Goal: Information Seeking & Learning: Learn about a topic

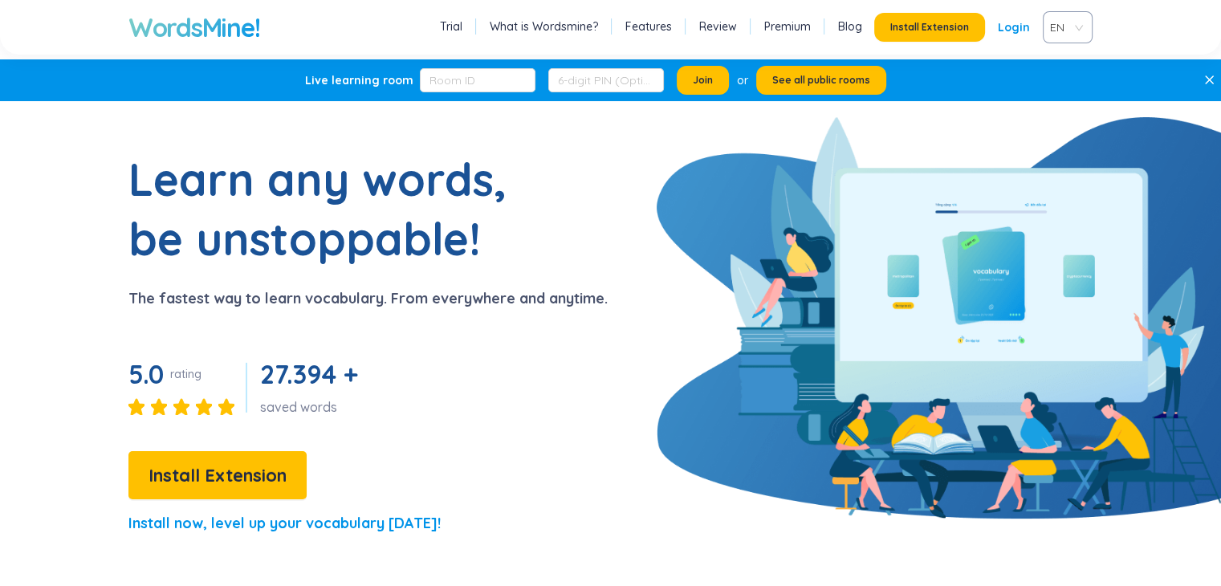
drag, startPoint x: 0, startPoint y: 0, endPoint x: 788, endPoint y: 23, distance: 788.4
click at [788, 23] on link "Premium" at bounding box center [787, 26] width 47 height 16
click at [780, 21] on link "Premium" at bounding box center [787, 26] width 47 height 16
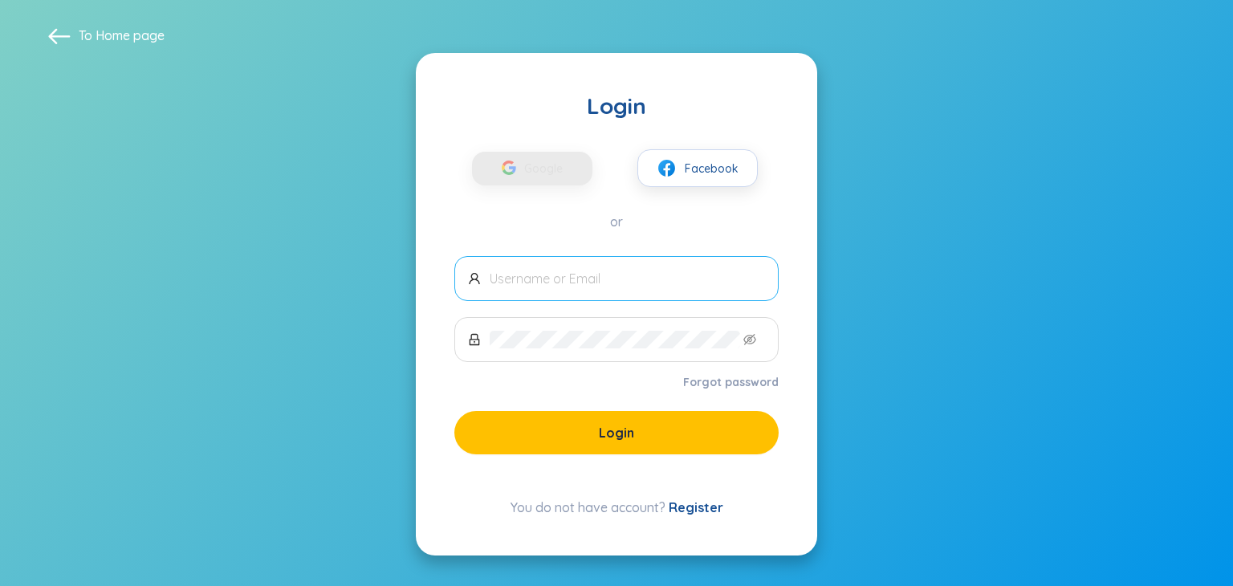
click at [594, 281] on input "text" at bounding box center [627, 279] width 275 height 18
paste input "[EMAIL_ADDRESS][DOMAIN_NAME]"
type input "[EMAIL_ADDRESS][DOMAIN_NAME]"
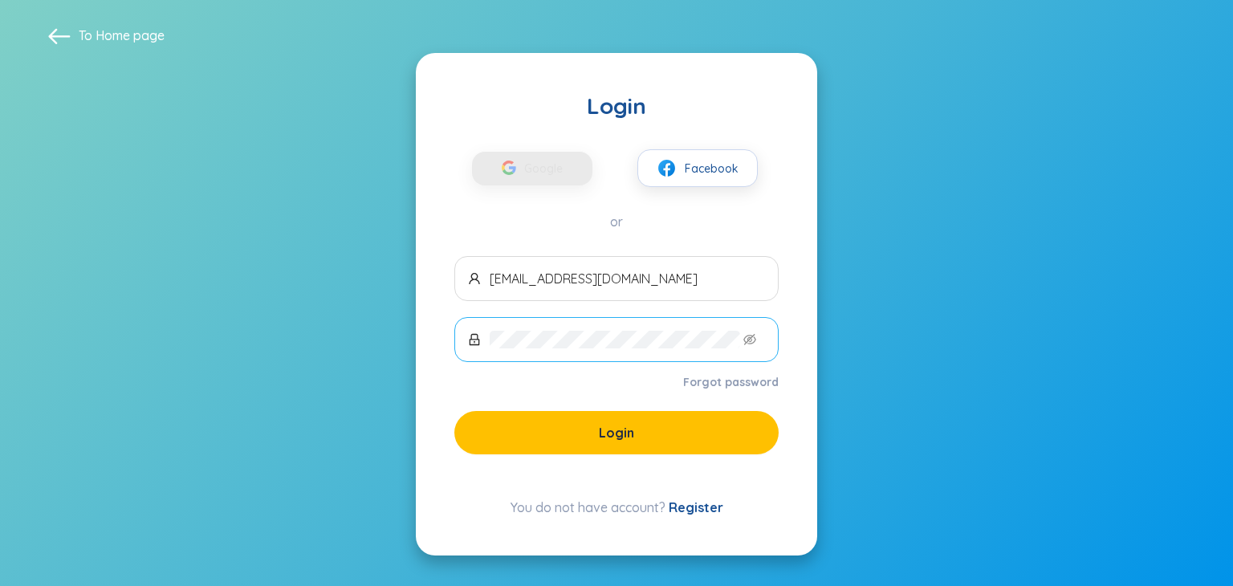
click at [591, 328] on span at bounding box center [616, 339] width 324 height 45
click at [754, 343] on icon "eye-invisible" at bounding box center [749, 339] width 13 height 13
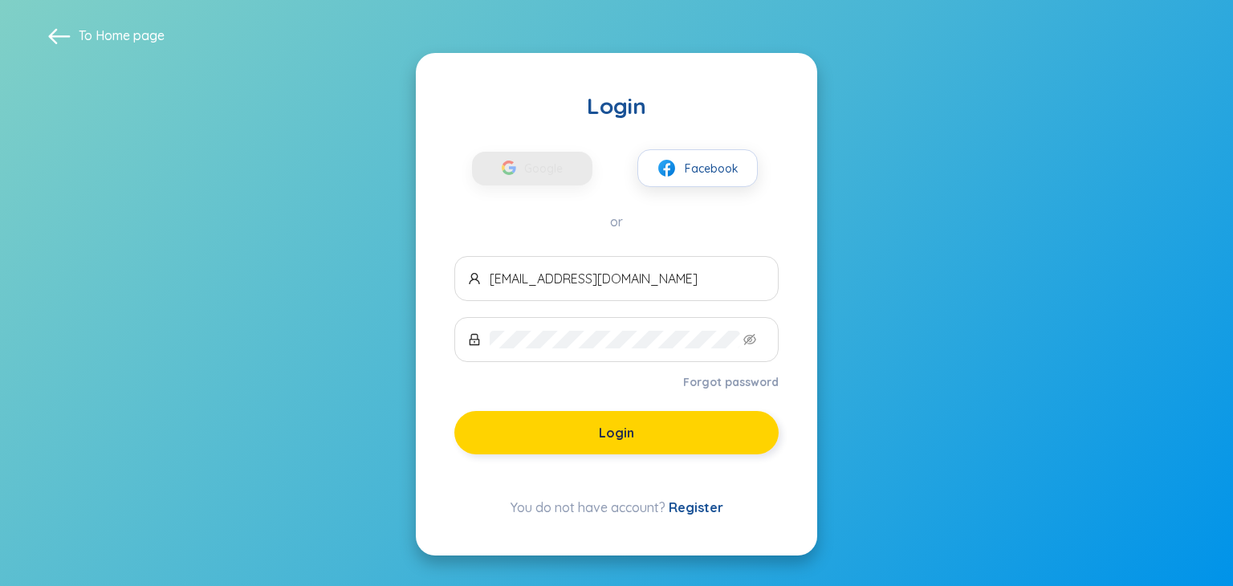
click at [725, 441] on button "Login" at bounding box center [616, 432] width 324 height 43
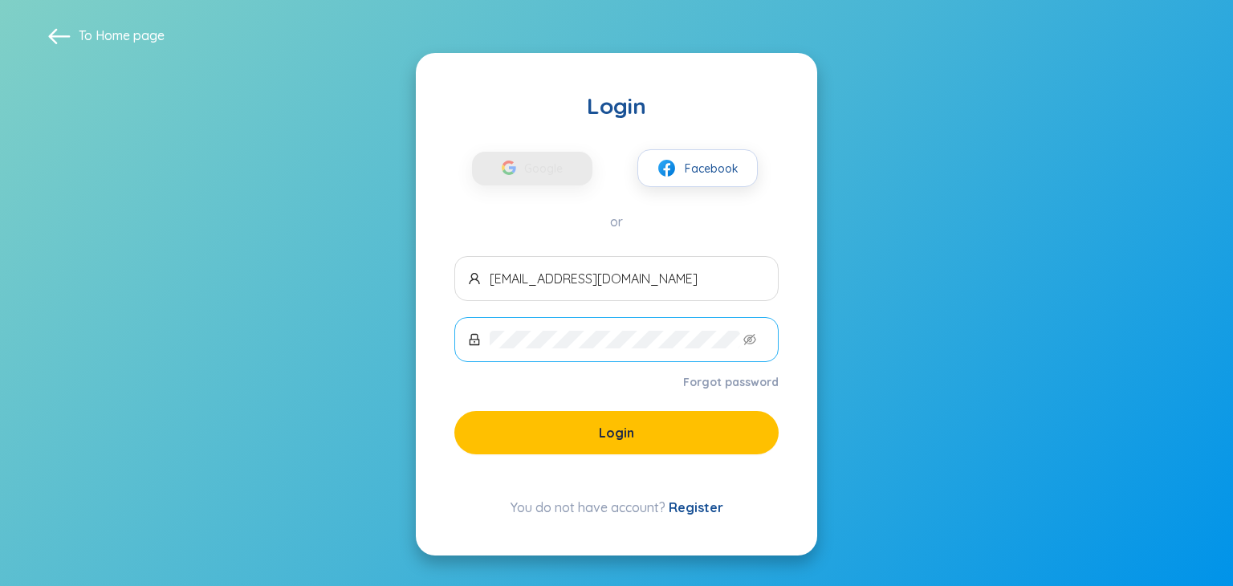
click at [751, 347] on span at bounding box center [616, 339] width 324 height 45
click at [748, 341] on icon "eye-invisible" at bounding box center [749, 339] width 13 height 13
click at [755, 338] on icon "eye-invisible" at bounding box center [750, 339] width 13 height 11
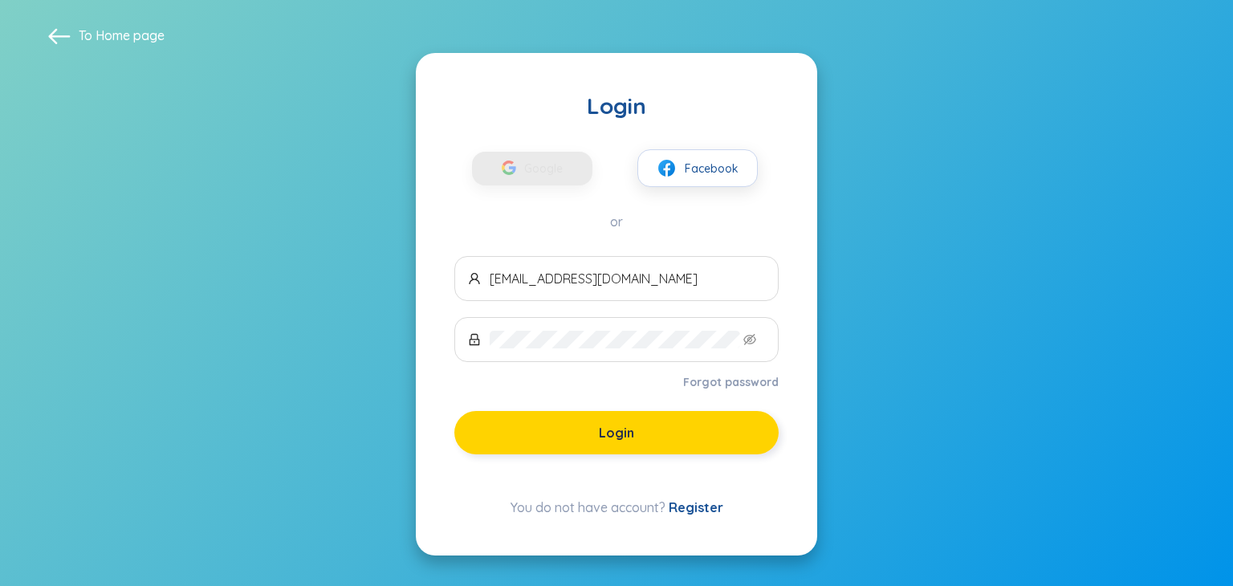
click at [697, 411] on button "Login" at bounding box center [616, 432] width 324 height 43
click at [684, 423] on button "Login" at bounding box center [616, 432] width 324 height 43
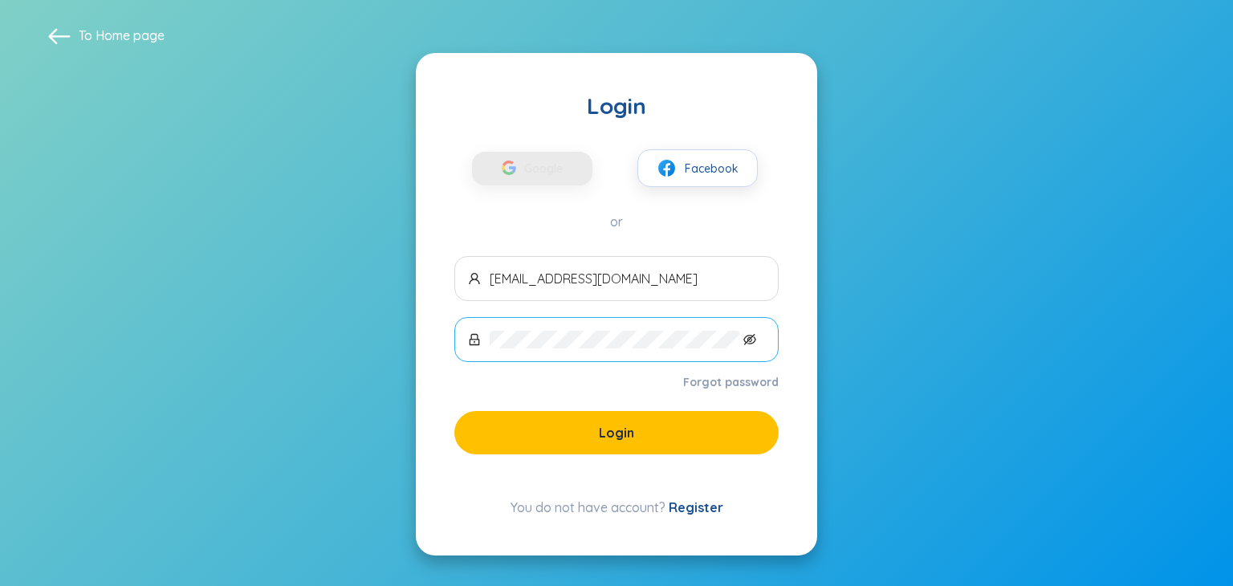
click at [746, 338] on icon "eye-invisible" at bounding box center [749, 339] width 13 height 13
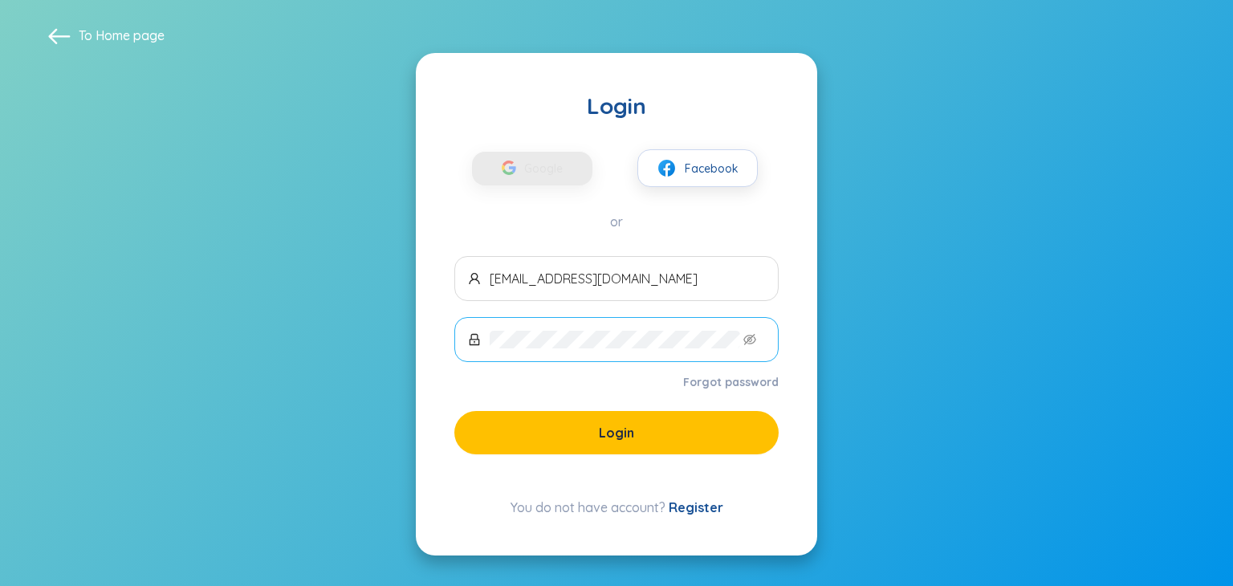
click at [708, 351] on span at bounding box center [616, 339] width 324 height 45
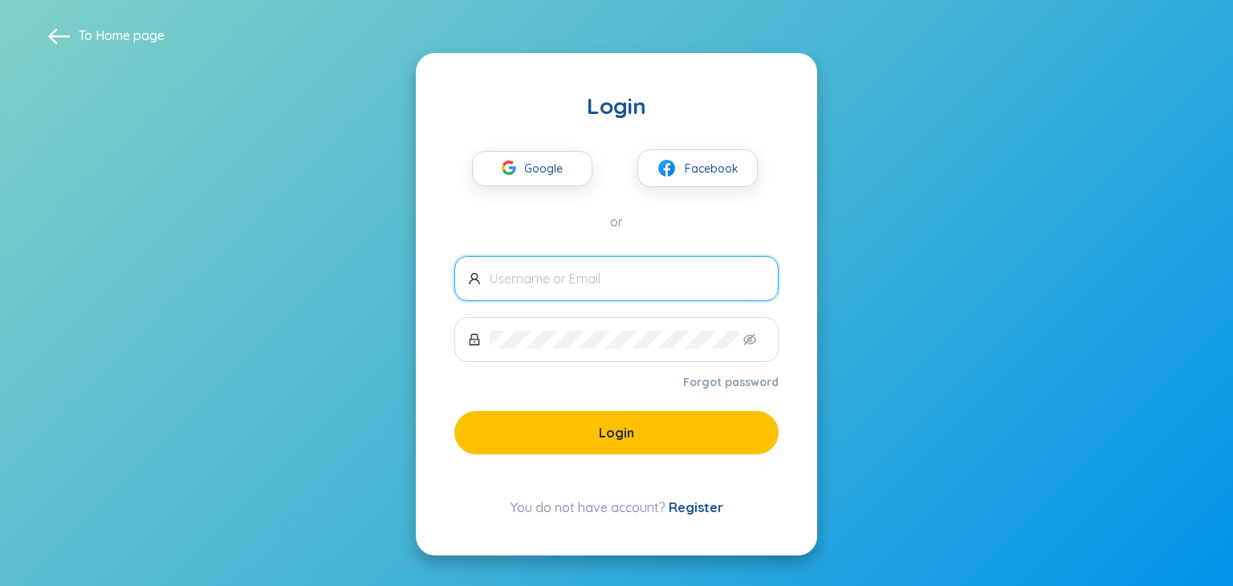
click at [550, 274] on input "text" at bounding box center [627, 279] width 275 height 18
click at [558, 295] on span at bounding box center [616, 278] width 324 height 45
paste input "[EMAIL_ADDRESS][DOMAIN_NAME]"
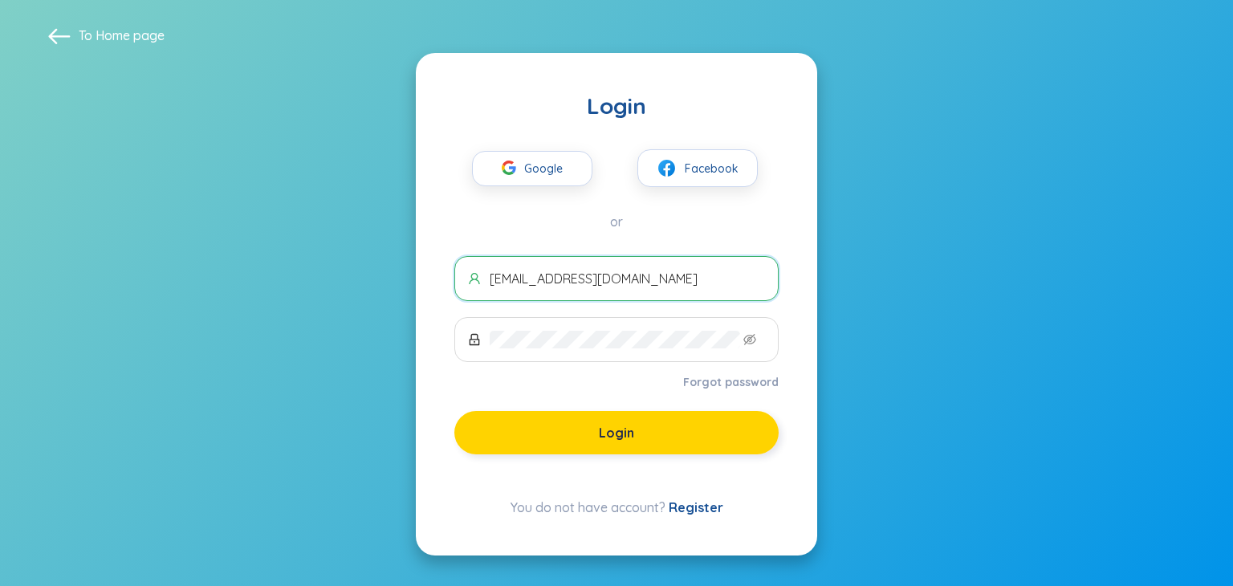
type input "[EMAIL_ADDRESS][DOMAIN_NAME]"
click at [598, 443] on button "Login" at bounding box center [616, 432] width 324 height 43
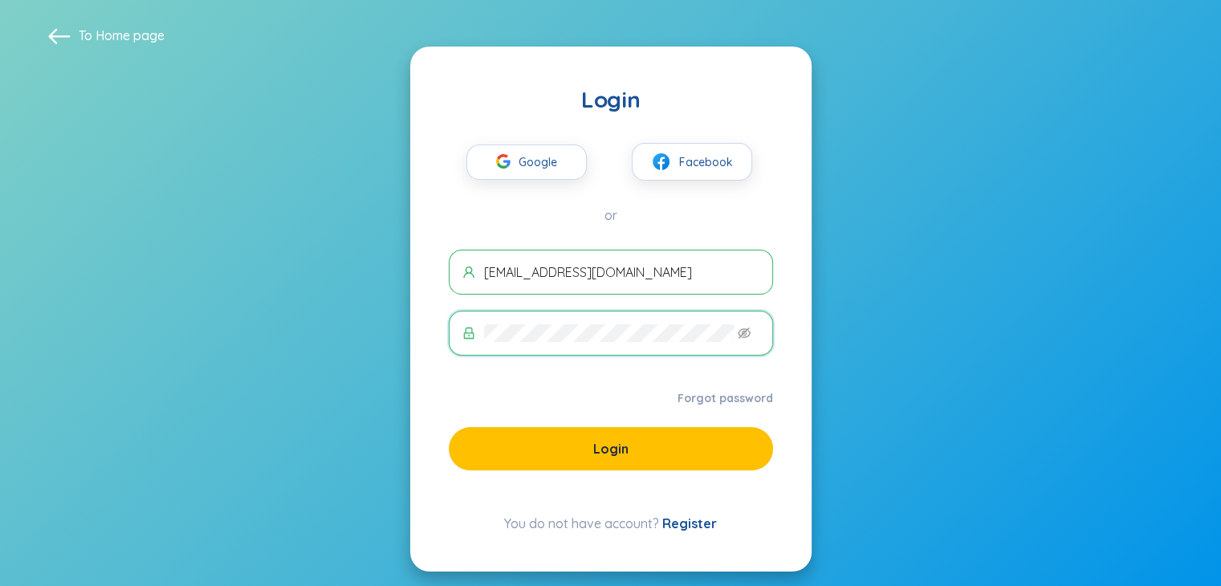
click at [599, 425] on form "hi@wordsmine.com Please input your password Forgot password Login" at bounding box center [611, 360] width 324 height 221
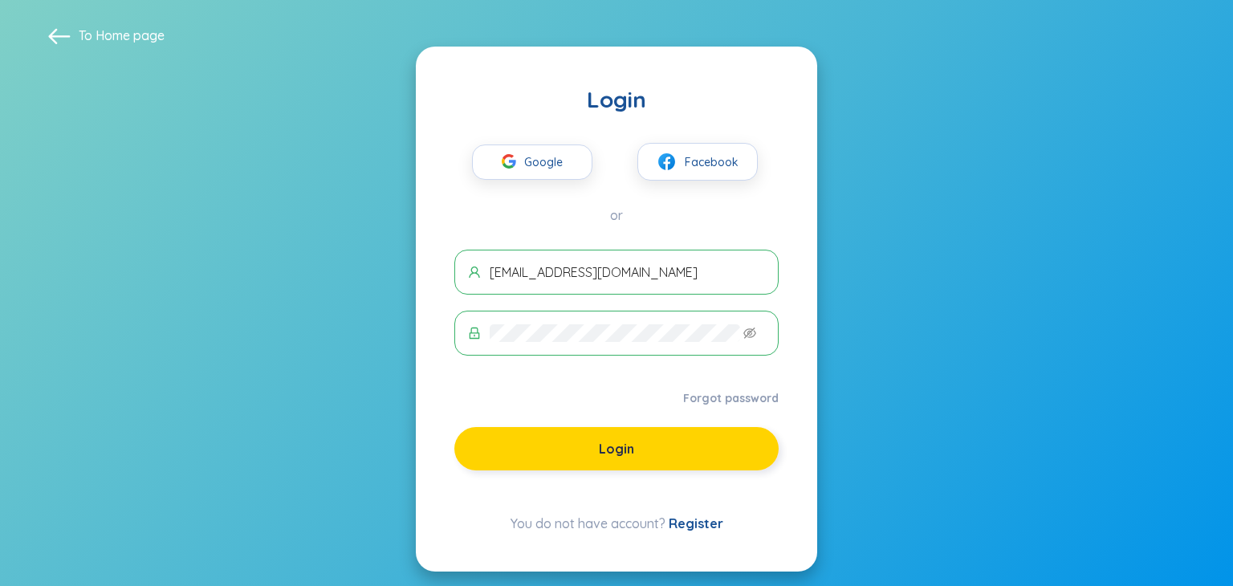
click at [598, 431] on button "Login" at bounding box center [616, 448] width 324 height 43
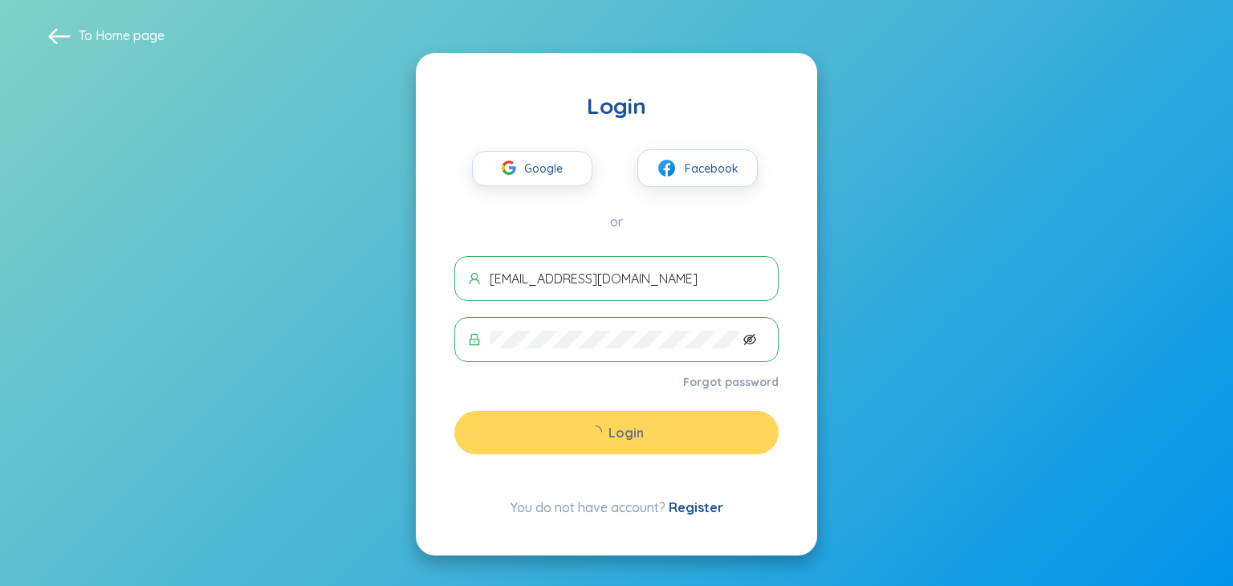
click at [750, 339] on icon "eye-invisible" at bounding box center [749, 339] width 13 height 13
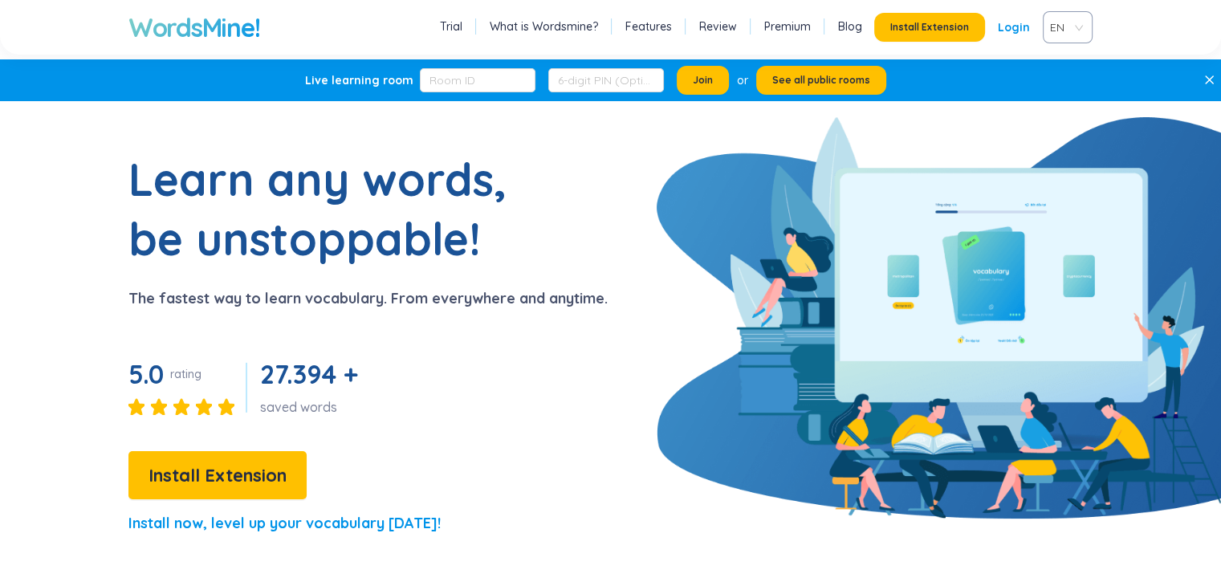
click at [1018, 26] on link "Login" at bounding box center [1014, 27] width 32 height 29
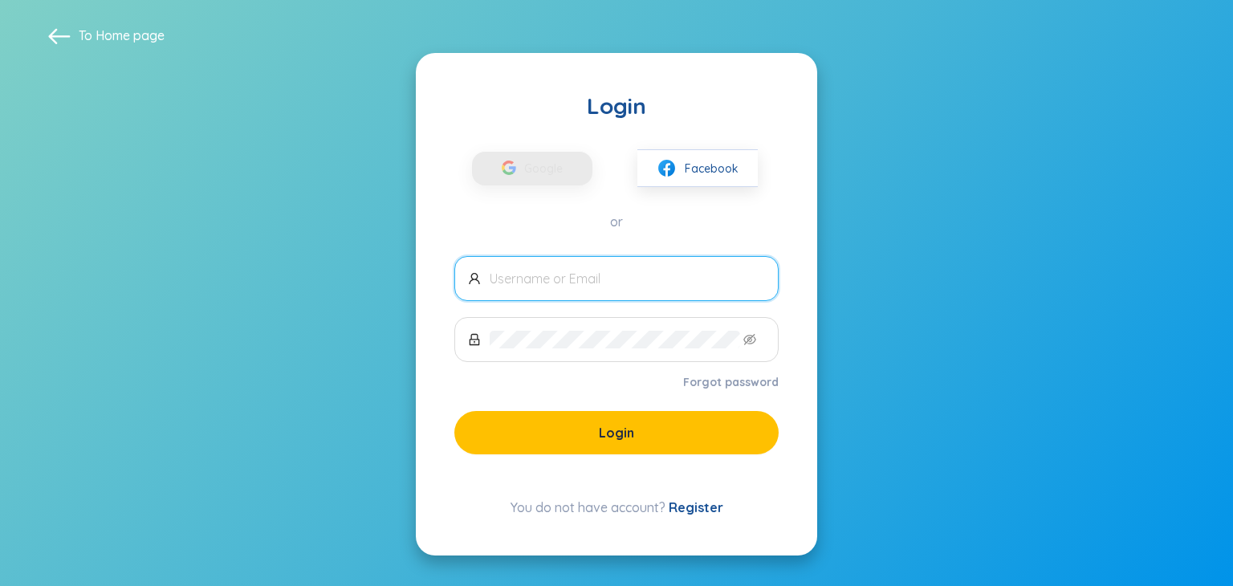
type input "[EMAIL_ADDRESS][DOMAIN_NAME]"
click at [661, 270] on input "[EMAIL_ADDRESS][DOMAIN_NAME]" at bounding box center [627, 279] width 275 height 18
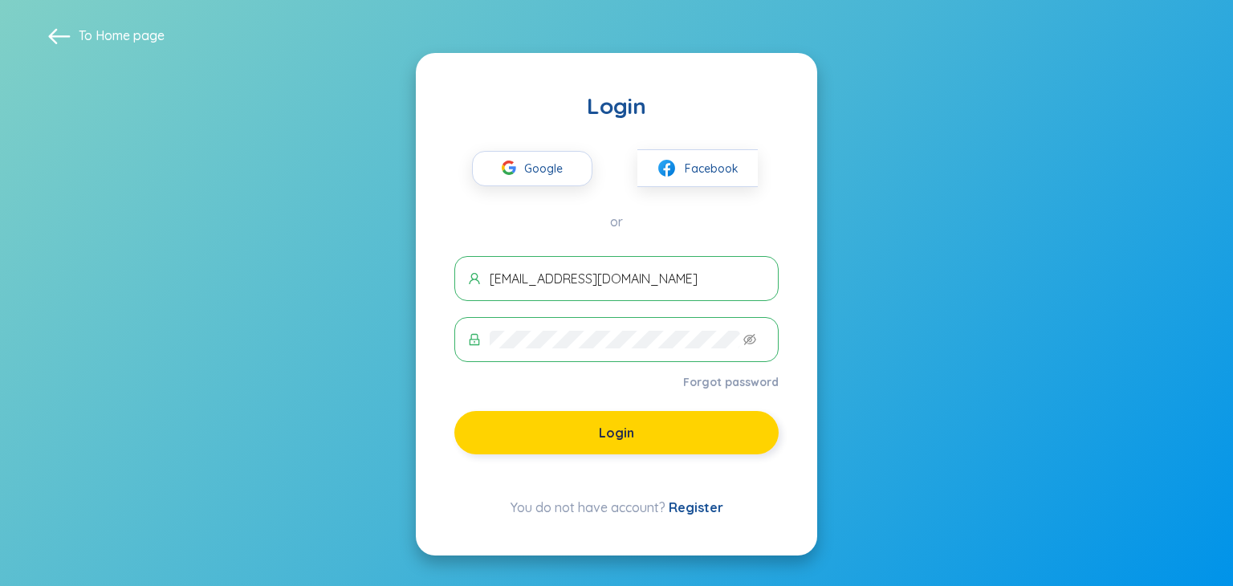
click at [645, 437] on button "Login" at bounding box center [616, 432] width 324 height 43
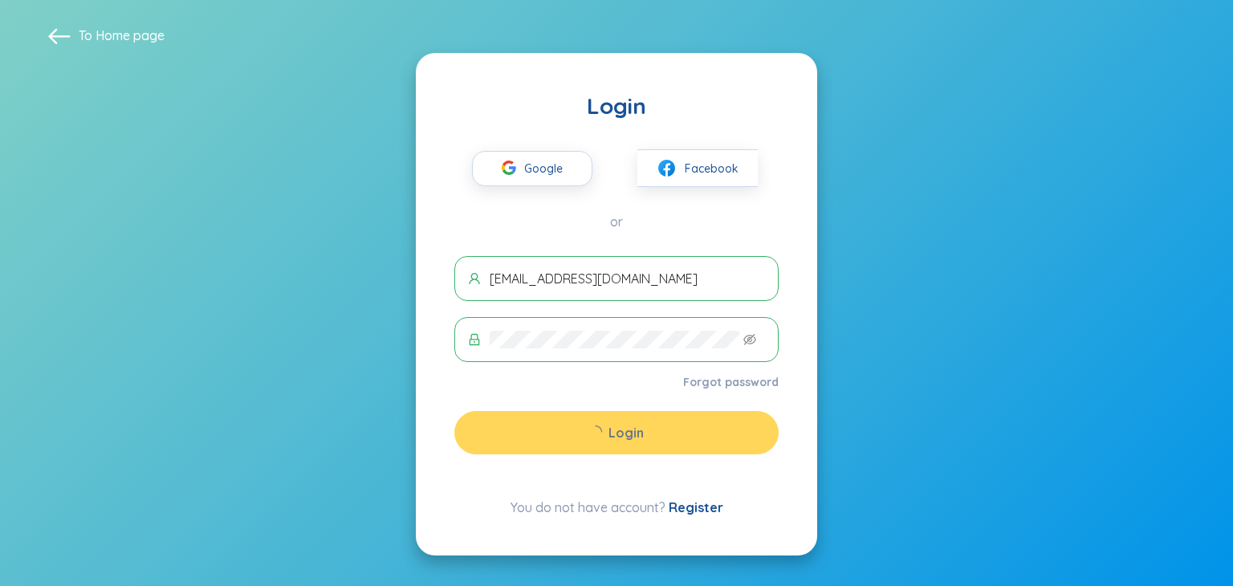
click at [1002, 185] on section "To Home page Login Google Facebook or hi@wordsmine.com Forgot password Login Yo…" at bounding box center [616, 293] width 1233 height 586
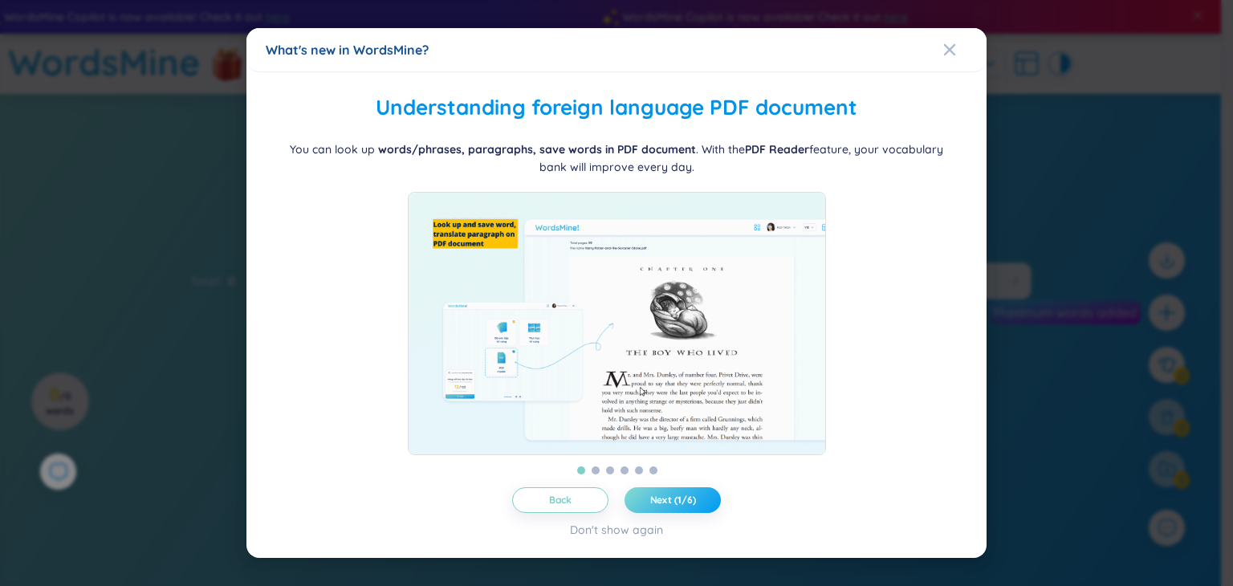
click at [678, 502] on span "Next (1/6)" at bounding box center [673, 500] width 46 height 13
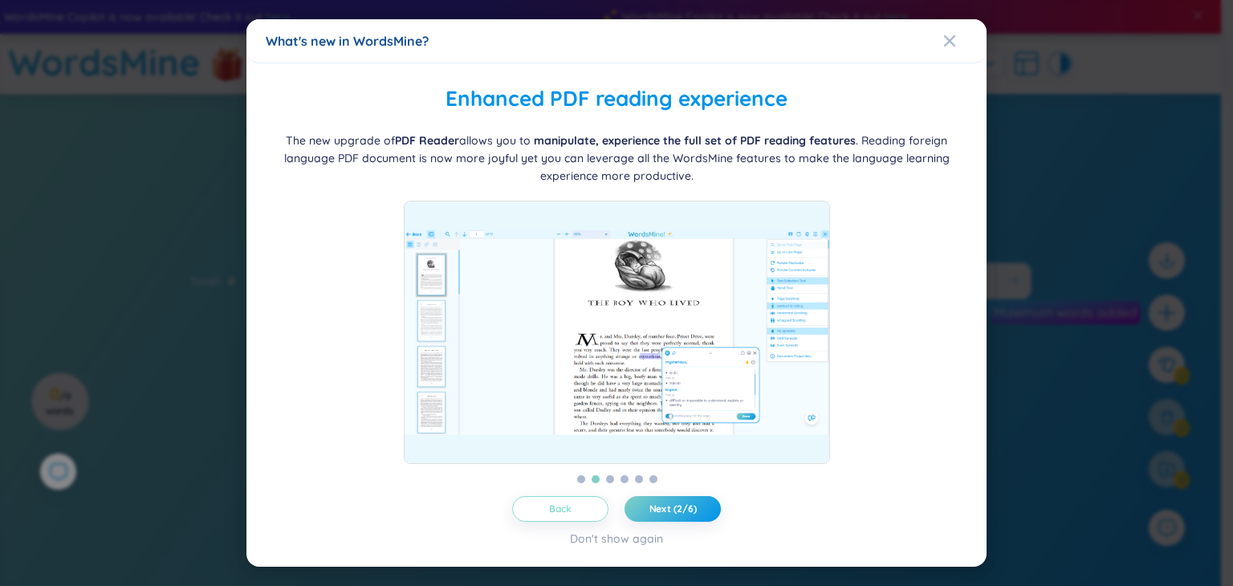
click at [567, 502] on span "Back" at bounding box center [560, 508] width 23 height 13
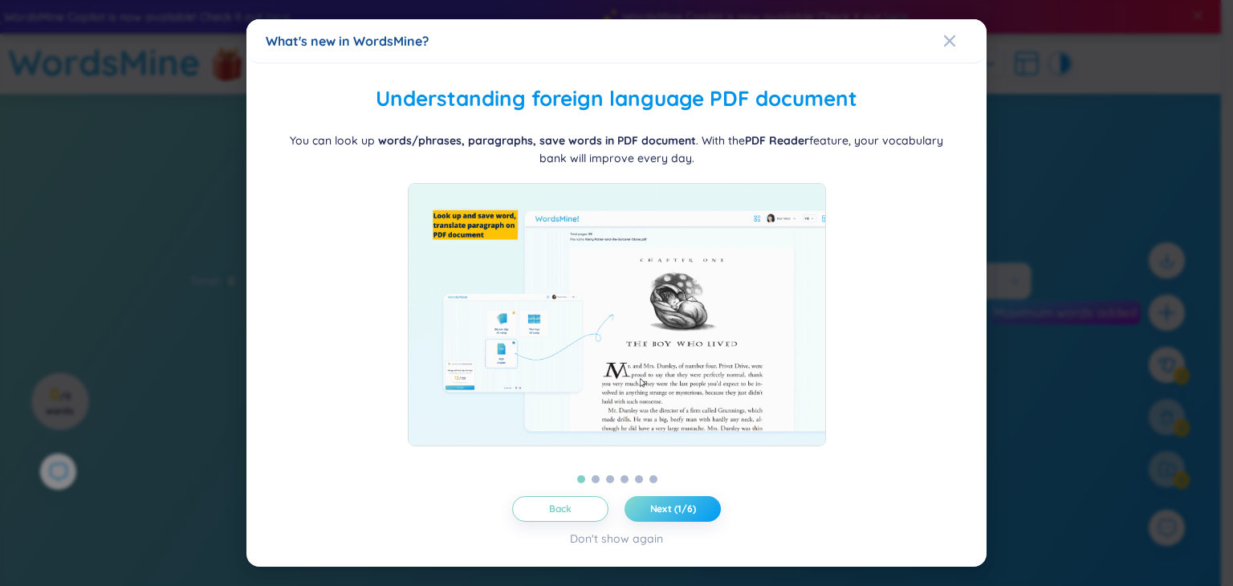
click at [693, 496] on button "Next (1/6)" at bounding box center [672, 509] width 96 height 26
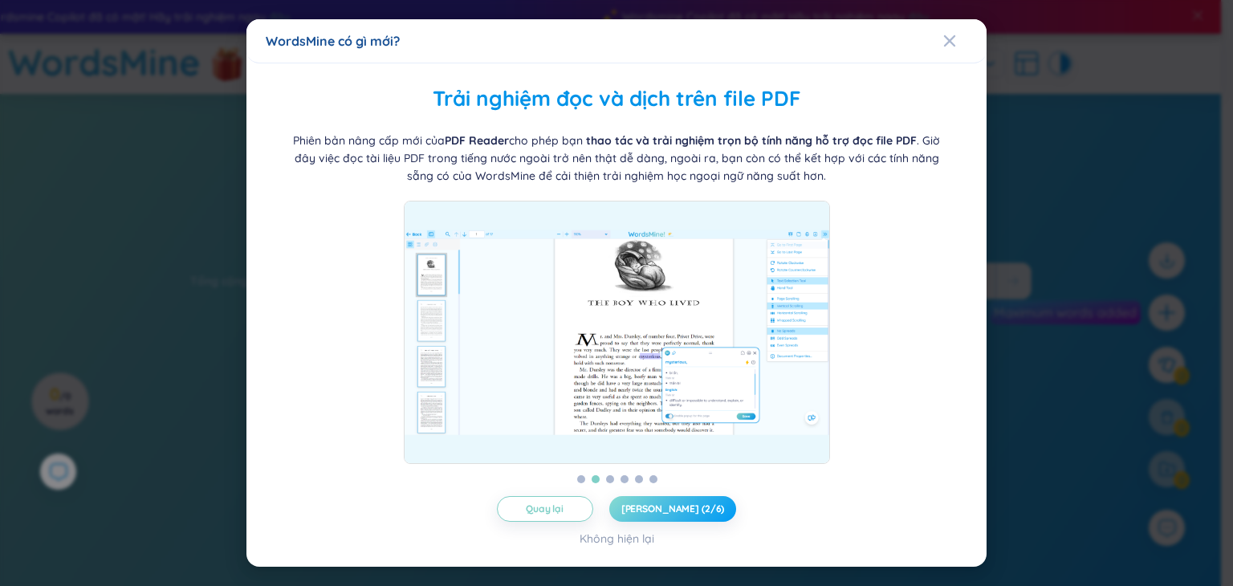
click at [671, 506] on span "Tiếp theo (2/6)" at bounding box center [673, 508] width 104 height 13
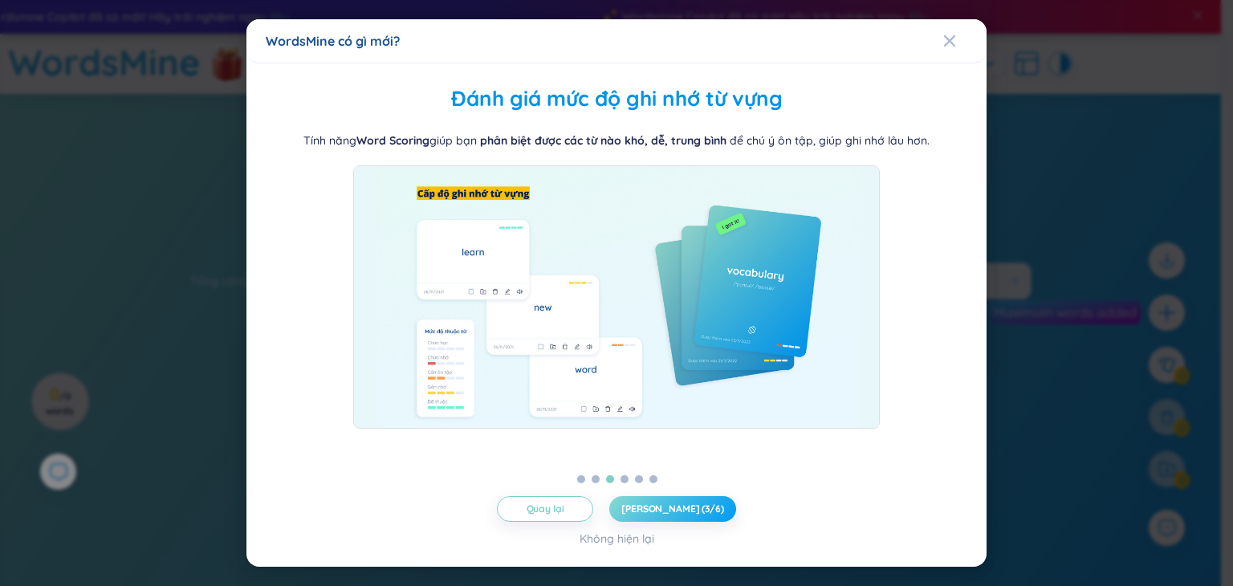
click at [679, 506] on button "Tiếp theo (3/6)" at bounding box center [672, 509] width 127 height 26
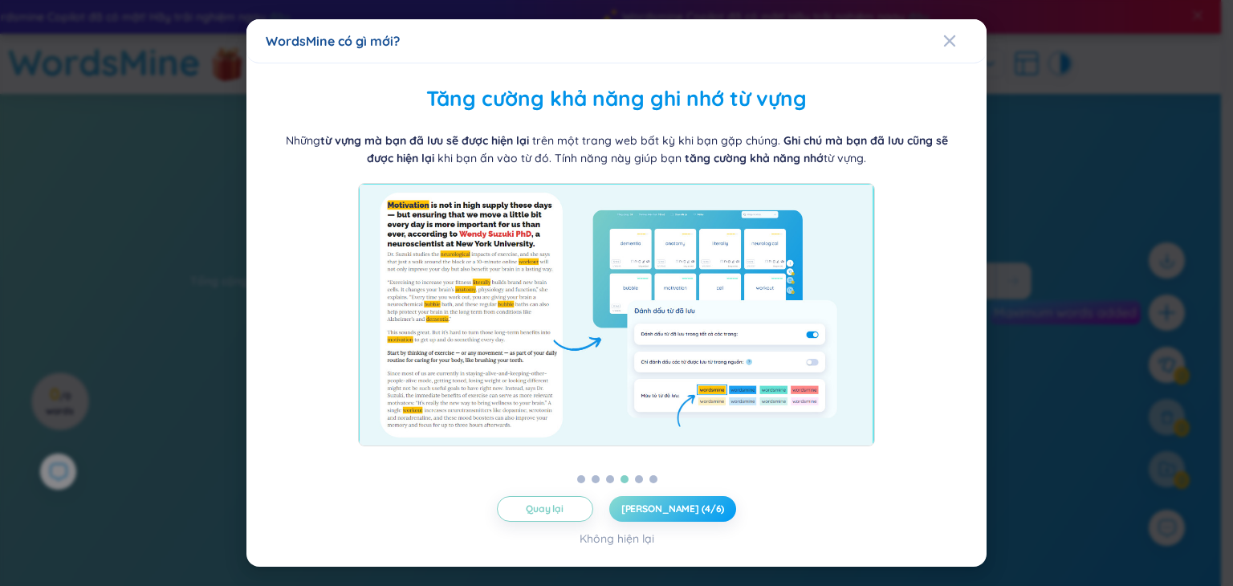
click at [679, 505] on span "Tiếp theo (4/6)" at bounding box center [673, 508] width 104 height 13
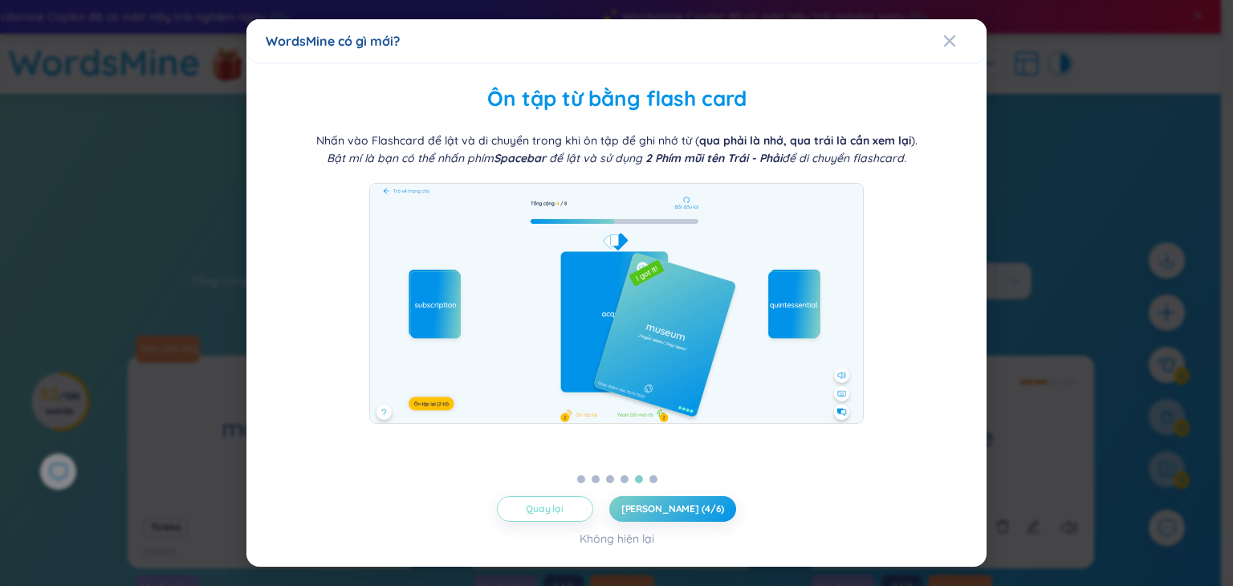
click at [546, 502] on span "Quay lại" at bounding box center [545, 508] width 38 height 13
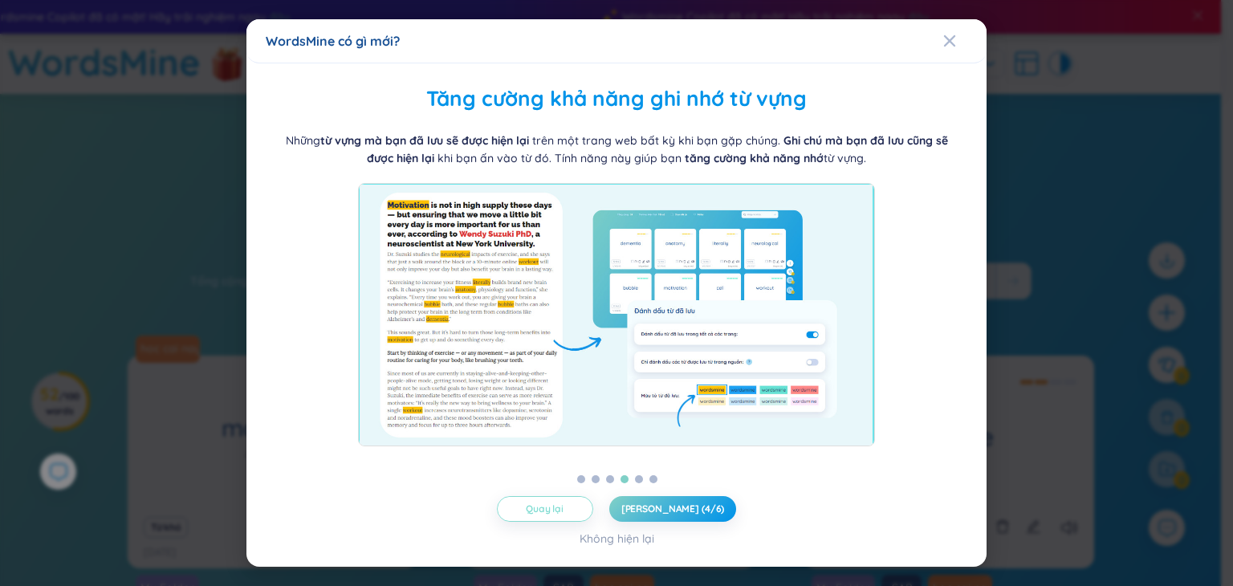
click at [546, 502] on span "Quay lại" at bounding box center [545, 508] width 38 height 13
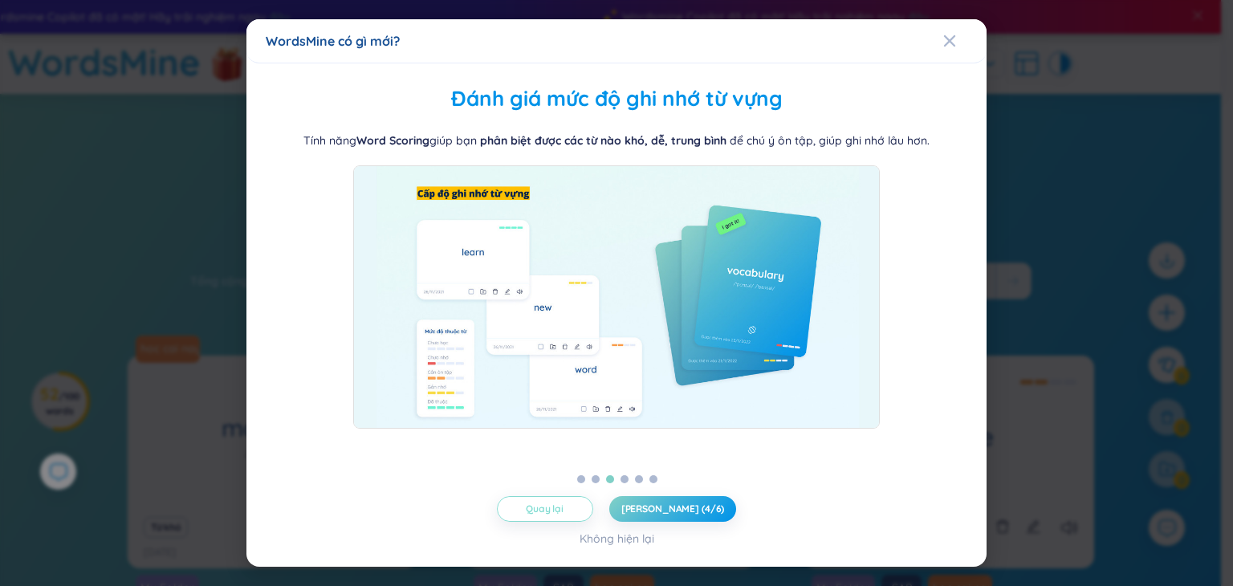
click at [546, 502] on span "Quay lại" at bounding box center [545, 508] width 38 height 13
click at [551, 502] on span "Quay lại" at bounding box center [545, 508] width 38 height 13
click at [544, 506] on button "Quay lại" at bounding box center [545, 509] width 96 height 26
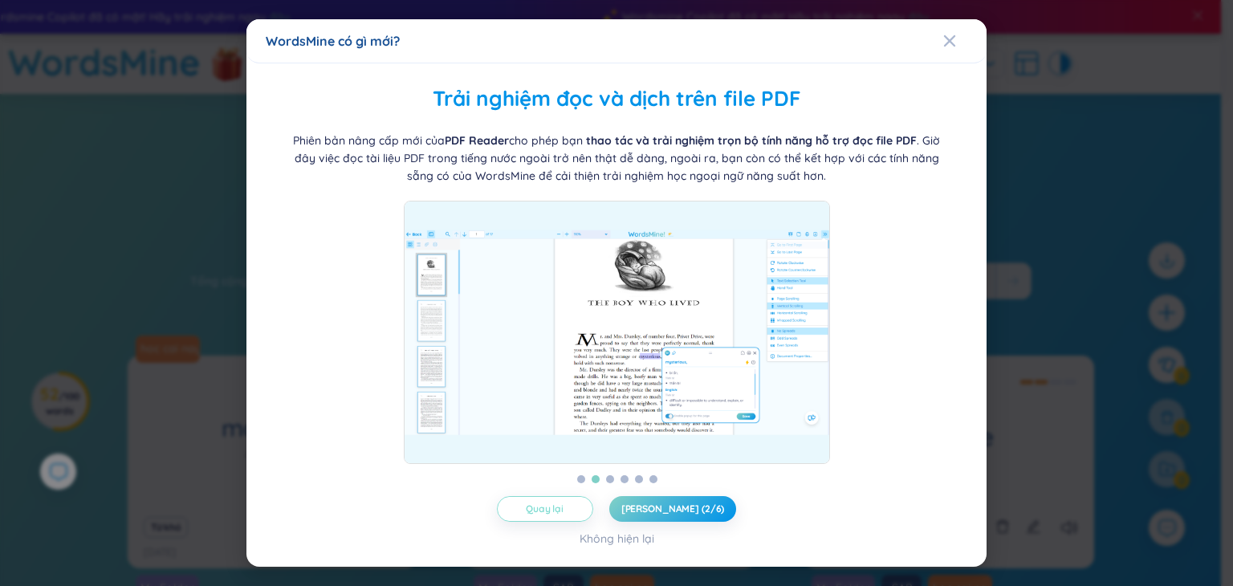
click at [544, 506] on button "Quay lại" at bounding box center [545, 509] width 96 height 26
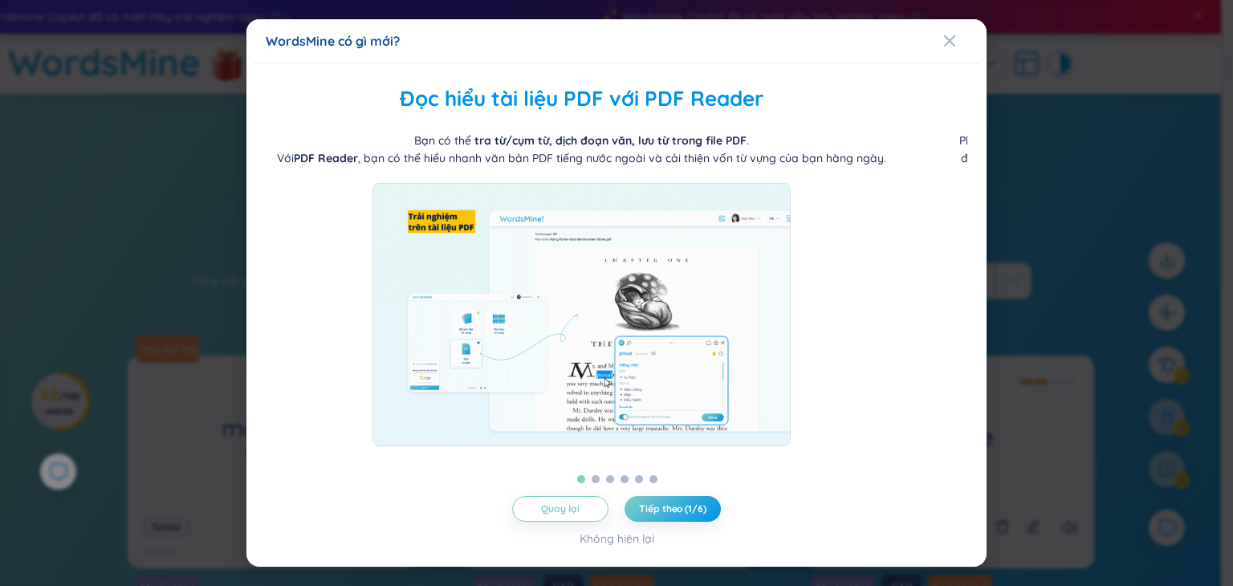
drag, startPoint x: 677, startPoint y: 138, endPoint x: 642, endPoint y: 147, distance: 36.4
click at [642, 147] on div "Bạn có thể tra từ/cụm từ, dịch đoạn văn, lưu từ trong file PDF . Với PDF Reader…" at bounding box center [581, 149] width 609 height 35
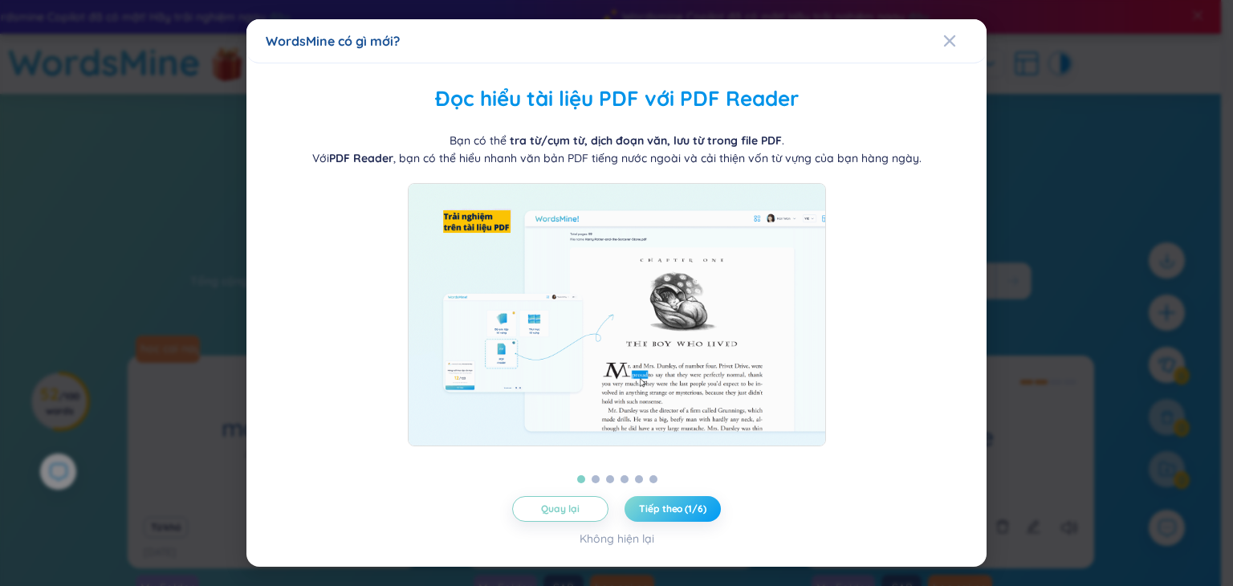
click at [680, 520] on button "Tiếp theo (1/6)" at bounding box center [672, 509] width 96 height 26
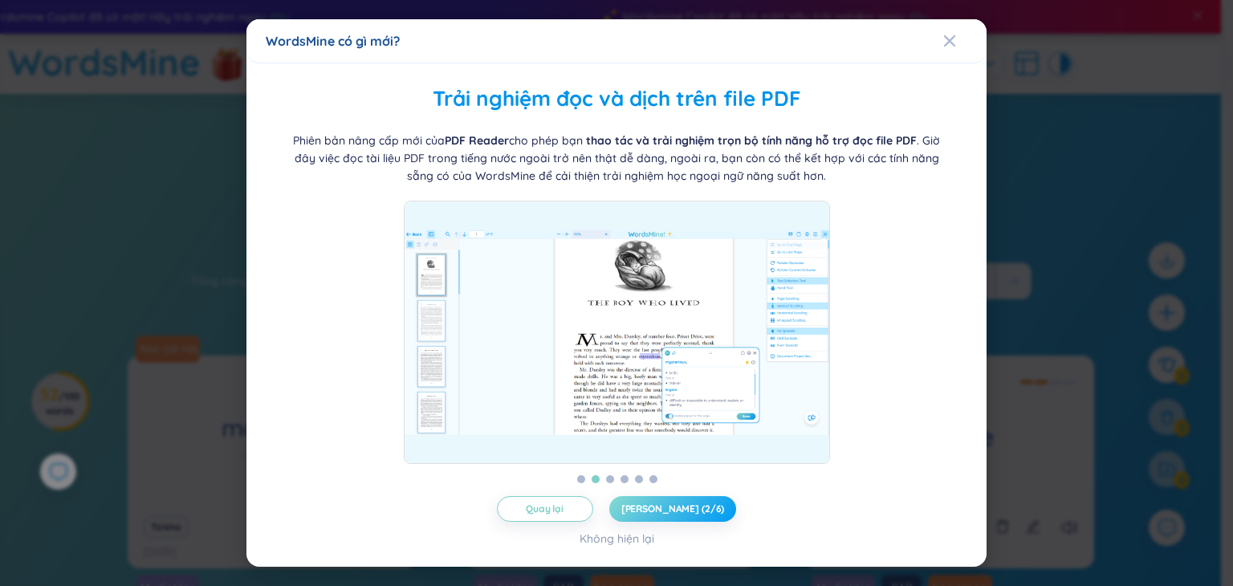
click at [681, 503] on span "Tiếp theo (2/6)" at bounding box center [673, 508] width 104 height 13
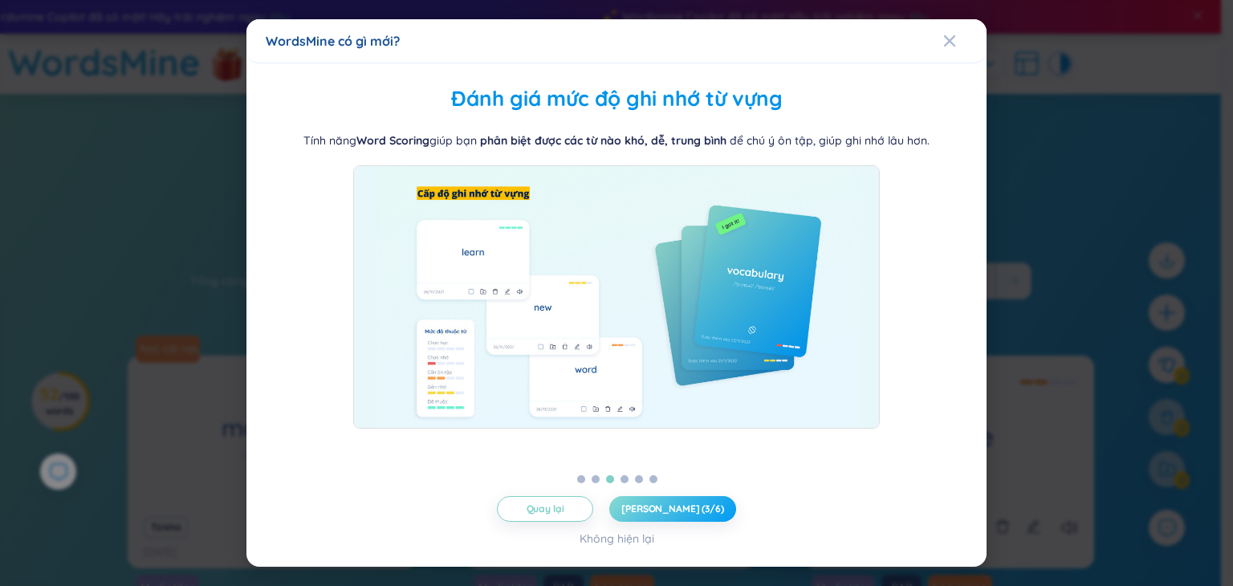
click at [669, 509] on span "Tiếp theo (3/6)" at bounding box center [672, 508] width 103 height 13
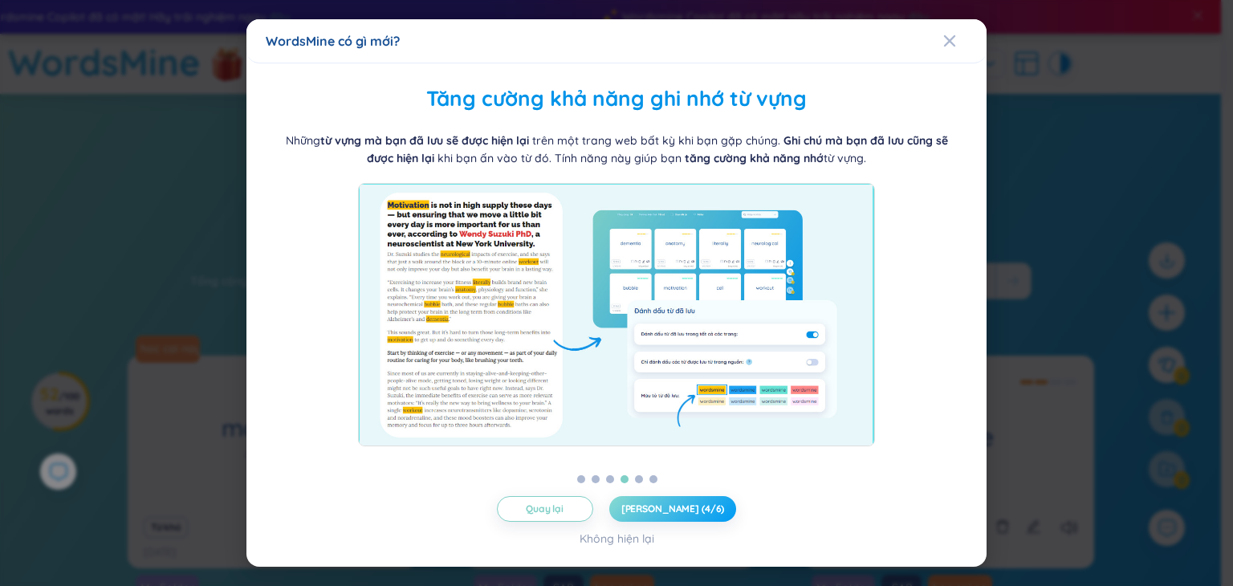
click at [703, 511] on span "Tiếp theo (4/6)" at bounding box center [673, 508] width 104 height 13
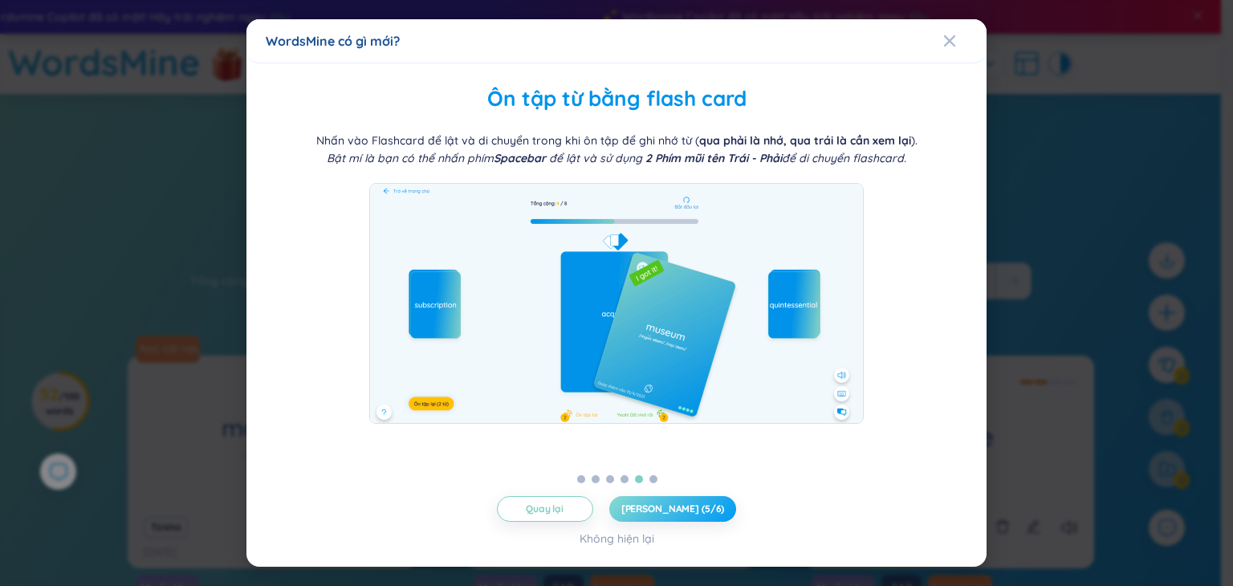
click at [688, 513] on span "Tiếp theo (5/6)" at bounding box center [673, 508] width 104 height 13
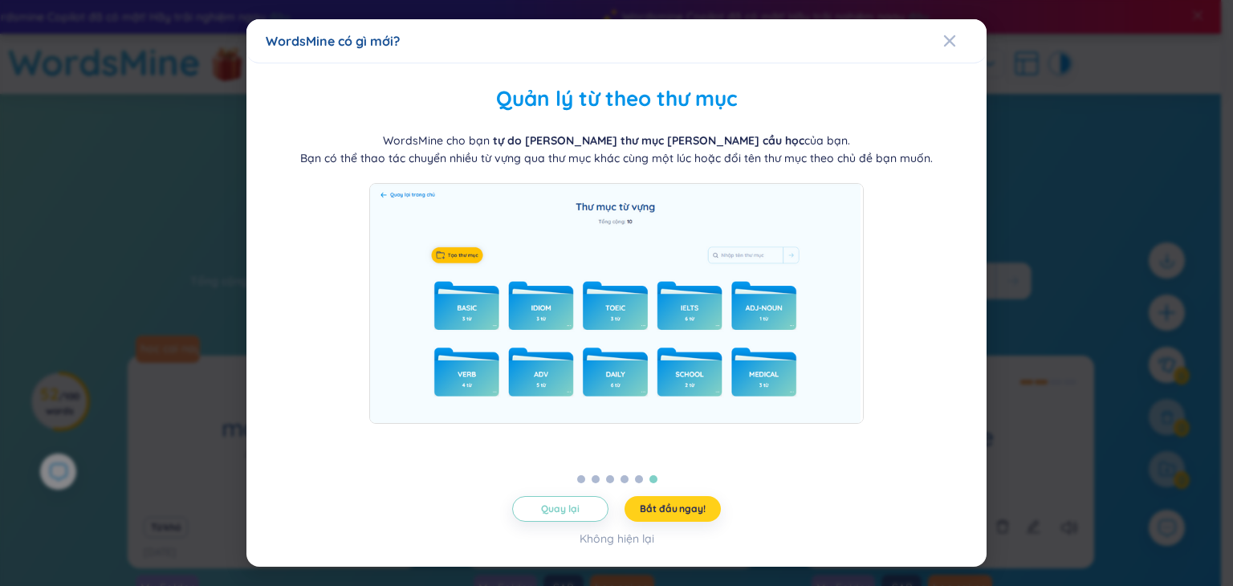
click at [677, 513] on span "Bắt đầu ngay!" at bounding box center [672, 508] width 65 height 13
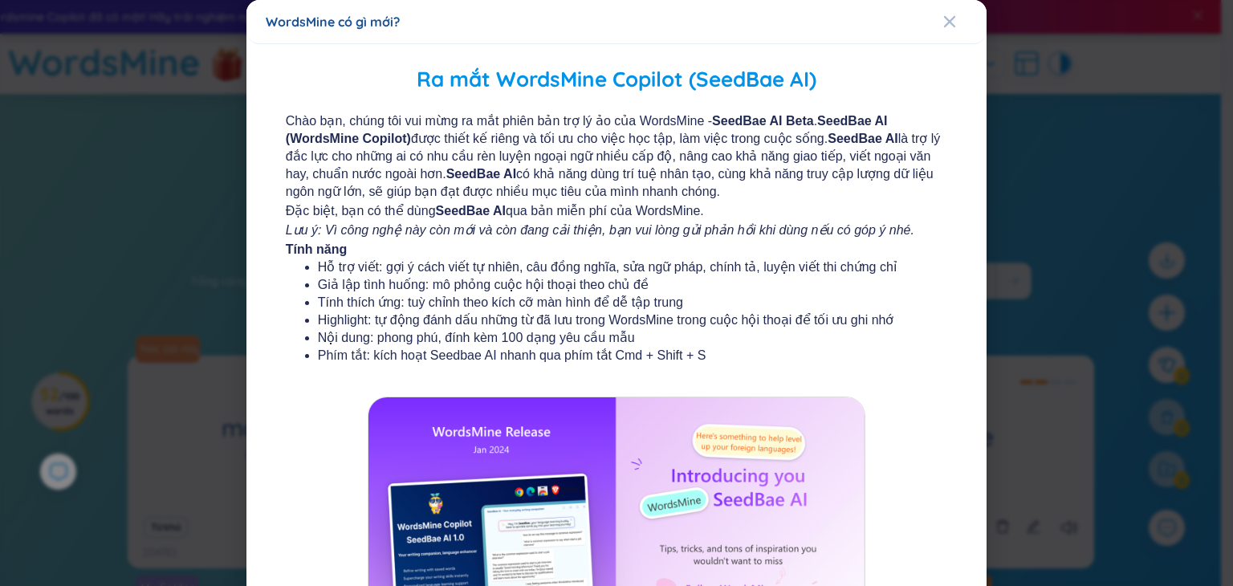
scroll to position [177, 0]
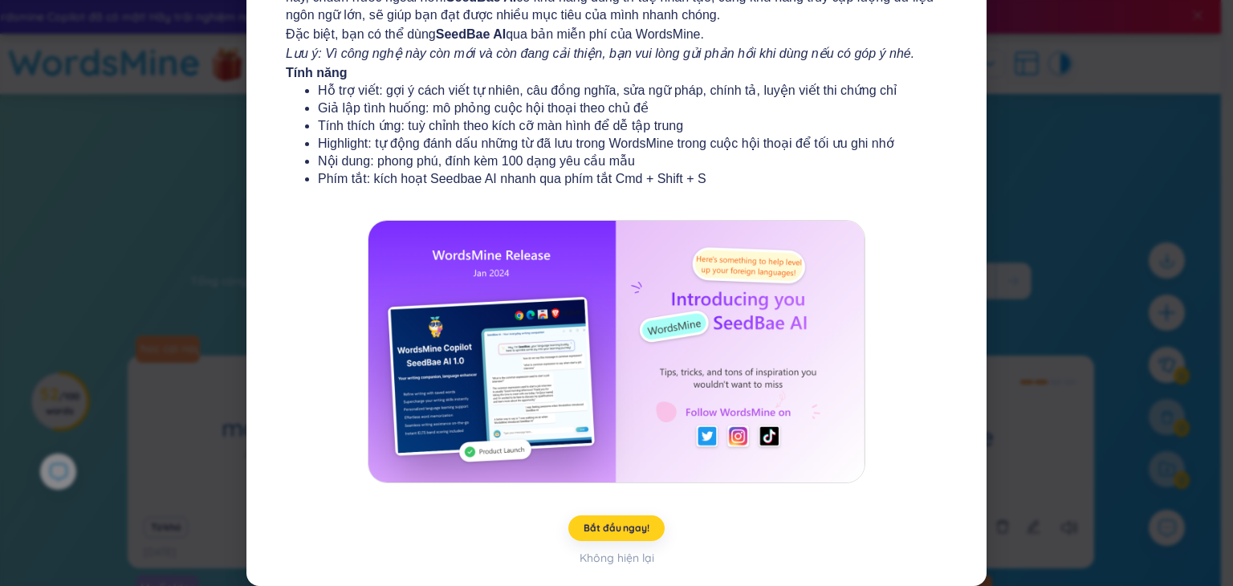
click at [625, 525] on span "Bắt đầu ngay!" at bounding box center [615, 528] width 65 height 13
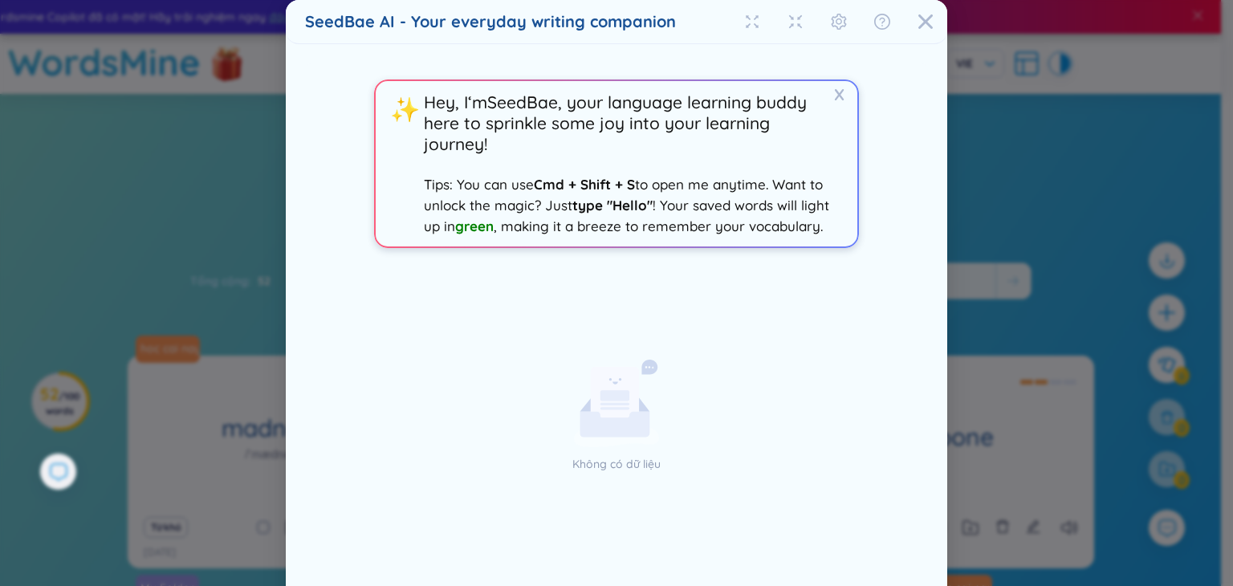
scroll to position [78, 0]
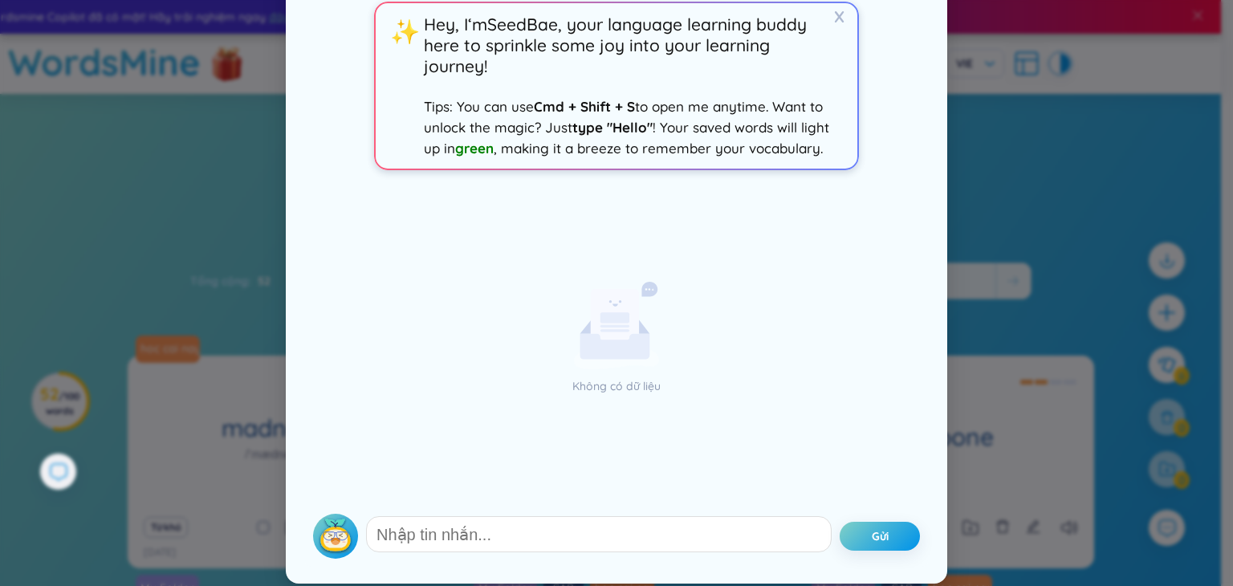
click at [592, 563] on div "X ✨ Hey, I‘m SeedBae , your language learning buddy here to sprinkle some joy i…" at bounding box center [616, 276] width 623 height 581
click at [481, 135] on span "Hey, I‘m SeedBae , your language learning buddy here to sprinkle some joy into …" at bounding box center [630, 86] width 412 height 144
click at [501, 514] on form "Gửi" at bounding box center [616, 532] width 607 height 53
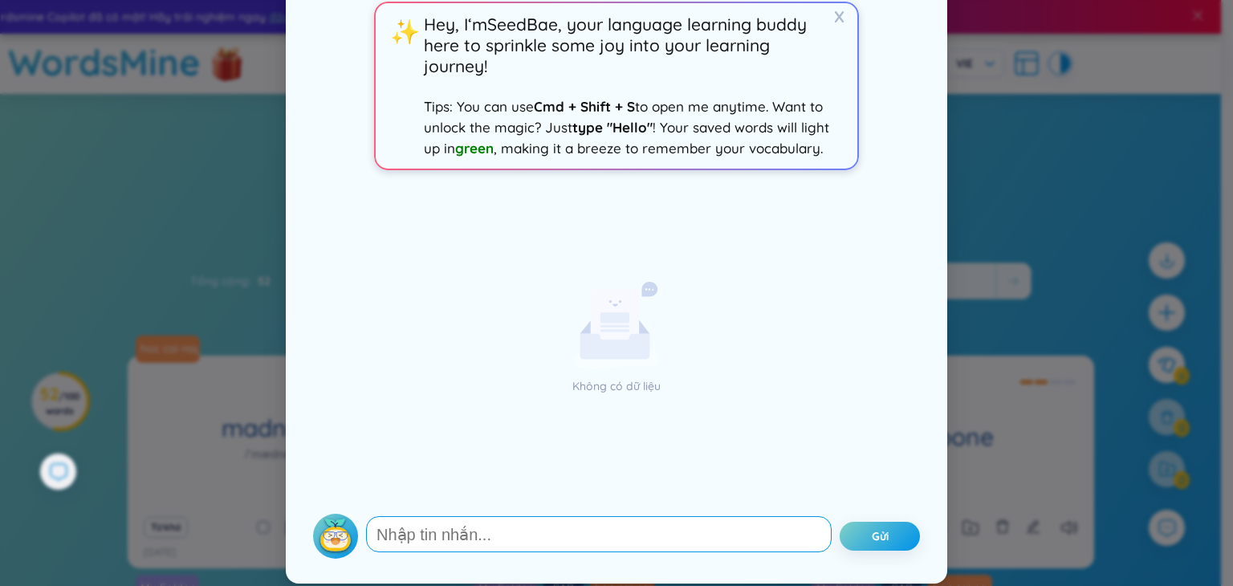
click at [503, 528] on textarea at bounding box center [598, 534] width 465 height 36
type textarea "okkk"
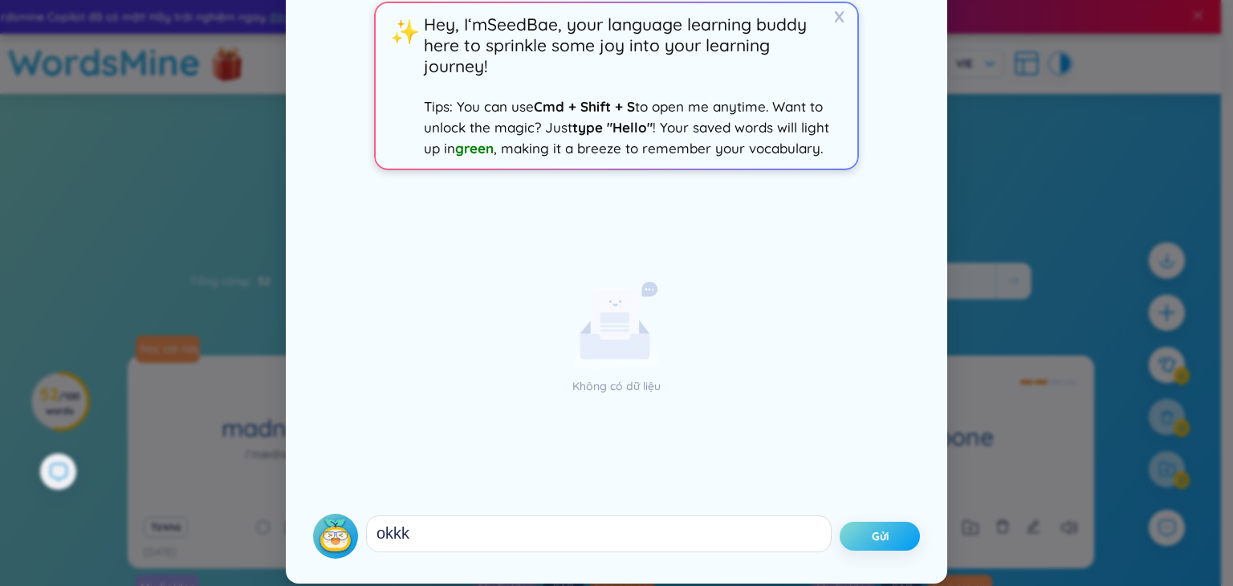
click at [864, 527] on button "Gửi" at bounding box center [879, 536] width 80 height 29
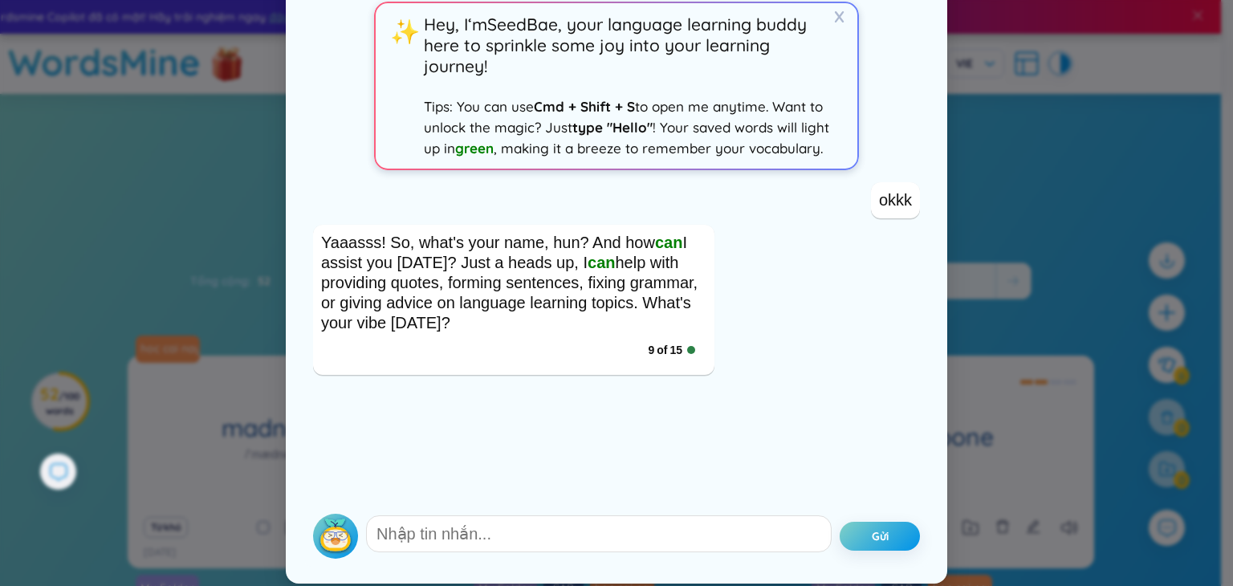
click at [587, 260] on span "can" at bounding box center [600, 263] width 27 height 18
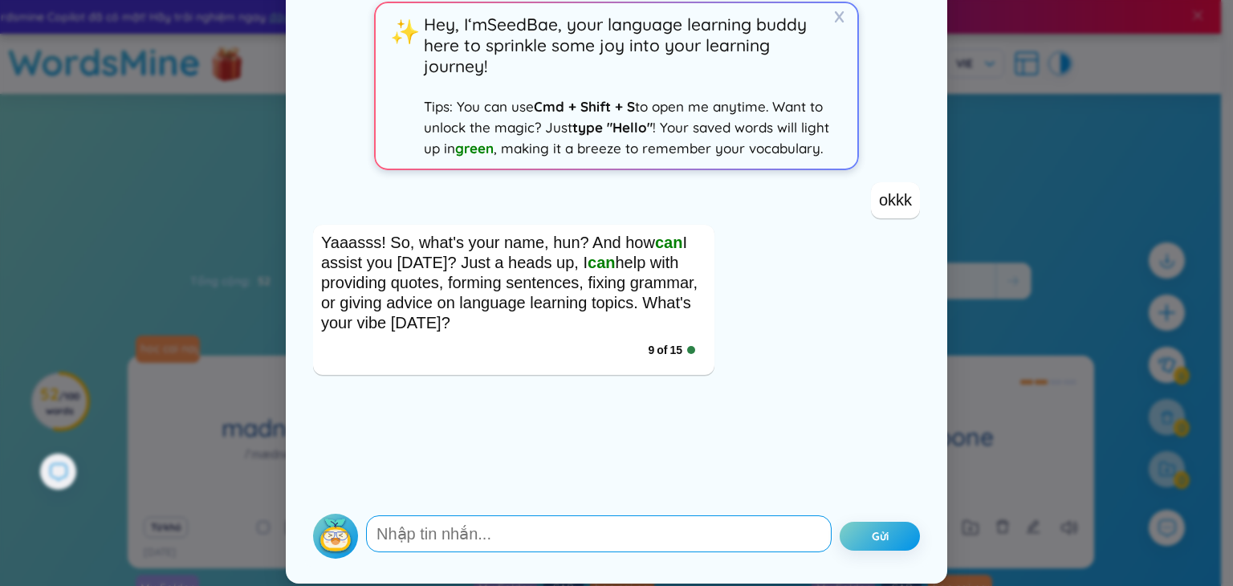
click at [583, 529] on textarea at bounding box center [598, 533] width 465 height 37
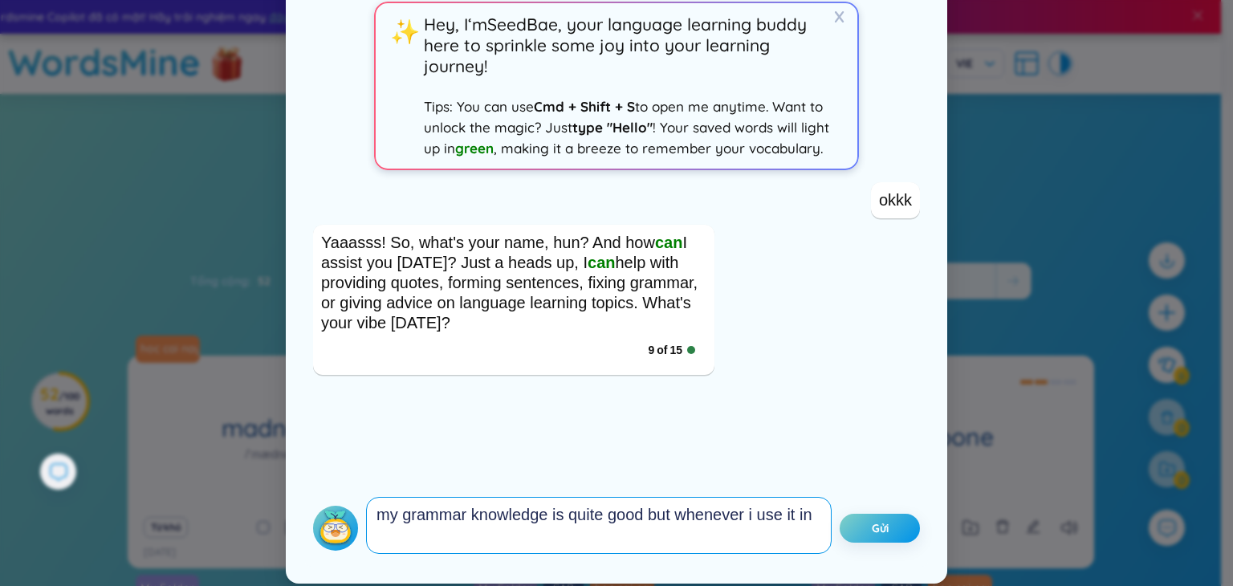
scroll to position [0, 0]
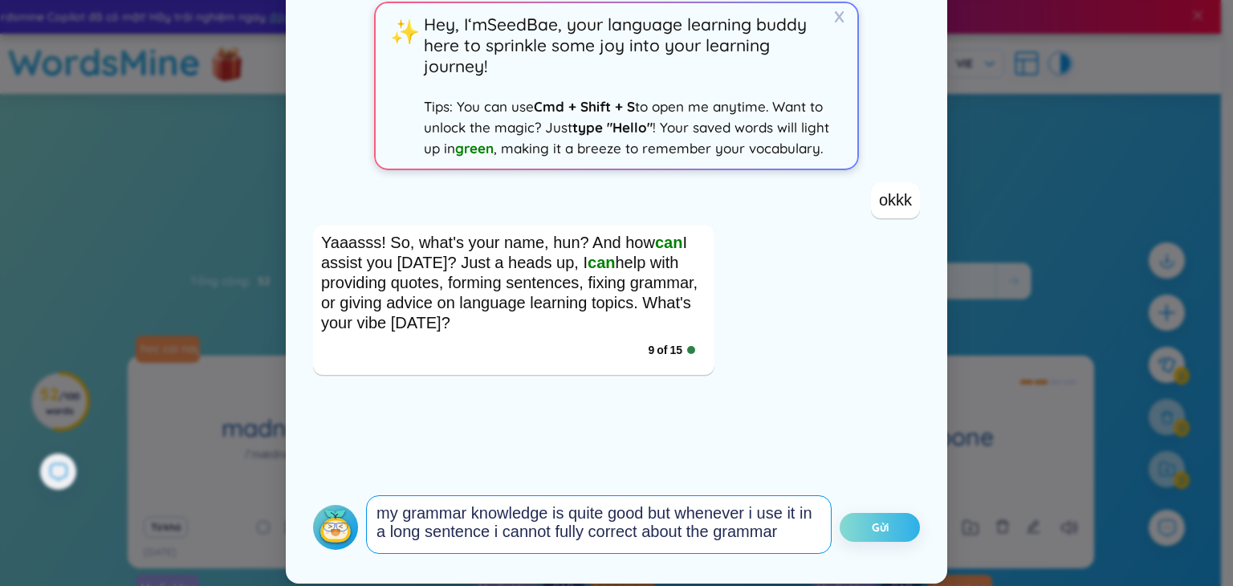
type textarea "my grammar knowledge is quite good but whenever i use it in a long sentence i c…"
click at [864, 523] on button "Gửi" at bounding box center [879, 527] width 80 height 29
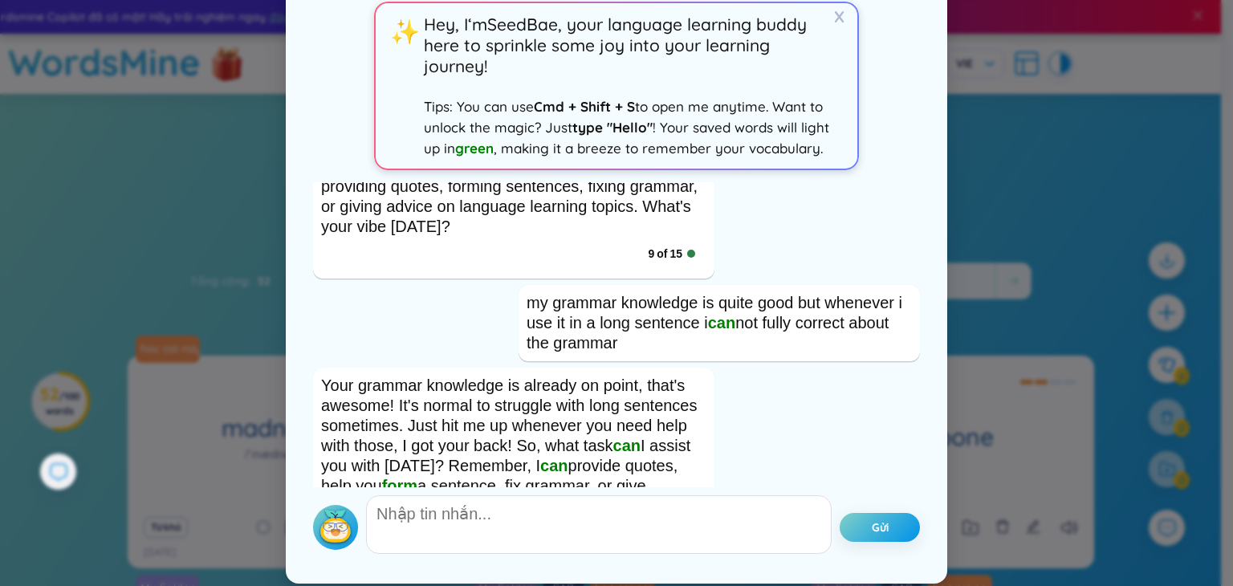
scroll to position [170, 0]
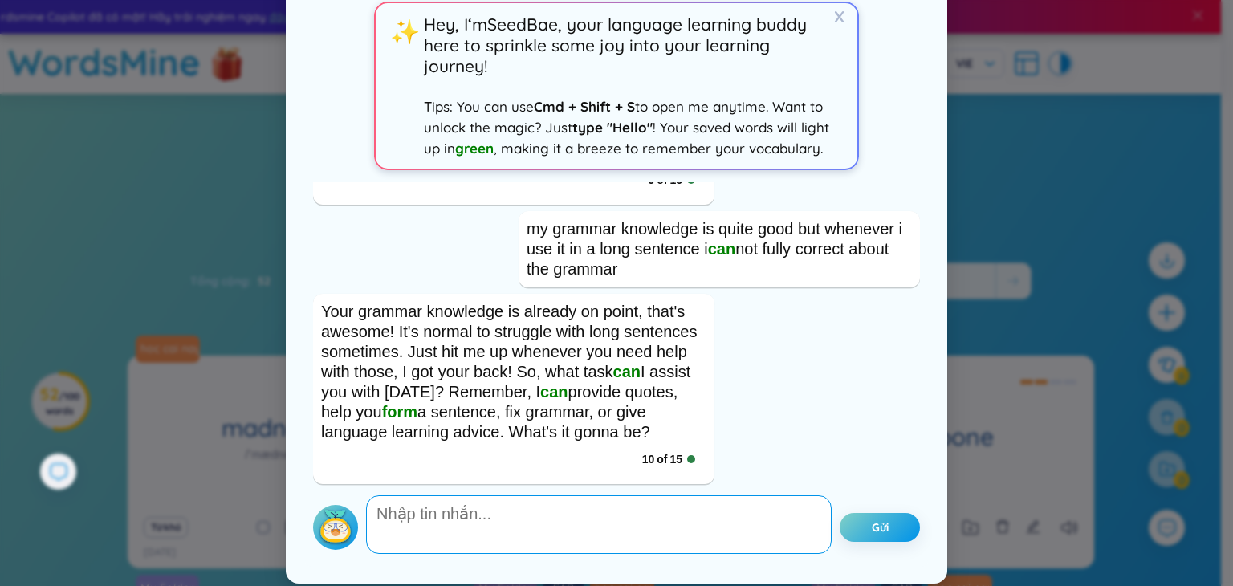
click at [661, 524] on textarea at bounding box center [598, 524] width 465 height 59
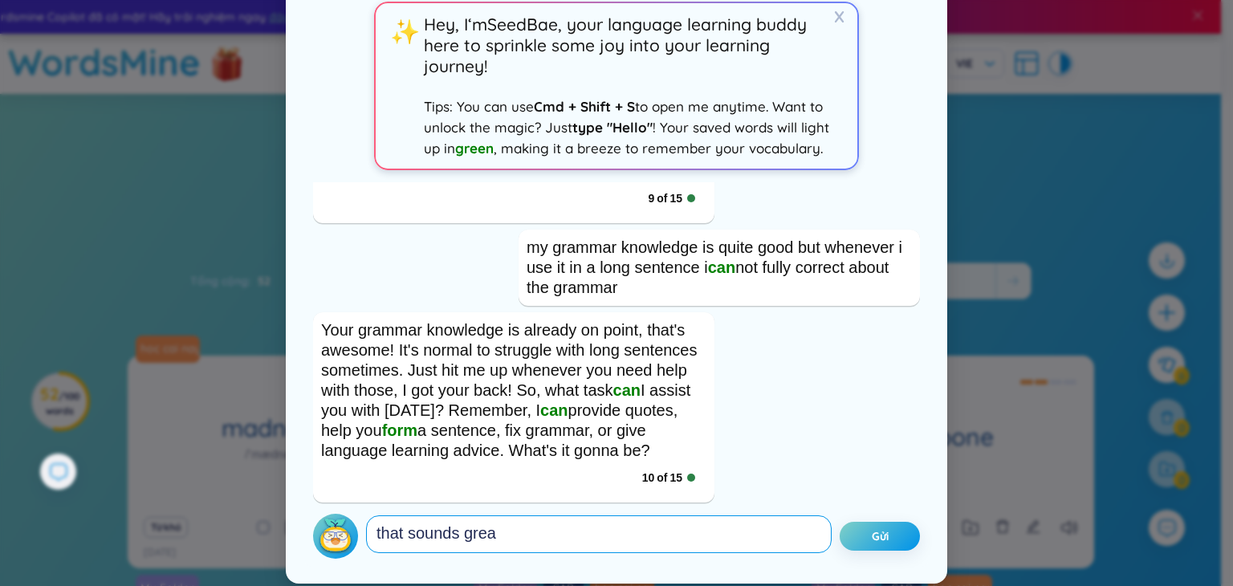
type textarea "that sounds great"
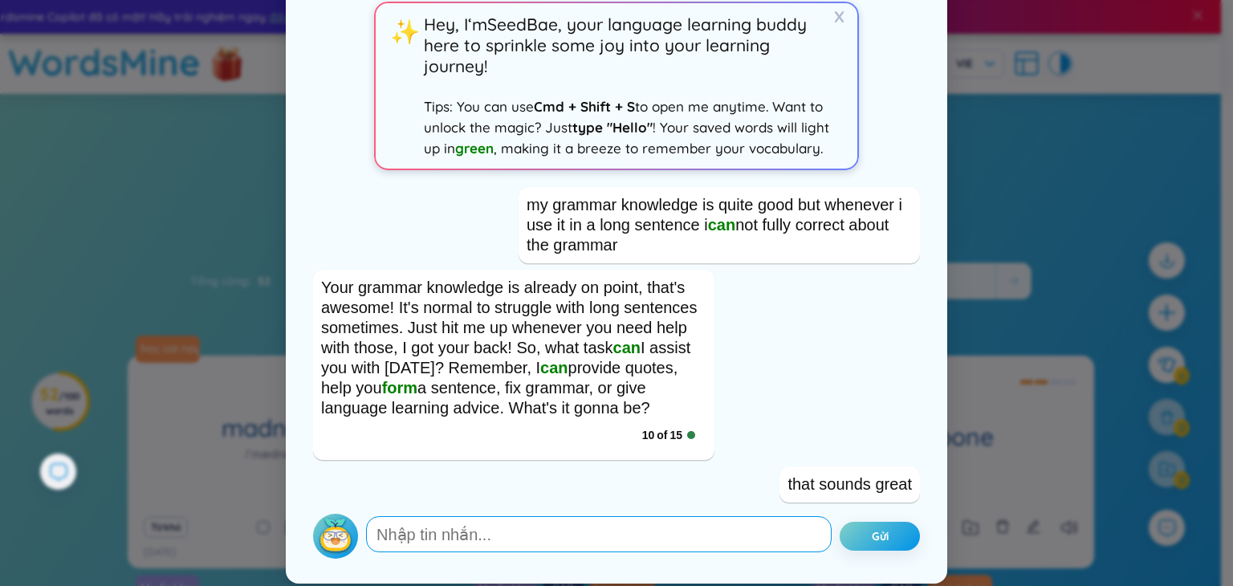
scroll to position [351, 0]
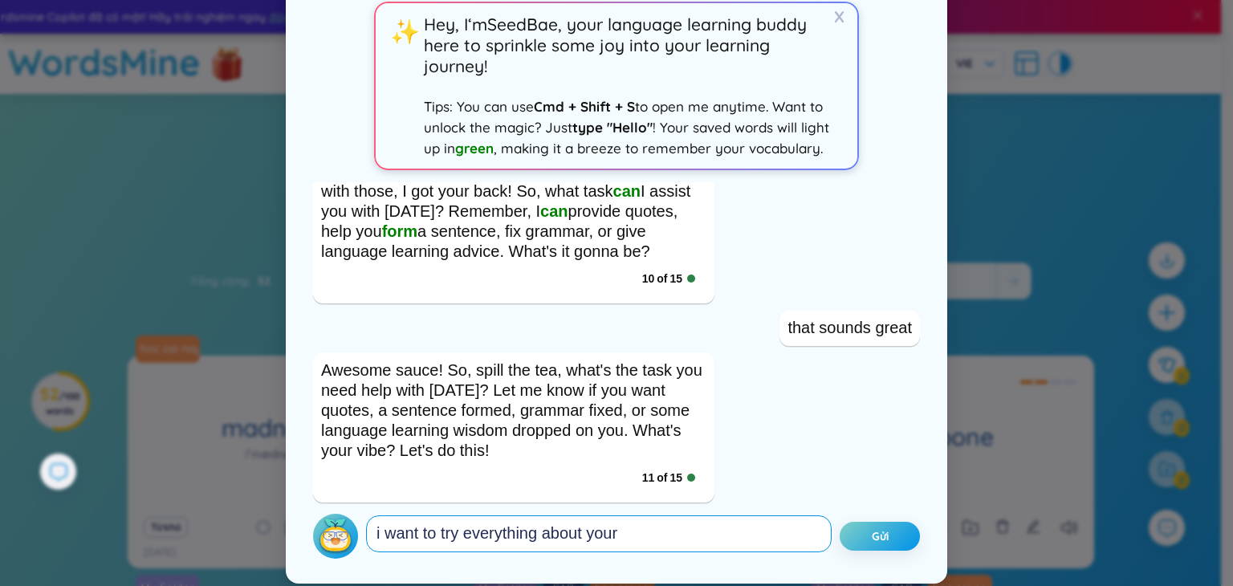
type textarea "i want to try everything about yours"
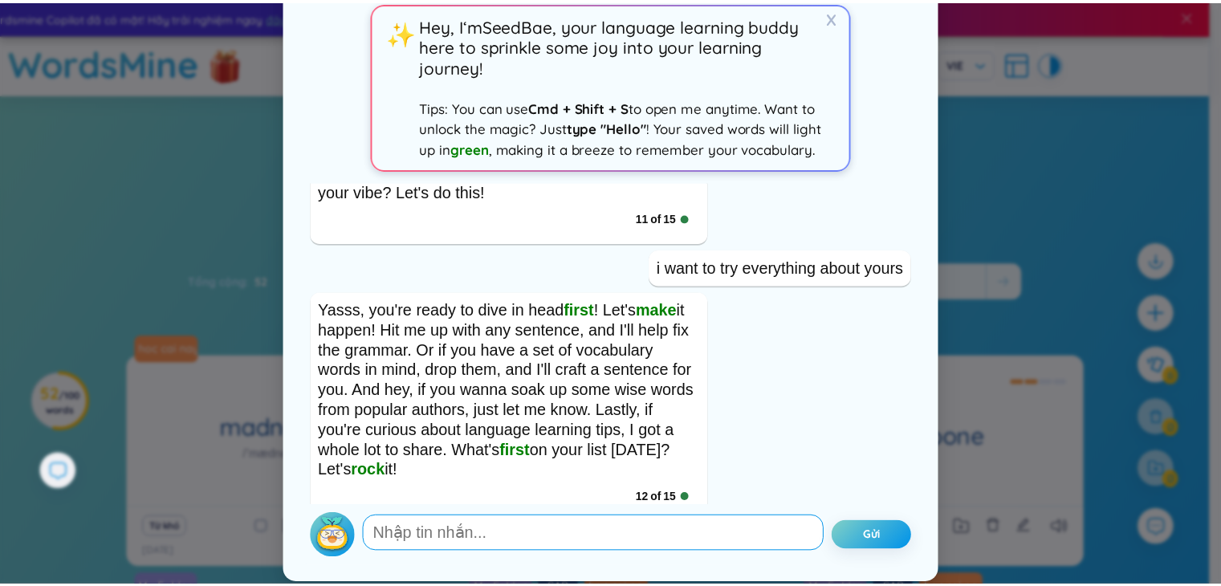
scroll to position [0, 0]
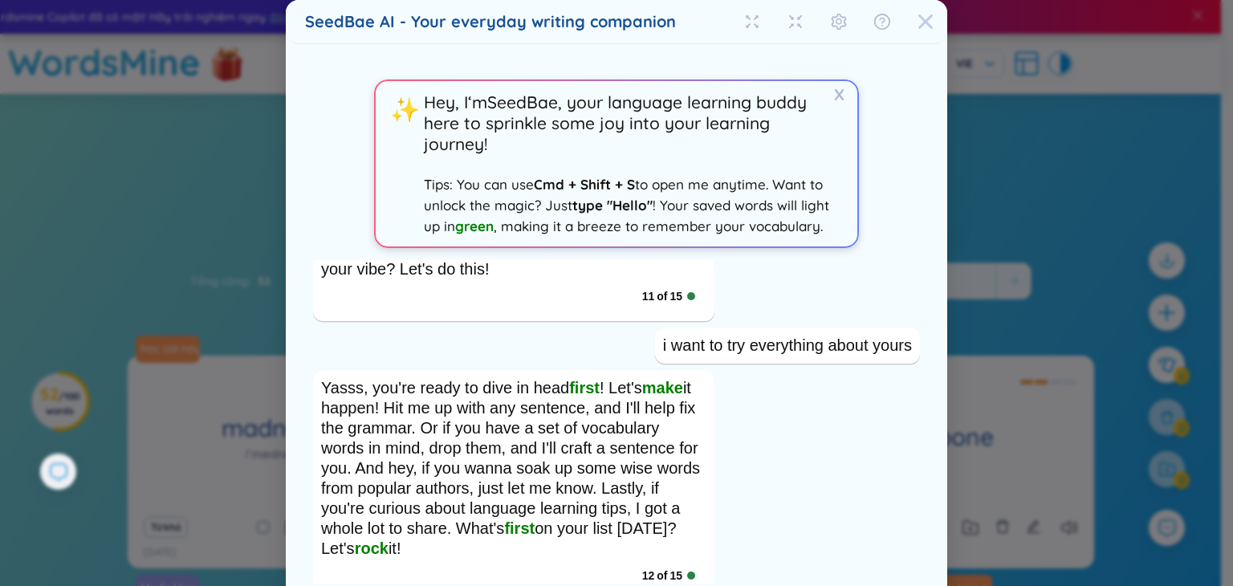
click at [928, 28] on span "Close" at bounding box center [925, 21] width 43 height 43
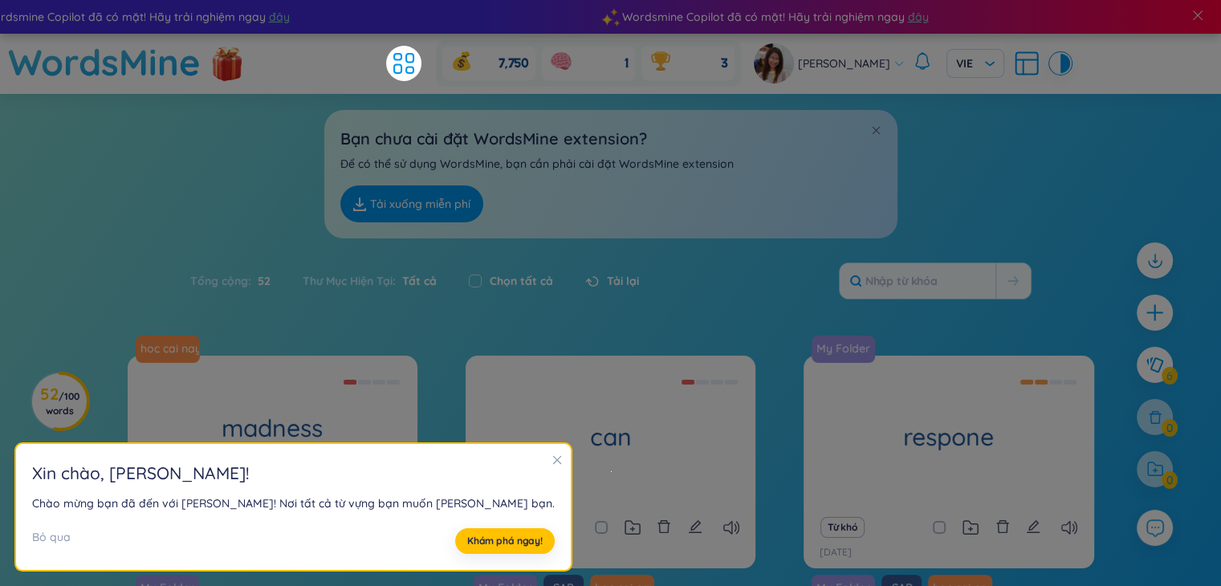
click at [551, 463] on icon "close" at bounding box center [556, 459] width 11 height 11
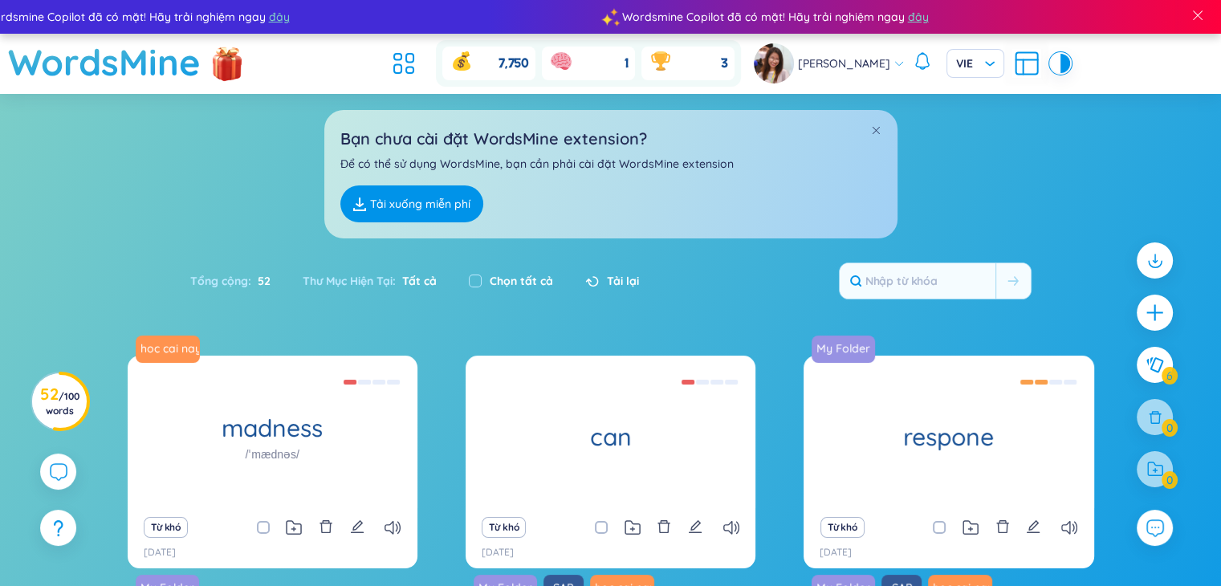
scroll to position [241, 0]
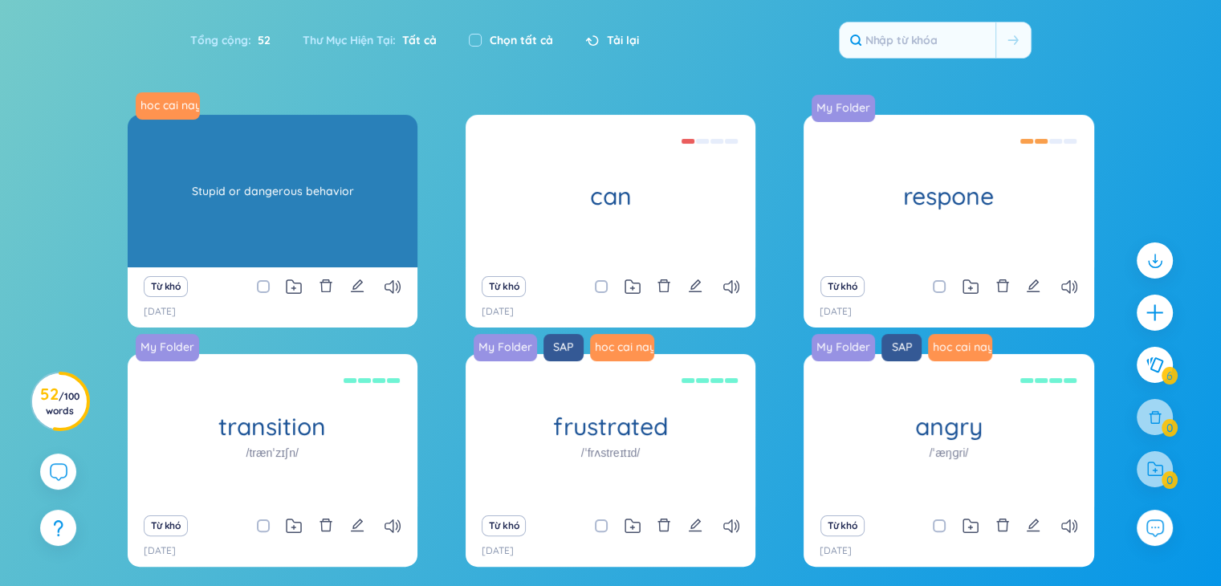
click at [312, 202] on div "Stupid or dangerous behavior" at bounding box center [273, 191] width 274 height 144
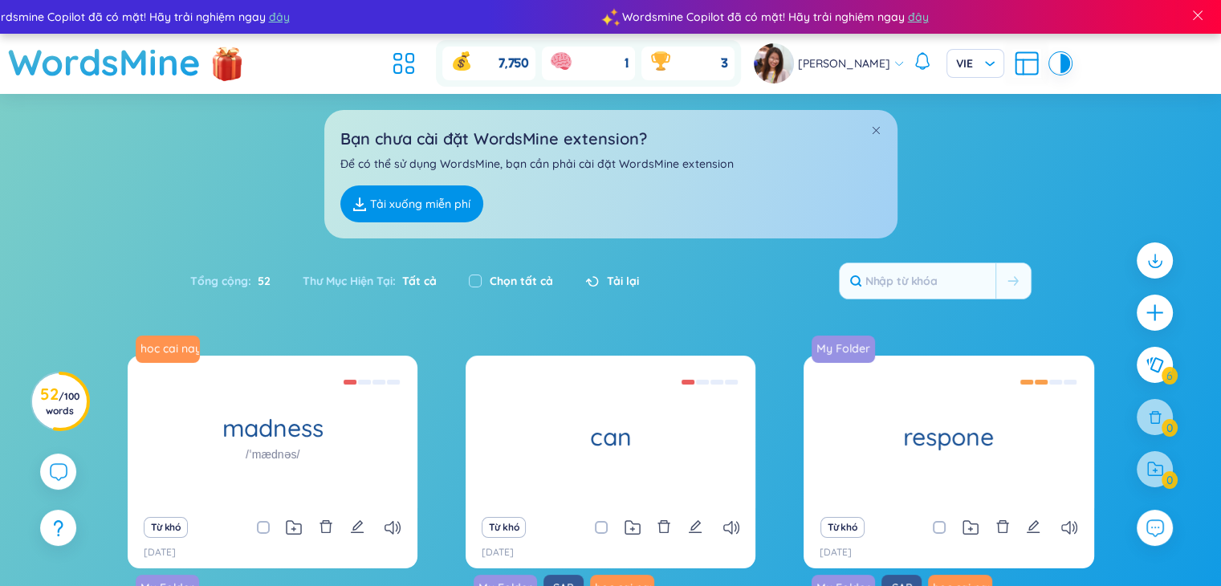
scroll to position [161, 0]
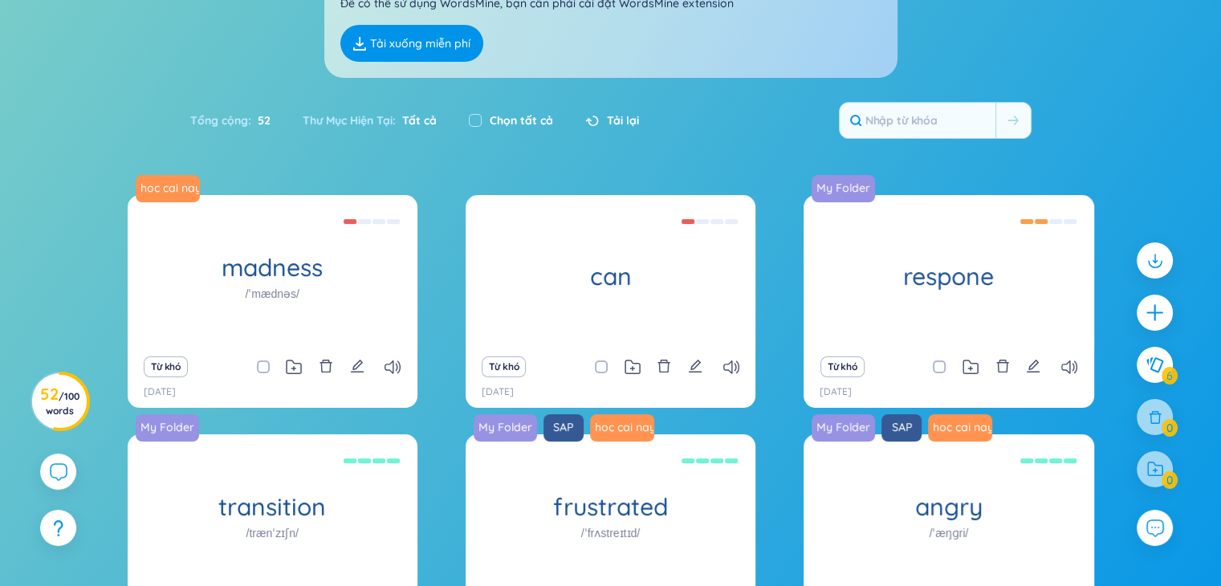
click at [252, 123] on span "52" at bounding box center [260, 121] width 19 height 18
click at [416, 123] on span "Tất cả" at bounding box center [416, 120] width 41 height 14
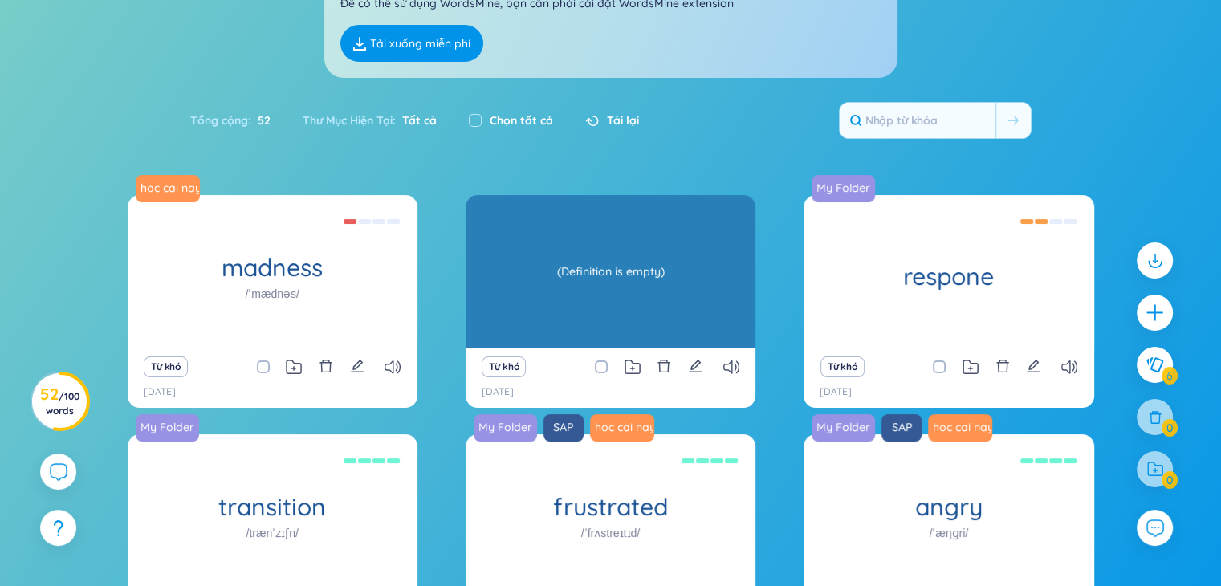
click at [526, 268] on div "(Definition is empty)" at bounding box center [610, 271] width 274 height 144
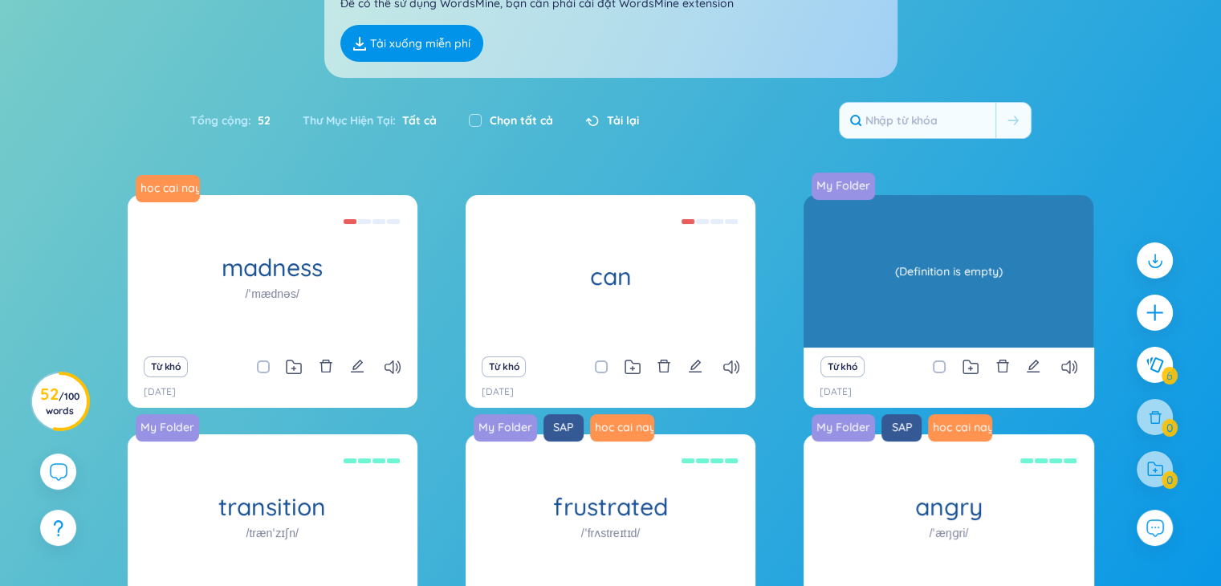
click at [896, 275] on h1 "respone" at bounding box center [948, 276] width 290 height 28
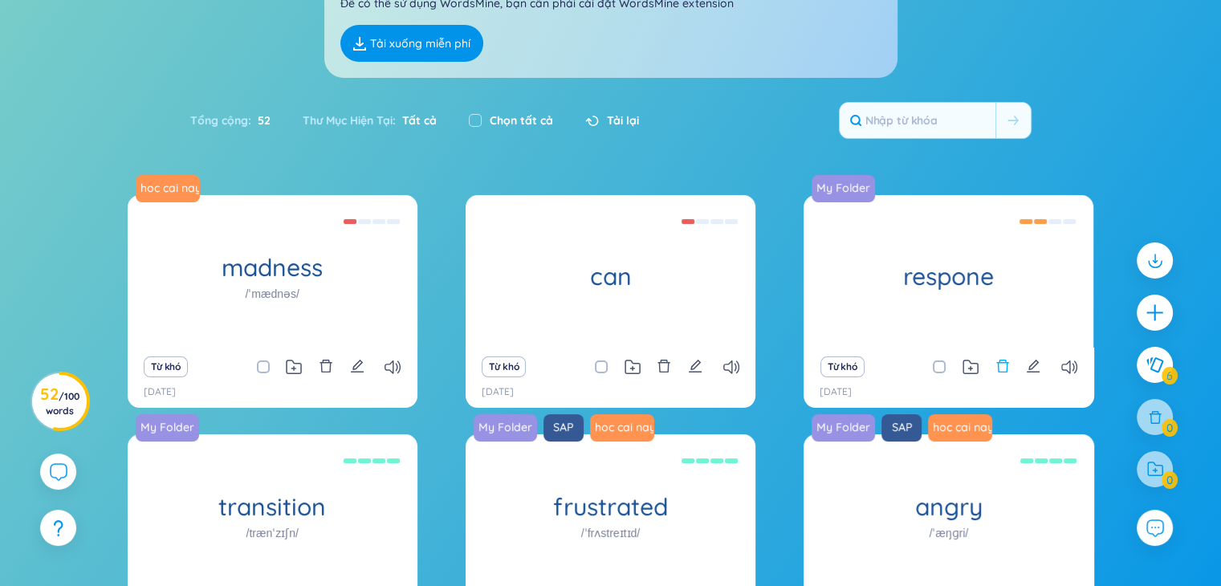
scroll to position [356, 0]
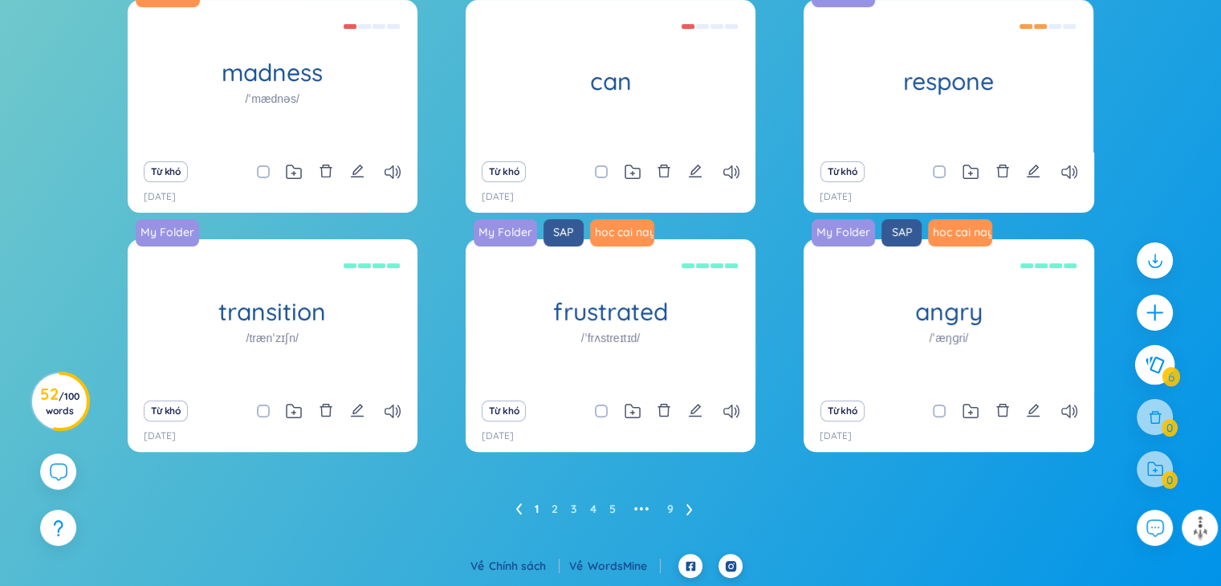
click at [1152, 364] on icon at bounding box center [1154, 364] width 18 height 17
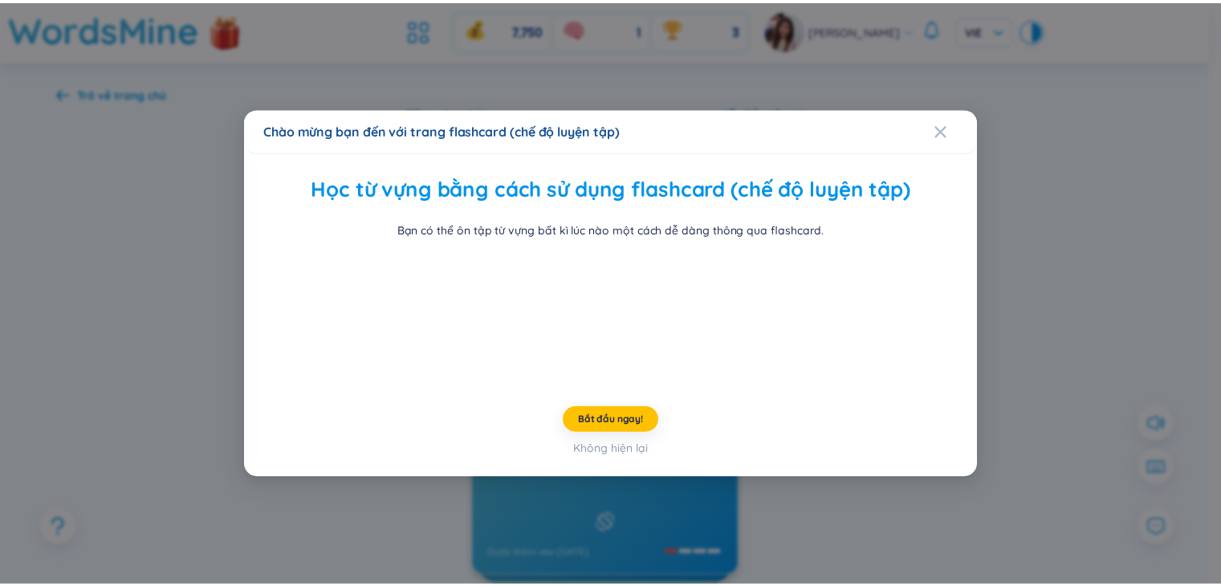
scroll to position [24, 0]
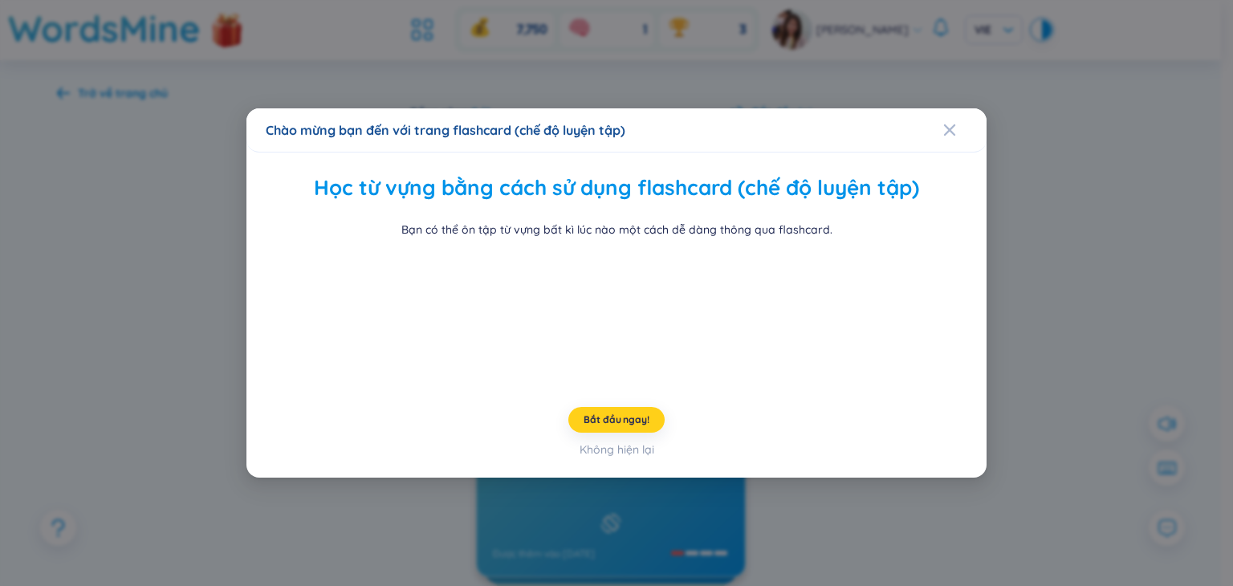
click at [628, 426] on span "Bắt đầu ngay!" at bounding box center [615, 419] width 65 height 13
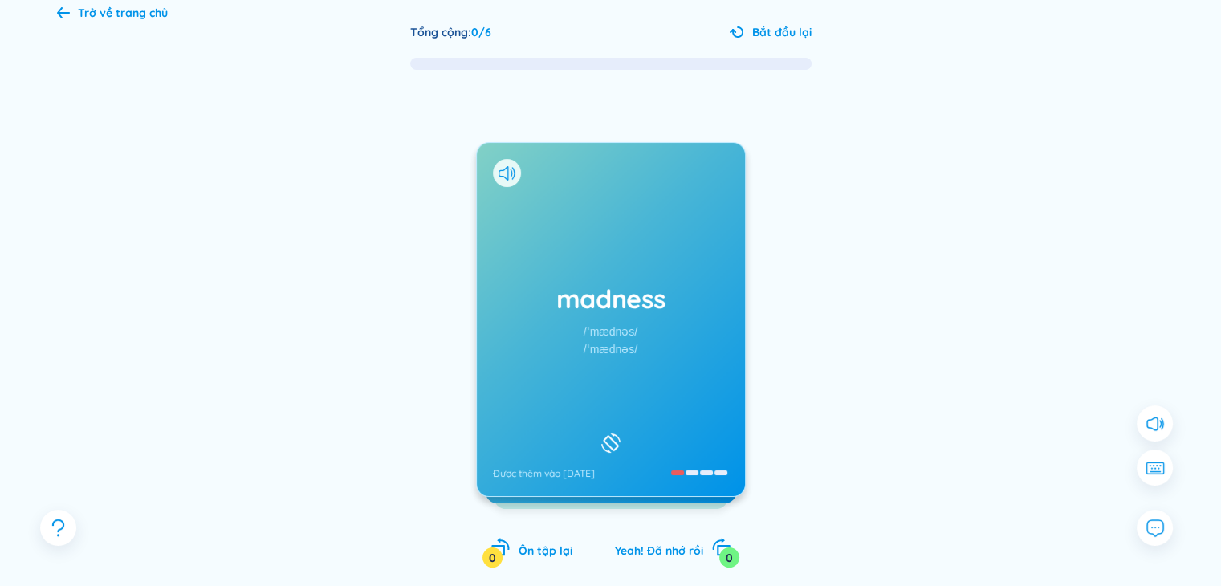
scroll to position [150, 0]
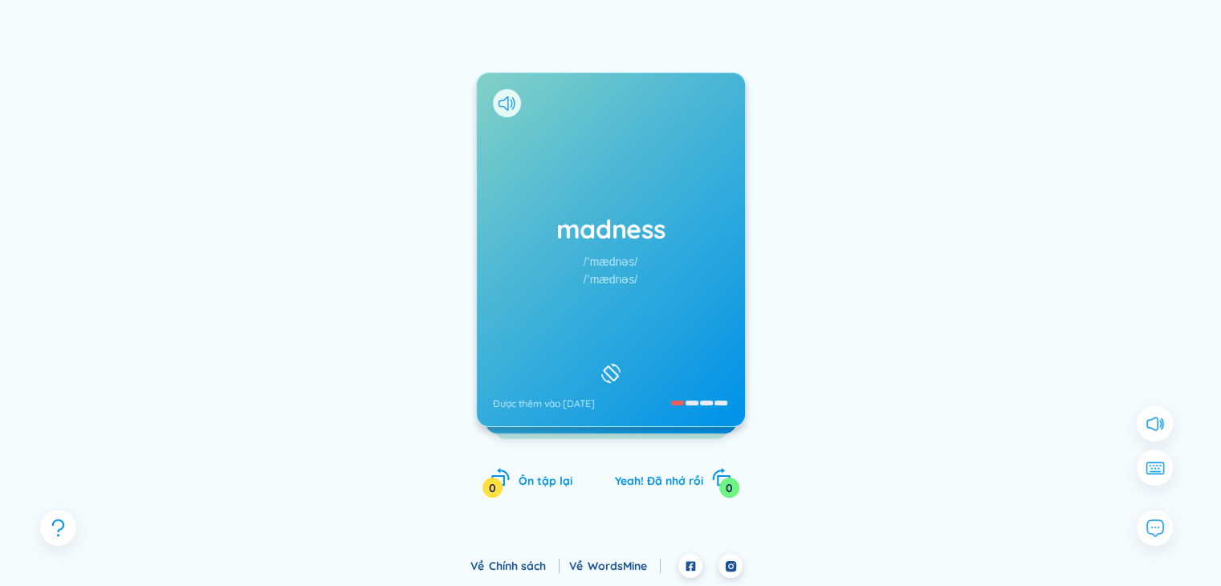
click at [634, 222] on h1 "madness" at bounding box center [611, 228] width 236 height 35
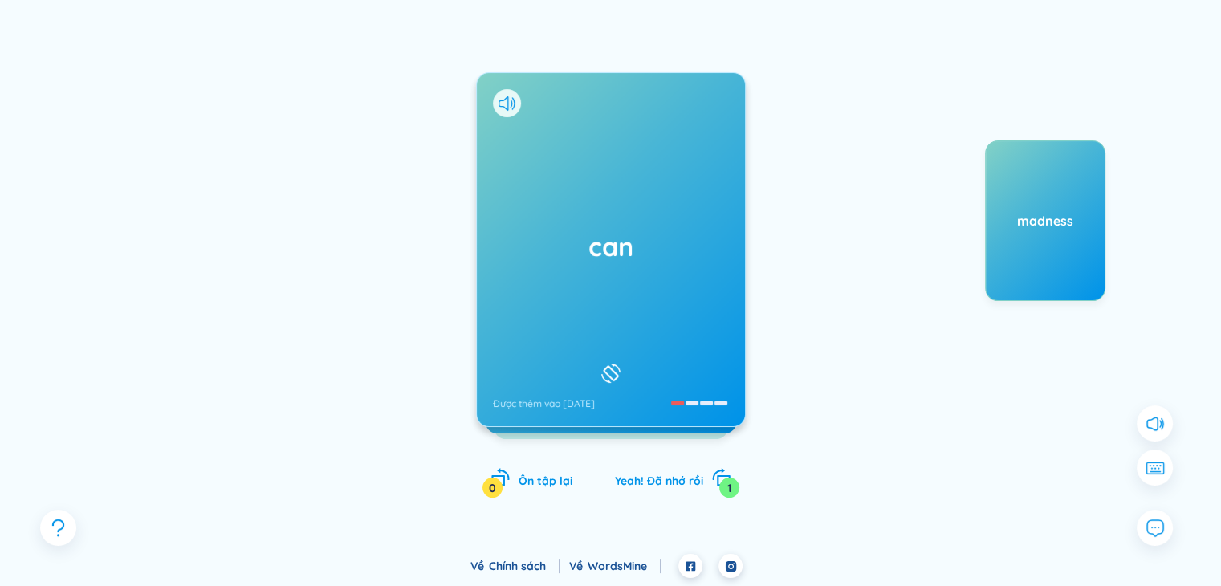
click at [587, 270] on div "can Được thêm vào 6/6/2024" at bounding box center [611, 249] width 268 height 353
click at [666, 262] on h1 "respone" at bounding box center [611, 246] width 236 height 35
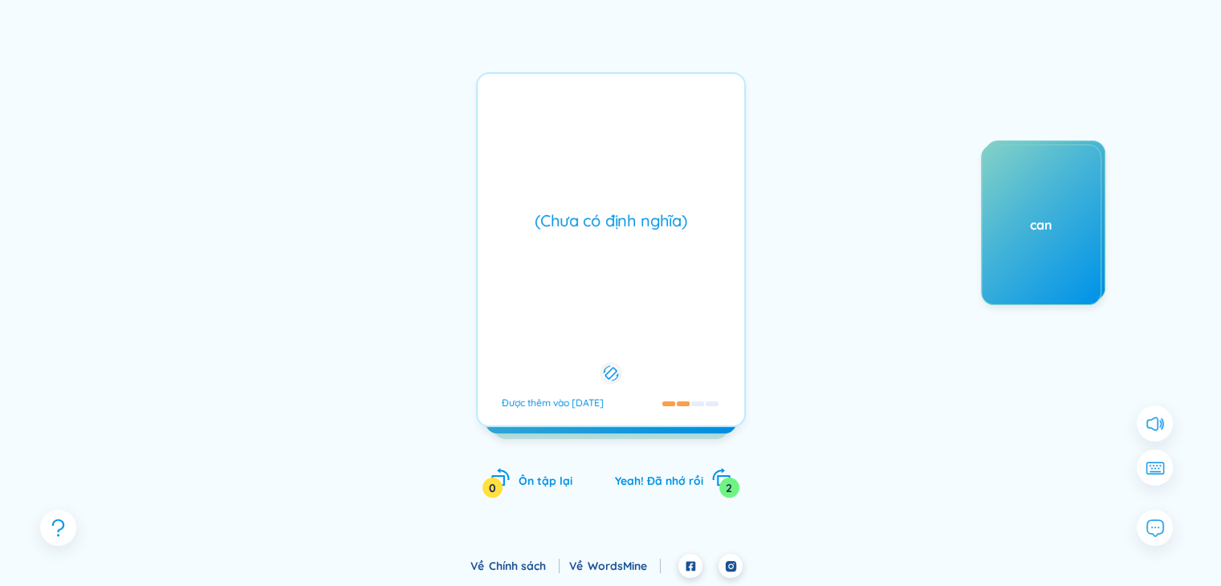
click at [644, 233] on div "(Chưa có định nghĩa) Được thêm vào 31/5/2024" at bounding box center [611, 249] width 270 height 355
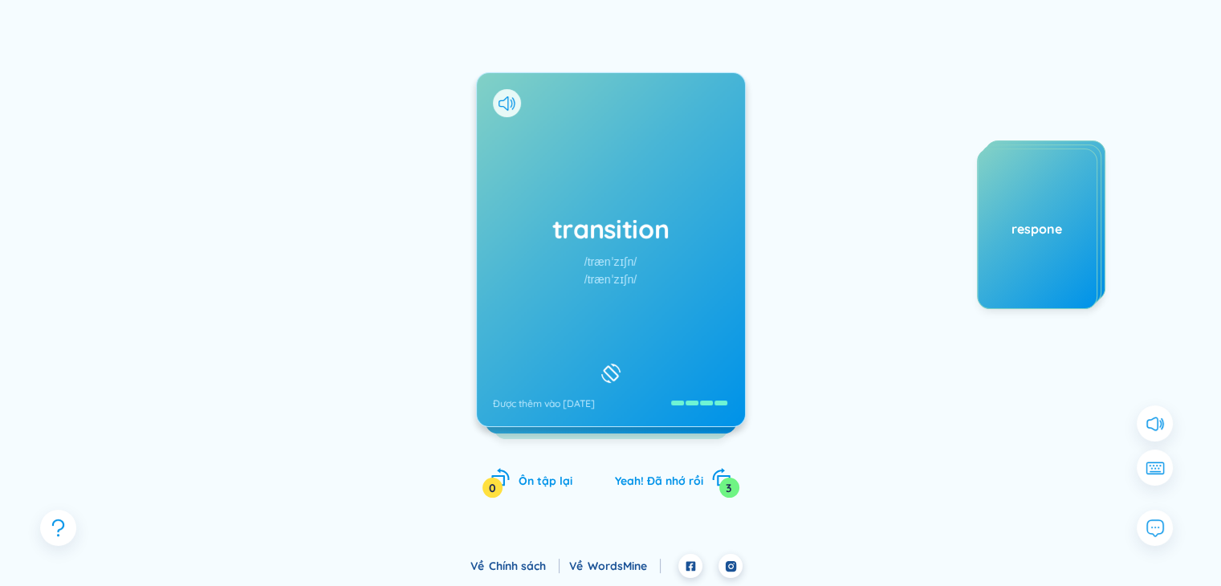
click at [629, 216] on h1 "transition" at bounding box center [611, 228] width 236 height 35
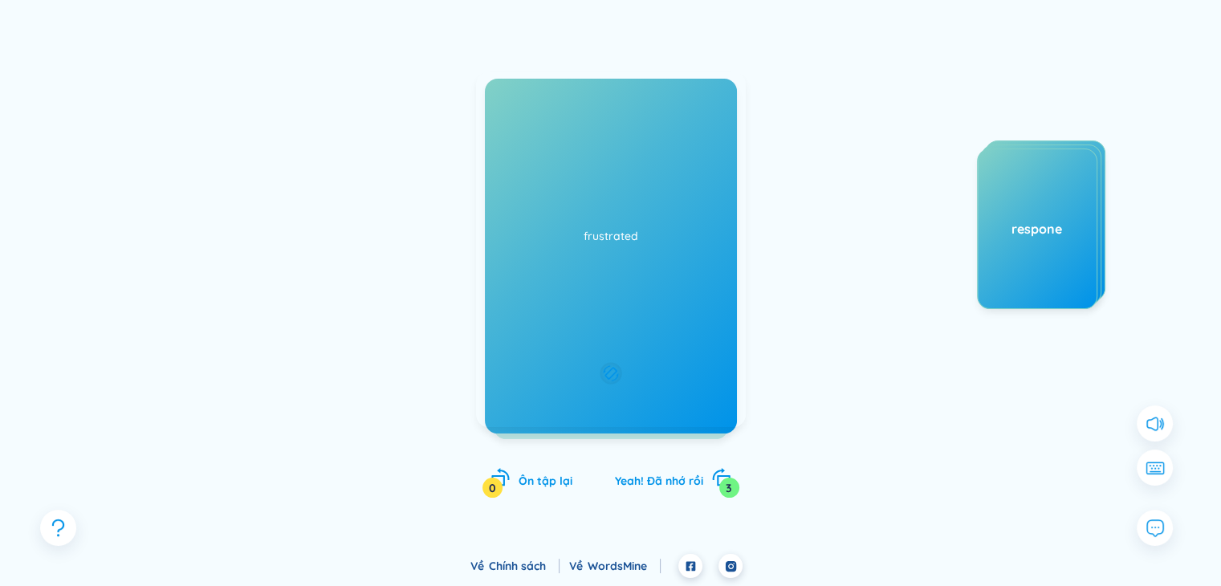
click at [664, 187] on div "(Chưa có định nghĩa) Được thêm vào 31/5/2024" at bounding box center [611, 249] width 270 height 355
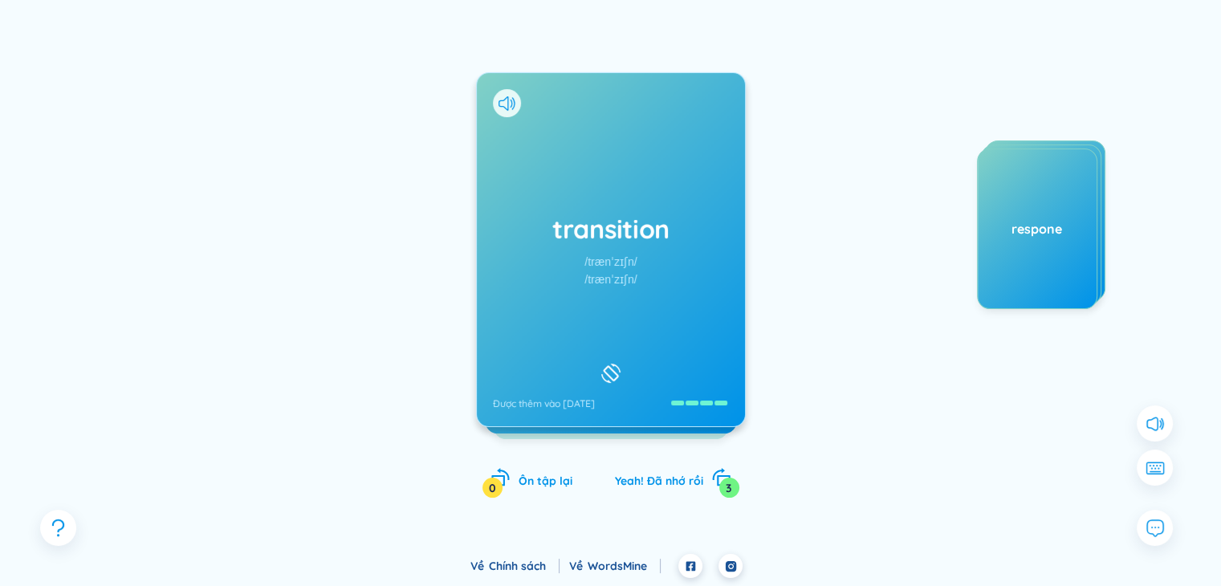
click at [628, 220] on h1 "transition" at bounding box center [611, 228] width 236 height 35
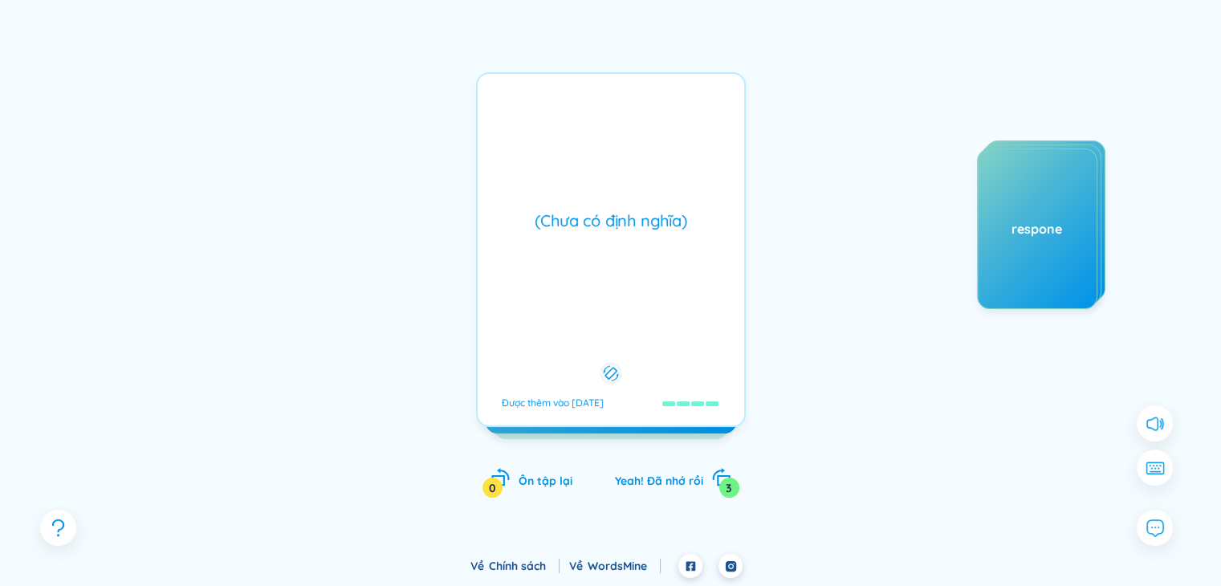
click at [615, 368] on rect at bounding box center [609, 373] width 11 height 11
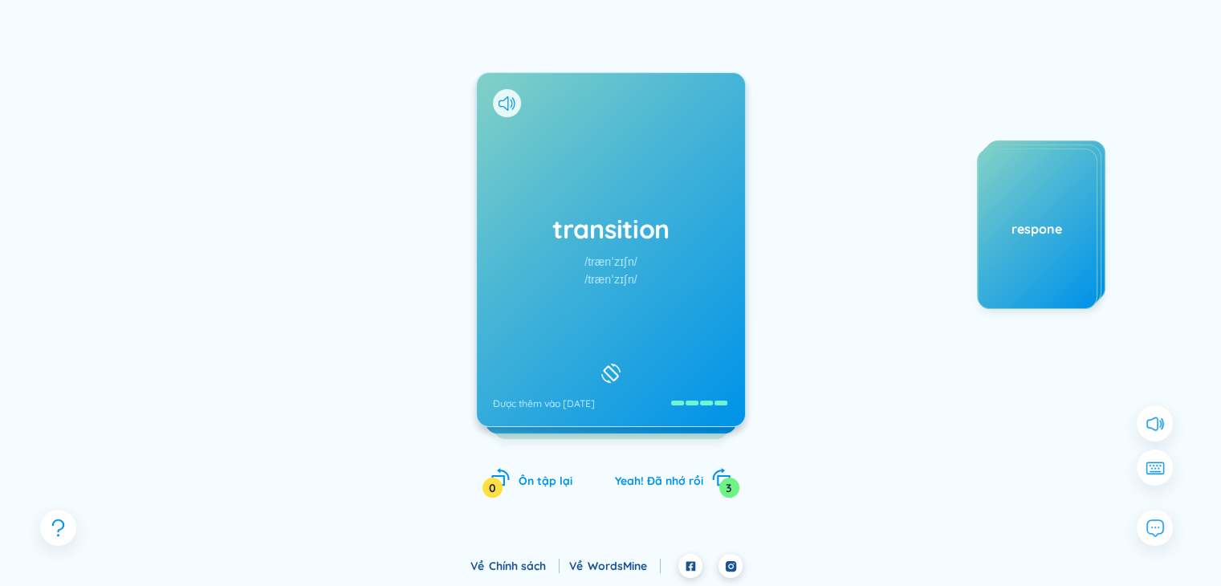
click at [619, 364] on icon at bounding box center [610, 373] width 19 height 19
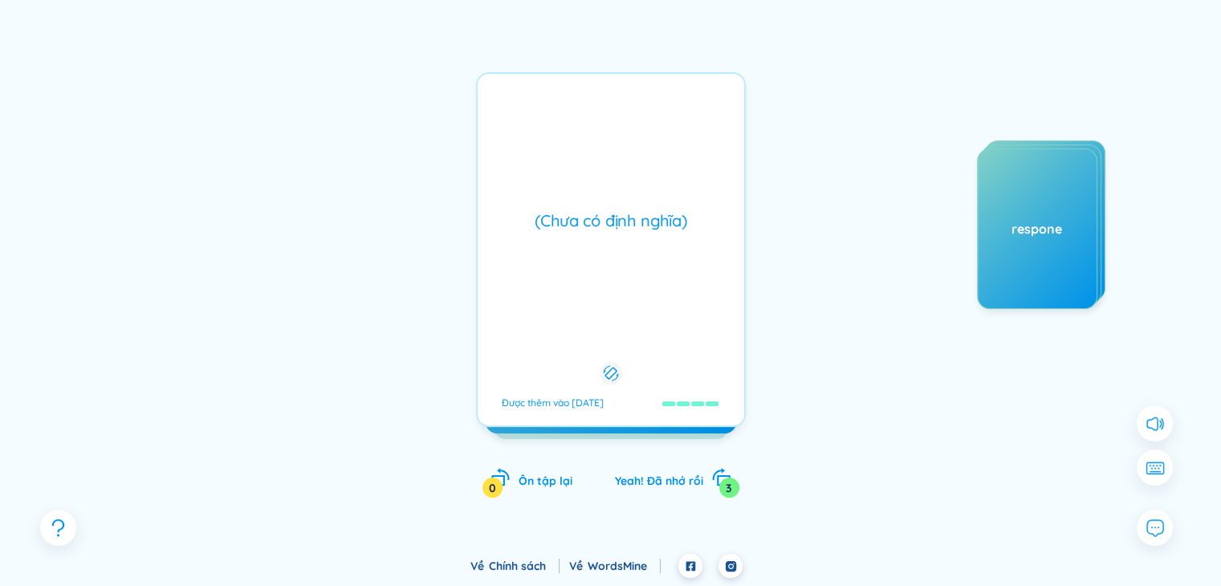
click at [622, 239] on div "(Chưa có định nghĩa) Được thêm vào 31/5/2024" at bounding box center [611, 249] width 270 height 355
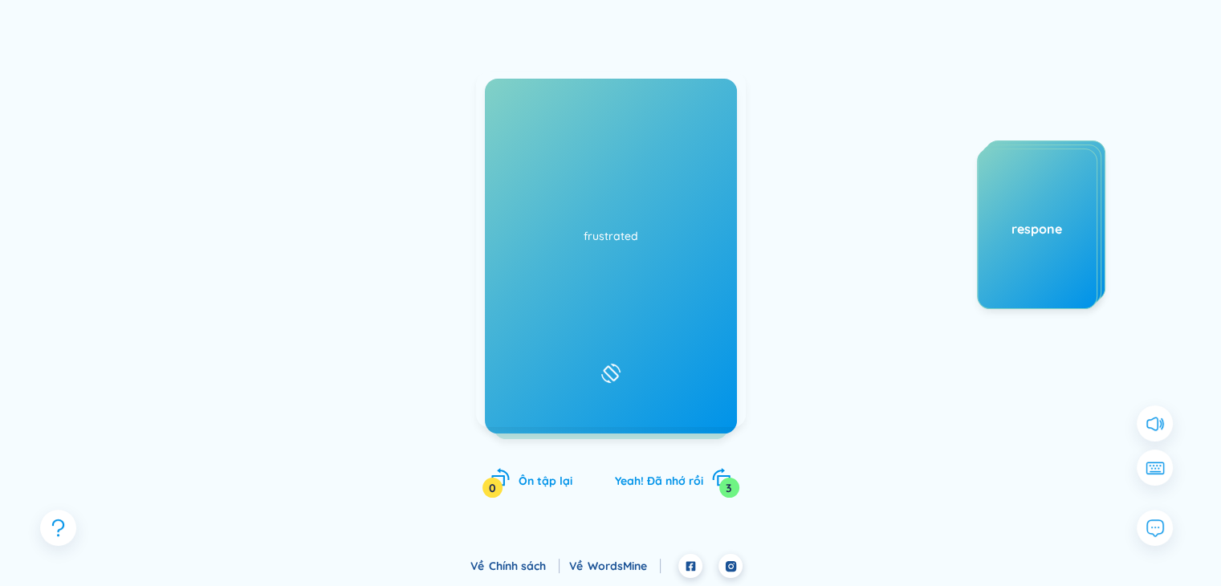
click at [504, 100] on icon at bounding box center [506, 103] width 17 height 14
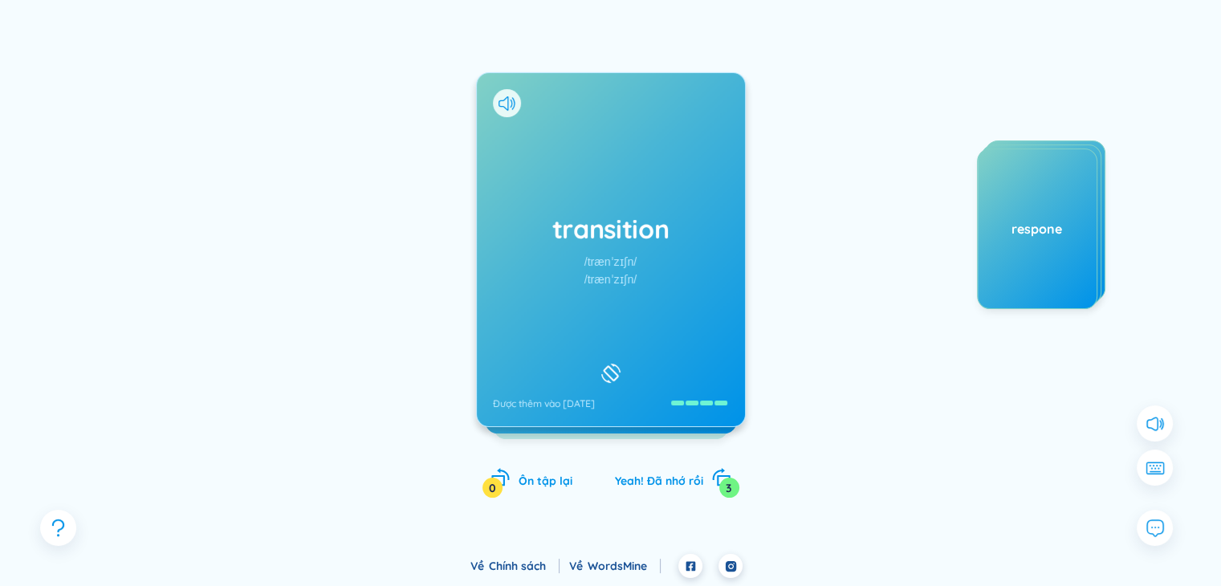
scroll to position [0, 0]
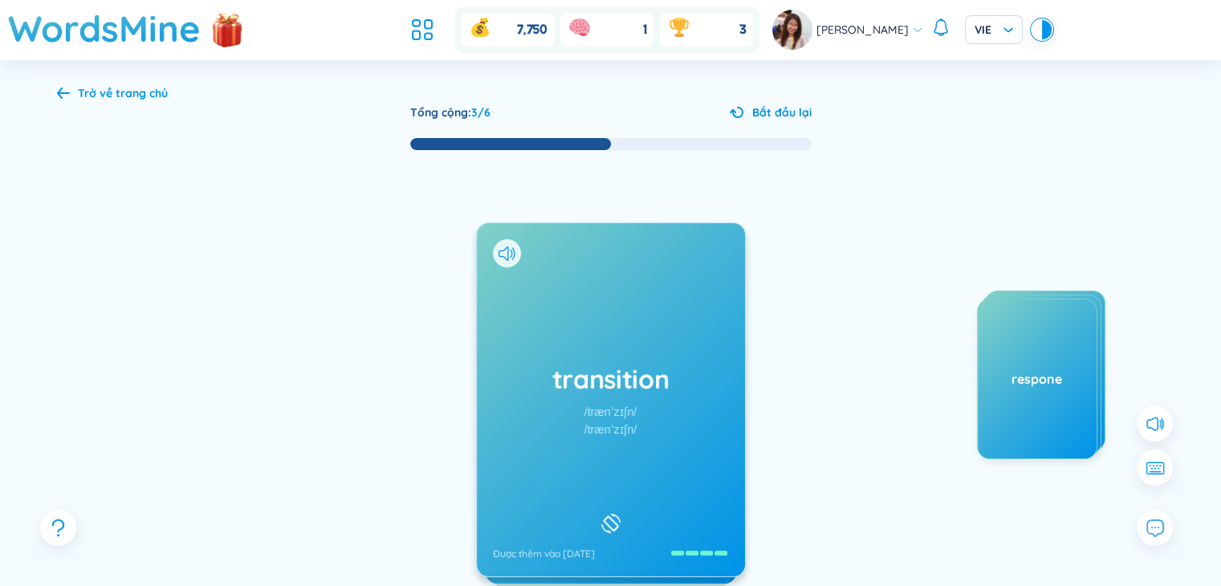
click at [60, 93] on icon at bounding box center [63, 92] width 13 height 11
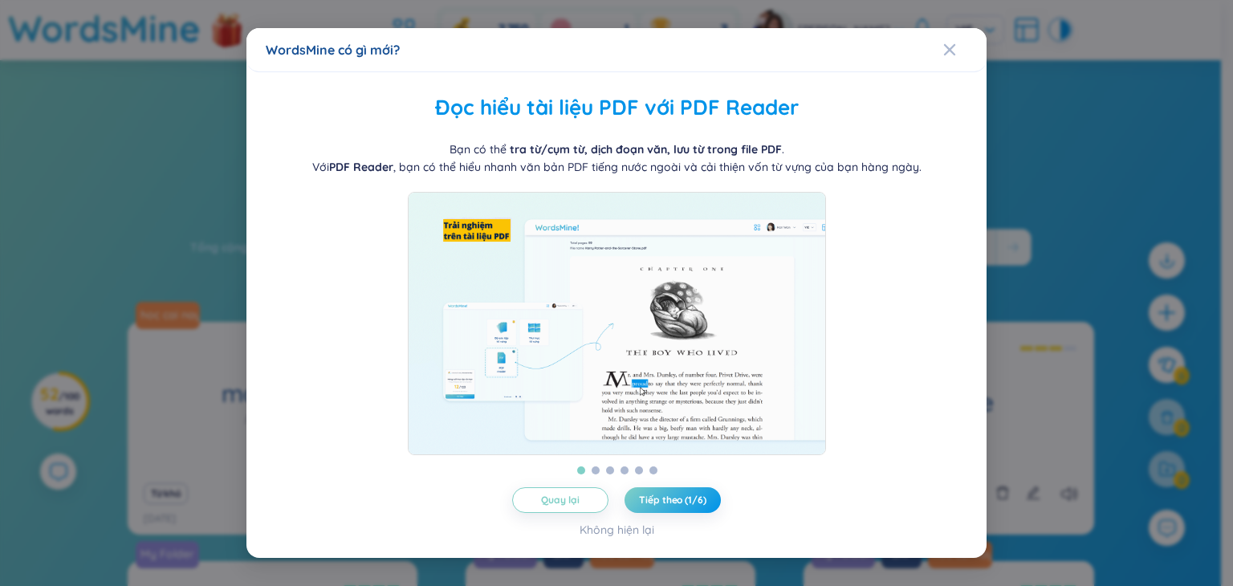
click at [1062, 145] on div "WordsMine có gì mới? Quản lý từ theo thư mục WordsMine cho bạn tự do quản lý th…" at bounding box center [616, 293] width 1233 height 586
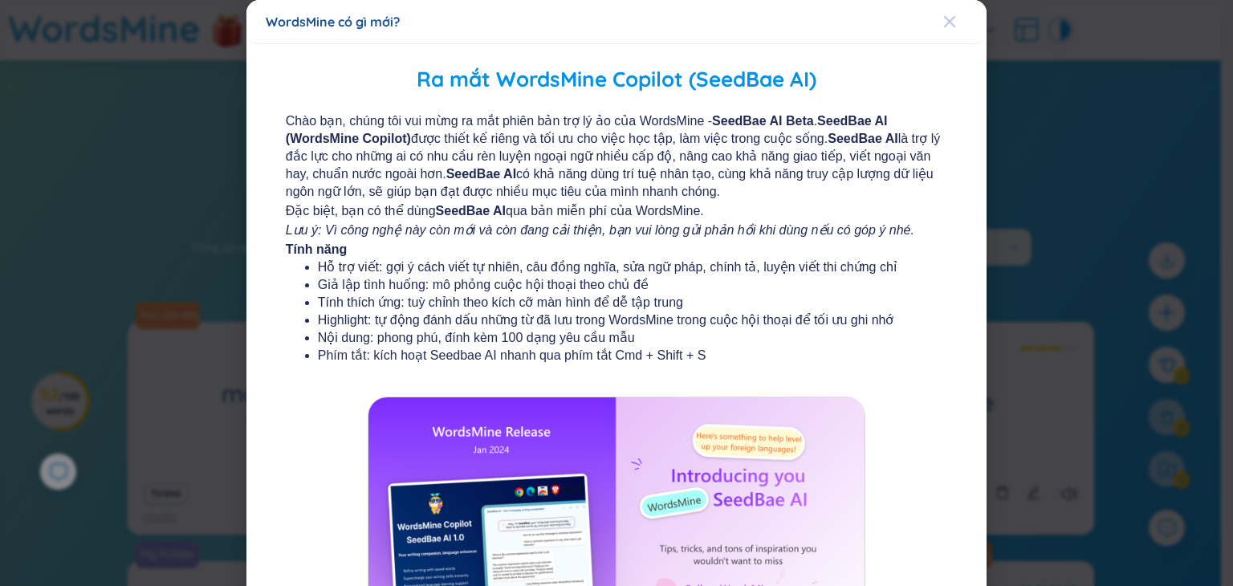
click at [943, 30] on div "Close" at bounding box center [949, 21] width 13 height 43
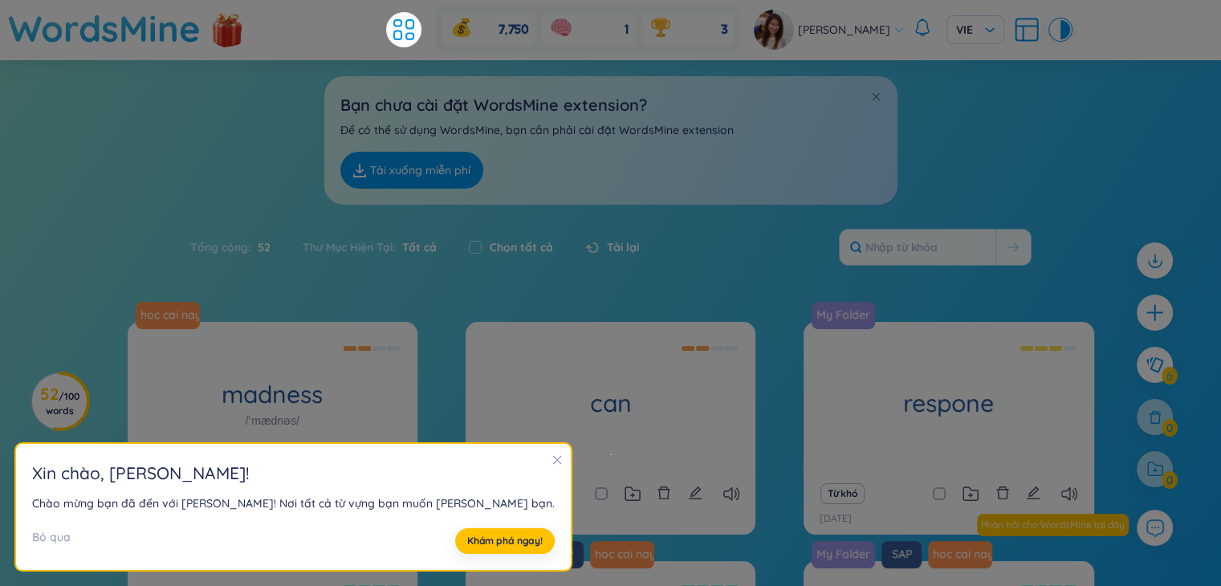
click at [551, 464] on icon "close" at bounding box center [556, 459] width 11 height 11
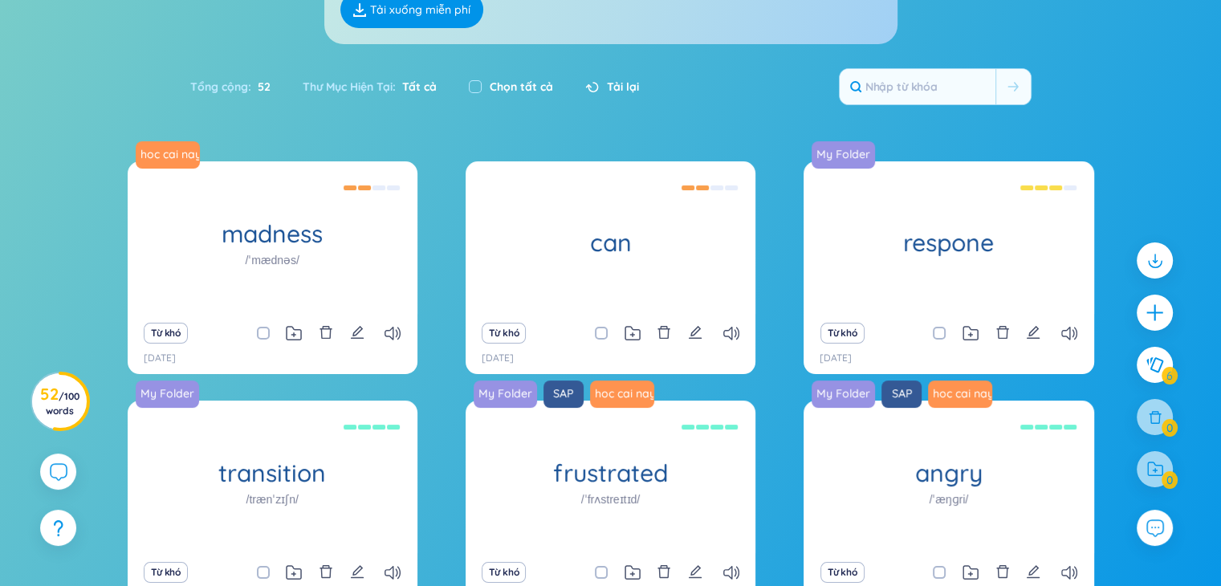
scroll to position [321, 0]
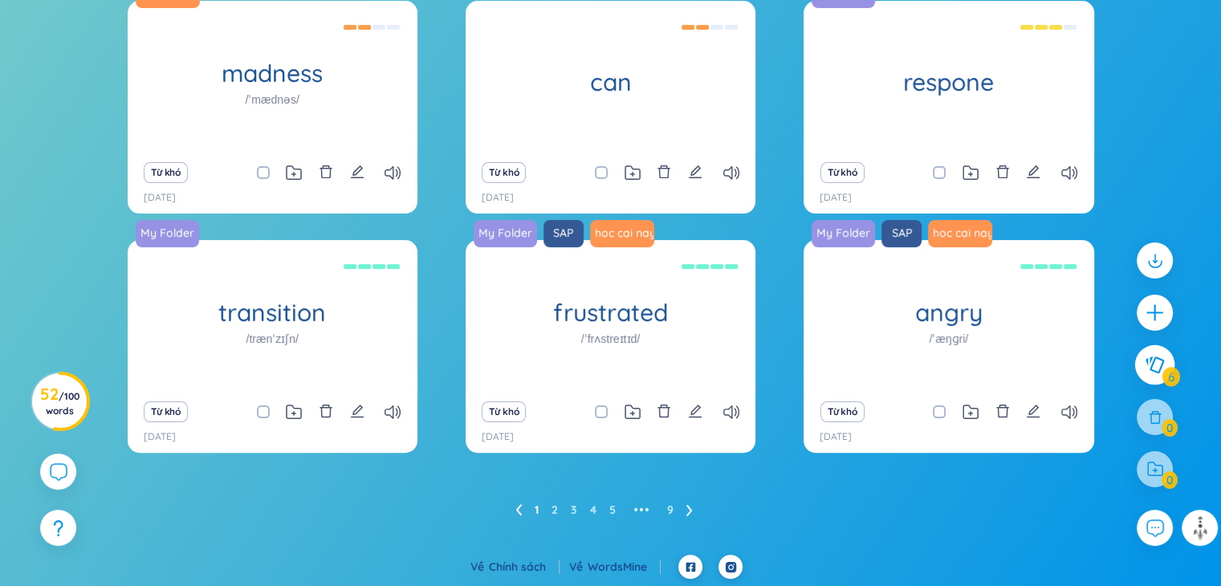
click at [1154, 367] on icon at bounding box center [1153, 365] width 19 height 18
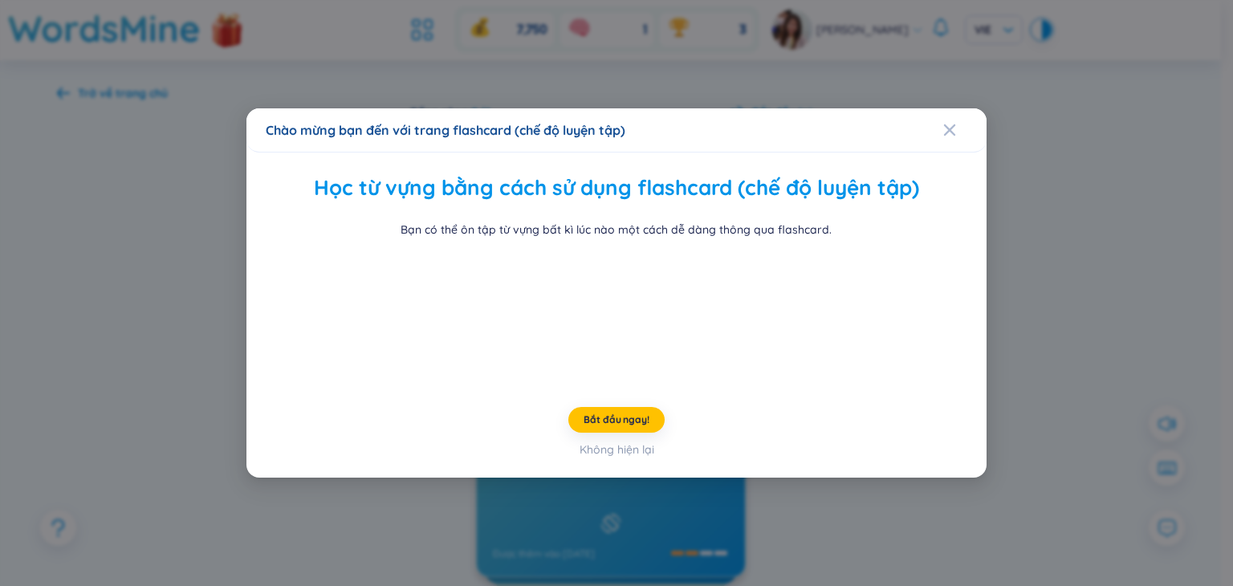
click at [860, 172] on h2 "Học từ vựng bằng cách sử dụng flashcard (chế độ luyện tập)" at bounding box center [616, 188] width 693 height 33
click at [950, 108] on span "Close" at bounding box center [964, 129] width 43 height 43
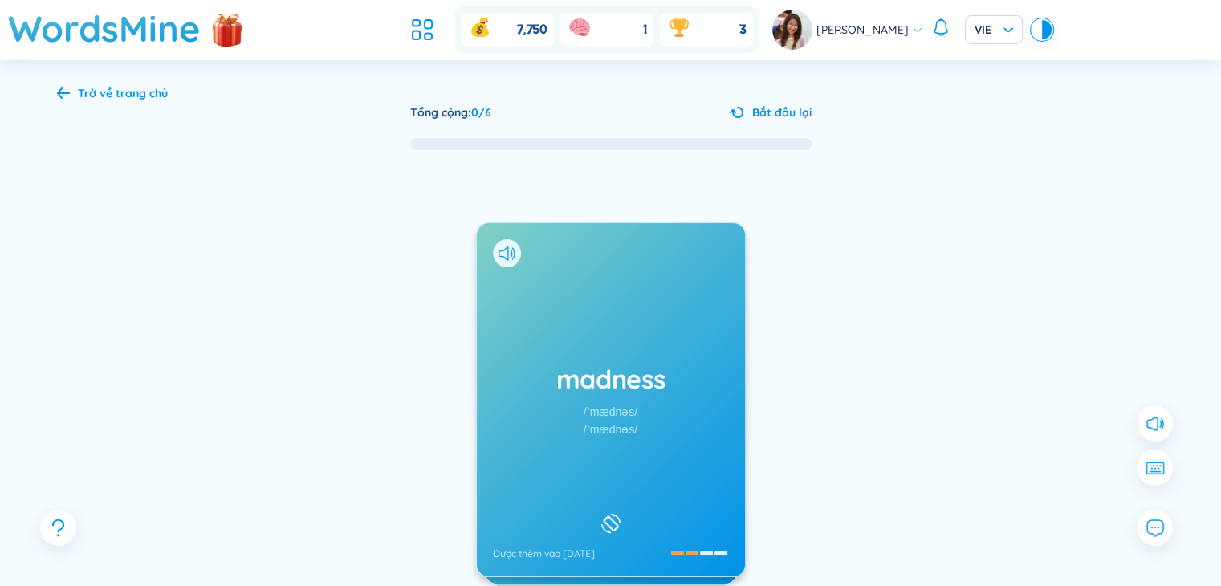
scroll to position [150, 0]
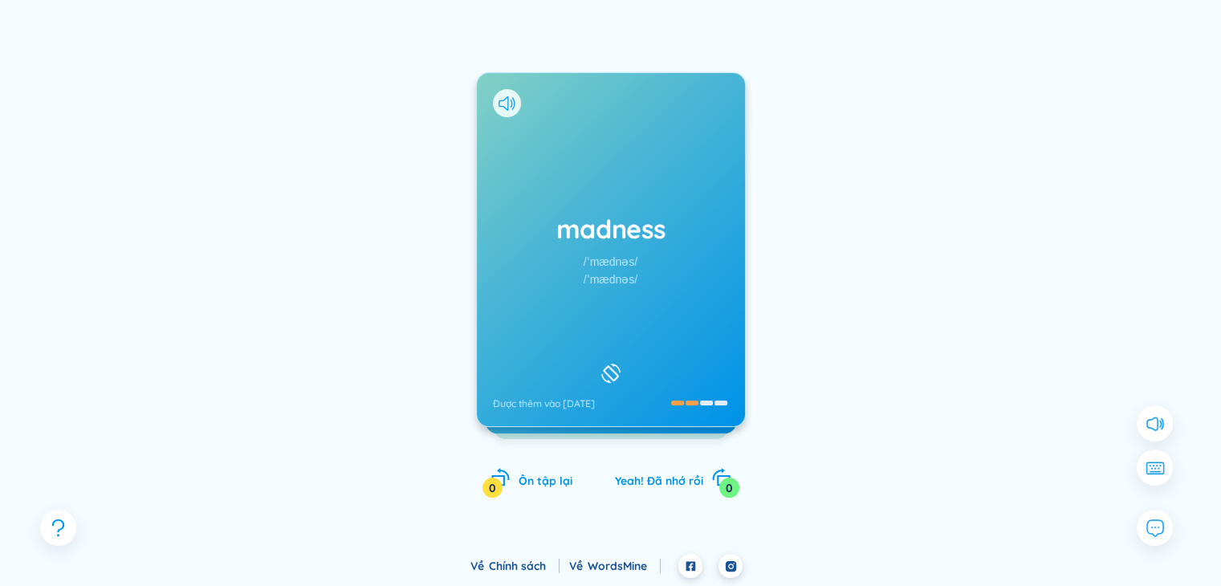
click at [629, 255] on div "/ˈmædnəs/" at bounding box center [610, 262] width 54 height 18
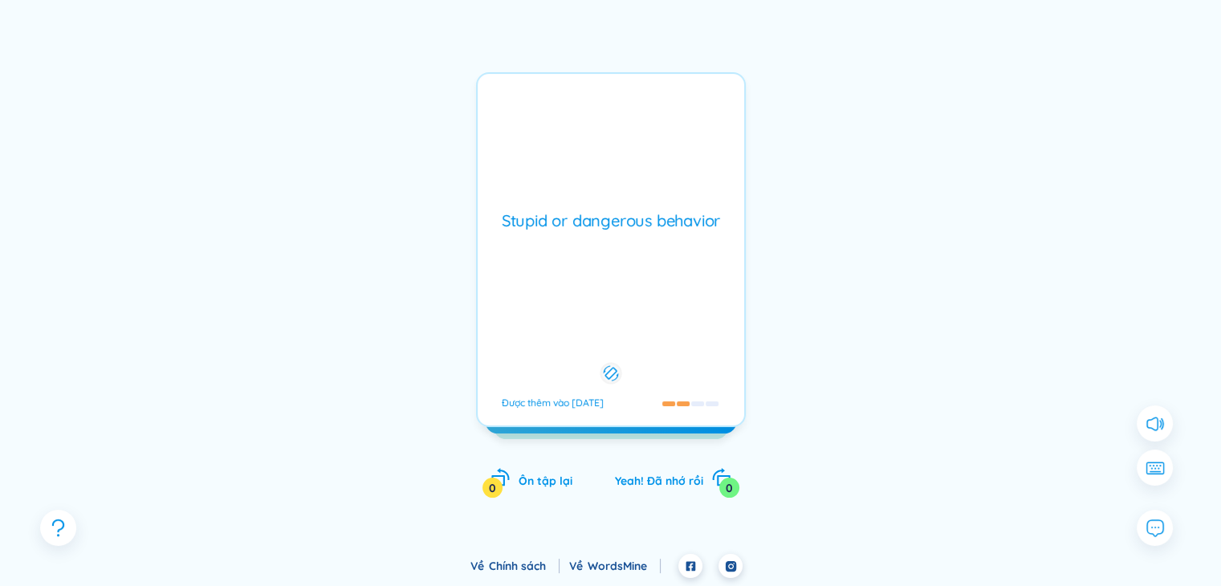
click at [629, 255] on div "Stupid or dangerous behavior Được thêm vào 15/3/2025" at bounding box center [611, 249] width 270 height 355
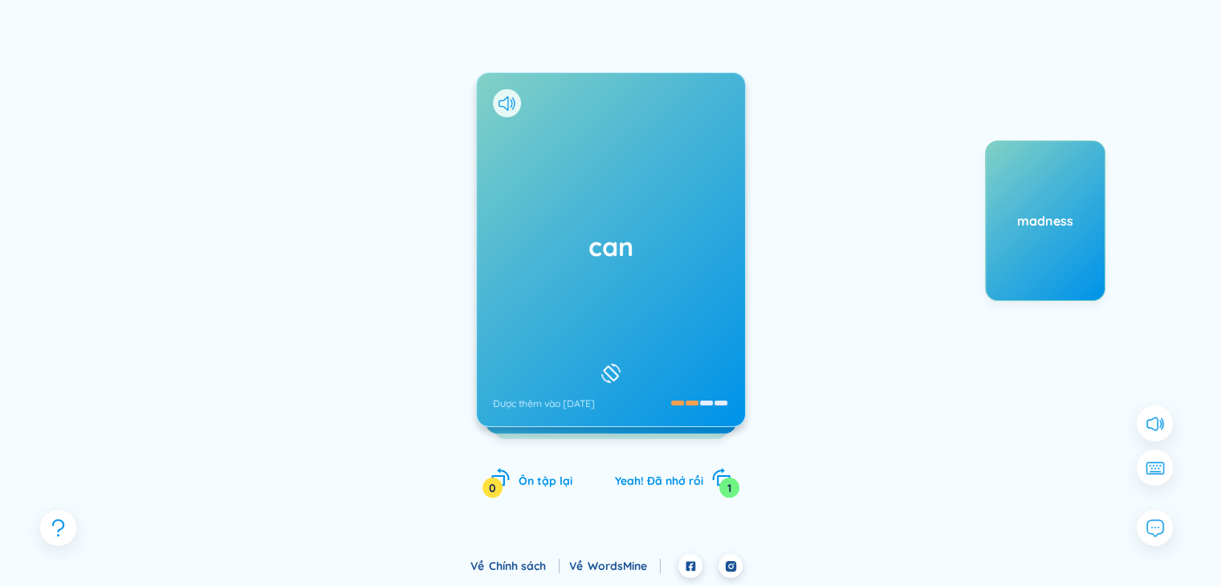
click at [604, 206] on div "can Được thêm vào 6/6/2024" at bounding box center [611, 249] width 268 height 353
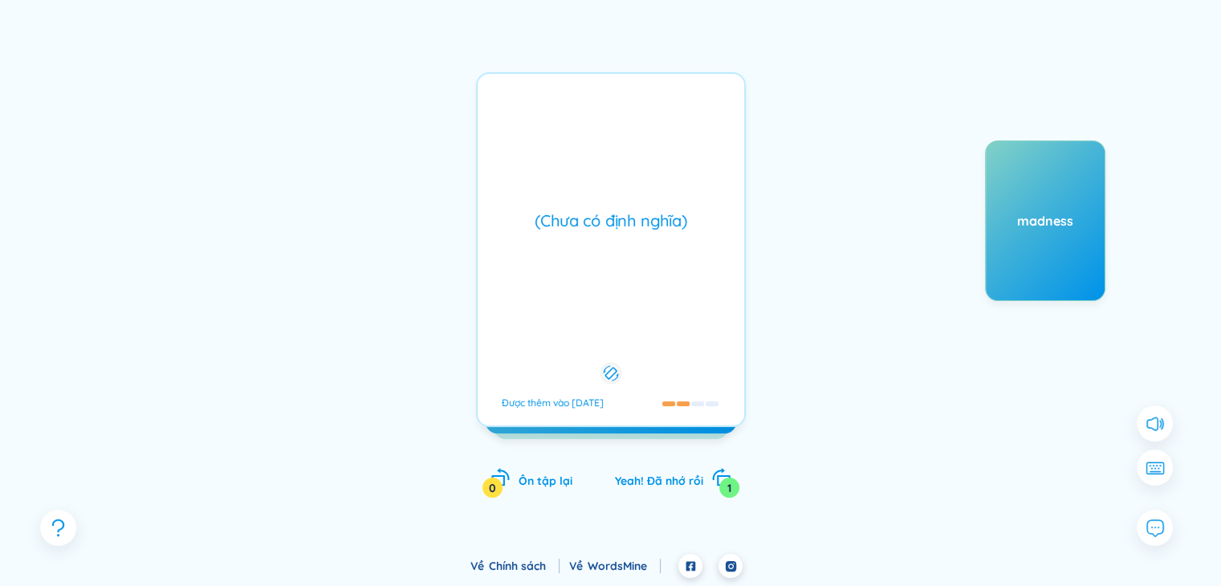
click at [604, 206] on div "(Chưa có định nghĩa) Được thêm vào 6/6/2024" at bounding box center [611, 249] width 270 height 355
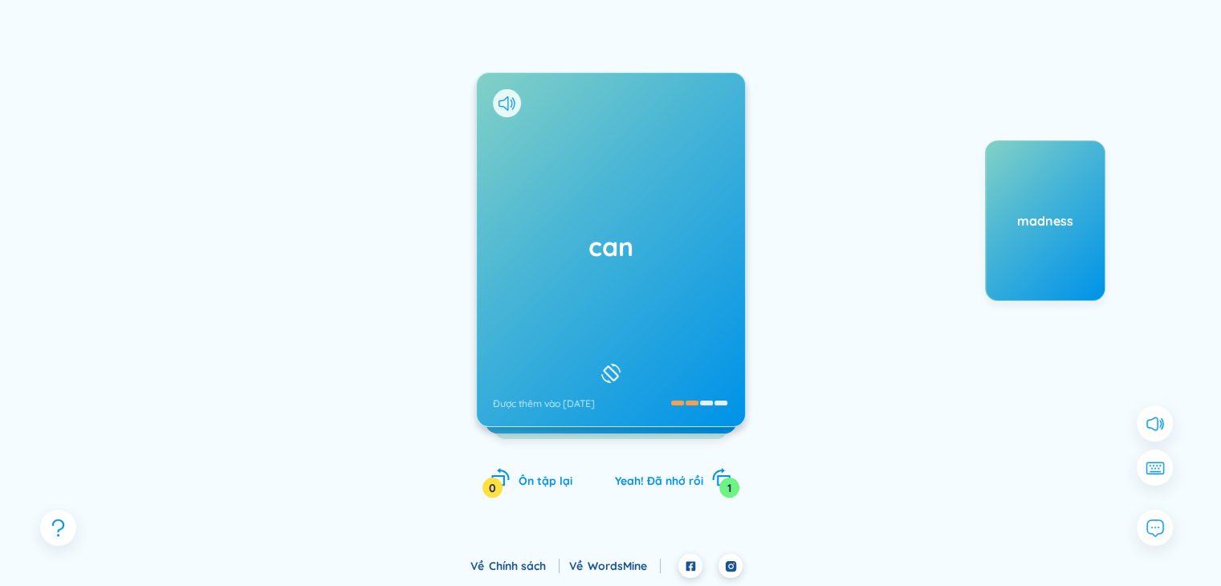
click at [559, 231] on h1 "can" at bounding box center [611, 246] width 236 height 35
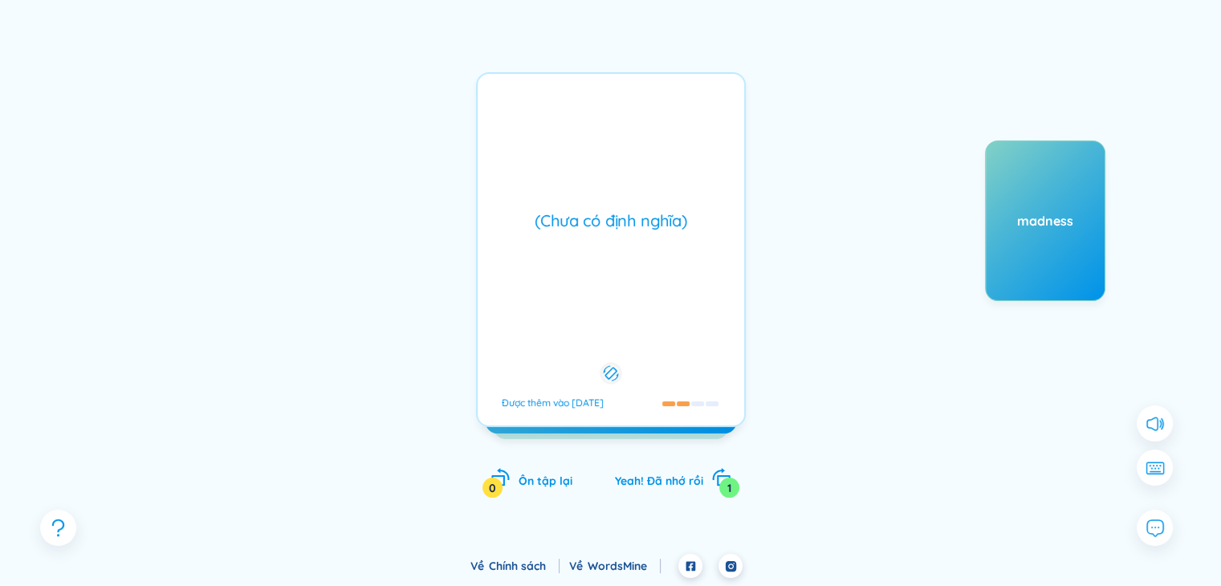
click at [595, 221] on div "(Chưa có định nghĩa)" at bounding box center [611, 220] width 250 height 22
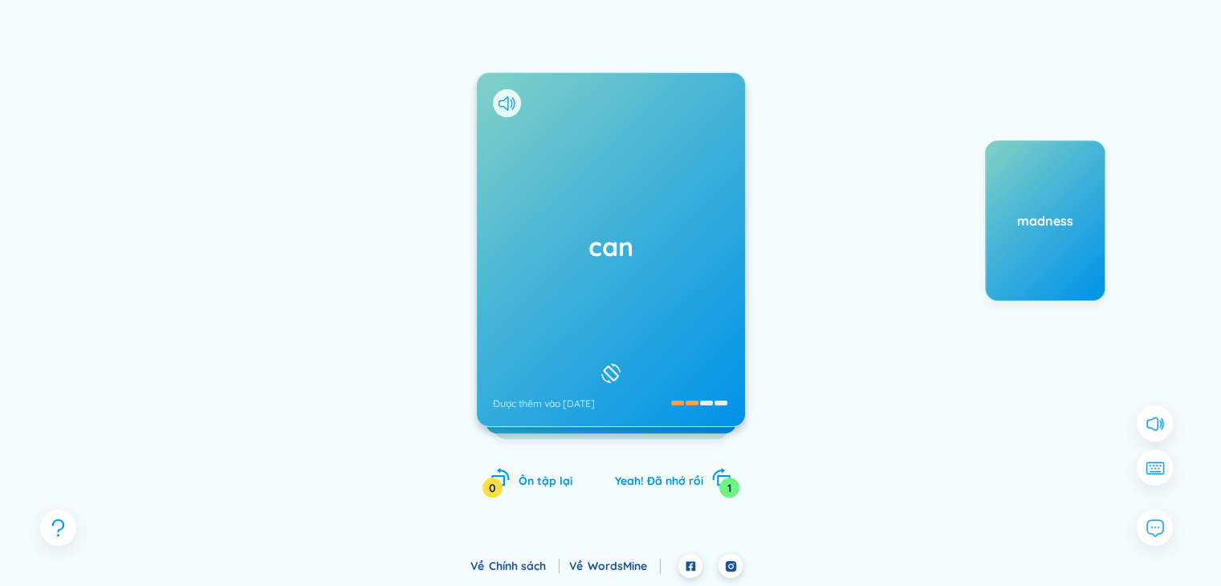
click at [595, 219] on div "can Được thêm vào 6/6/2024" at bounding box center [611, 249] width 268 height 353
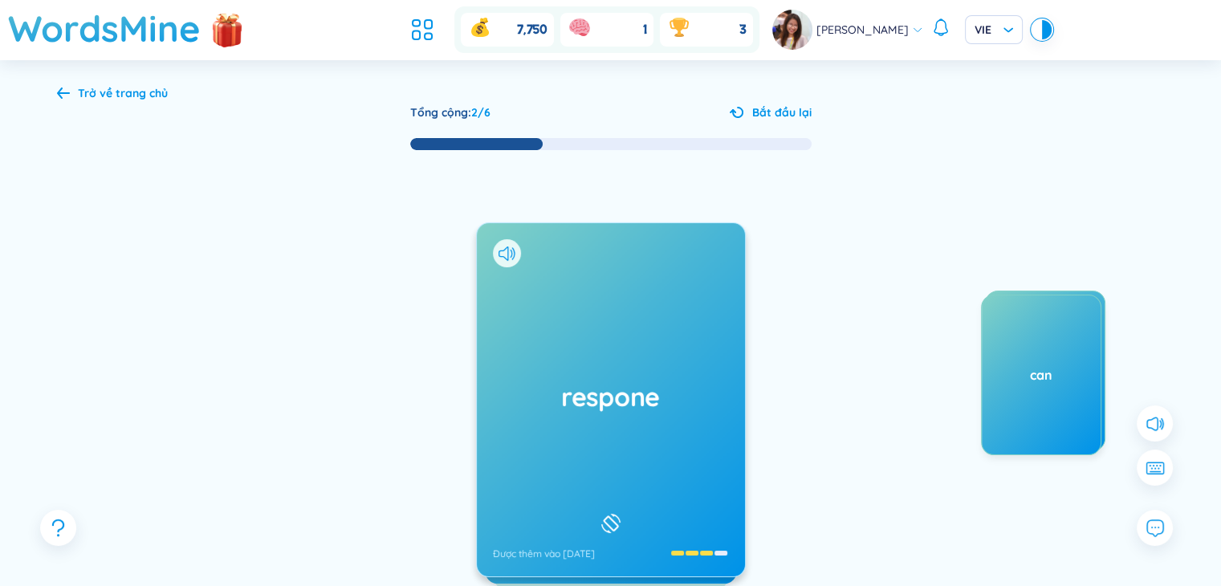
click at [80, 73] on div "Trở về trang chủ Tổng cộng : 2 / 6 Bắt đầu lại respone Được thêm vào 31/5/2024 …" at bounding box center [611, 382] width 1156 height 644
click at [125, 84] on div "Trở về trang chủ" at bounding box center [123, 93] width 90 height 18
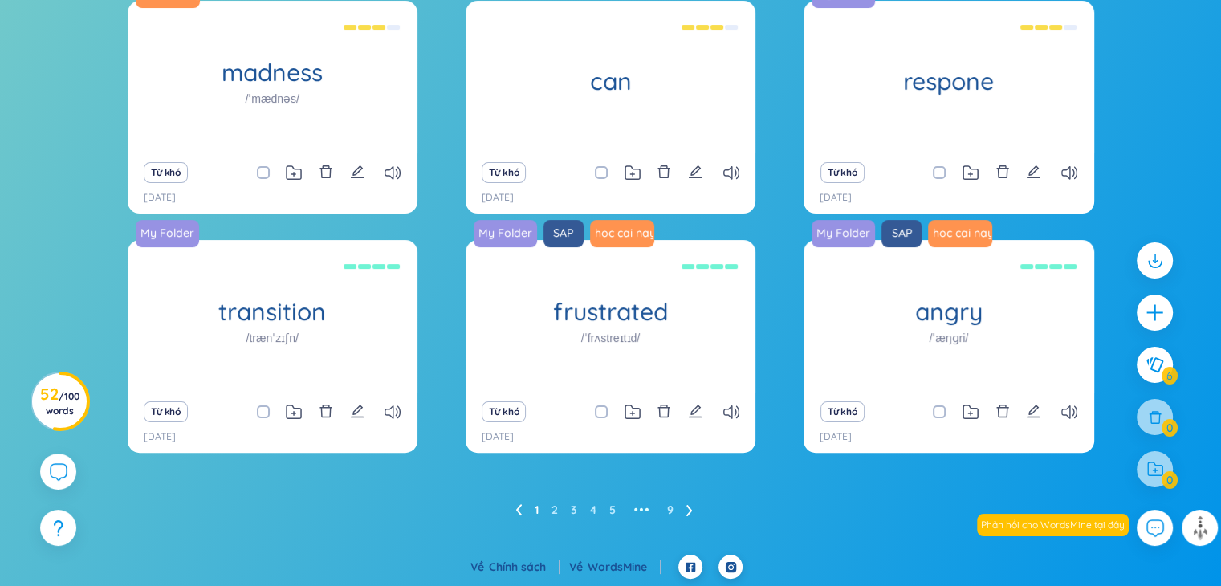
scroll to position [241, 0]
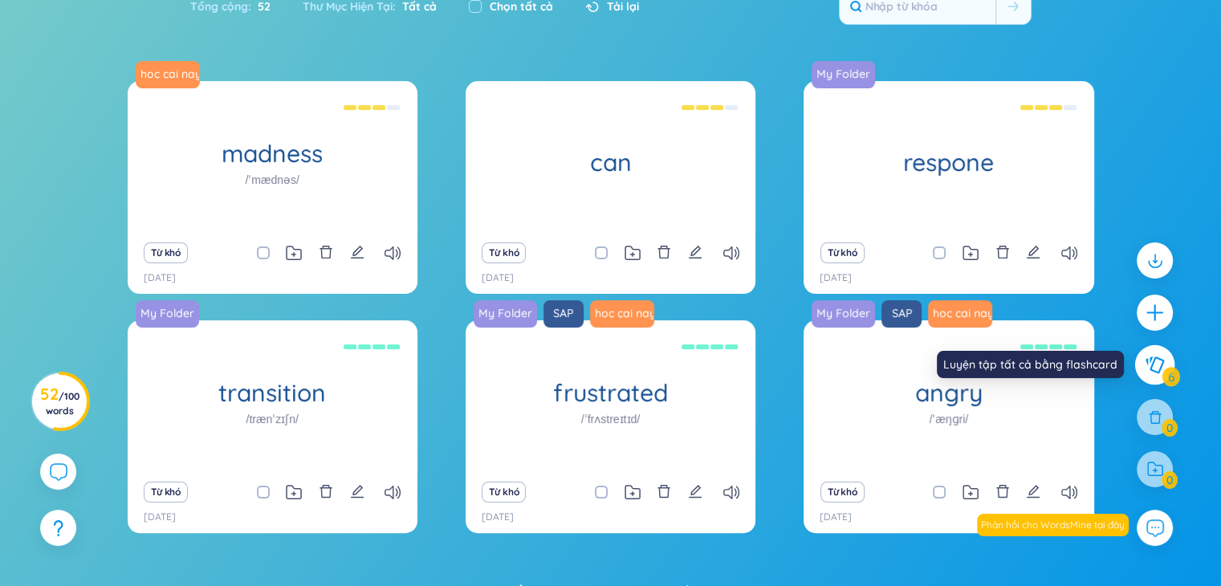
click at [1149, 368] on icon at bounding box center [1154, 364] width 18 height 17
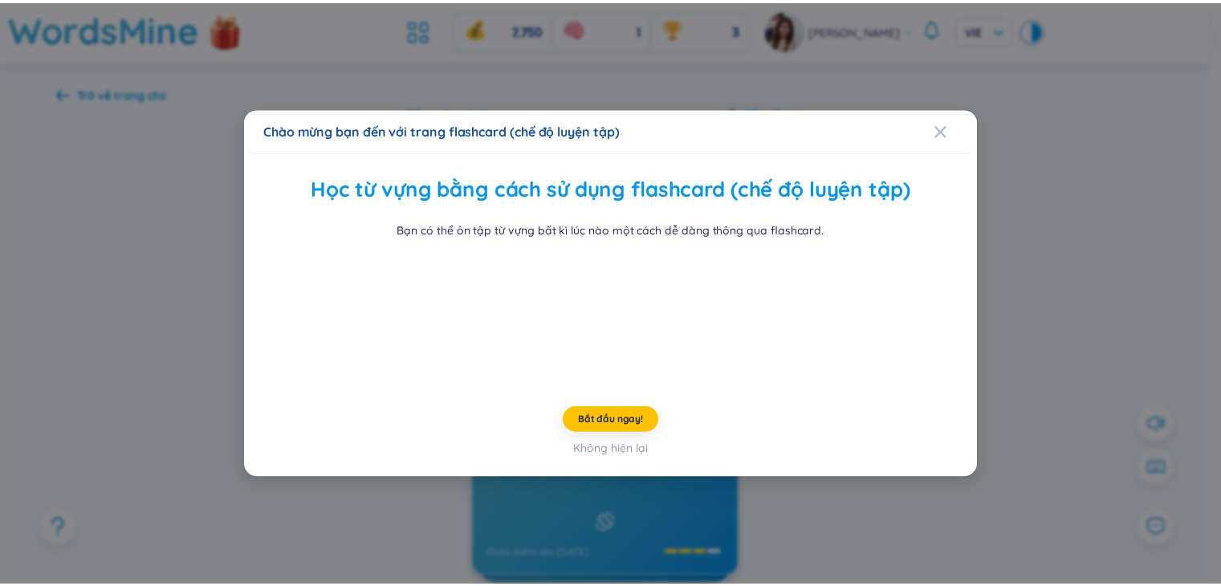
scroll to position [24, 0]
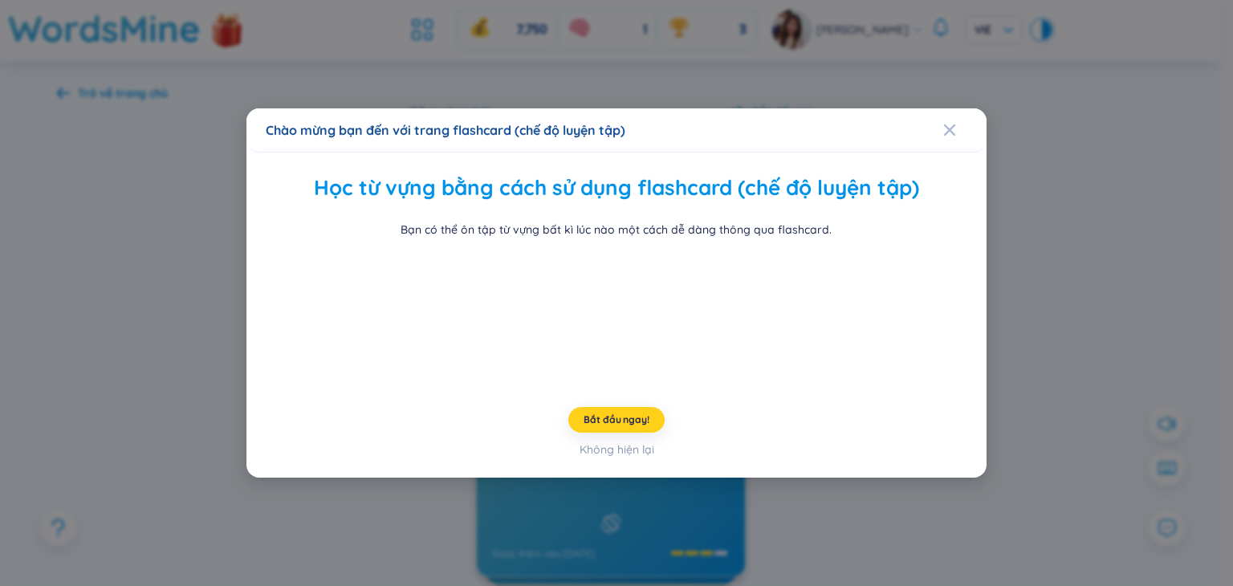
click at [636, 426] on span "Bắt đầu ngay!" at bounding box center [615, 419] width 65 height 13
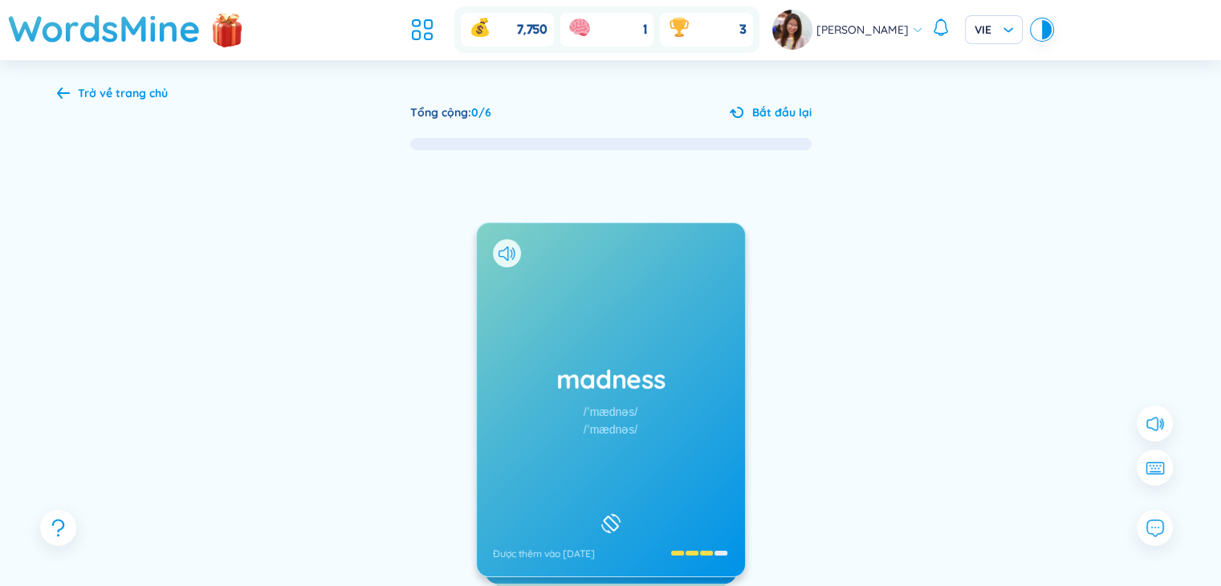
click at [87, 91] on div "Trở về trang chủ" at bounding box center [123, 93] width 90 height 18
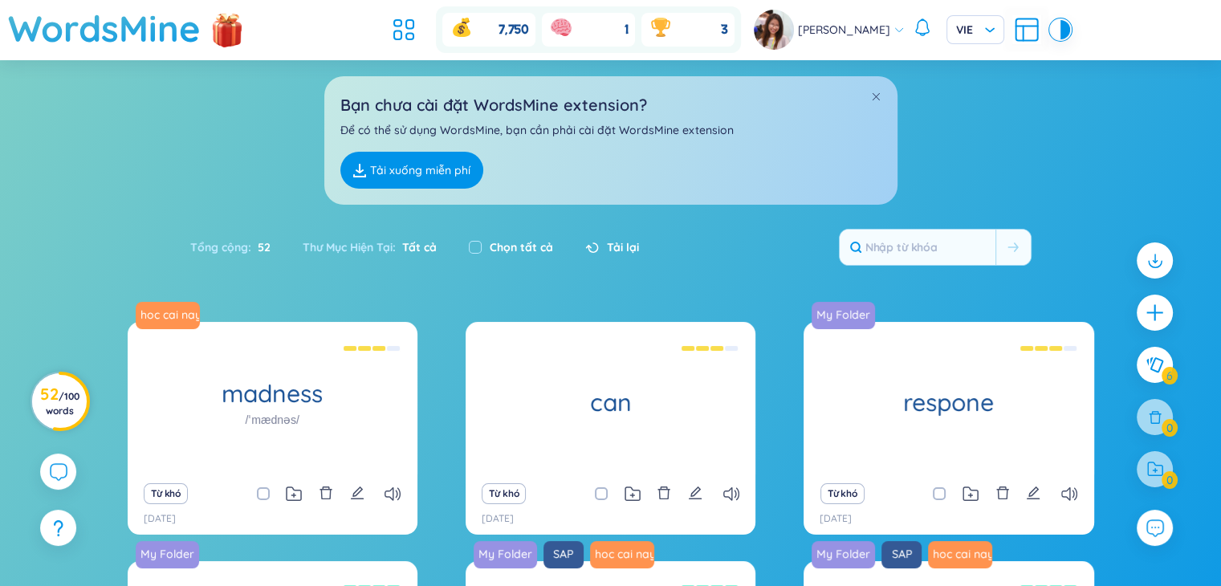
drag, startPoint x: 29, startPoint y: 380, endPoint x: 37, endPoint y: 388, distance: 11.3
click at [29, 380] on icon at bounding box center [62, 399] width 68 height 68
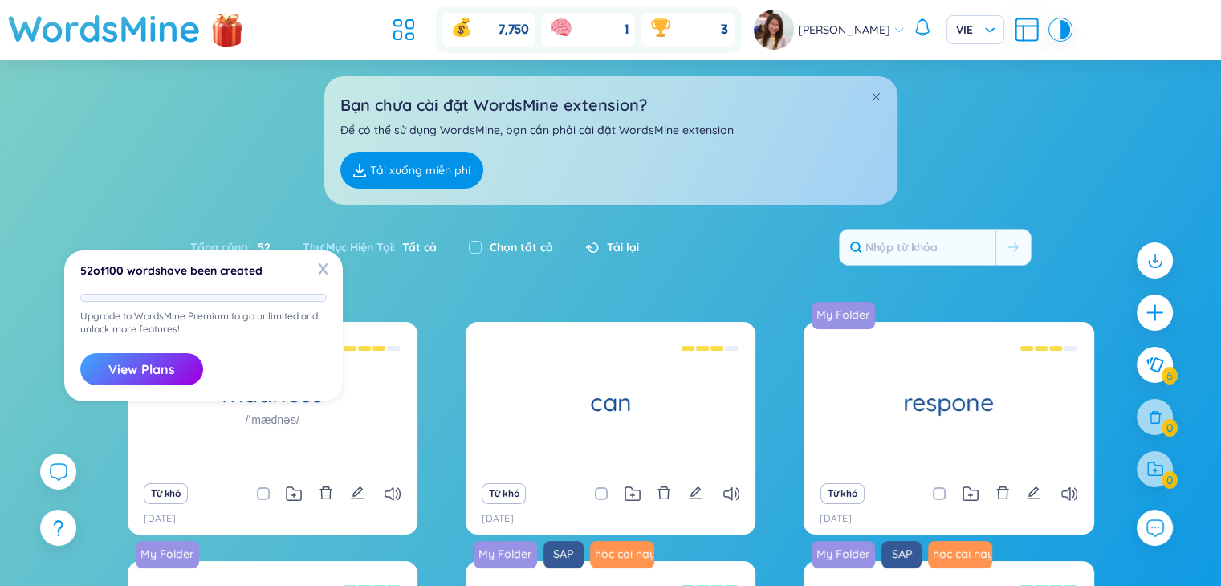
click at [157, 370] on button "View Plans" at bounding box center [141, 369] width 123 height 32
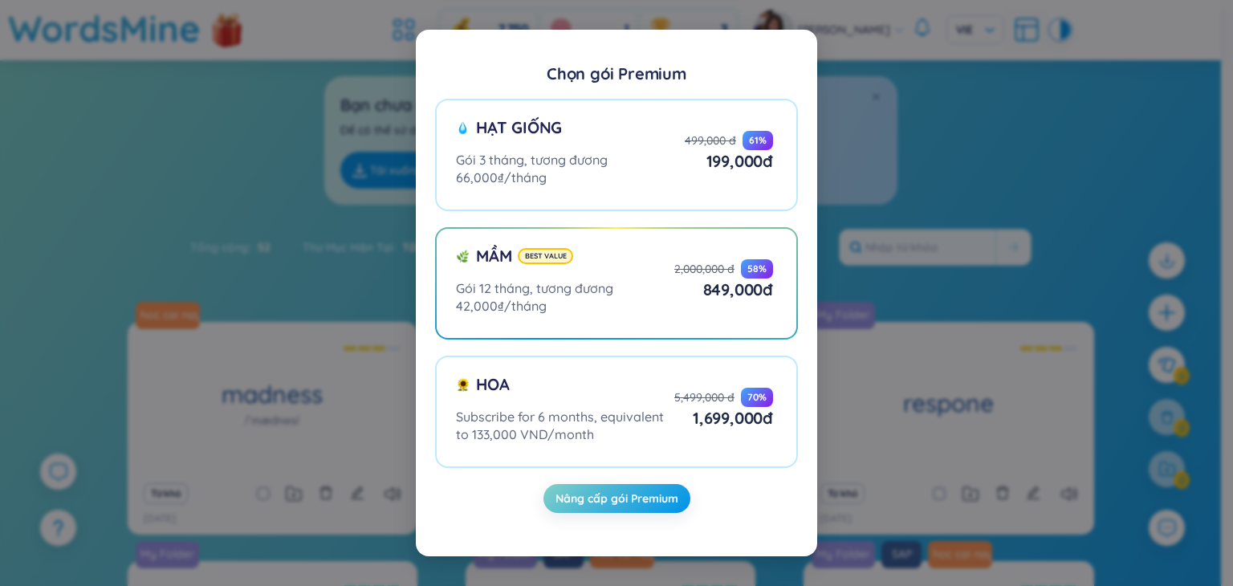
click at [1033, 219] on div "Chọn gói Premium Hạt giống Gói 3 tháng, tương đương 66,000₫/tháng 499,000 đ 61 …" at bounding box center [616, 293] width 1233 height 586
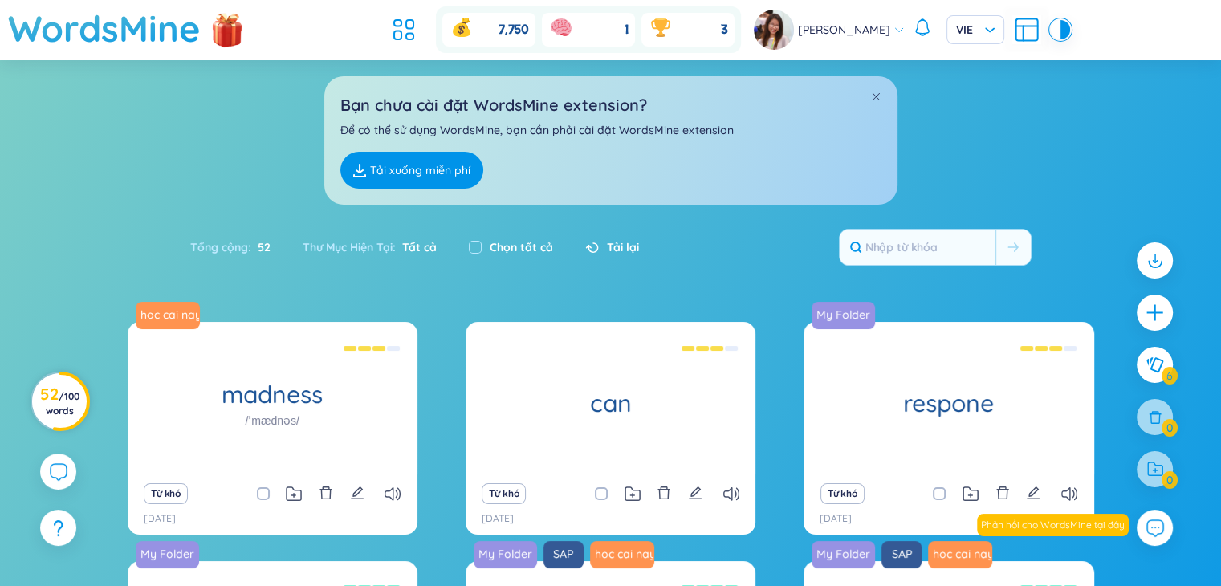
click at [77, 401] on h3 "52 / 100 words" at bounding box center [59, 402] width 39 height 29
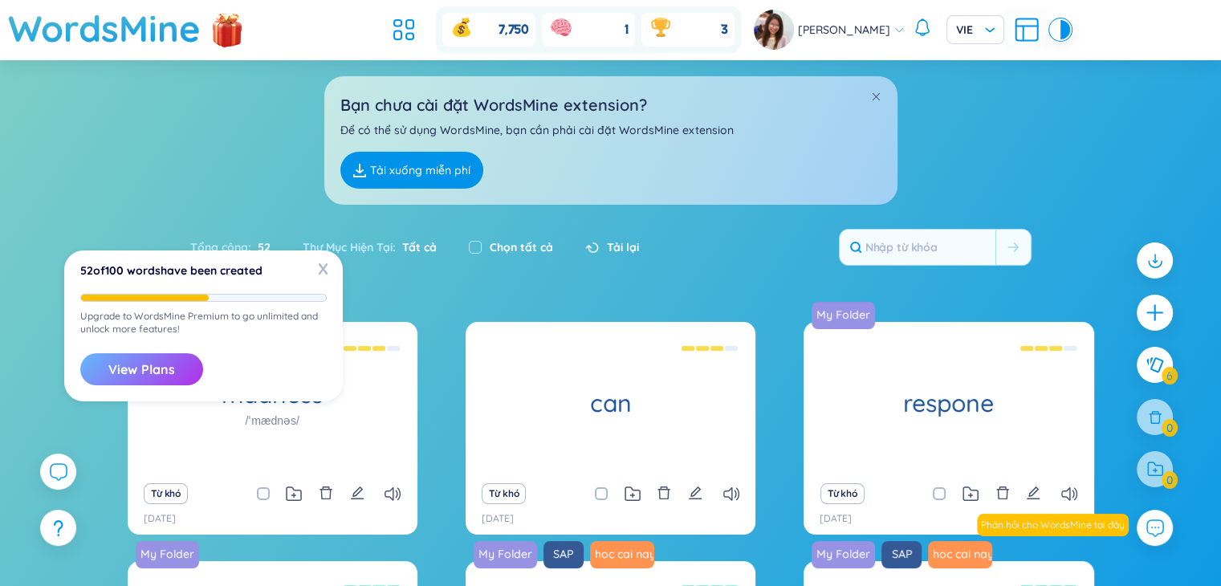
click at [127, 372] on button "View Plans" at bounding box center [141, 369] width 123 height 32
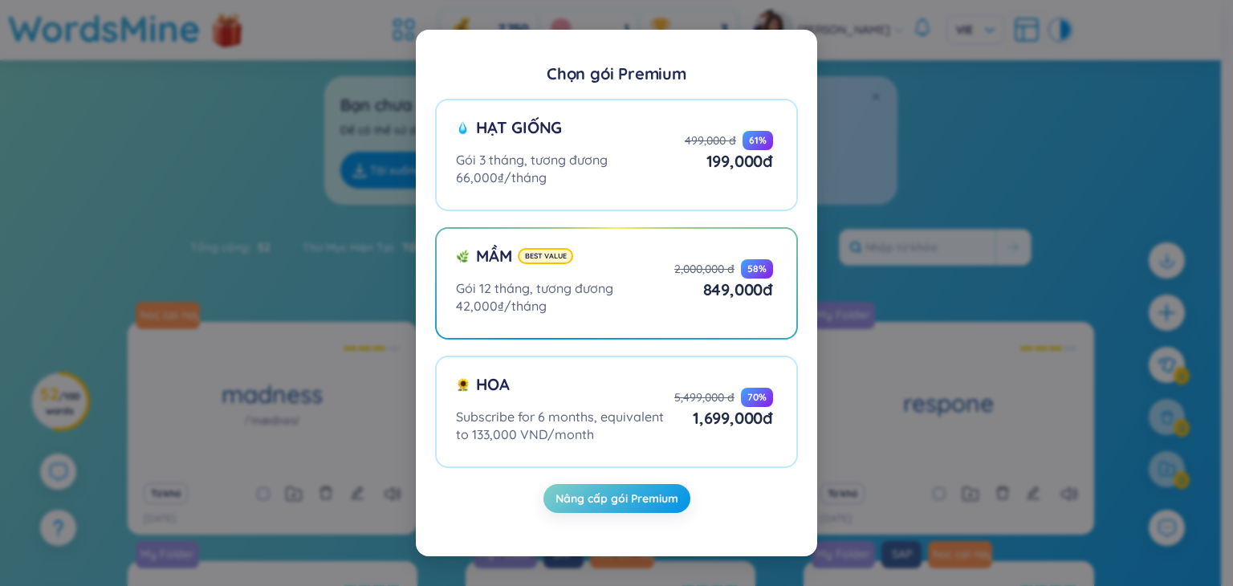
click at [916, 165] on div "Chọn gói Premium Hạt giống Gói 3 tháng, tương đương 66,000₫/tháng 499,000 đ 61 …" at bounding box center [616, 293] width 1233 height 586
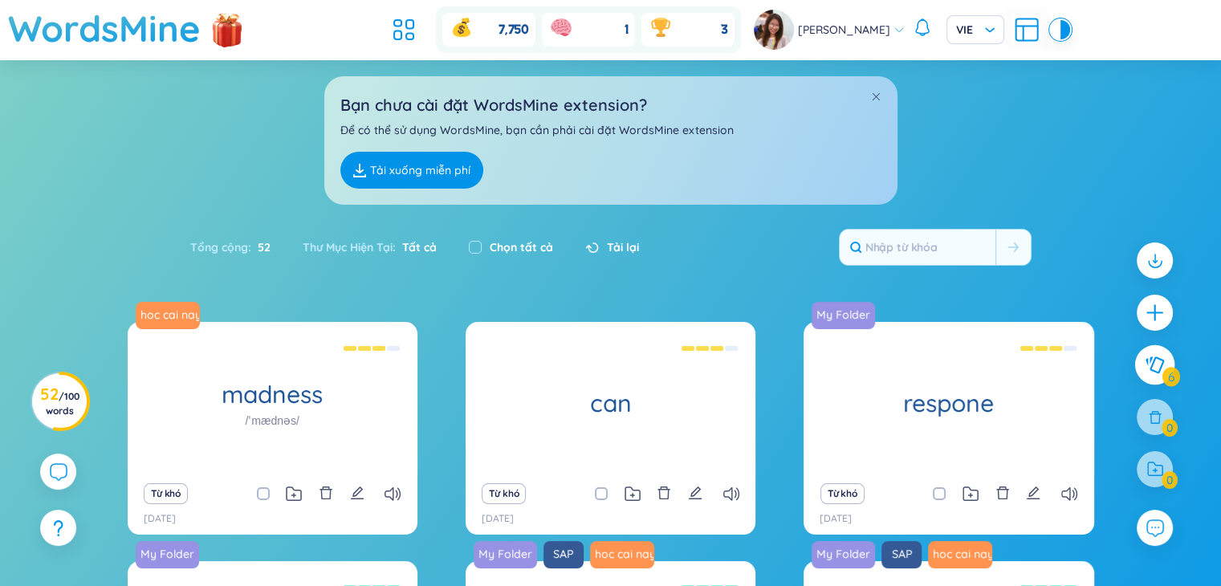
click at [1155, 360] on icon at bounding box center [1153, 365] width 19 height 18
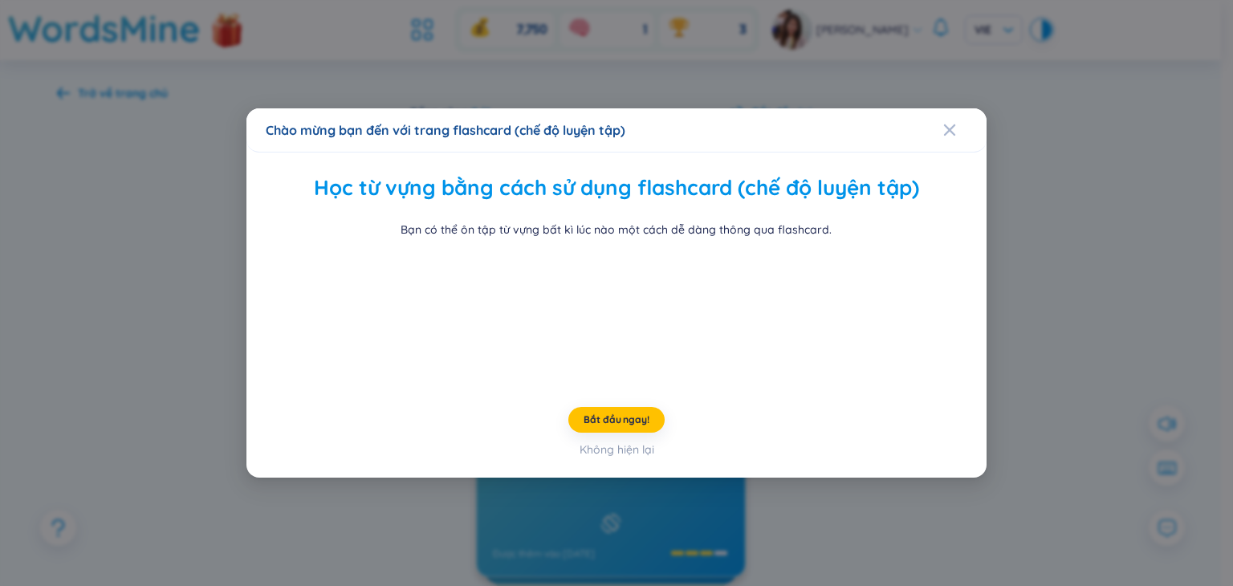
click at [1004, 174] on div "Chào mừng bạn đến với trang flashcard (chế độ luyện tập) Học từ vựng bằng cách …" at bounding box center [616, 293] width 1233 height 586
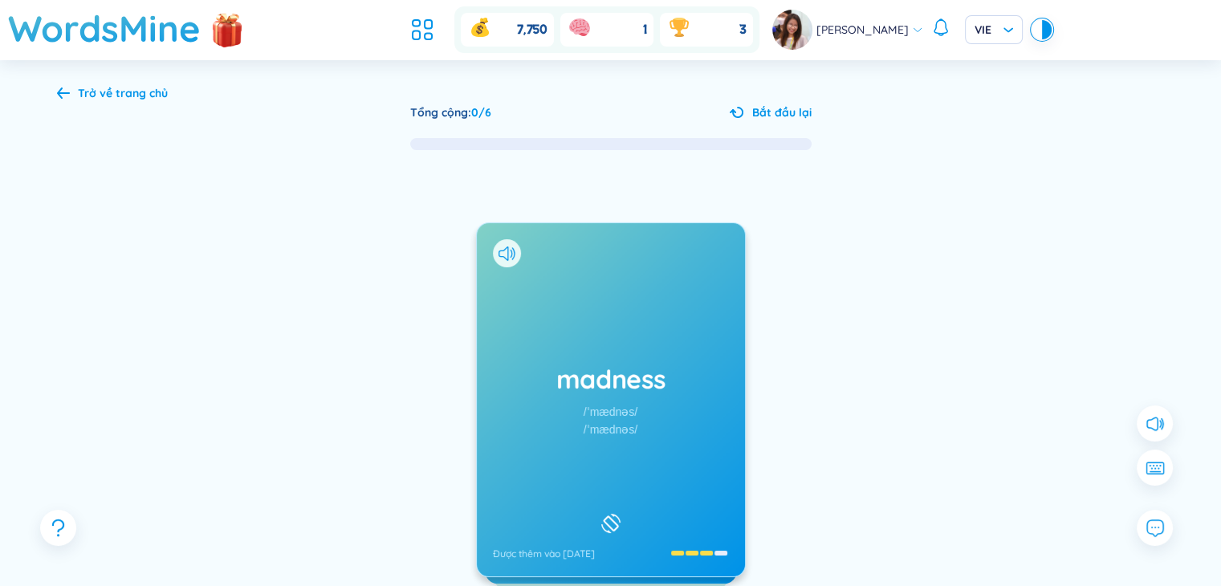
click at [68, 91] on icon at bounding box center [63, 93] width 13 height 12
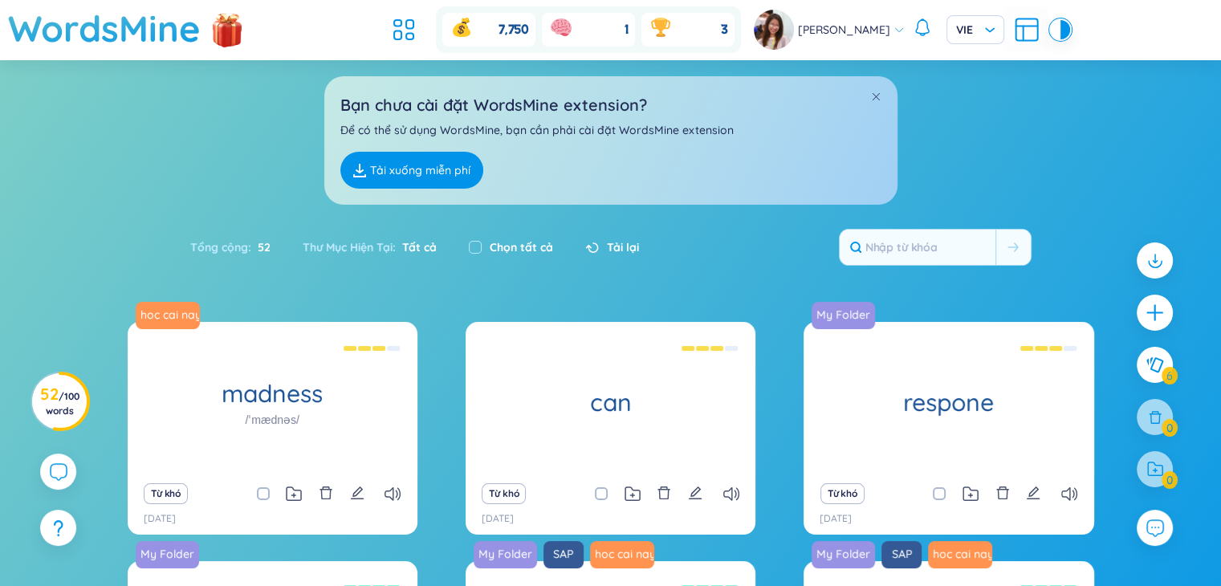
scroll to position [177, 0]
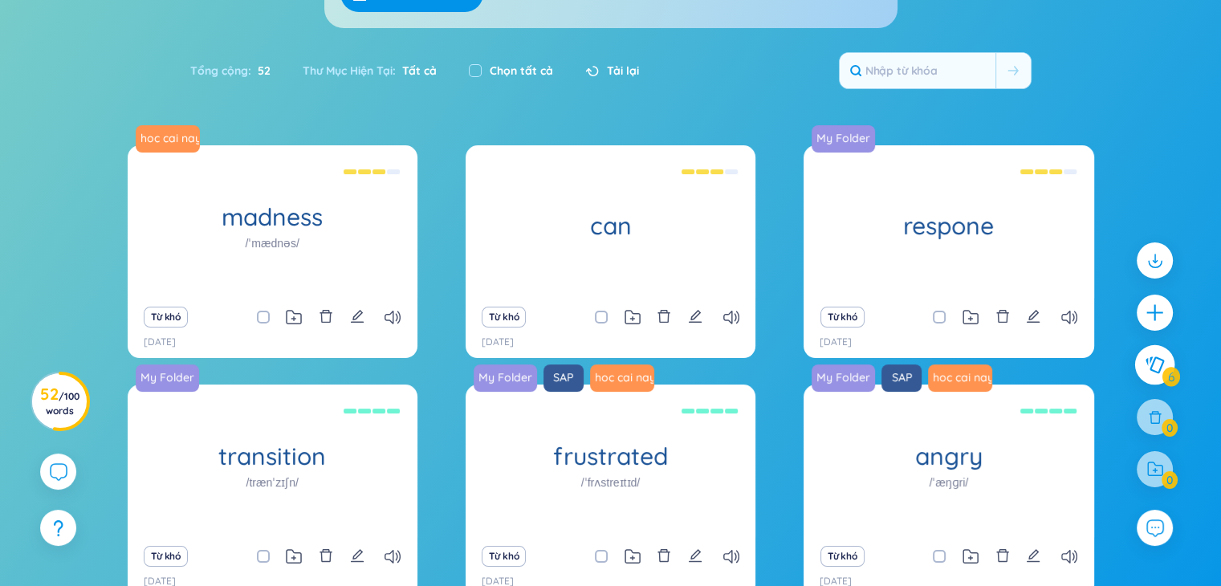
click at [1160, 376] on button at bounding box center [1155, 365] width 40 height 40
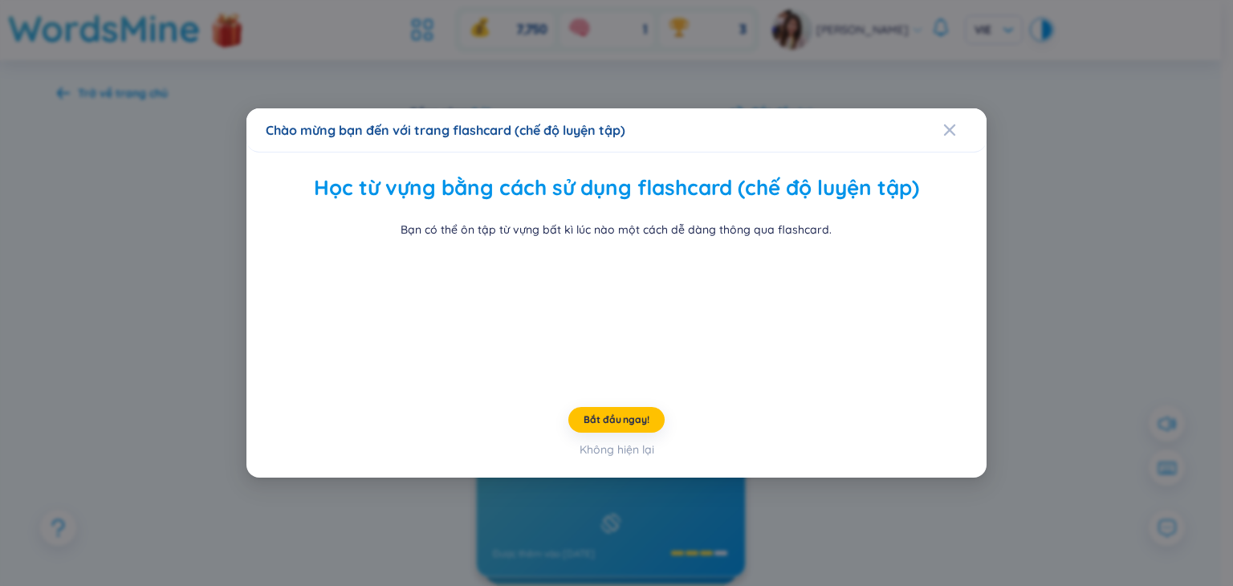
click at [1088, 335] on div "Chào mừng bạn đến với trang flashcard (chế độ luyện tập) Học từ vựng bằng cách …" at bounding box center [616, 293] width 1233 height 586
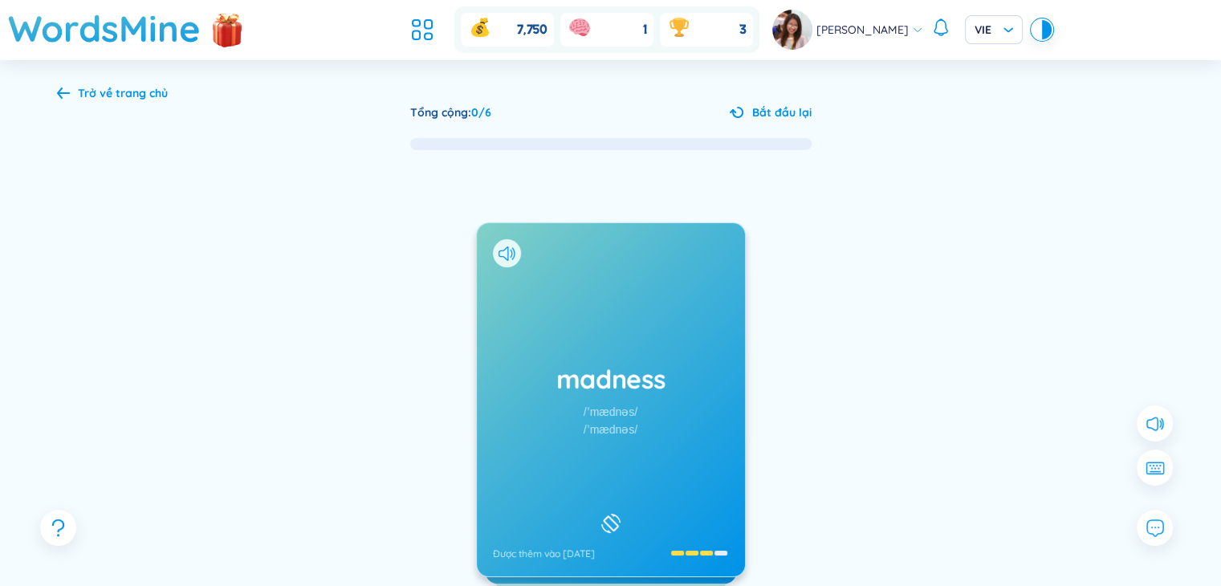
click at [74, 100] on div "Trở về trang chủ" at bounding box center [112, 93] width 111 height 18
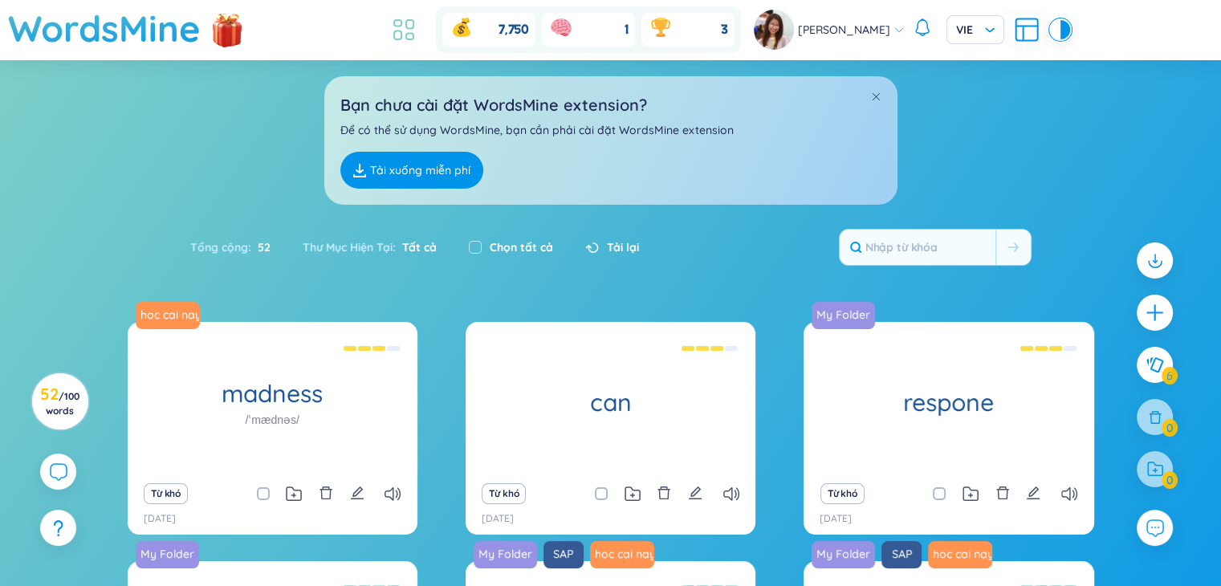
click at [408, 29] on icon at bounding box center [403, 29] width 29 height 29
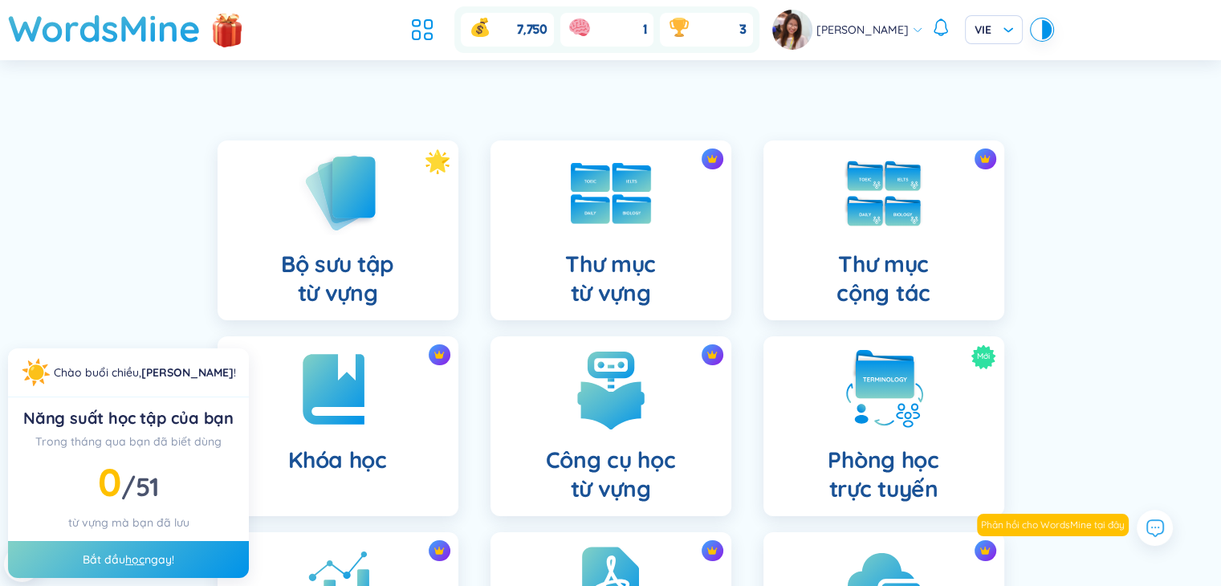
click at [165, 237] on div "Bộ sưu tập từ vựng Thư mục từ vựng Thư mục cộng tác Khóa học Công cụ học từ vựn…" at bounding box center [610, 532] width 1221 height 864
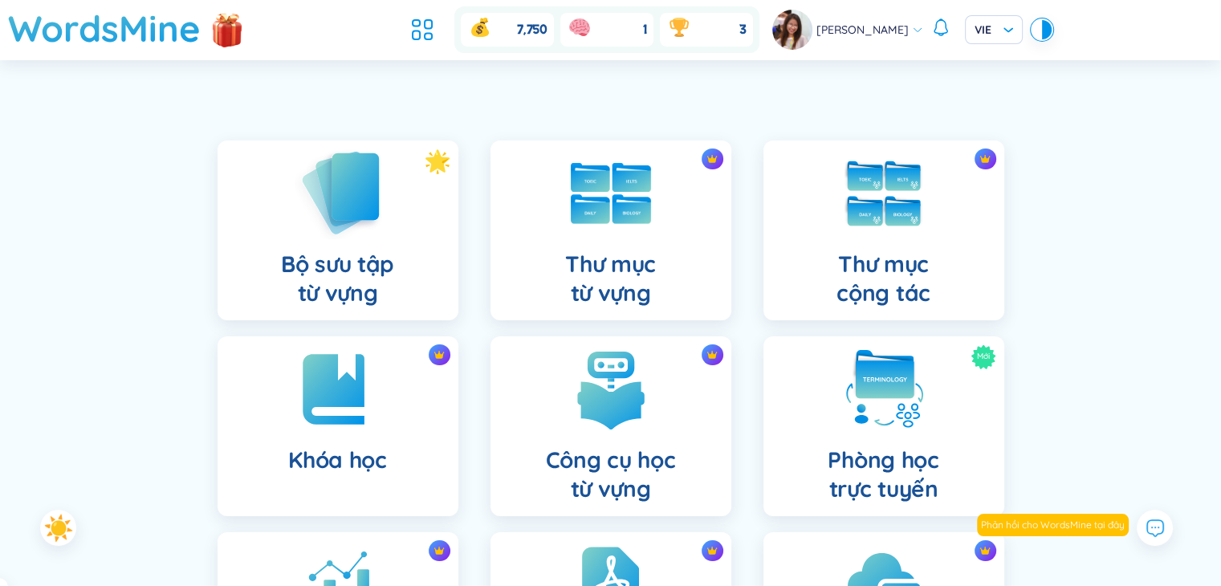
click at [343, 274] on h4 "Bộ sưu tập từ vựng" at bounding box center [337, 279] width 113 height 58
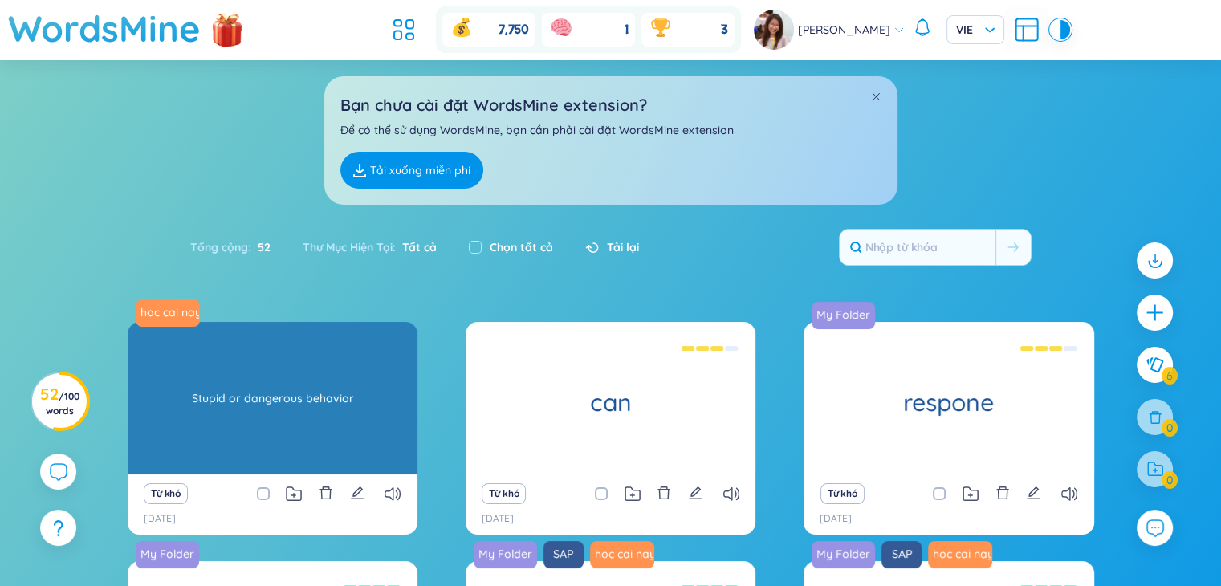
scroll to position [177, 0]
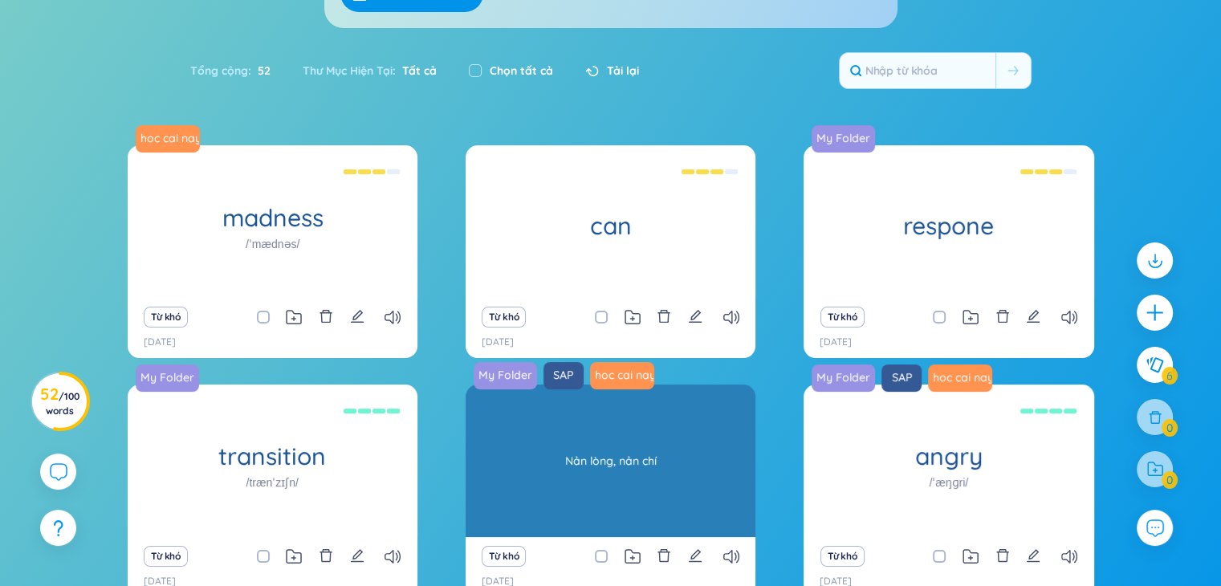
click at [652, 384] on div "frustrated /ˈfrʌstreɪtɪd/ Nản lòng, nản chí" at bounding box center [610, 460] width 290 height 152
click at [652, 388] on div "Nản lòng, nản chí" at bounding box center [610, 460] width 274 height 144
click at [656, 388] on div "Nản lòng, nản chí" at bounding box center [610, 460] width 274 height 144
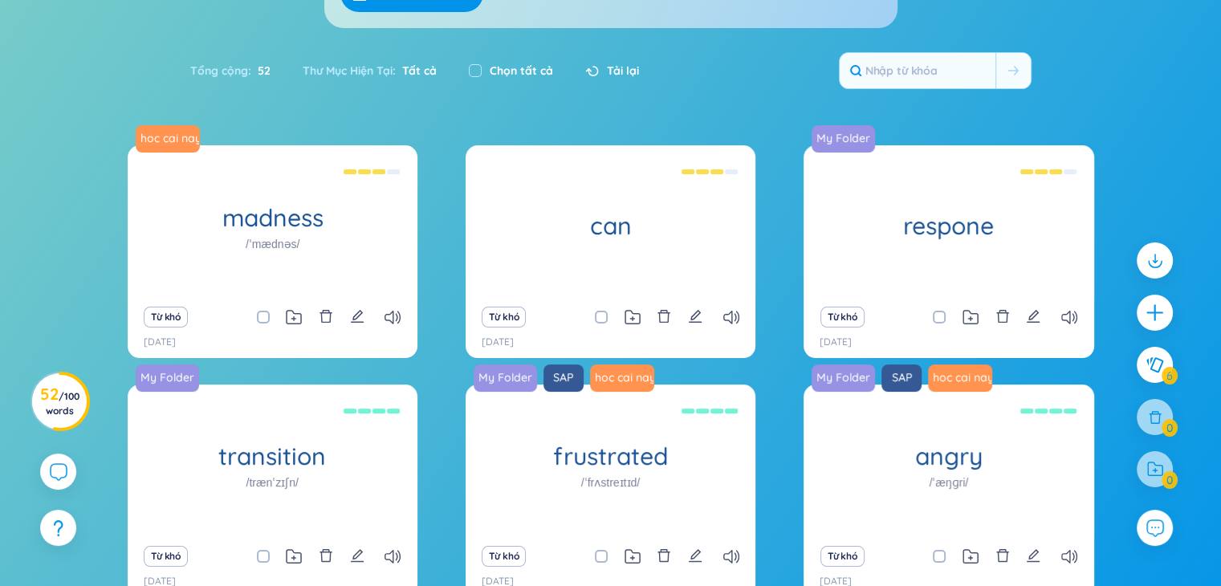
click at [0, 191] on div "hoc cai nay di madness /ˈmædnəs/ Stupid or dangerous behavior Từ khó 21/9/2025 …" at bounding box center [610, 422] width 1221 height 554
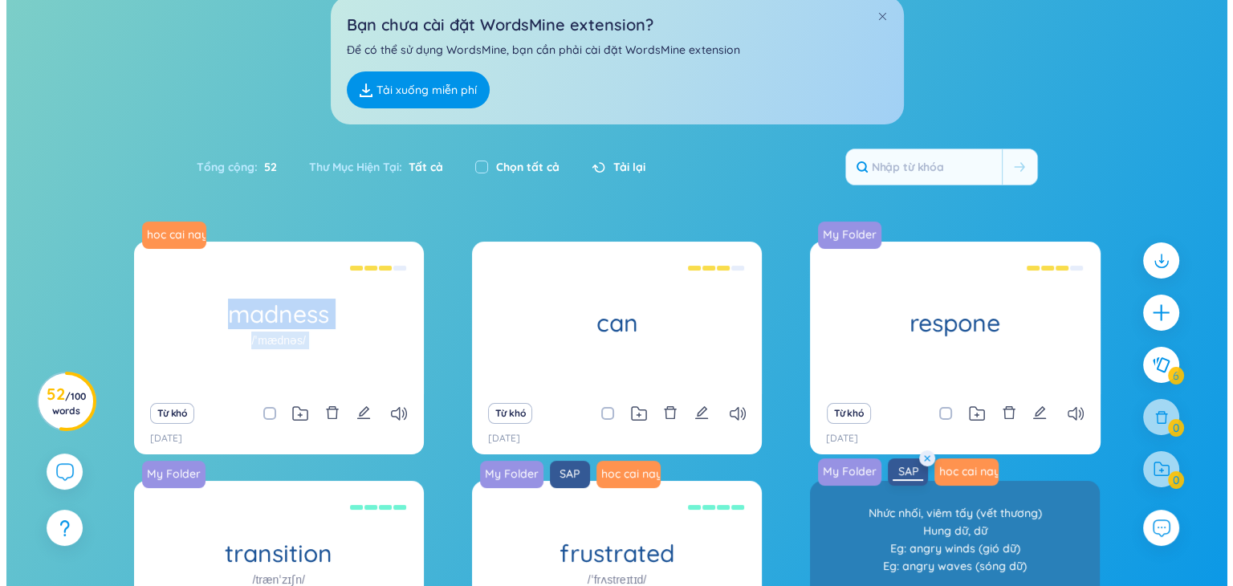
scroll to position [321, 0]
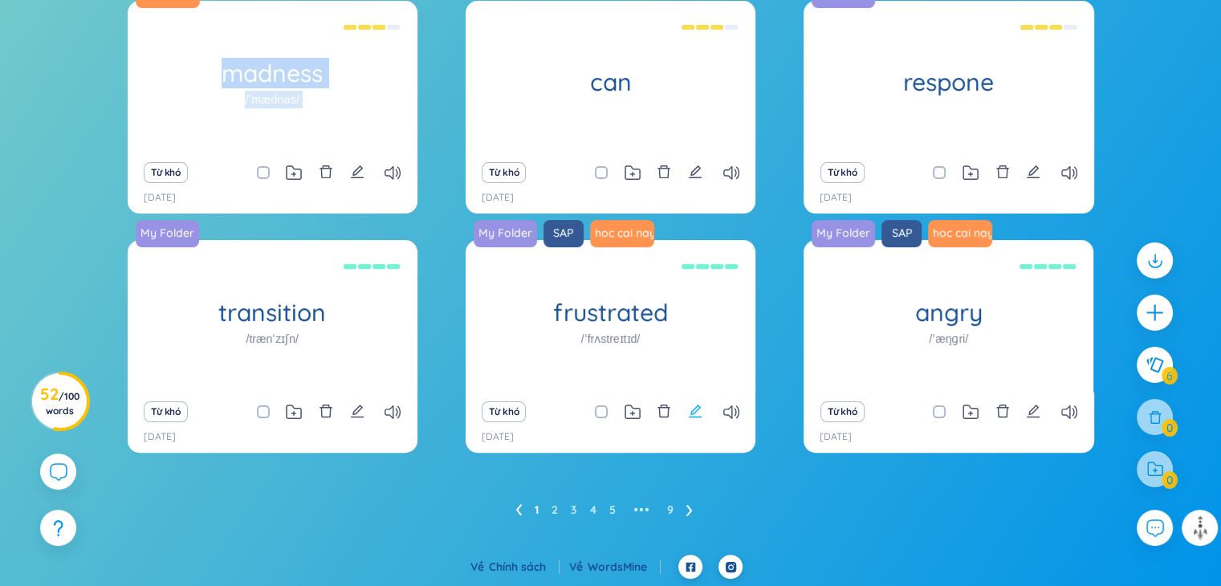
click at [694, 413] on icon "edit" at bounding box center [695, 410] width 13 height 13
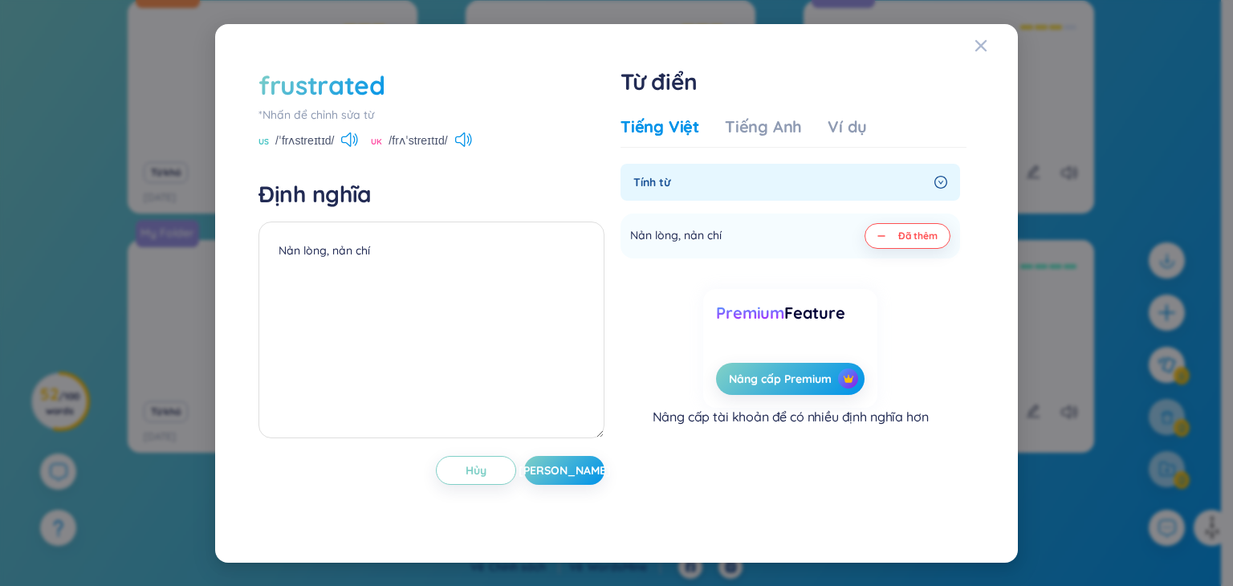
click at [845, 192] on div "Tính từ" at bounding box center [789, 182] width 339 height 37
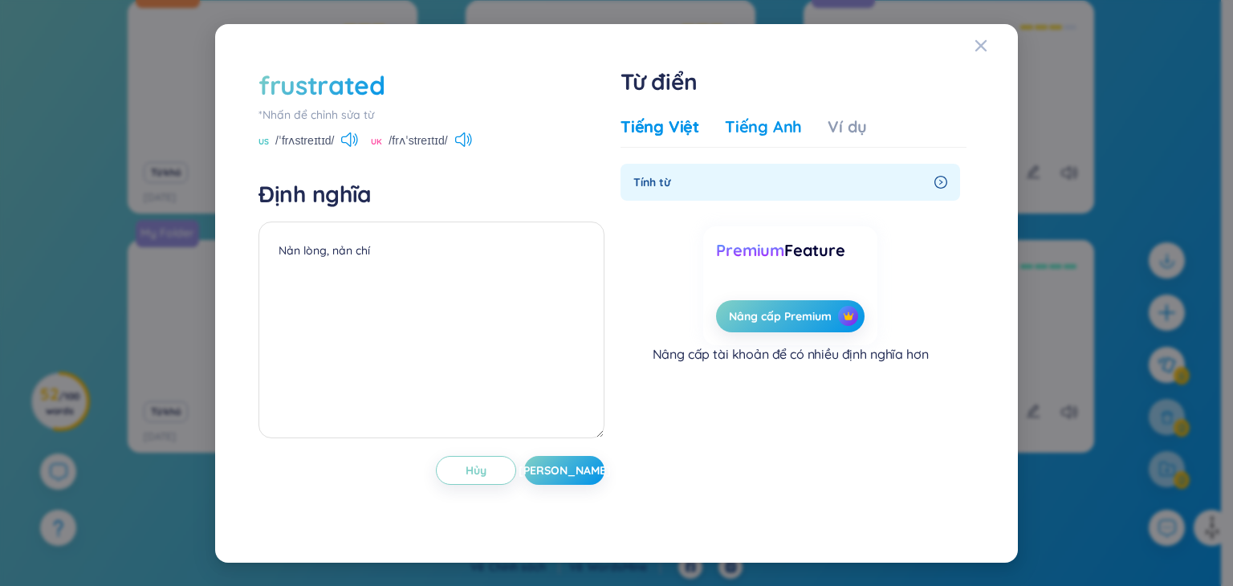
click at [786, 135] on div "Tiếng Anh" at bounding box center [763, 127] width 77 height 22
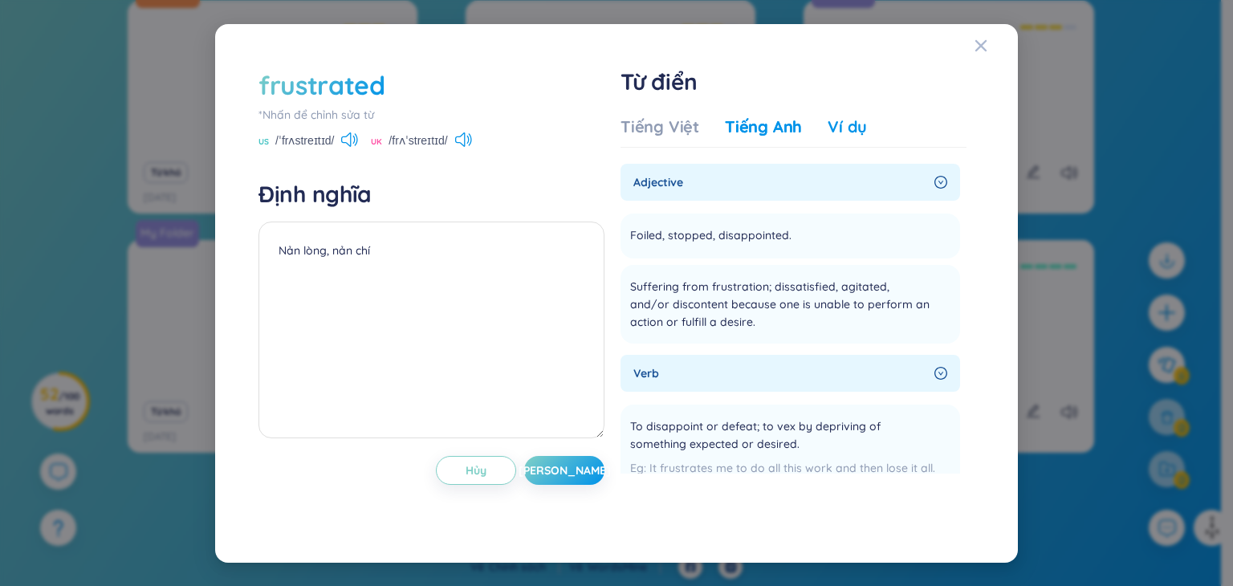
drag, startPoint x: 766, startPoint y: 121, endPoint x: 832, endPoint y: 121, distance: 65.8
click at [766, 121] on div "Tiếng Anh" at bounding box center [763, 127] width 77 height 22
click at [839, 121] on div "Ví dụ" at bounding box center [846, 127] width 39 height 22
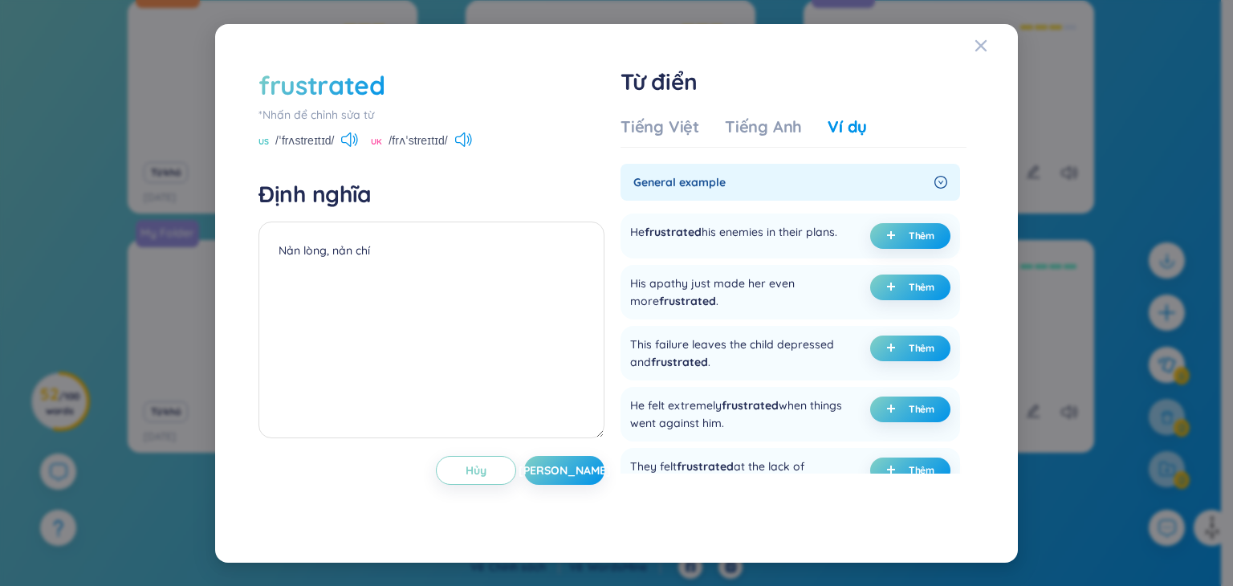
click at [689, 109] on div "Tiếng Việt Tiếng Anh Ví dụ Tính từ Nản lòng, nản chí Đã thêm Premium Feature Nâ…" at bounding box center [793, 314] width 346 height 410
click at [925, 242] on button "Thêm" at bounding box center [910, 236] width 80 height 26
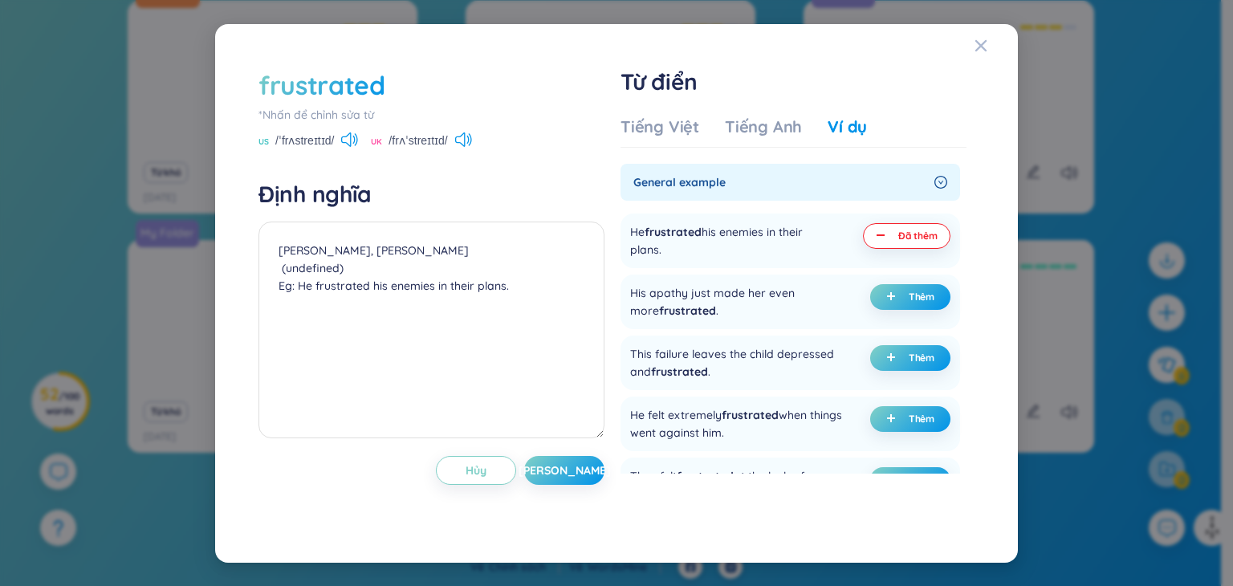
click at [761, 140] on div "Tiếng Việt Tiếng Anh Ví dụ" at bounding box center [743, 132] width 246 height 32
click at [737, 107] on div "Từ điển Tiếng Việt Tiếng Anh Ví dụ Tính từ Nản lòng, nản chí Đã thêm Premium Fe…" at bounding box center [793, 293] width 346 height 452
click at [725, 127] on div "Tiếng Anh" at bounding box center [763, 127] width 77 height 22
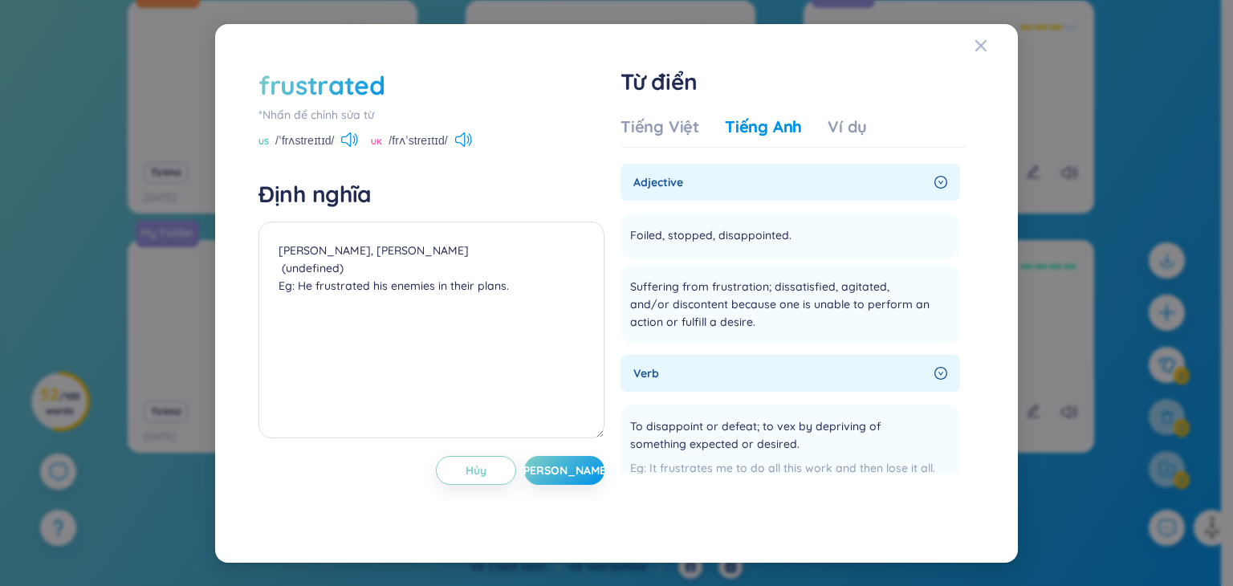
click at [873, 116] on div "Tiếng Việt Tiếng Anh Ví dụ" at bounding box center [793, 132] width 346 height 32
click at [854, 126] on div "Ví dụ" at bounding box center [846, 127] width 39 height 22
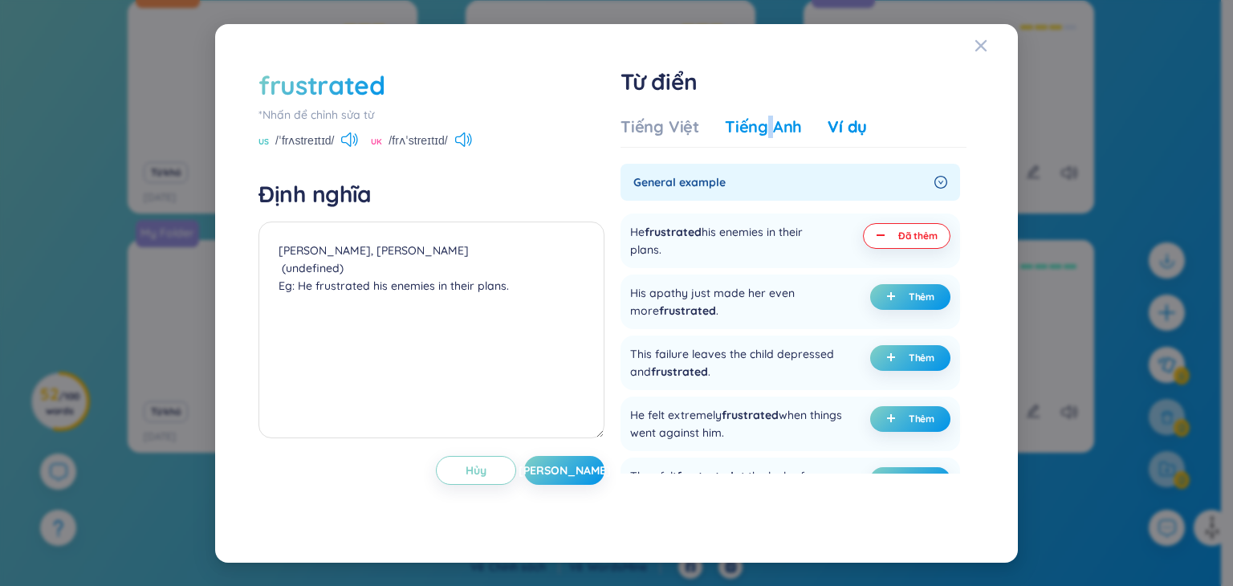
click at [769, 131] on div "Tiếng Anh" at bounding box center [763, 127] width 77 height 22
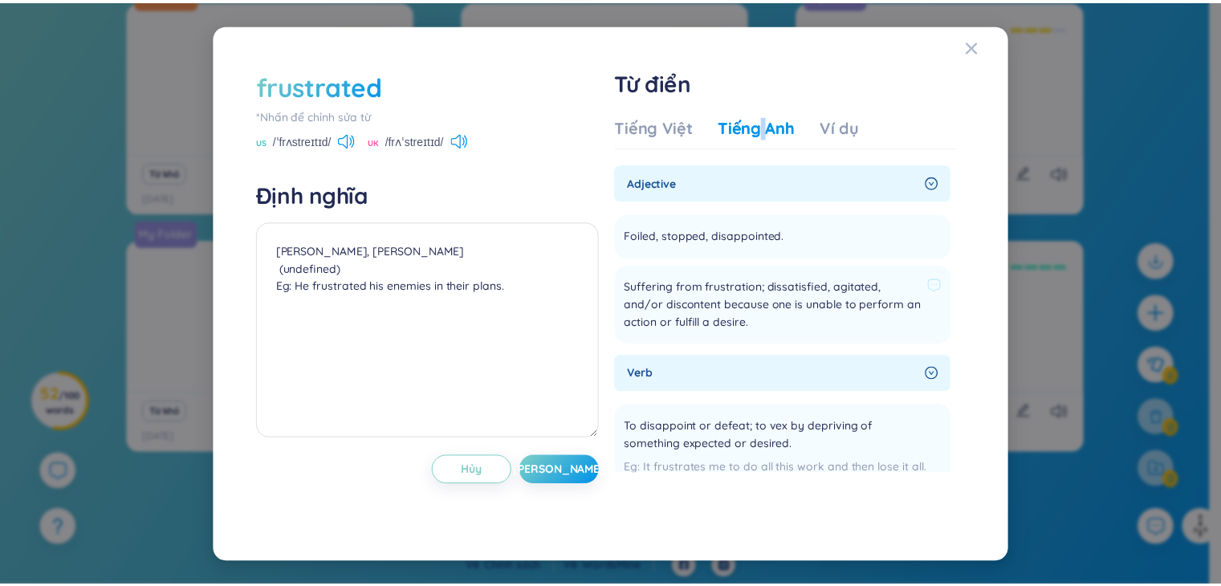
scroll to position [363, 0]
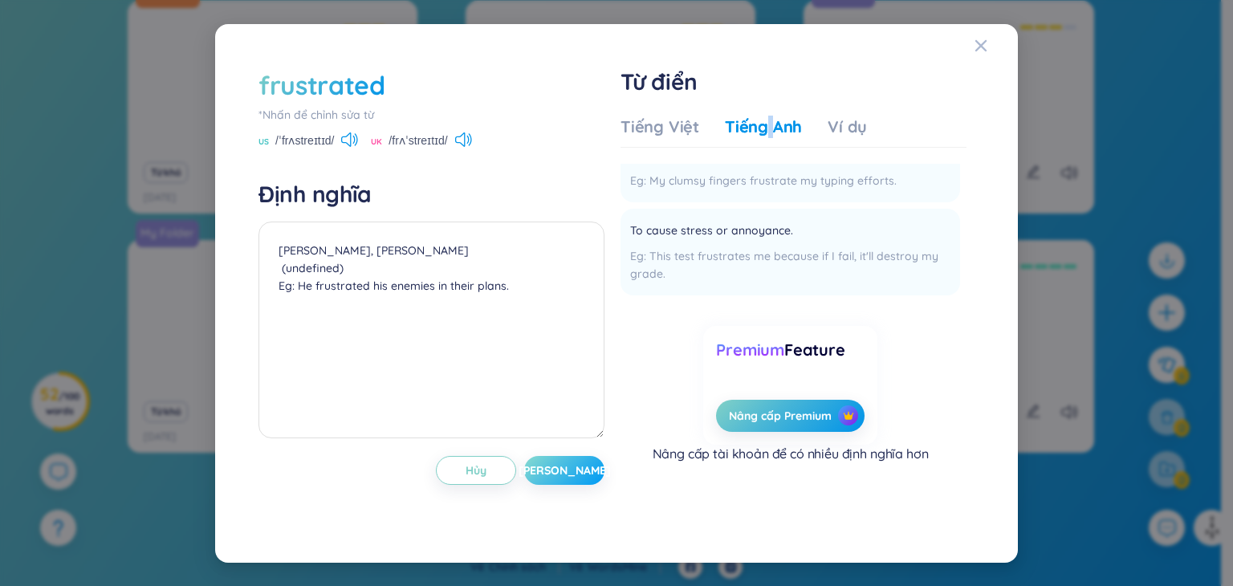
click at [566, 473] on span "Lưu" at bounding box center [564, 470] width 92 height 16
type textarea "Nản lòng, nản chí (undefined) Eg: He frustrated his enemies in their plans."
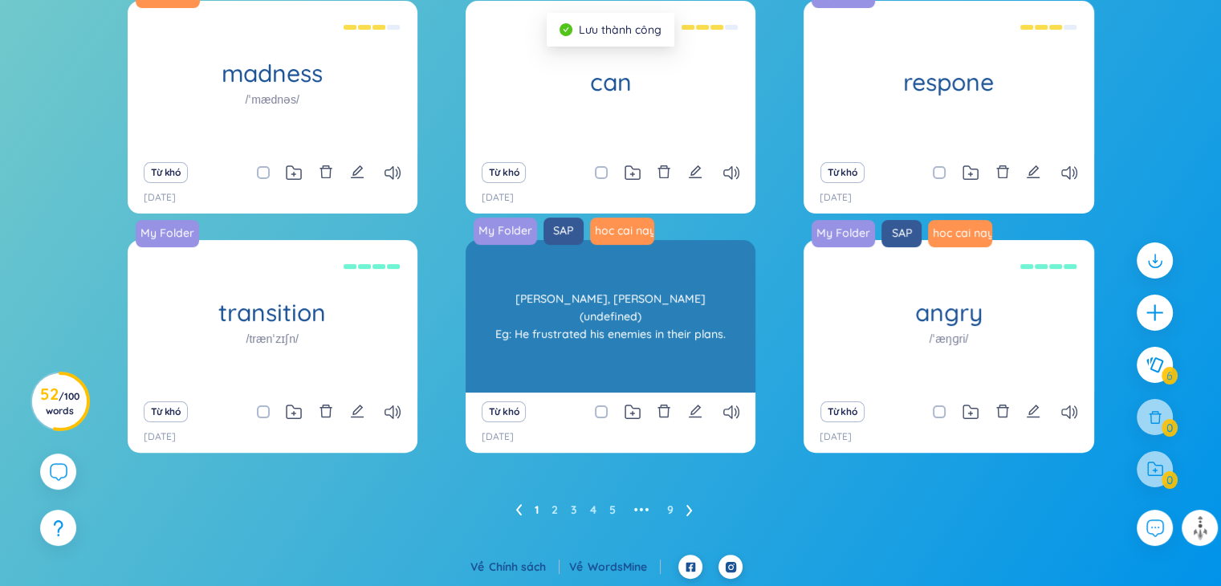
click at [630, 319] on div "Nản lòng, nản chí (undefined) Eg: He frustrated his enemies in their plans." at bounding box center [610, 316] width 274 height 144
click at [626, 230] on link "hoc cai nay di" at bounding box center [621, 230] width 67 height 16
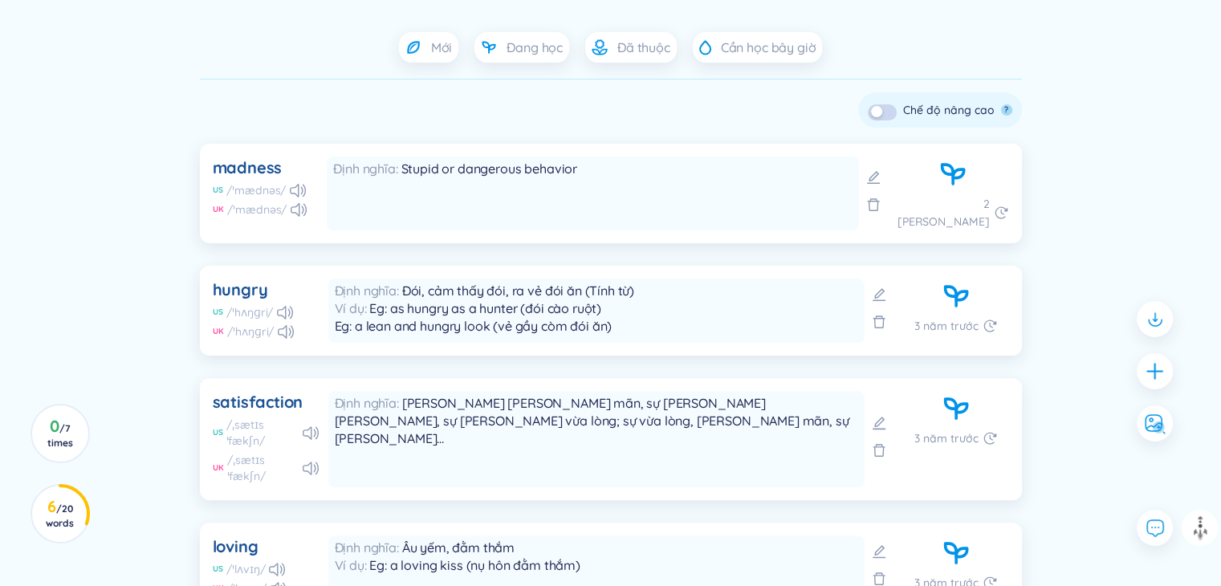
scroll to position [763, 0]
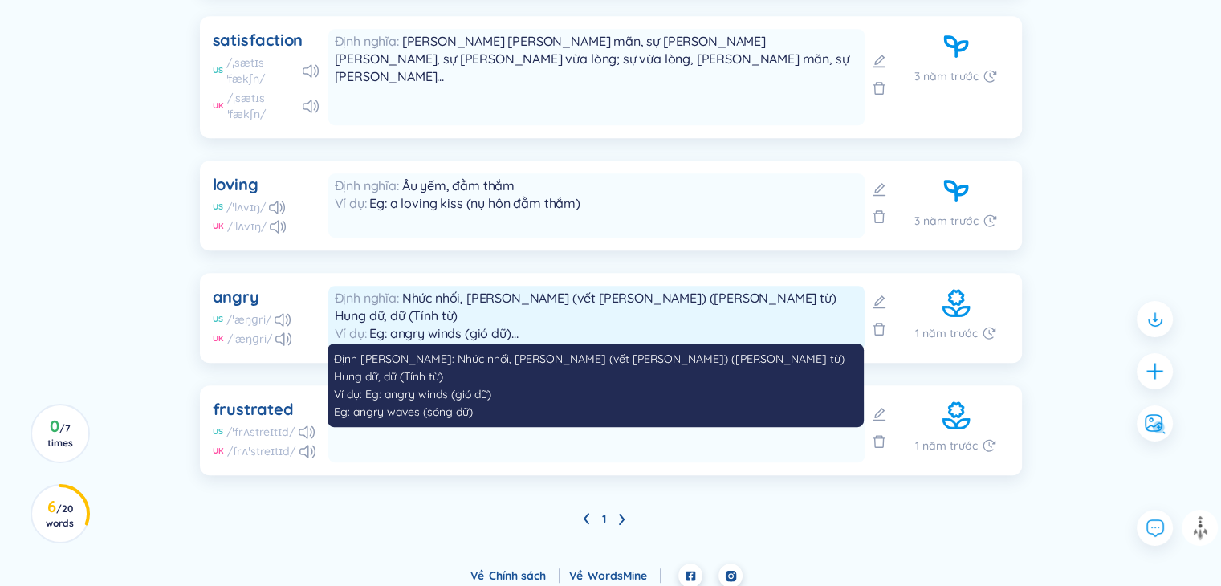
click at [436, 325] on span "Eg: angry winds (gió dữ) Eg: angry waves (sóng dữ)" at bounding box center [427, 342] width 184 height 34
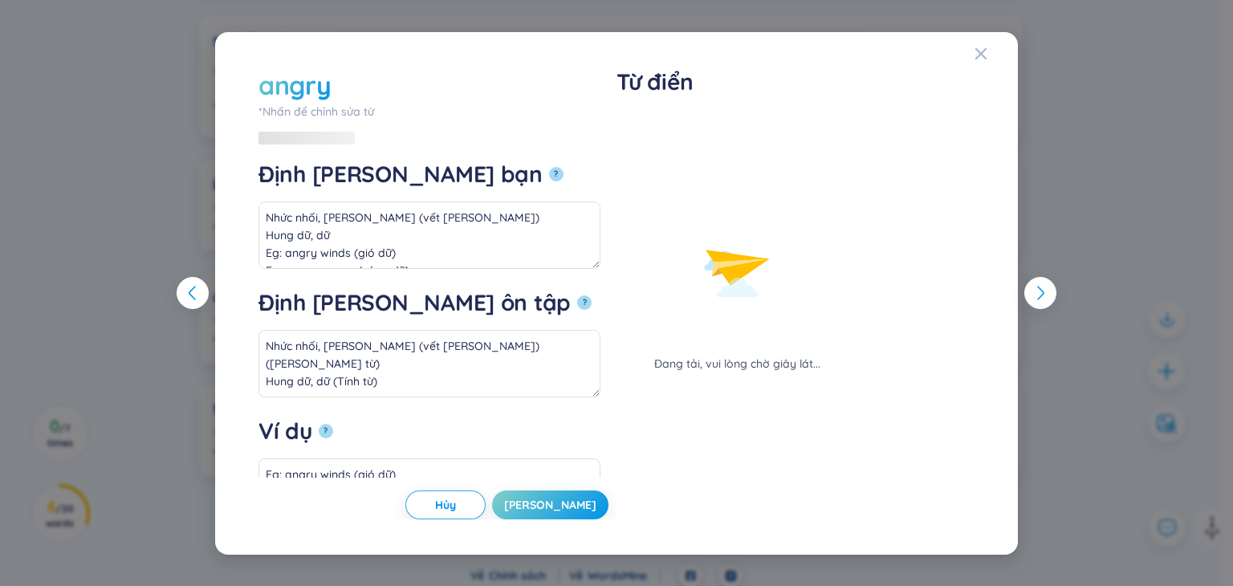
click at [1140, 216] on div "angry *Nhấn để chỉnh sửa từ angry Định nghĩa của bạn ? Nhức nhối, viêm tấy (vết…" at bounding box center [616, 293] width 1233 height 586
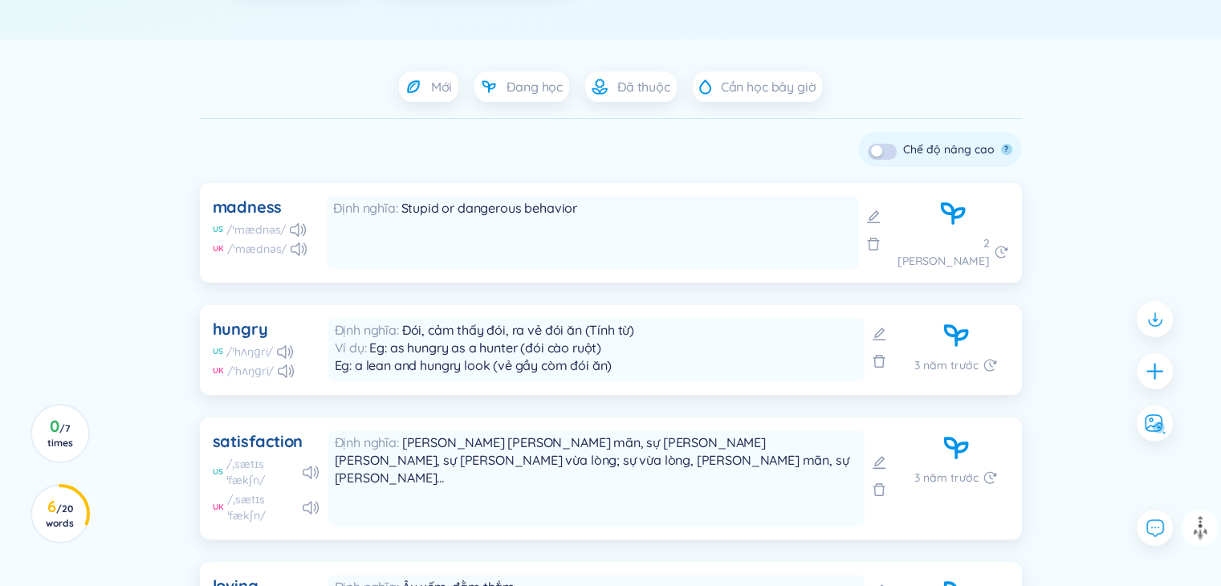
scroll to position [0, 0]
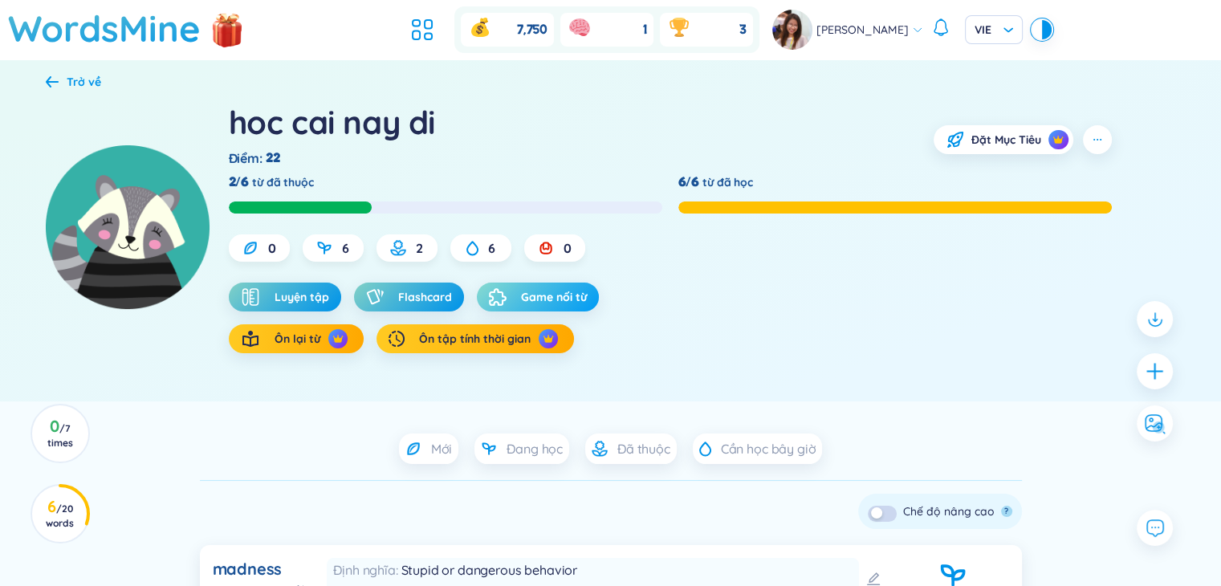
click at [517, 284] on button "Game nối từ" at bounding box center [538, 296] width 122 height 29
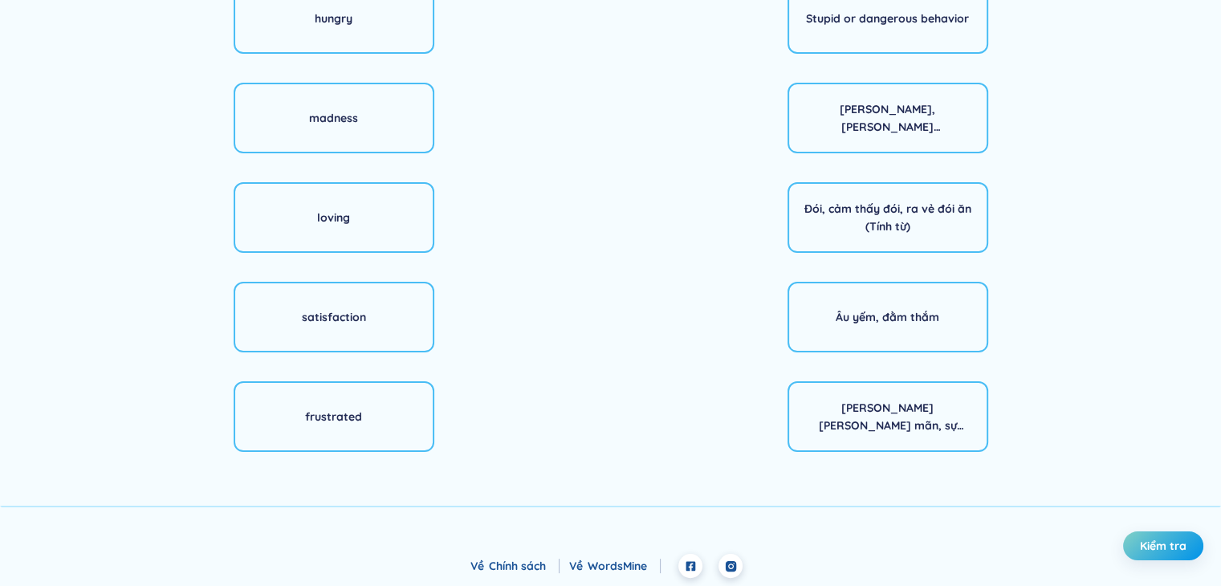
scroll to position [32, 0]
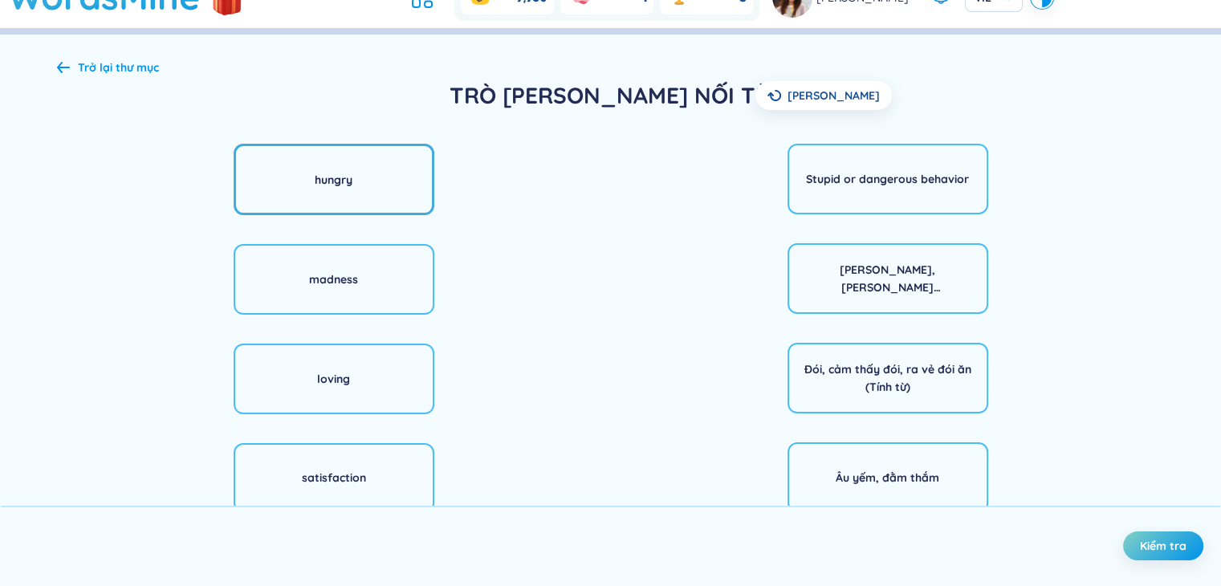
click at [367, 171] on div "hungry" at bounding box center [334, 179] width 201 height 71
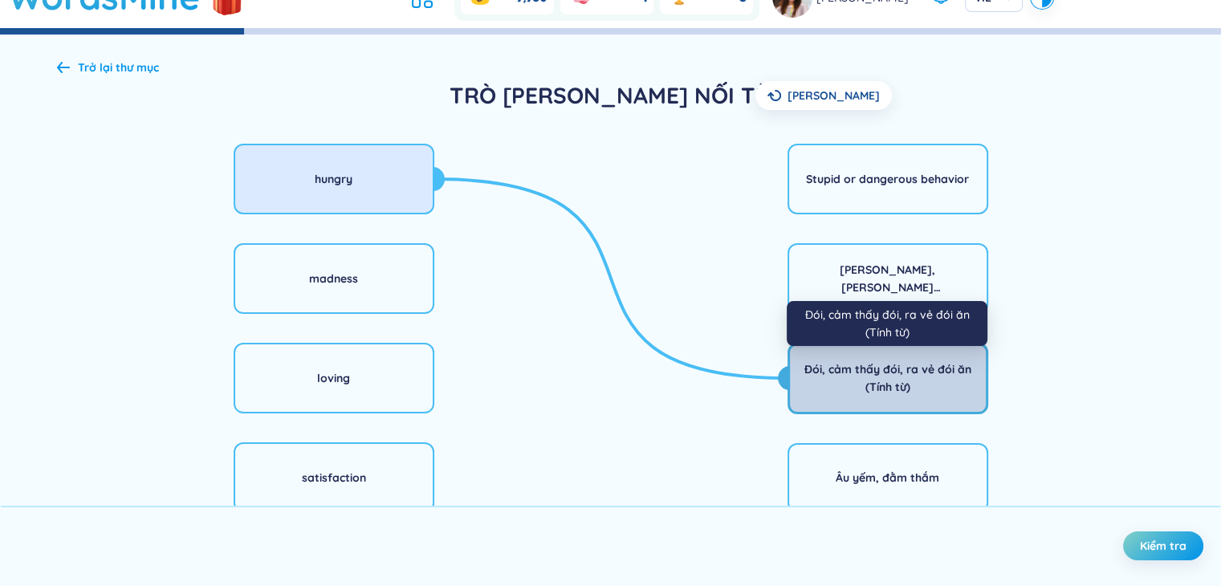
click at [880, 368] on div "Đói, cảm thấy đói, ra vẻ đói ăn (Tính từ)" at bounding box center [888, 377] width 180 height 35
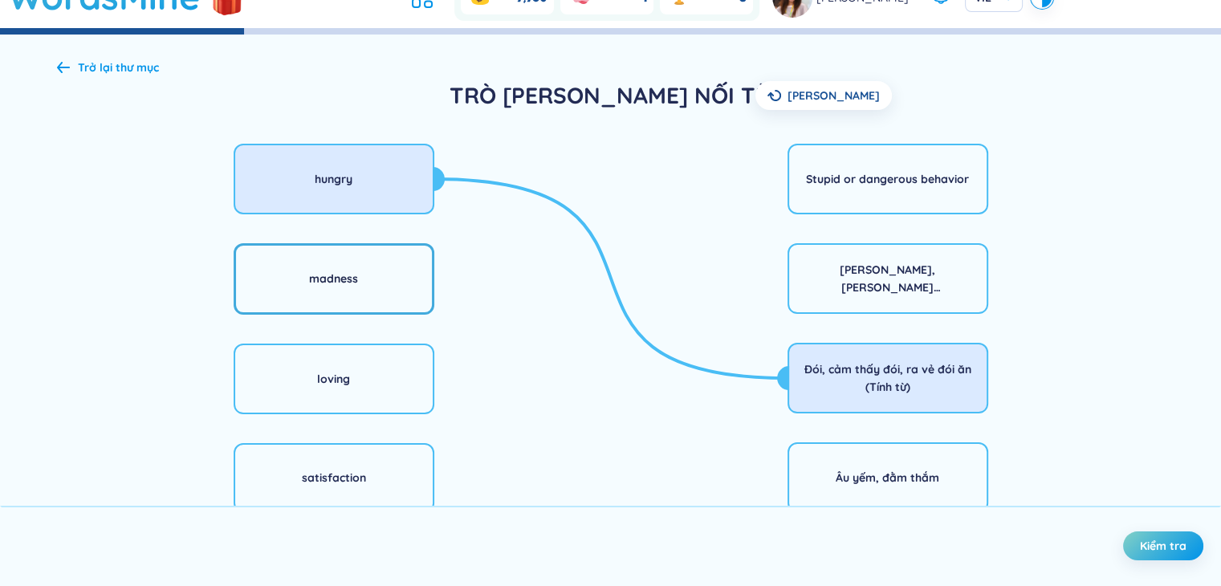
click at [349, 248] on div "madness" at bounding box center [334, 278] width 201 height 71
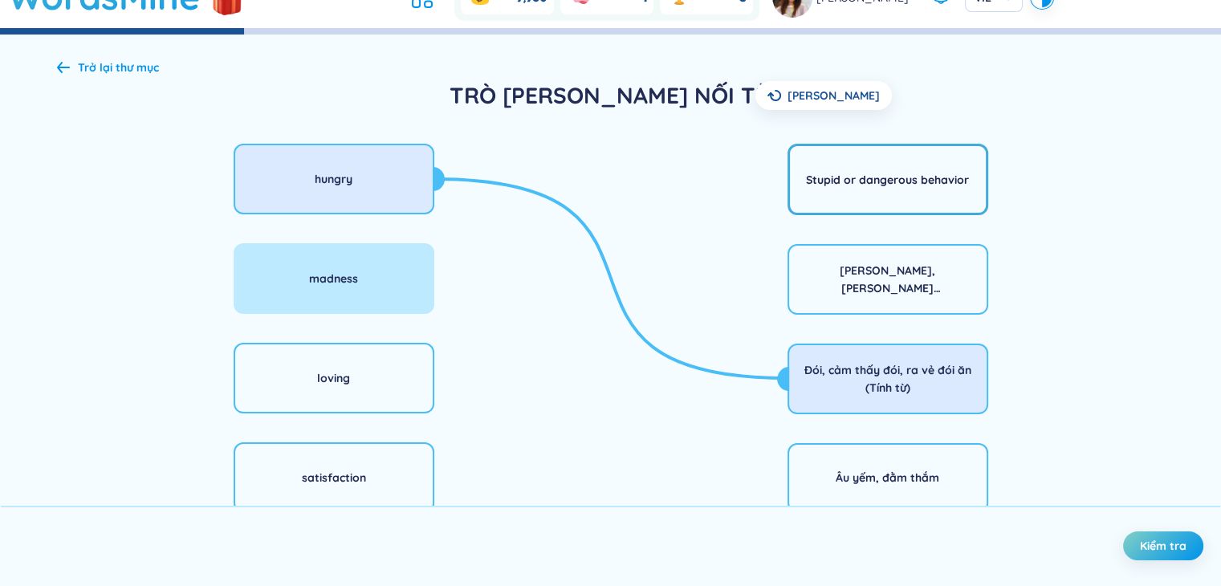
click at [827, 188] on div "Stupid or dangerous behavior" at bounding box center [887, 179] width 201 height 71
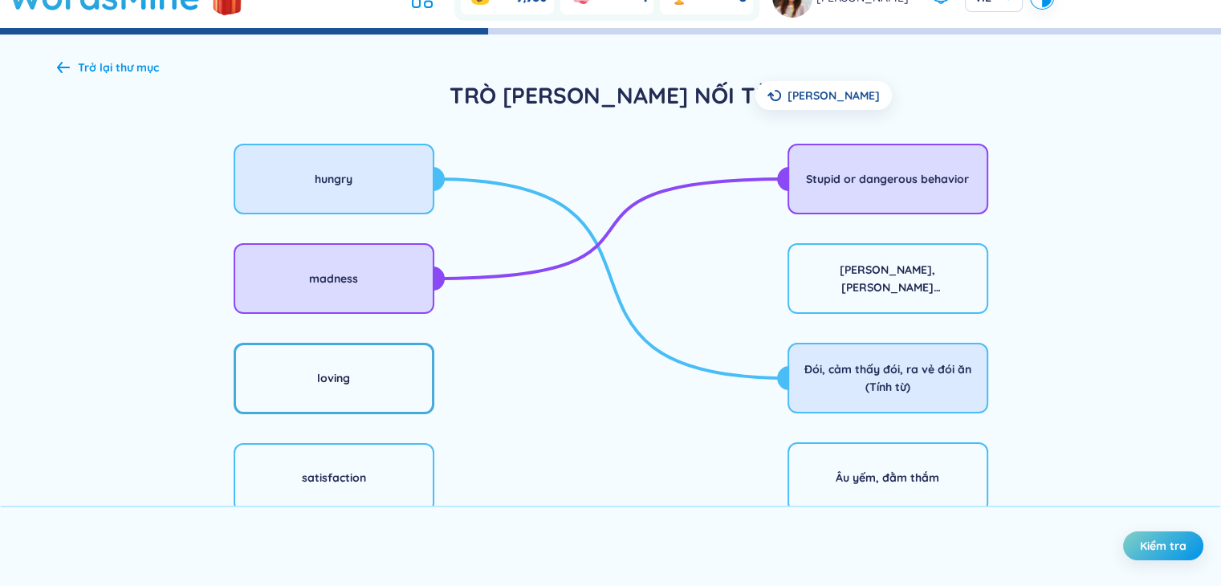
scroll to position [193, 0]
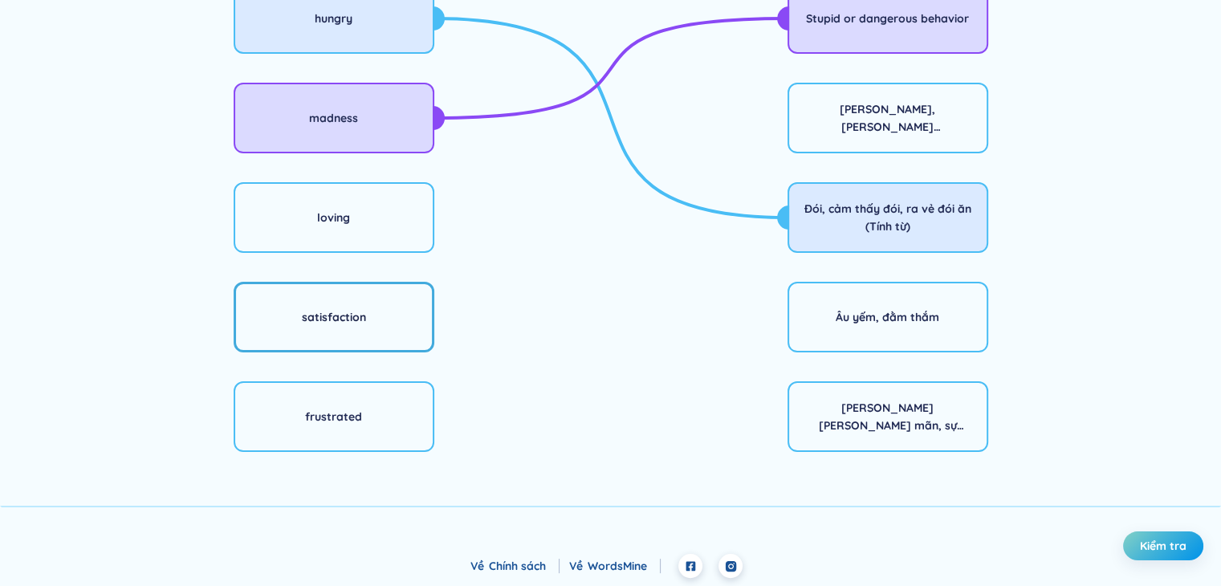
click at [373, 325] on div "satisfaction" at bounding box center [334, 317] width 201 height 71
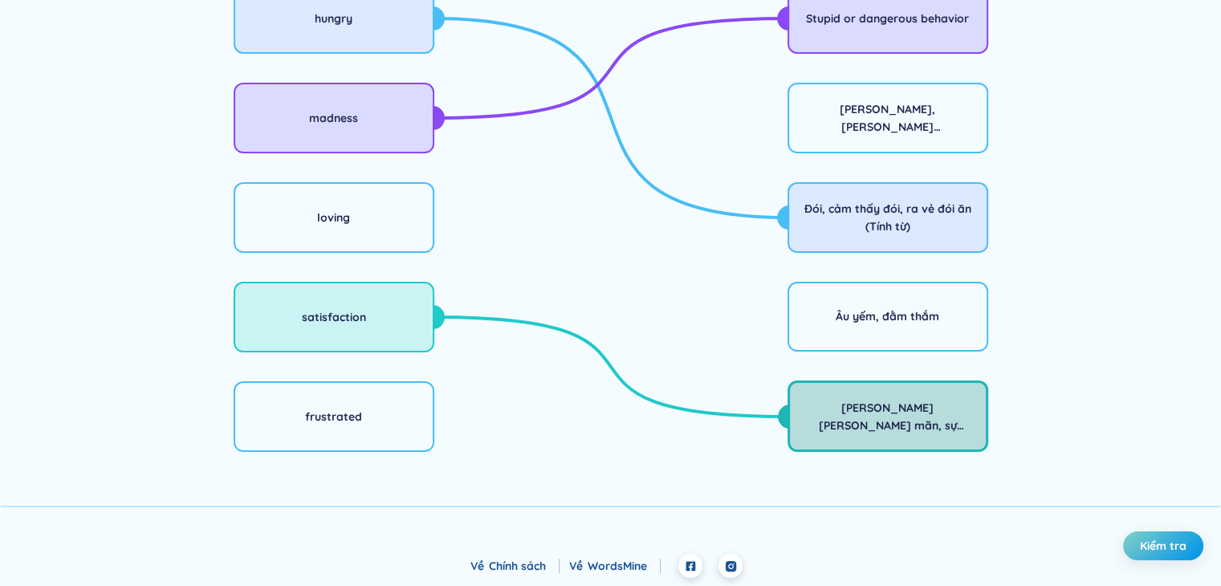
click at [902, 418] on div "Sự làm cho thoả mãn, sự làm cho toại nguyện, sự làm cho vừa lòng; sự vừa lòng, …" at bounding box center [888, 416] width 180 height 35
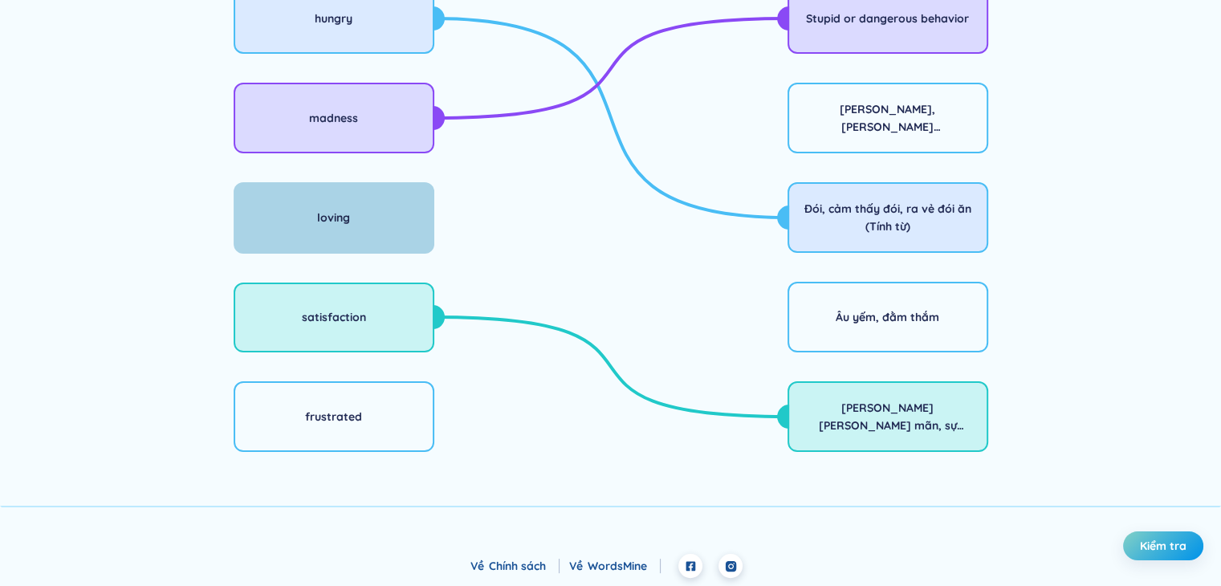
click at [356, 222] on div "loving" at bounding box center [334, 217] width 201 height 71
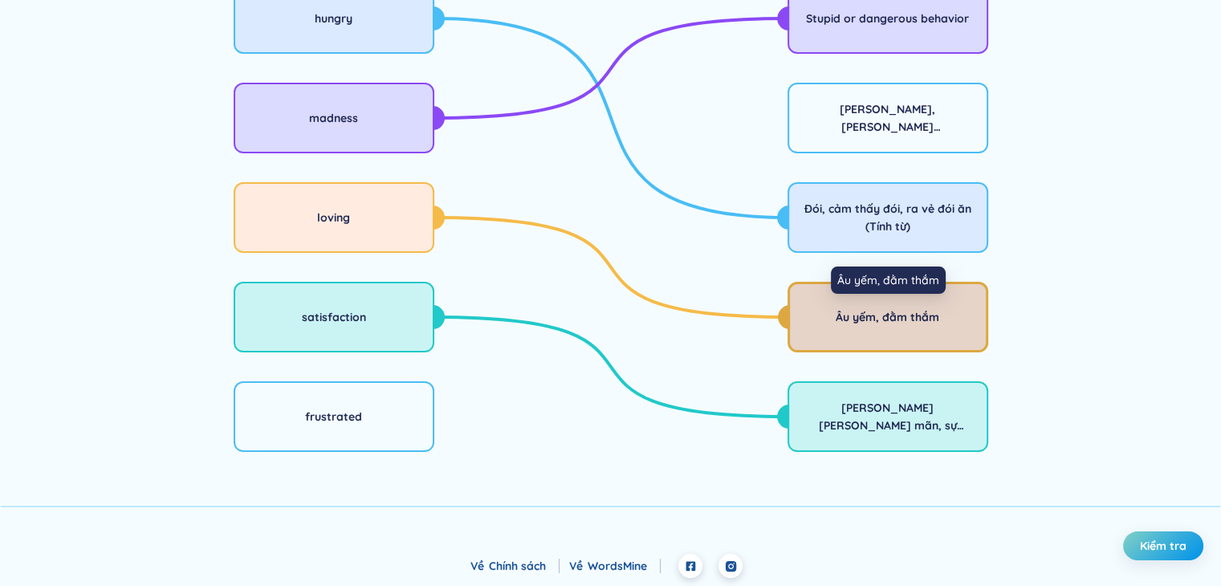
click at [844, 322] on div "Âu yếm, đằm thắm" at bounding box center [887, 317] width 104 height 18
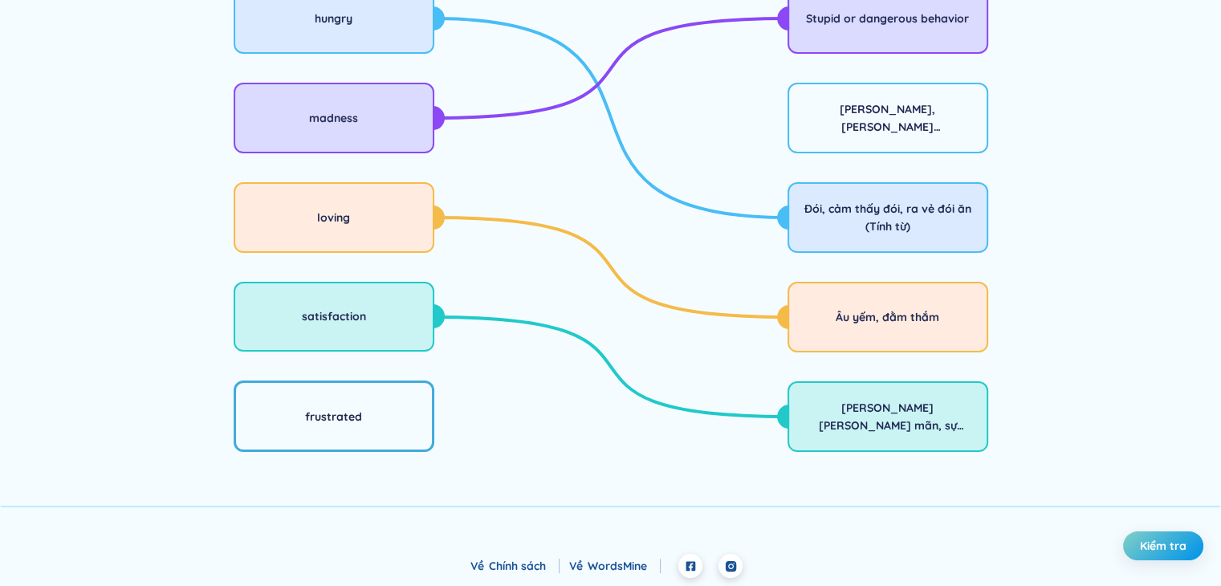
click at [352, 413] on div "frustrated" at bounding box center [333, 417] width 57 height 18
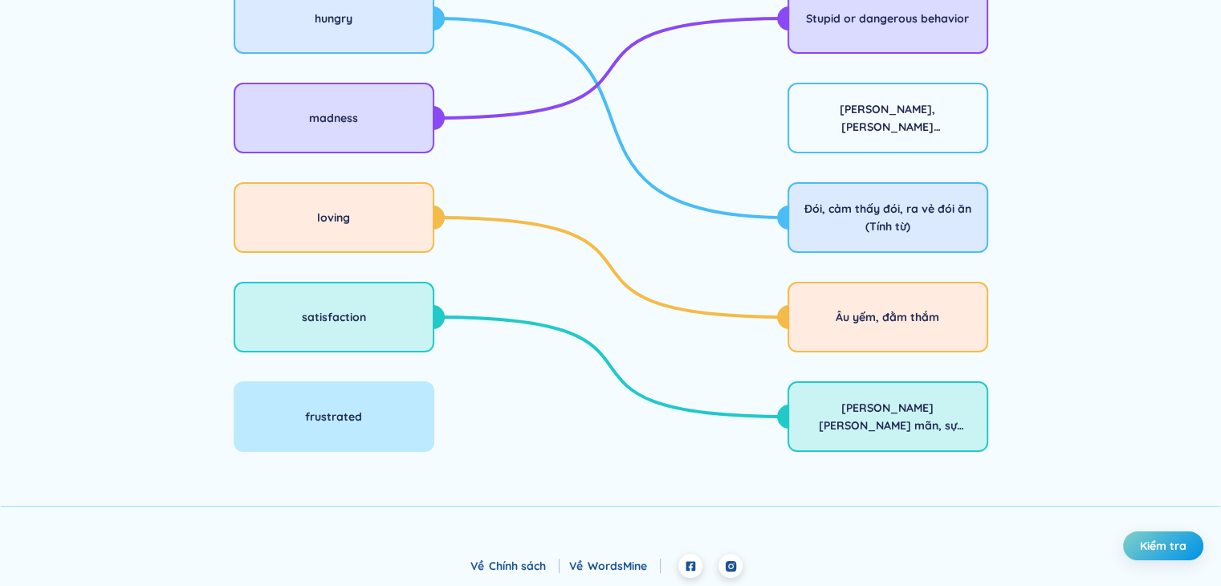
scroll to position [32, 0]
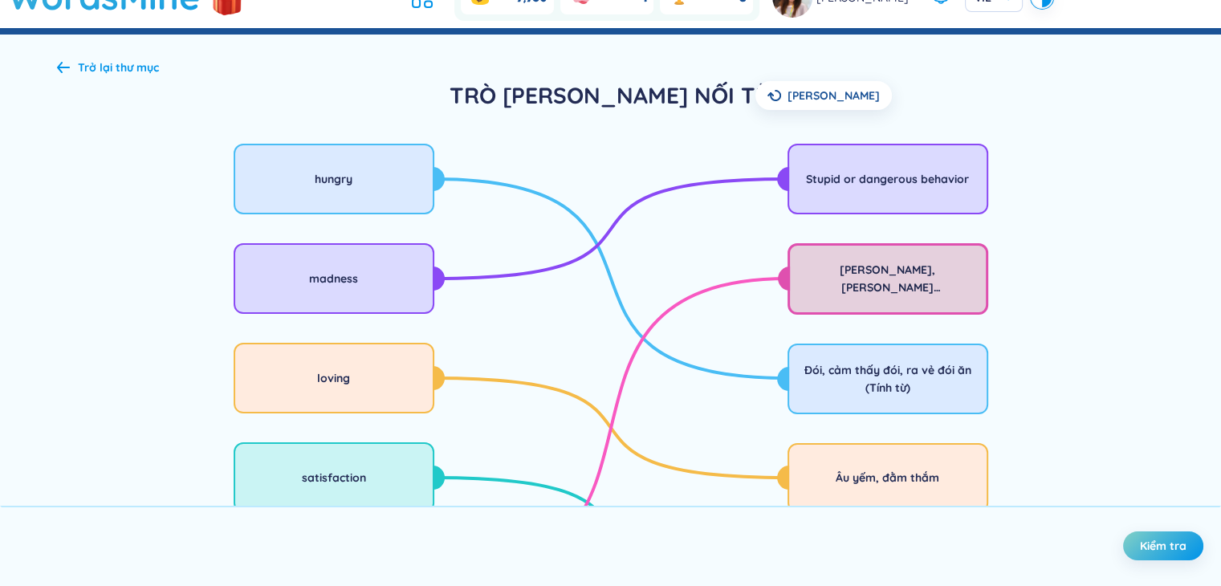
click at [841, 258] on div "Nản lòng, nản chí (Tính từ)" at bounding box center [887, 278] width 201 height 71
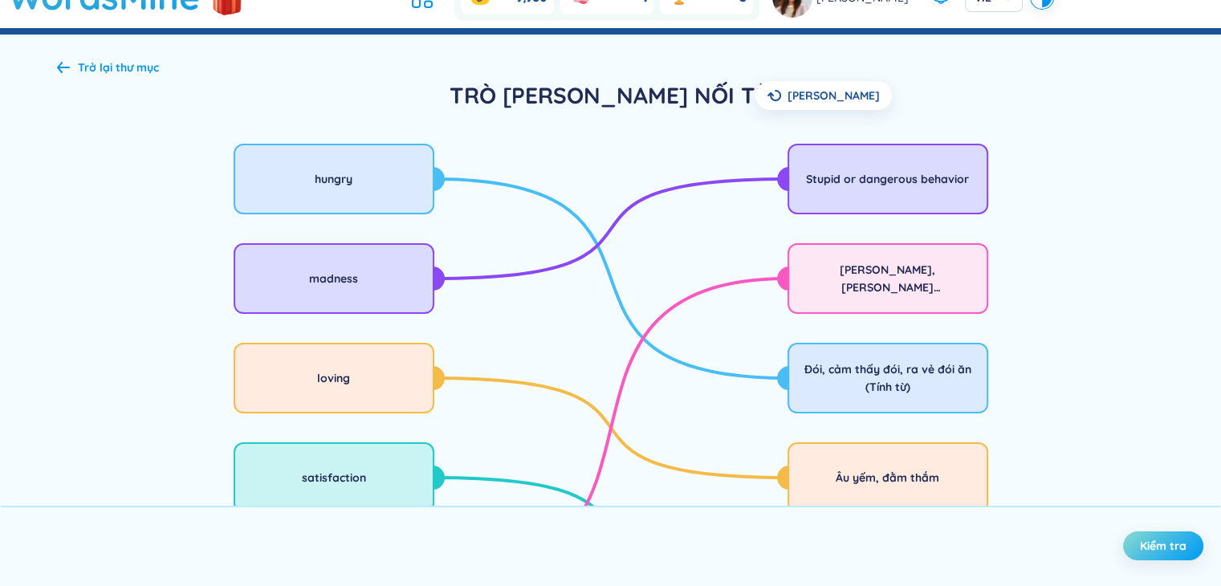
click at [1188, 551] on button "Kiểm tra" at bounding box center [1163, 545] width 80 height 29
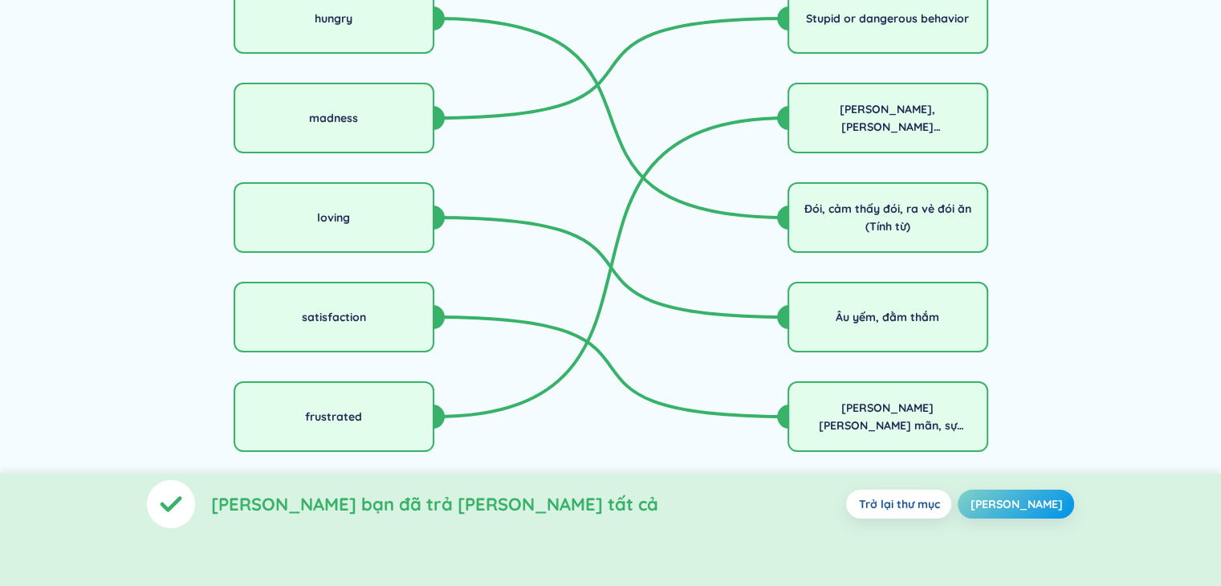
drag, startPoint x: 1020, startPoint y: 508, endPoint x: 1014, endPoint y: 500, distance: 9.8
click at [1018, 506] on span "Chơi lại" at bounding box center [1015, 504] width 92 height 16
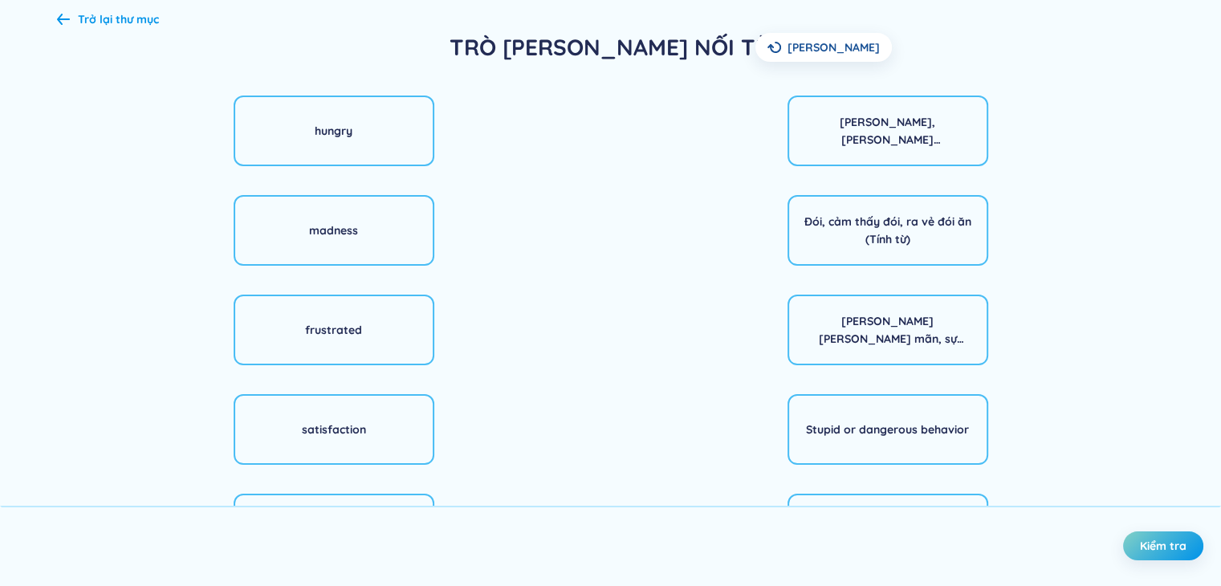
scroll to position [0, 0]
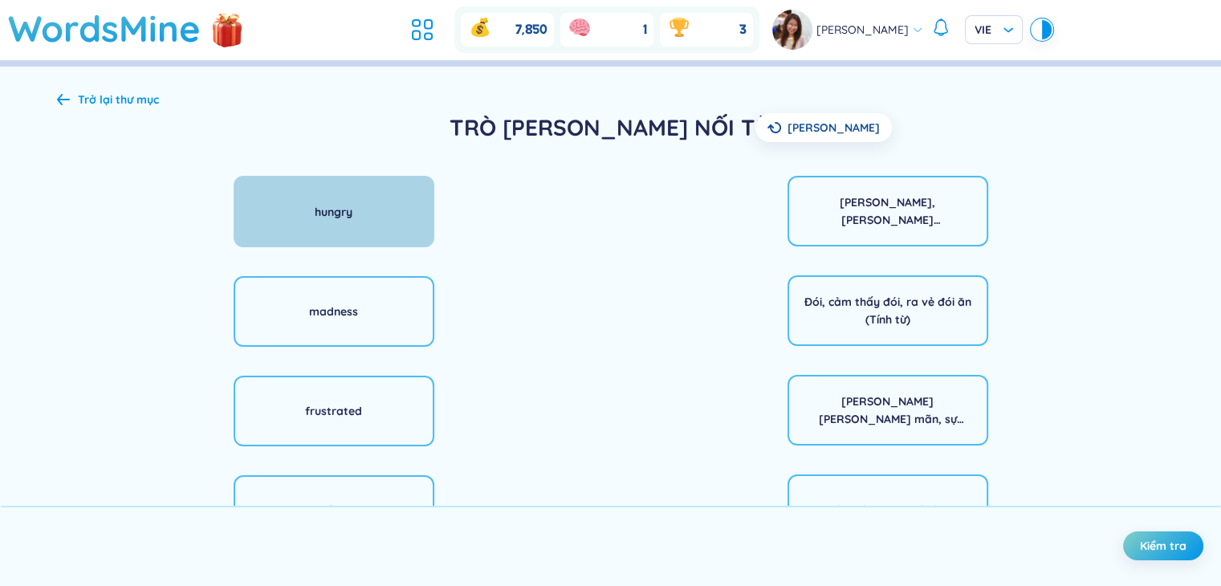
click at [406, 200] on div "hungry" at bounding box center [334, 211] width 201 height 71
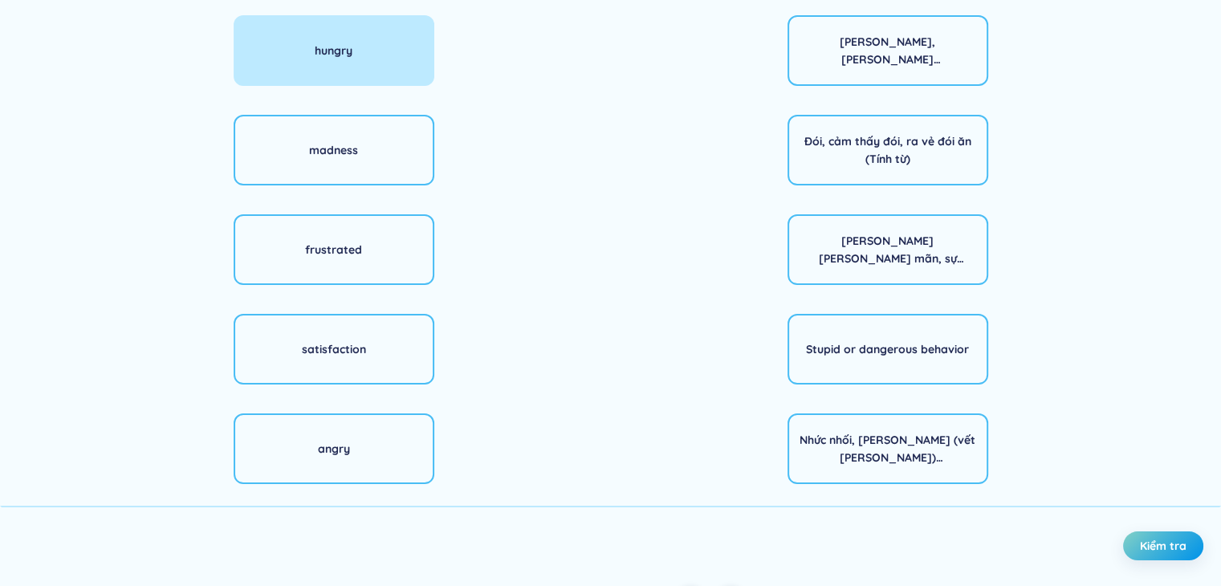
scroll to position [193, 0]
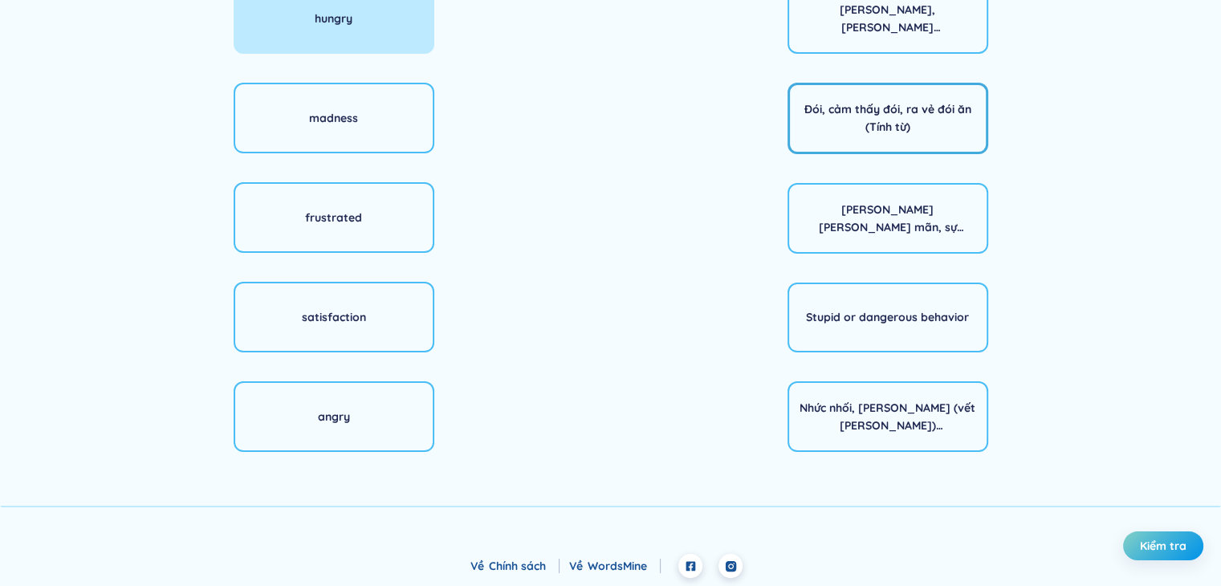
click at [870, 114] on div "Đói, cảm thấy đói, ra vẻ đói ăn (Tính từ)" at bounding box center [888, 117] width 180 height 35
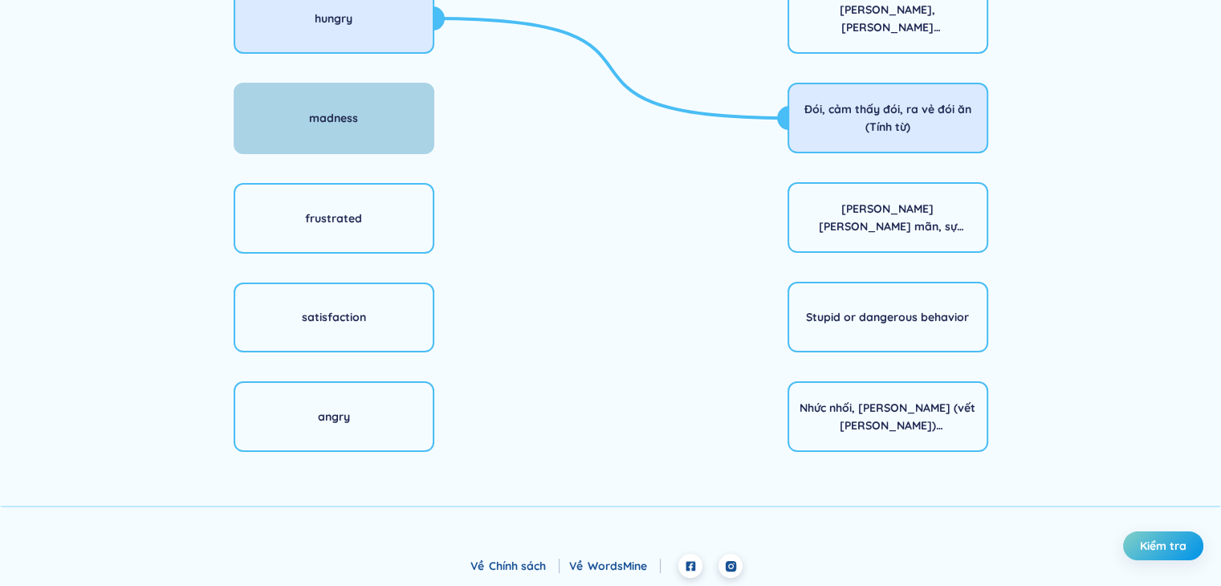
click at [358, 126] on div "madness" at bounding box center [334, 118] width 201 height 71
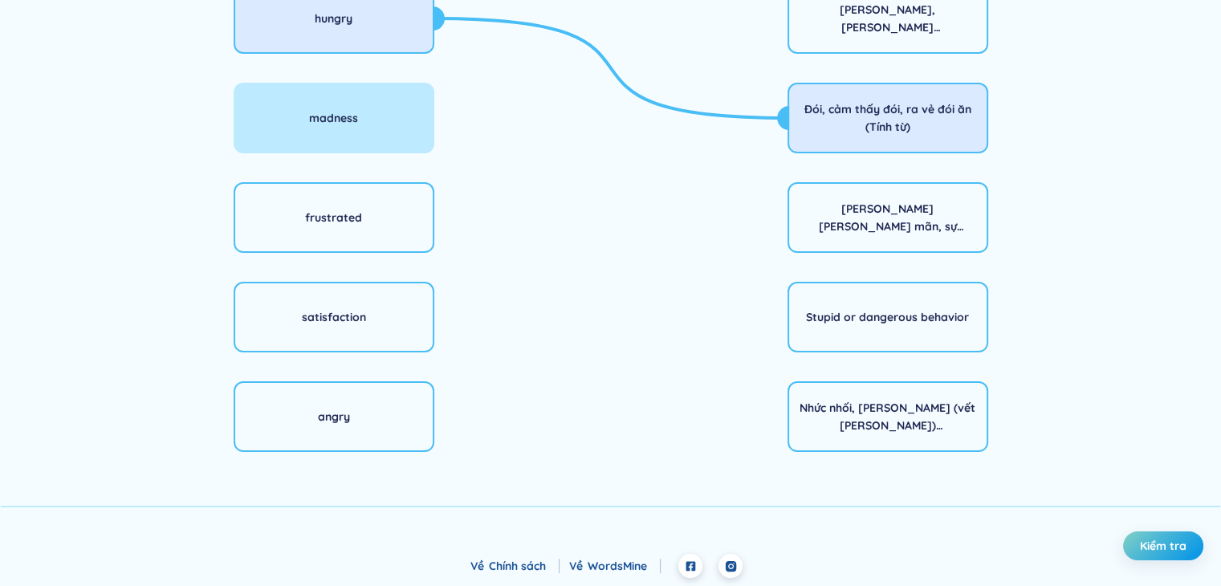
scroll to position [0, 0]
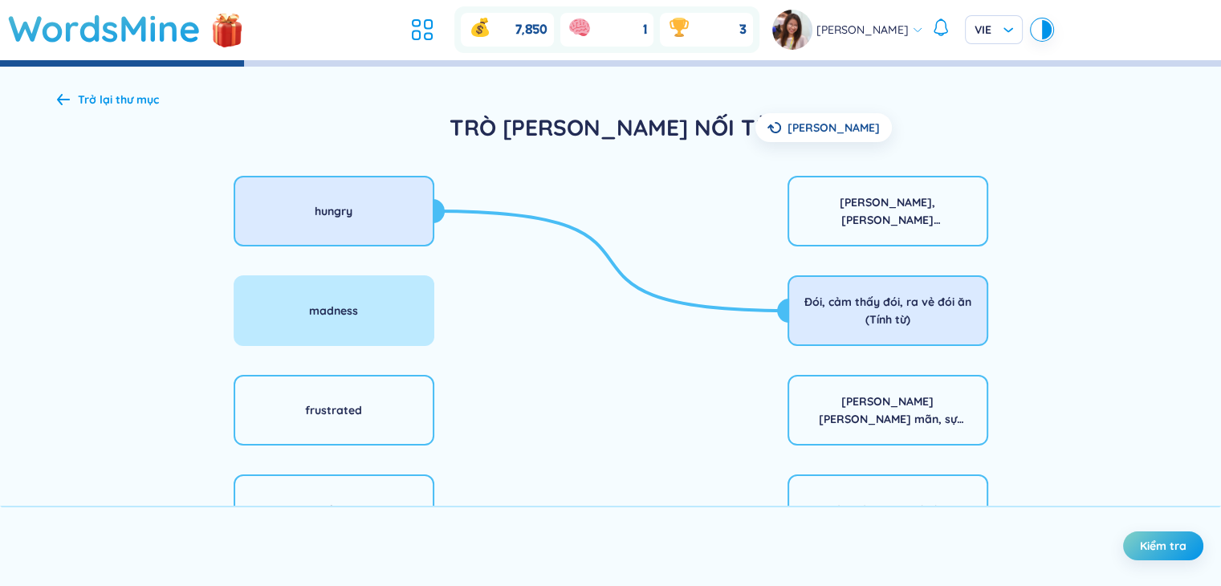
click at [99, 94] on div "Trở lại thư mục" at bounding box center [118, 100] width 81 height 18
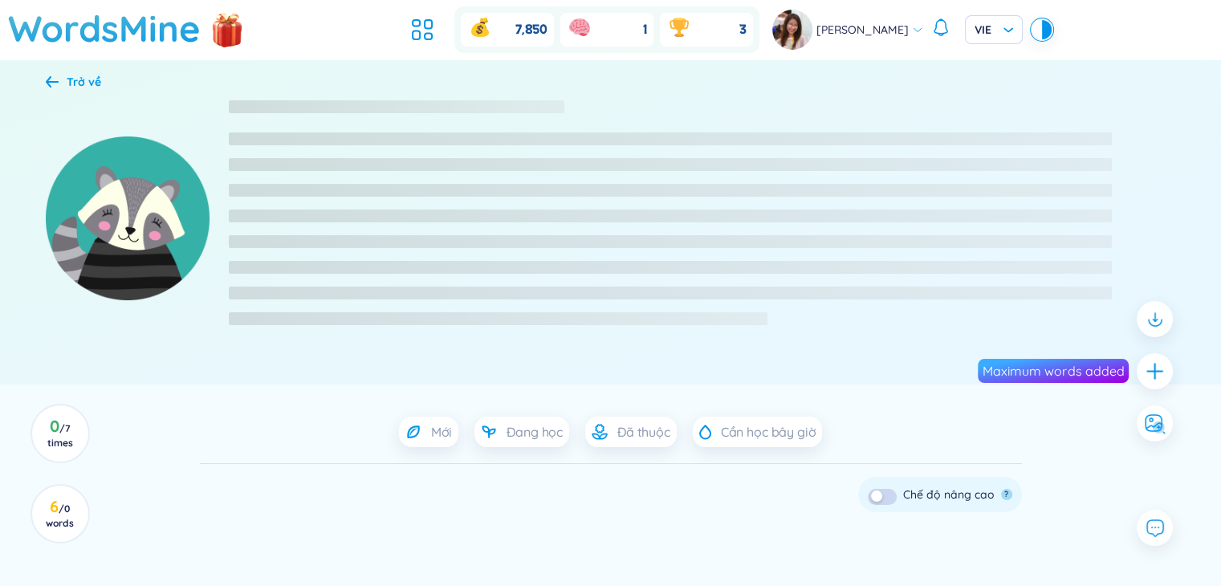
click at [51, 67] on div "Trở về" at bounding box center [610, 222] width 1221 height 325
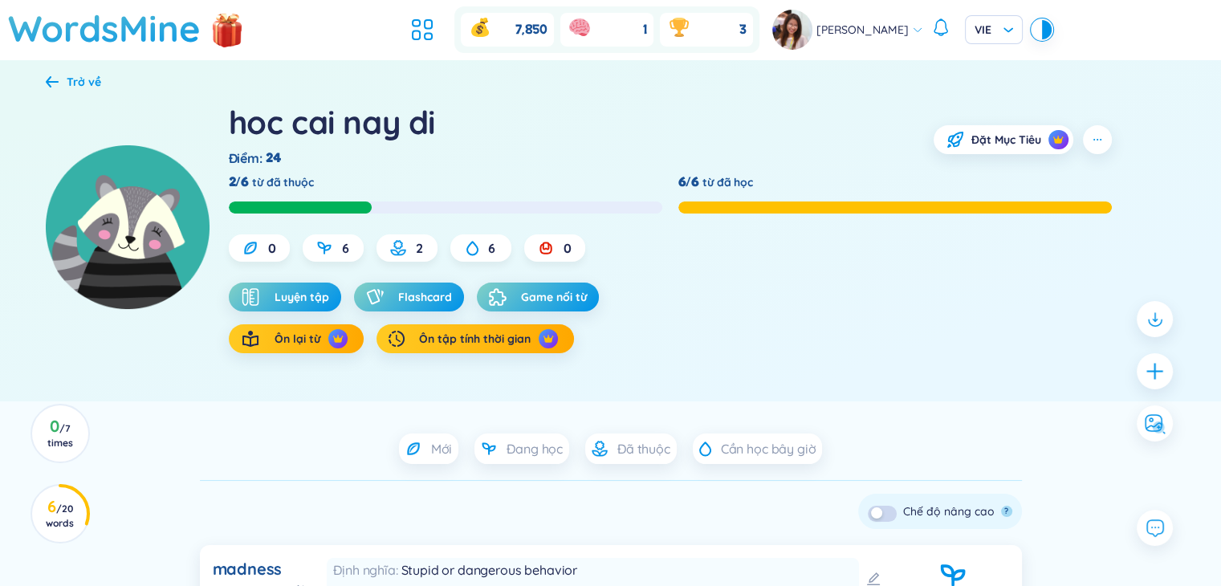
click at [886, 526] on div "Chọn tất cả Xóa Bỏ qua ? Chế độ nâng cao ?" at bounding box center [940, 511] width 164 height 35
click at [886, 511] on button "button" at bounding box center [882, 514] width 29 height 16
click at [44, 75] on div "Trở về hoc cai nay di Điểm : 24 Đặt Mục Tiêu 2/6 từ đã thuộc 6/6 từ đã học 0 6 …" at bounding box center [611, 237] width 1156 height 329
click at [71, 84] on div "Trở về" at bounding box center [84, 82] width 35 height 18
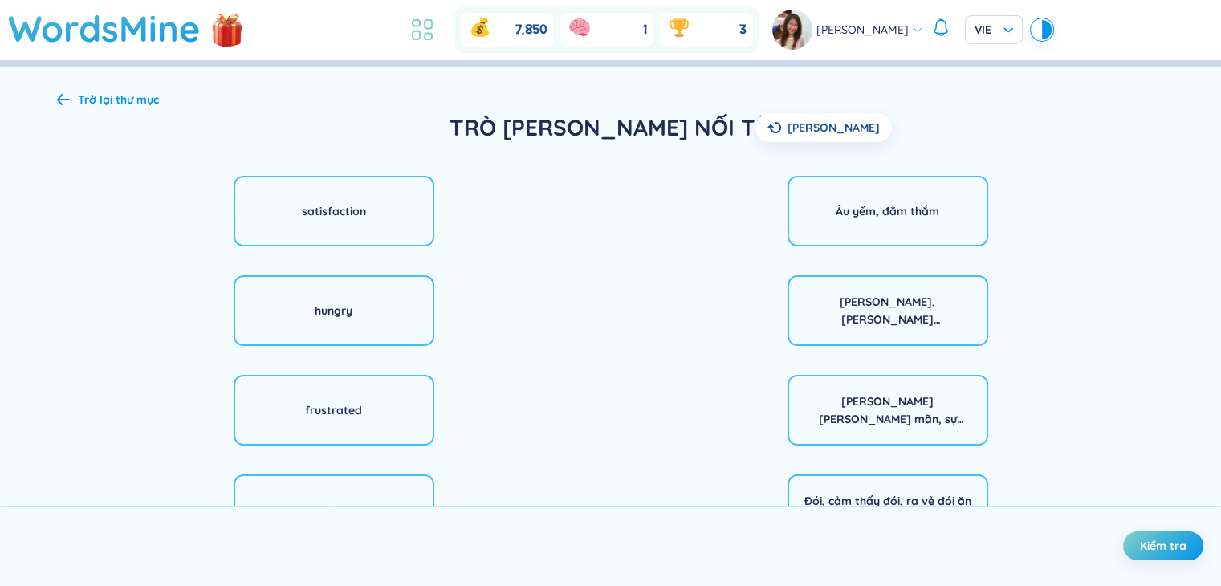
click at [433, 36] on icon at bounding box center [422, 29] width 29 height 29
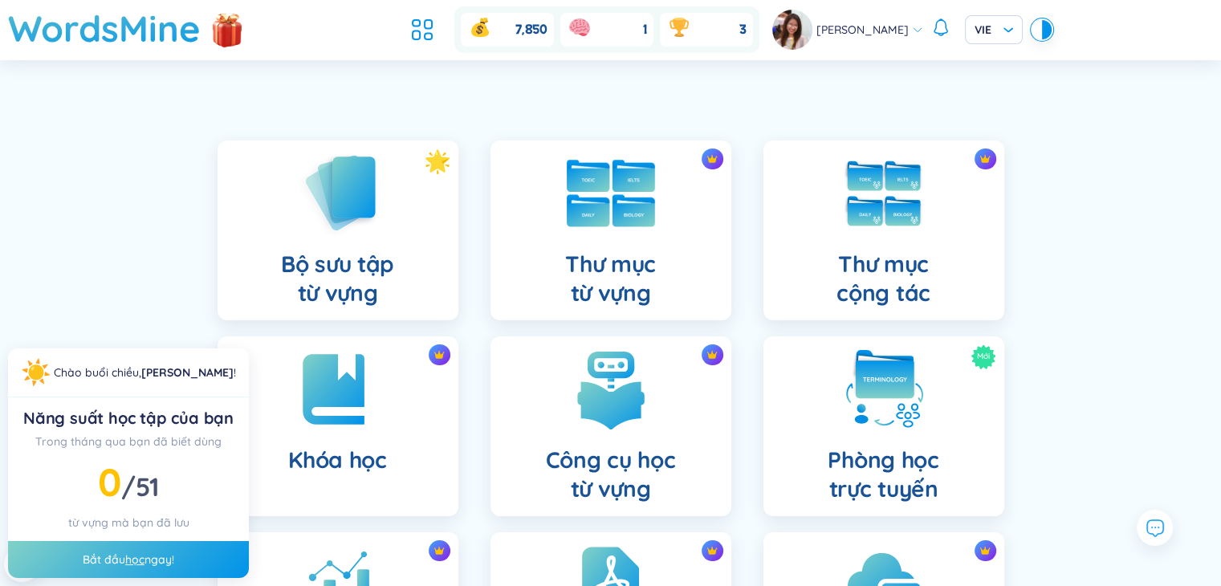
click at [626, 235] on div "Thư mục từ vựng" at bounding box center [610, 230] width 241 height 180
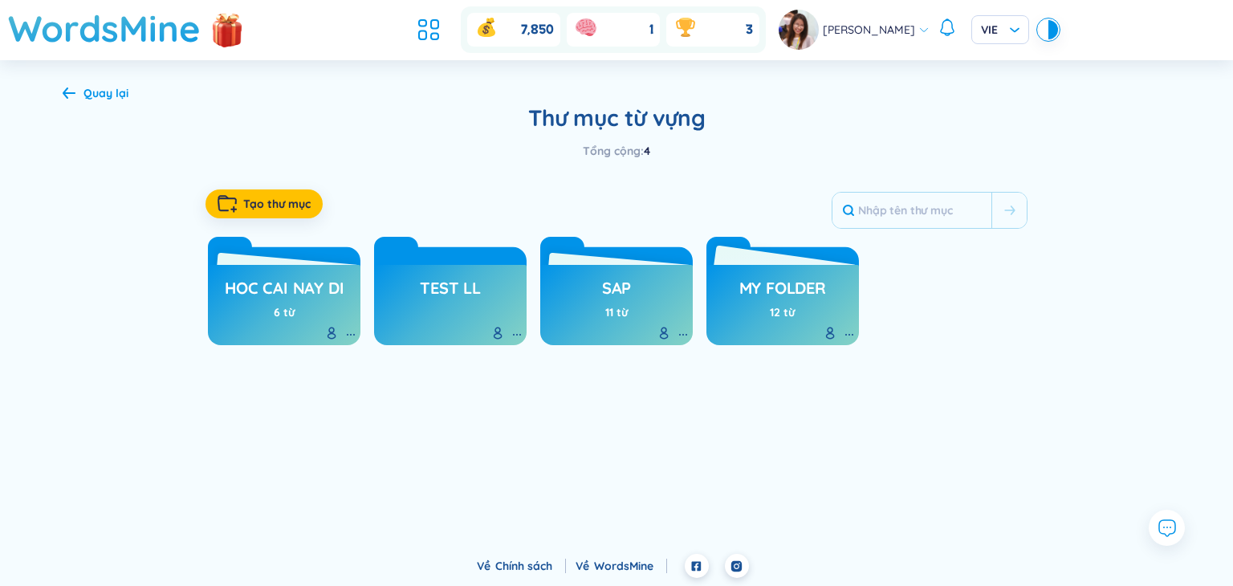
click at [810, 306] on h3 "My Folder" at bounding box center [782, 292] width 87 height 30
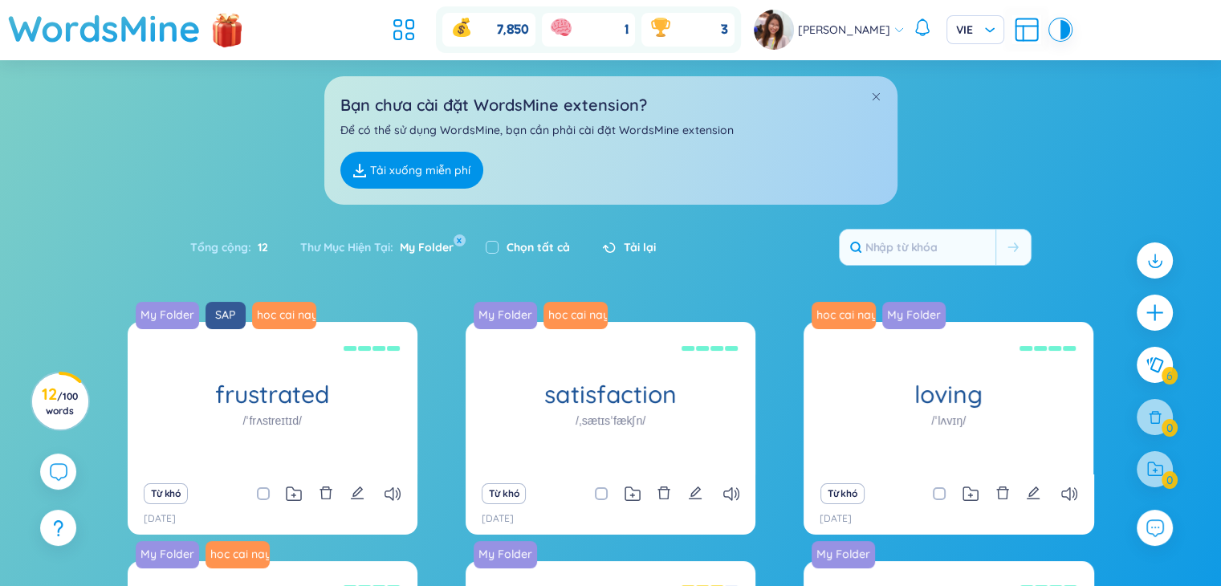
click at [401, 39] on header "WordsMine 7,850 1 3 Nguyen Ha VIE" at bounding box center [610, 30] width 1221 height 60
click at [407, 37] on icon at bounding box center [403, 29] width 29 height 29
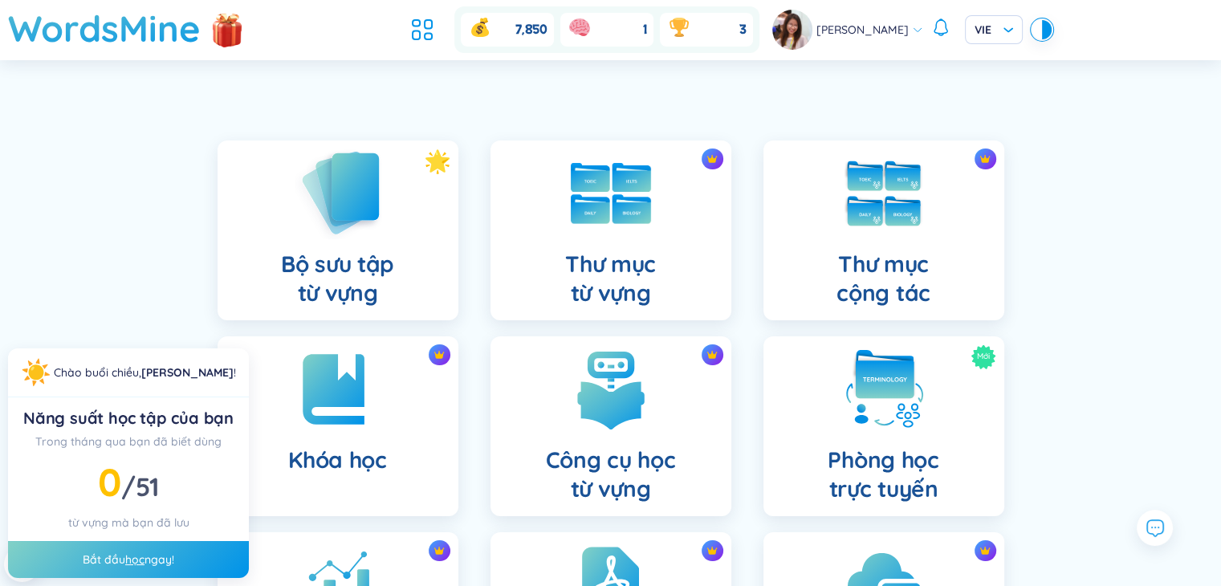
click at [289, 227] on div "Bộ sưu tập từ vựng" at bounding box center [337, 230] width 241 height 180
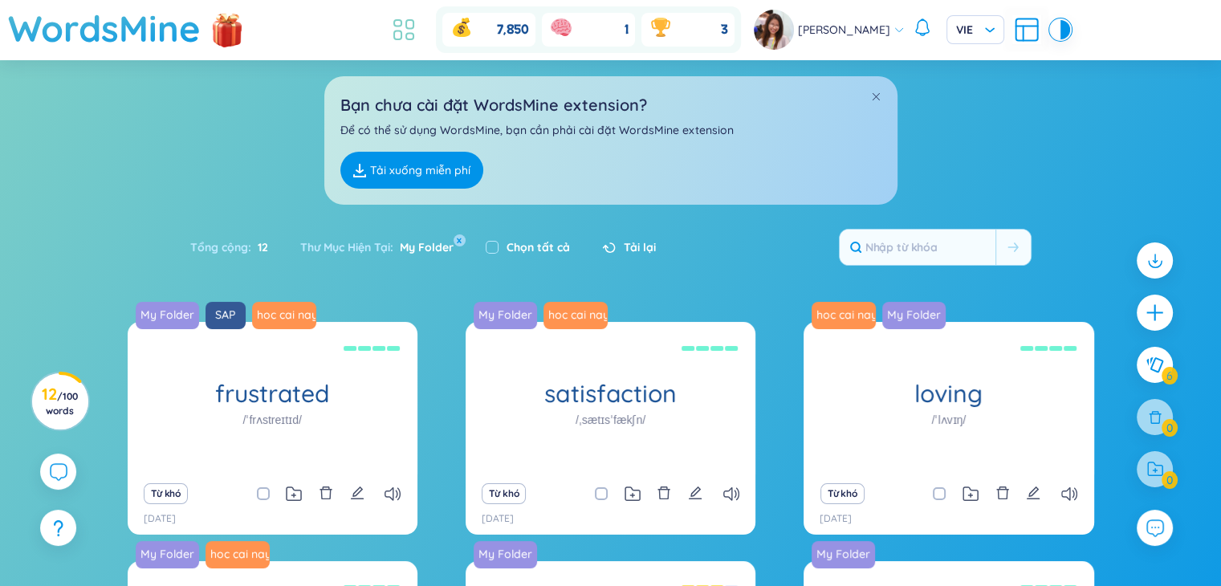
click at [404, 16] on icon at bounding box center [403, 29] width 29 height 29
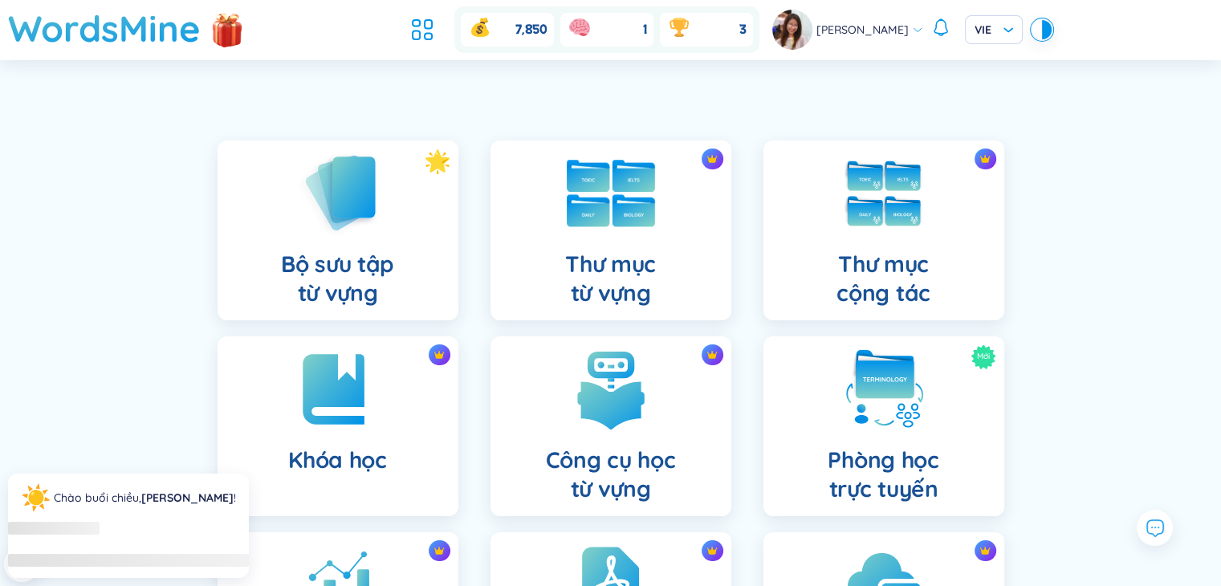
click at [634, 222] on img at bounding box center [611, 193] width 88 height 67
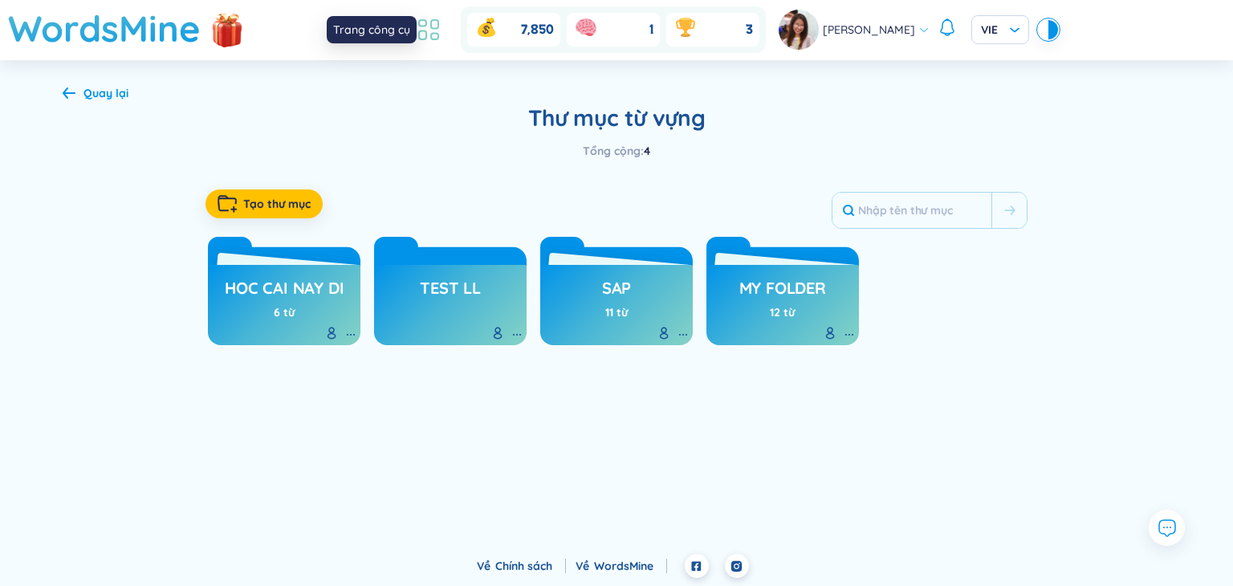
click at [433, 27] on icon at bounding box center [428, 29] width 29 height 29
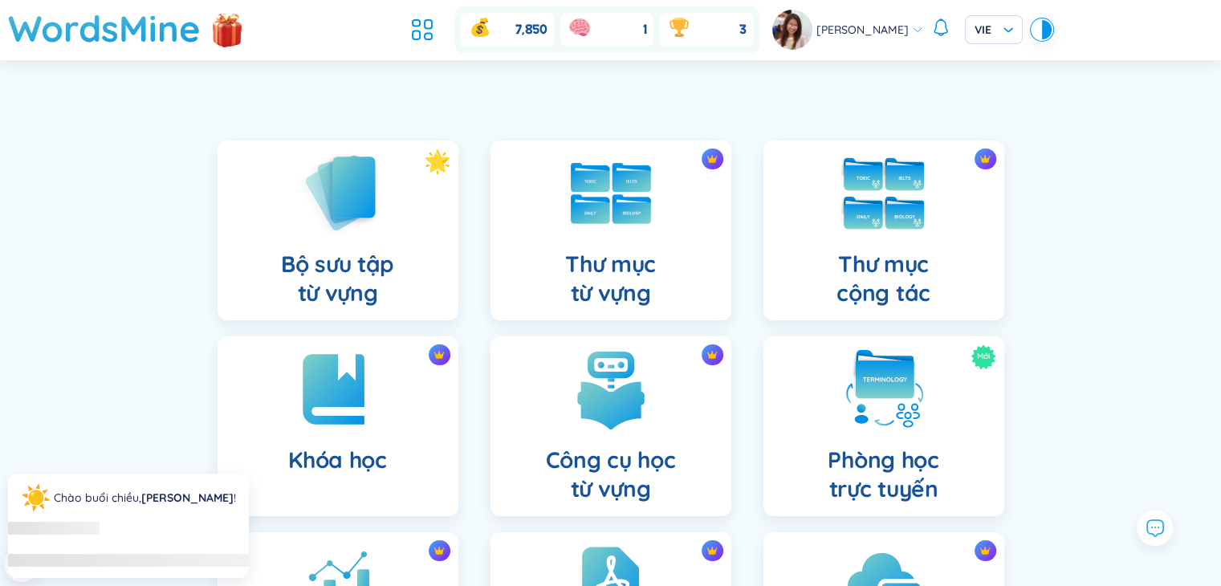
click at [934, 245] on div "Thư mục cộng tác" at bounding box center [883, 230] width 241 height 180
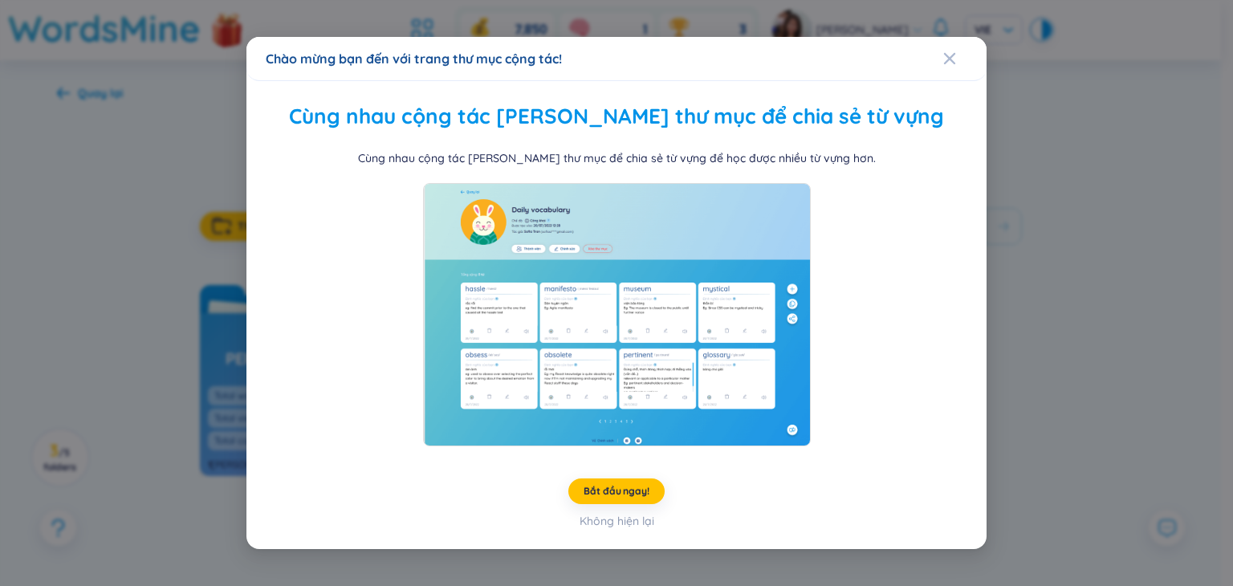
click at [1136, 321] on div "Chào mừng bạn đến với trang thư mục cộng tác! Cùng nhau cộng tác xây dựng thư m…" at bounding box center [616, 293] width 1233 height 586
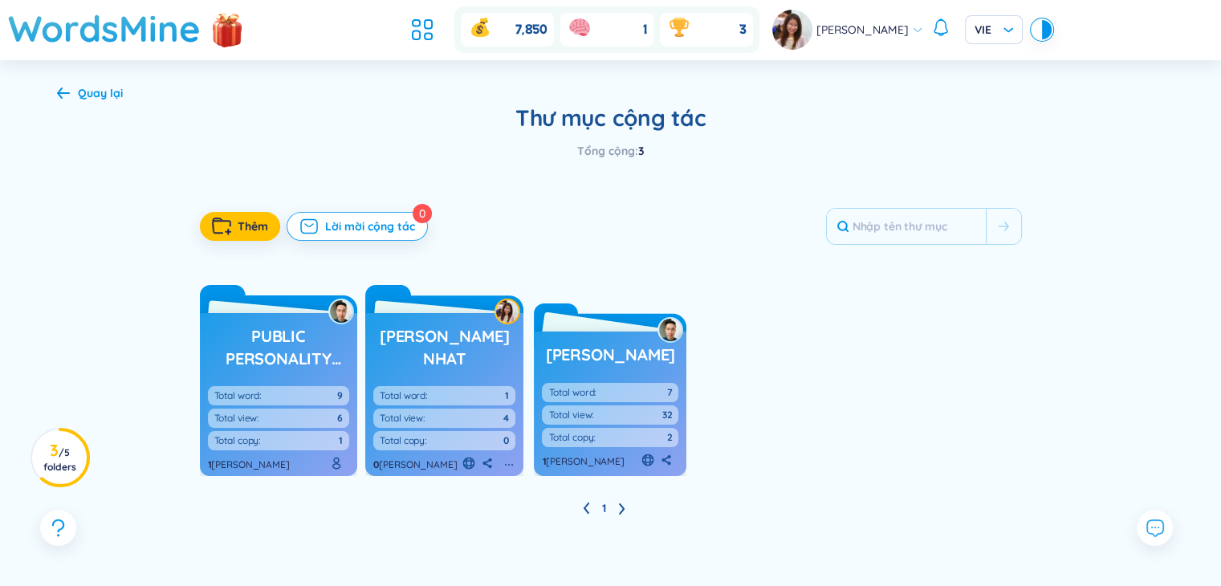
scroll to position [87, 0]
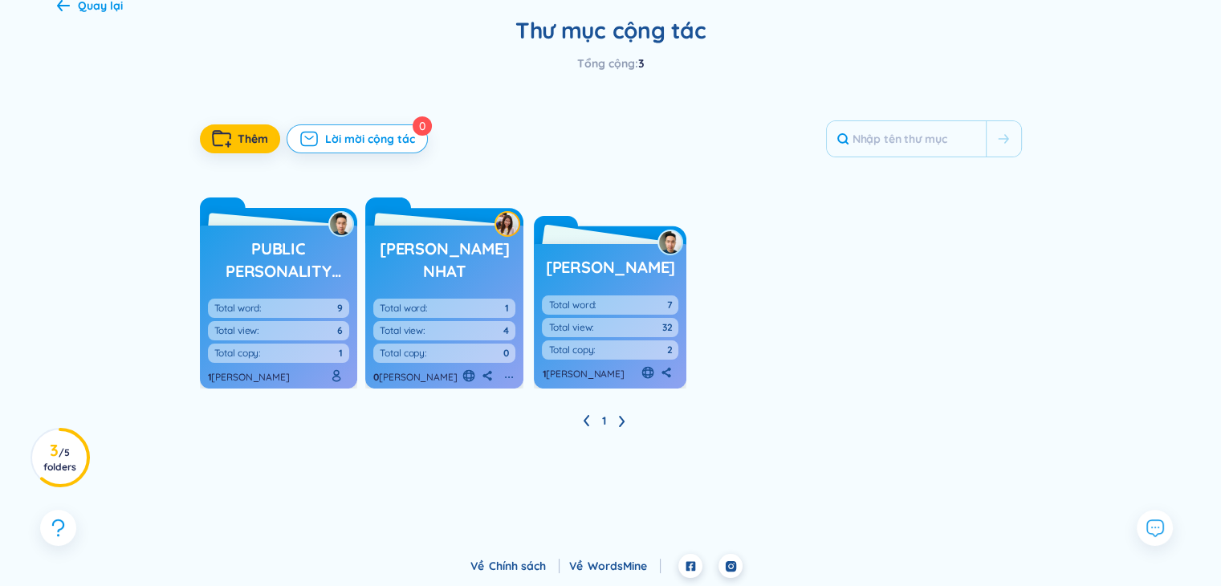
click at [586, 290] on div "Louis Tran Total word: 7 Total view: 32 Total copy: 2 1 thành viên" at bounding box center [610, 316] width 152 height 144
click at [590, 276] on h3 "Louis Tran" at bounding box center [610, 267] width 129 height 22
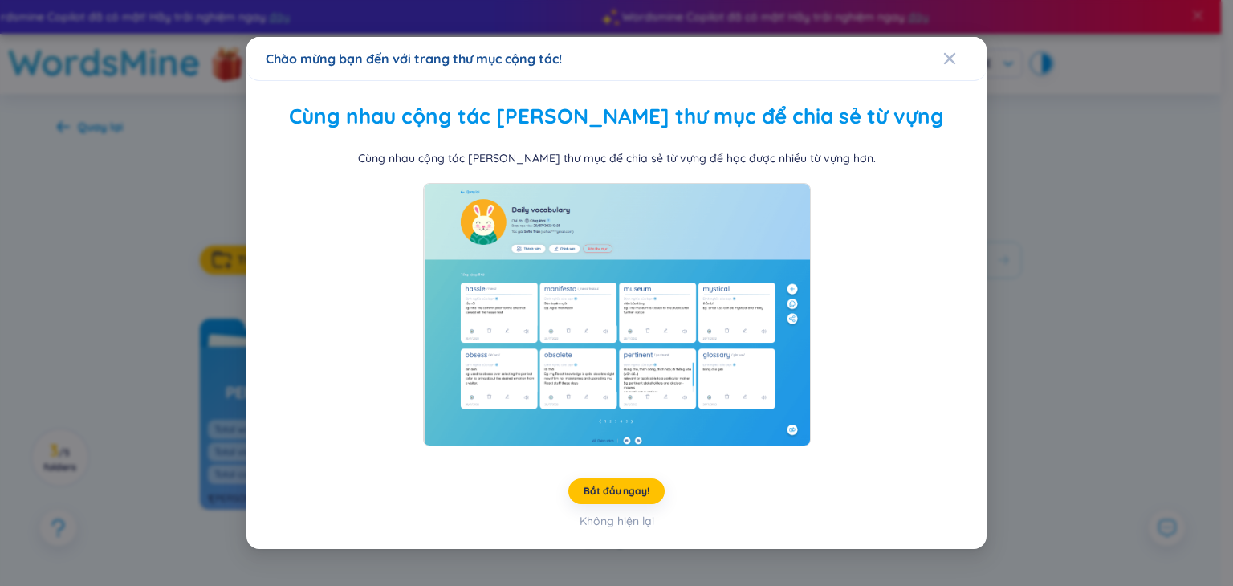
click at [1134, 238] on div "Chào mừng bạn đến với trang thư mục cộng tác! Cùng nhau cộng tác xây dựng thư m…" at bounding box center [616, 293] width 1233 height 586
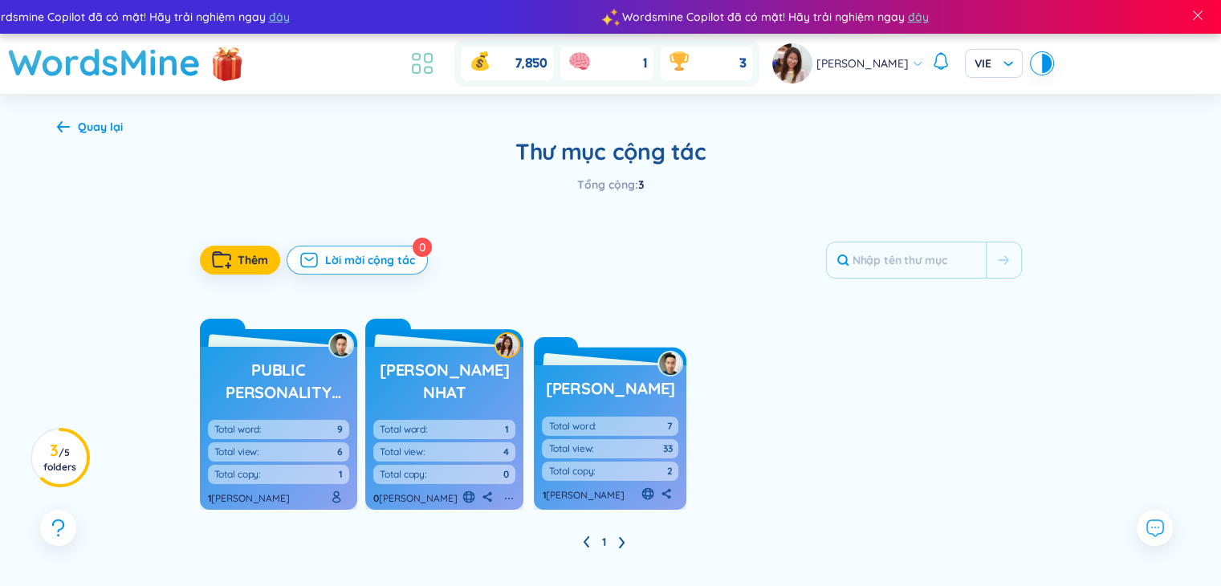
click at [436, 65] on icon at bounding box center [422, 63] width 29 height 29
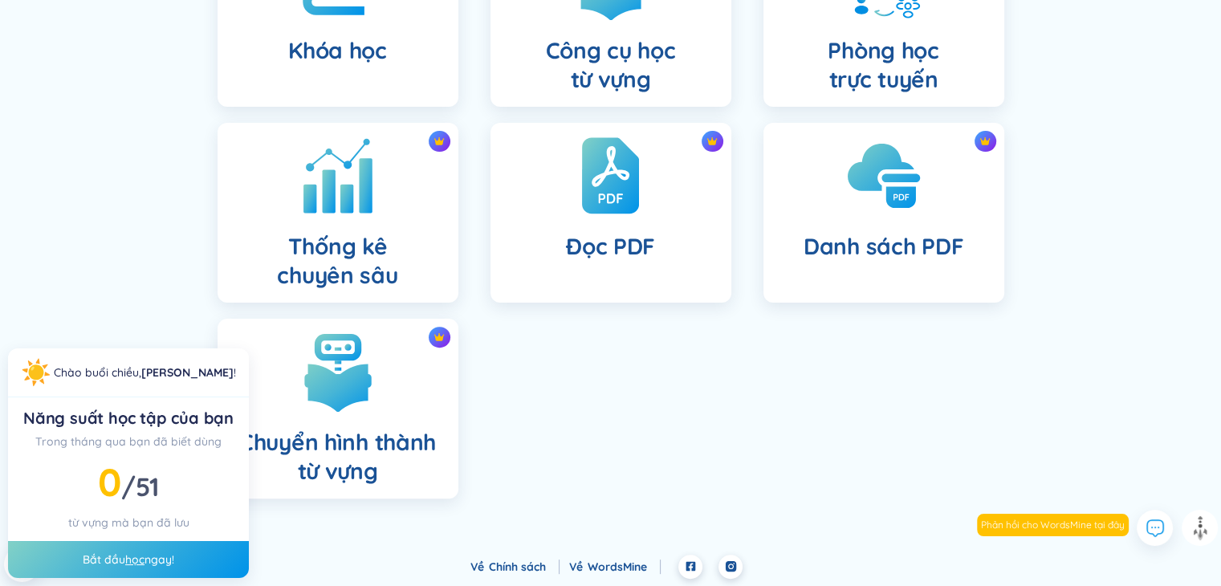
scroll to position [202, 0]
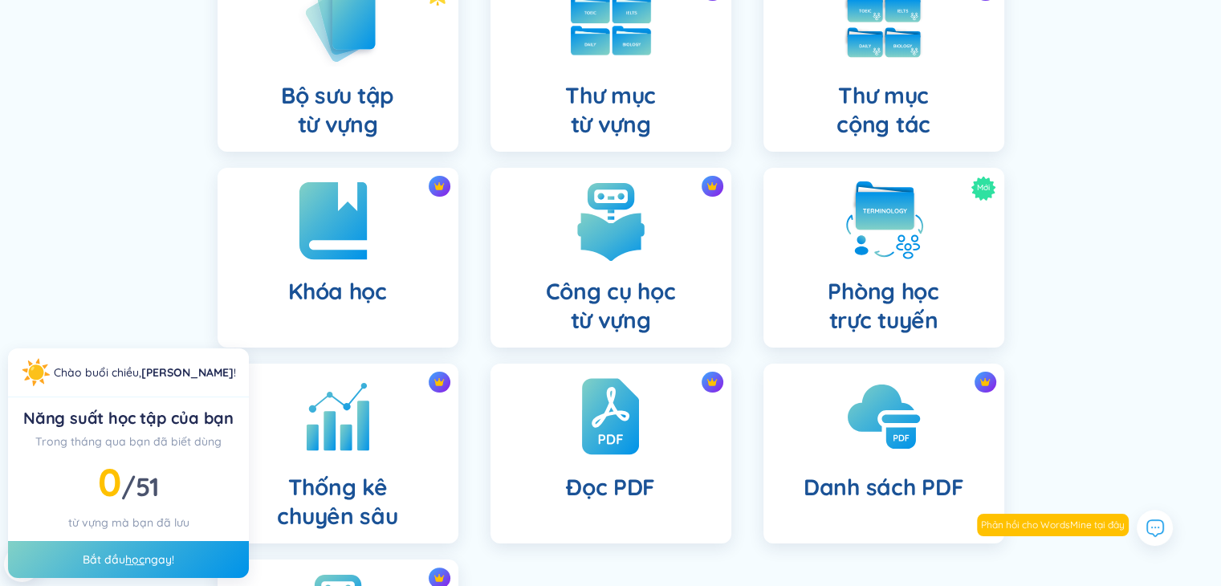
click at [368, 242] on img at bounding box center [338, 221] width 88 height 88
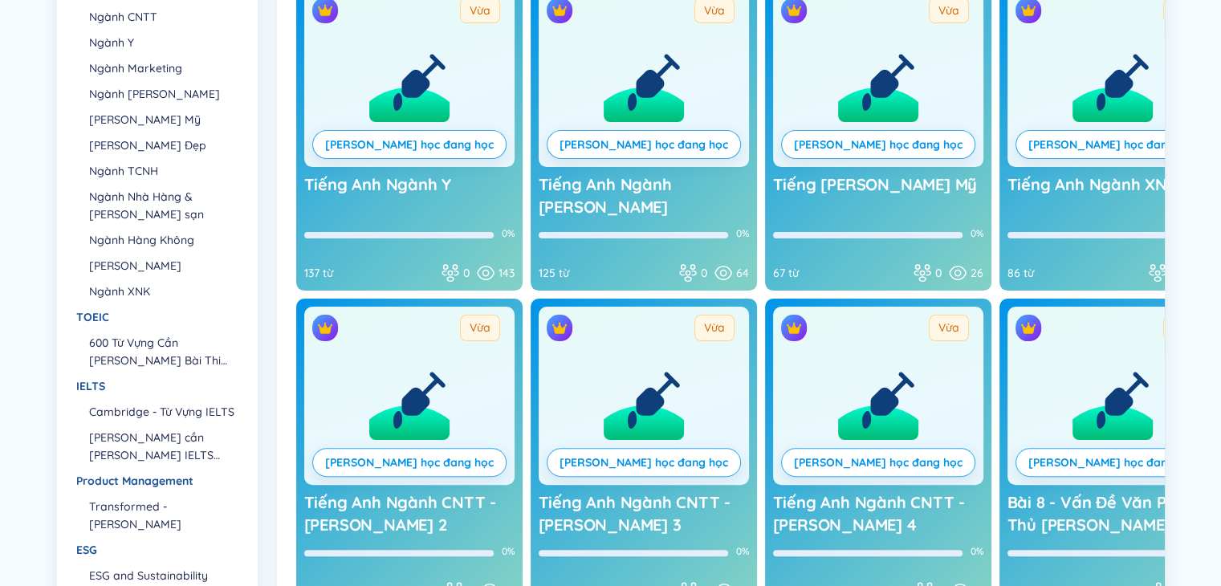
scroll to position [161, 0]
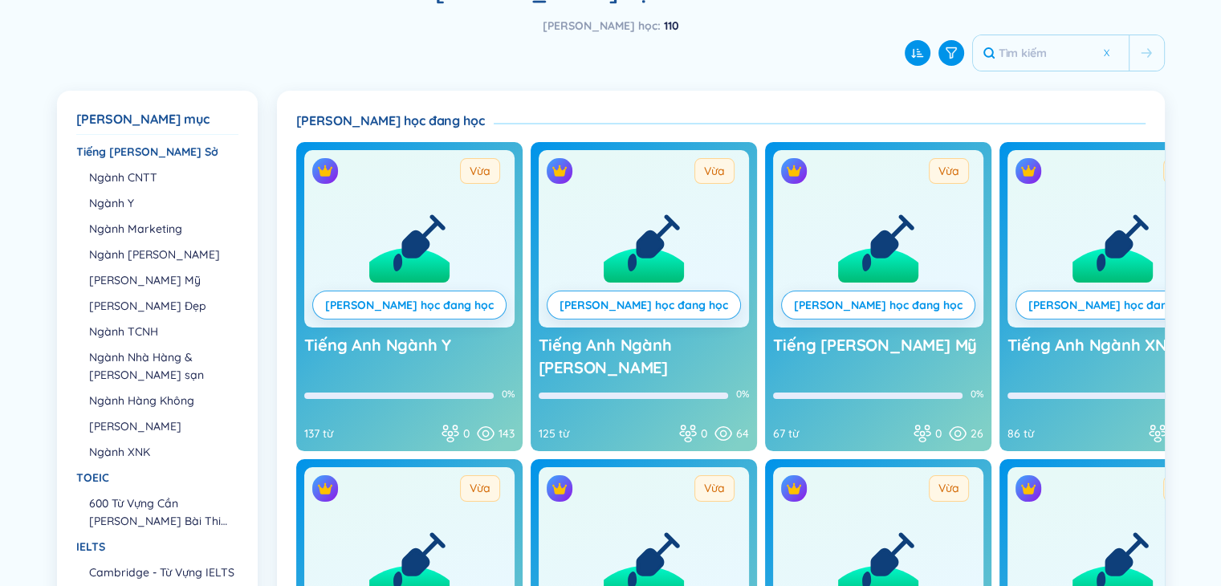
click at [773, 235] on div "Vừa Khóa học đang học" at bounding box center [878, 238] width 210 height 177
drag, startPoint x: 705, startPoint y: 260, endPoint x: 706, endPoint y: 269, distance: 9.0
click at [861, 260] on icon at bounding box center [865, 263] width 9 height 18
click at [794, 309] on link "Khóa học đang học" at bounding box center [878, 305] width 169 height 18
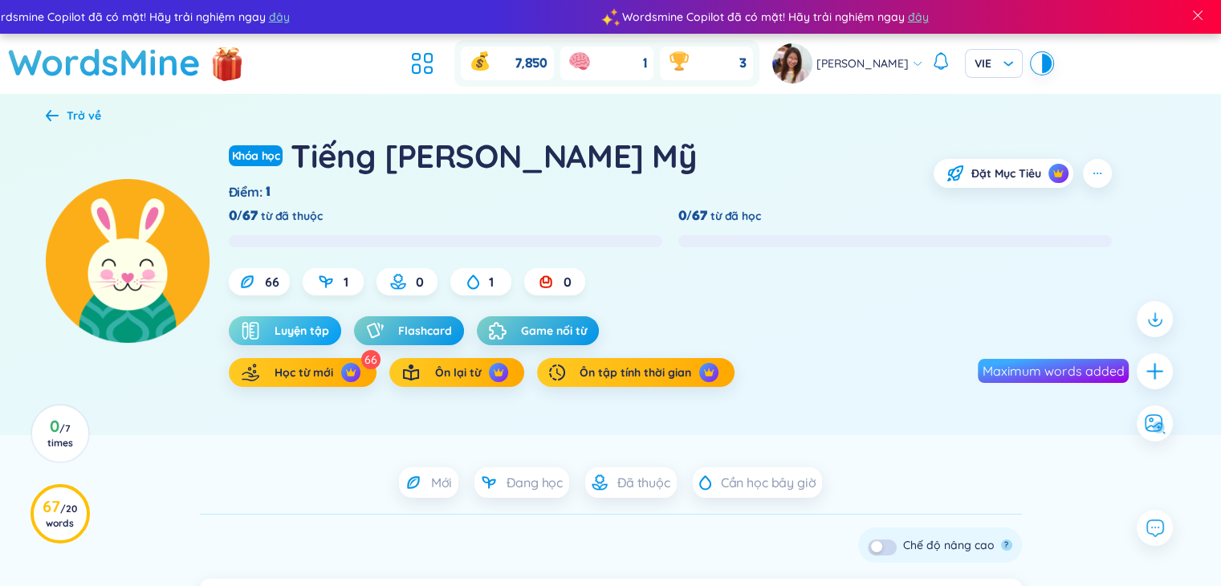
click at [311, 333] on span "Luyện tập" at bounding box center [301, 331] width 55 height 16
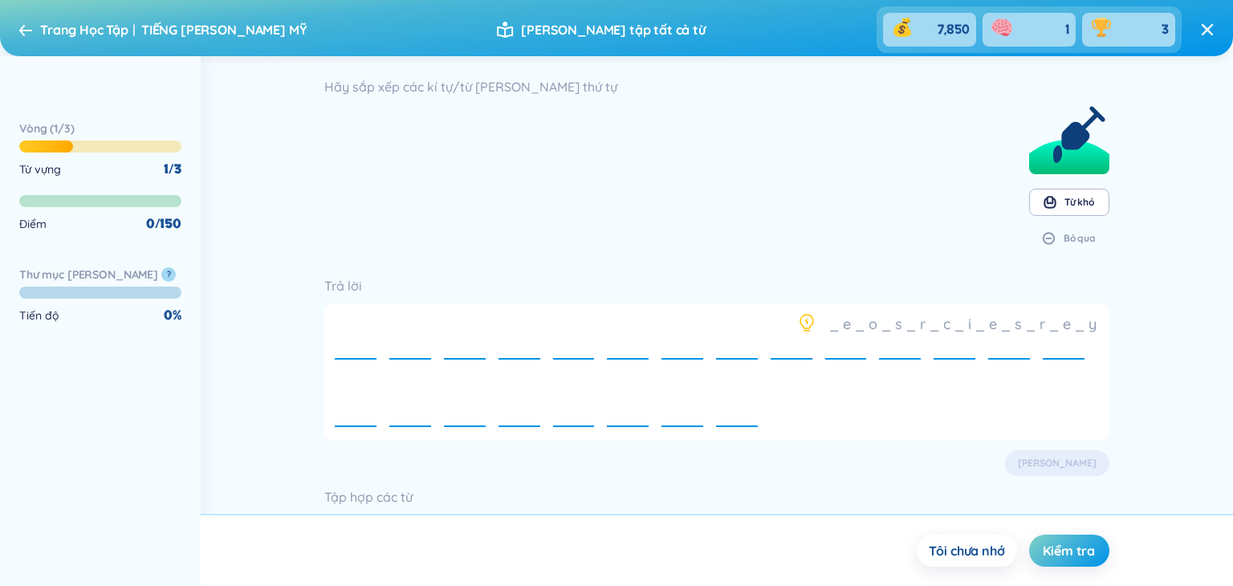
click at [354, 333] on span "e" at bounding box center [356, 338] width 10 height 20
click at [849, 335] on div "e" at bounding box center [846, 338] width 42 height 55
click at [1046, 206] on icon at bounding box center [1050, 202] width 10 height 9
click at [593, 222] on section "Hãy sắp xếp các kí tự/từ theo đúng thứ tự Từ khó Bỏ qua" at bounding box center [716, 168] width 784 height 186
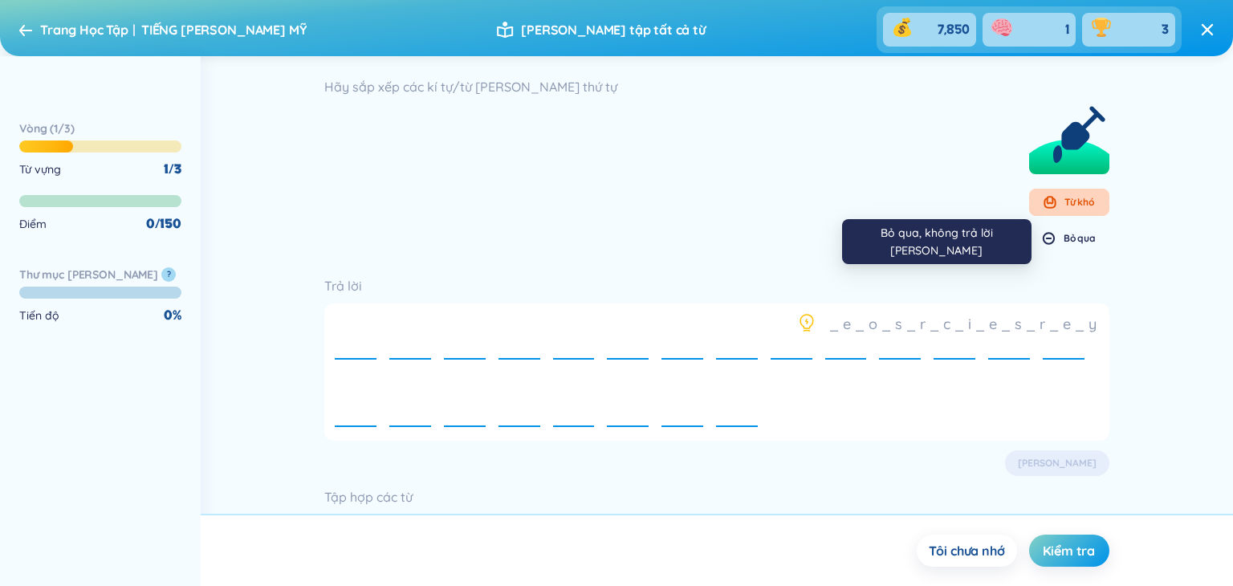
click at [1066, 233] on div "Bỏ qua" at bounding box center [1079, 238] width 32 height 13
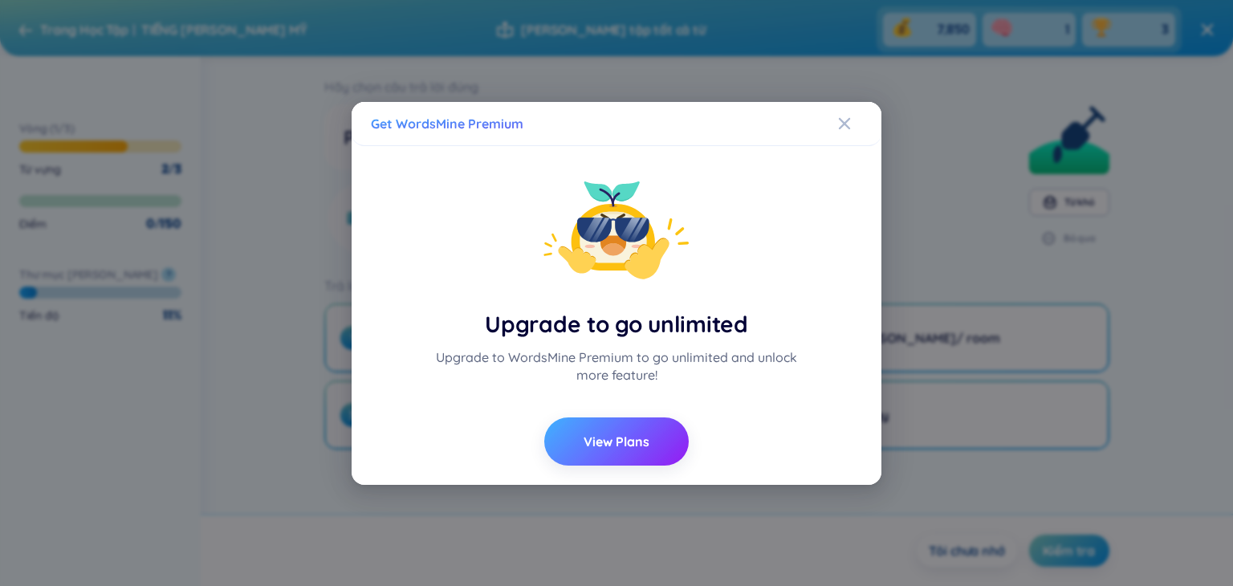
click at [623, 447] on span "View Plans" at bounding box center [616, 442] width 66 height 18
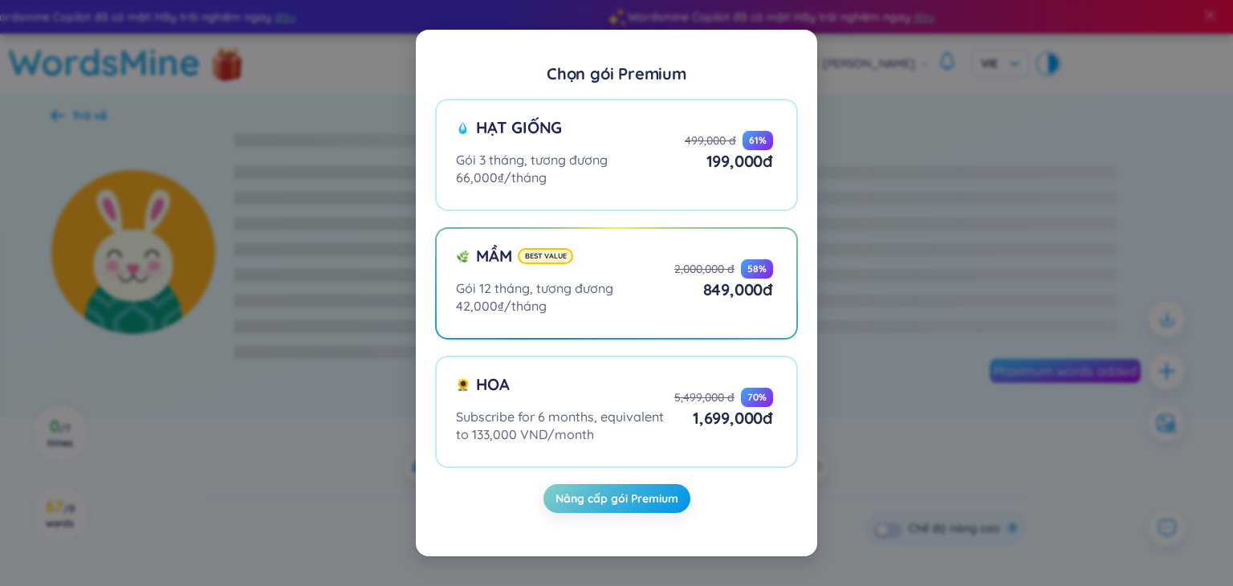
click at [851, 449] on div "Chọn gói Premium Hạt giống Gói 3 tháng, tương đương 66,000₫/tháng 499,000 đ 61 …" at bounding box center [616, 293] width 1233 height 586
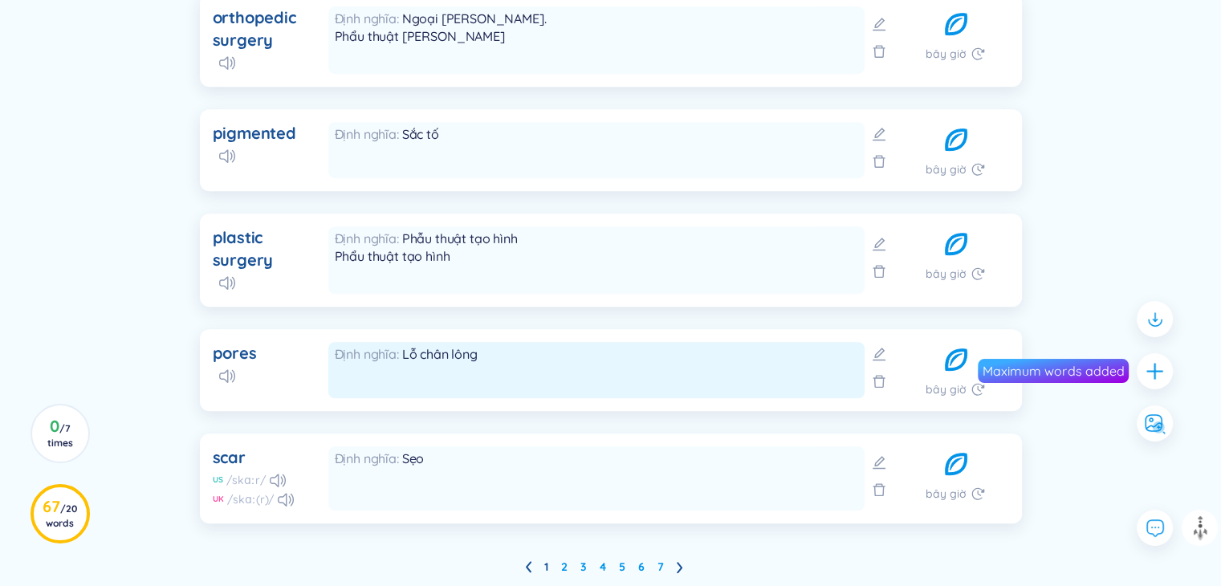
scroll to position [1232, 0]
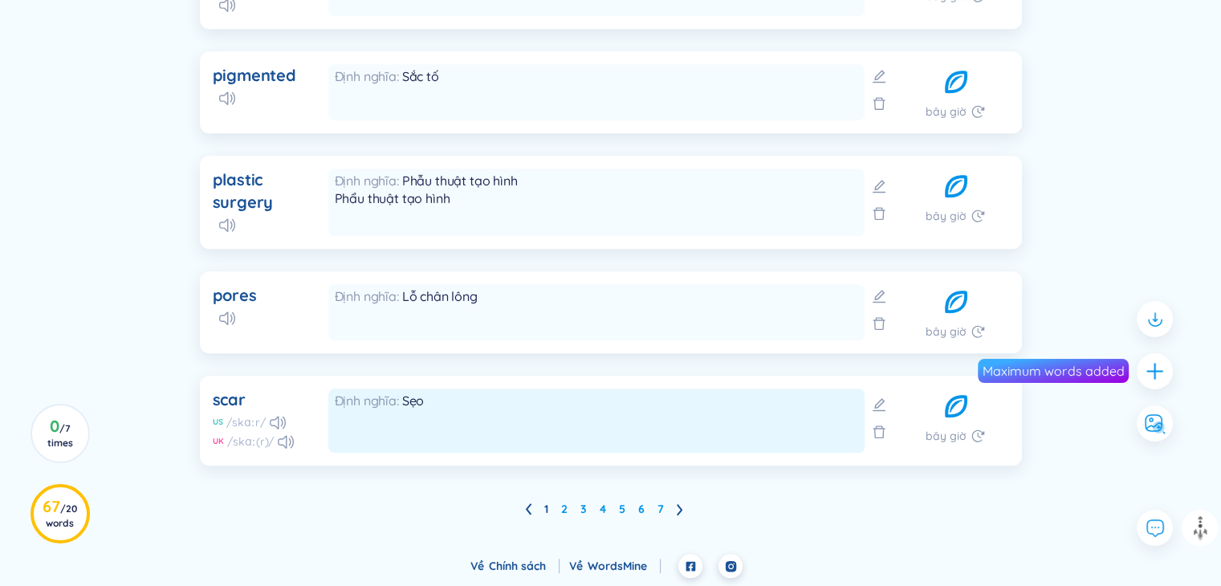
click at [806, 406] on div "Định nghĩa Sẹo" at bounding box center [596, 401] width 523 height 18
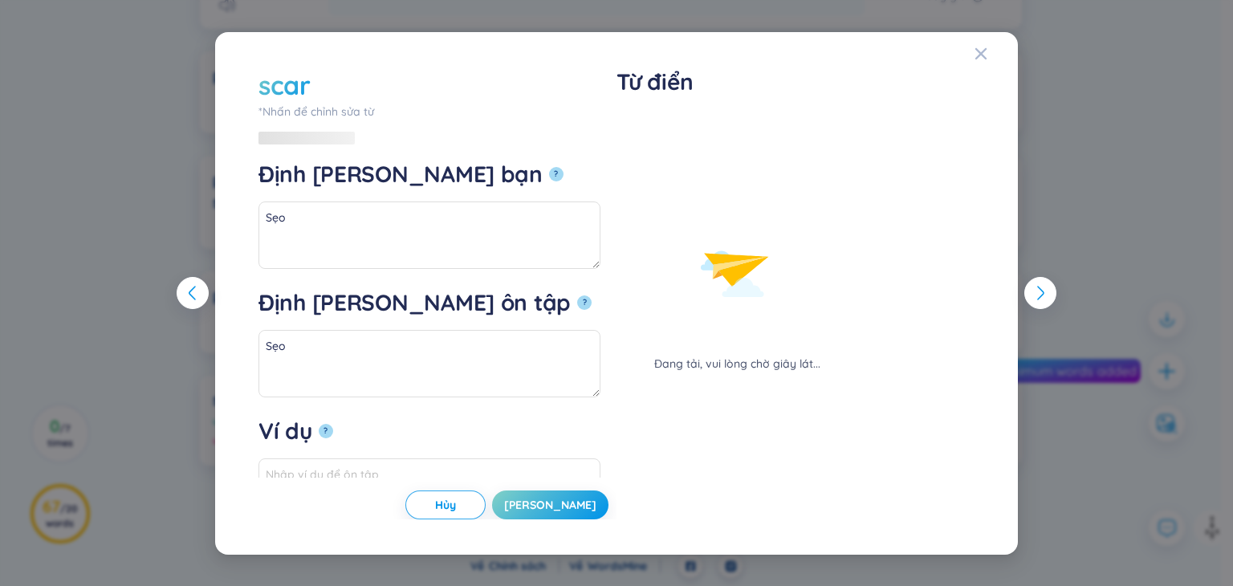
click at [1095, 222] on div "scar *Nhấn để chỉnh sửa từ scar Định nghĩa của bạn ? Sẹo Định nghĩa ôn tập ? Sẹ…" at bounding box center [616, 293] width 1233 height 586
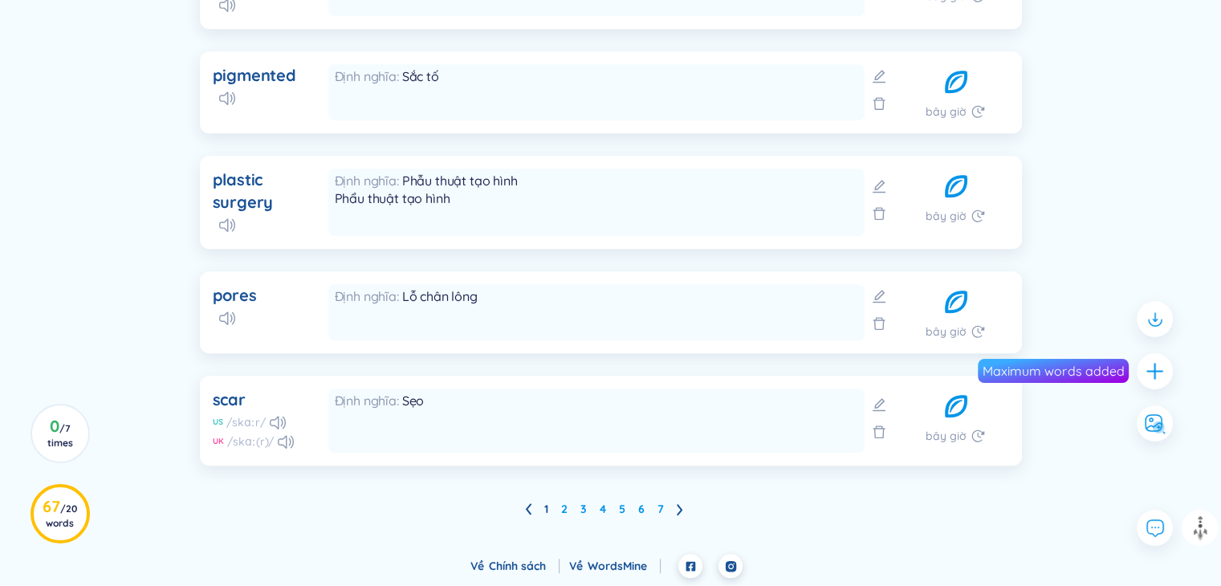
click at [957, 418] on icon at bounding box center [955, 405] width 29 height 35
click at [952, 403] on icon at bounding box center [956, 407] width 22 height 22
click at [952, 403] on icon at bounding box center [955, 405] width 29 height 35
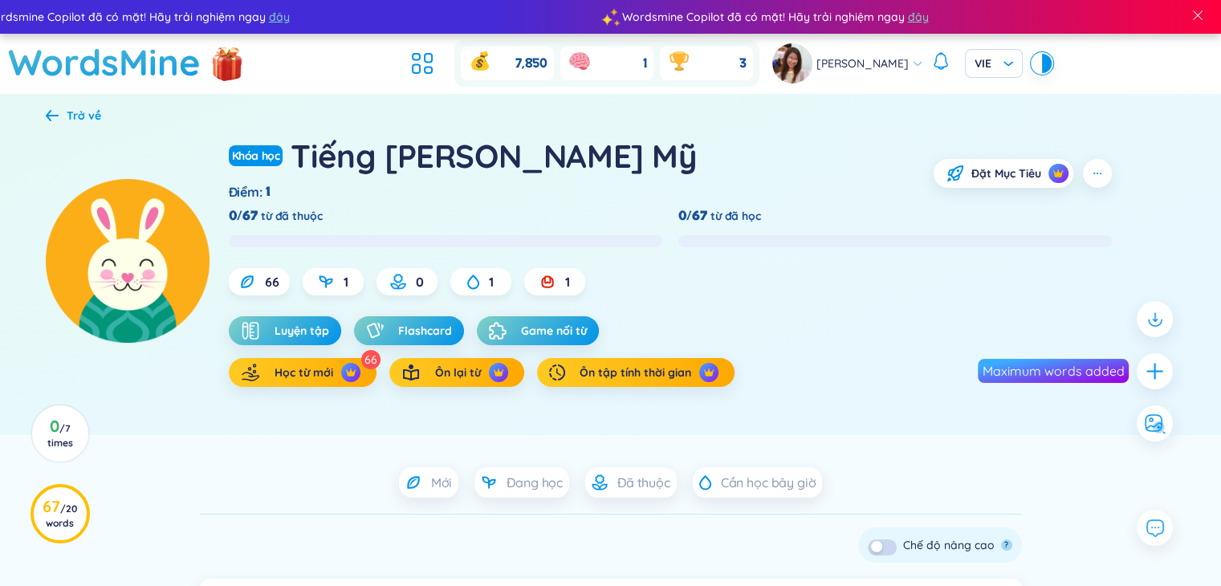
scroll to position [161, 0]
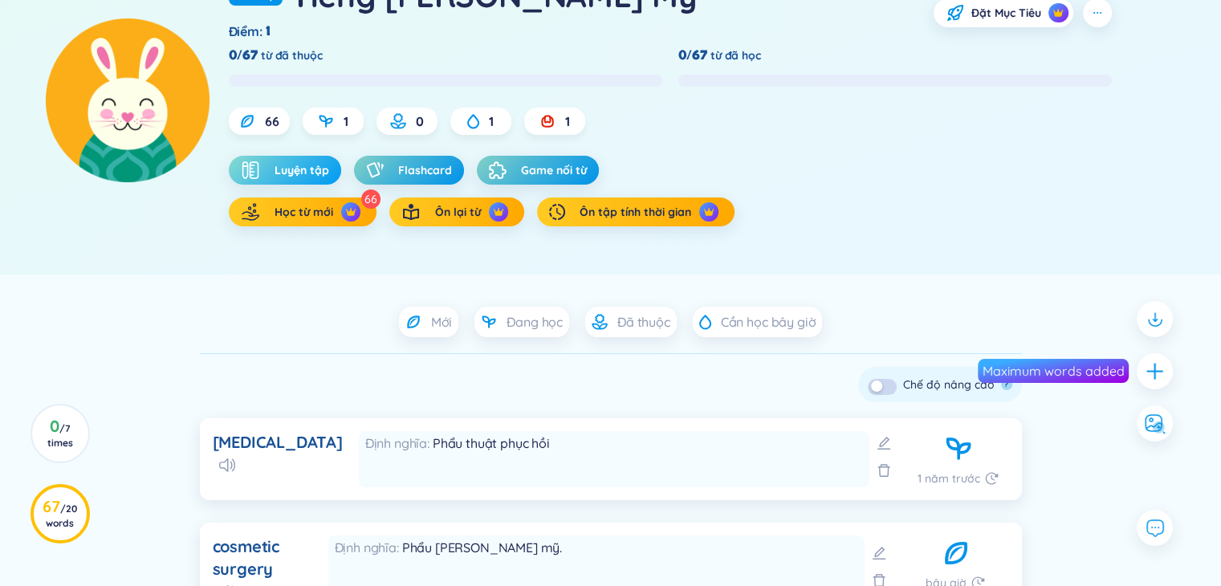
click at [321, 164] on span "Luyện tập" at bounding box center [301, 170] width 55 height 16
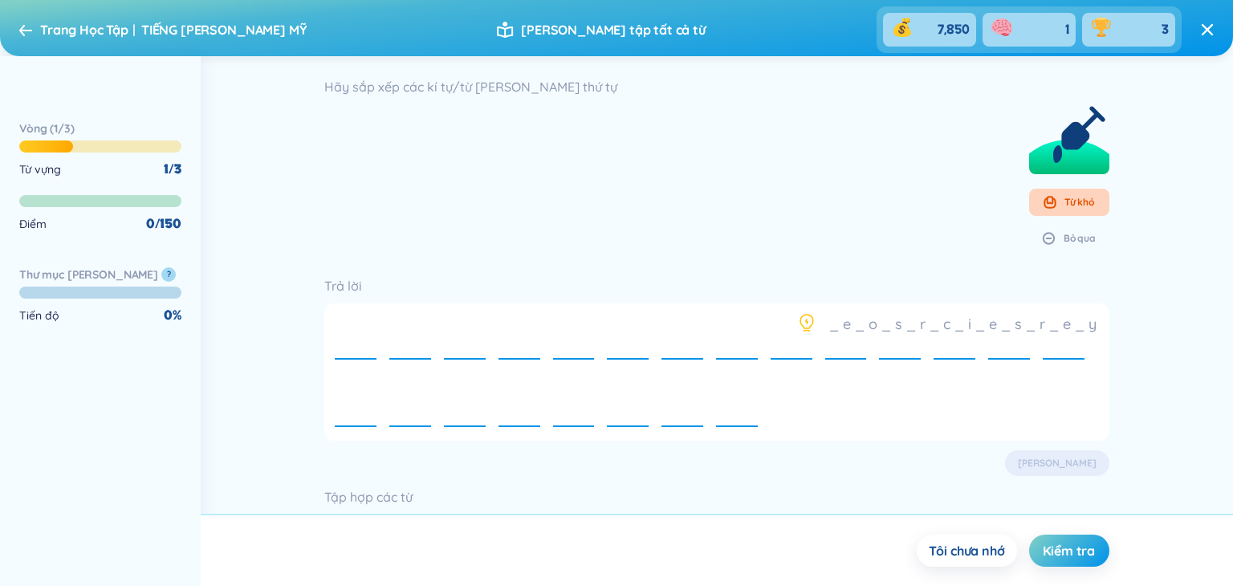
scroll to position [241, 0]
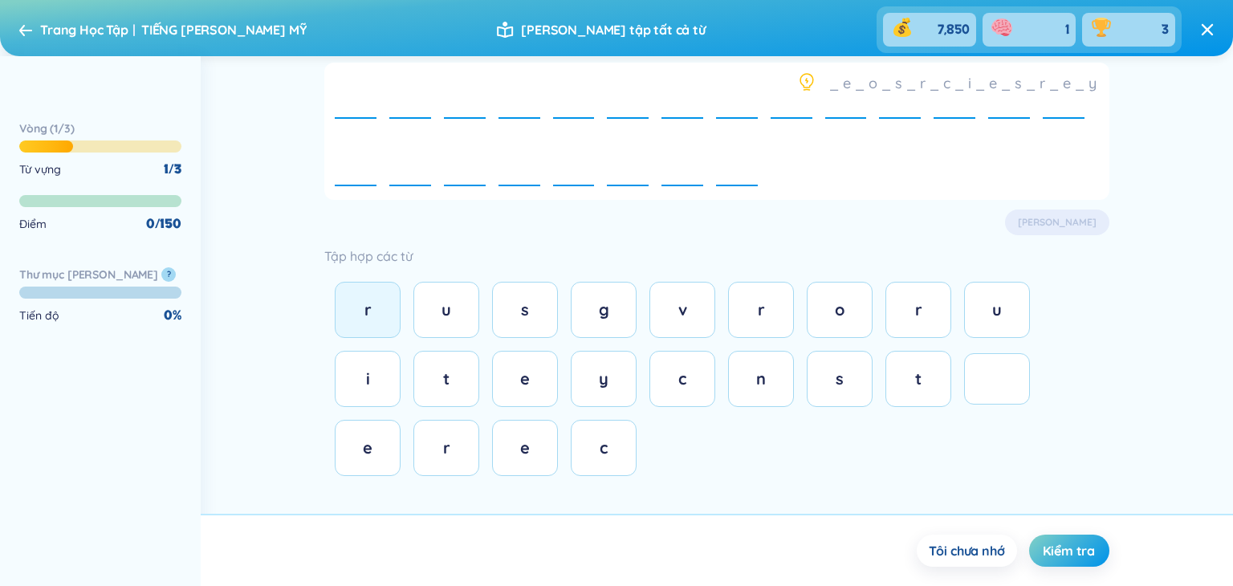
click at [385, 314] on button "r" at bounding box center [368, 310] width 66 height 56
click at [539, 368] on div "e" at bounding box center [525, 379] width 32 height 22
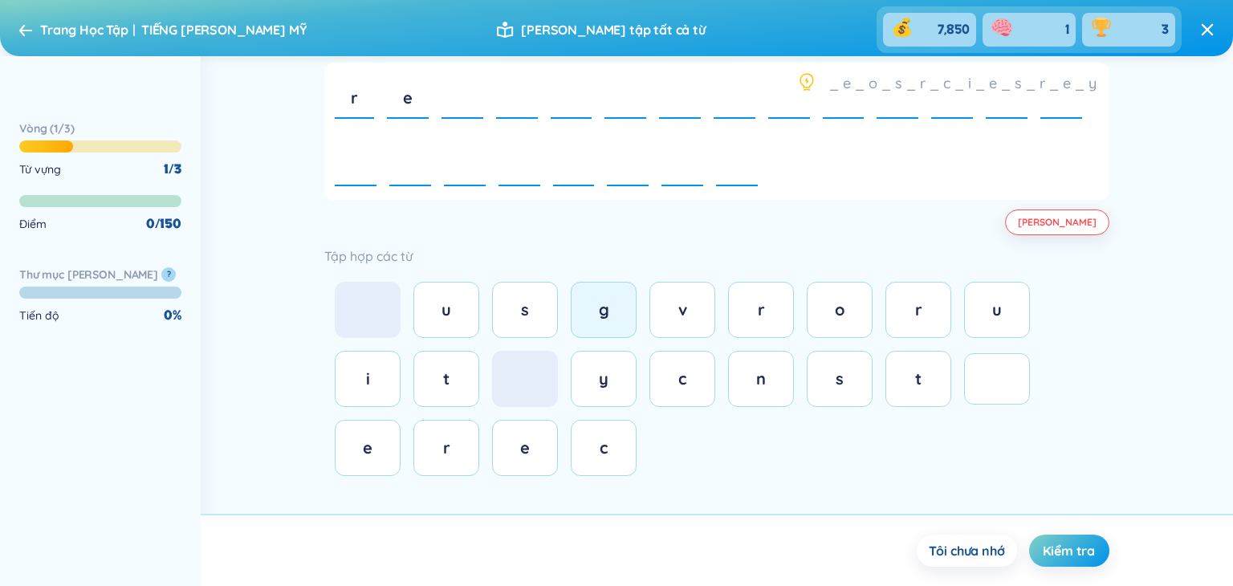
click at [607, 309] on span "g" at bounding box center [604, 309] width 10 height 20
click at [515, 453] on div "e" at bounding box center [525, 448] width 32 height 22
click at [840, 321] on button "o" at bounding box center [840, 310] width 66 height 56
click at [508, 102] on div "e" at bounding box center [518, 98] width 42 height 55
click at [986, 556] on span "Tôi chưa nhớ" at bounding box center [967, 551] width 76 height 18
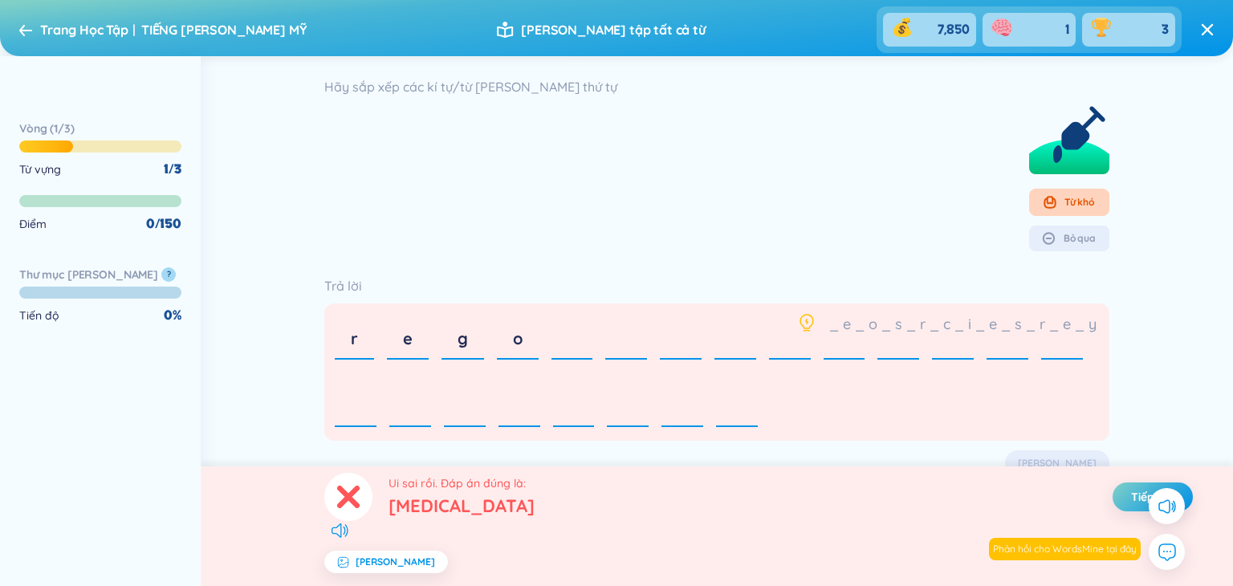
scroll to position [289, 0]
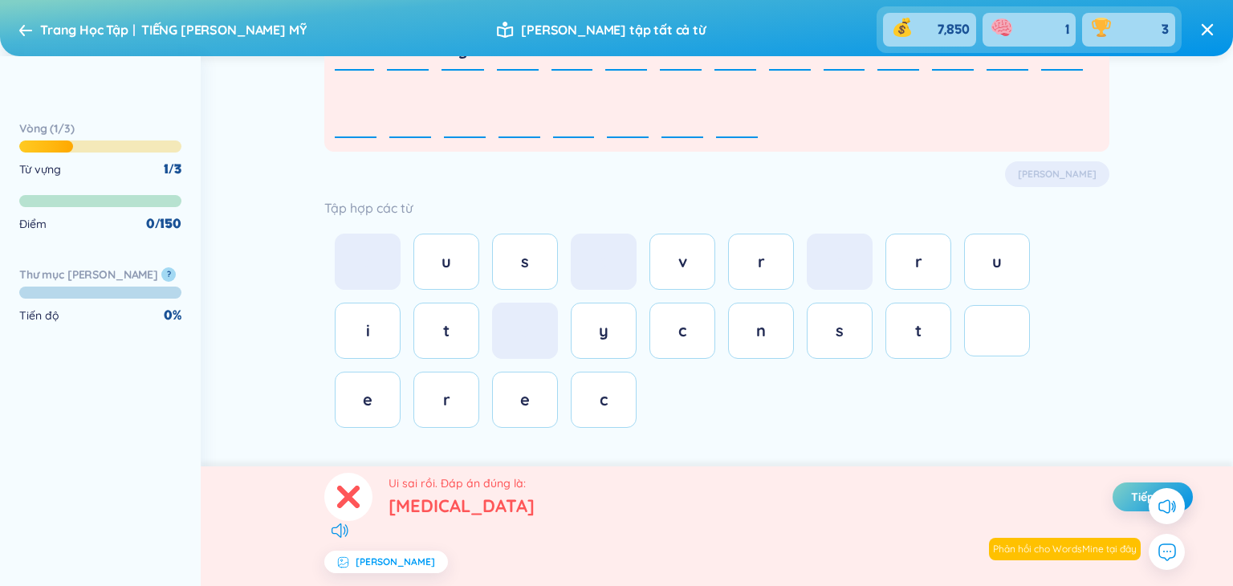
click at [352, 563] on div "button" at bounding box center [346, 562] width 18 height 12
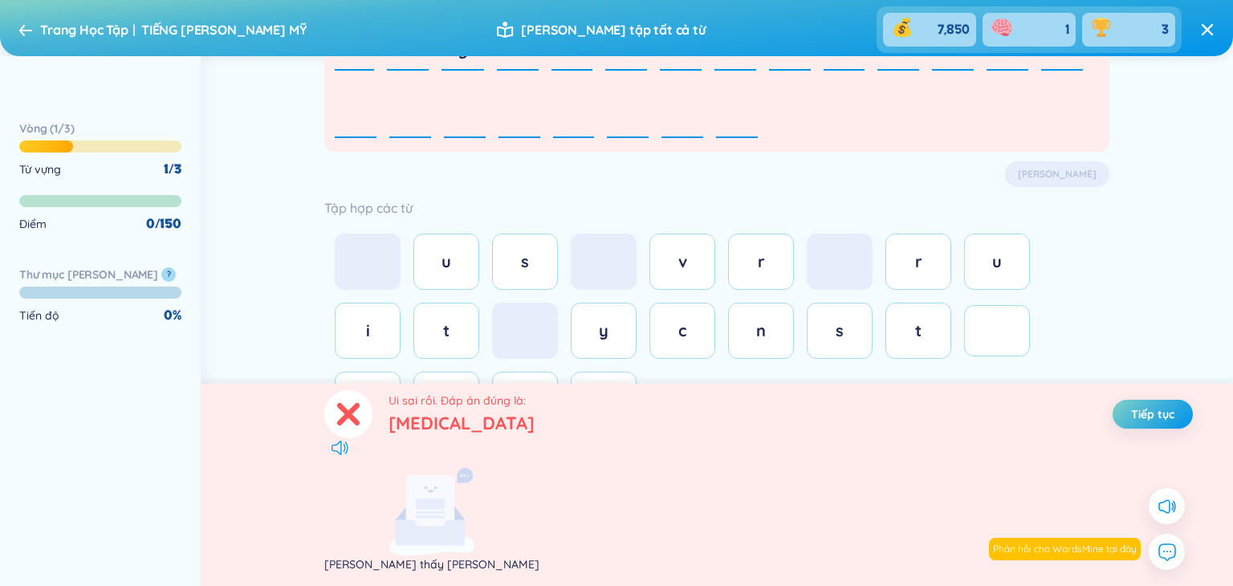
click at [339, 432] on div at bounding box center [348, 414] width 48 height 48
click at [346, 437] on section "Ui sai rồi. Đáp án đúng là: reconstructive surgery Tiếp tục Không tìm thấy hình…" at bounding box center [717, 485] width 1032 height 202
click at [347, 448] on icon at bounding box center [339, 448] width 17 height 14
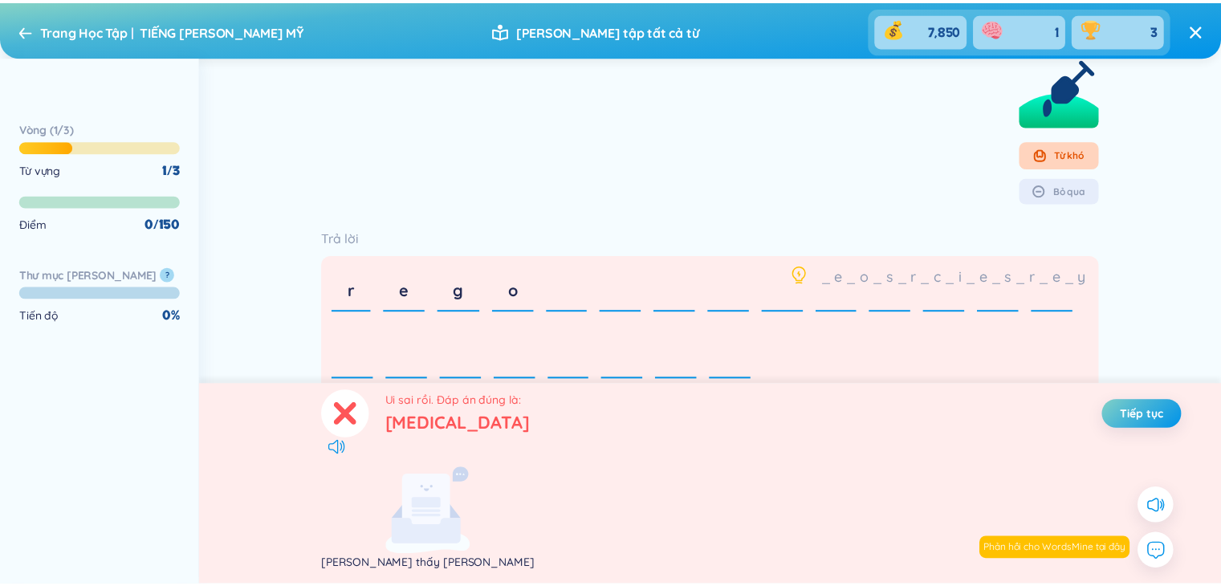
scroll to position [0, 0]
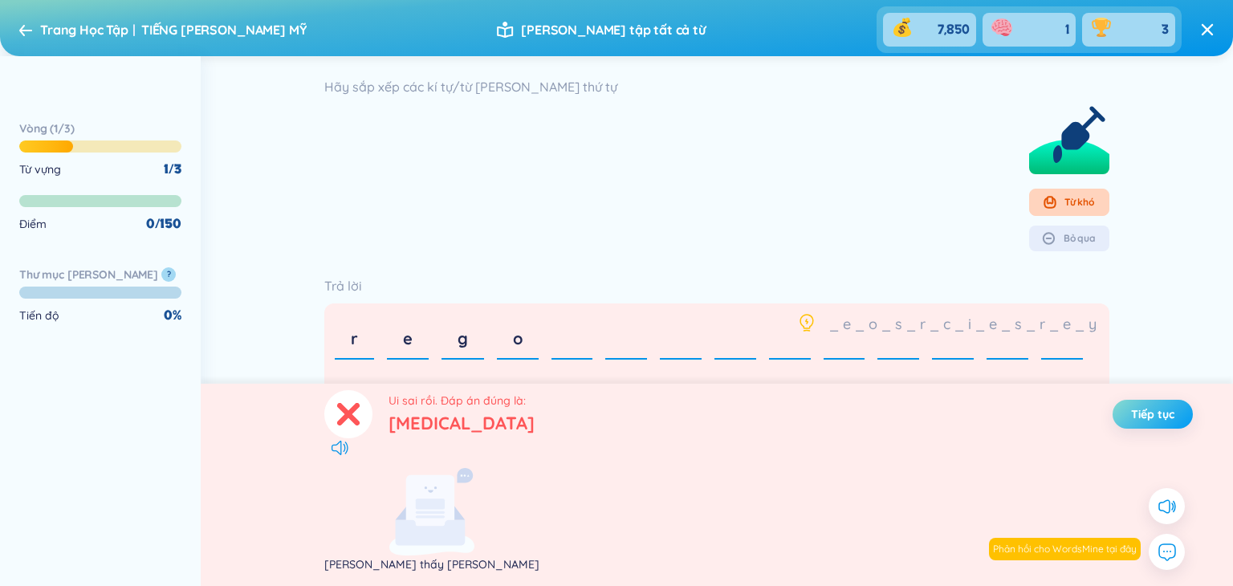
click at [1162, 406] on span "Tiếp tục" at bounding box center [1152, 414] width 43 height 16
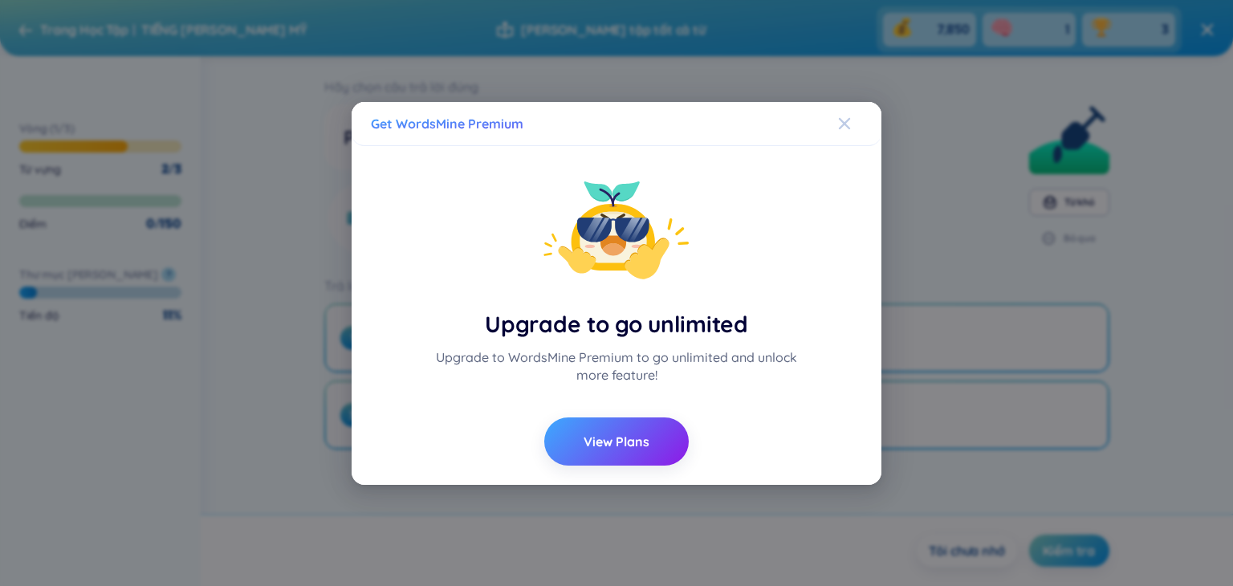
click at [841, 124] on icon "Close" at bounding box center [844, 123] width 13 height 13
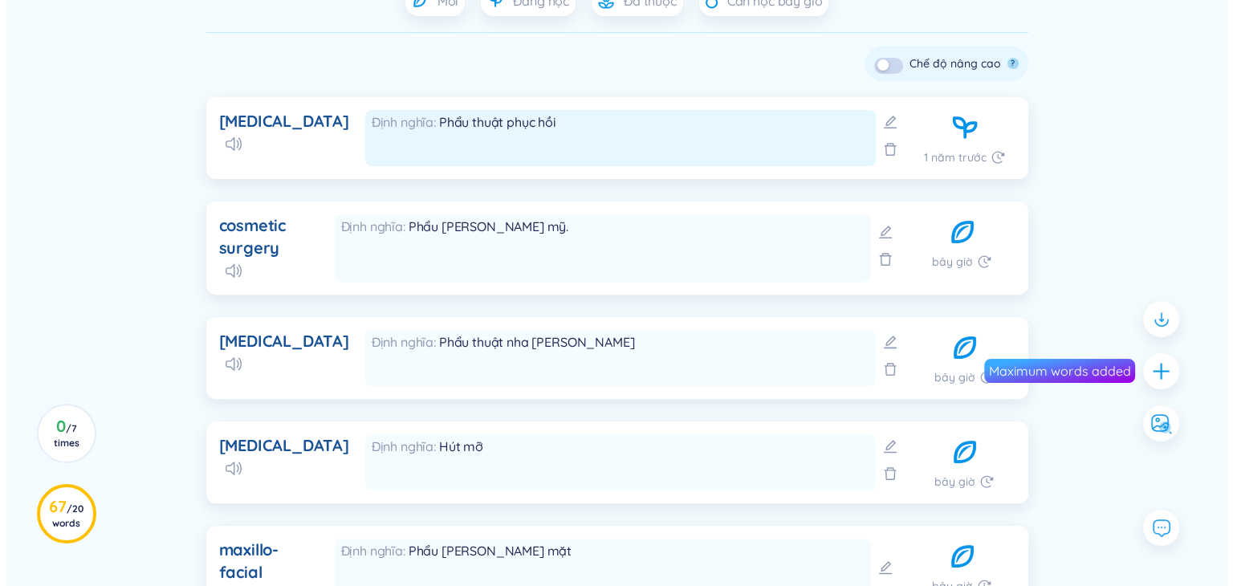
scroll to position [562, 0]
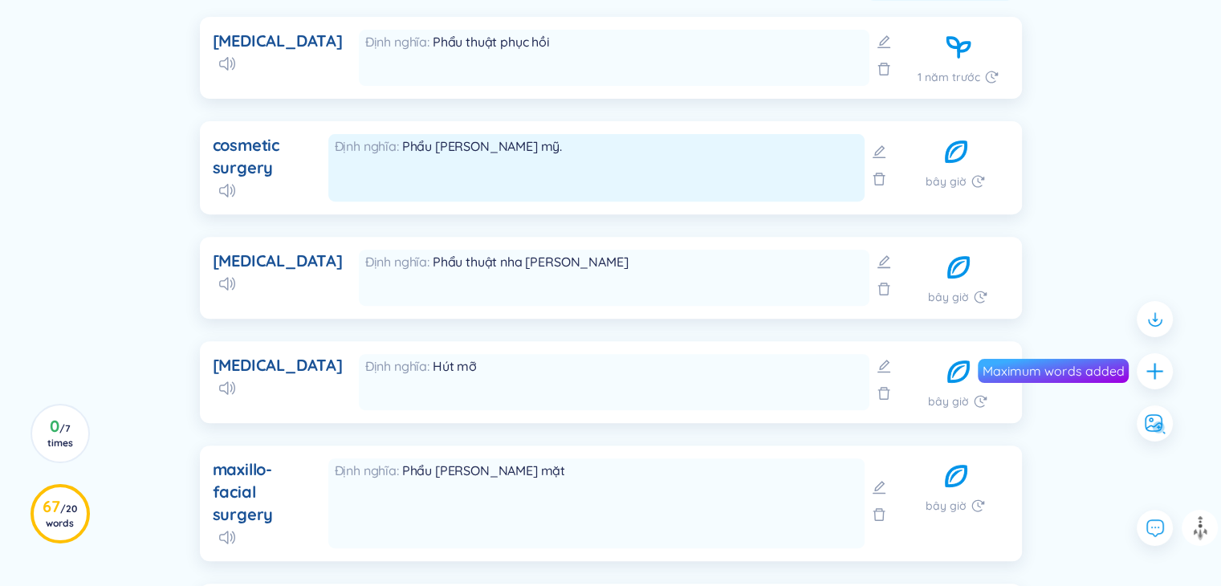
click at [775, 193] on div "Định nghĩa Phẩu thuật thẩm mỹ." at bounding box center [596, 167] width 536 height 67
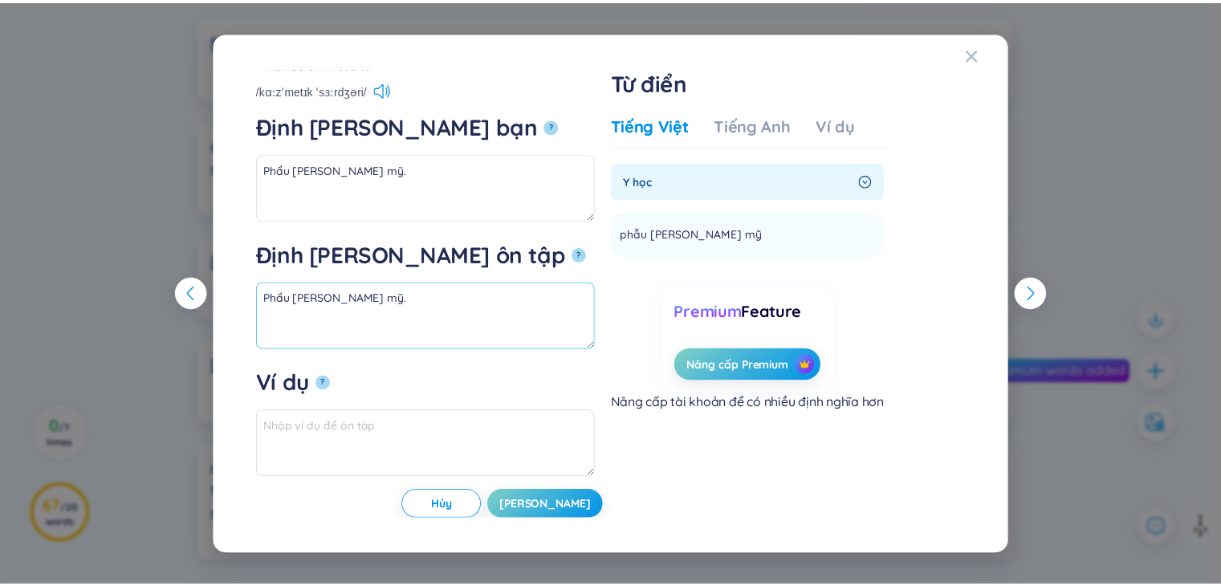
scroll to position [47, 0]
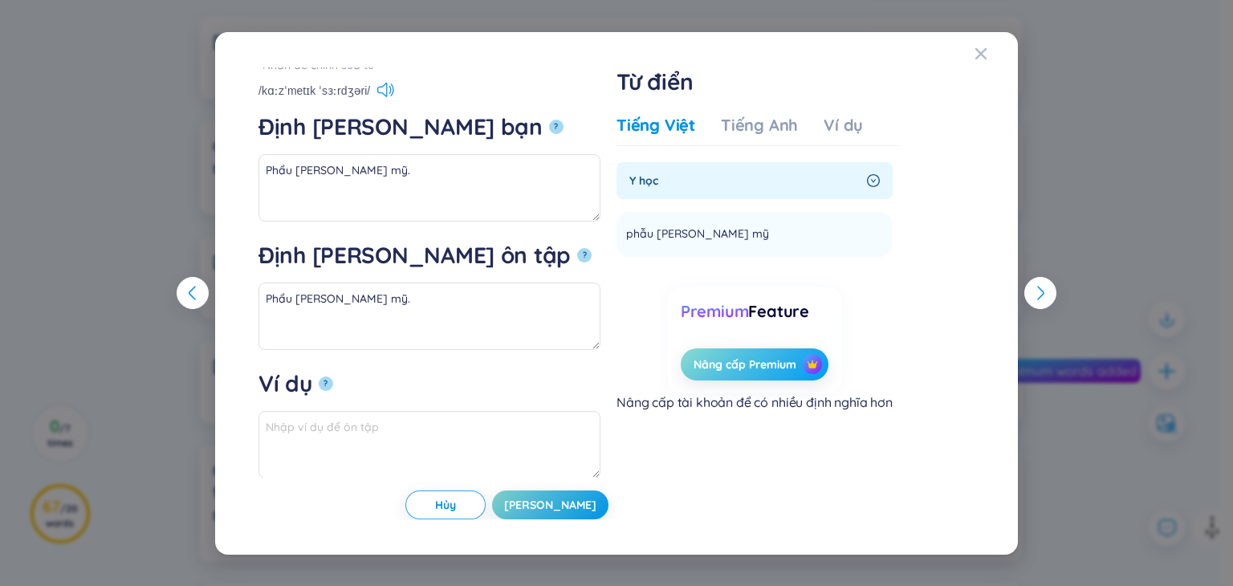
click at [732, 366] on span "Nâng cấp Premium" at bounding box center [744, 364] width 103 height 16
click at [687, 371] on button "Nâng cấp Premium" at bounding box center [755, 364] width 148 height 32
click at [688, 371] on button "Nâng cấp Premium" at bounding box center [755, 364] width 148 height 32
click at [691, 373] on button "Nâng cấp Premium" at bounding box center [755, 364] width 148 height 32
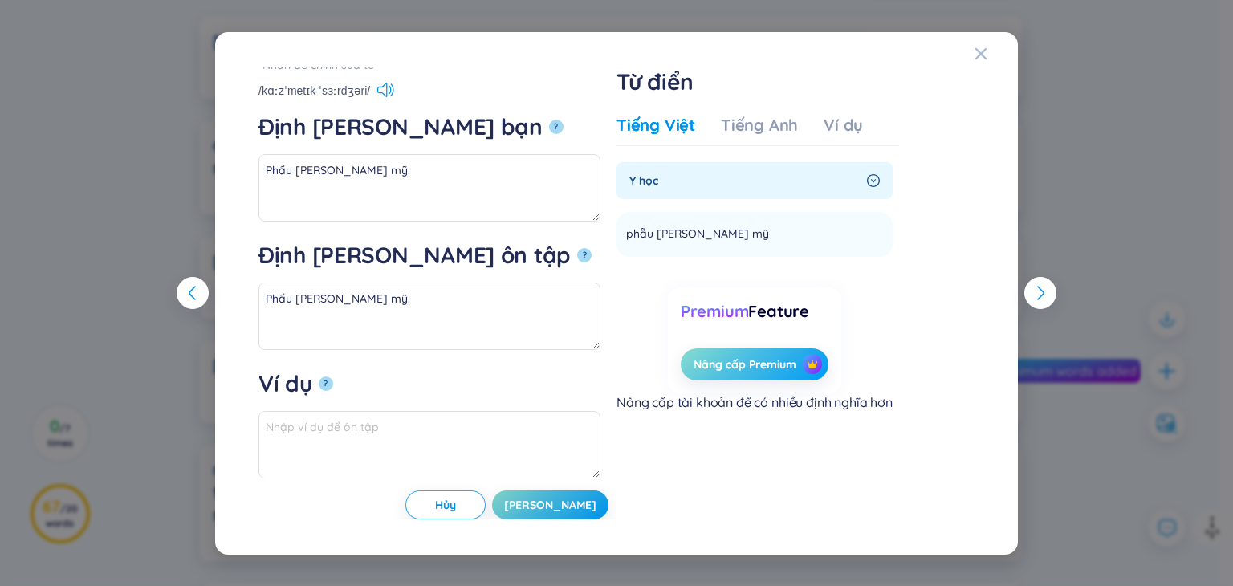
click at [710, 360] on span "Nâng cấp Premium" at bounding box center [744, 364] width 103 height 16
click at [998, 202] on div "cosmetic surgery *Nhấn để chỉnh sửa từ cosmetic surgery /kɑːzˈmetɪk ˈsɜːrdʒəri/…" at bounding box center [616, 293] width 803 height 522
click at [1014, 112] on div "cosmetic surgery *Nhấn để chỉnh sửa từ cosmetic surgery /kɑːzˈmetɪk ˈsɜːrdʒəri/…" at bounding box center [616, 293] width 803 height 522
click at [989, 55] on span "Close" at bounding box center [995, 53] width 43 height 43
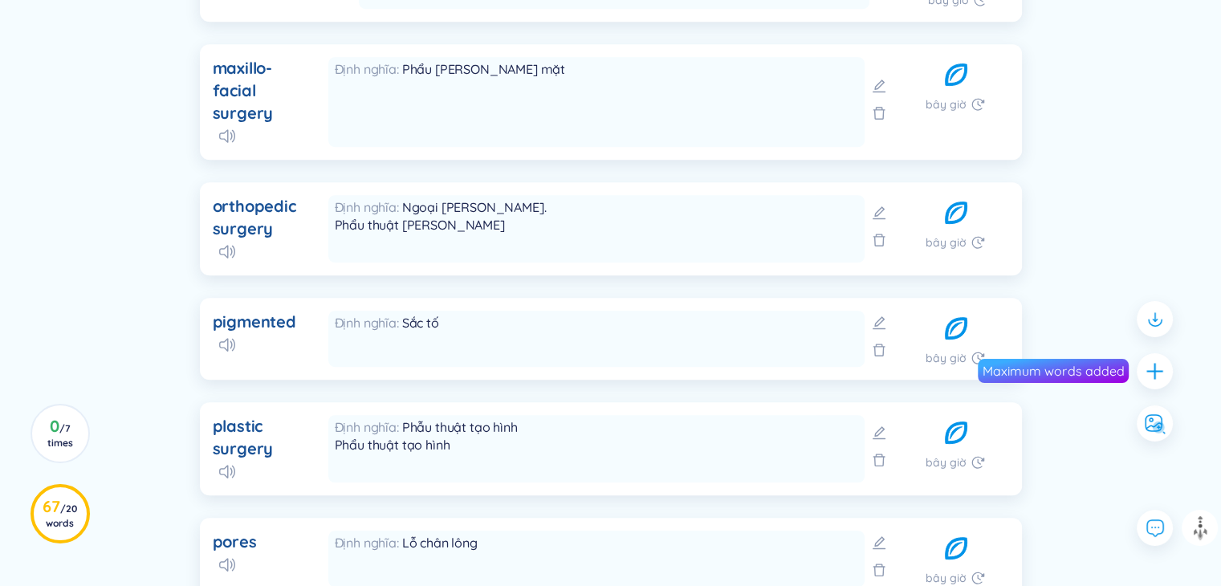
scroll to position [1232, 0]
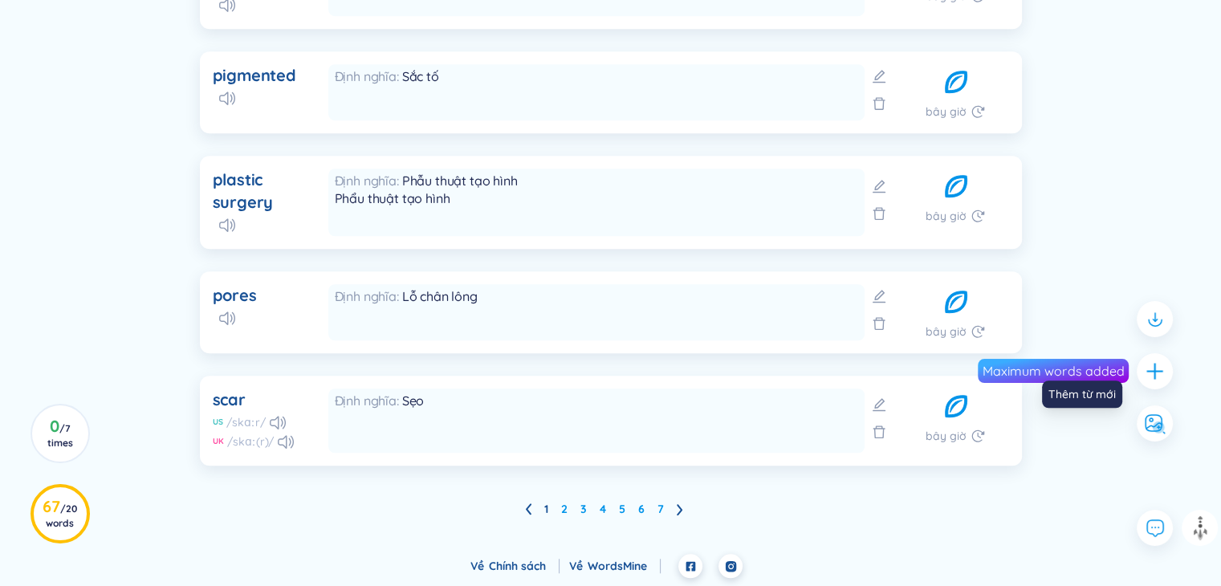
click at [1160, 367] on icon "plus" at bounding box center [1154, 371] width 20 height 20
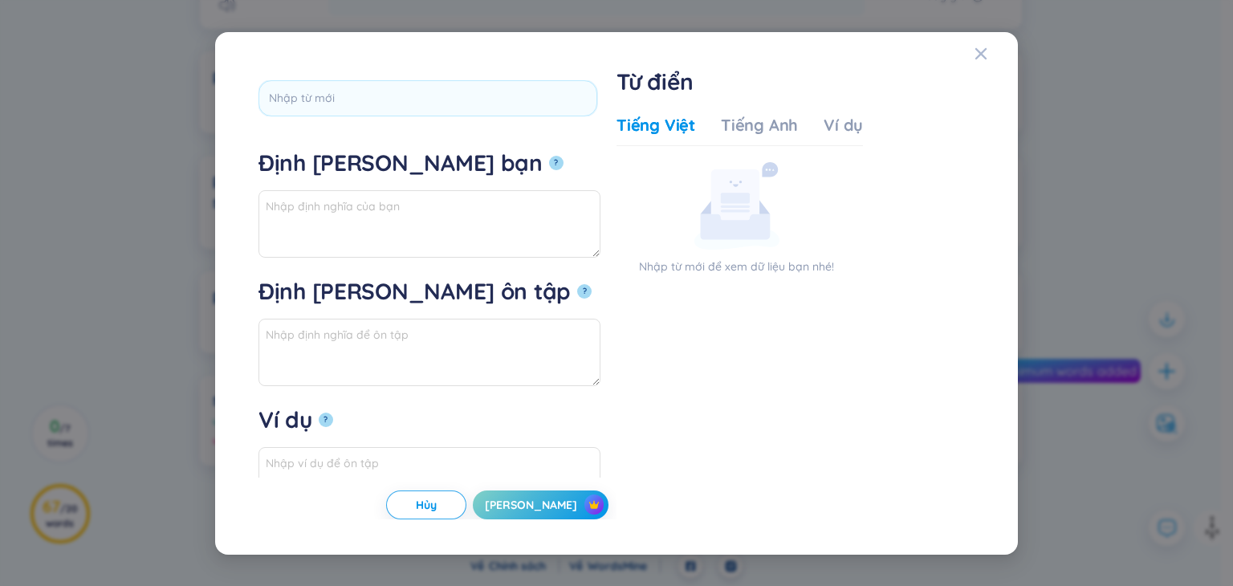
click at [1075, 260] on div "*Nhấn để chỉnh sửa từ Định nghĩa của bạn ? Định nghĩa ôn tập ? Ví dụ ? Hủy Lưu …" at bounding box center [616, 293] width 1233 height 586
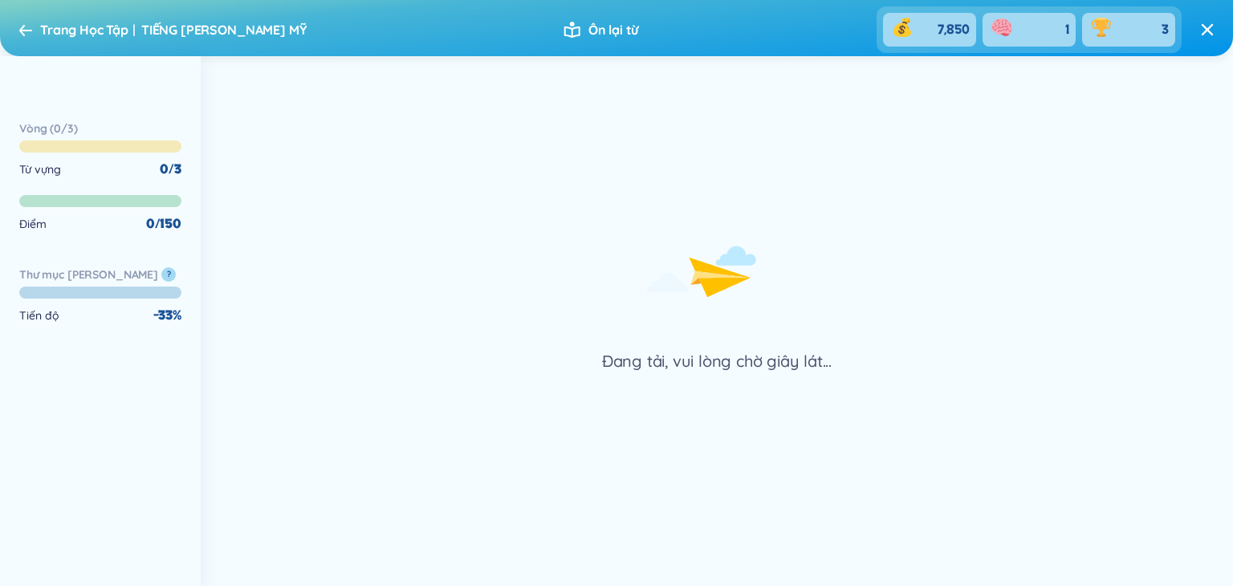
drag, startPoint x: 14, startPoint y: 25, endPoint x: 18, endPoint y: 60, distance: 35.6
click at [14, 33] on header "Trang Học Tập TIẾNG ANH NGÀNH THẨM MỸ Ôn lại từ 7,850 1 3" at bounding box center [616, 28] width 1233 height 56
click at [22, 39] on div "Trang Học Tập TIẾNG ANH NGÀNH THẨM MỸ" at bounding box center [162, 30] width 287 height 26
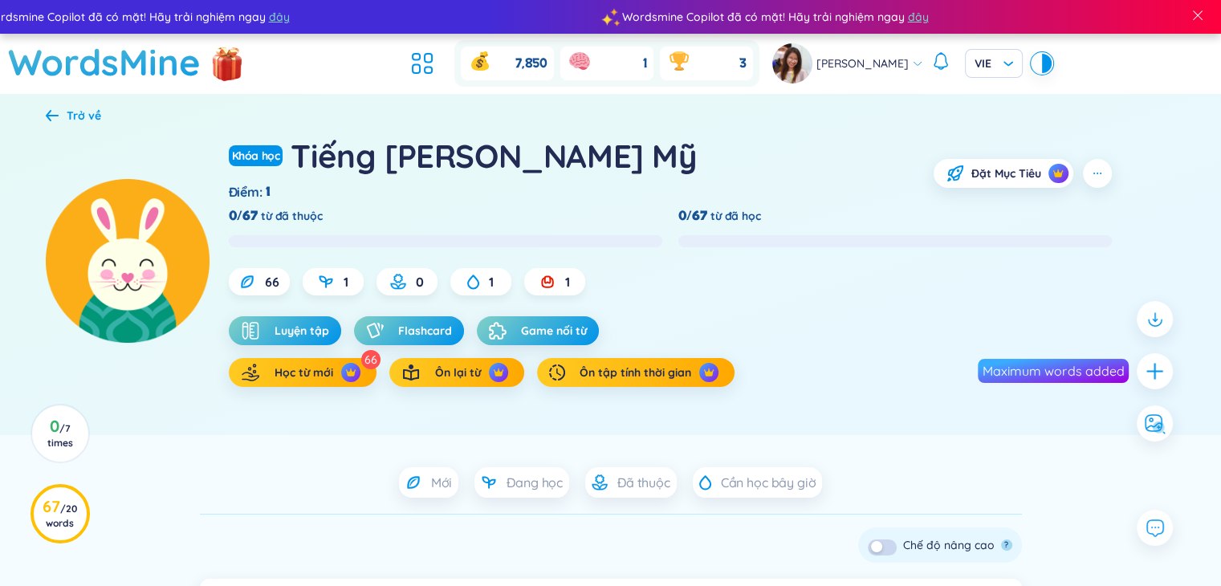
click at [51, 115] on icon at bounding box center [52, 115] width 13 height 11
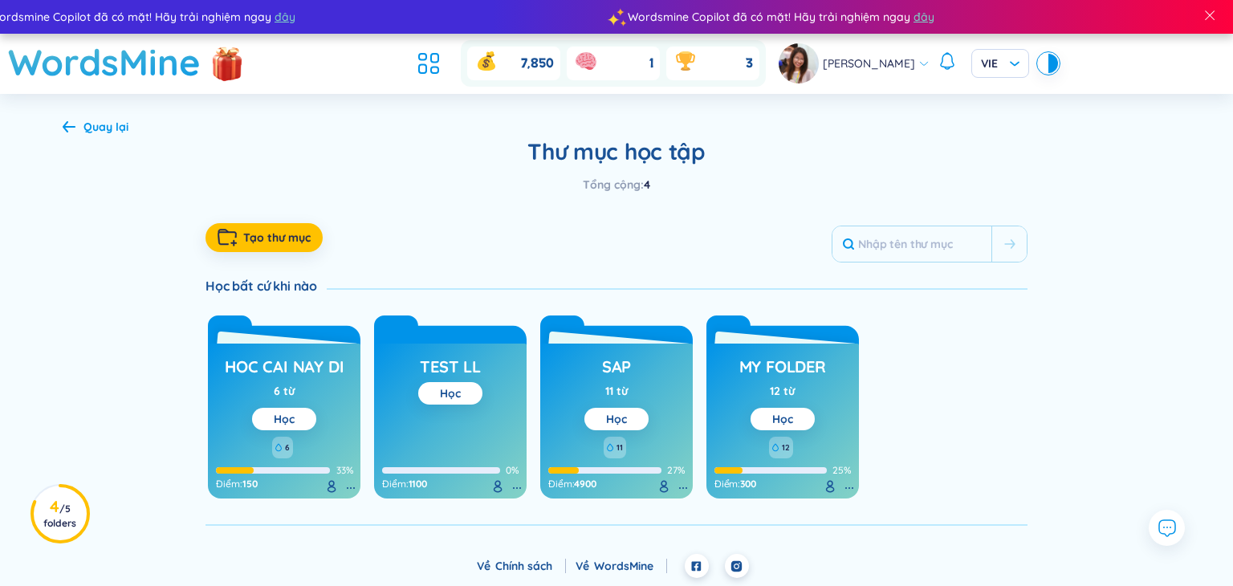
drag, startPoint x: 74, startPoint y: 113, endPoint x: 67, endPoint y: 120, distance: 9.1
click at [74, 113] on div "Quay lại Thư mục học tập Tổng cộng : 4 Tạo thư mục Học bất cứ khi nào hoc cai n…" at bounding box center [617, 322] width 1156 height 457
click at [67, 120] on icon at bounding box center [69, 126] width 13 height 12
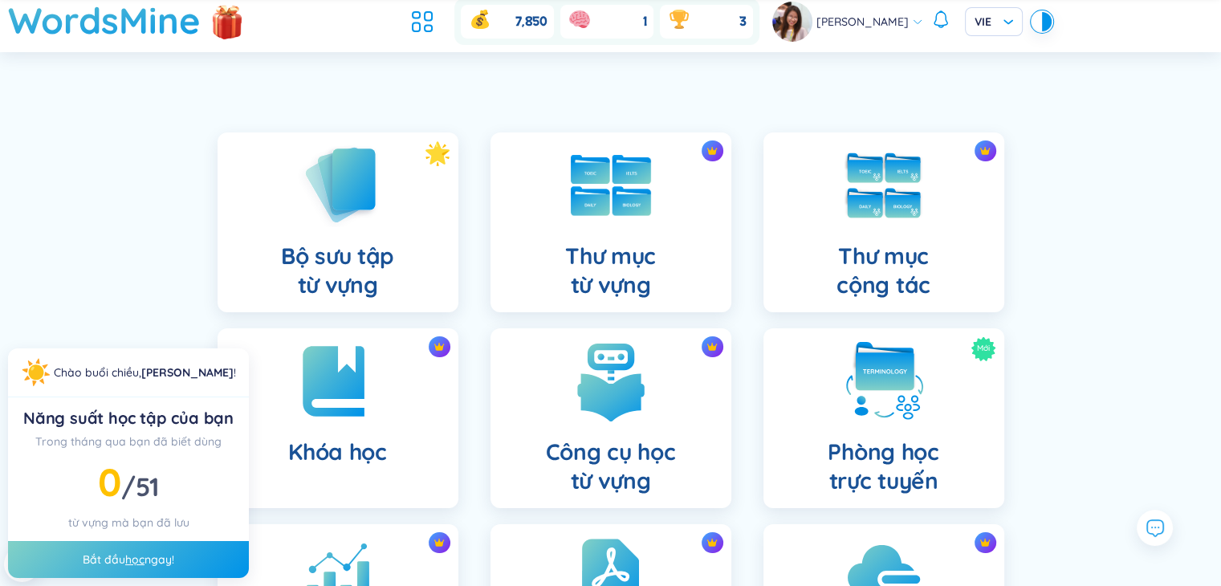
scroll to position [443, 0]
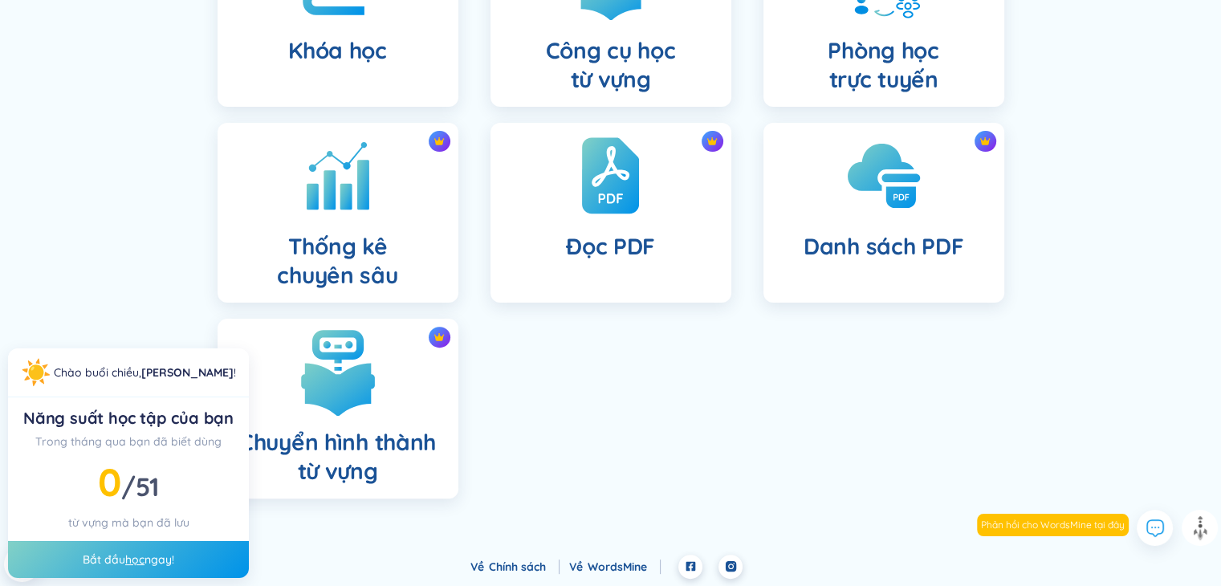
click at [361, 396] on img at bounding box center [338, 371] width 88 height 88
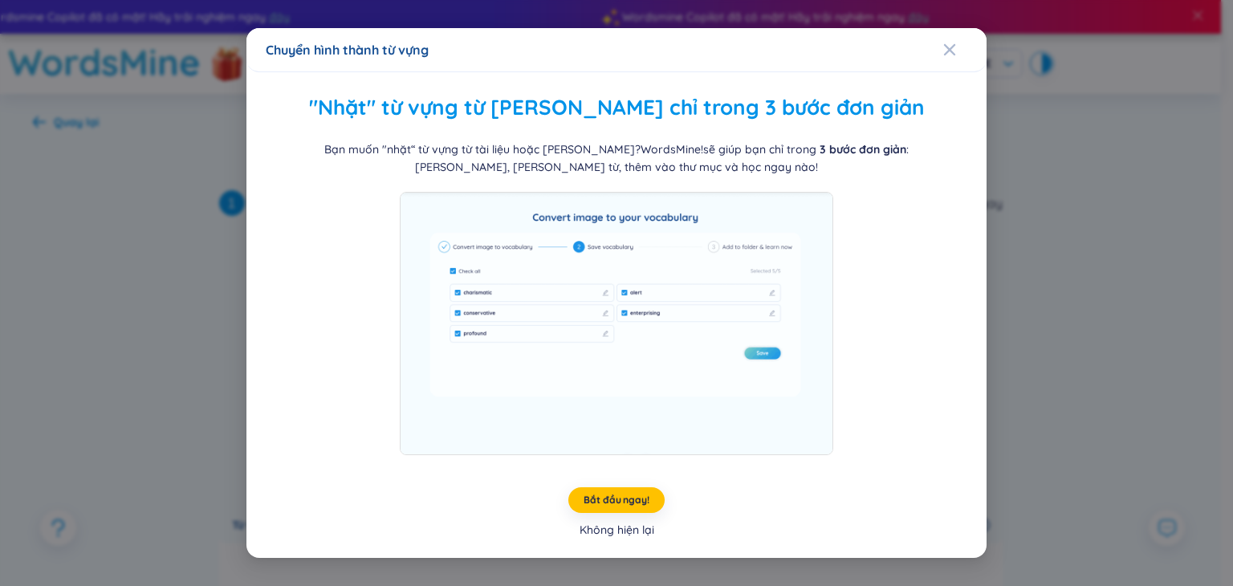
click at [640, 524] on div "Không hiện lại" at bounding box center [616, 530] width 75 height 18
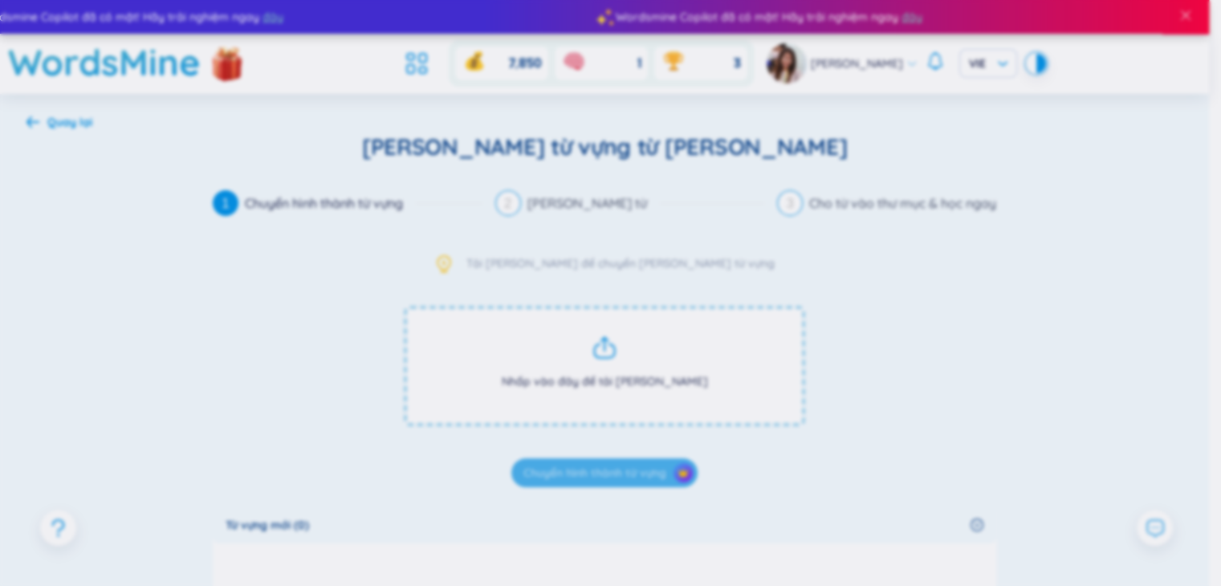
click at [640, 524] on span "Từ vựng mới (0)" at bounding box center [595, 525] width 738 height 18
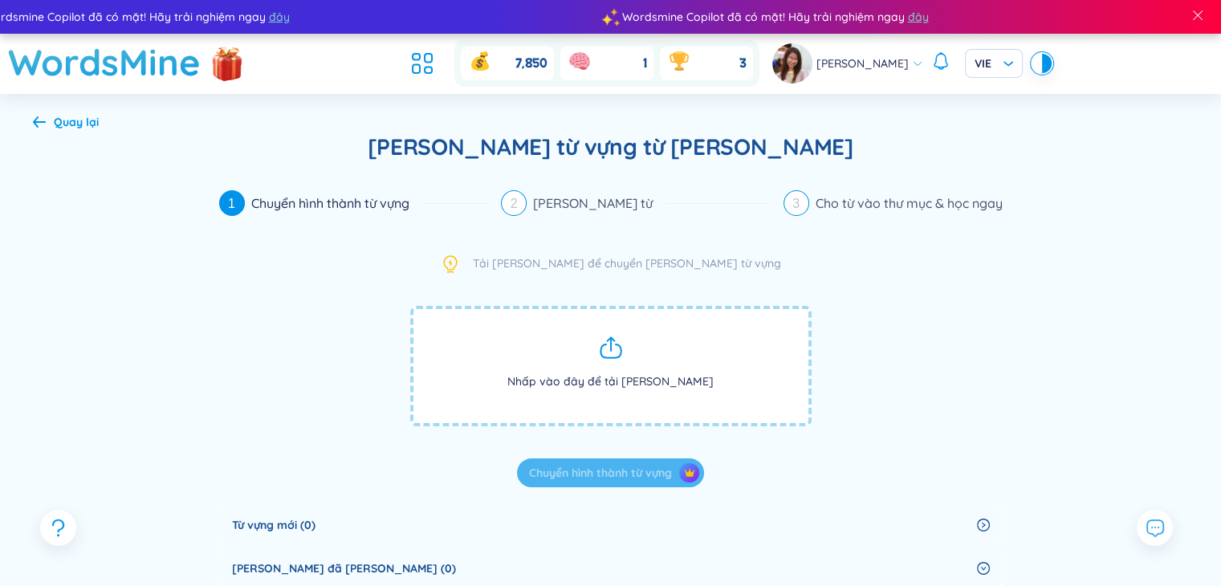
click at [616, 335] on icon at bounding box center [611, 348] width 26 height 26
click at [594, 372] on span "Nhấp vào đây để tải hình lên" at bounding box center [610, 366] width 401 height 120
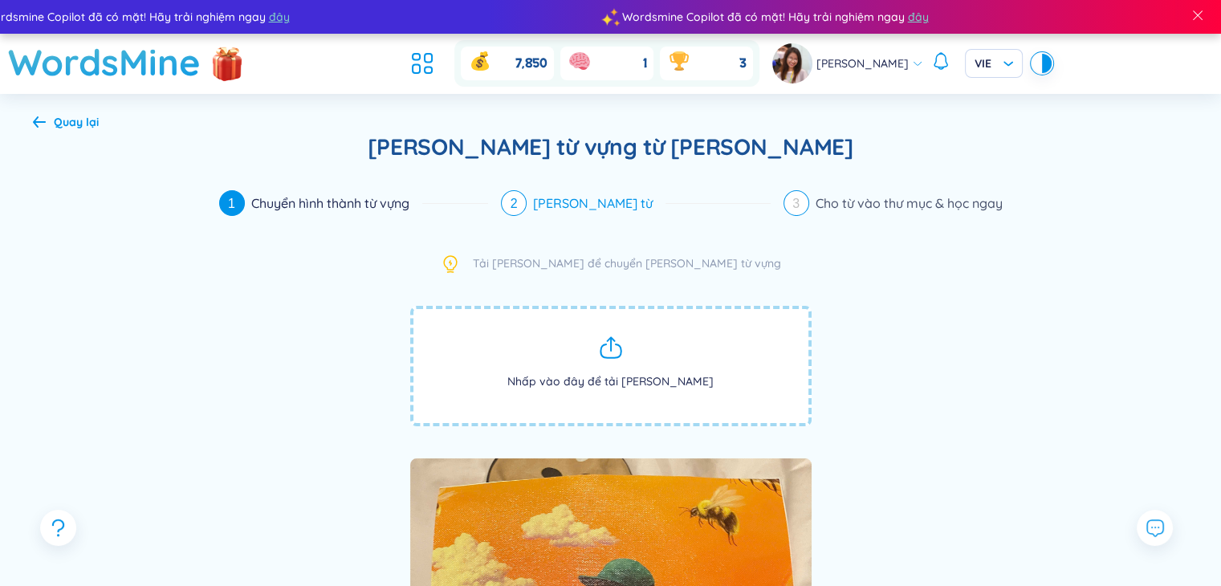
drag, startPoint x: 613, startPoint y: 224, endPoint x: 612, endPoint y: 197, distance: 27.3
click at [612, 197] on div "2 Lưu từ" at bounding box center [636, 203] width 270 height 26
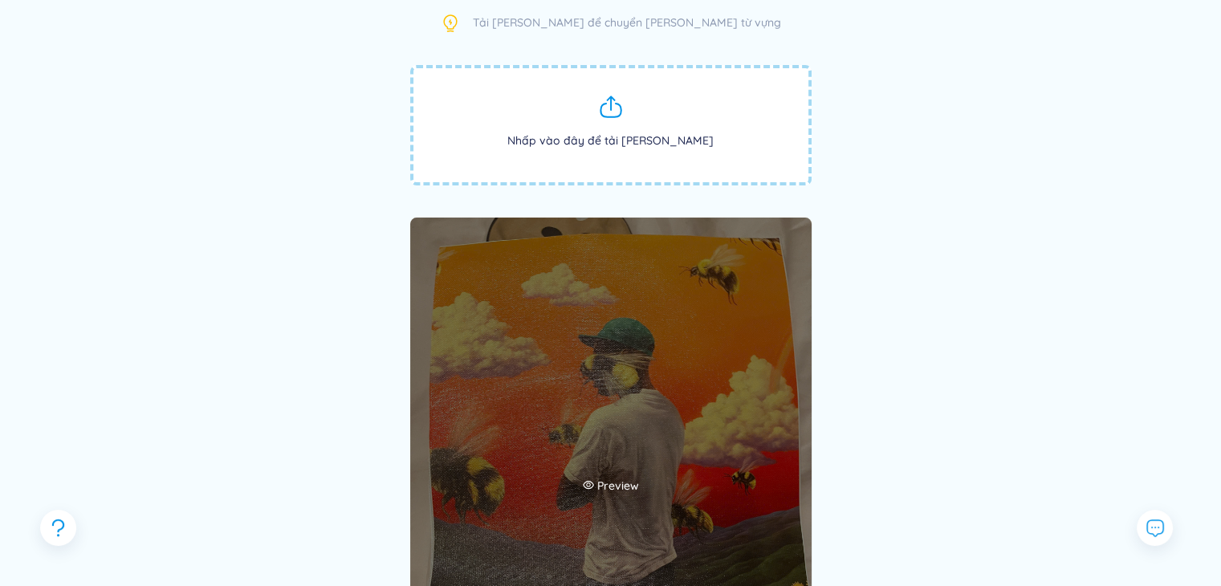
scroll to position [80, 0]
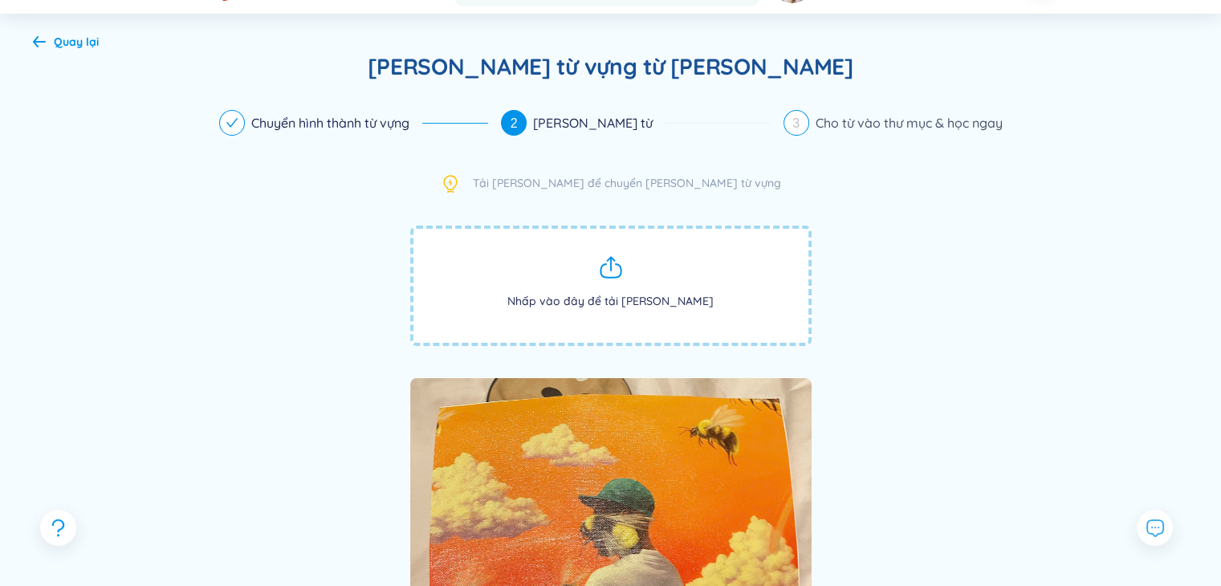
click at [604, 185] on span "Tải hình lên để chuyển hình thành từ vựng" at bounding box center [627, 183] width 308 height 19
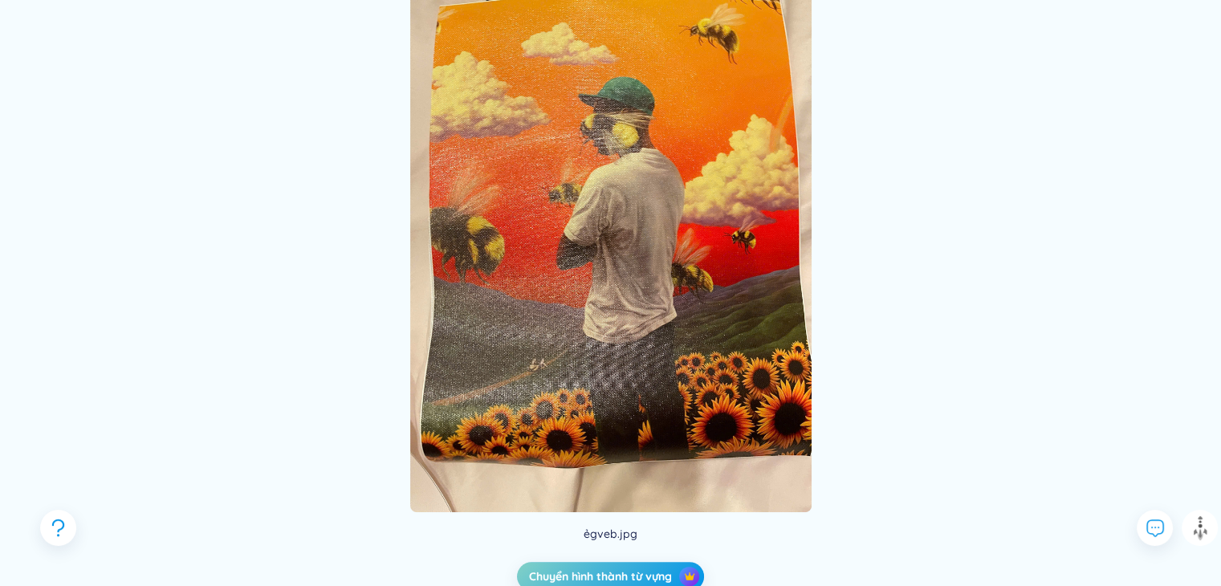
scroll to position [803, 0]
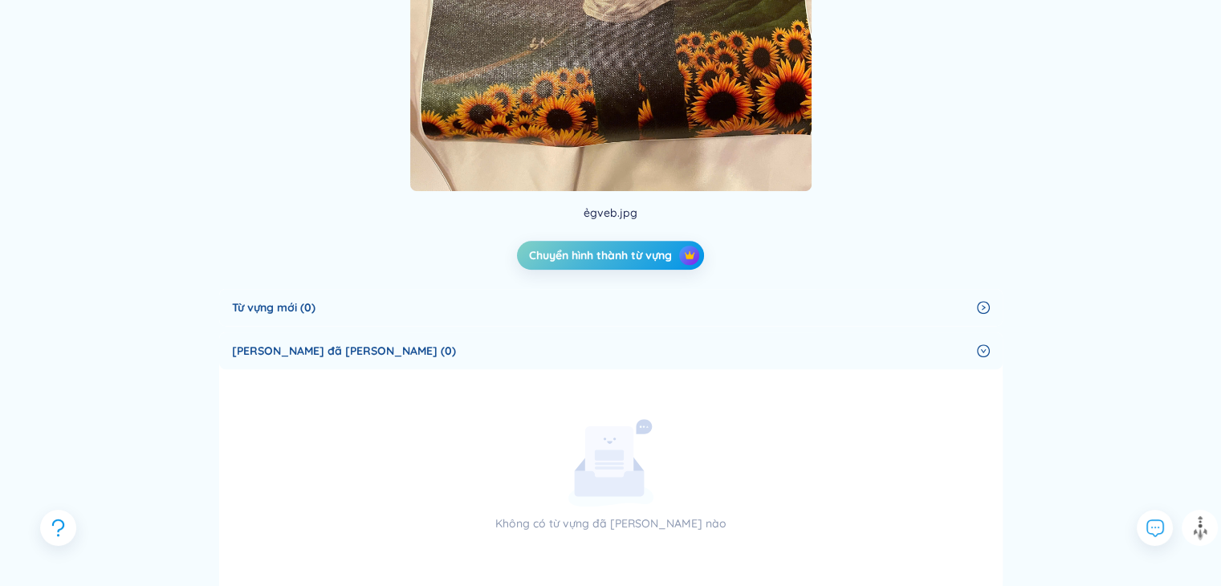
click at [505, 411] on div "Không có từ vựng đã lưu nào" at bounding box center [610, 481] width 441 height 211
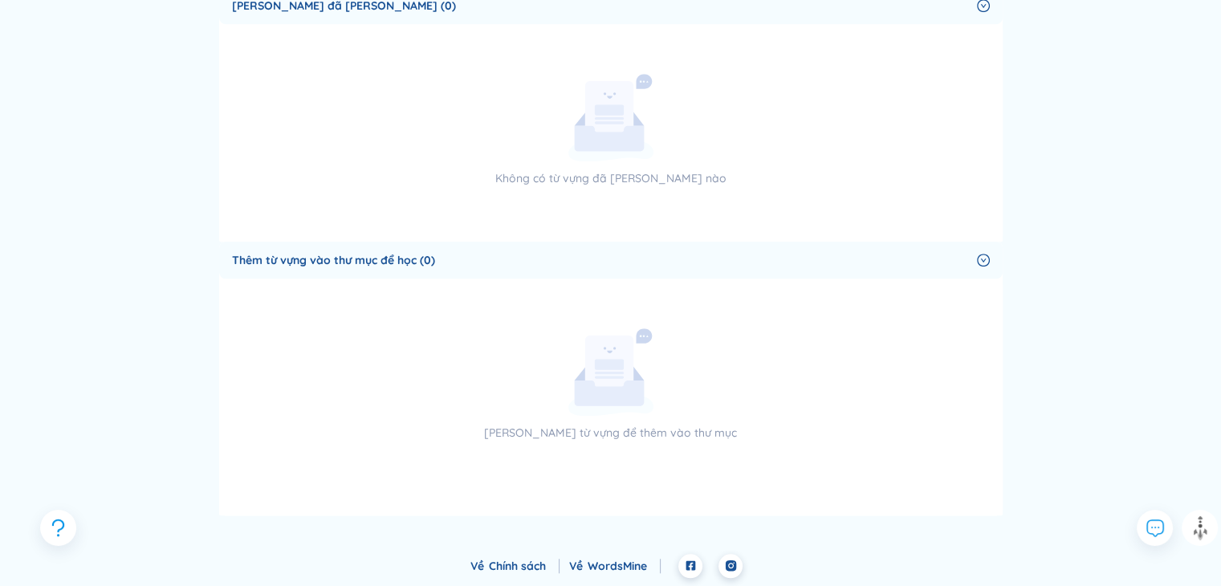
scroll to position [666, 0]
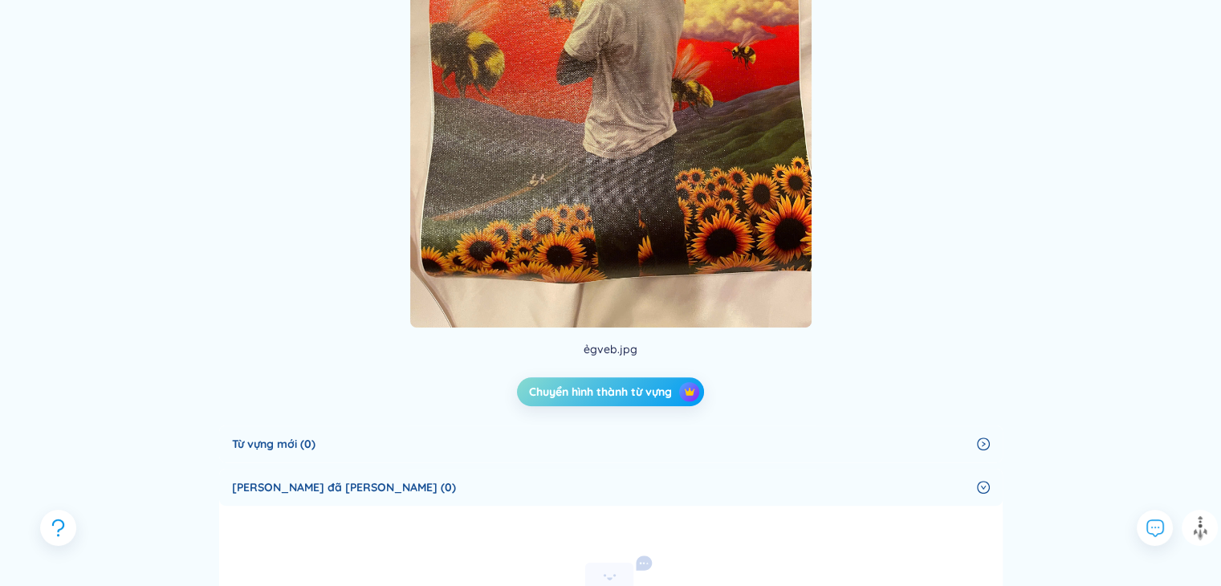
click at [616, 393] on span "Chuyển hình thành từ vựng" at bounding box center [600, 392] width 143 height 16
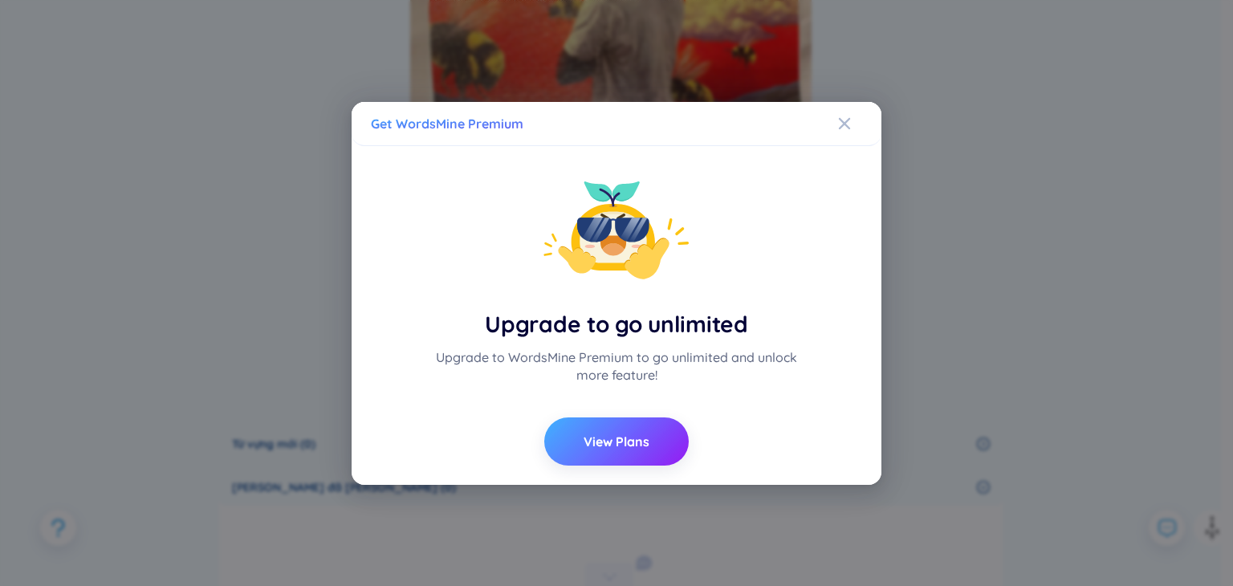
click at [571, 458] on button "View Plans" at bounding box center [616, 441] width 144 height 48
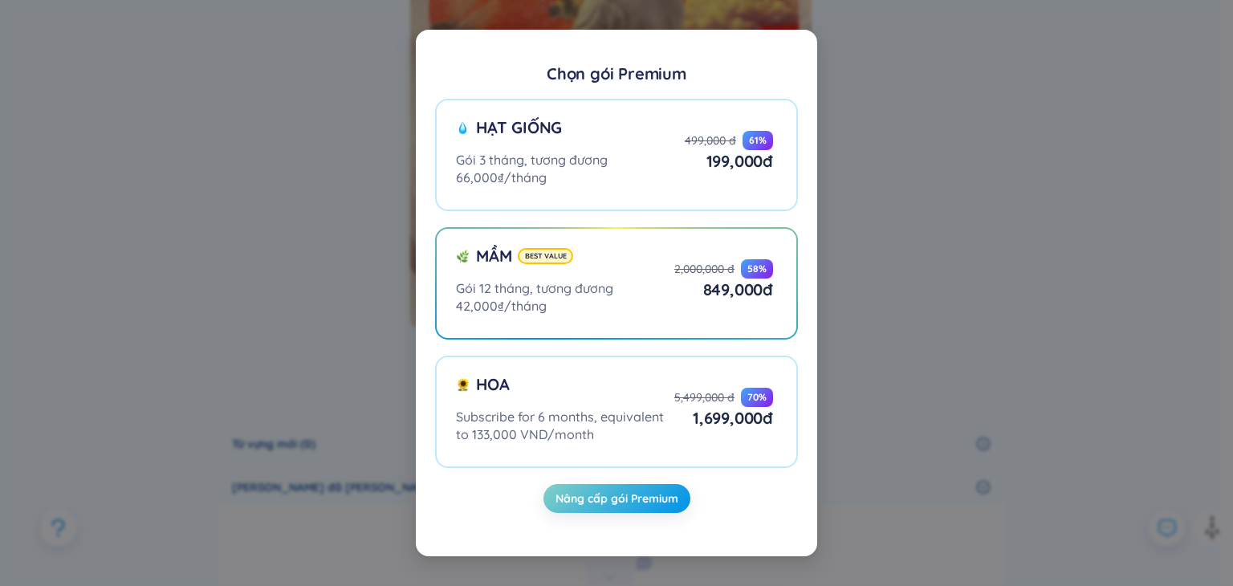
click at [1037, 369] on div "Chọn gói Premium Hạt giống Gói 3 tháng, tương đương 66,000₫/tháng 499,000 đ 61 …" at bounding box center [616, 293] width 1233 height 586
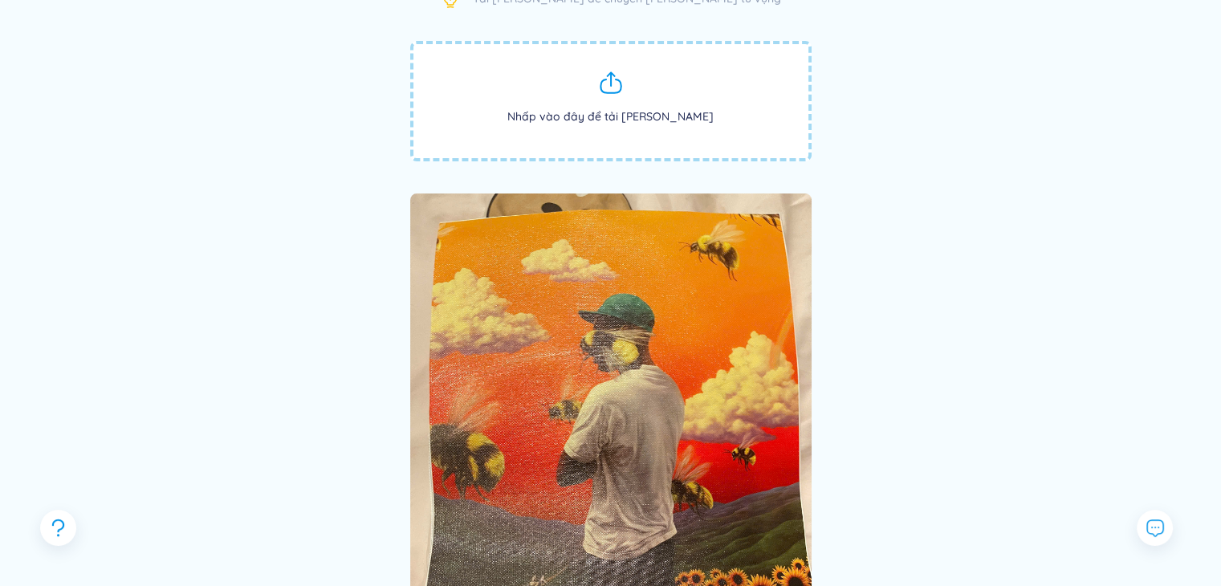
scroll to position [0, 0]
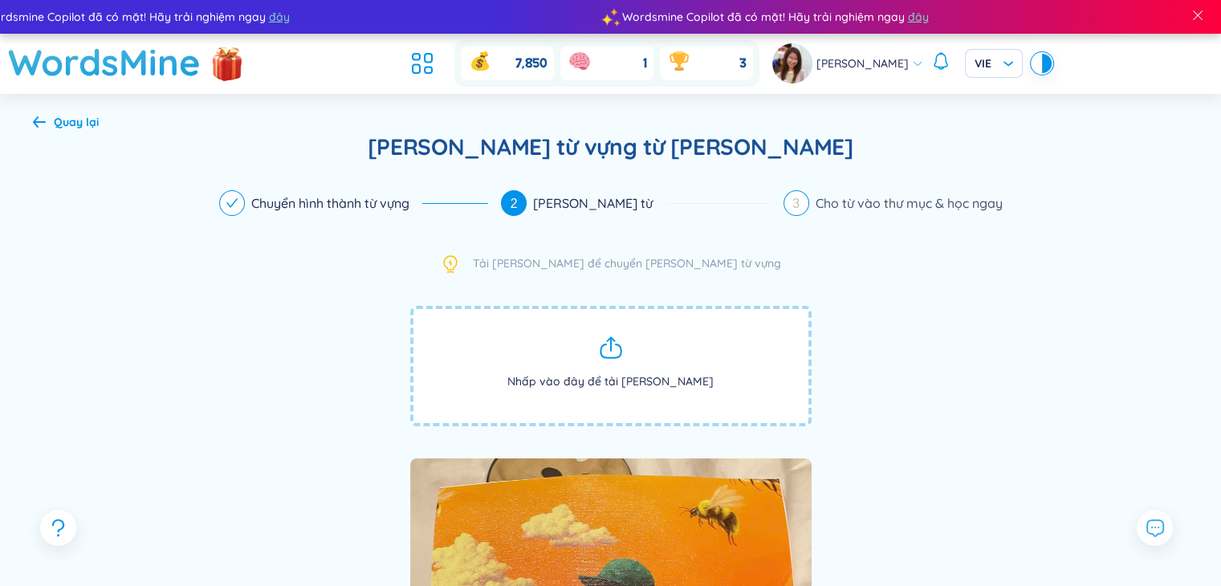
click at [878, 65] on span "[PERSON_NAME]" at bounding box center [862, 64] width 92 height 18
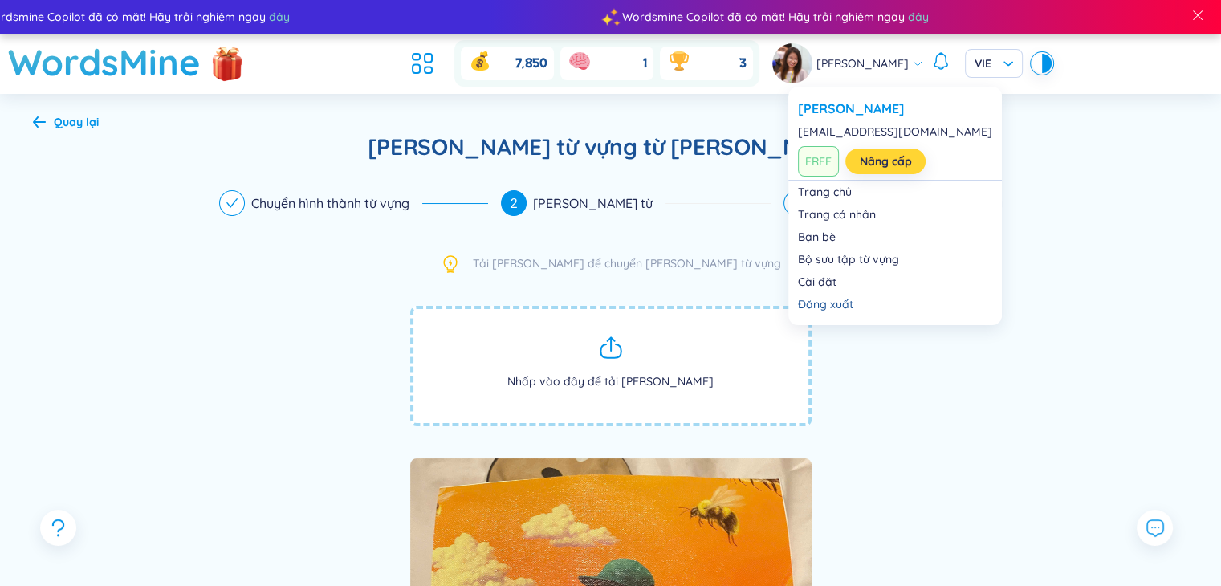
click at [901, 156] on link "Nâng cấp" at bounding box center [886, 161] width 52 height 18
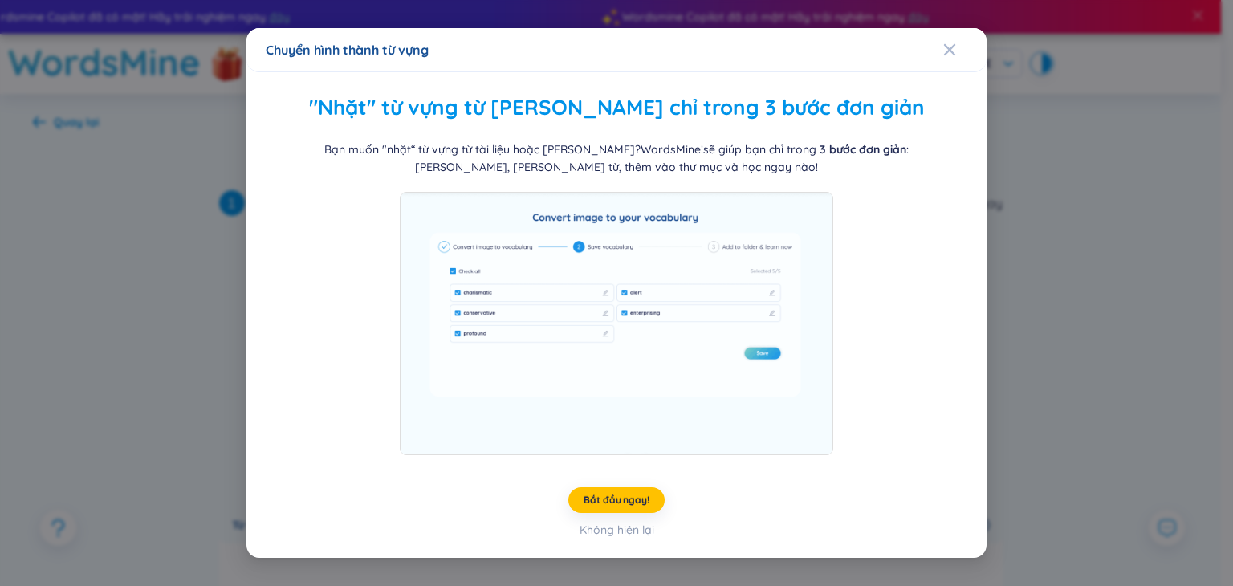
click at [1069, 226] on div "Chuyển hình thành từ vựng "Nhặt" từ vựng từ hình ảnh chỉ trong 3 bước đơn giản …" at bounding box center [616, 293] width 1233 height 586
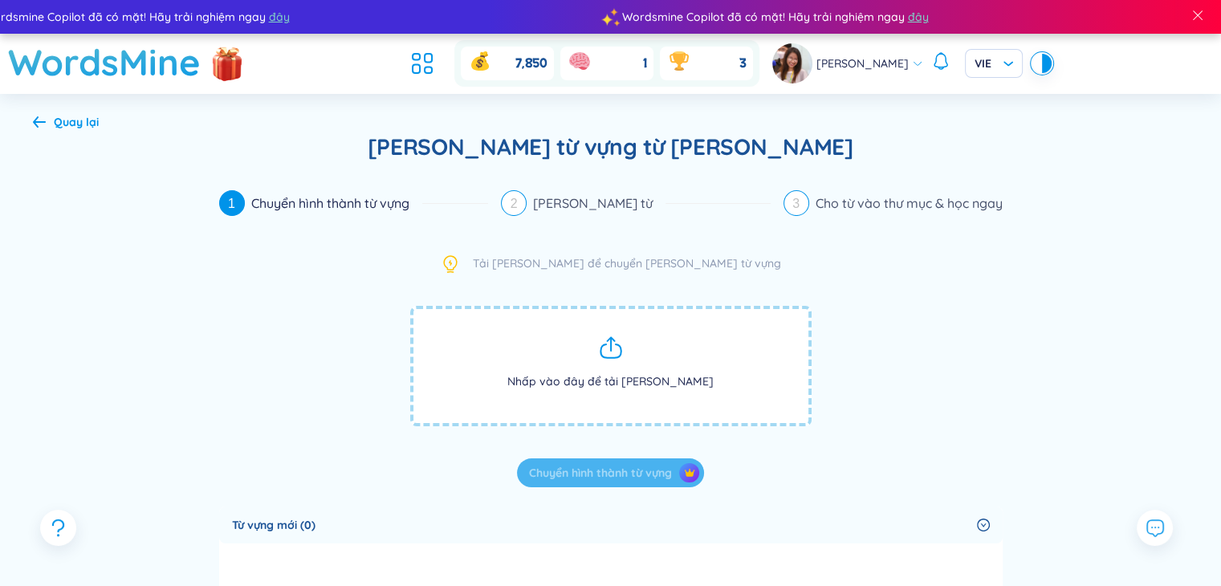
click at [33, 116] on icon at bounding box center [39, 122] width 13 height 12
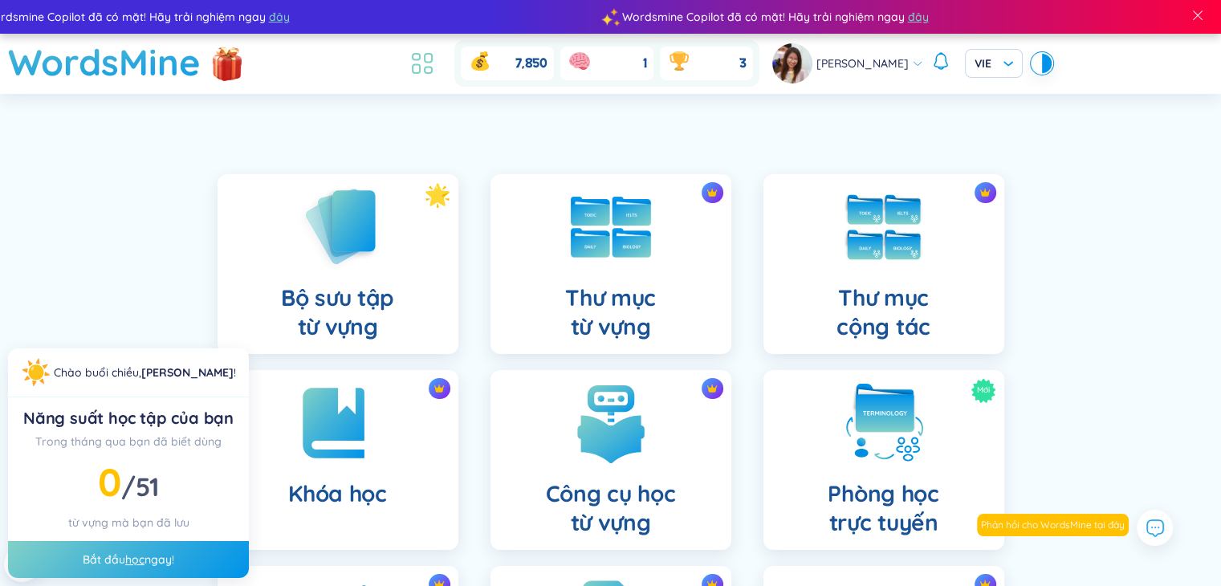
click at [436, 63] on icon at bounding box center [422, 63] width 29 height 29
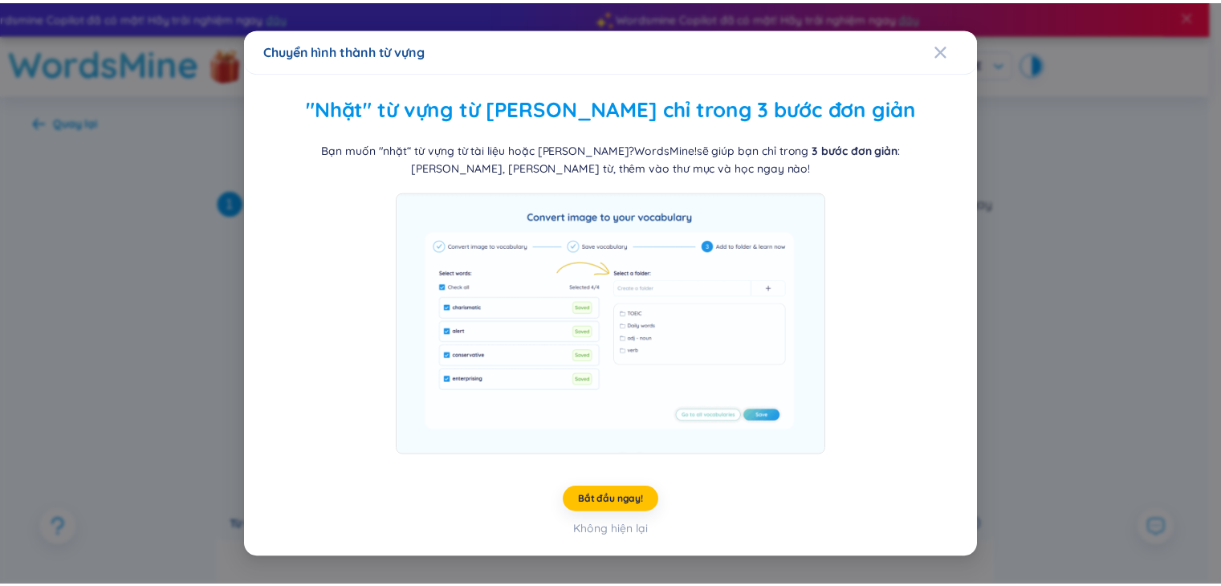
scroll to position [443, 0]
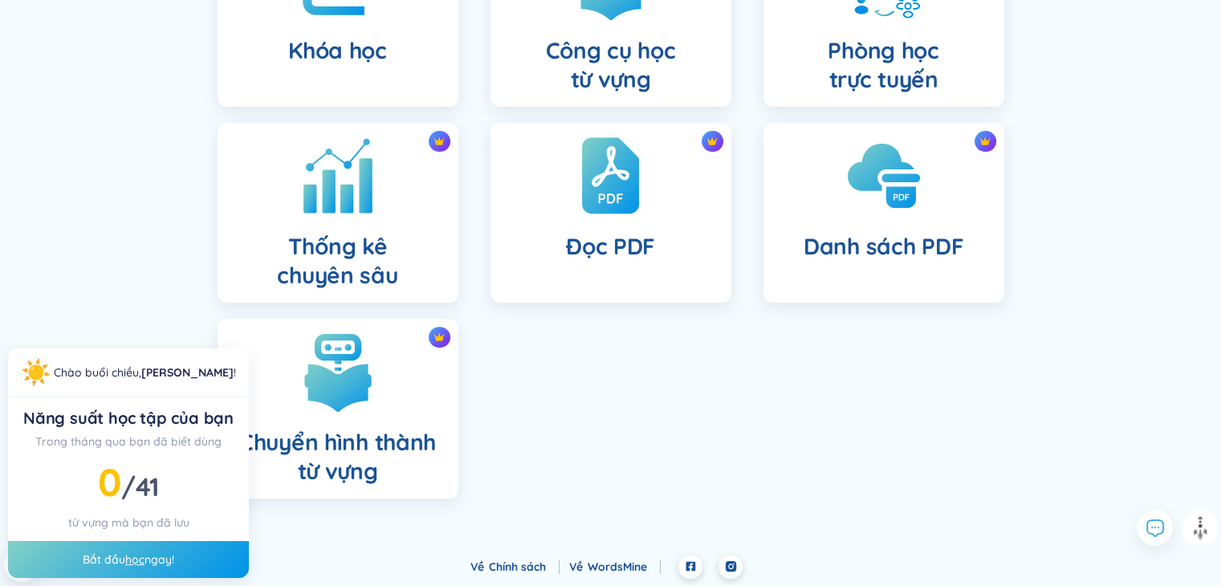
click at [389, 209] on div "Thống kê chuyên sâu" at bounding box center [337, 213] width 241 height 180
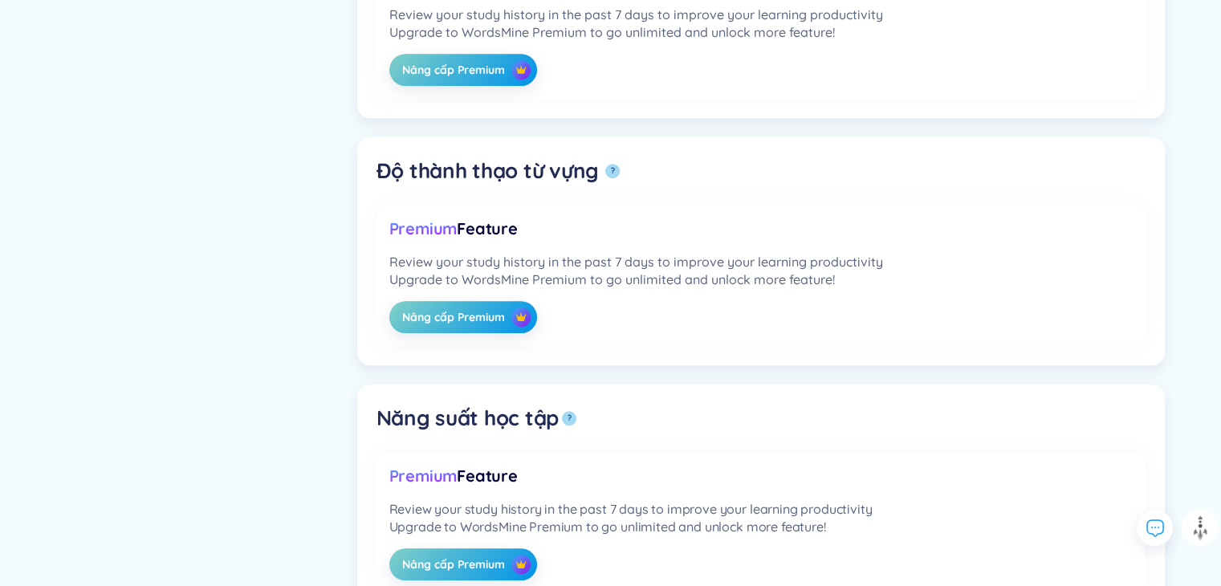
scroll to position [1287, 0]
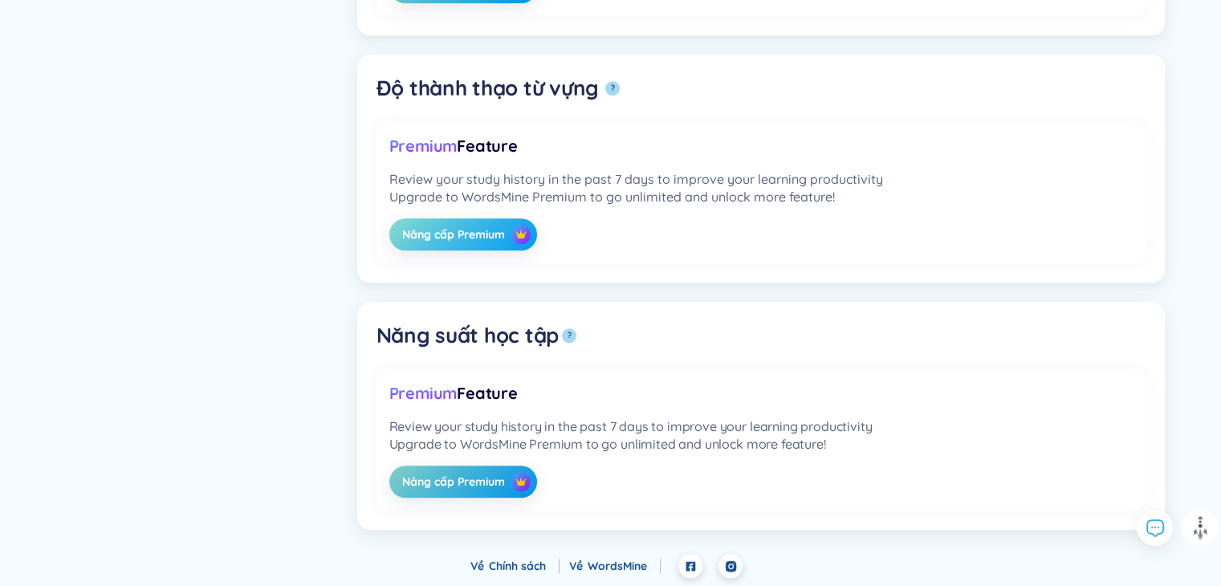
click at [527, 245] on button "Nâng cấp Premium" at bounding box center [463, 234] width 148 height 32
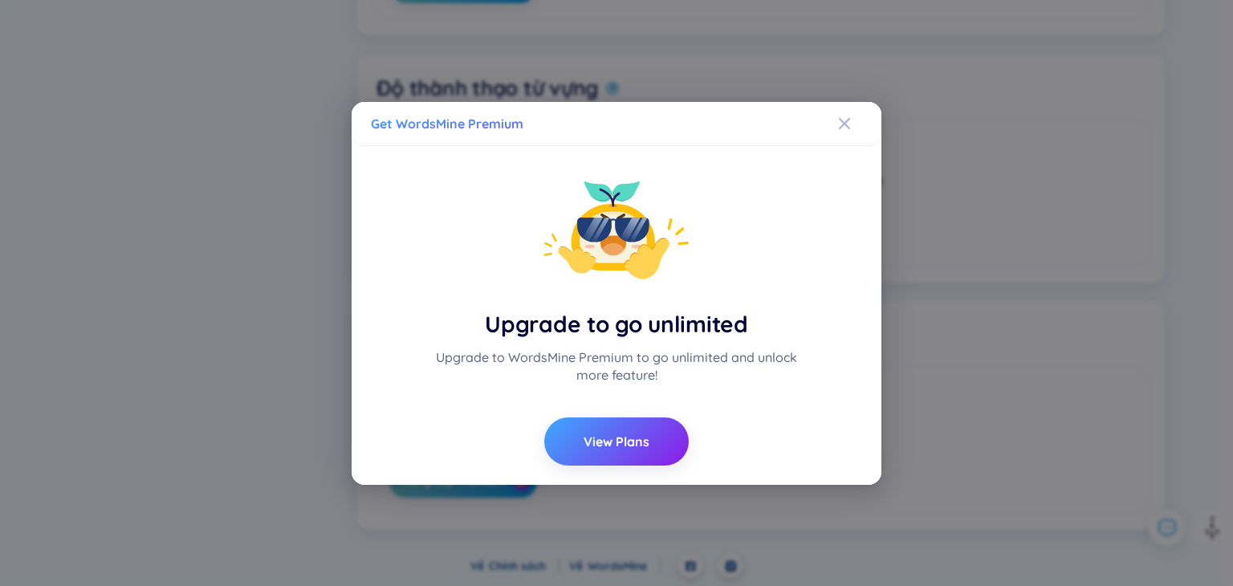
click at [995, 150] on div "Get WordsMine Premium Upgrade to go unlimited Upgrade to WordsMine Premium to g…" at bounding box center [616, 293] width 1233 height 586
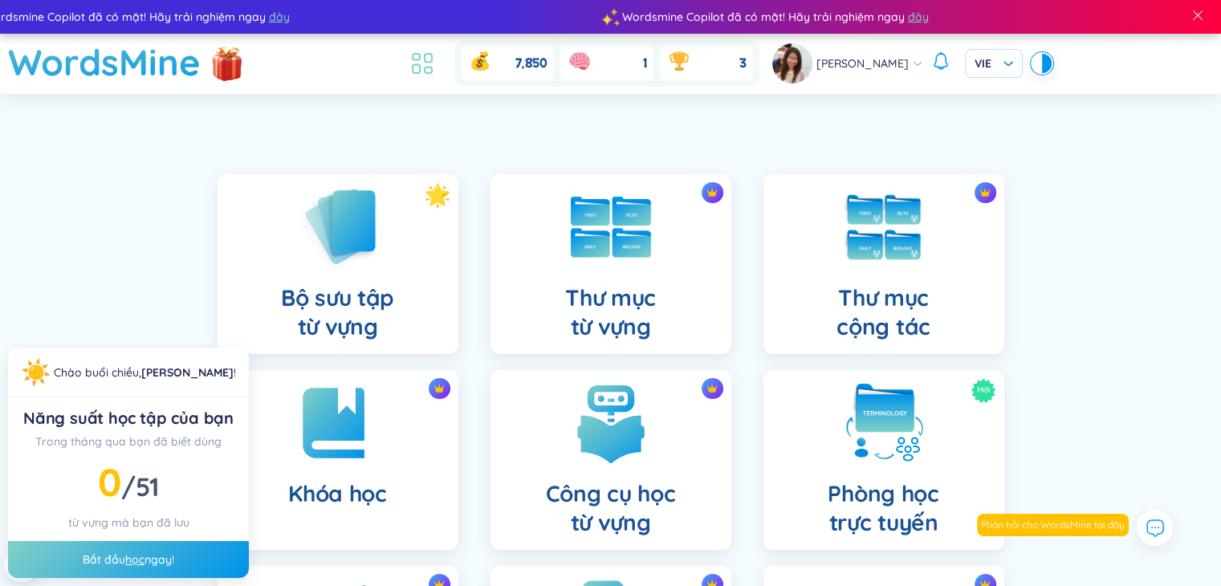
click at [422, 65] on li at bounding box center [421, 63] width 35 height 35
click at [420, 65] on icon at bounding box center [416, 69] width 7 height 9
click at [936, 276] on div "Thư mục cộng tác" at bounding box center [883, 264] width 241 height 180
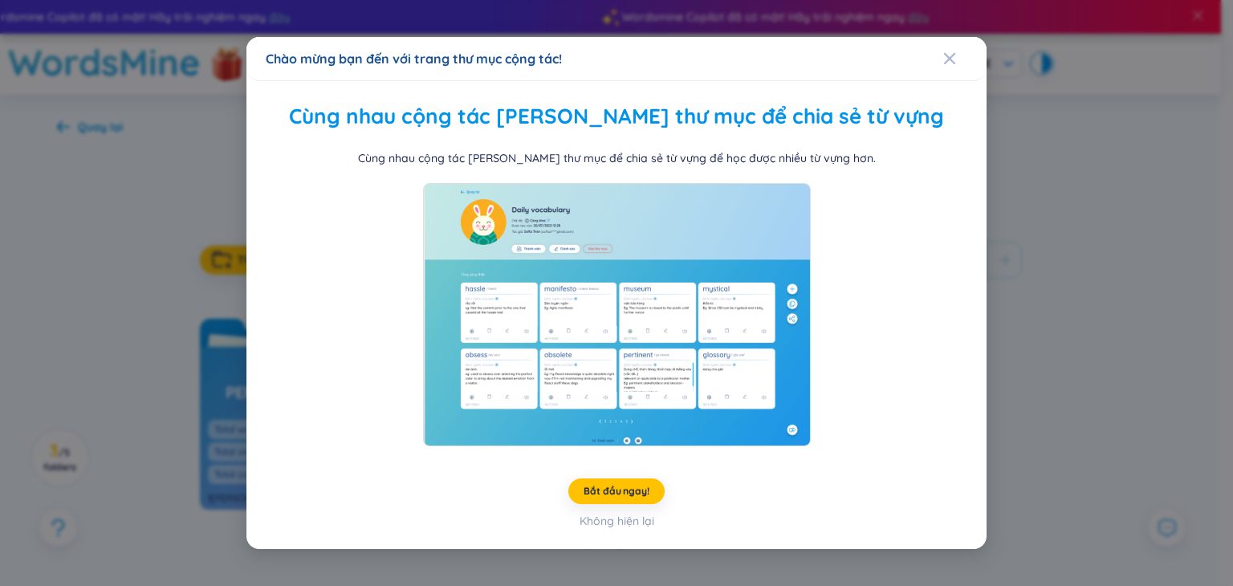
click at [1039, 83] on div "Chào mừng bạn đến với trang thư mục cộng tác! Cùng nhau cộng tác xây dựng thư m…" at bounding box center [616, 293] width 1233 height 586
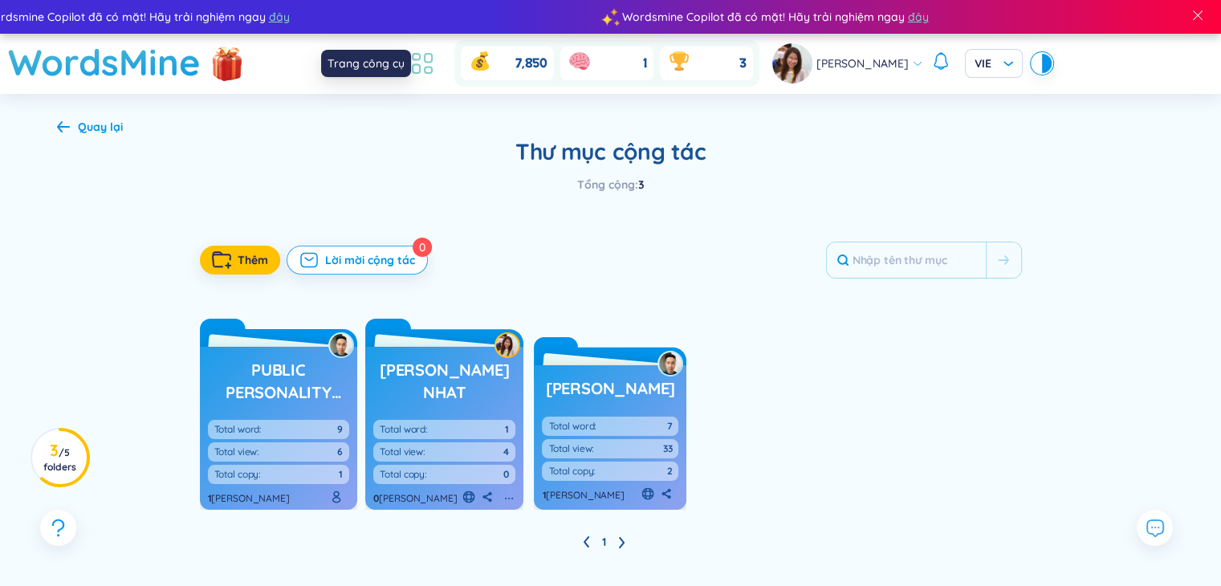
click at [432, 62] on icon at bounding box center [428, 58] width 7 height 9
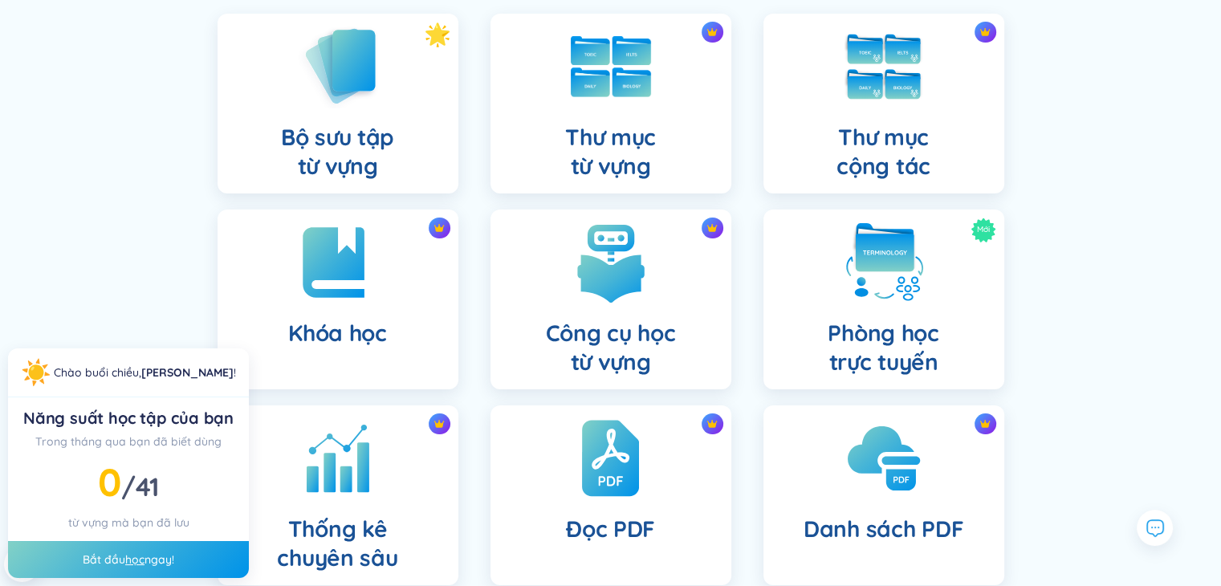
scroll to position [241, 0]
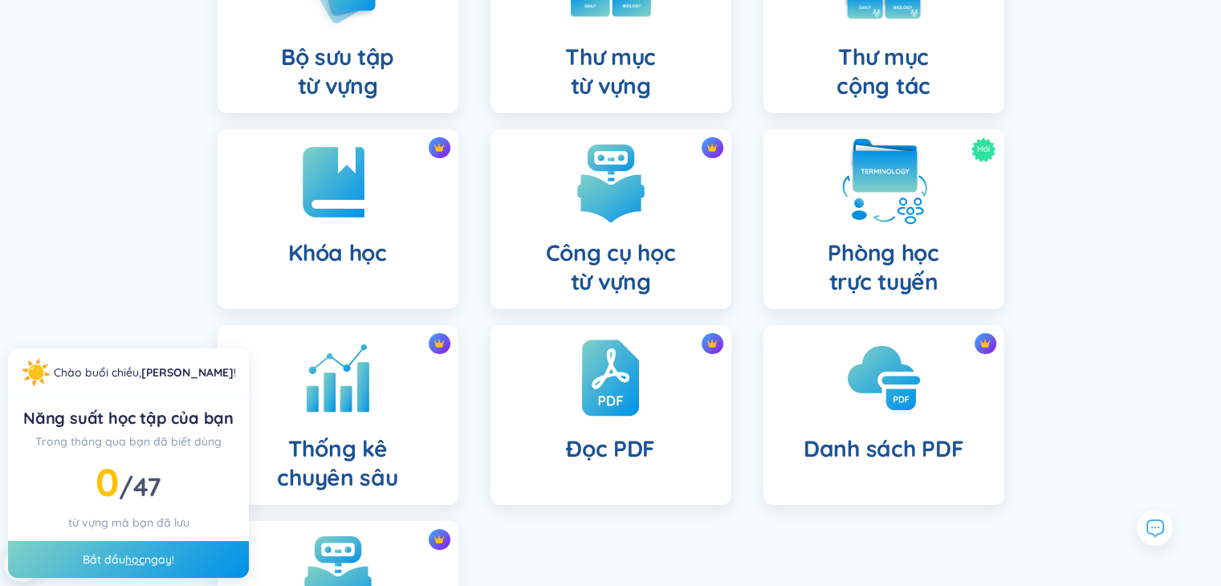
click at [929, 250] on h4 "Phòng học trực tuyến" at bounding box center [882, 267] width 111 height 58
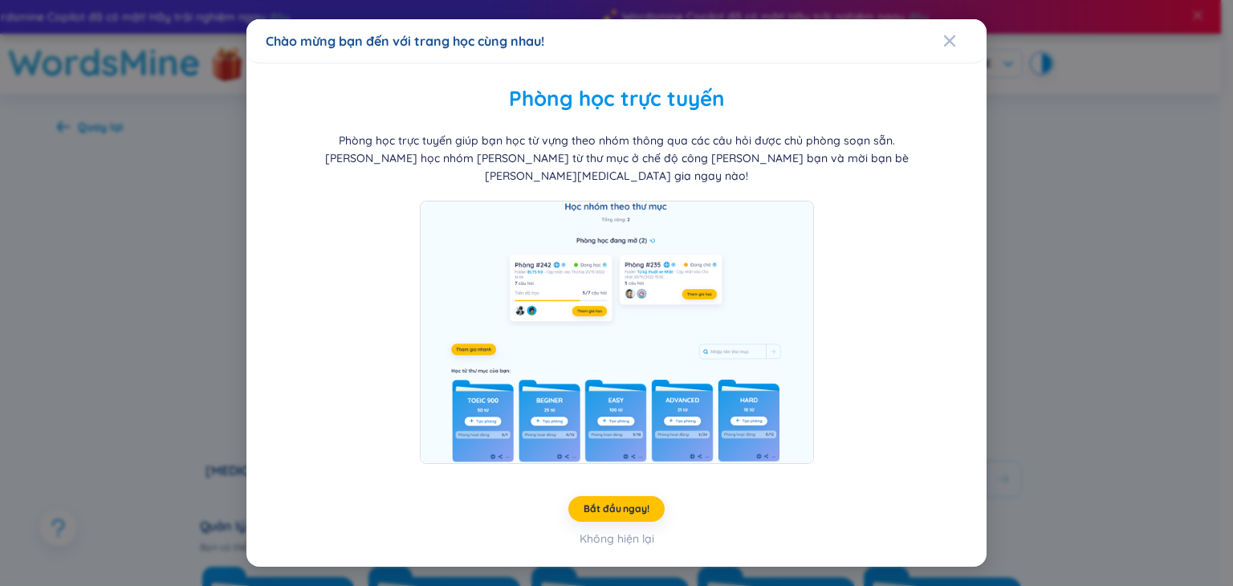
click at [1018, 259] on div "Chào mừng bạn đến với trang học cùng nhau! Phòng học trực tuyến Phòng học trực …" at bounding box center [616, 293] width 1233 height 586
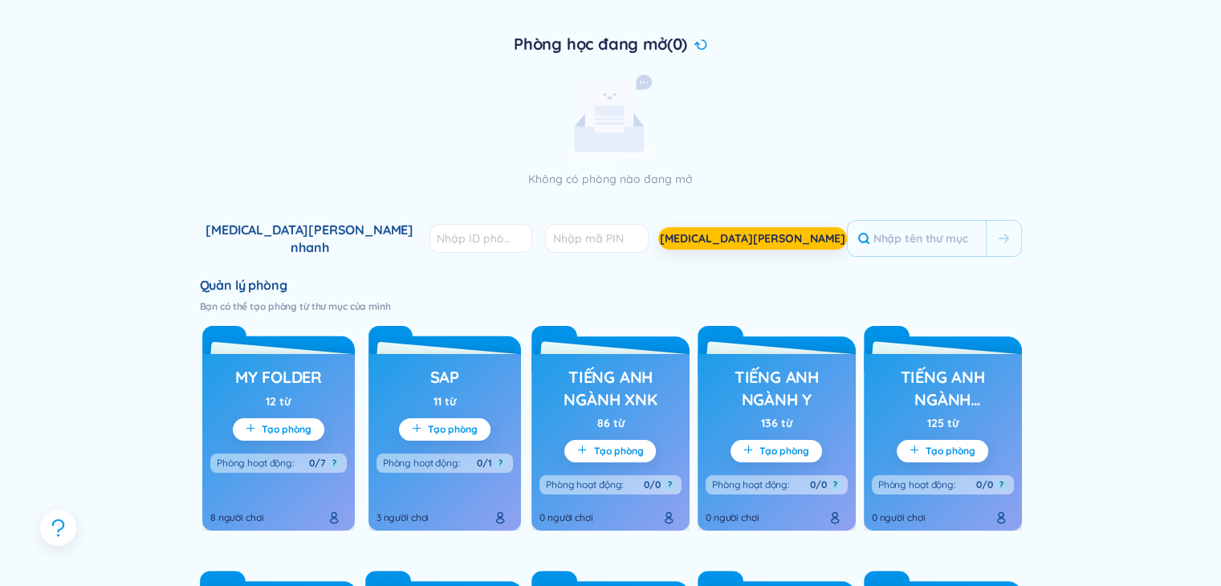
scroll to position [321, 0]
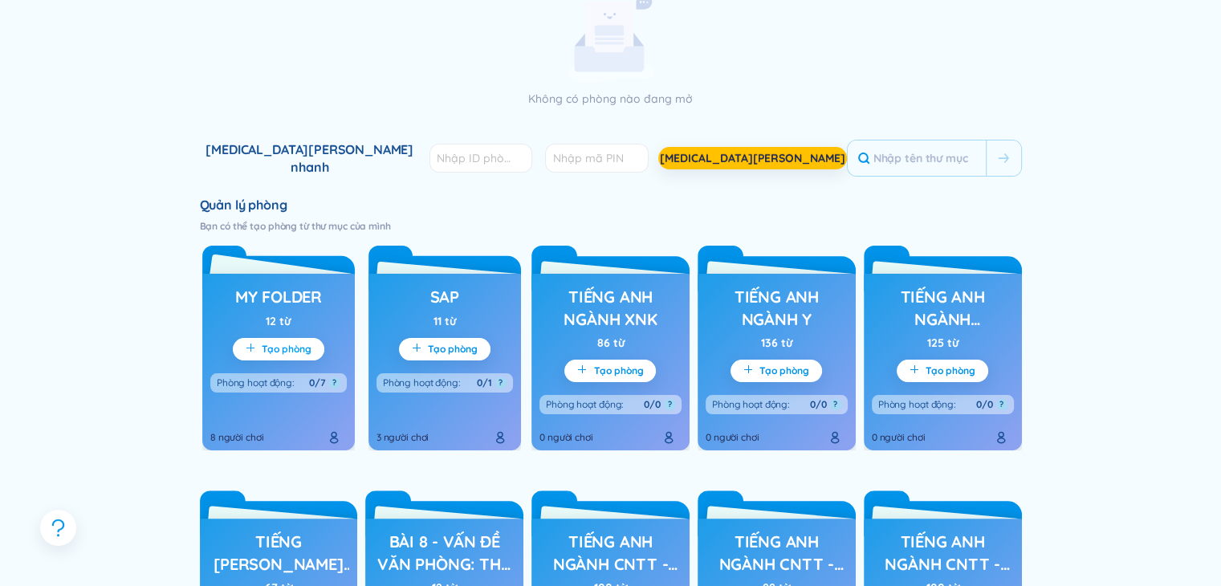
click at [289, 345] on span "Tạo phòng" at bounding box center [287, 349] width 50 height 13
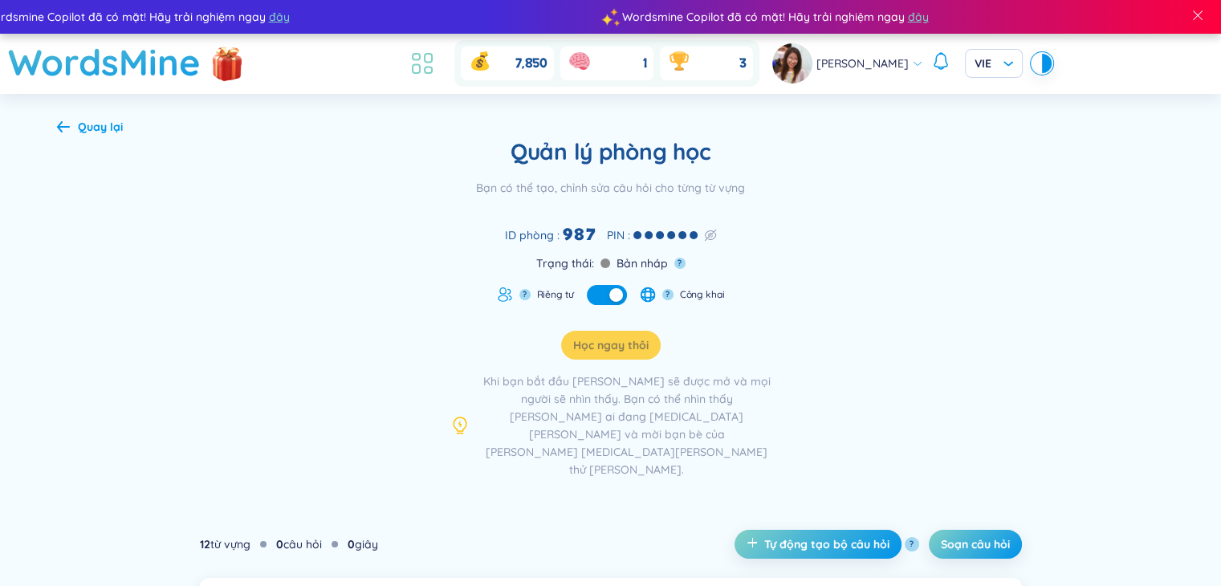
click at [431, 79] on li at bounding box center [421, 63] width 35 height 35
click at [435, 79] on li at bounding box center [421, 63] width 35 height 35
click at [111, 122] on div "Quay lại" at bounding box center [100, 127] width 45 height 18
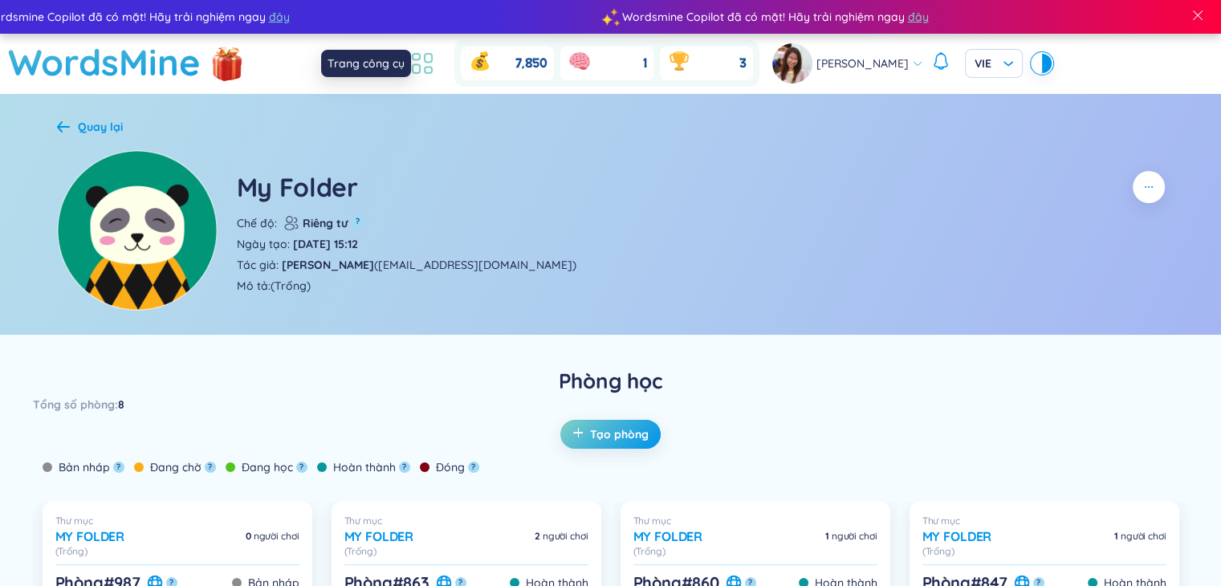
click at [436, 59] on icon at bounding box center [422, 63] width 29 height 29
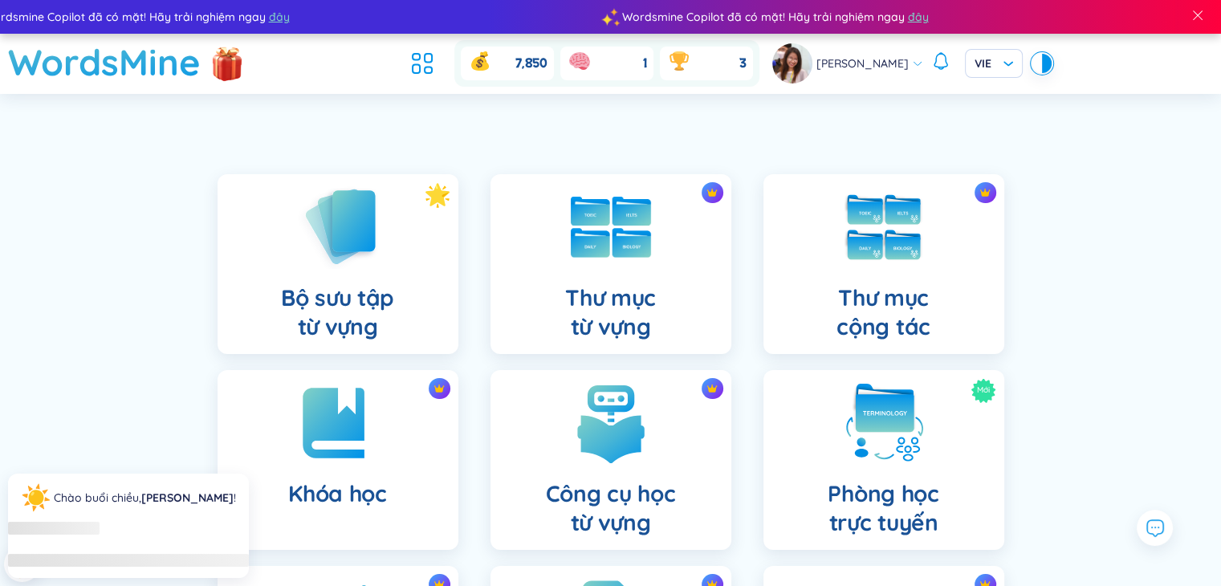
scroll to position [161, 0]
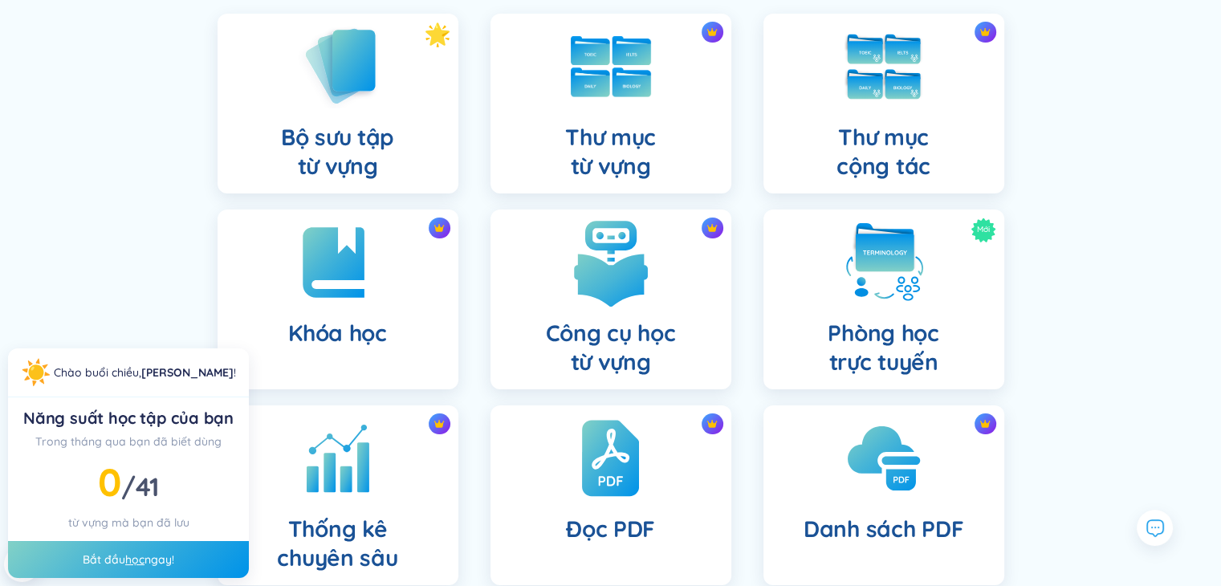
click at [581, 267] on img at bounding box center [611, 262] width 88 height 88
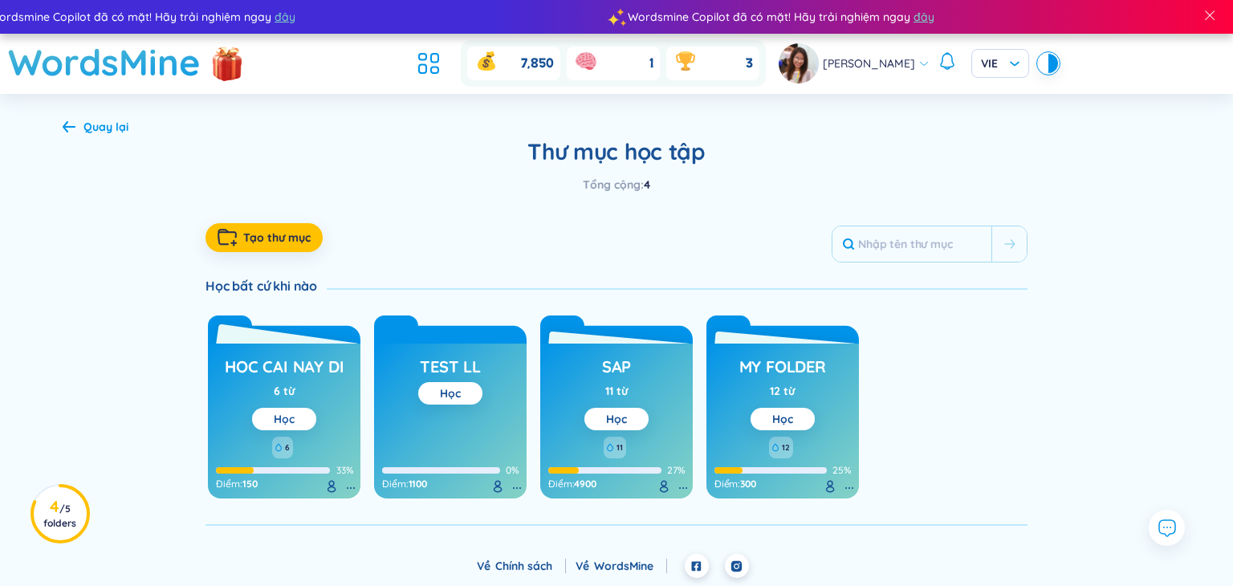
click at [285, 412] on link "Học" at bounding box center [284, 419] width 21 height 14
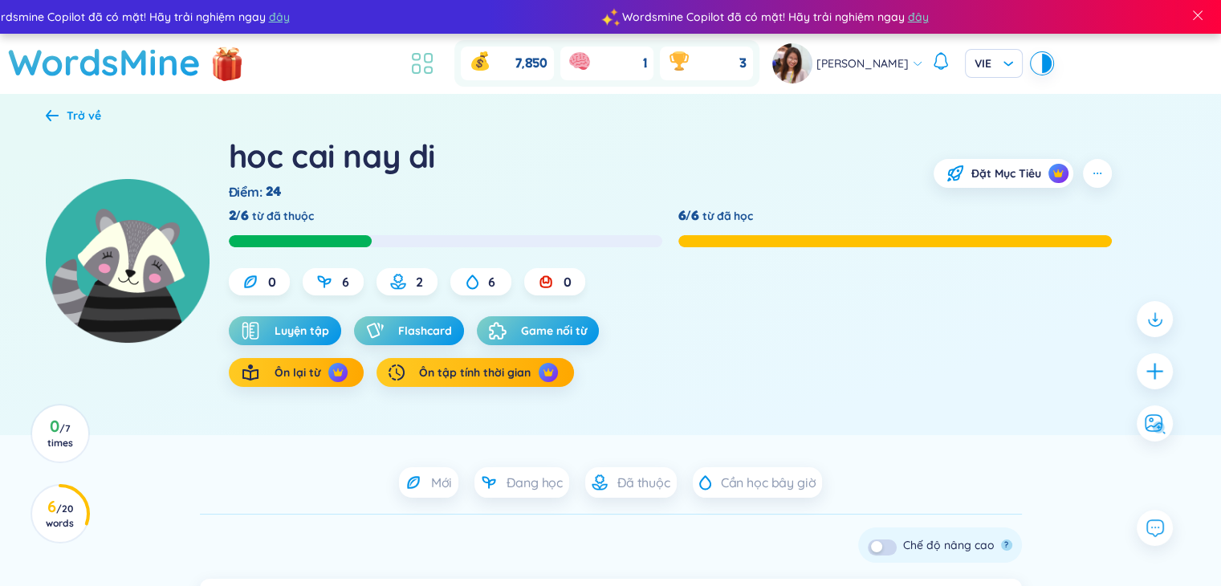
click at [433, 79] on li at bounding box center [421, 63] width 35 height 35
click at [437, 67] on icon at bounding box center [422, 63] width 29 height 29
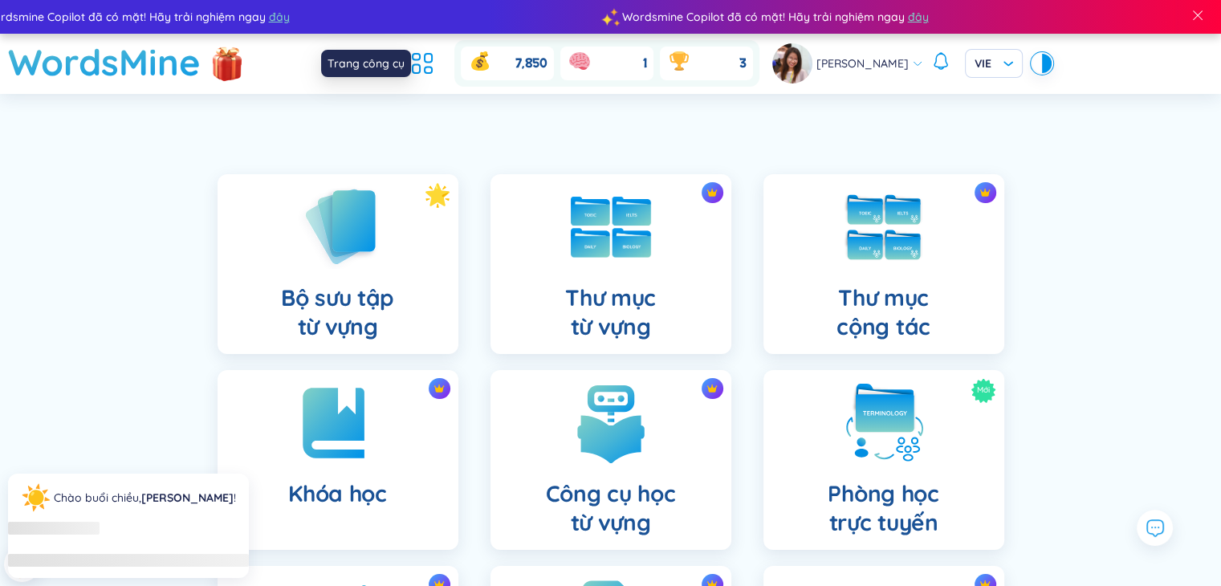
scroll to position [161, 0]
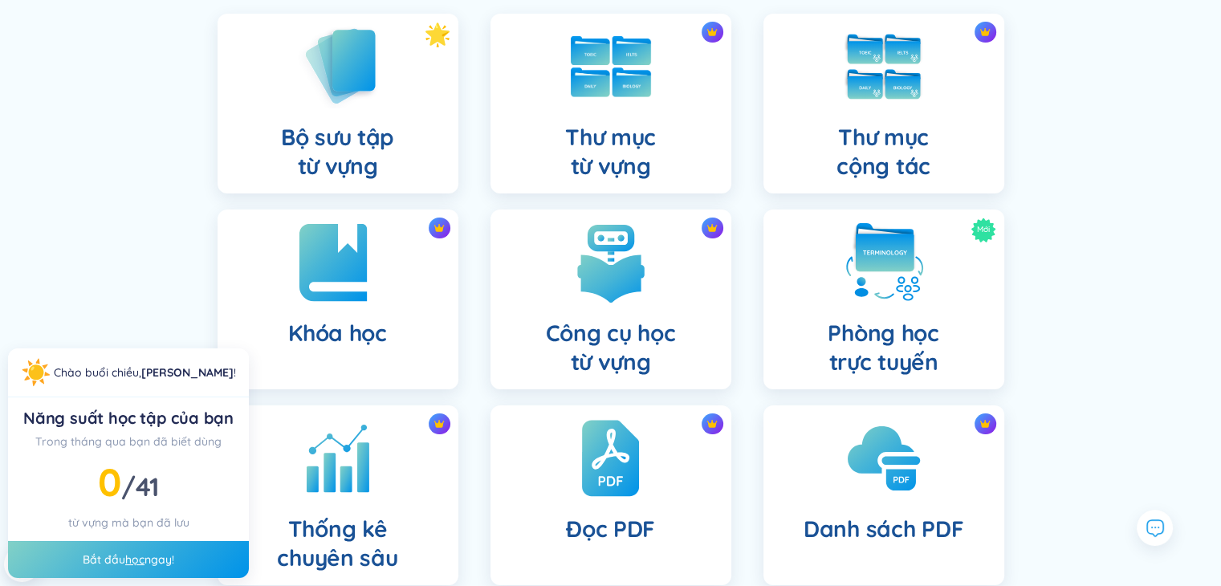
click at [320, 319] on h4 "Khóa học" at bounding box center [337, 333] width 99 height 29
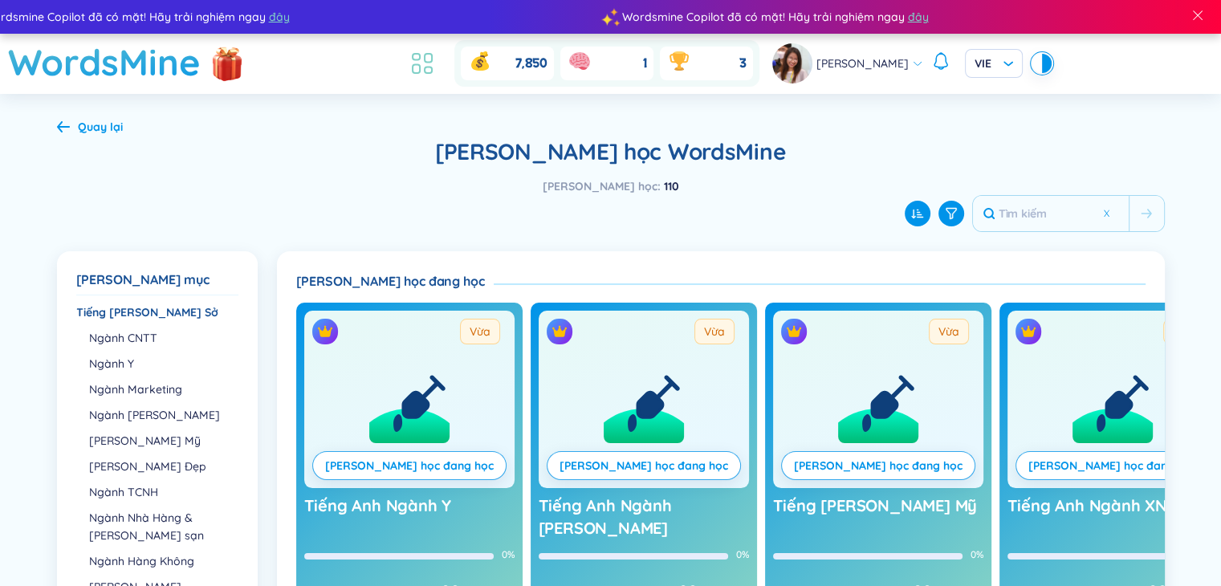
click at [432, 70] on icon at bounding box center [428, 70] width 7 height 6
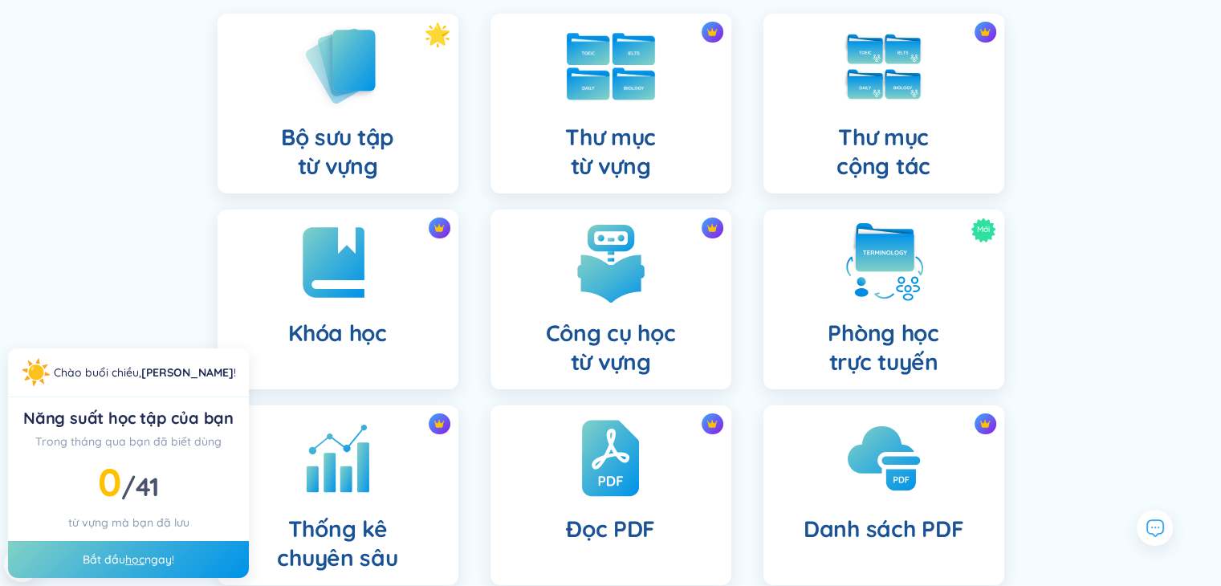
scroll to position [241, 0]
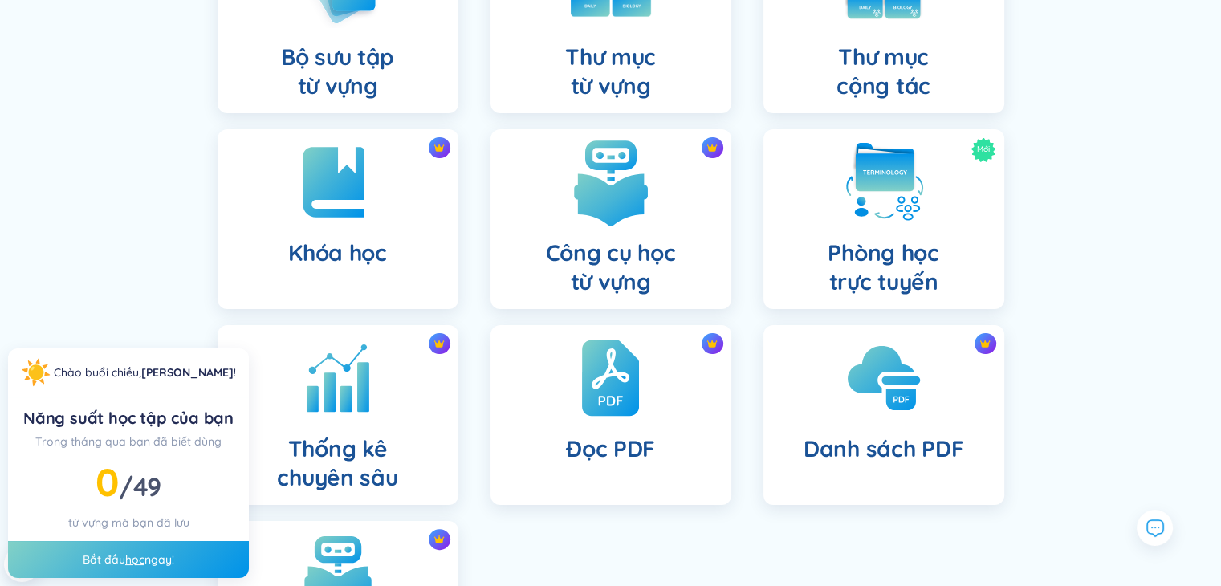
click at [616, 207] on img at bounding box center [611, 182] width 88 height 88
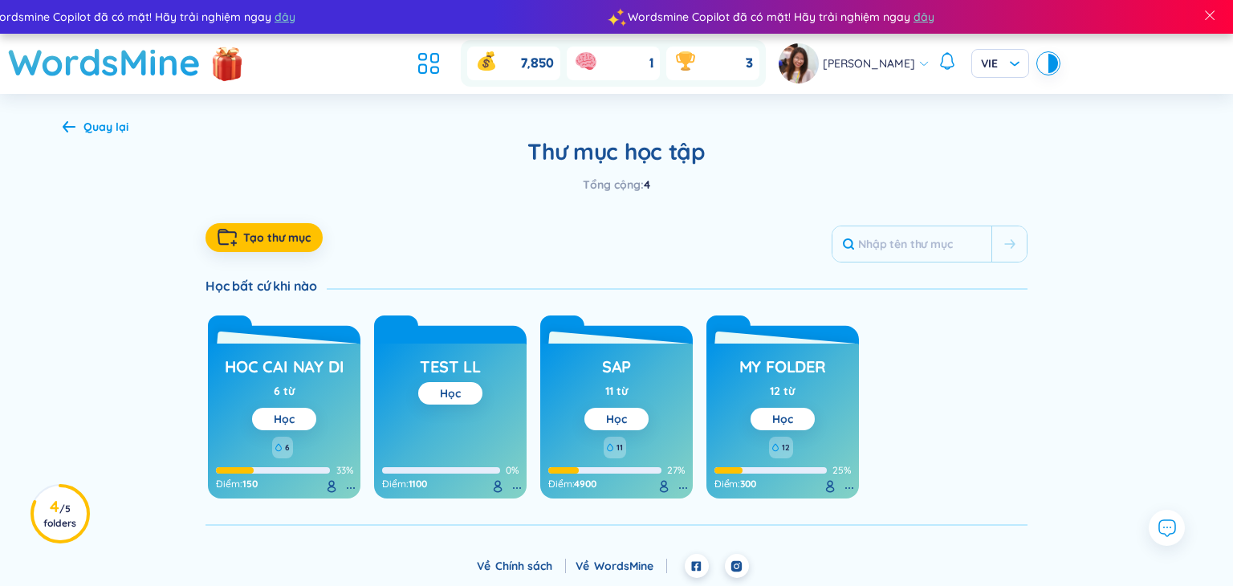
click at [454, 77] on ul at bounding box center [432, 63] width 43 height 35
click at [445, 46] on li at bounding box center [428, 63] width 35 height 35
click at [437, 69] on icon at bounding box center [428, 63] width 29 height 29
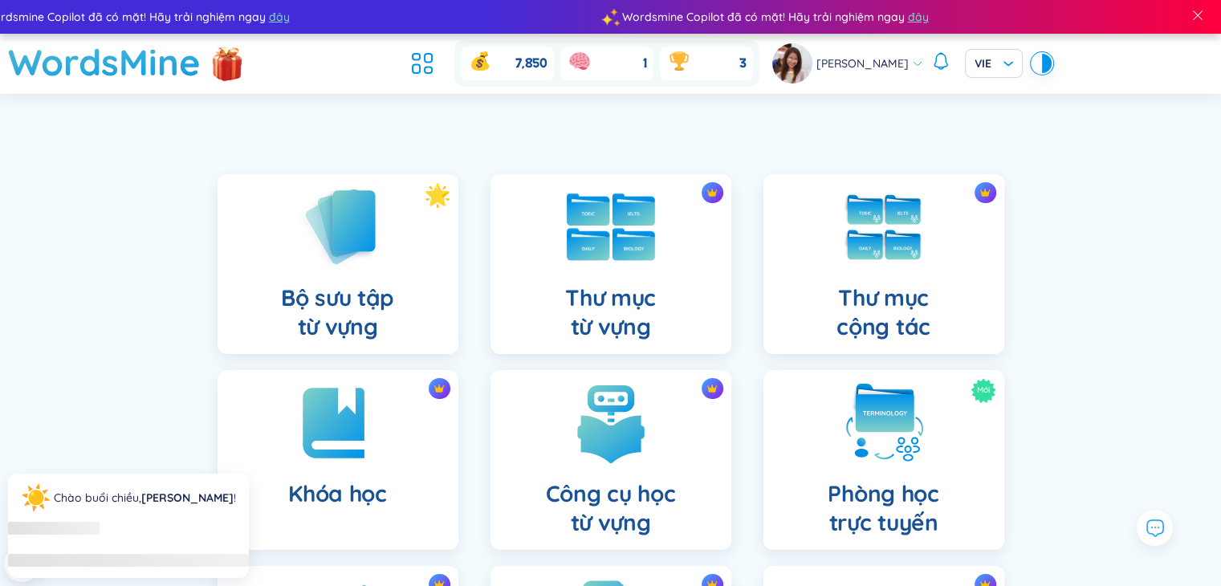
click at [557, 245] on div "Thư mục từ vựng" at bounding box center [610, 264] width 241 height 180
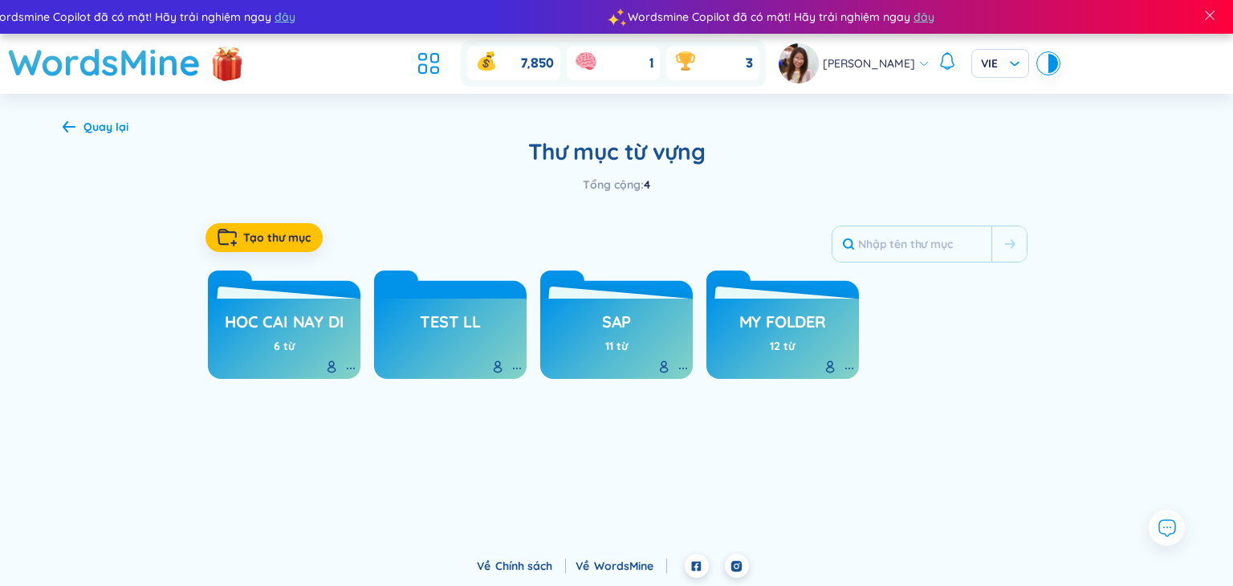
click at [454, 71] on ul at bounding box center [432, 63] width 43 height 35
click at [612, 354] on div "11 từ" at bounding box center [616, 346] width 22 height 18
click at [603, 333] on h3 "SAP" at bounding box center [616, 326] width 29 height 30
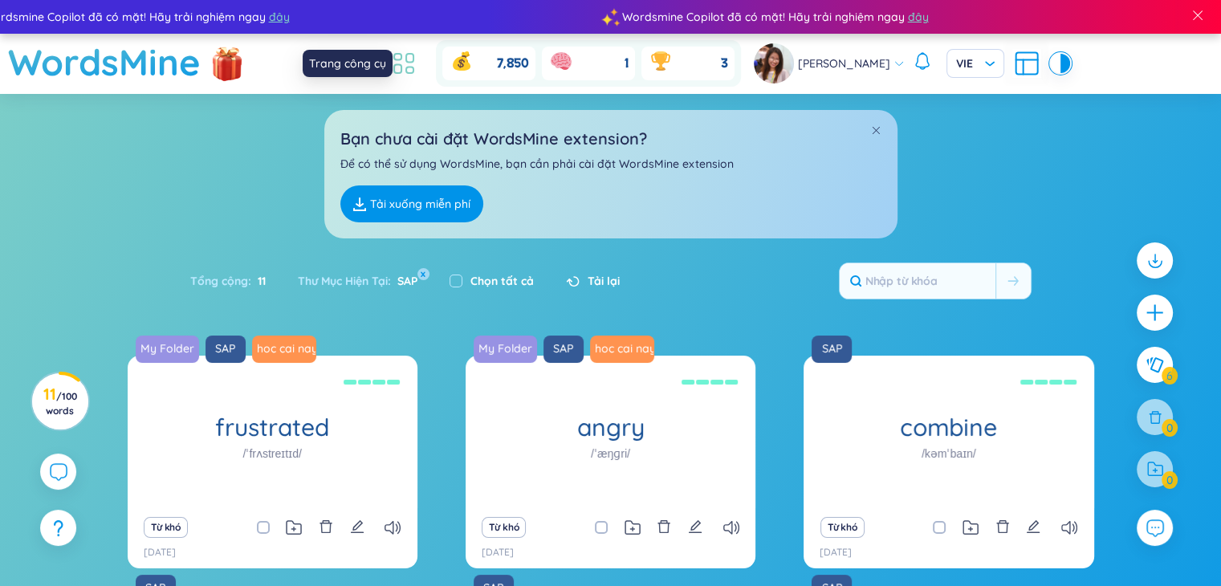
click at [418, 51] on icon at bounding box center [403, 63] width 29 height 29
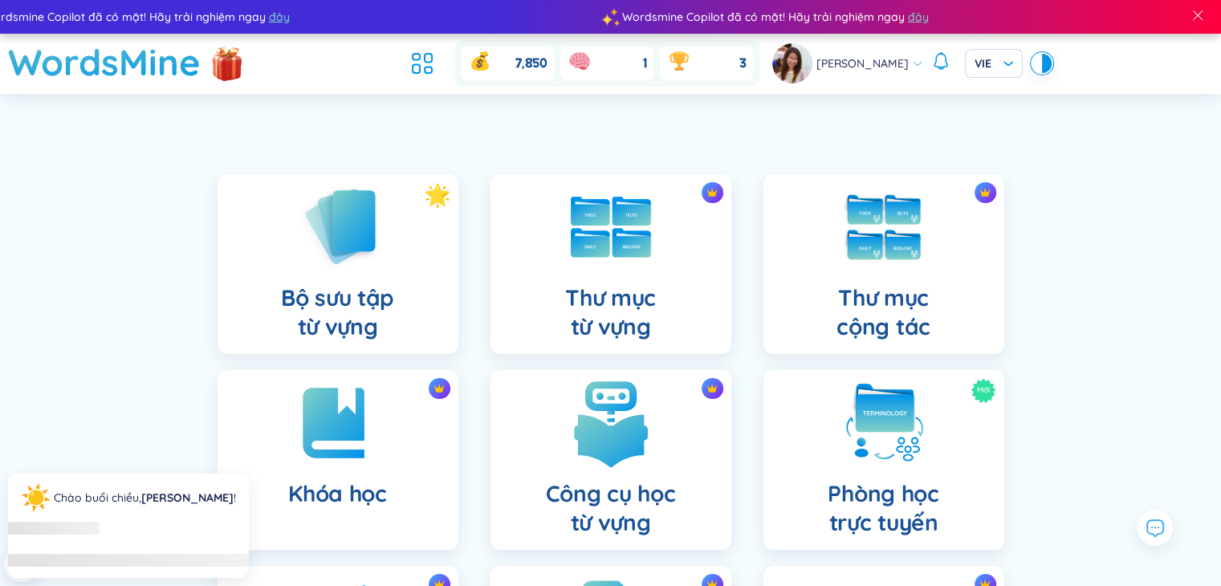
click at [559, 445] on div "Công cụ học từ vựng" at bounding box center [610, 460] width 241 height 180
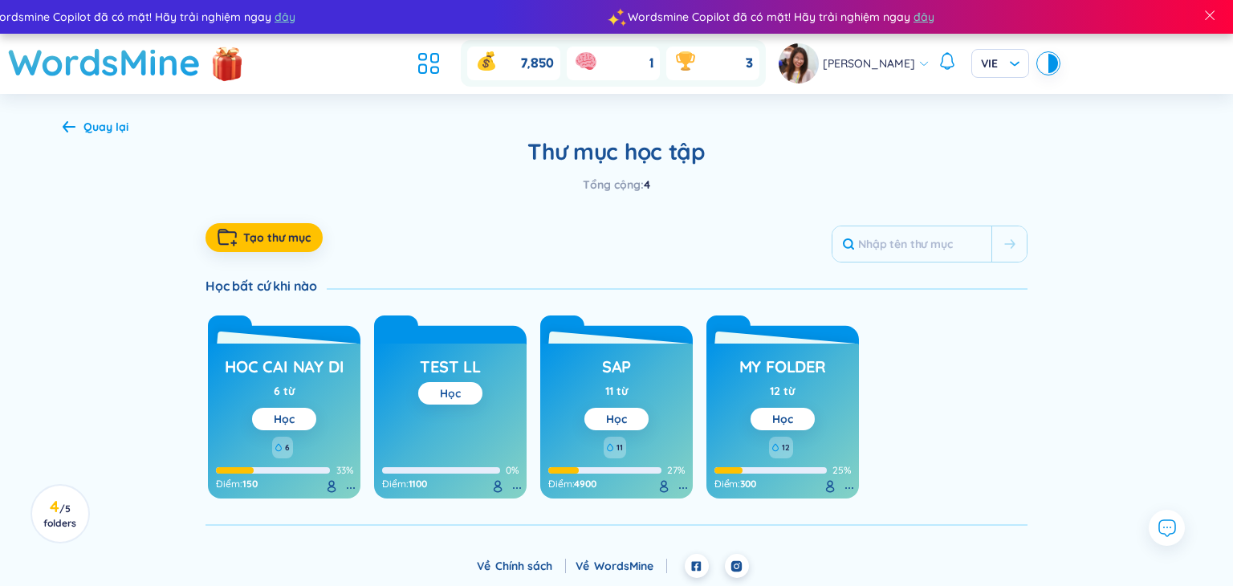
click at [467, 396] on button "Học" at bounding box center [450, 393] width 64 height 22
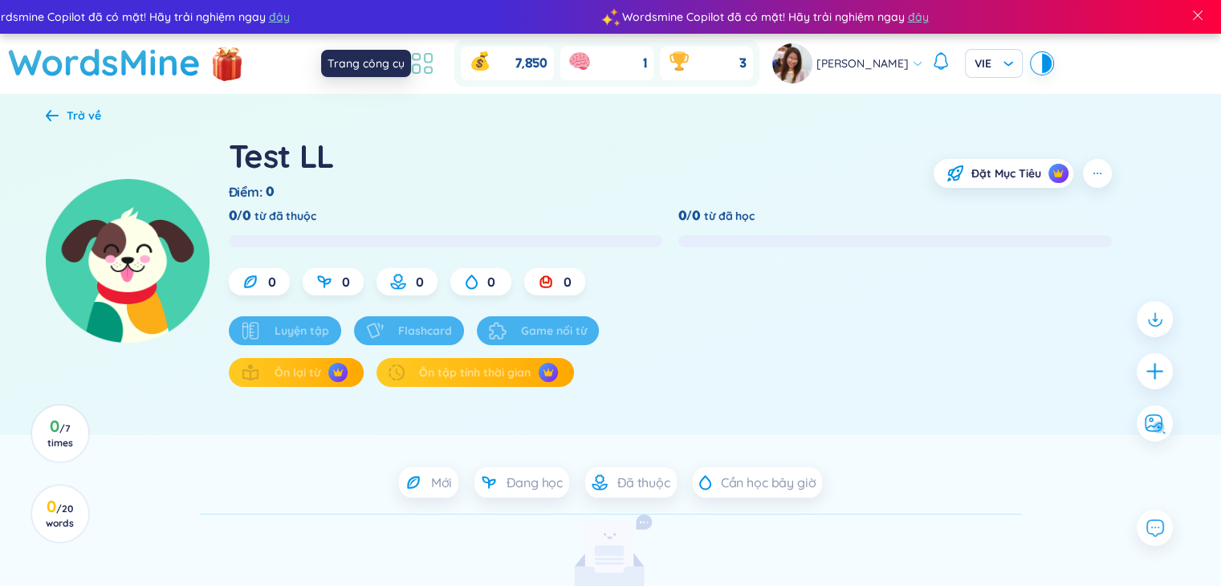
click at [437, 63] on icon at bounding box center [422, 63] width 29 height 29
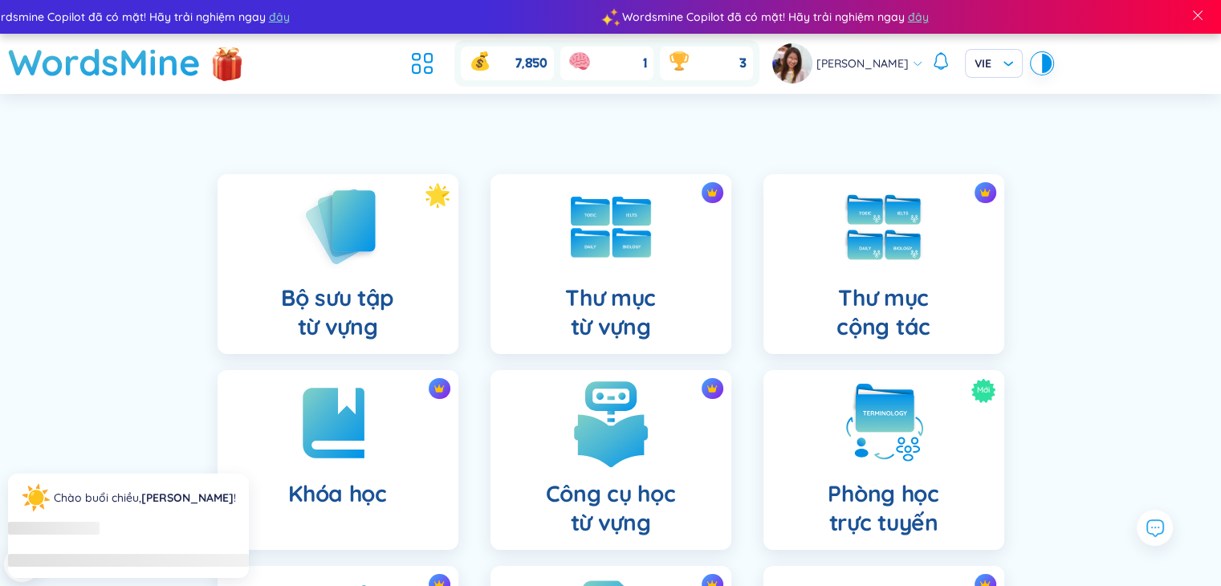
scroll to position [241, 0]
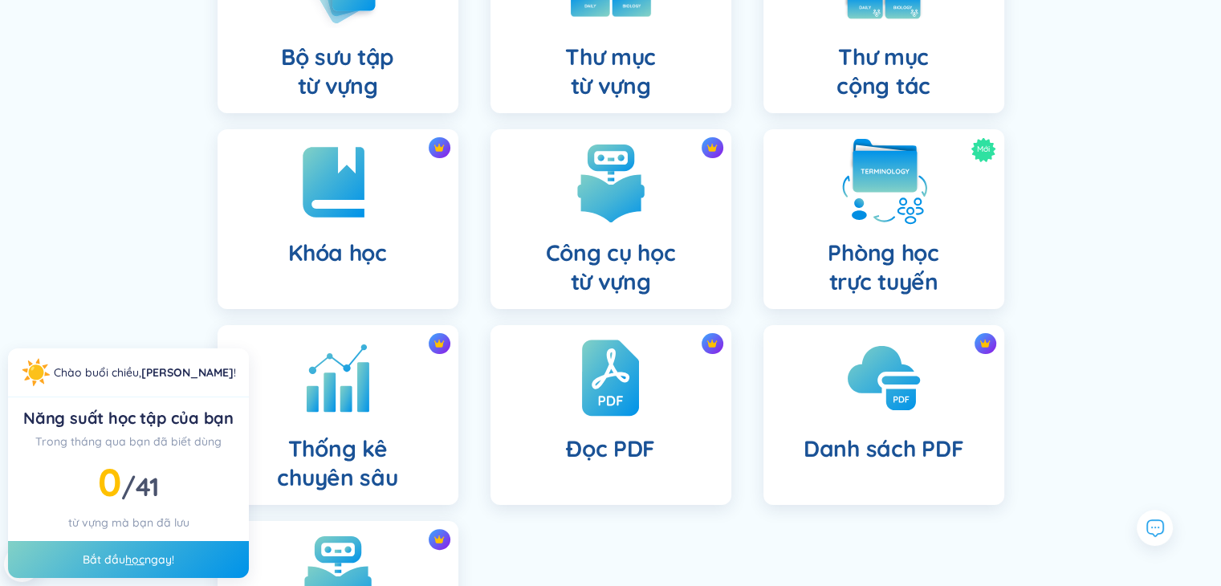
click at [908, 213] on img at bounding box center [883, 182] width 88 height 88
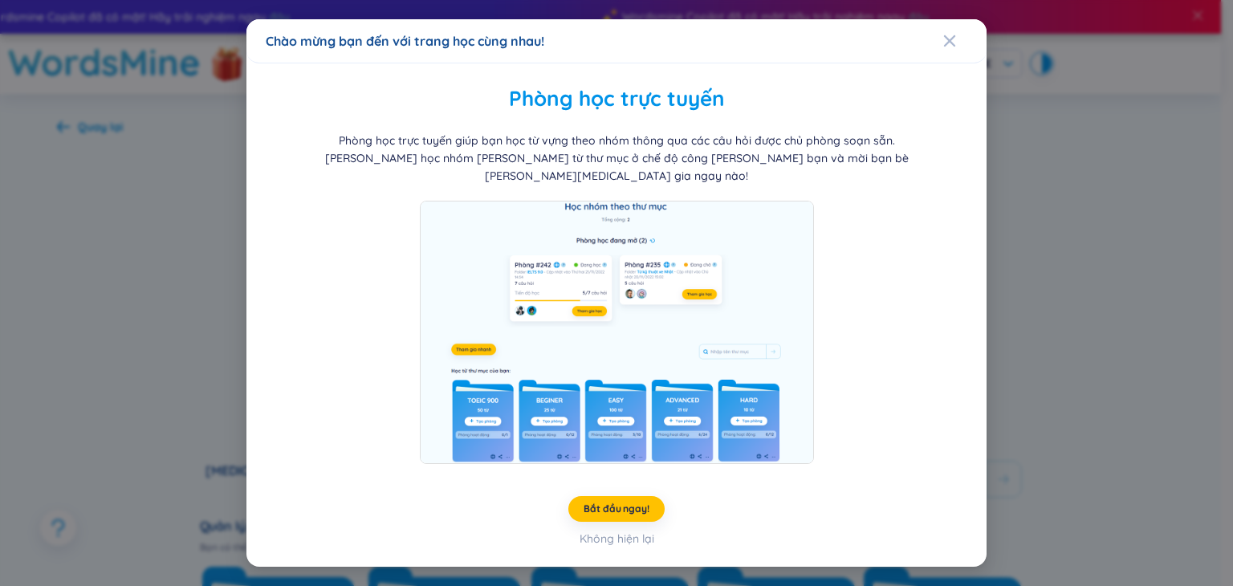
click at [941, 46] on div "Chào mừng bạn đến với trang học cùng nhau!" at bounding box center [616, 41] width 701 height 18
click at [959, 48] on span "Close" at bounding box center [964, 40] width 43 height 43
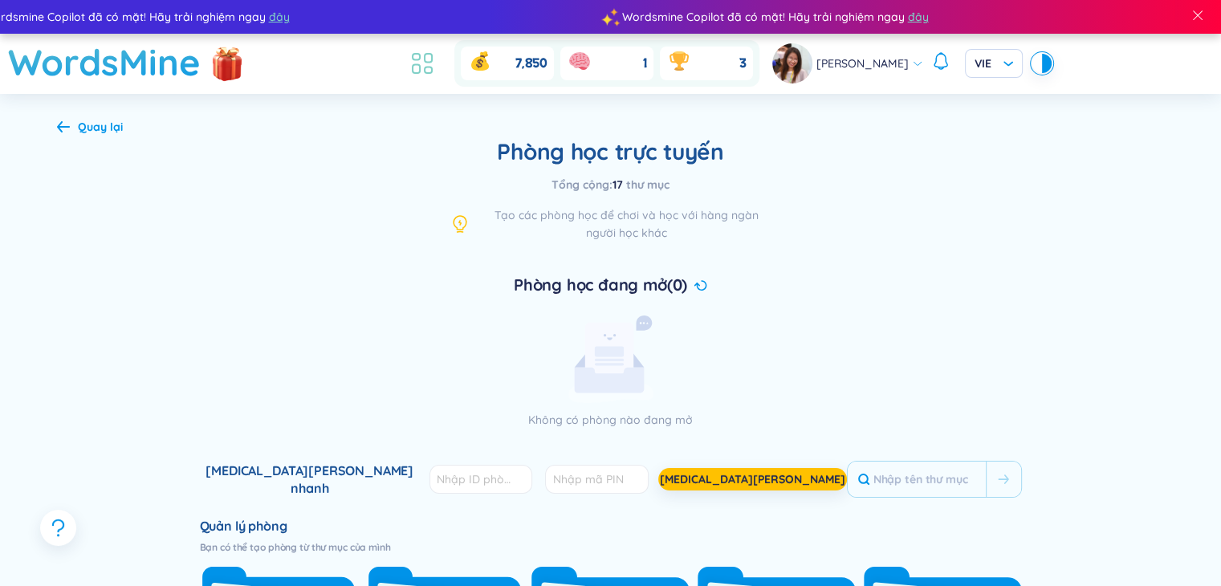
click at [437, 71] on icon at bounding box center [422, 63] width 29 height 29
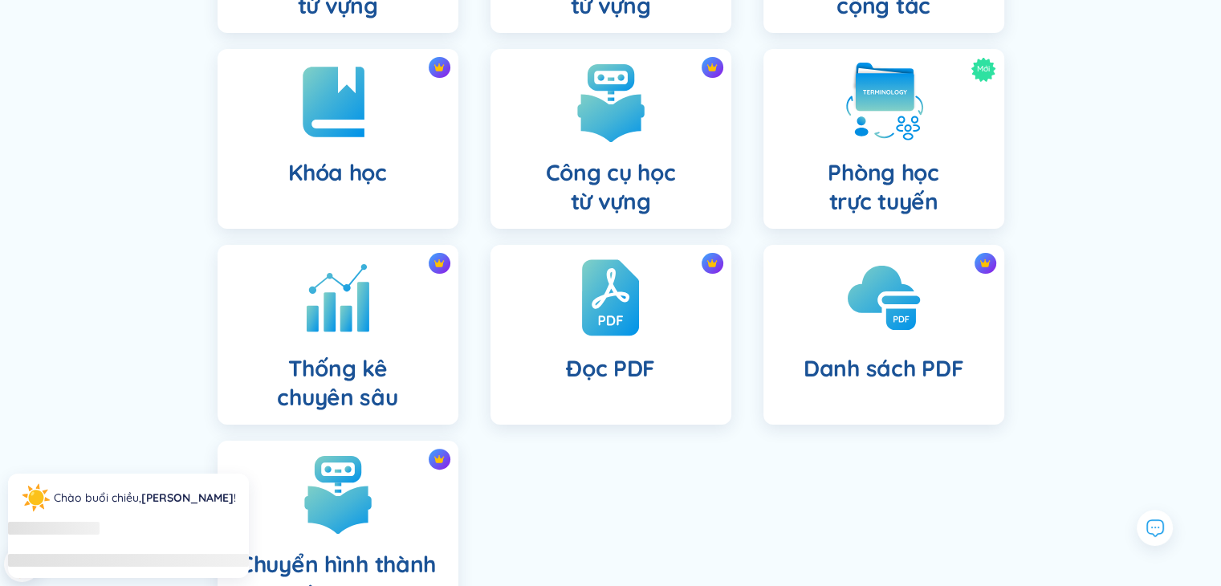
scroll to position [443, 0]
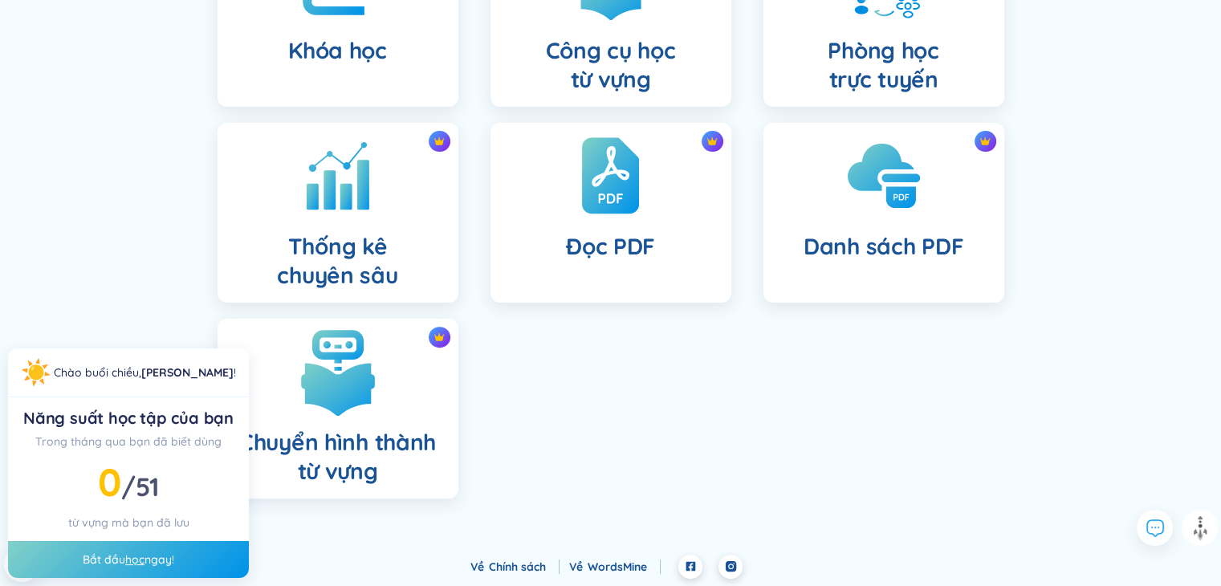
click at [376, 405] on img at bounding box center [338, 371] width 88 height 88
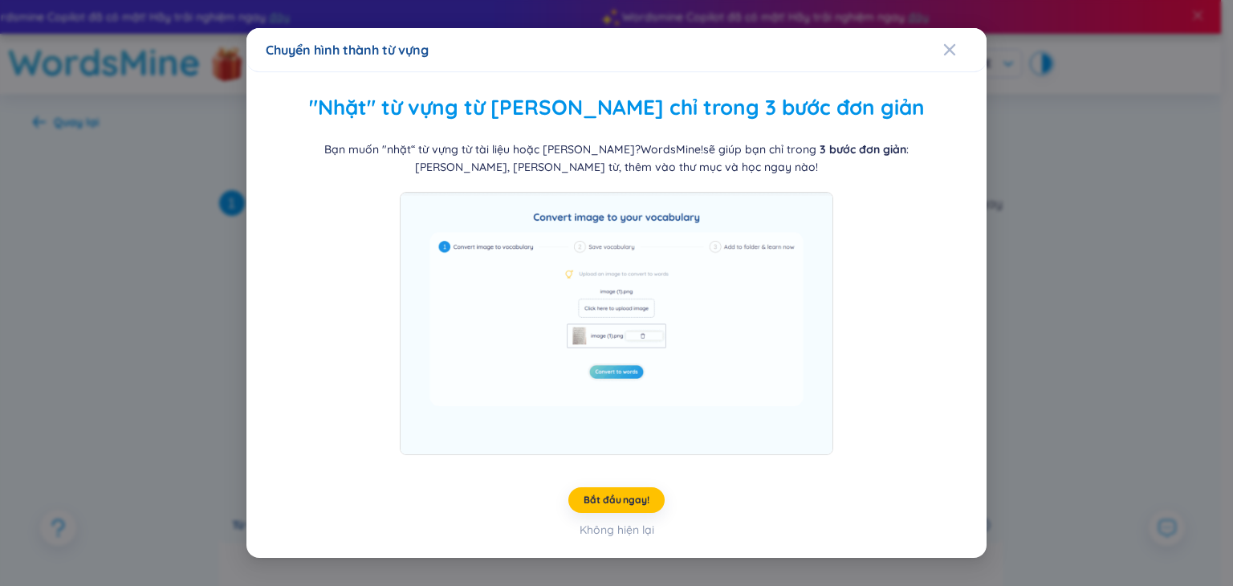
click at [1144, 131] on div "Chuyển hình thành từ vựng "Nhặt" từ vựng từ hình ảnh chỉ trong 3 bước đơn giản …" at bounding box center [616, 293] width 1233 height 586
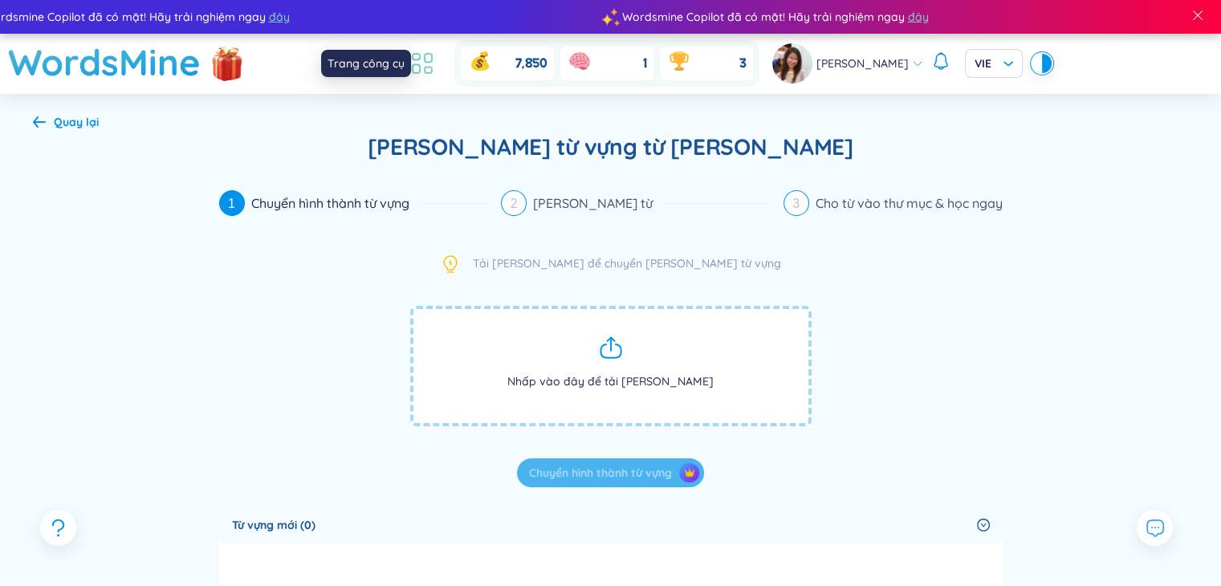
click at [437, 64] on icon at bounding box center [422, 63] width 29 height 29
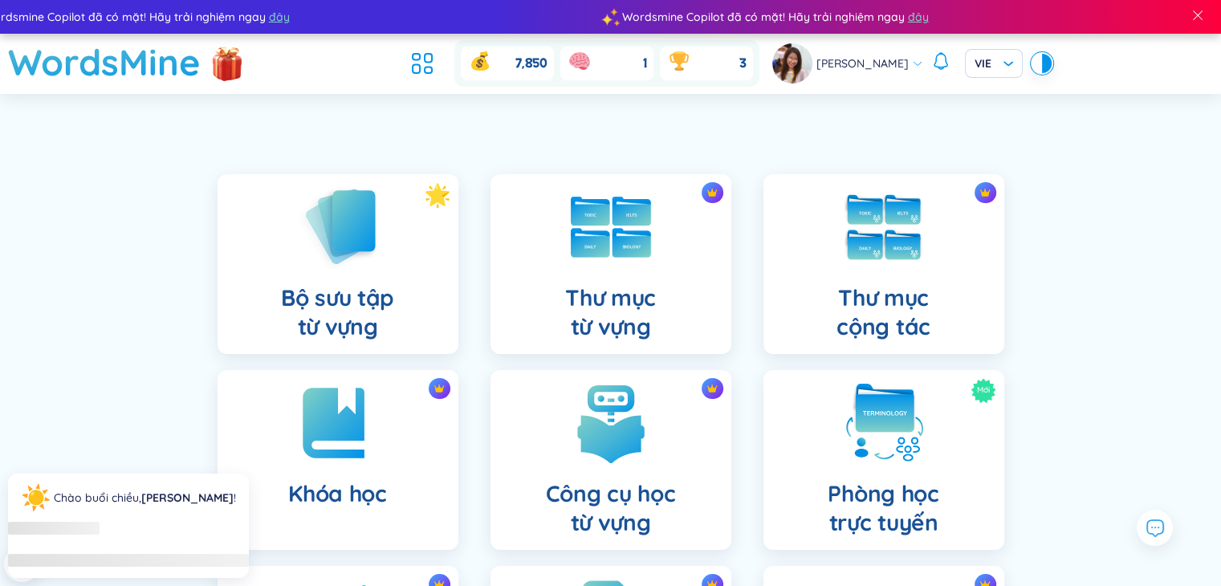
scroll to position [443, 0]
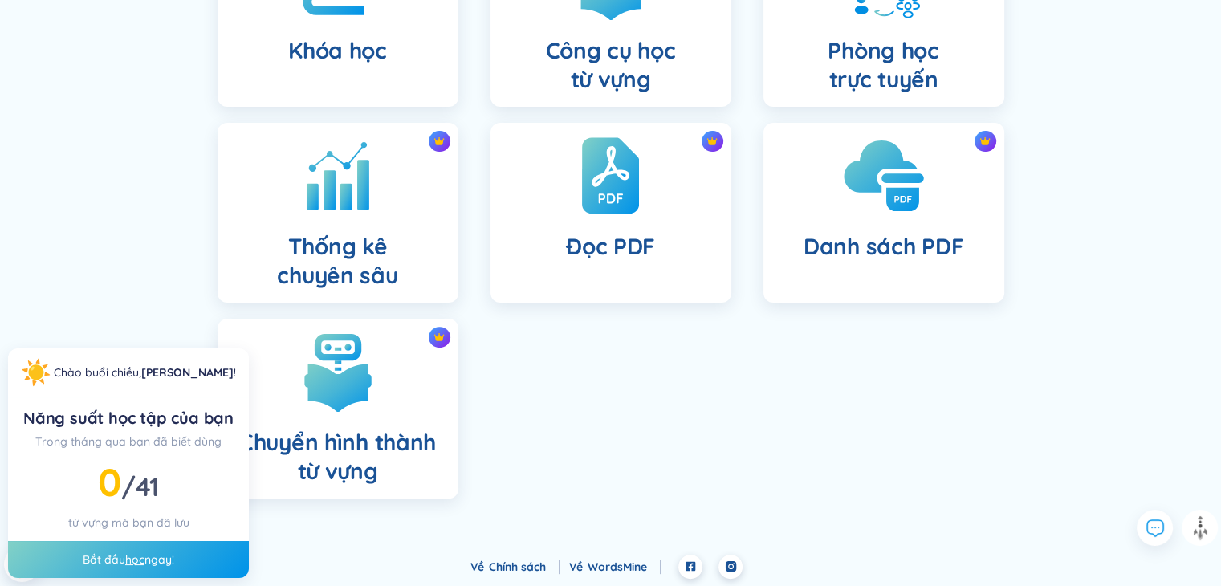
click at [824, 254] on h4 "Danh sách PDF" at bounding box center [883, 246] width 160 height 29
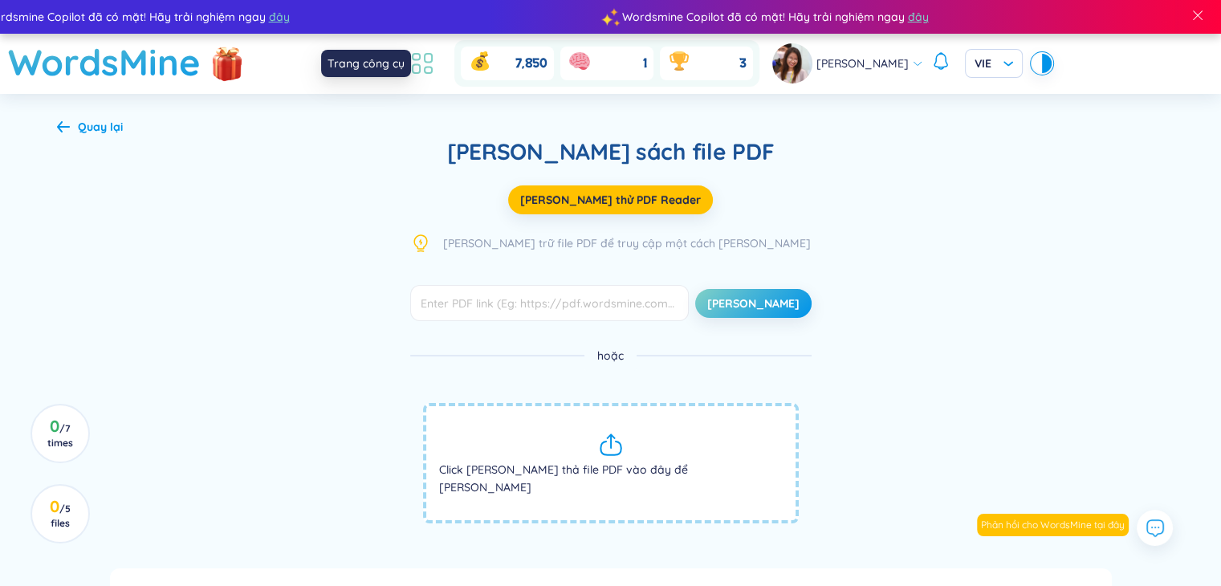
click at [437, 65] on icon at bounding box center [422, 63] width 29 height 29
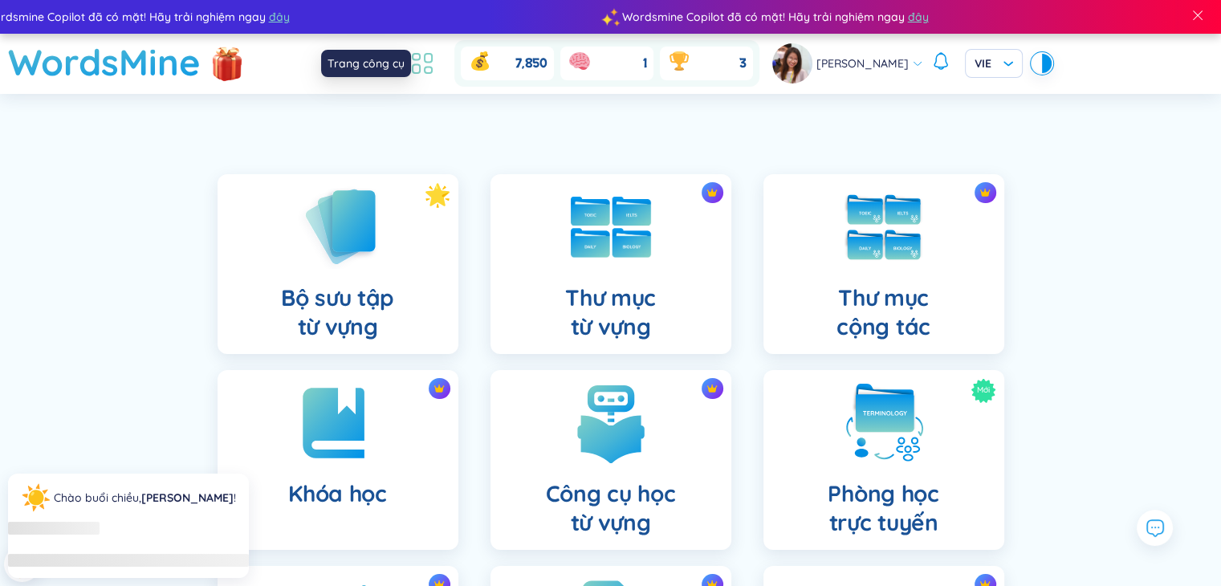
click at [437, 65] on icon at bounding box center [422, 63] width 29 height 29
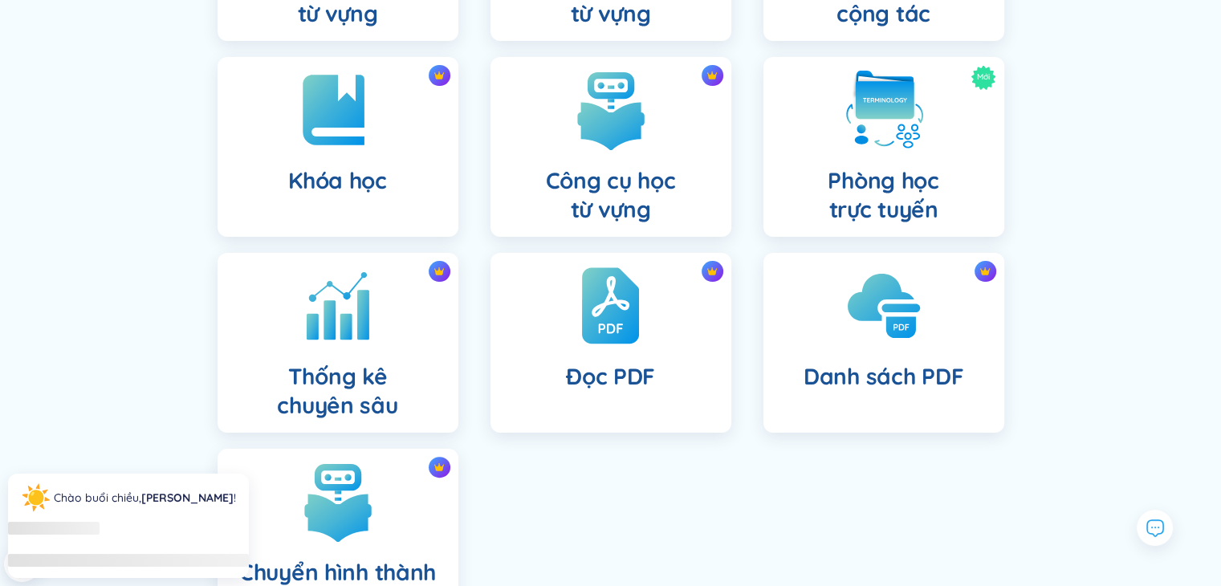
scroll to position [443, 0]
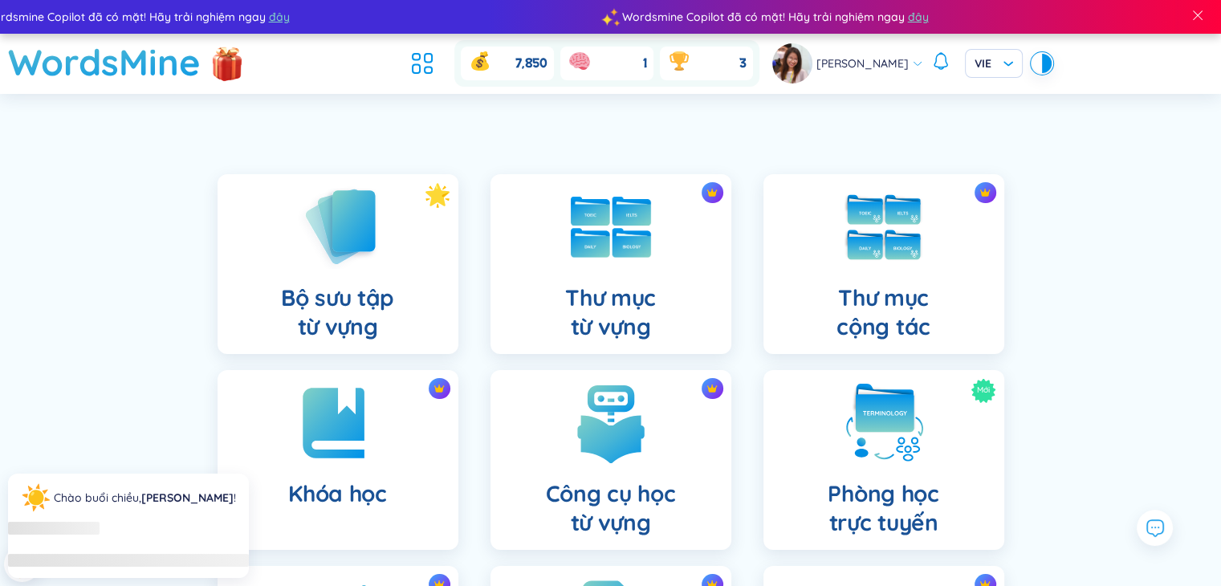
scroll to position [443, 0]
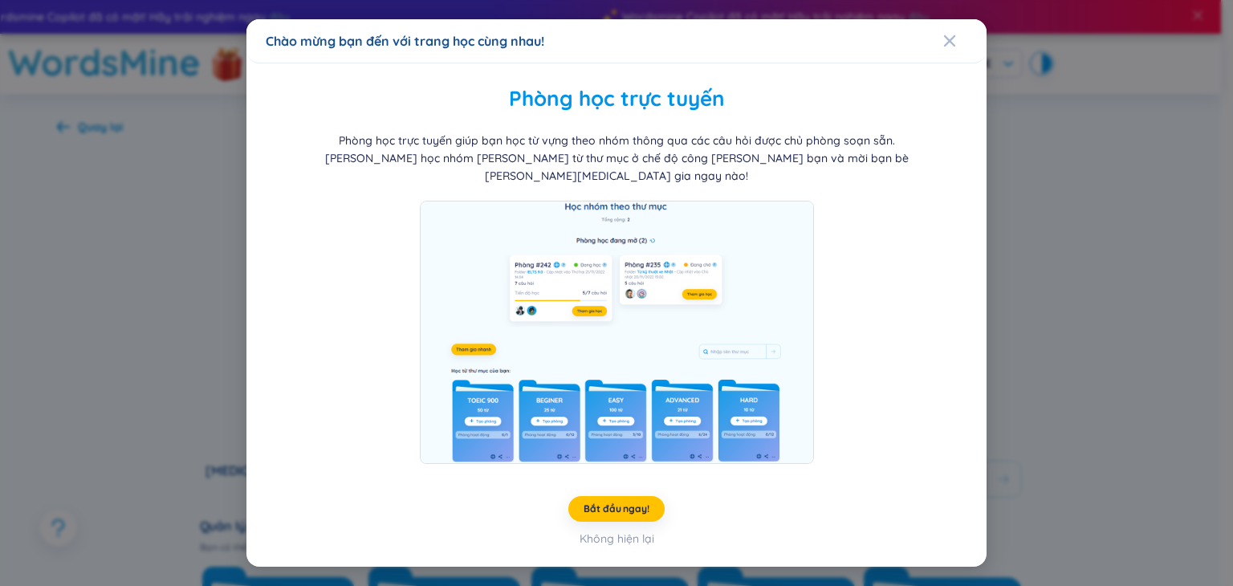
click at [1129, 226] on div "Chào mừng bạn đến với trang học cùng nhau! Phòng học trực tuyến Phòng học trực …" at bounding box center [616, 293] width 1233 height 586
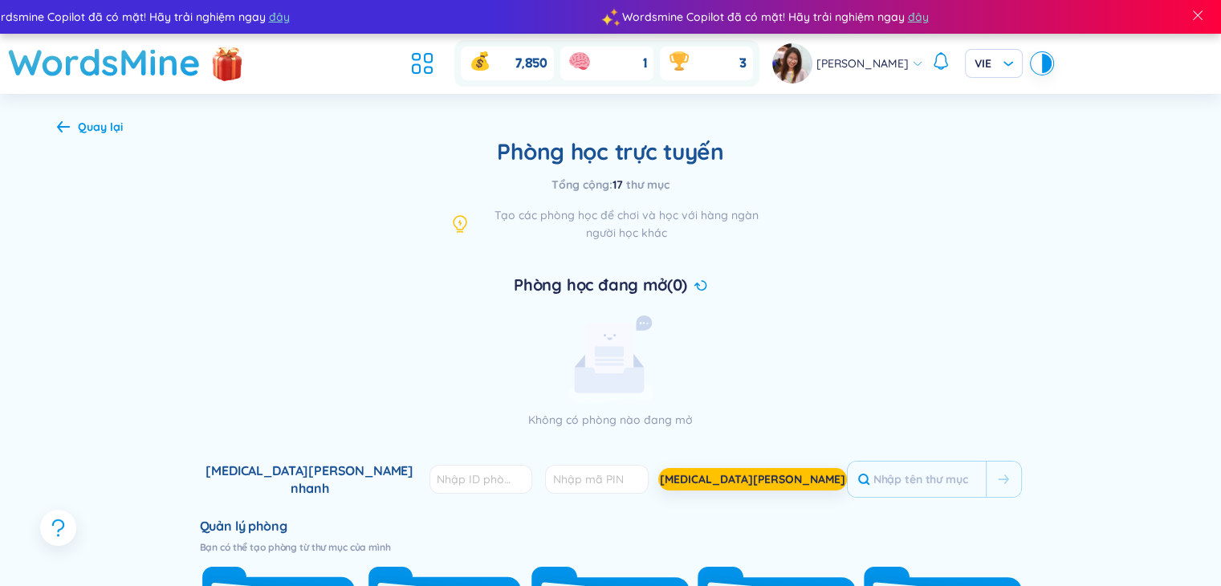
click at [71, 132] on div "Quay lại" at bounding box center [90, 127] width 66 height 18
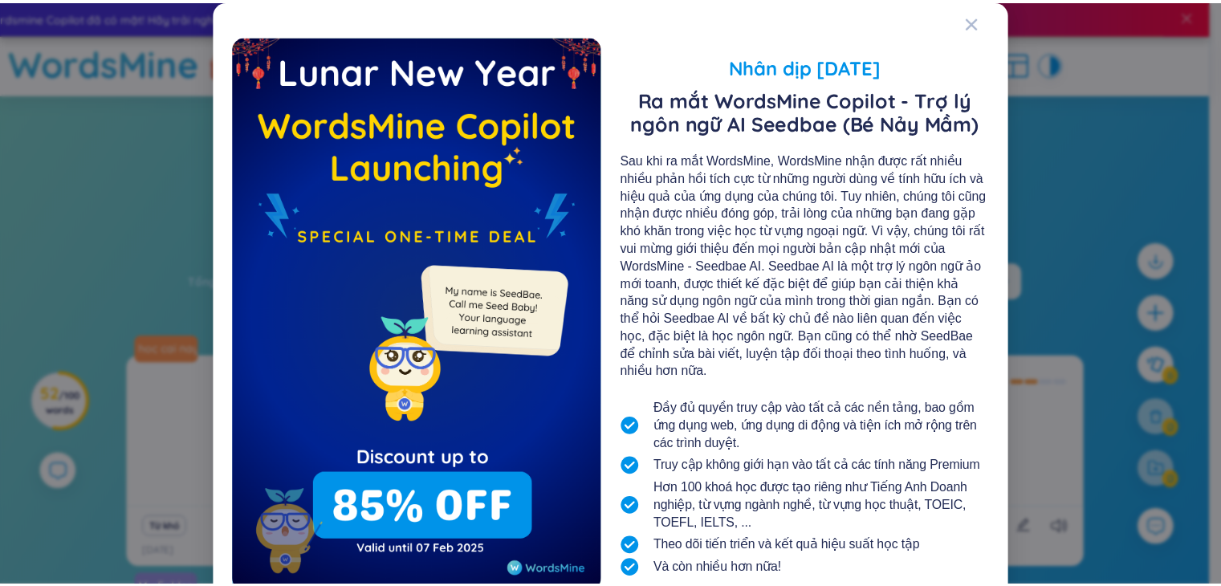
scroll to position [105, 0]
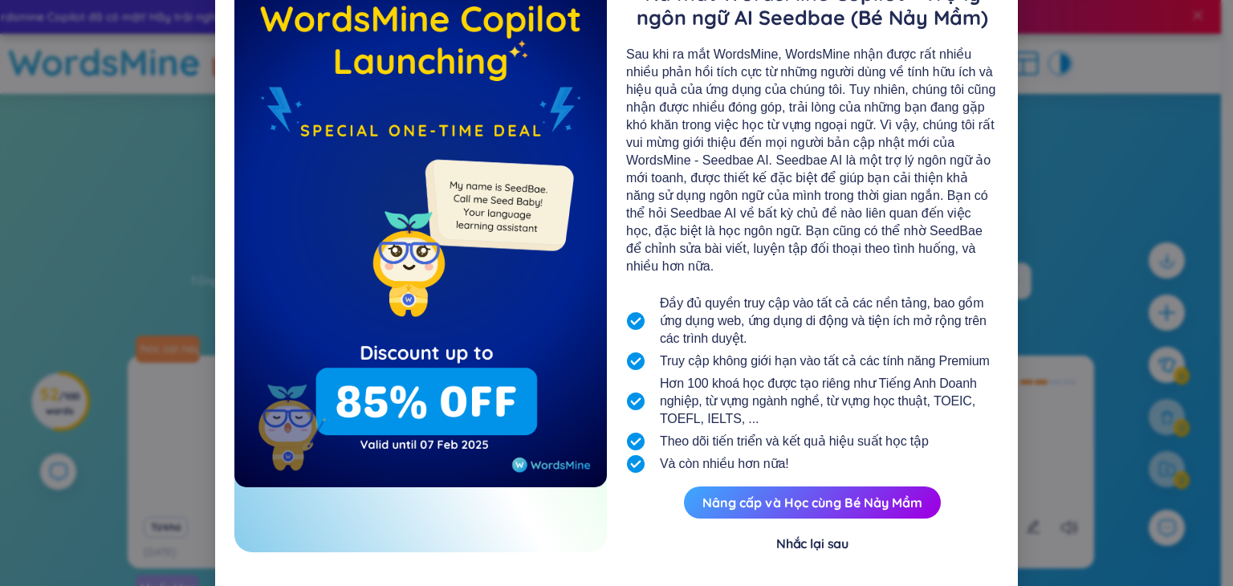
click at [971, 216] on div "Sau khi ra mắt WordsMine, WordsMine nhận được rất nhiều nhiều phản hồi tích cực…" at bounding box center [812, 161] width 372 height 230
click at [1108, 199] on div "Nhân dịp Tết Nguyên Đán Ra mắt WordsMine Copilot - Trợ lý ngôn ngữ AI Seedbae (…" at bounding box center [616, 293] width 1233 height 586
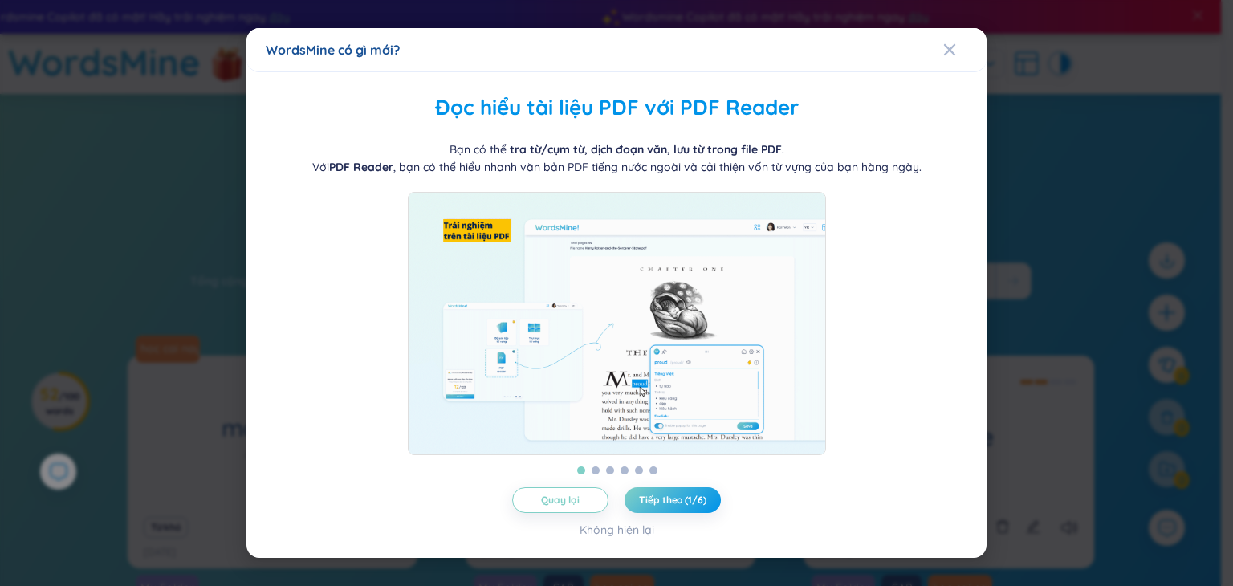
click at [1095, 367] on div "WordsMine có gì mới? Quản lý từ theo thư mục WordsMine cho bạn tự do quản lý th…" at bounding box center [616, 293] width 1233 height 586
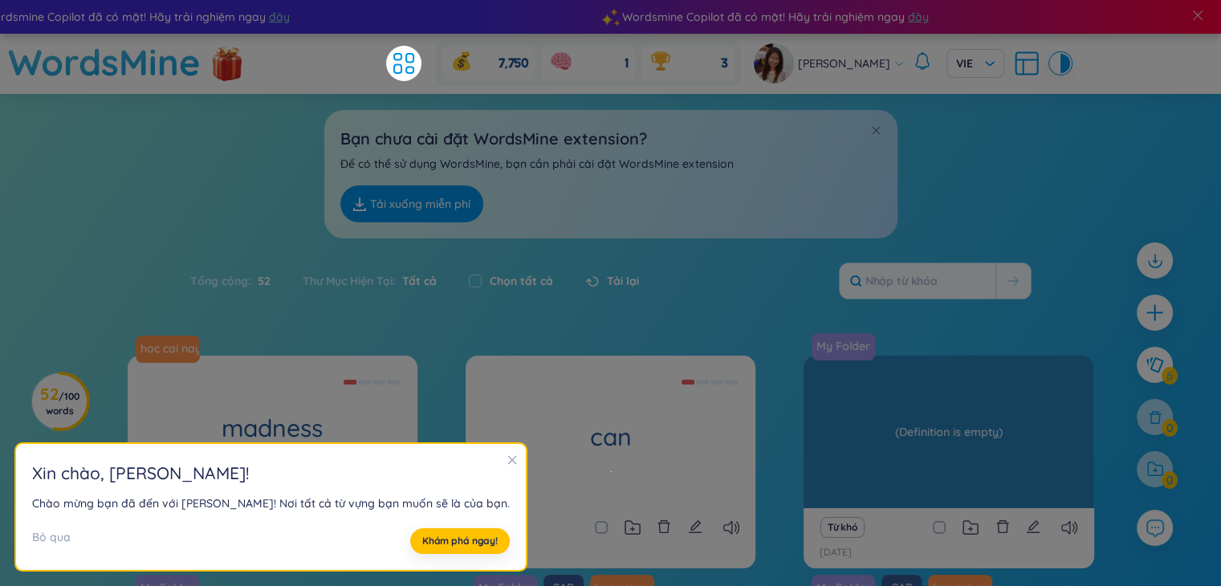
click at [902, 364] on div "respone" at bounding box center [948, 432] width 290 height 152
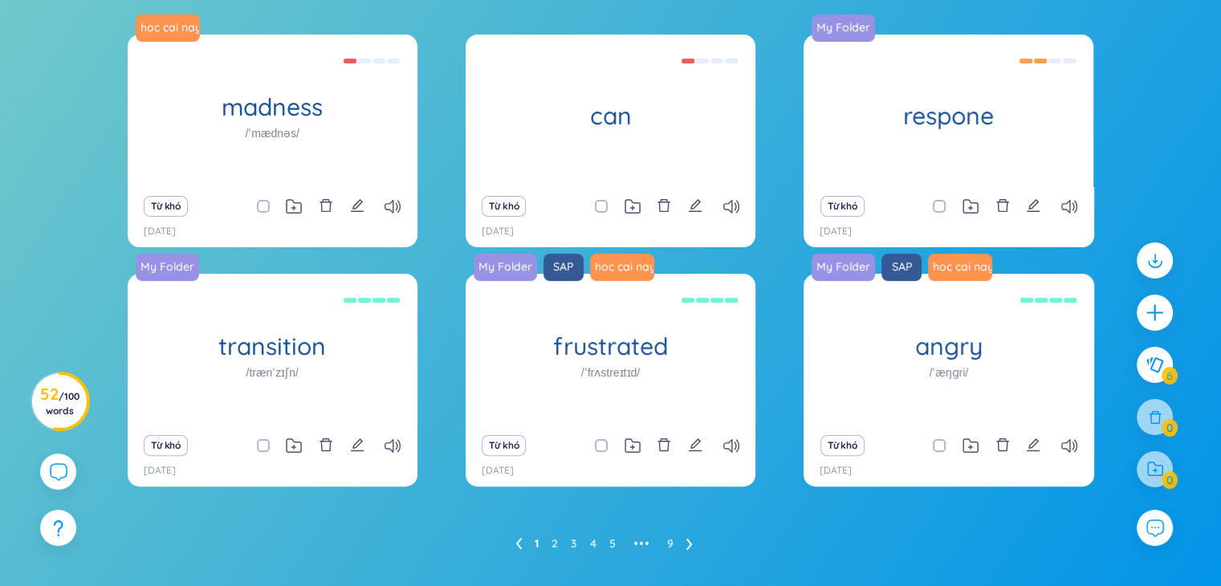
scroll to position [0, 0]
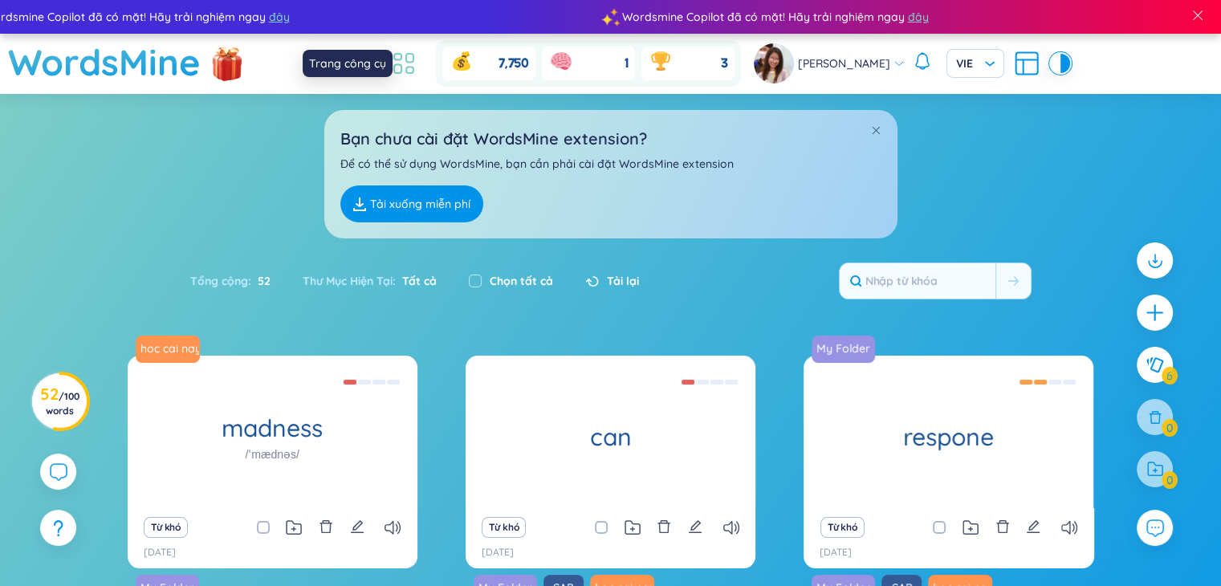
click at [401, 65] on icon at bounding box center [397, 69] width 7 height 9
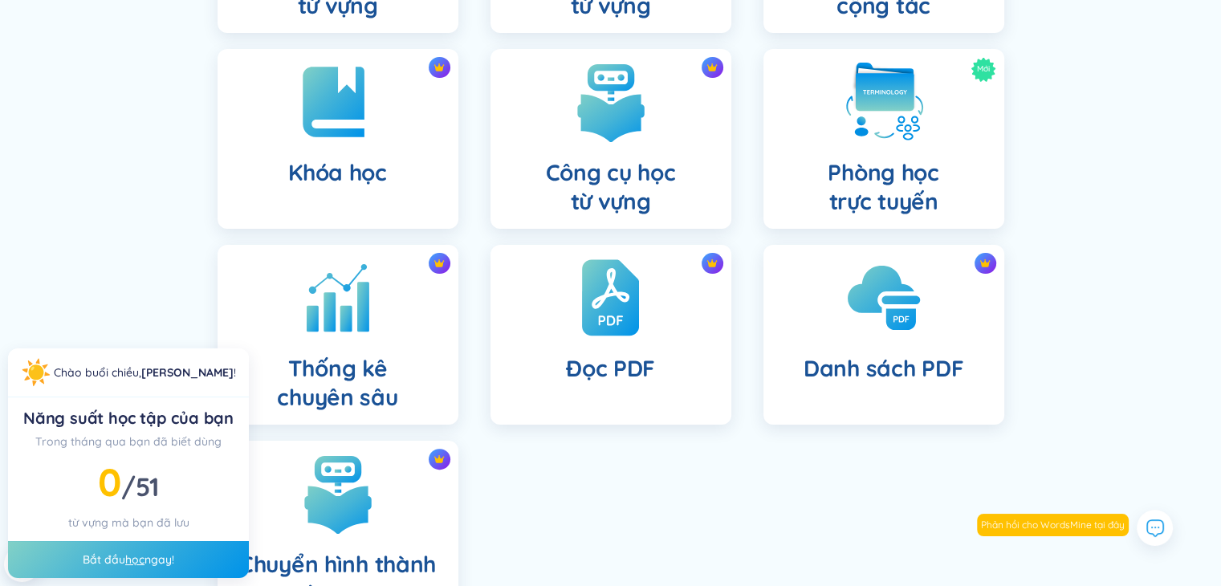
scroll to position [241, 0]
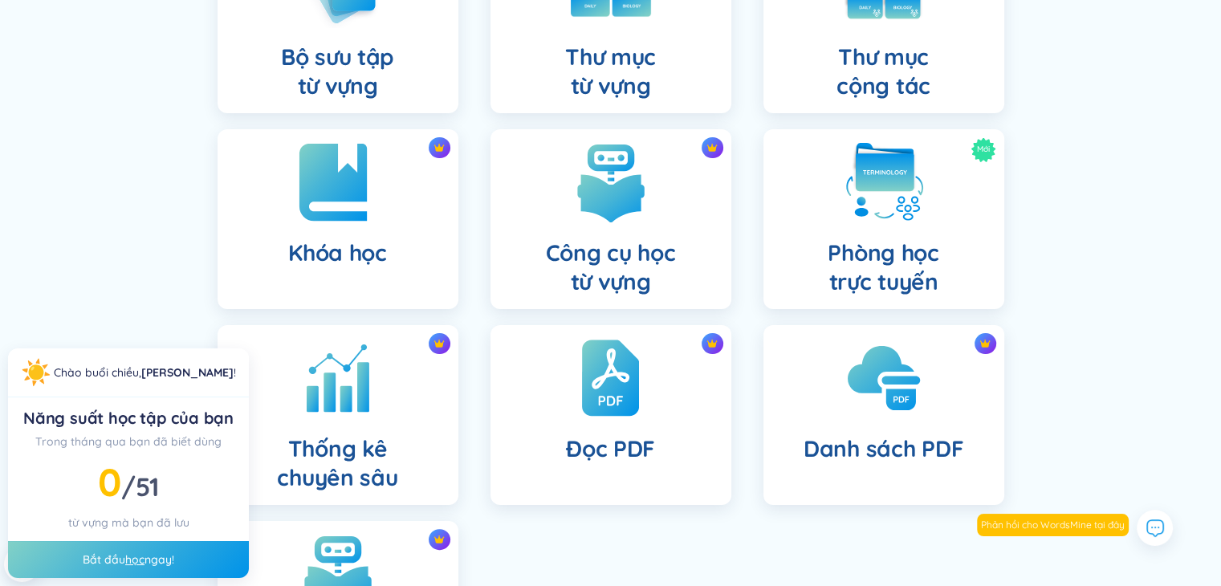
click at [353, 241] on h4 "Khóa học" at bounding box center [337, 252] width 99 height 29
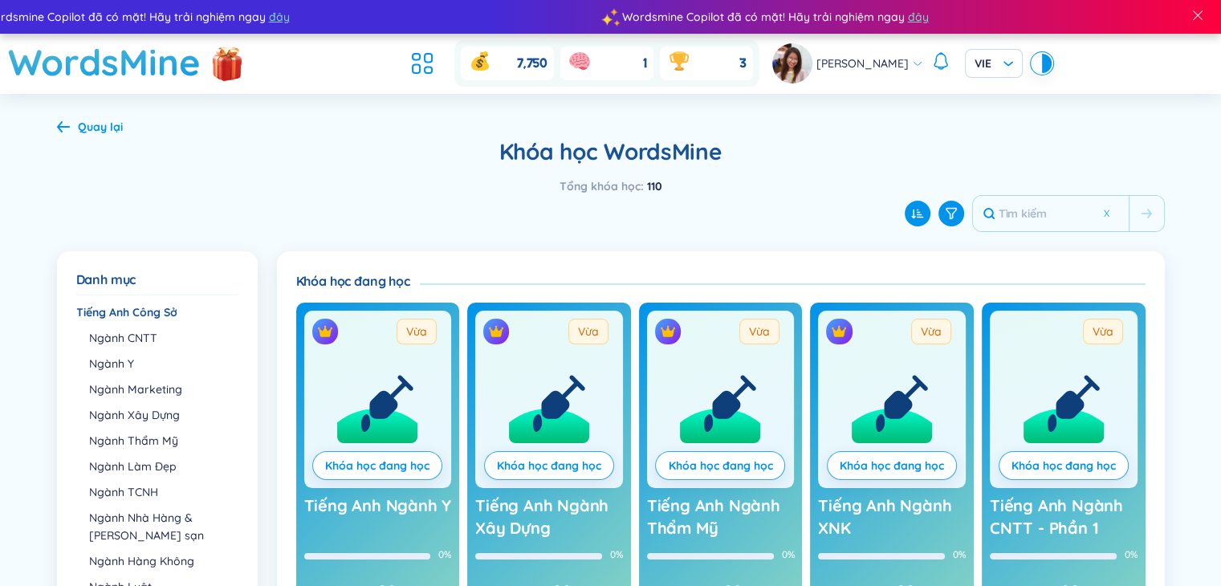
click at [498, 331] on img at bounding box center [496, 331] width 16 height 16
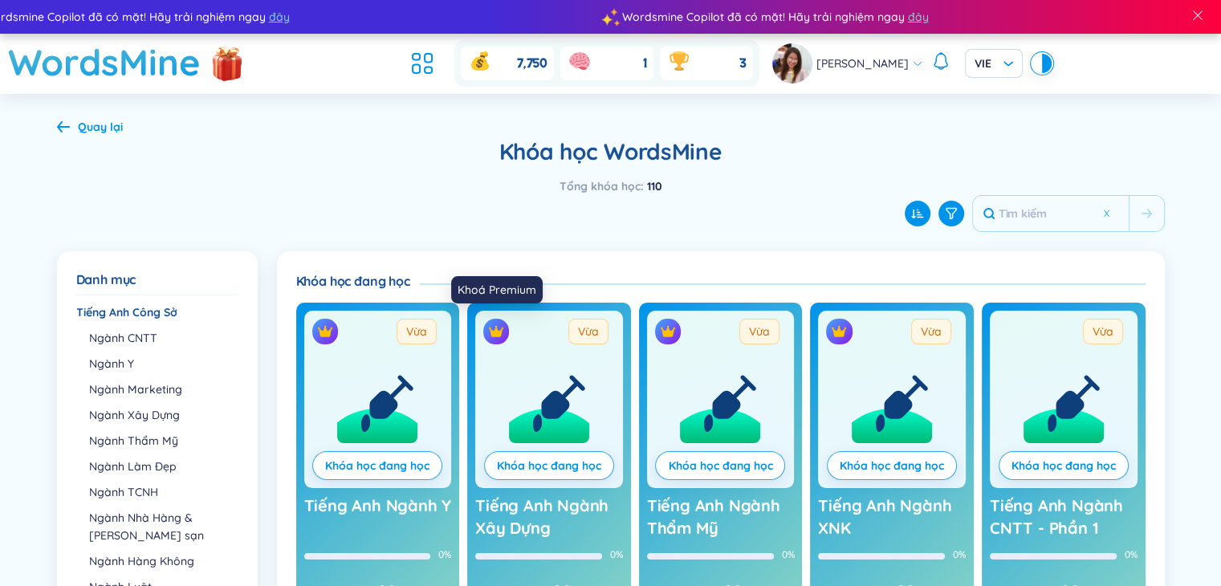
scroll to position [161, 0]
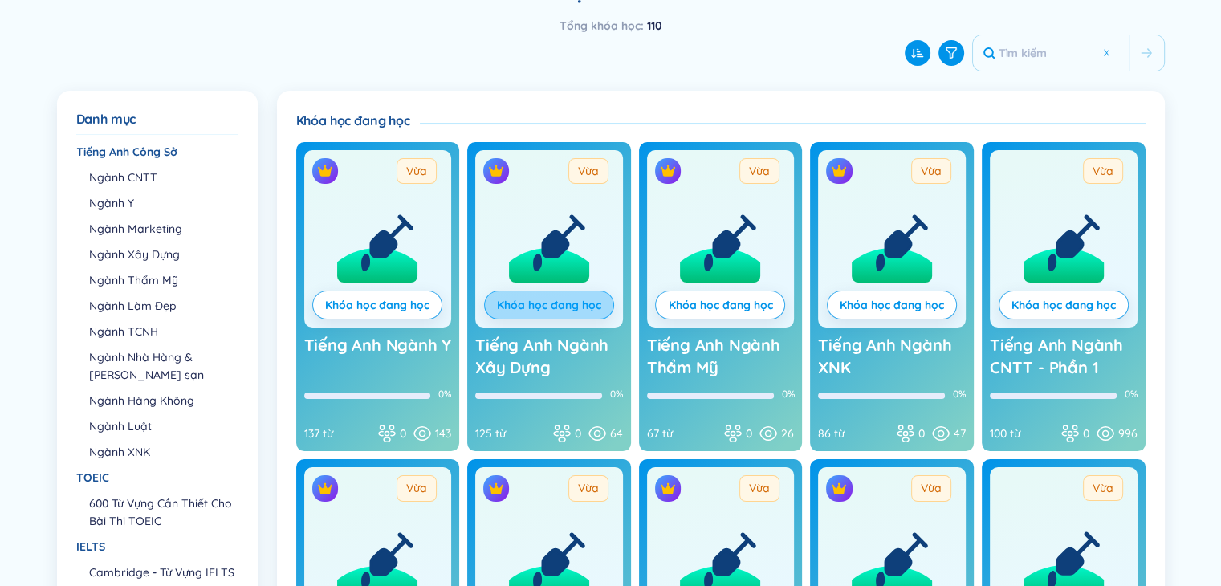
click at [551, 301] on link "Khóa học đang học" at bounding box center [549, 305] width 104 height 18
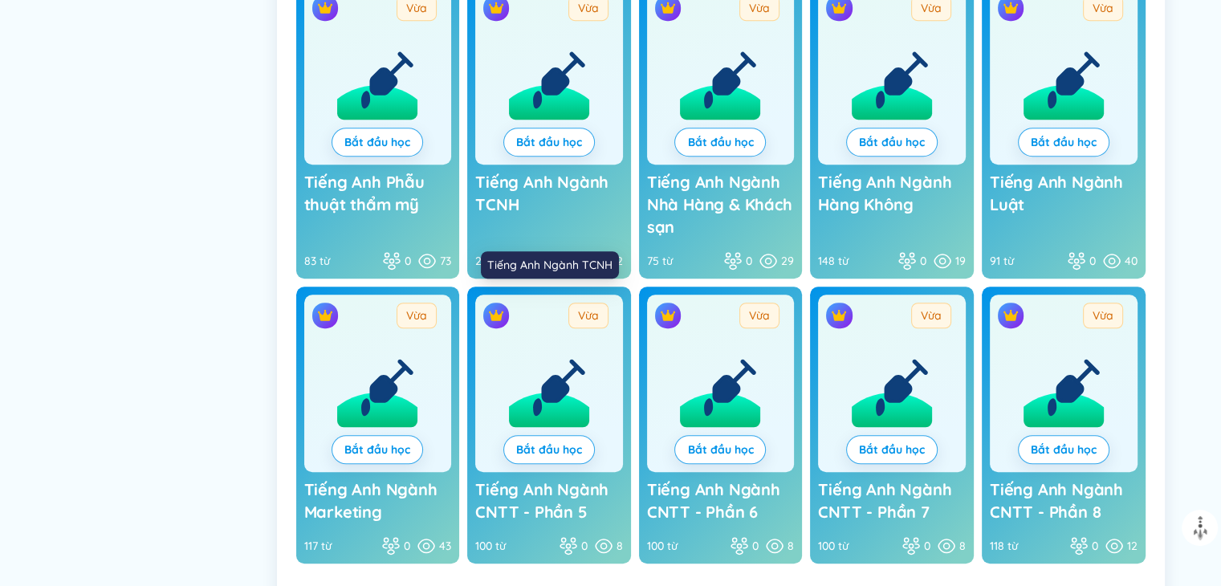
scroll to position [1145, 0]
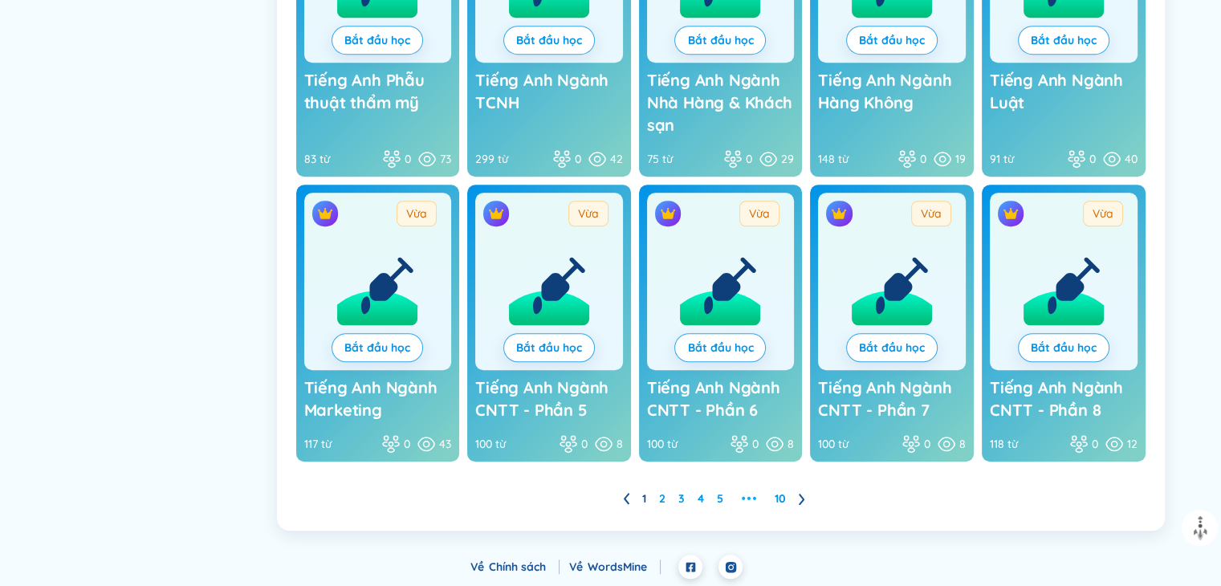
click at [510, 290] on icon at bounding box center [549, 275] width 80 height 99
drag, startPoint x: 576, startPoint y: 328, endPoint x: 576, endPoint y: 346, distance: 17.7
click at [576, 328] on div "Vừa Bắt đầu học" at bounding box center [549, 281] width 148 height 177
click at [575, 347] on span "Bắt đầu học" at bounding box center [549, 347] width 66 height 16
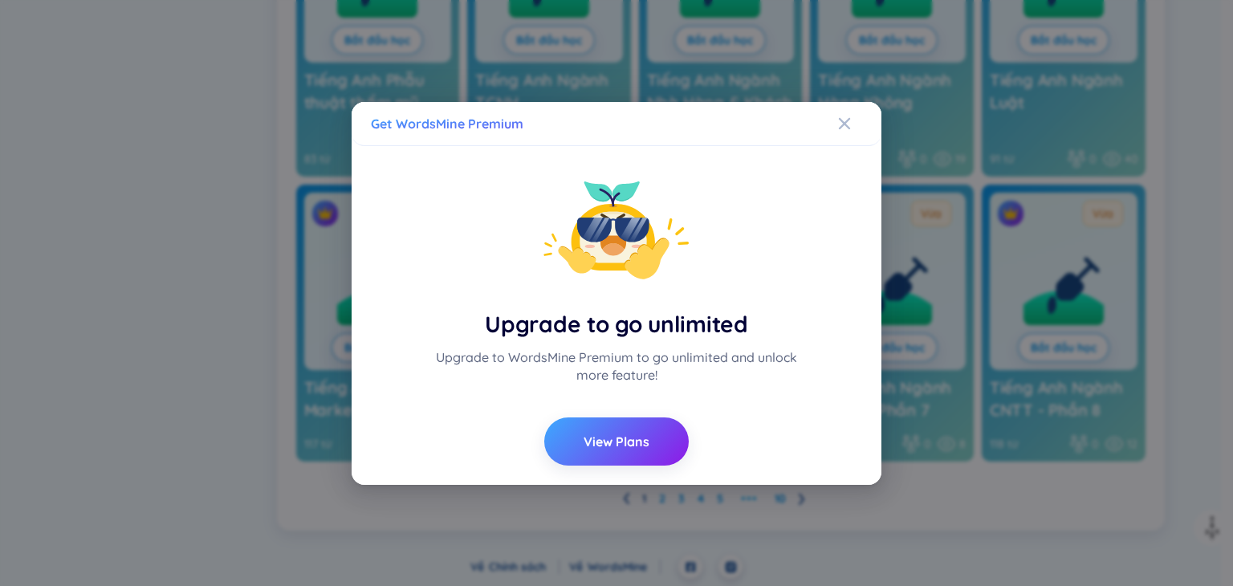
click at [854, 126] on span "Close" at bounding box center [859, 123] width 43 height 43
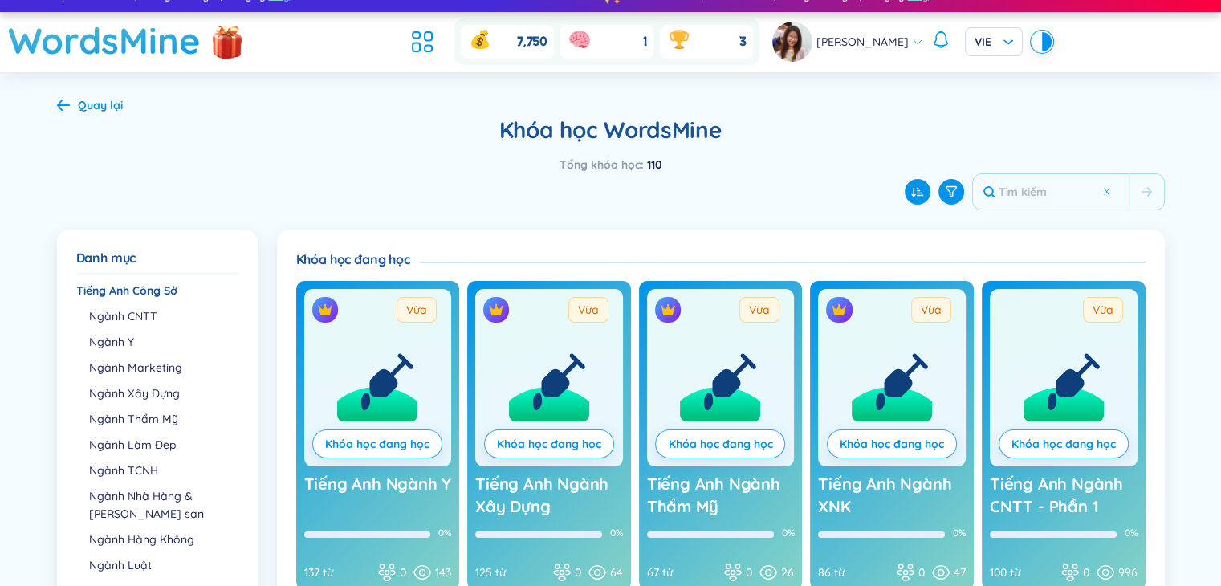
scroll to position [0, 0]
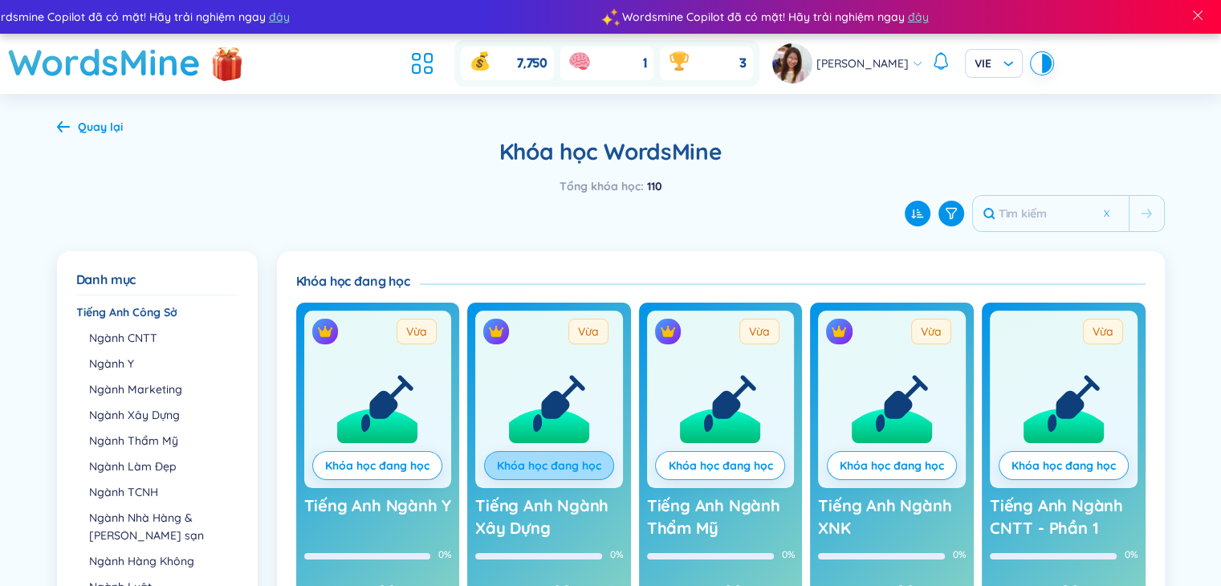
click at [517, 473] on link "Khóa học đang học" at bounding box center [549, 466] width 104 height 18
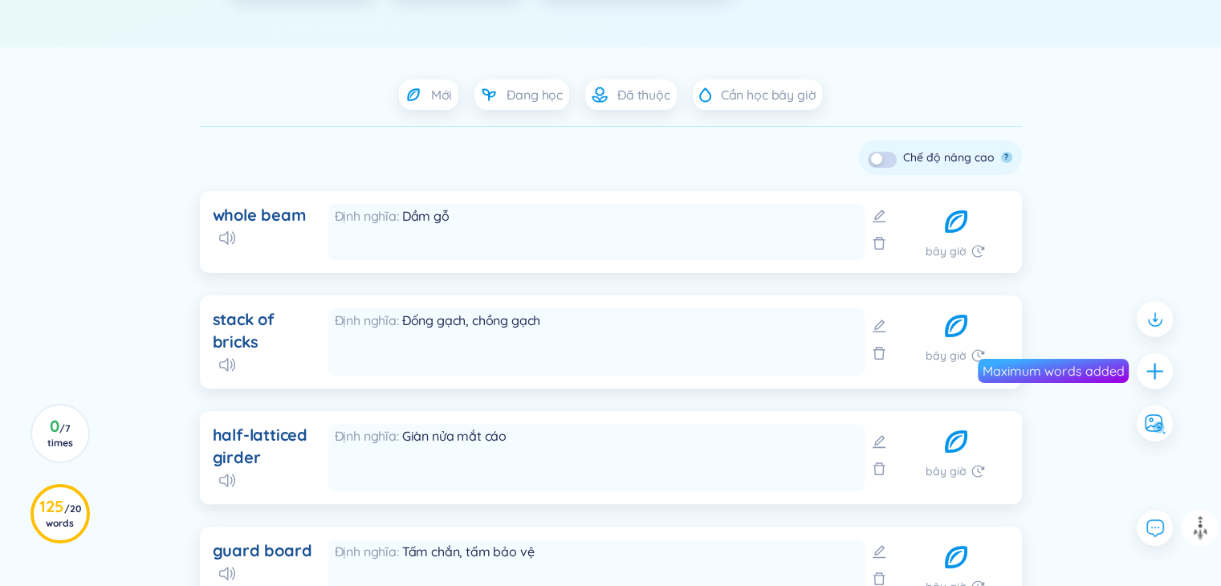
scroll to position [227, 0]
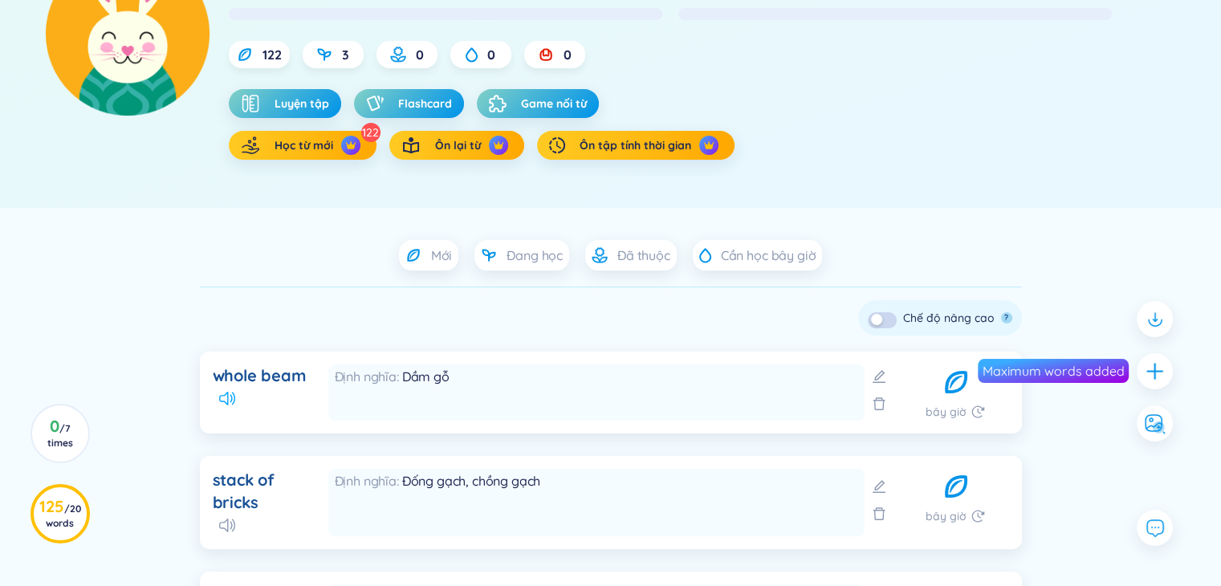
click at [234, 399] on icon at bounding box center [227, 399] width 16 height 14
click at [220, 403] on icon at bounding box center [227, 399] width 16 height 14
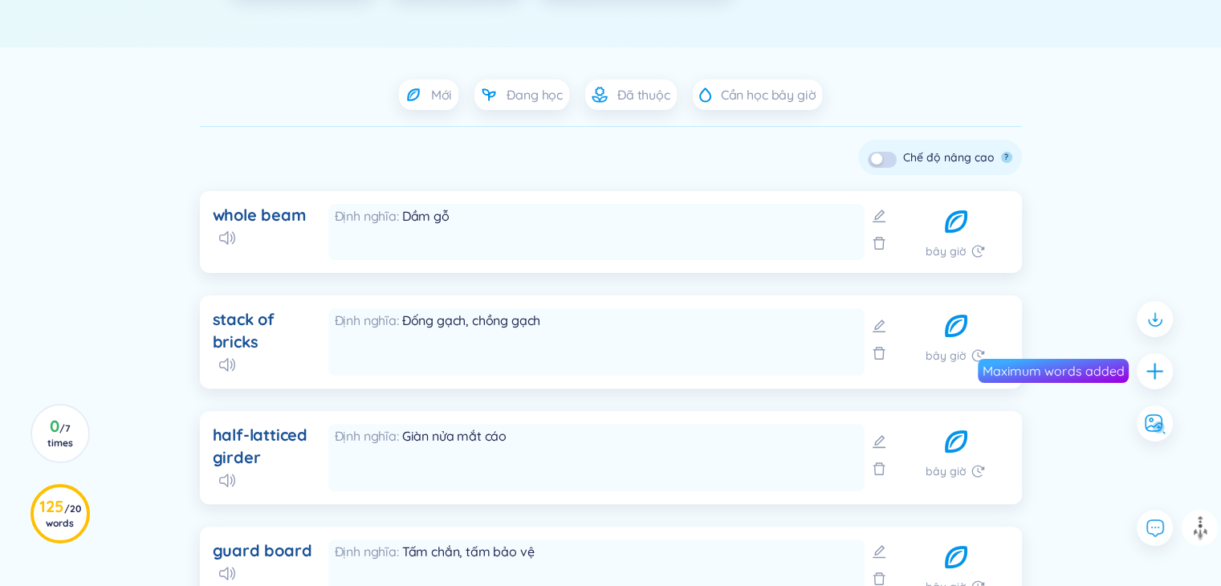
scroll to position [147, 0]
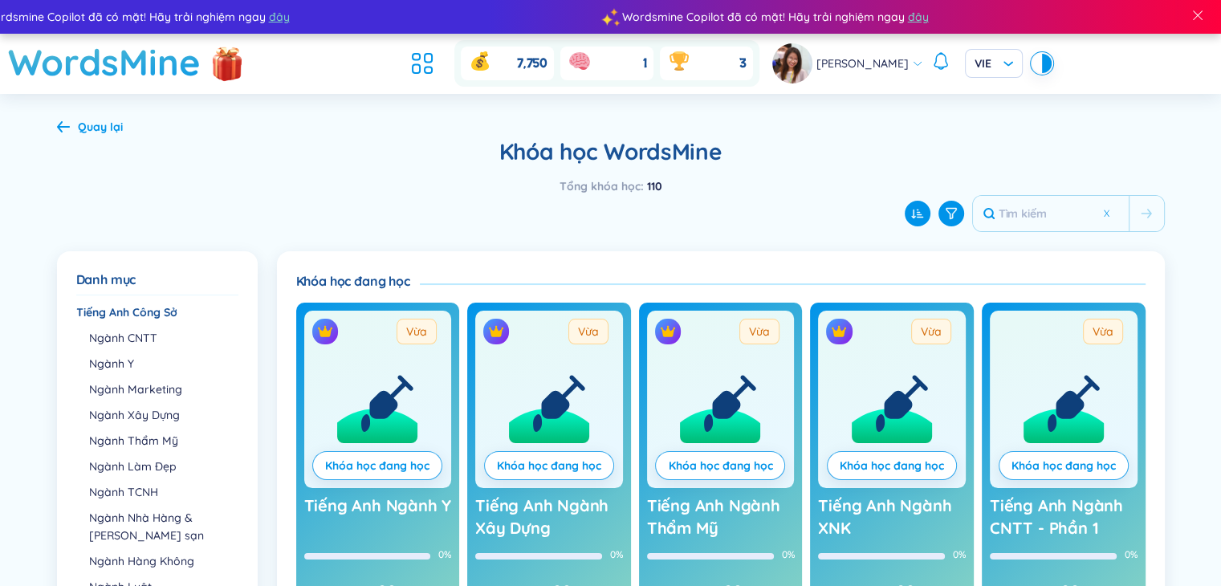
click at [67, 125] on icon at bounding box center [63, 126] width 13 height 12
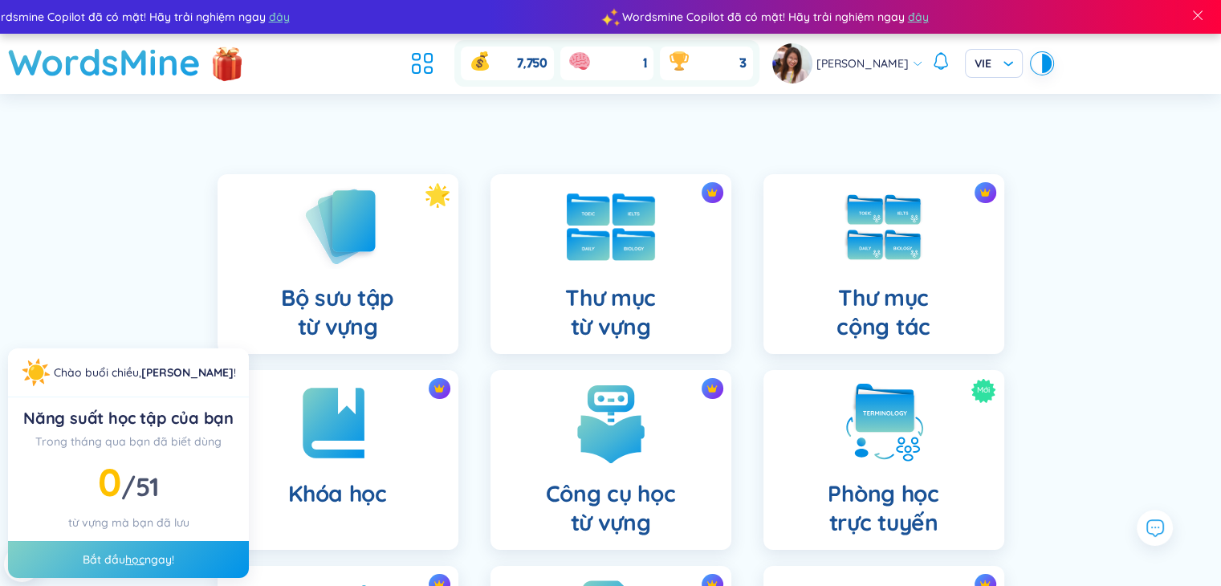
scroll to position [80, 0]
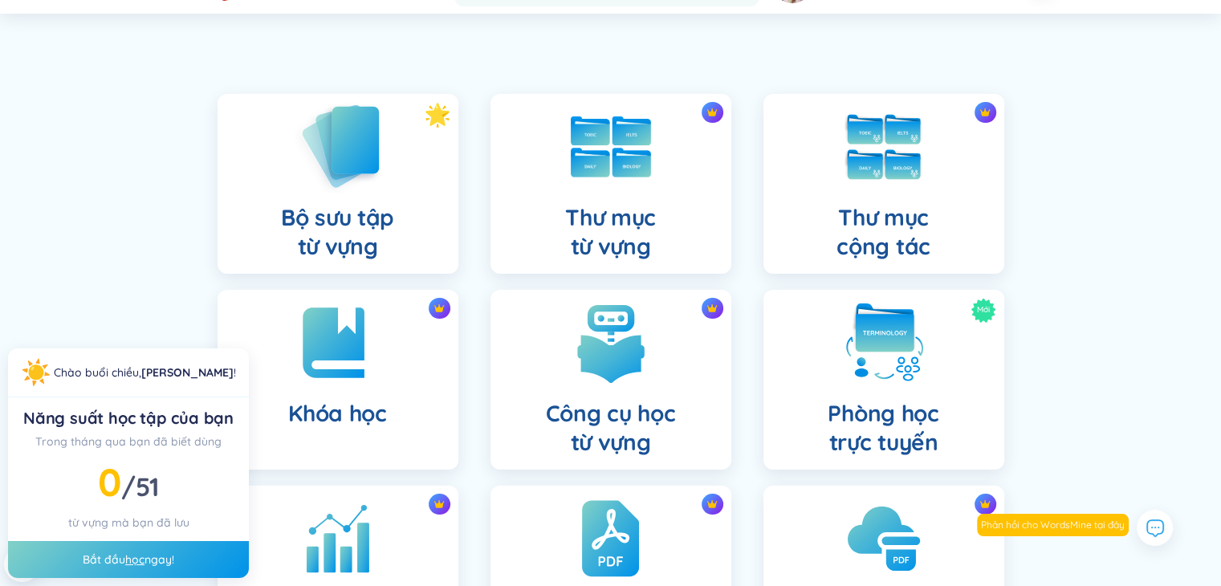
click at [340, 177] on img at bounding box center [338, 145] width 88 height 91
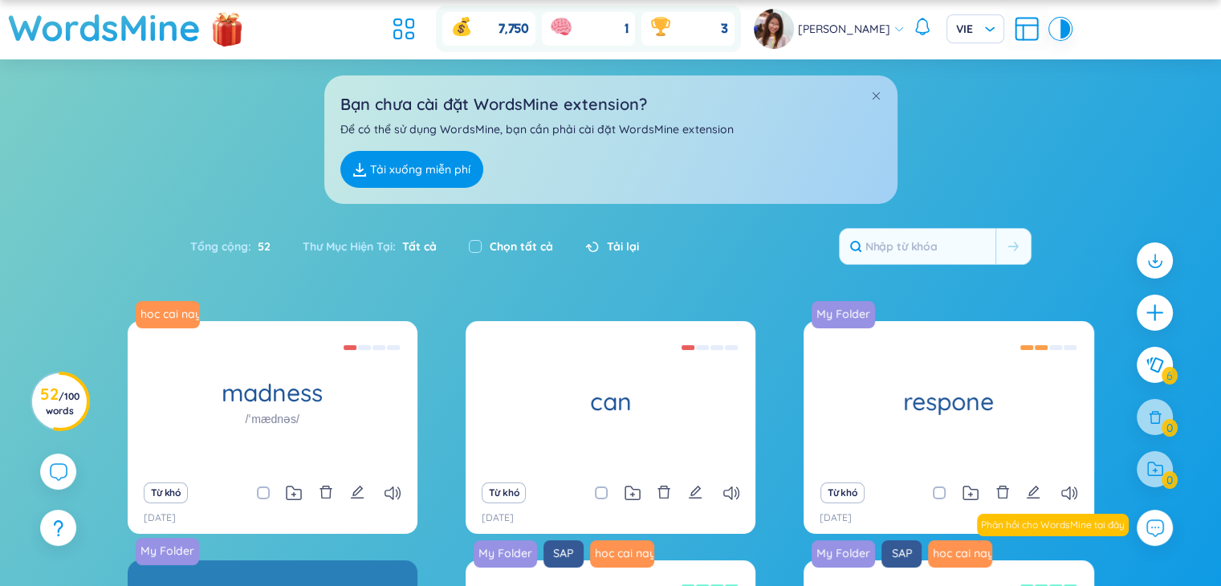
scroll to position [356, 0]
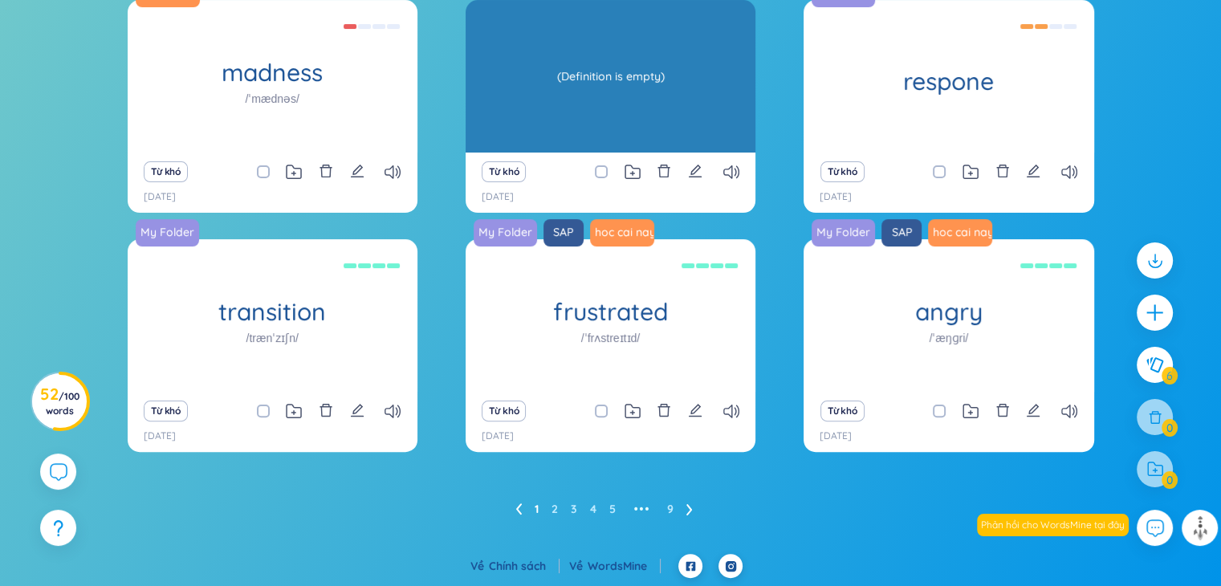
click at [557, 95] on div "can" at bounding box center [610, 76] width 290 height 152
click at [552, 97] on div "can (Definition is empty)" at bounding box center [610, 76] width 290 height 152
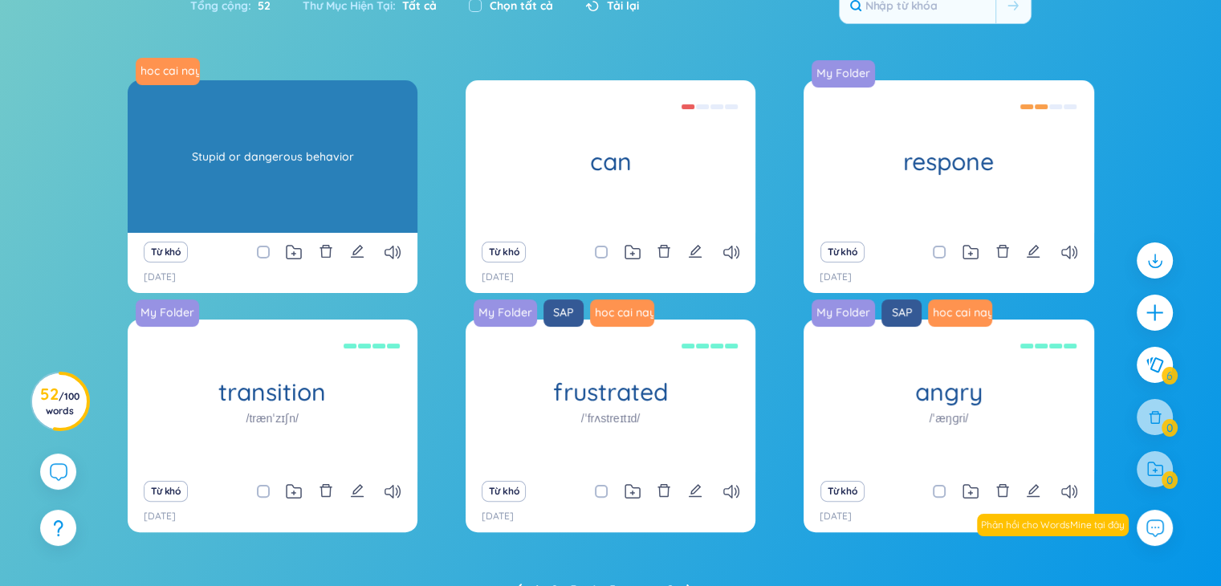
scroll to position [0, 0]
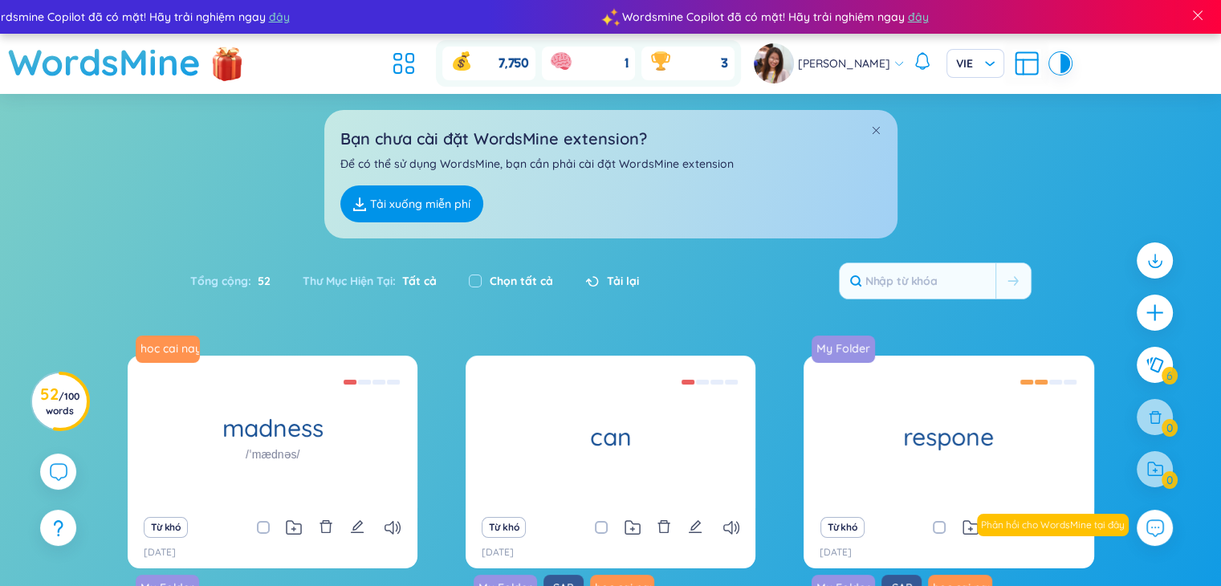
click at [209, 134] on div "Bạn chưa cài đặt WordsMine extension? Để có thể sử dụng WordsMine, bạn cần phải…" at bounding box center [610, 166] width 1221 height 144
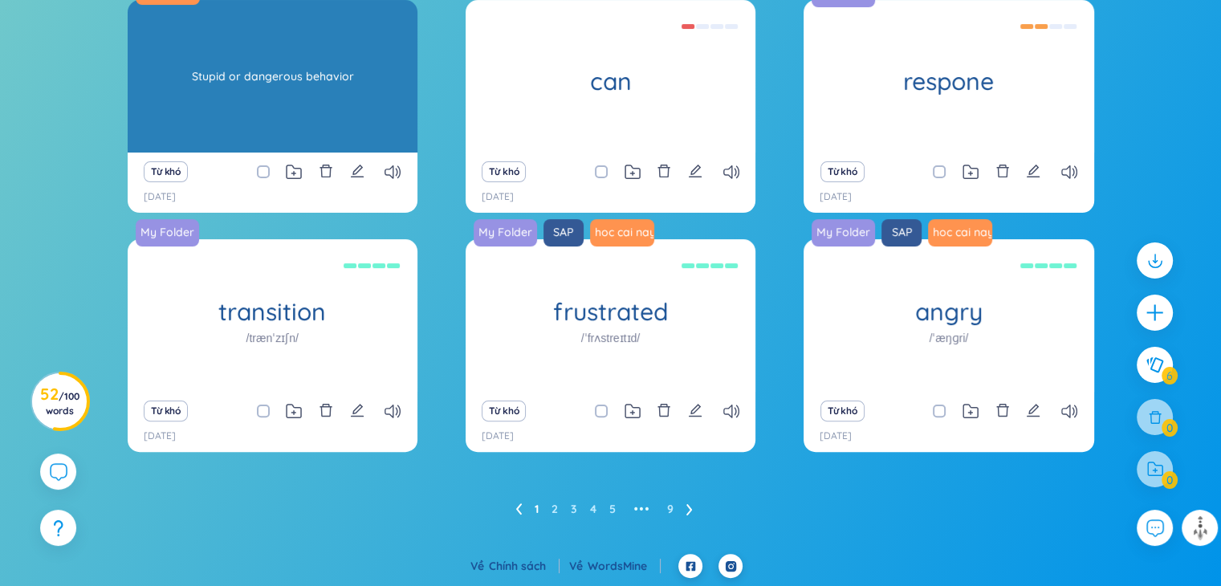
scroll to position [35, 0]
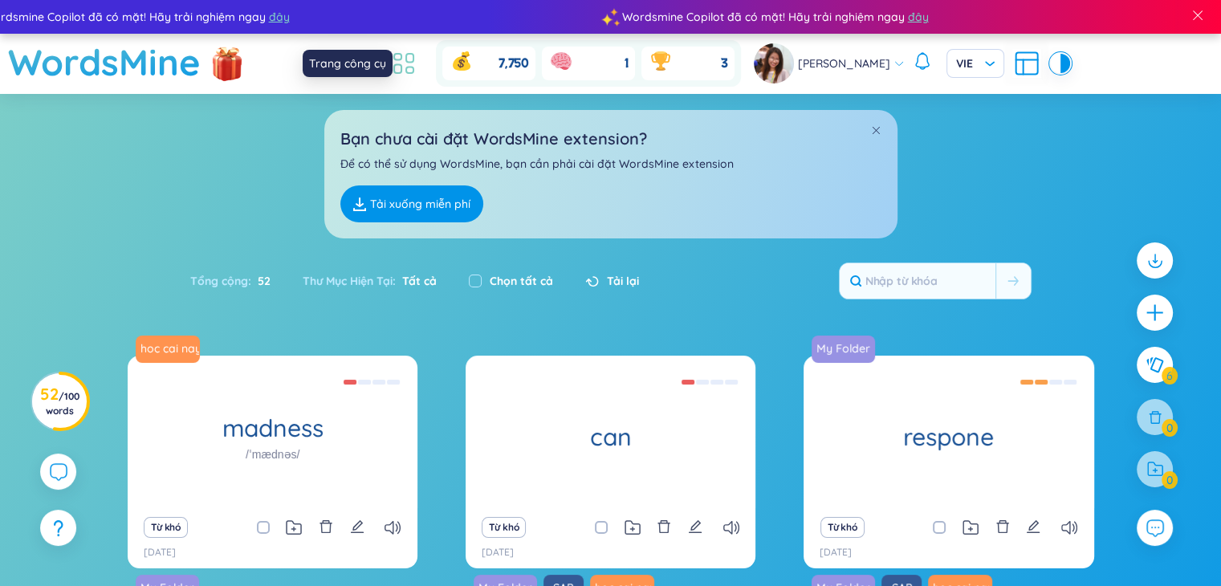
click at [418, 75] on icon at bounding box center [403, 63] width 29 height 29
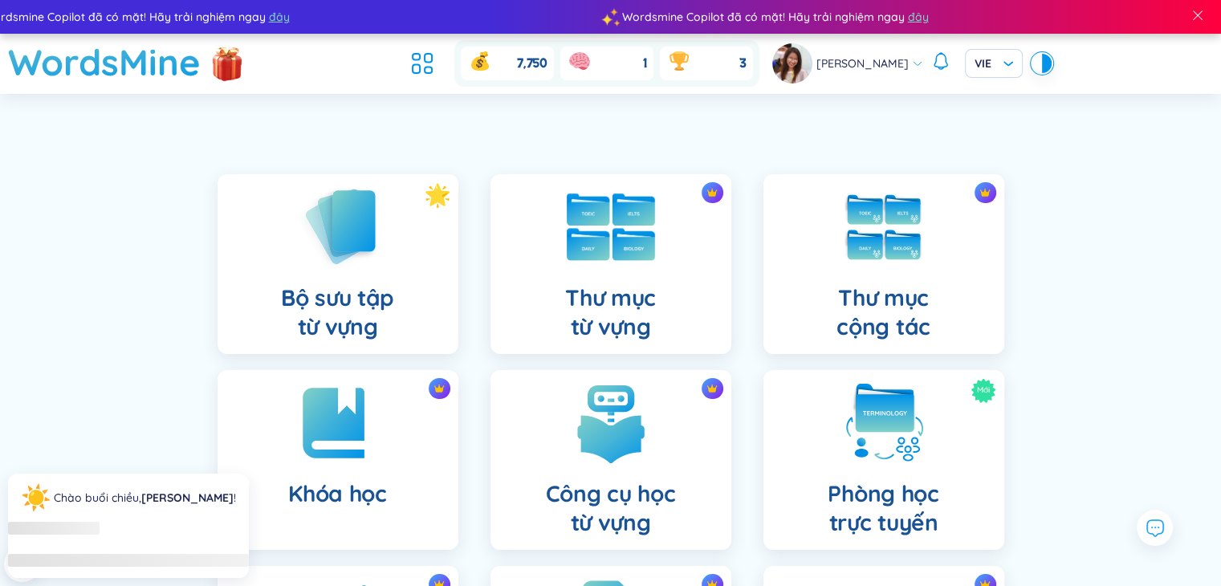
click at [639, 229] on img at bounding box center [611, 226] width 88 height 67
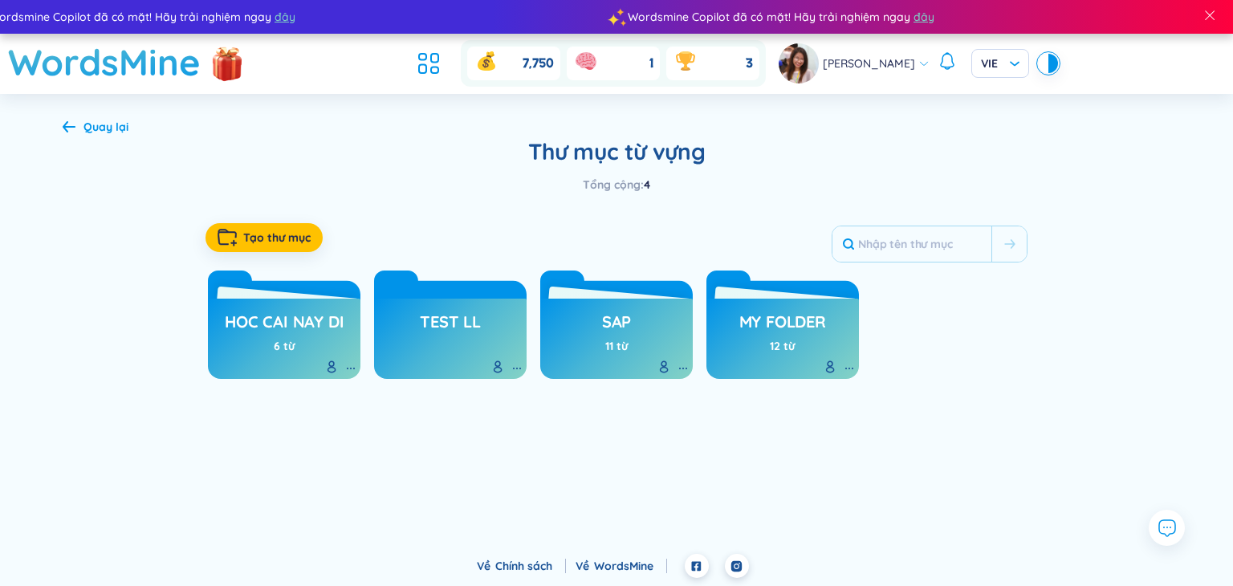
click at [501, 315] on div "Test LL" at bounding box center [450, 339] width 152 height 80
click at [292, 341] on div "6 từ" at bounding box center [284, 346] width 21 height 18
click at [296, 319] on h3 "hoc cai nay di" at bounding box center [284, 326] width 119 height 30
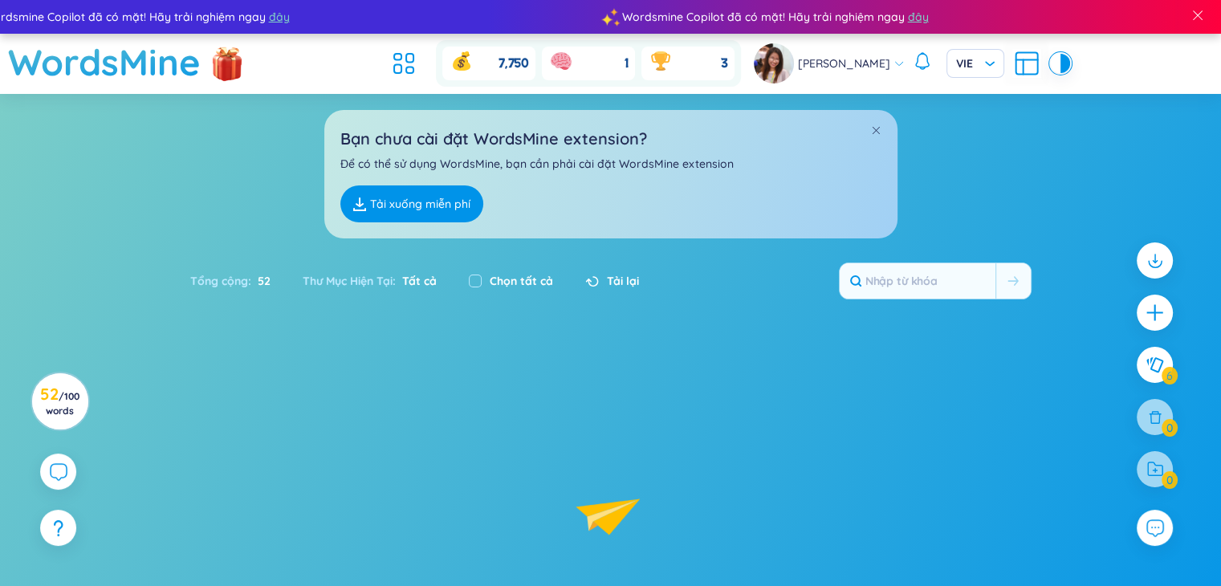
click at [295, 356] on div "Đang tải, vui lòng chờ giây lát..." at bounding box center [610, 487] width 1221 height 263
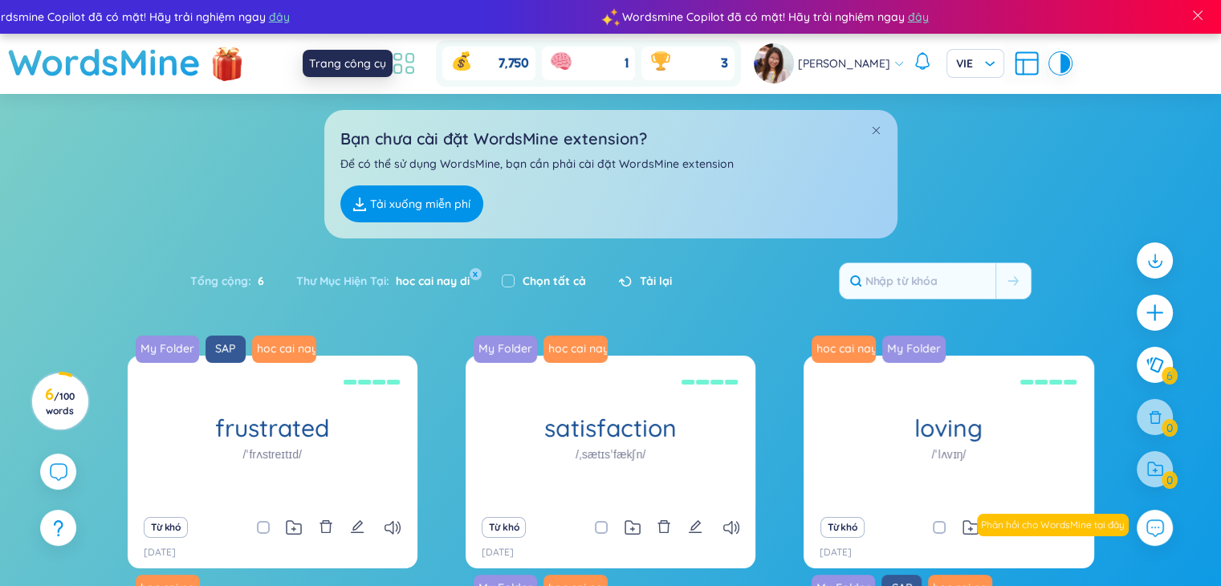
click at [418, 59] on icon at bounding box center [403, 63] width 29 height 29
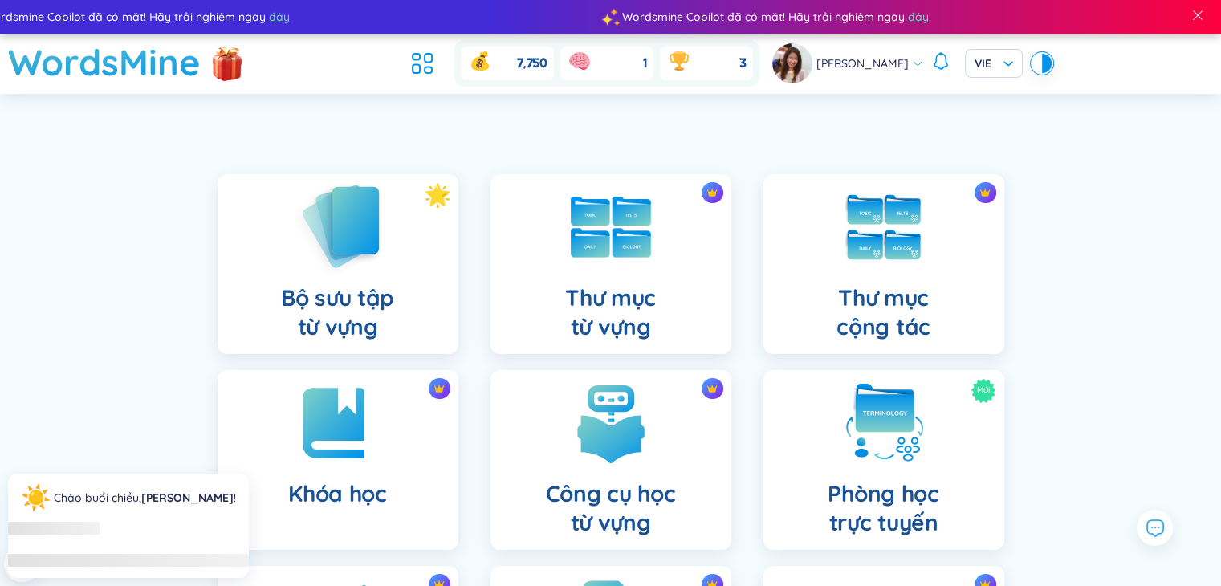
click at [302, 250] on img at bounding box center [338, 226] width 88 height 91
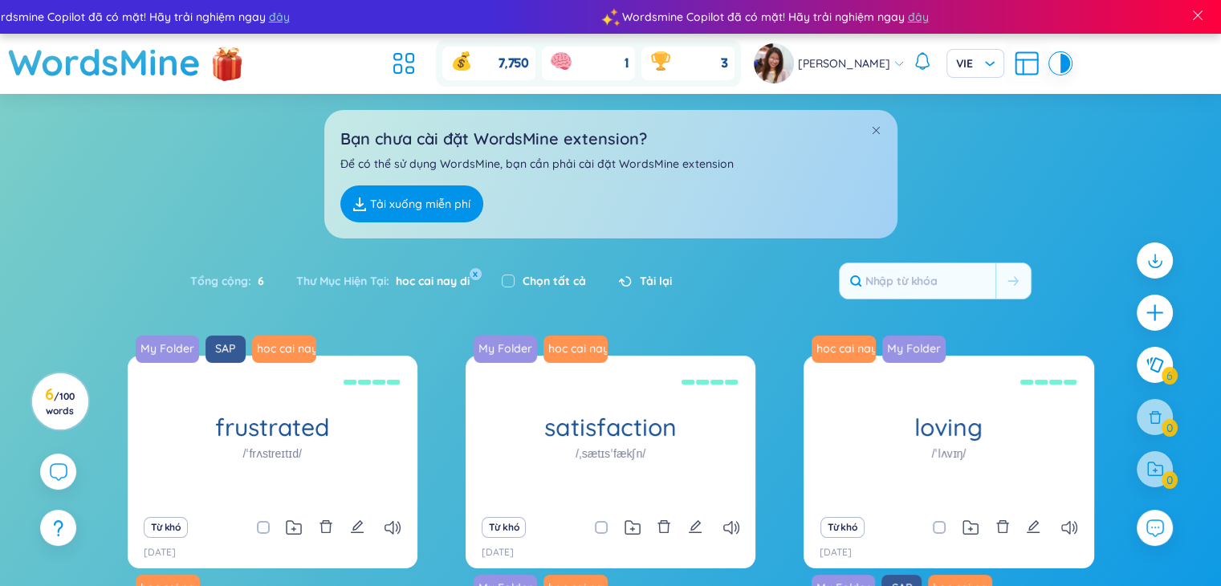
click at [421, 42] on div "7,750 1 3" at bounding box center [563, 63] width 355 height 47
click at [413, 57] on icon at bounding box center [403, 63] width 29 height 29
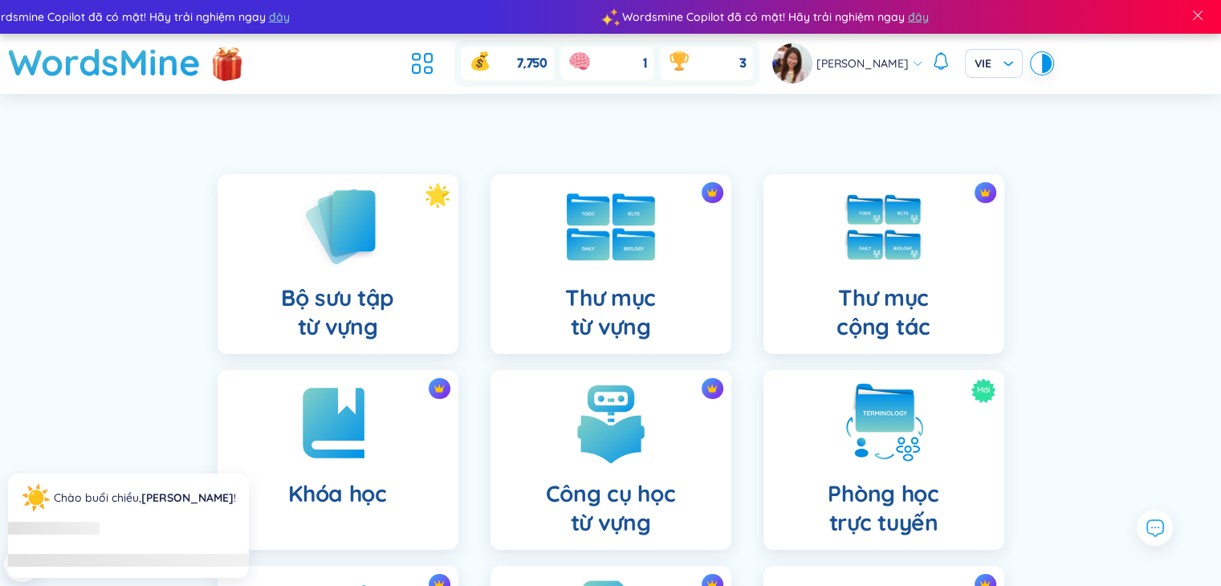
click at [608, 263] on div at bounding box center [611, 227] width 80 height 80
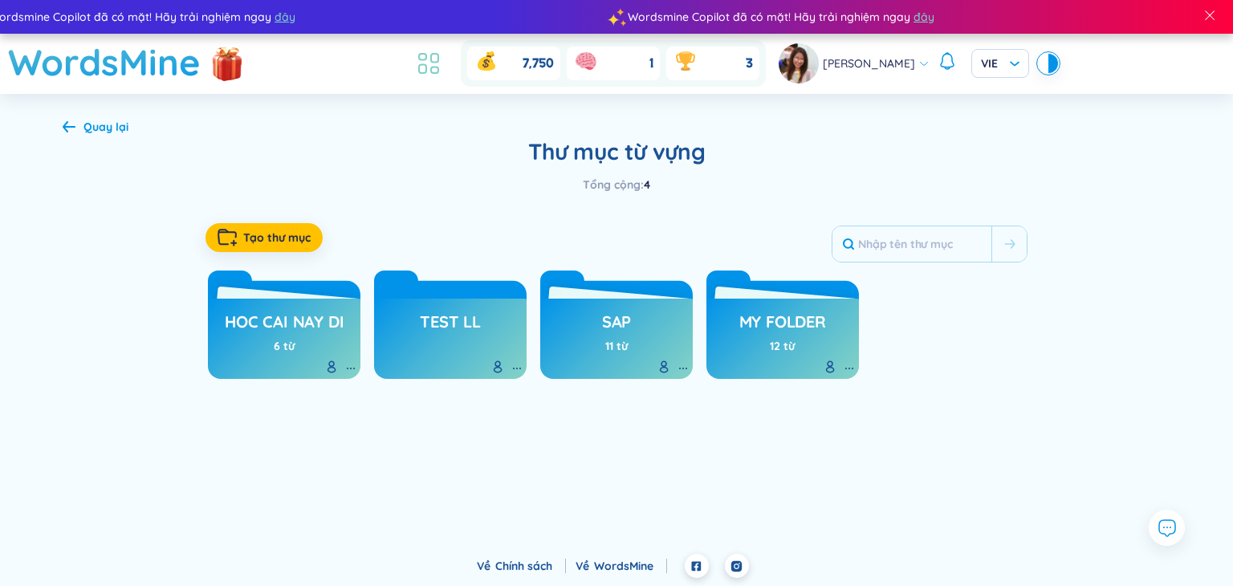
click at [441, 71] on icon at bounding box center [428, 63] width 29 height 29
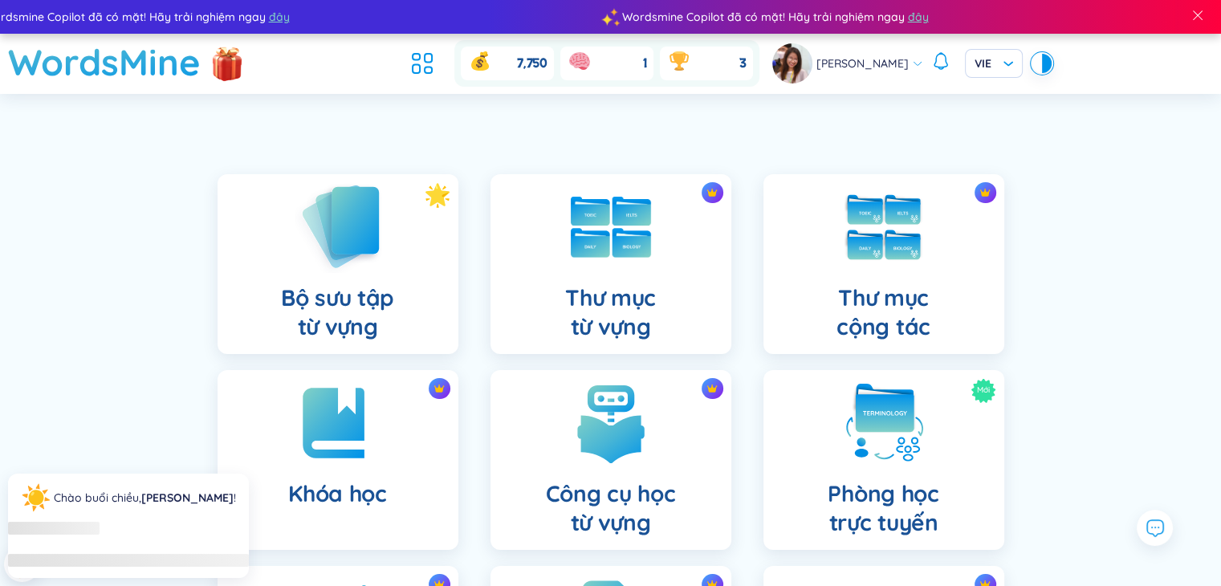
click at [355, 206] on img at bounding box center [338, 226] width 88 height 91
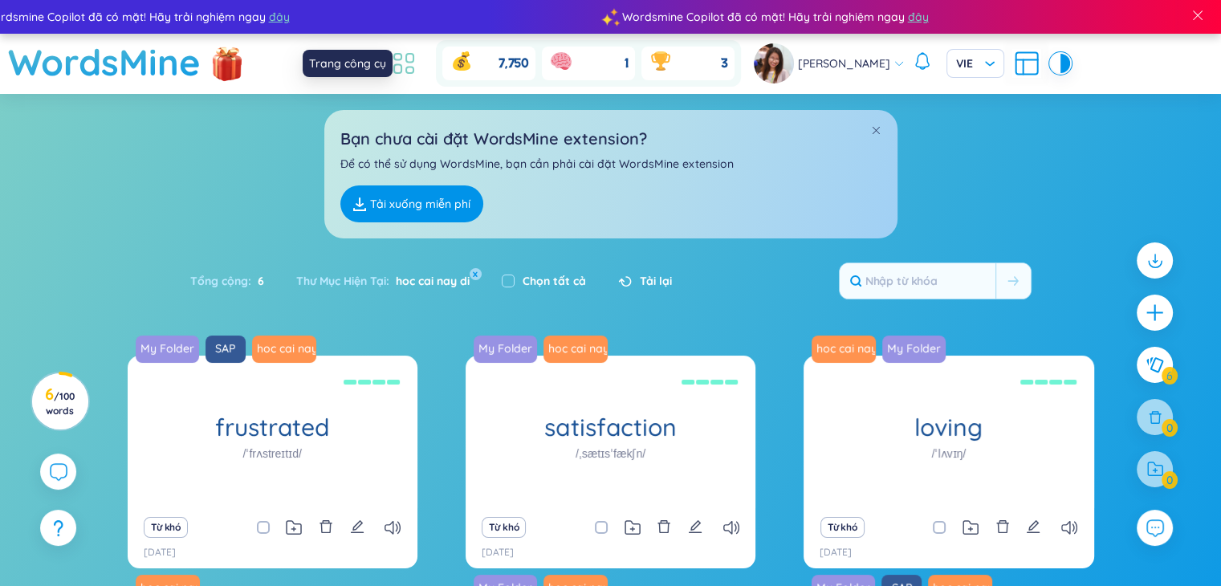
click at [413, 73] on icon at bounding box center [409, 70] width 7 height 6
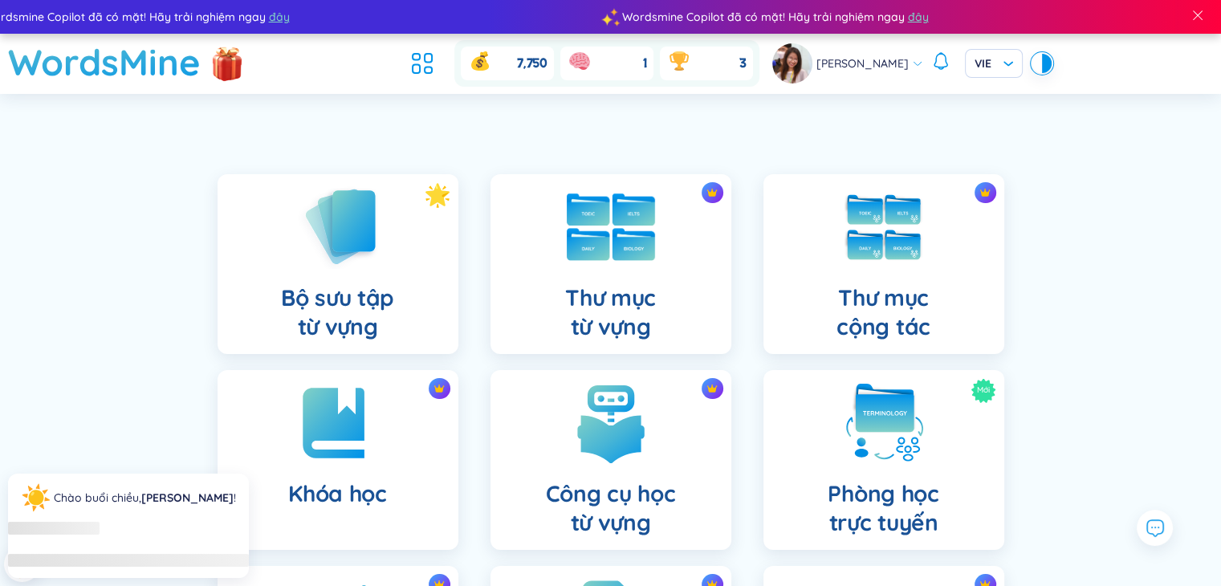
click at [636, 265] on div at bounding box center [611, 227] width 80 height 80
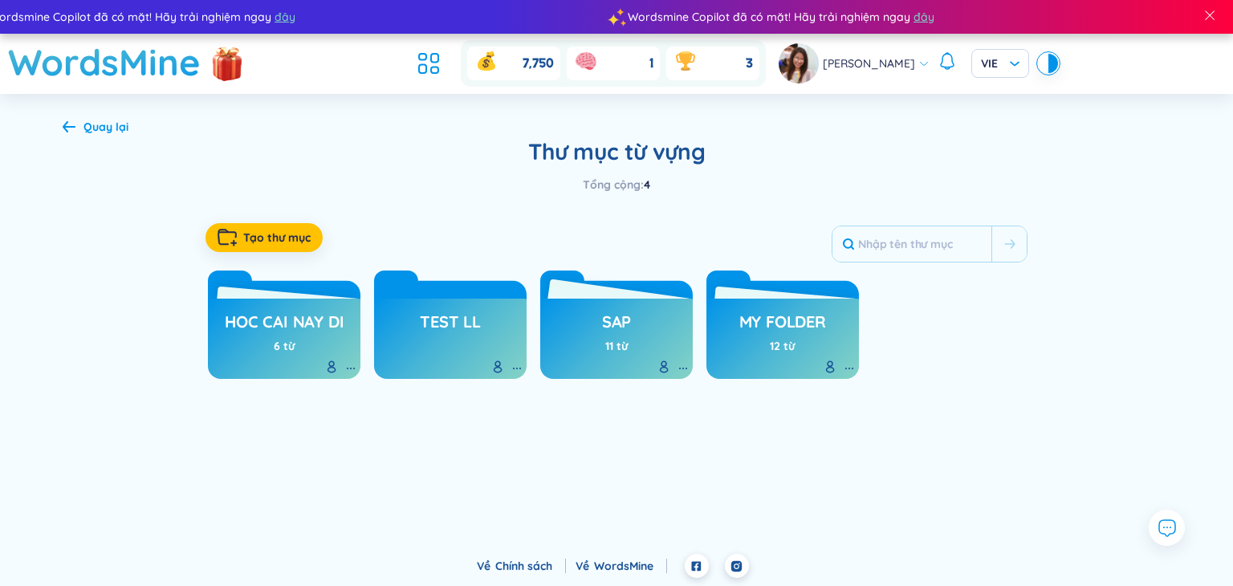
click at [613, 299] on div "SAP 11 từ" at bounding box center [616, 339] width 152 height 80
click at [609, 338] on div "11 từ" at bounding box center [616, 346] width 22 height 18
click at [613, 331] on h3 "SAP" at bounding box center [616, 326] width 29 height 30
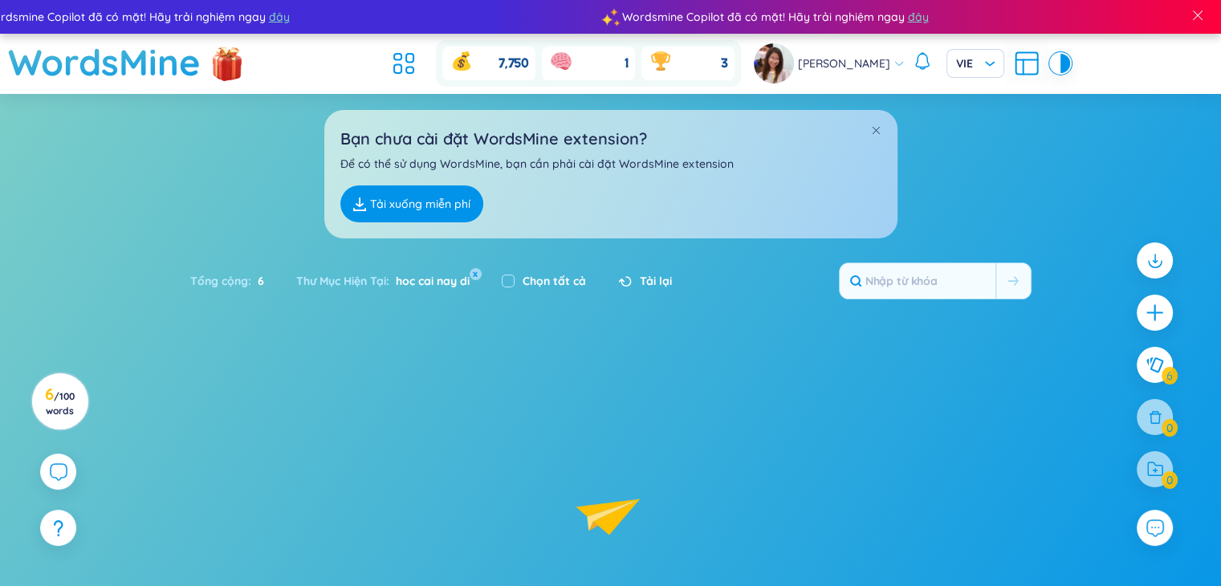
click at [614, 436] on icon "Lottie animation" at bounding box center [610, 516] width 241 height 161
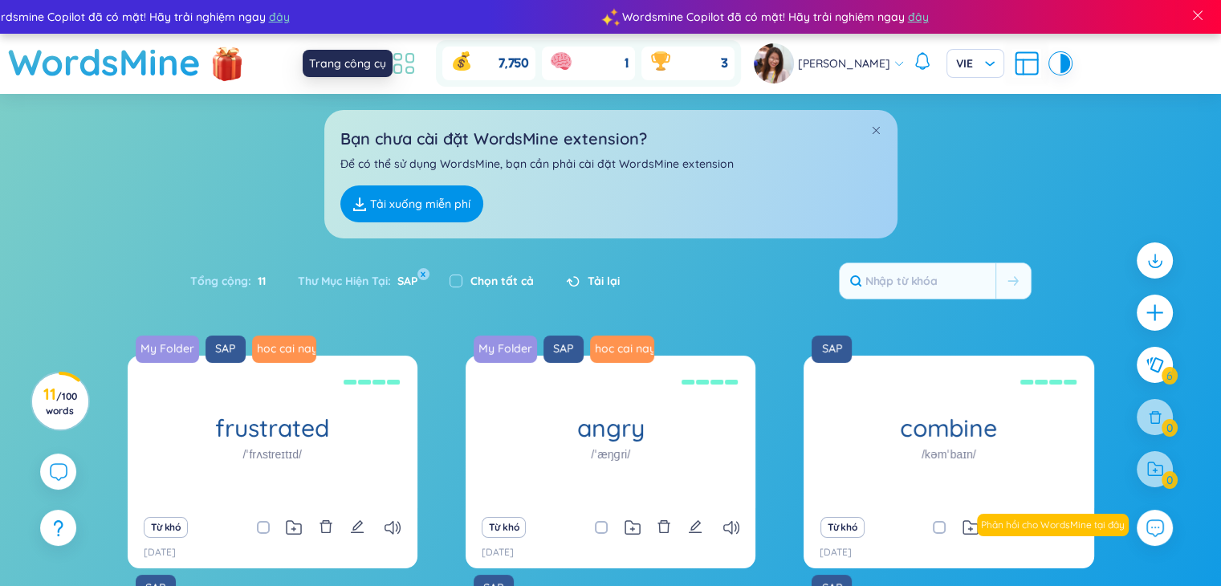
click at [418, 51] on icon at bounding box center [403, 63] width 29 height 29
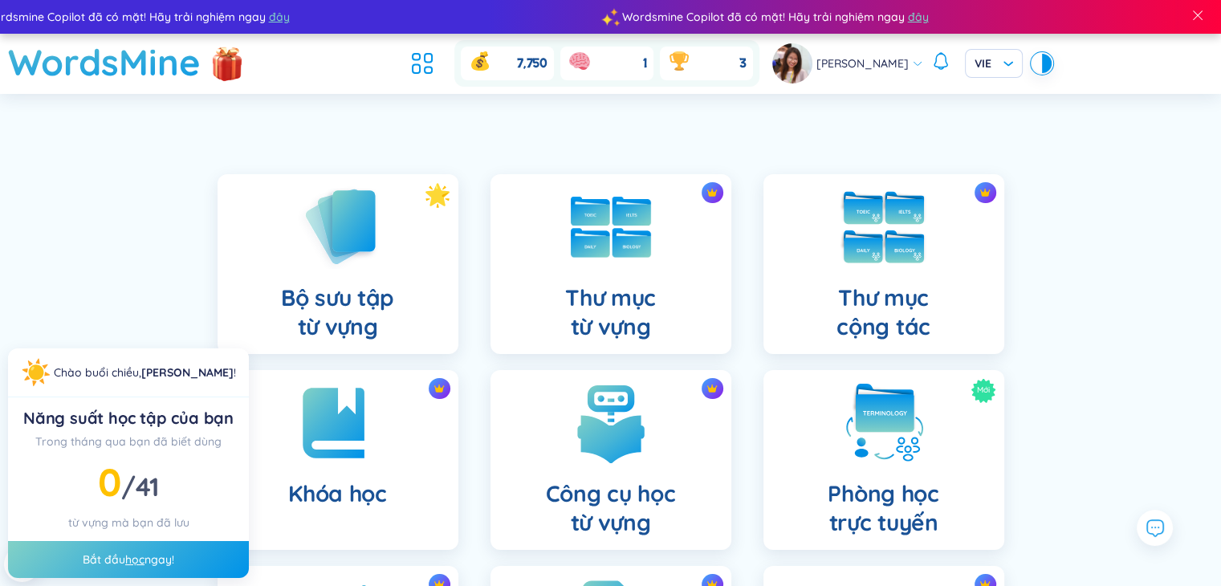
click at [915, 271] on div "Thư mục cộng tác" at bounding box center [883, 264] width 241 height 180
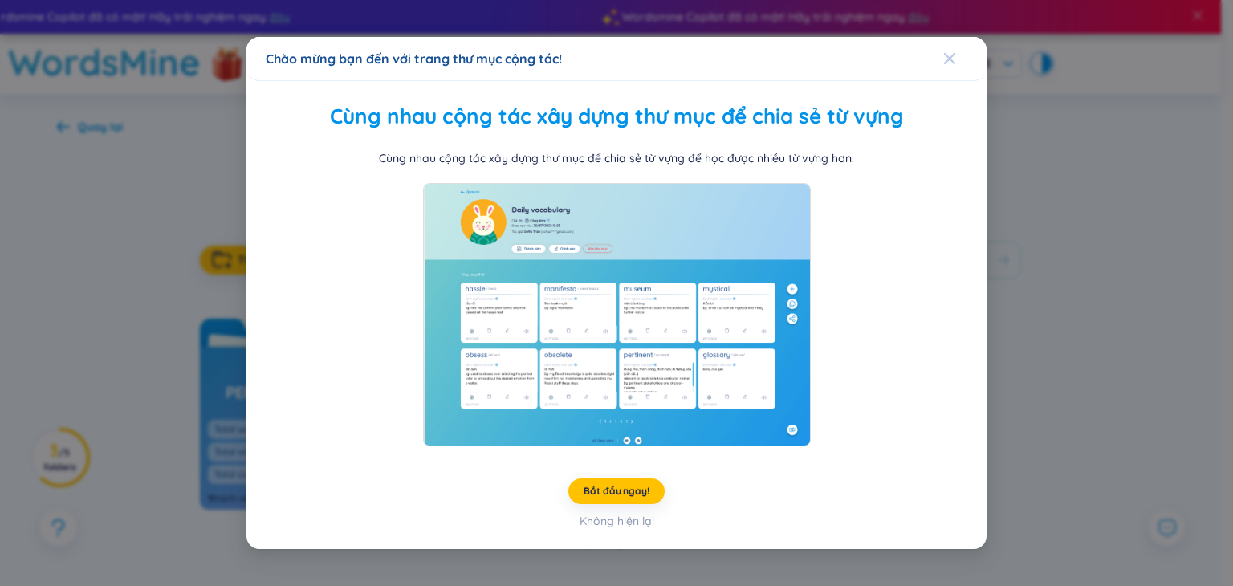
click at [953, 54] on icon "Close" at bounding box center [949, 58] width 11 height 11
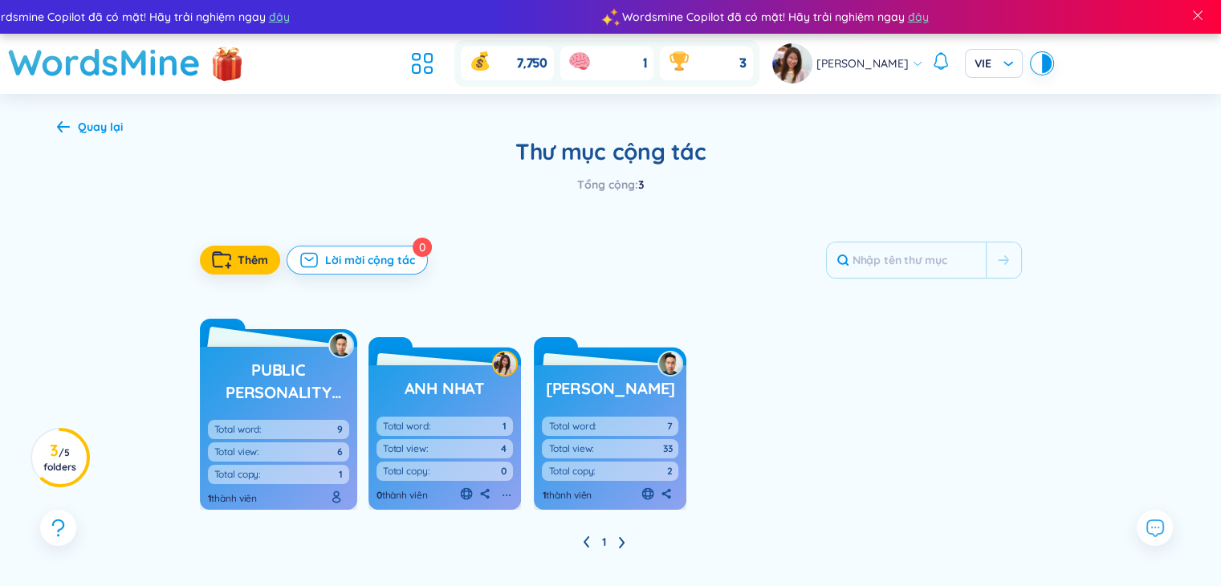
scroll to position [121, 0]
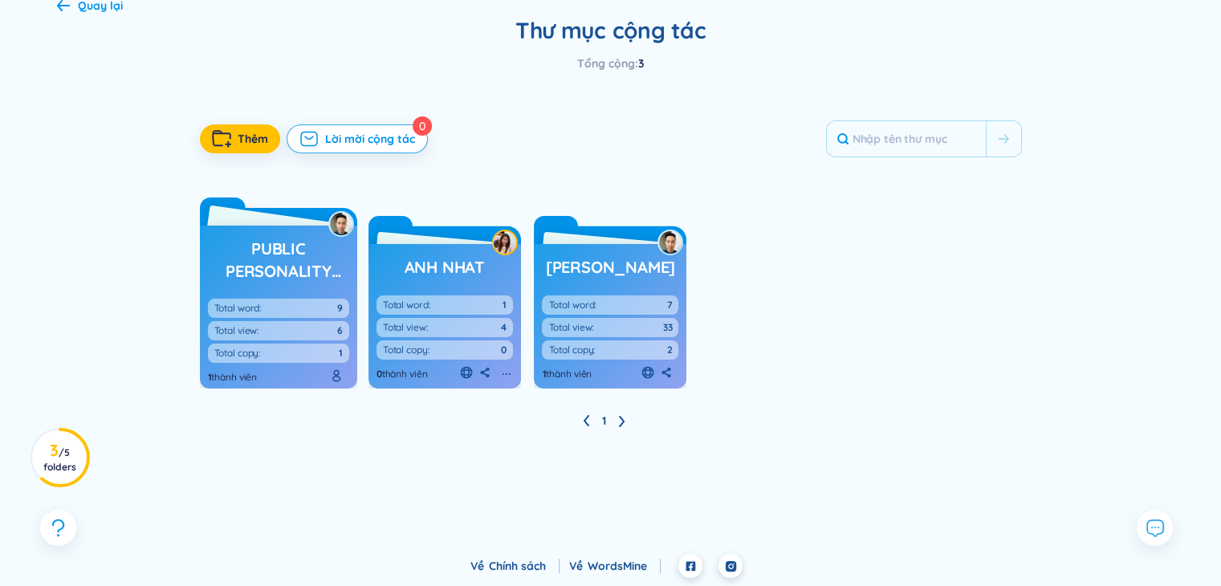
click at [299, 278] on h3 "Public Personality Folder" at bounding box center [279, 260] width 142 height 44
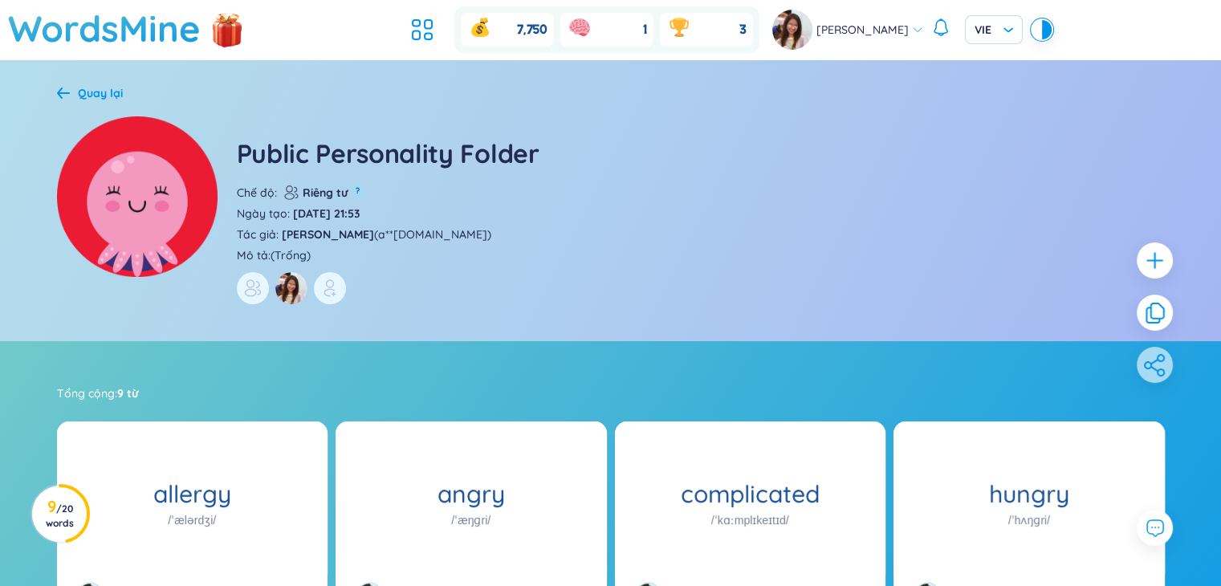
click at [63, 94] on icon at bounding box center [63, 93] width 13 height 12
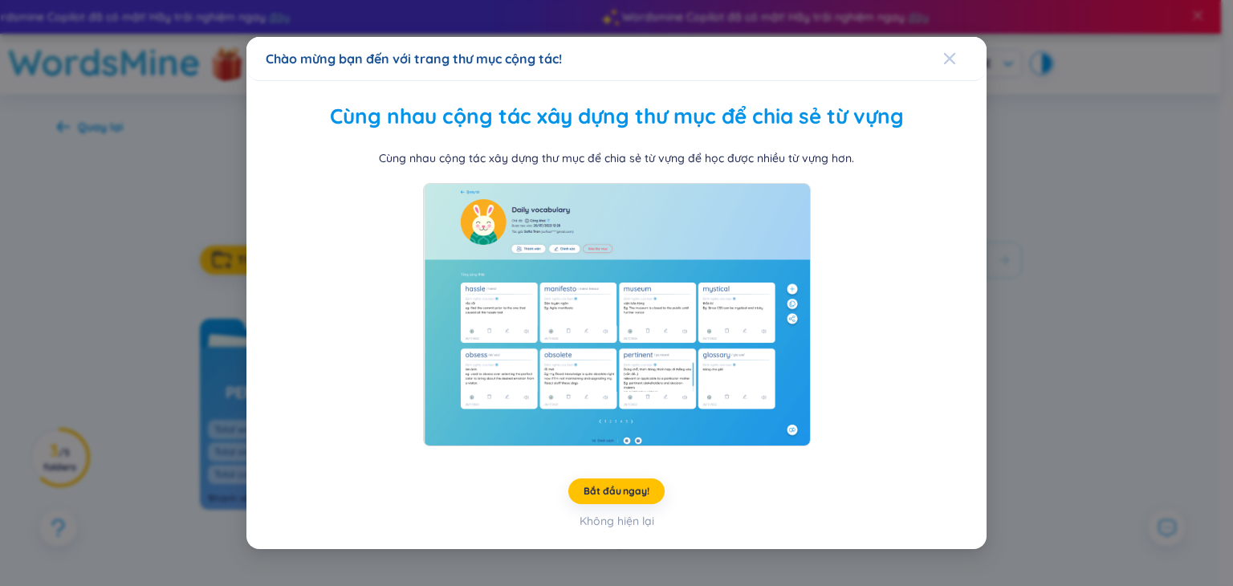
click at [953, 59] on icon "Close" at bounding box center [949, 58] width 13 height 13
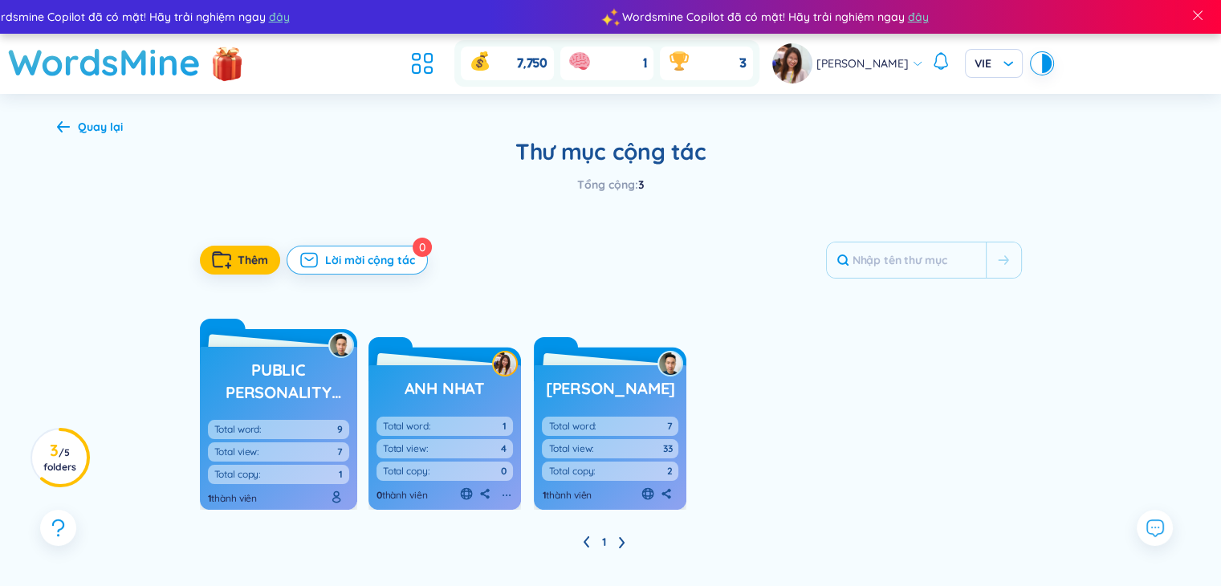
click at [59, 121] on icon at bounding box center [63, 126] width 13 height 12
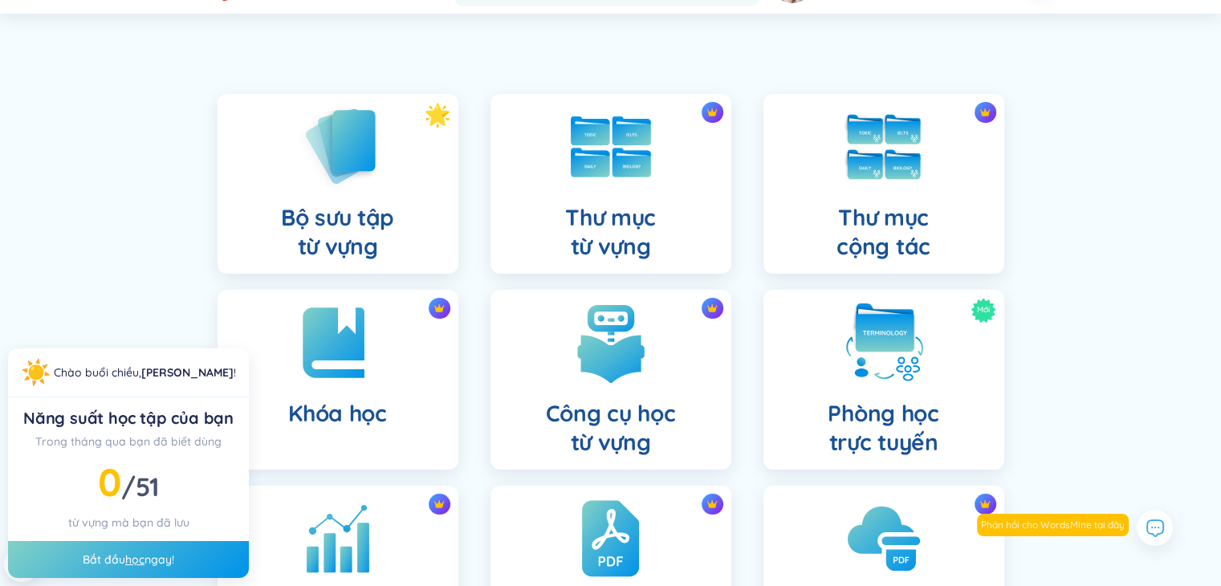
scroll to position [241, 0]
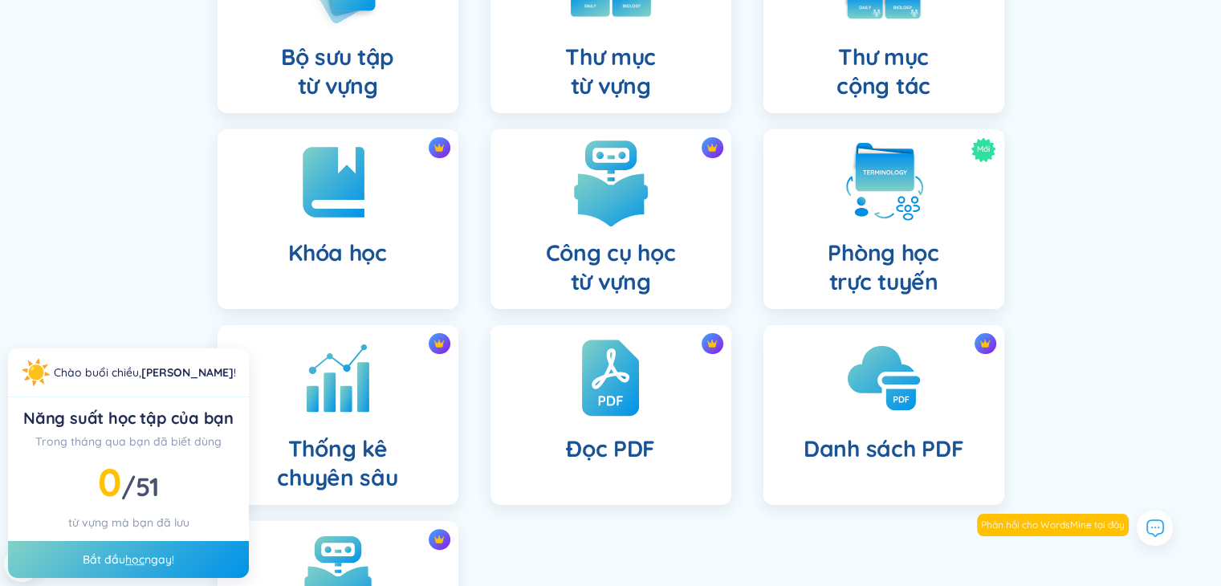
click at [636, 242] on h4 "Công cụ học từ vựng" at bounding box center [611, 267] width 130 height 58
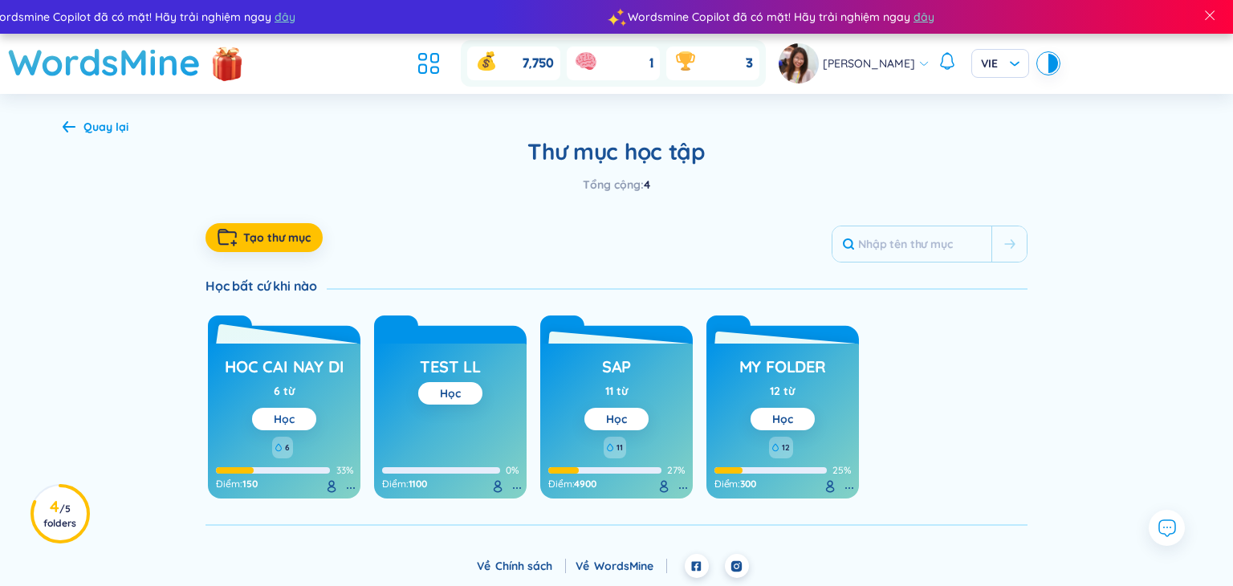
click at [305, 408] on button "Học" at bounding box center [284, 419] width 64 height 22
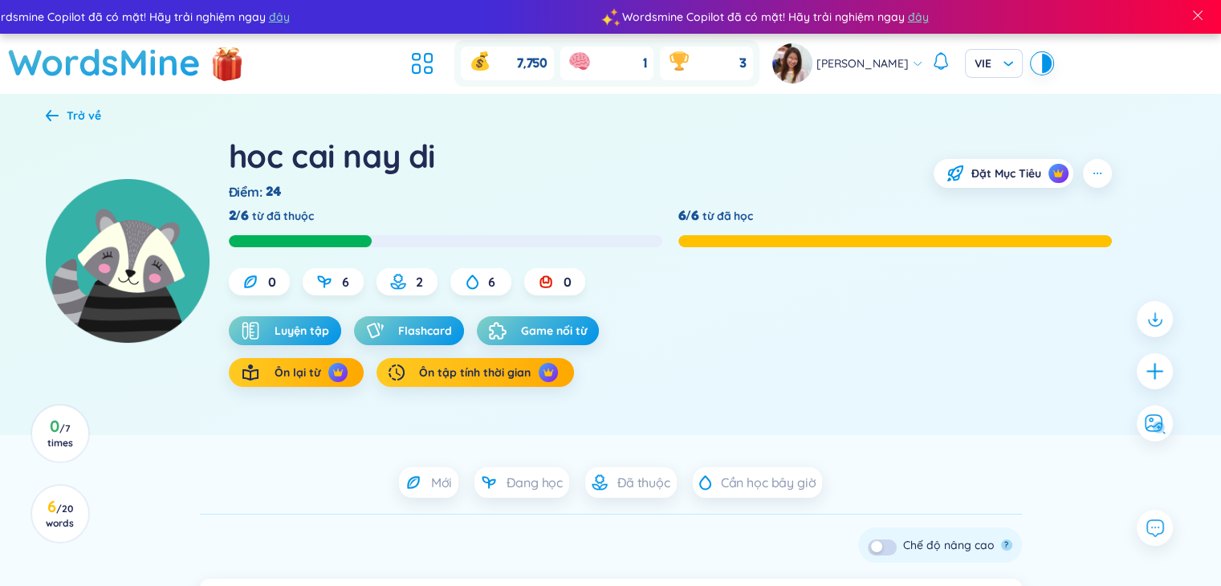
scroll to position [321, 0]
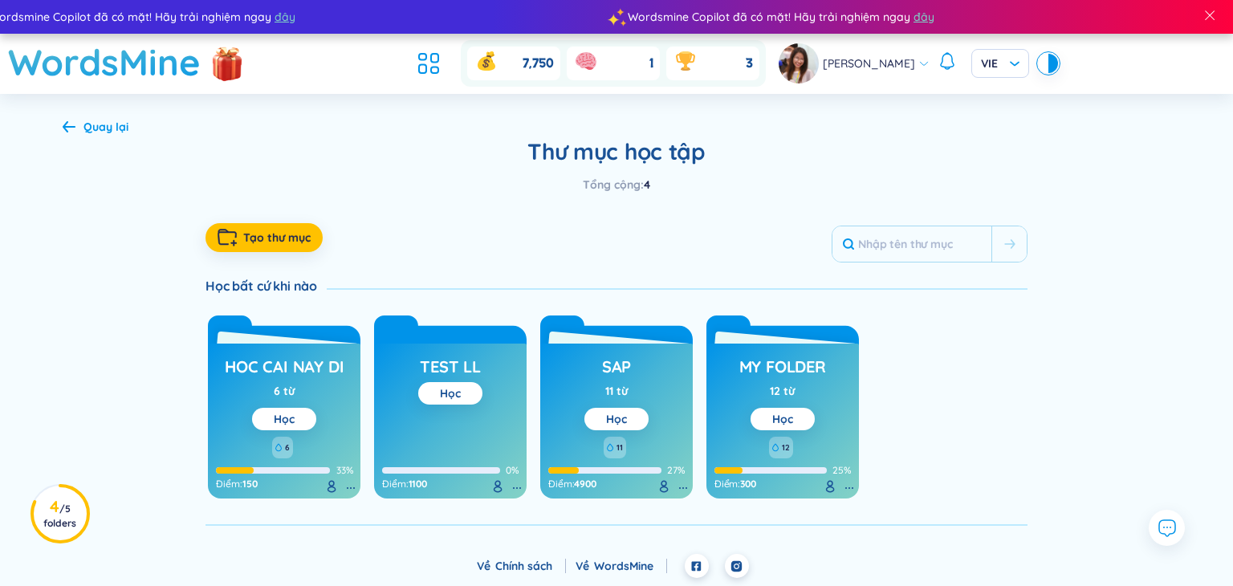
click at [74, 120] on icon at bounding box center [69, 126] width 13 height 12
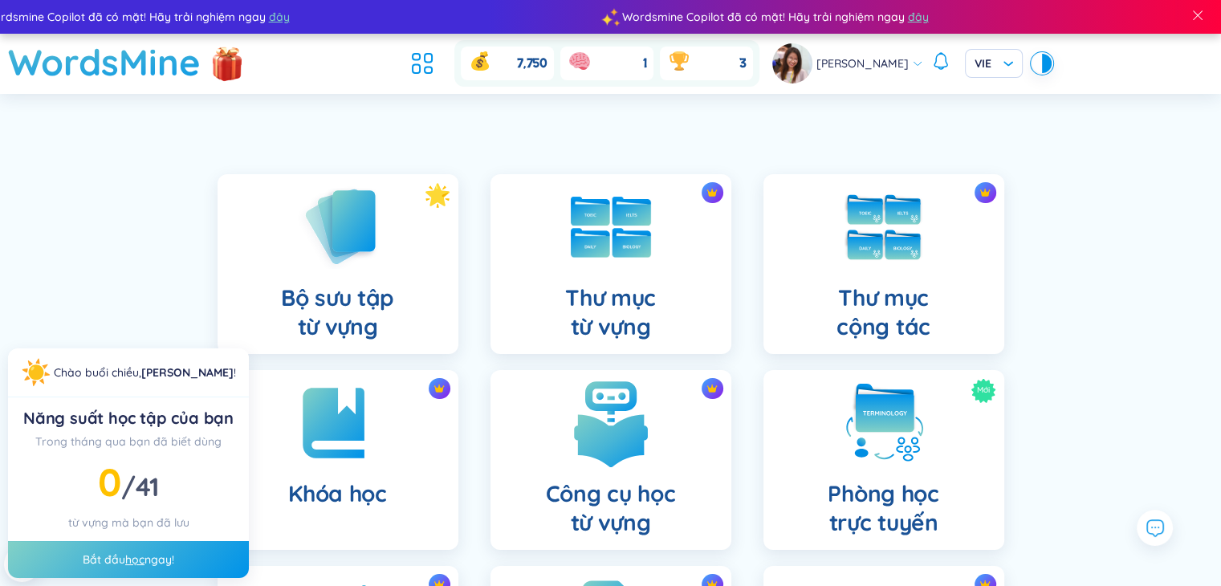
click at [593, 407] on img at bounding box center [611, 423] width 88 height 88
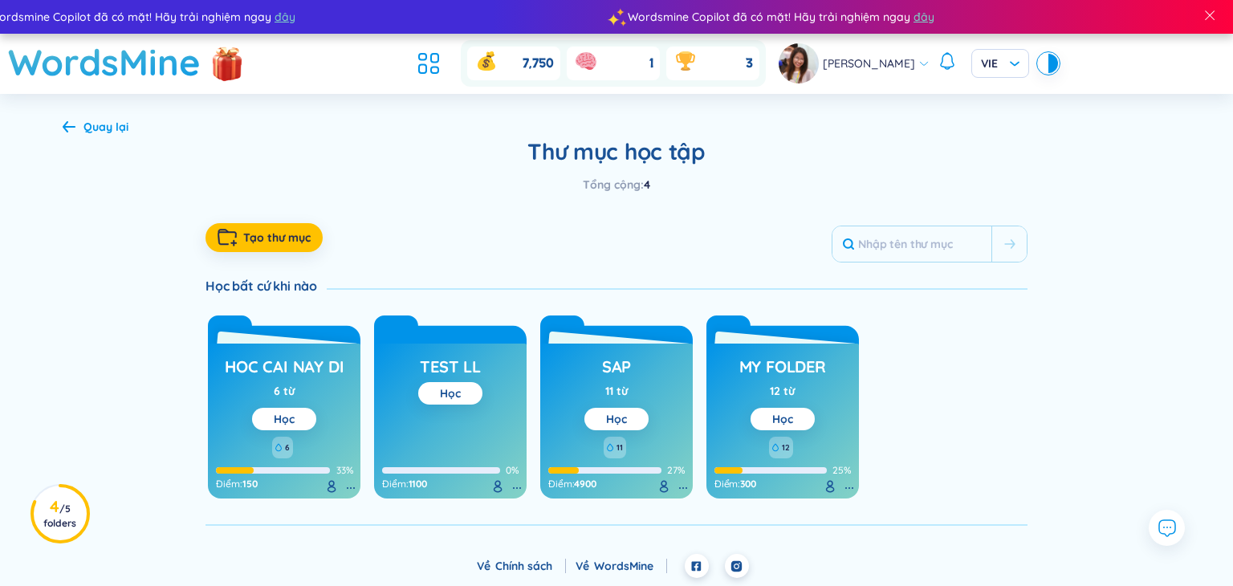
click at [60, 124] on div "Quay lại Thư mục học tập Tổng cộng : 4 Tạo thư mục Học bất cứ khi nào hoc cai n…" at bounding box center [617, 322] width 1156 height 457
click at [63, 126] on icon at bounding box center [69, 126] width 13 height 11
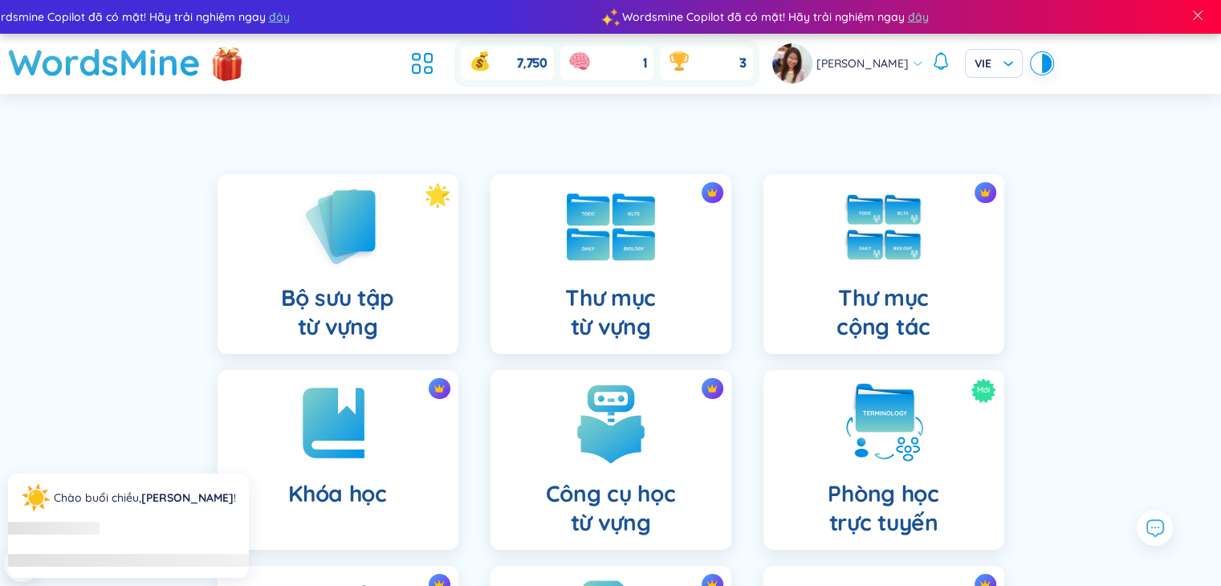
click at [616, 242] on img at bounding box center [611, 226] width 88 height 67
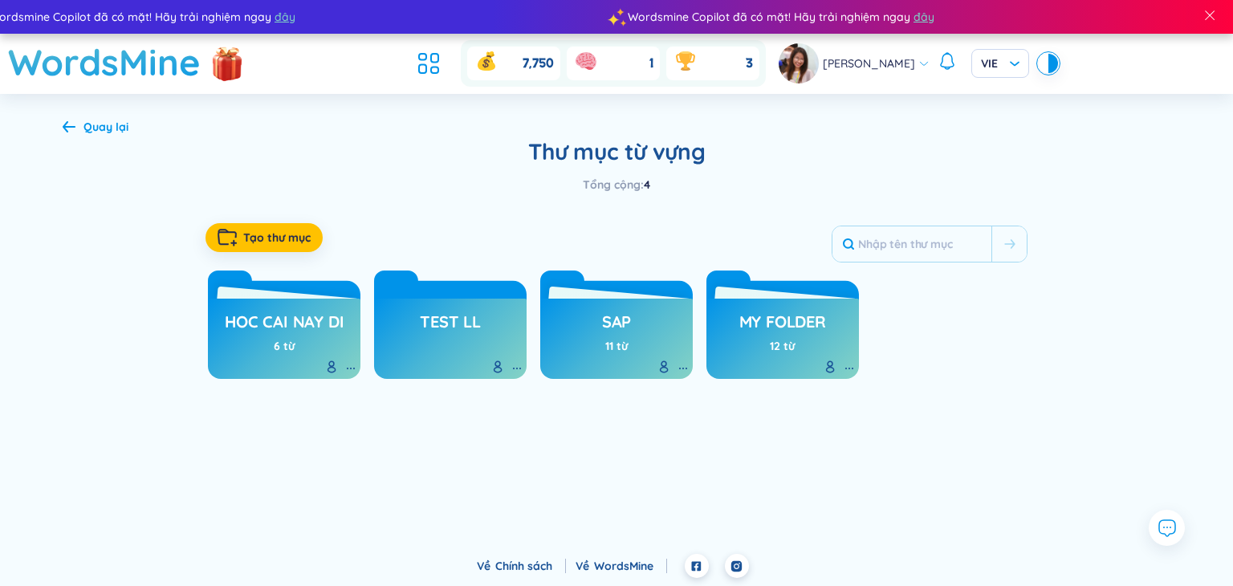
click at [67, 125] on icon at bounding box center [69, 126] width 13 height 12
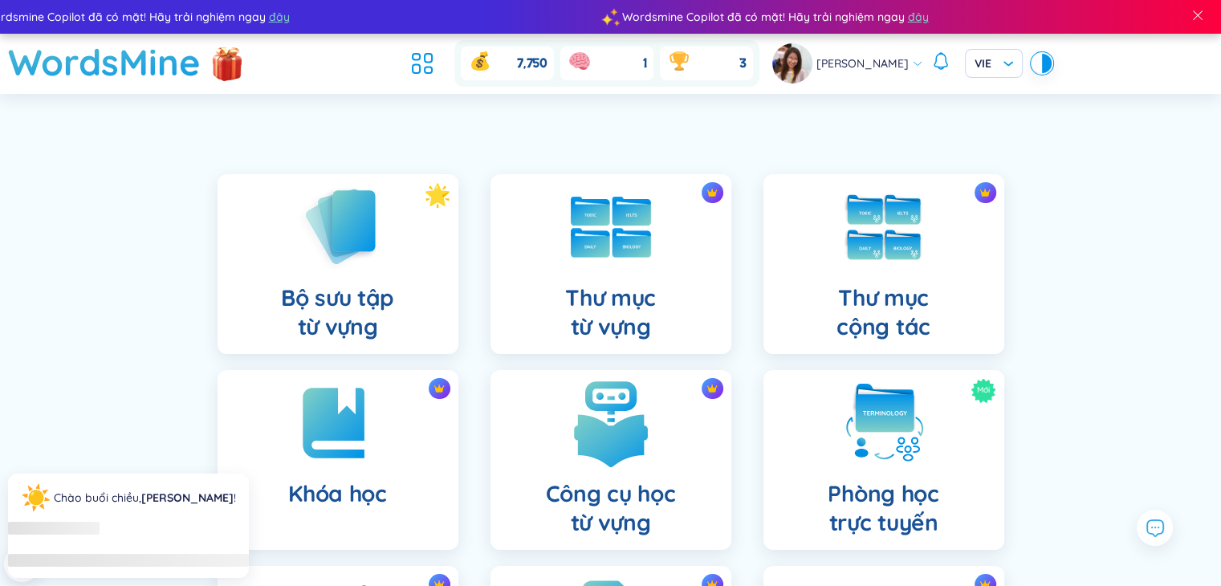
click at [599, 410] on img at bounding box center [611, 423] width 88 height 88
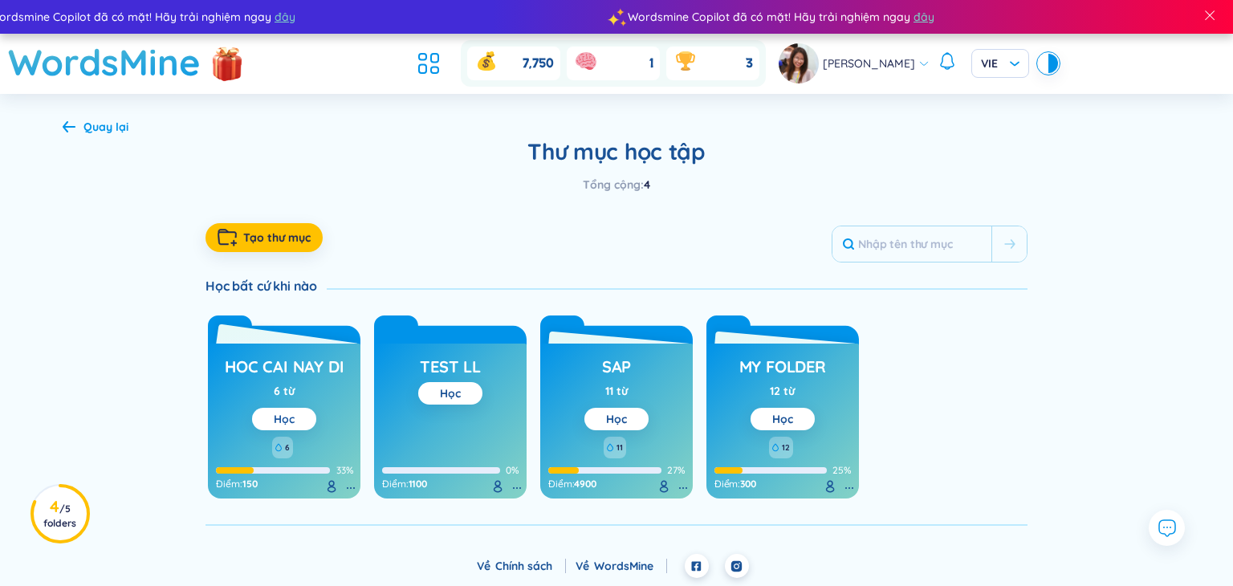
click at [302, 412] on button "Học" at bounding box center [284, 419] width 64 height 22
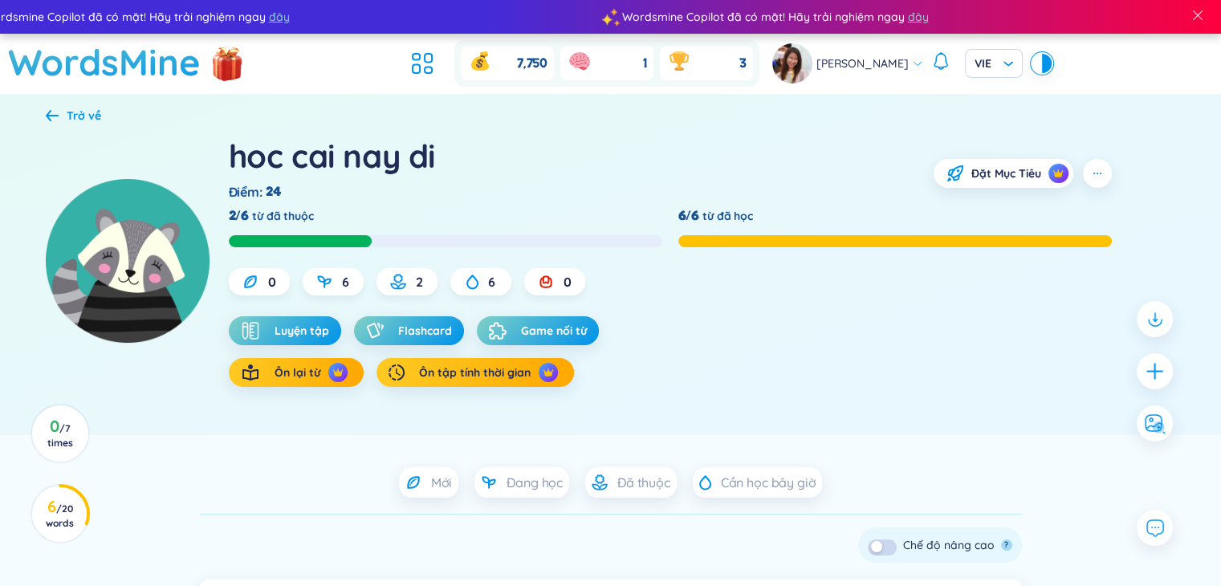
click at [55, 116] on icon at bounding box center [52, 115] width 13 height 11
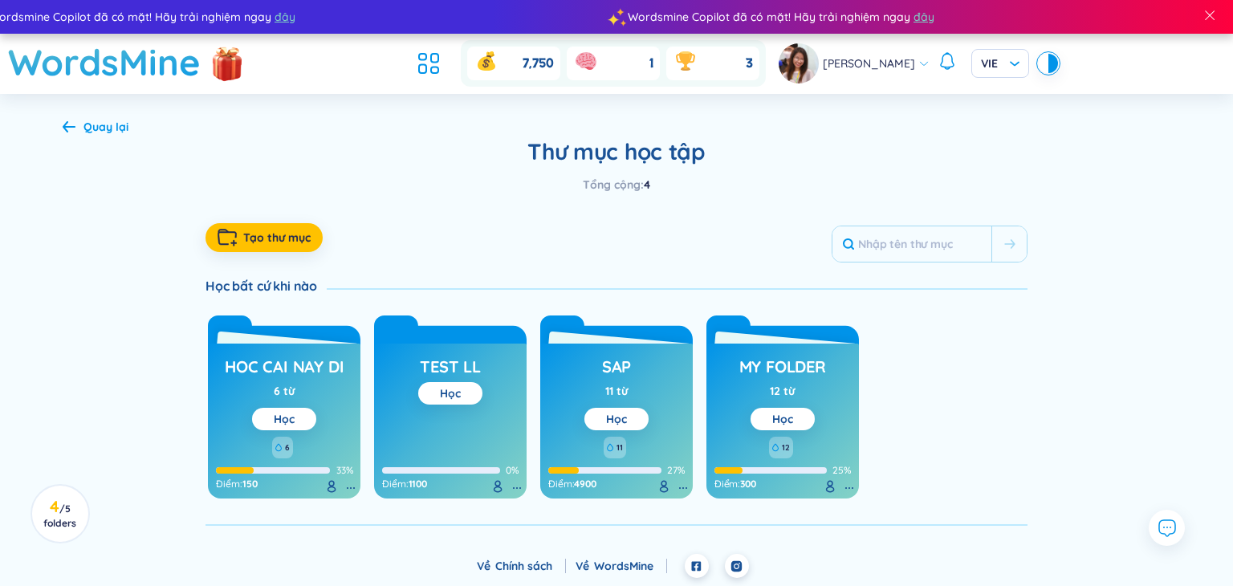
click at [55, 116] on div "Quay lại Thư mục học tập Tổng cộng : 4 Tạo thư mục Học bất cứ khi nào hoc cai n…" at bounding box center [617, 322] width 1156 height 457
click at [48, 120] on div "Quay lại Thư mục học tập Tổng cộng : 4 Tạo thư mục Học bất cứ khi nào hoc cai n…" at bounding box center [617, 322] width 1156 height 457
click at [67, 130] on icon at bounding box center [69, 126] width 13 height 12
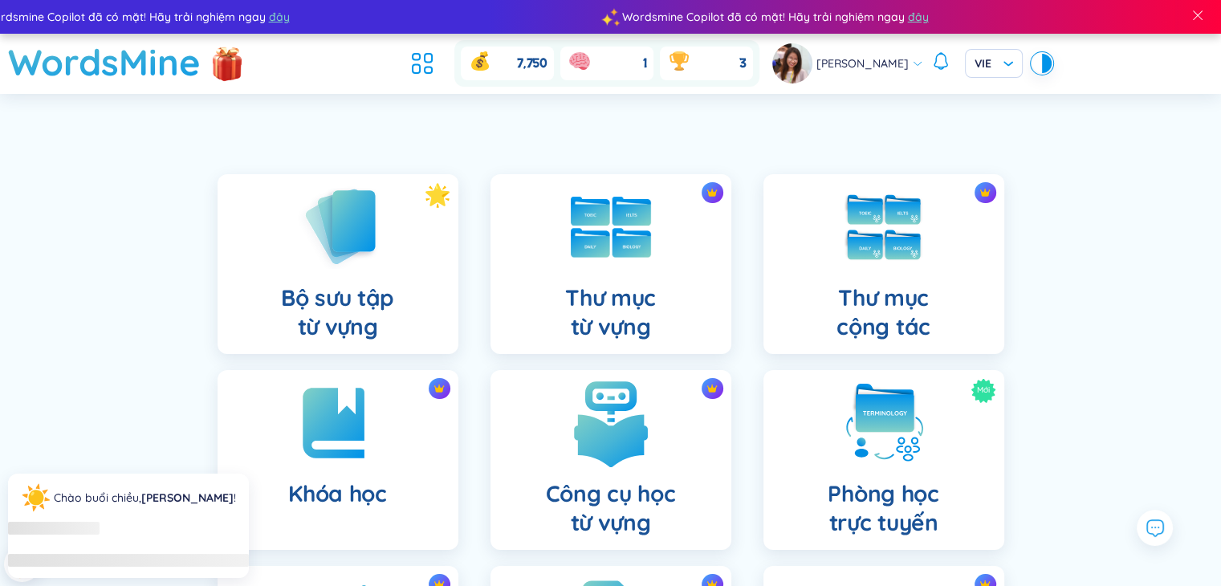
click at [642, 437] on img at bounding box center [611, 423] width 88 height 88
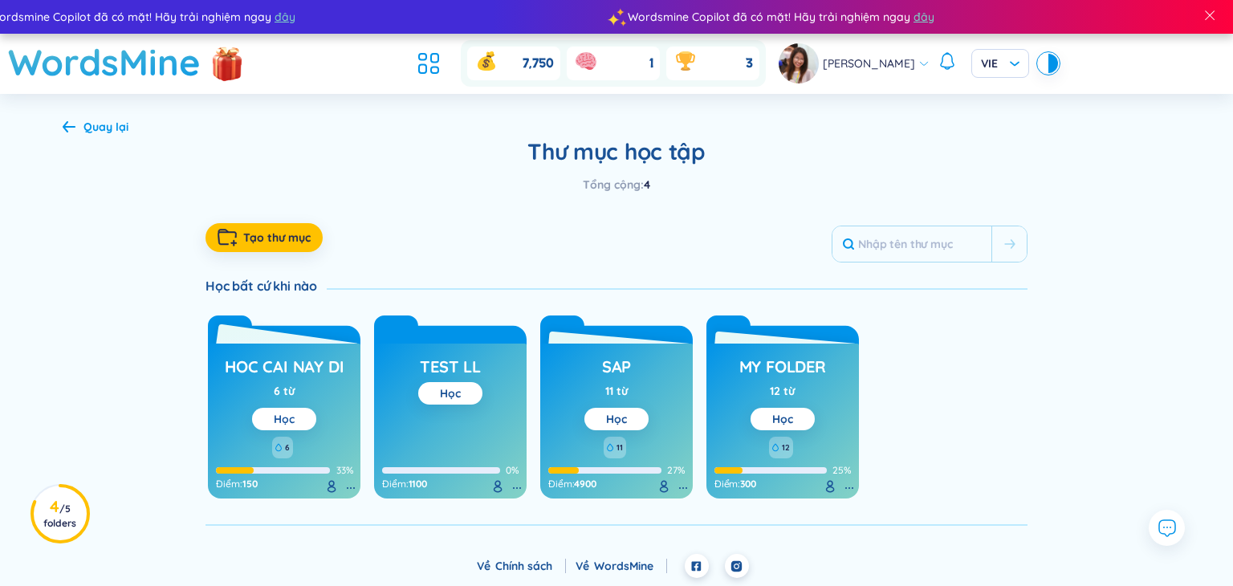
click at [290, 419] on link "Học" at bounding box center [284, 419] width 21 height 14
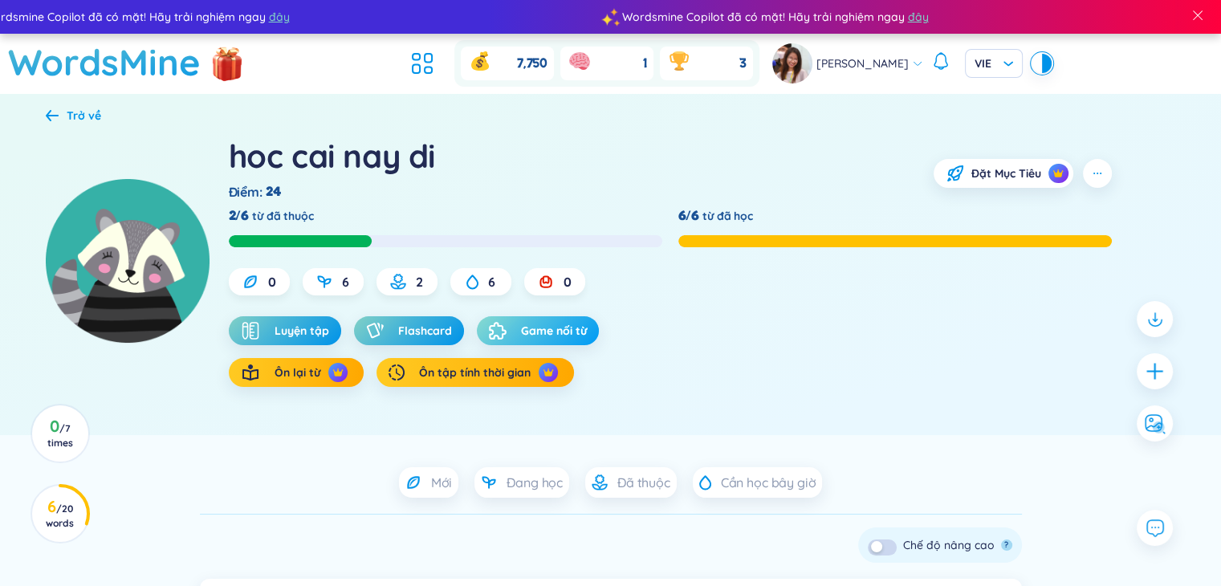
click at [510, 319] on button "Game nối từ" at bounding box center [538, 330] width 122 height 29
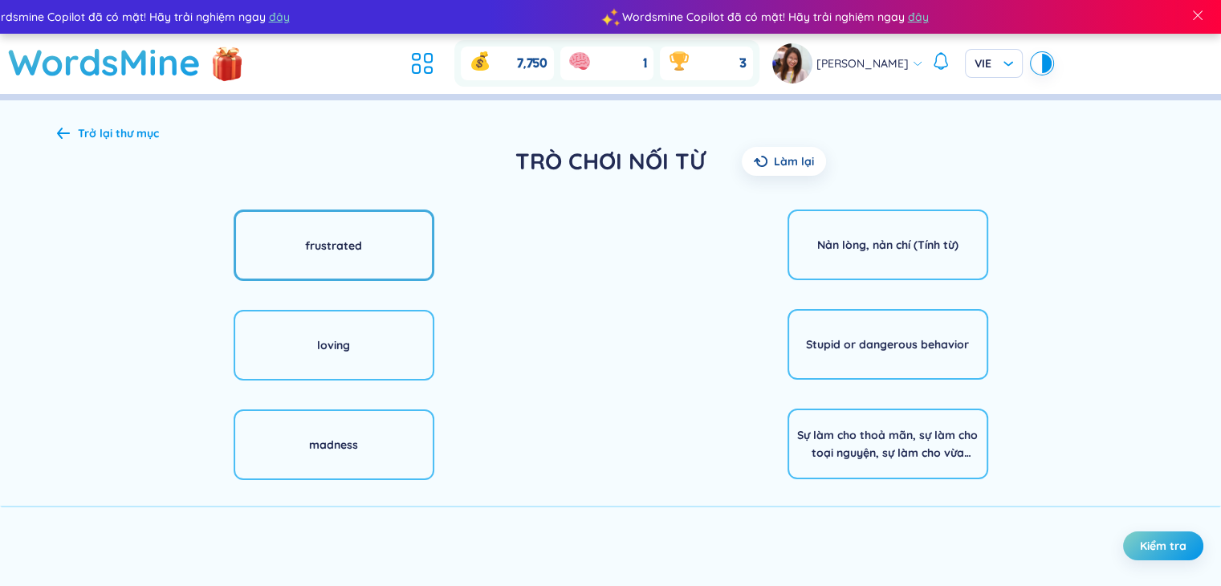
click at [376, 247] on div "frustrated" at bounding box center [334, 244] width 201 height 71
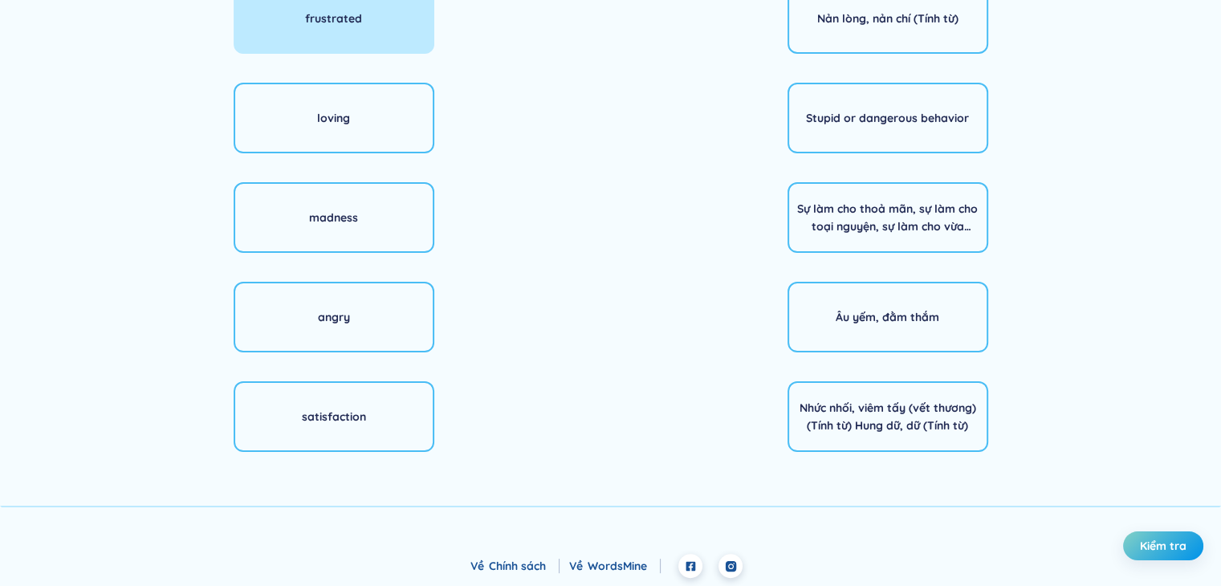
scroll to position [66, 0]
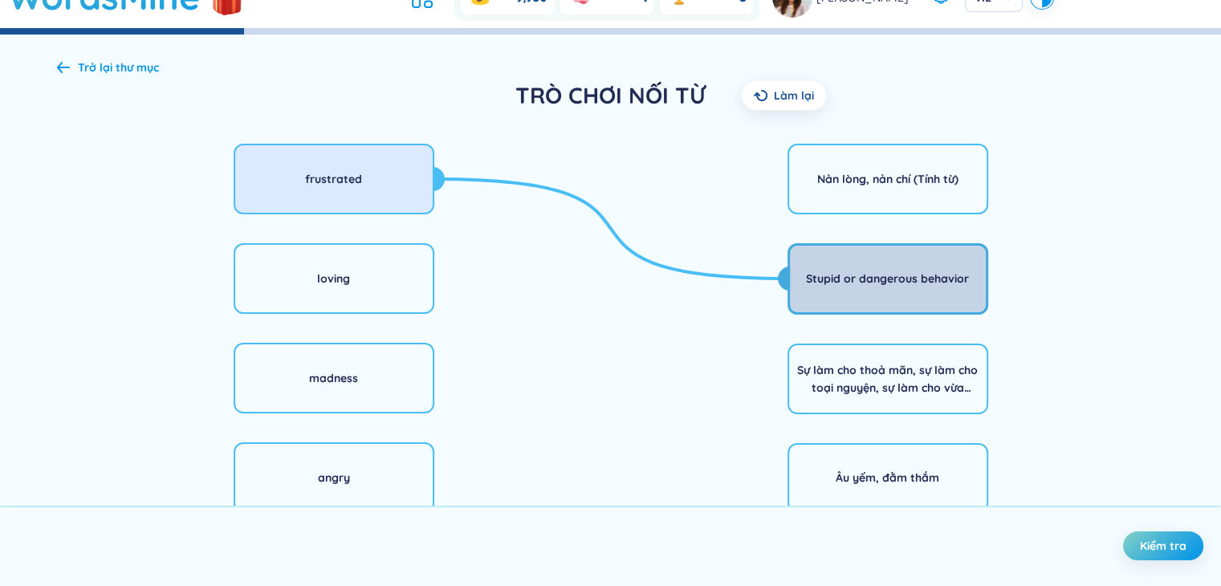
click at [874, 290] on div "Stupid or dangerous behavior" at bounding box center [887, 278] width 201 height 71
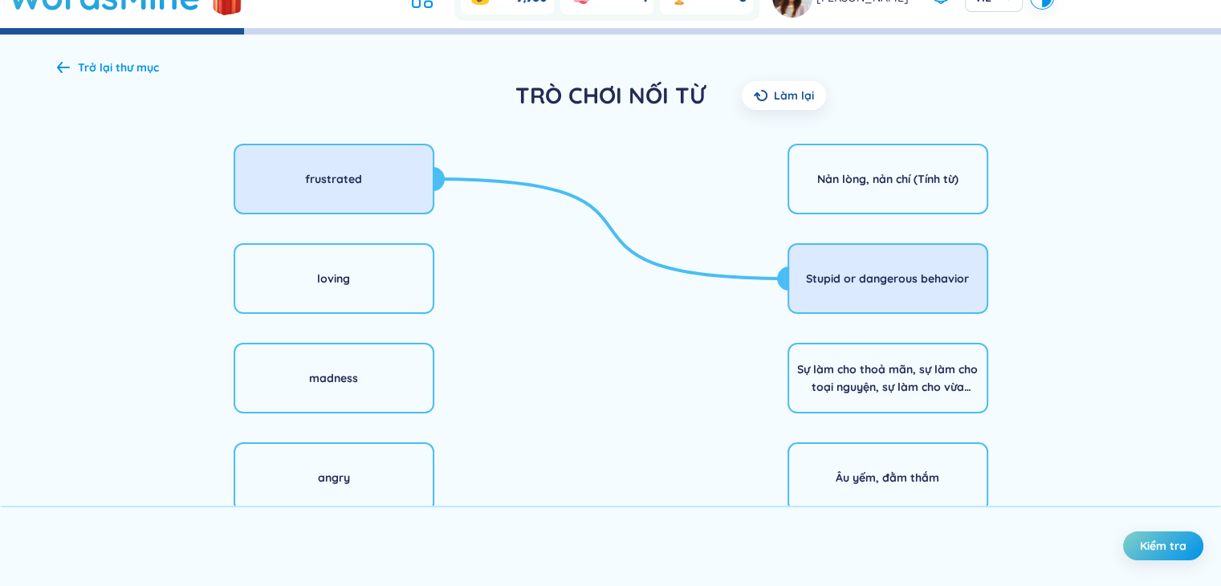
scroll to position [226, 0]
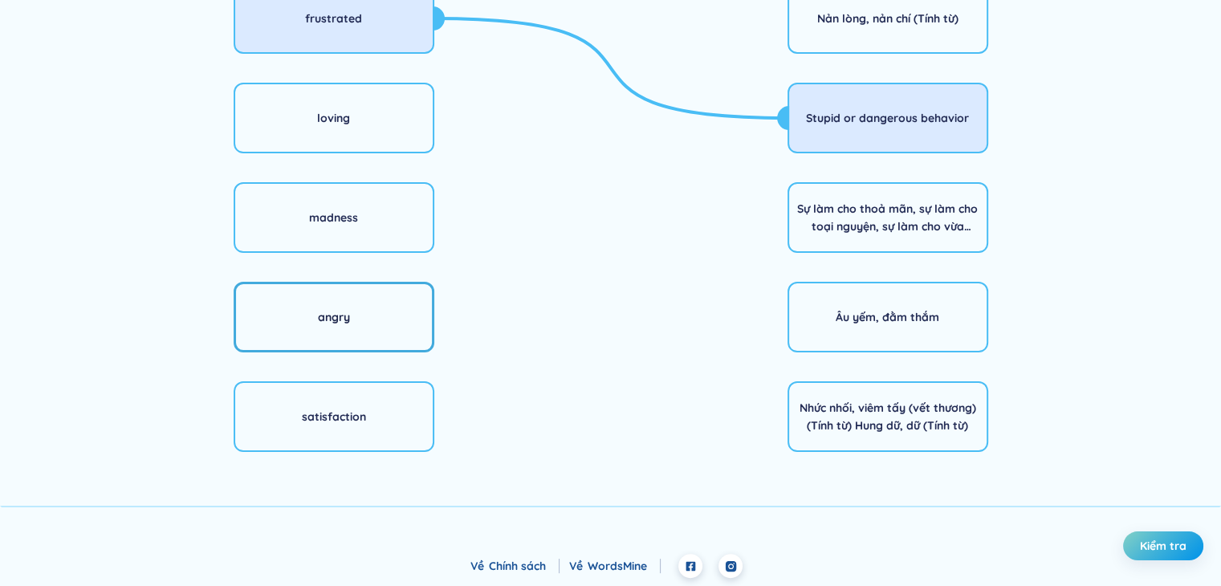
click at [371, 311] on div "angry" at bounding box center [334, 317] width 201 height 71
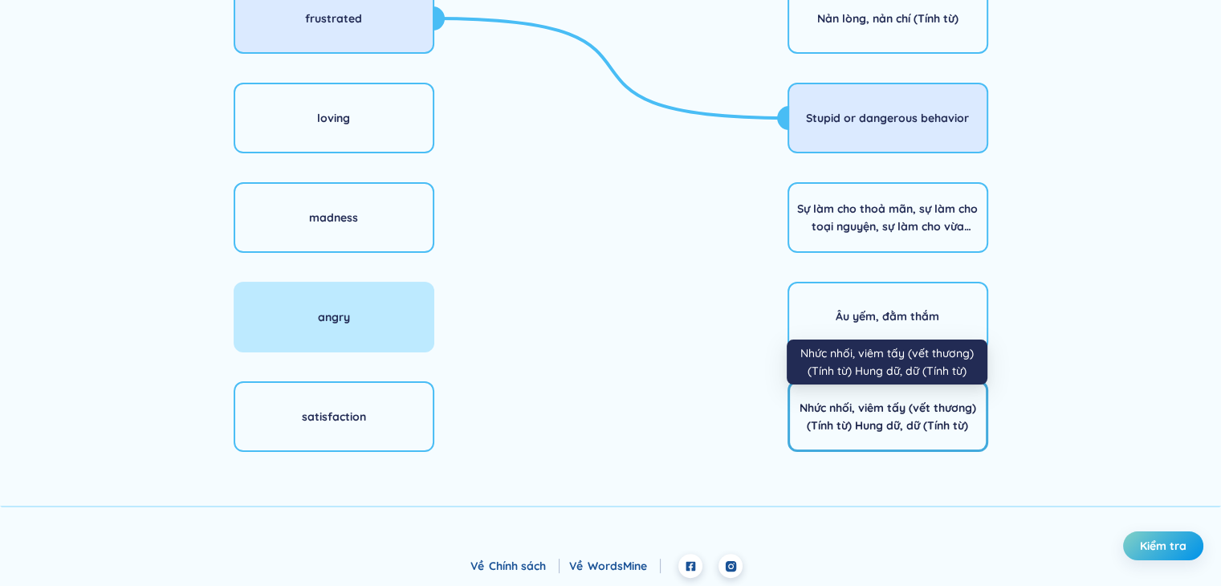
click at [937, 418] on div "Nhức nhối, viêm tấy (vết thương) (Tính từ) Hung dữ, dữ (Tính từ)" at bounding box center [888, 416] width 180 height 35
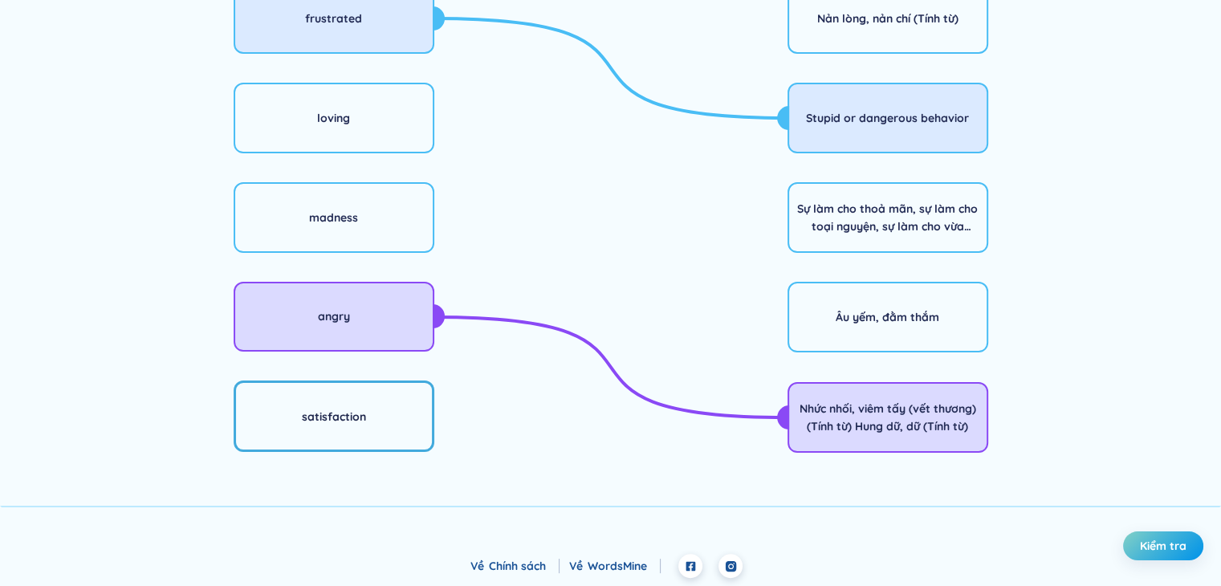
click at [400, 402] on div "satisfaction" at bounding box center [334, 415] width 201 height 71
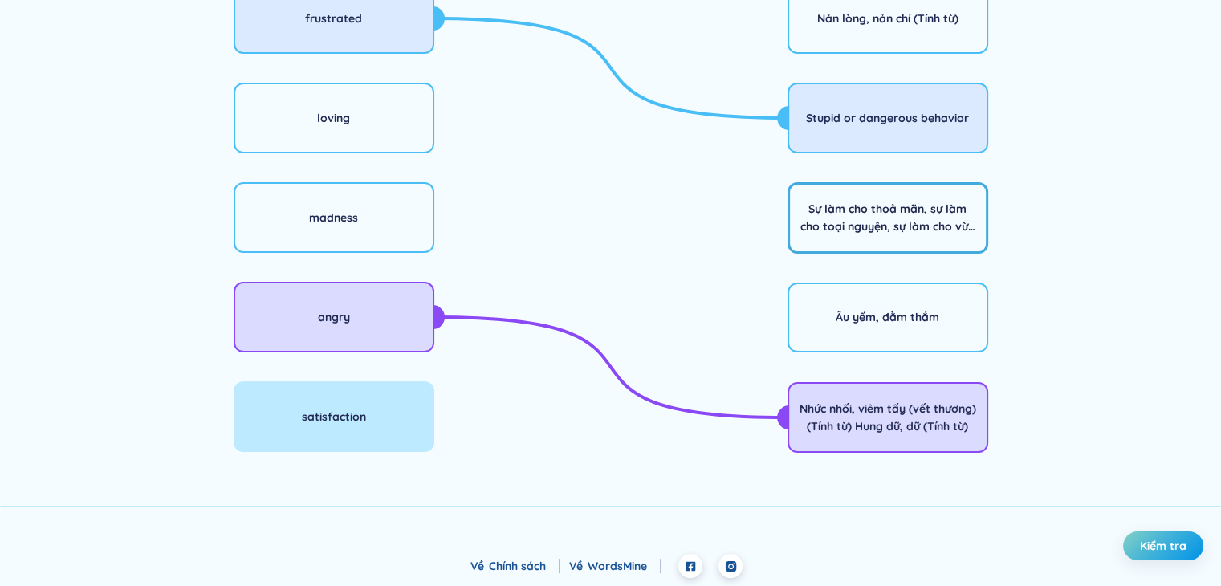
click at [872, 240] on div "Sự làm cho thoả mãn, sự làm cho toại nguyện, sự làm cho vừa lòng; sự vừa lòng, …" at bounding box center [887, 217] width 201 height 71
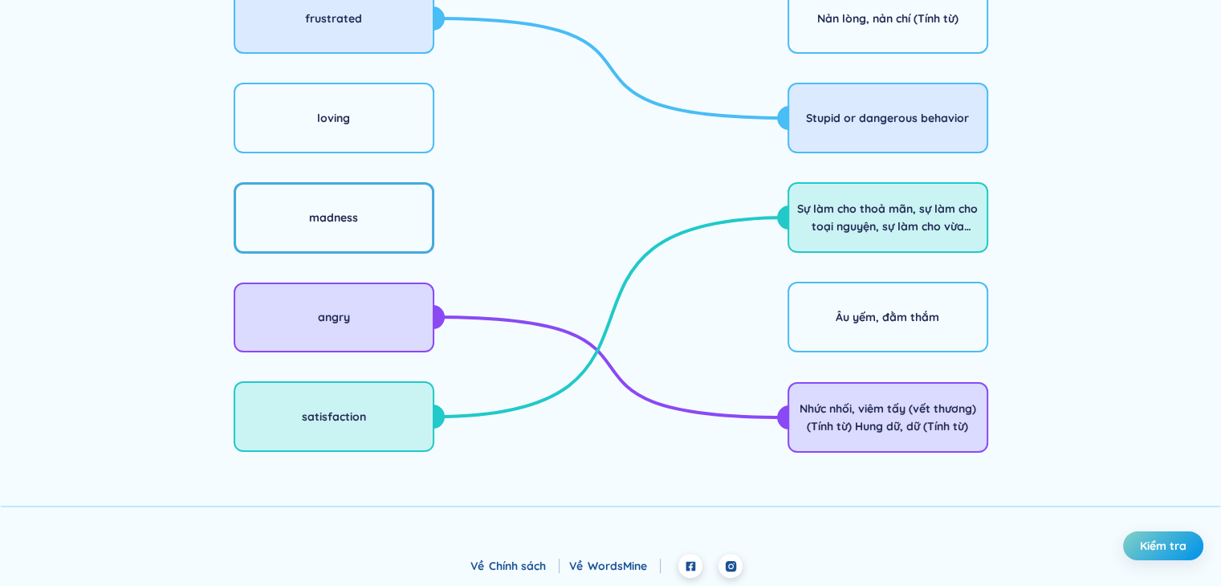
click at [340, 216] on div "madness" at bounding box center [333, 218] width 49 height 18
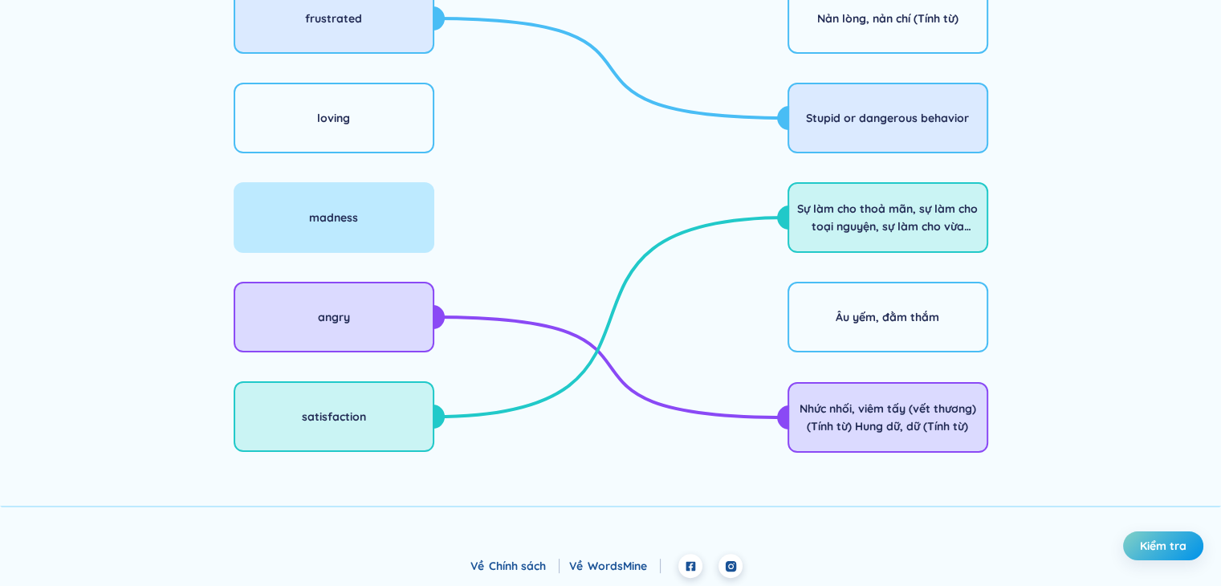
scroll to position [146, 0]
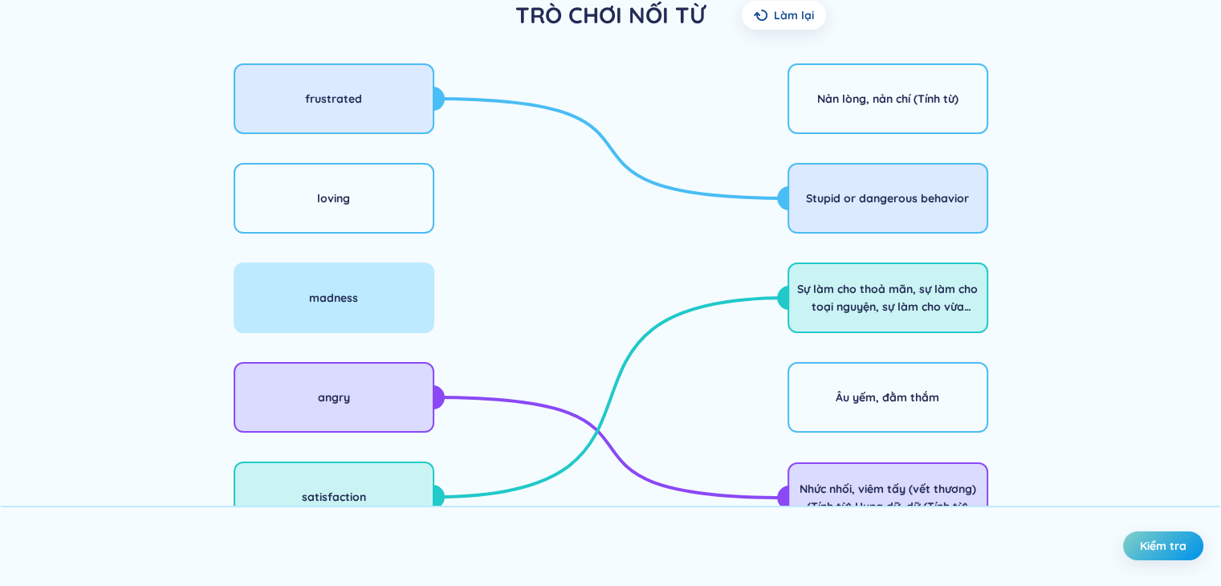
drag, startPoint x: 344, startPoint y: 299, endPoint x: 342, endPoint y: 283, distance: 15.4
click at [344, 299] on div "madness" at bounding box center [333, 298] width 49 height 18
click at [347, 232] on div "loving" at bounding box center [334, 198] width 201 height 71
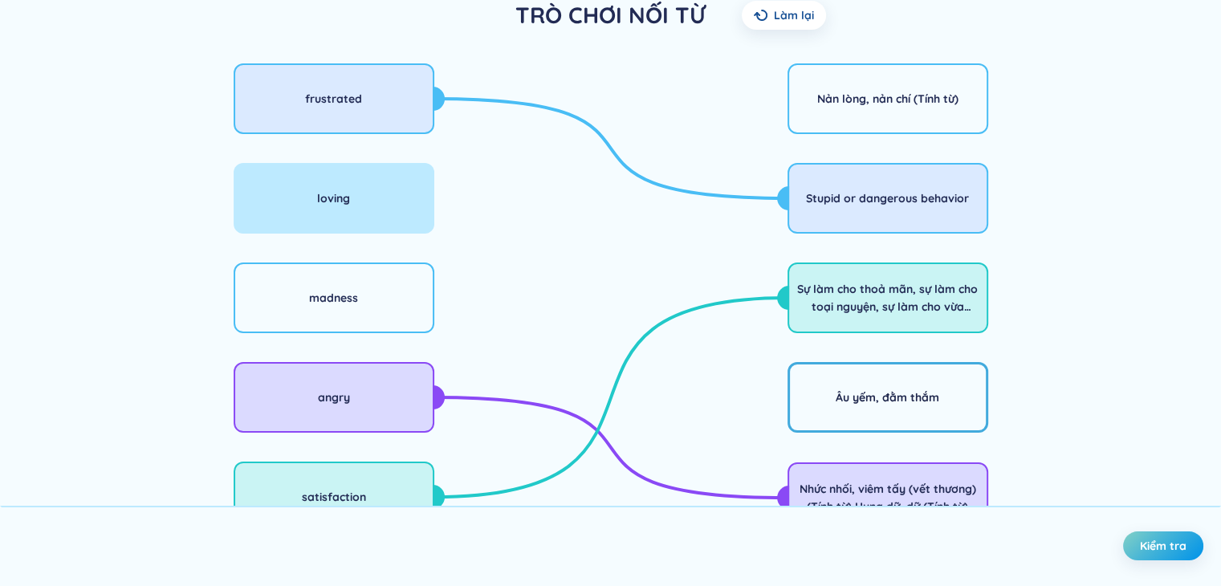
click at [917, 408] on div "Âu yếm, đằm thắm" at bounding box center [887, 397] width 201 height 71
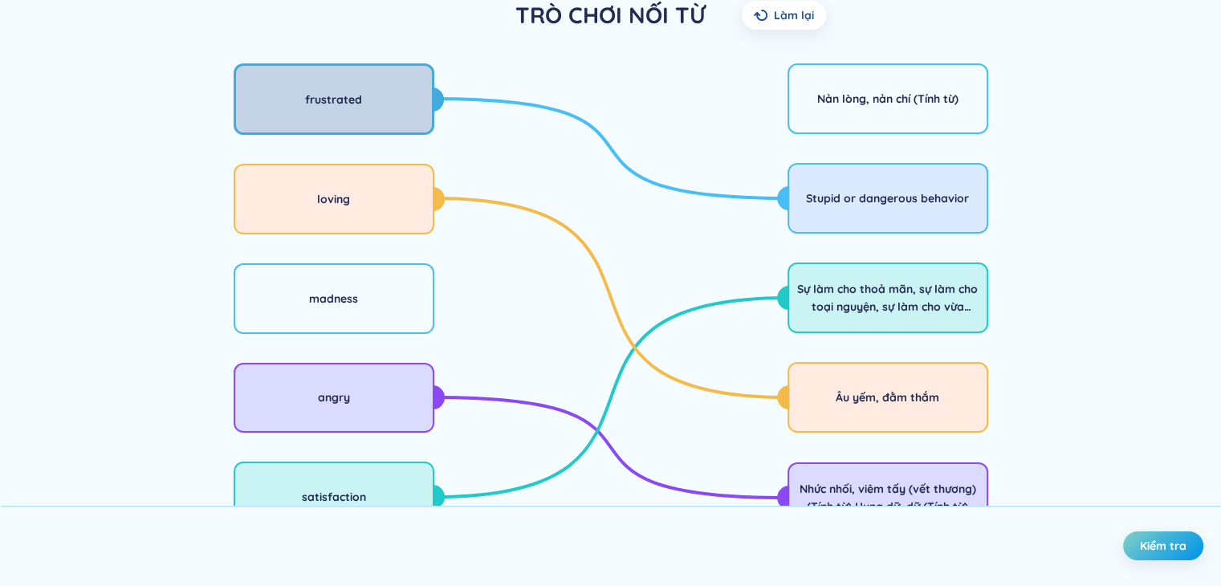
click at [345, 100] on div "frustrated" at bounding box center [333, 100] width 57 height 18
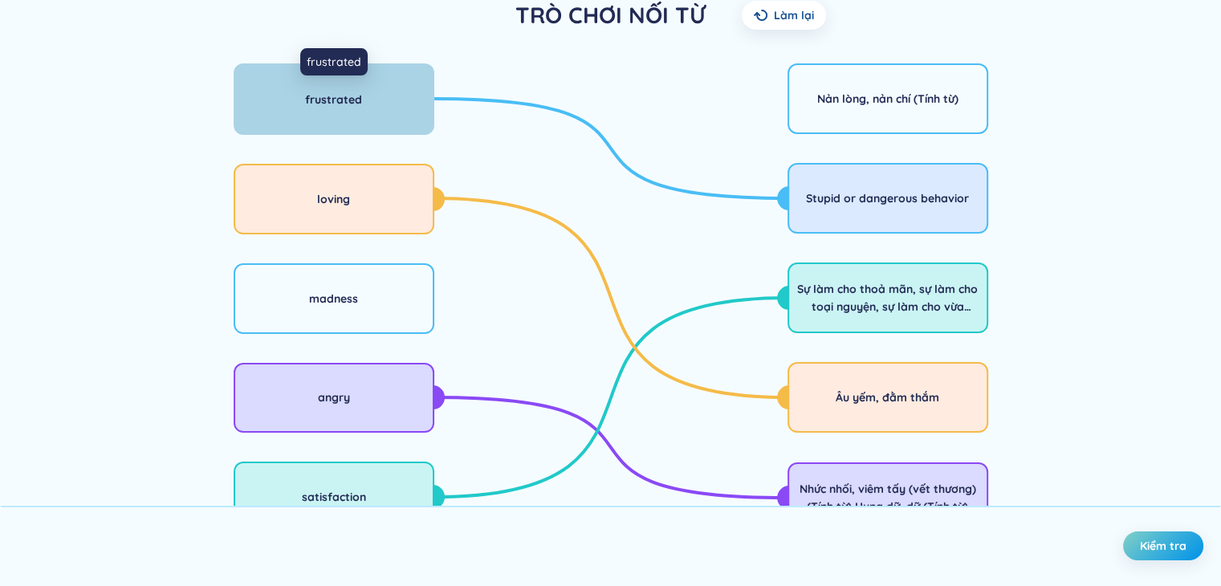
click at [353, 105] on div "frustrated" at bounding box center [333, 100] width 57 height 18
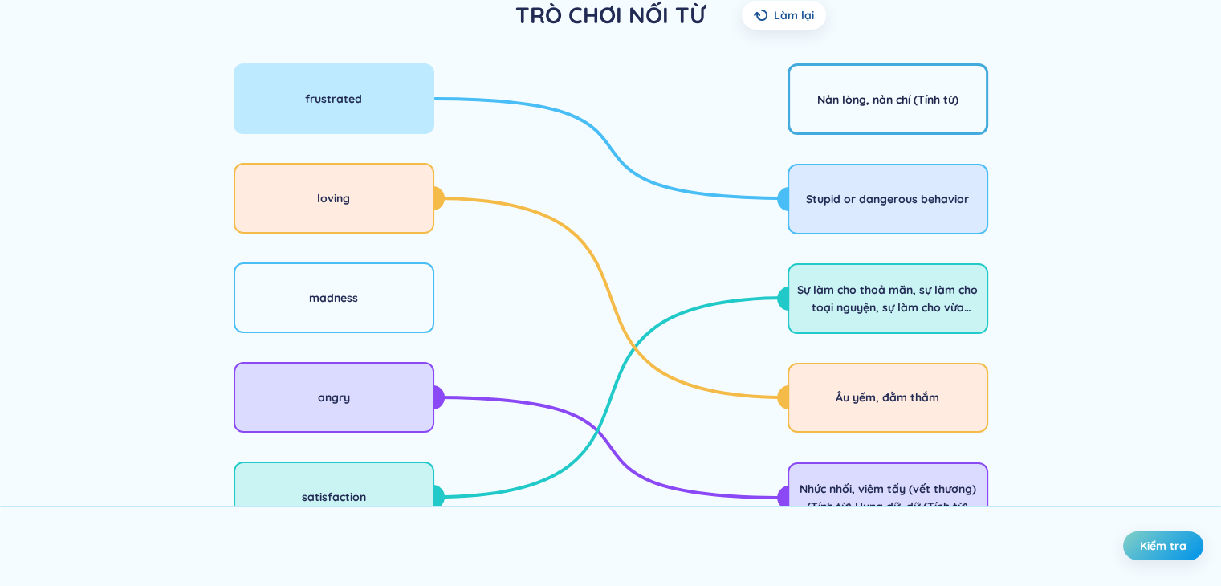
click at [864, 79] on div "Nản lòng, nản chí (Tính từ)" at bounding box center [887, 98] width 201 height 71
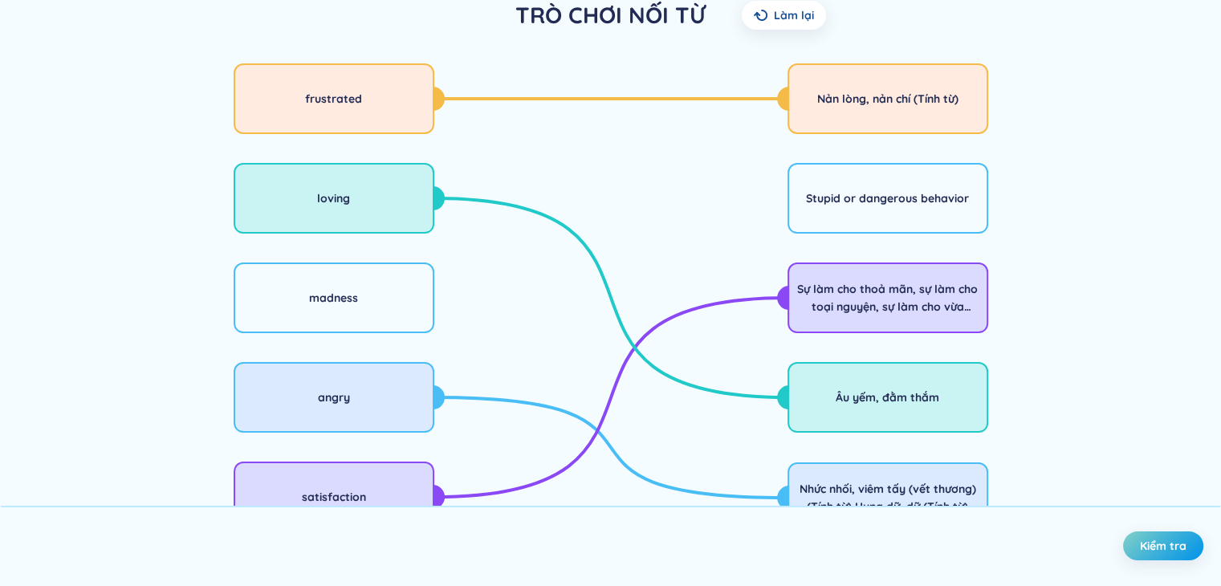
drag, startPoint x: 401, startPoint y: 278, endPoint x: 518, endPoint y: 217, distance: 132.1
click at [401, 278] on div "madness" at bounding box center [334, 297] width 201 height 71
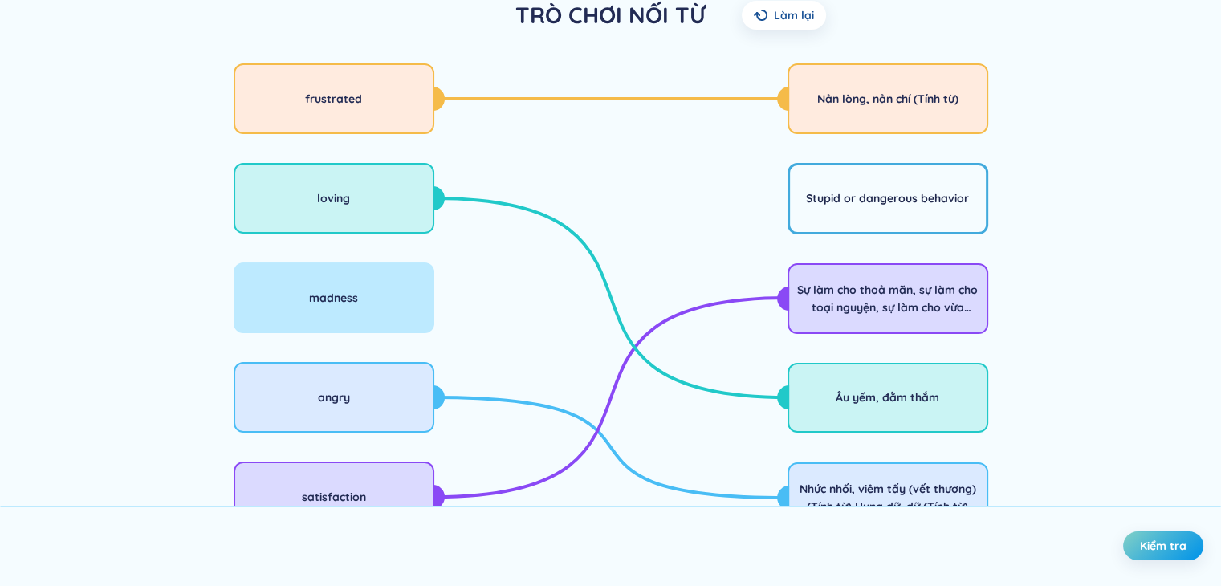
click at [908, 184] on div "Stupid or dangerous behavior" at bounding box center [887, 198] width 201 height 71
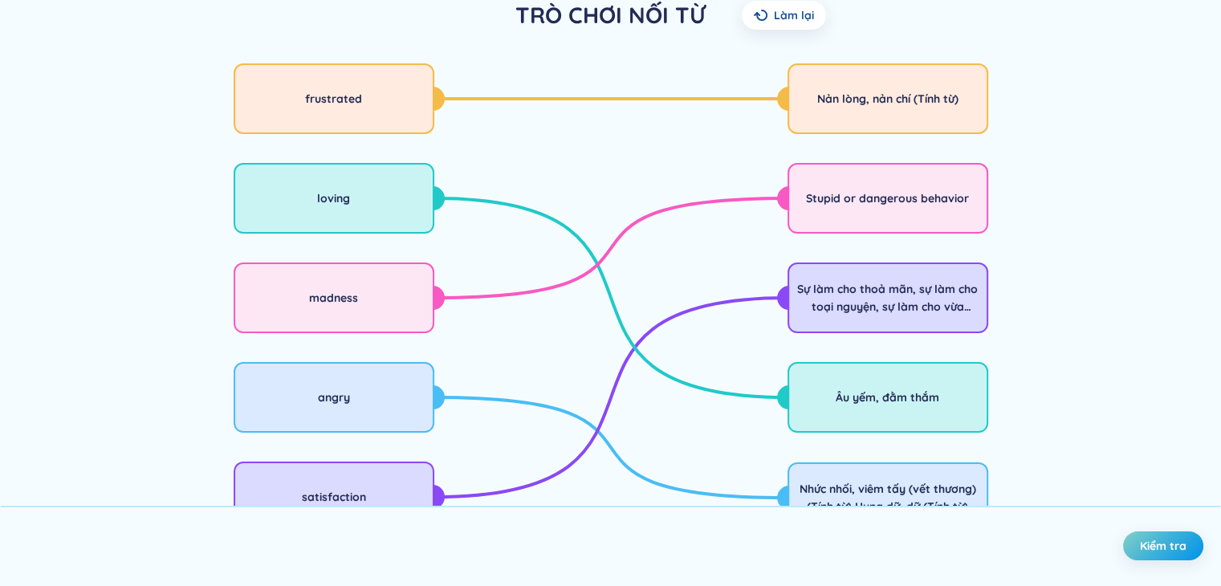
click at [1171, 543] on span "Kiểm tra" at bounding box center [1163, 546] width 47 height 16
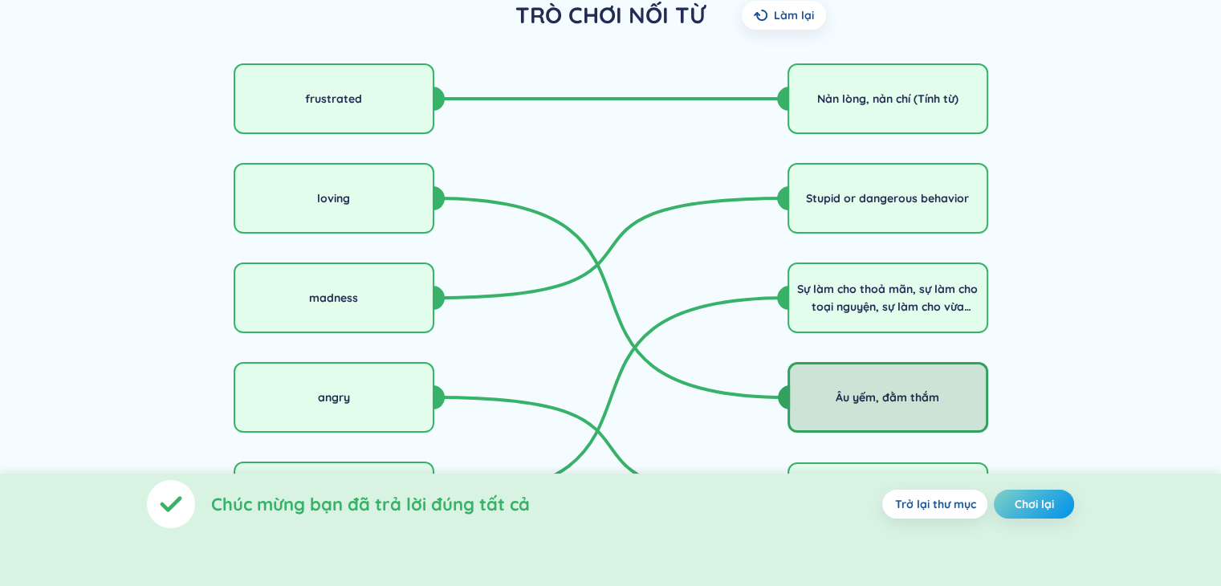
scroll to position [226, 0]
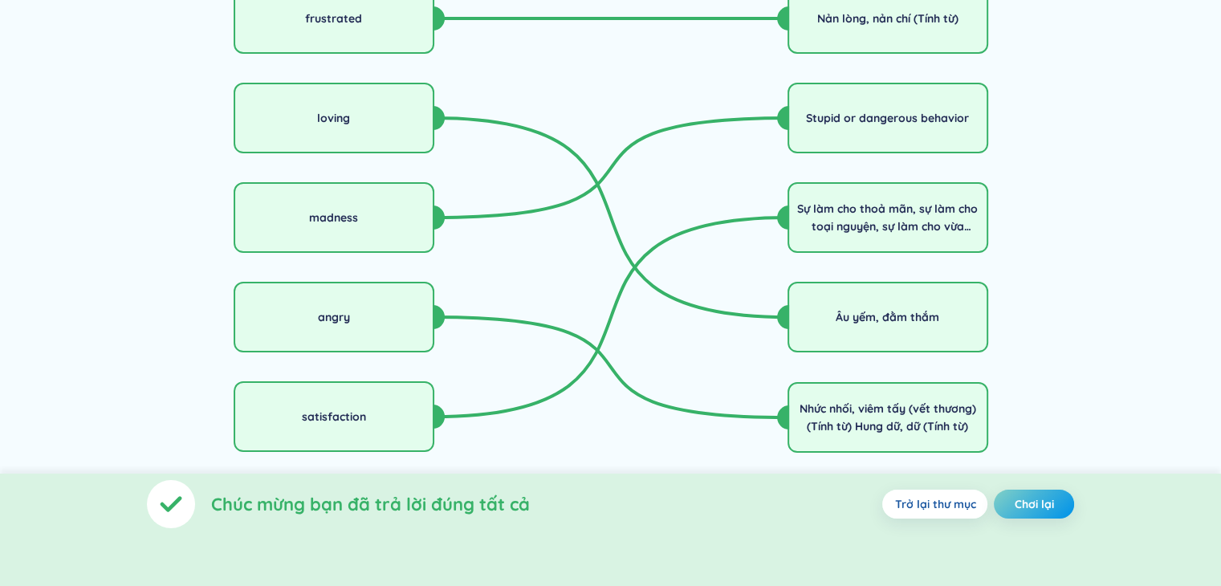
click at [908, 512] on button "Trở lại thư mục" at bounding box center [934, 504] width 105 height 29
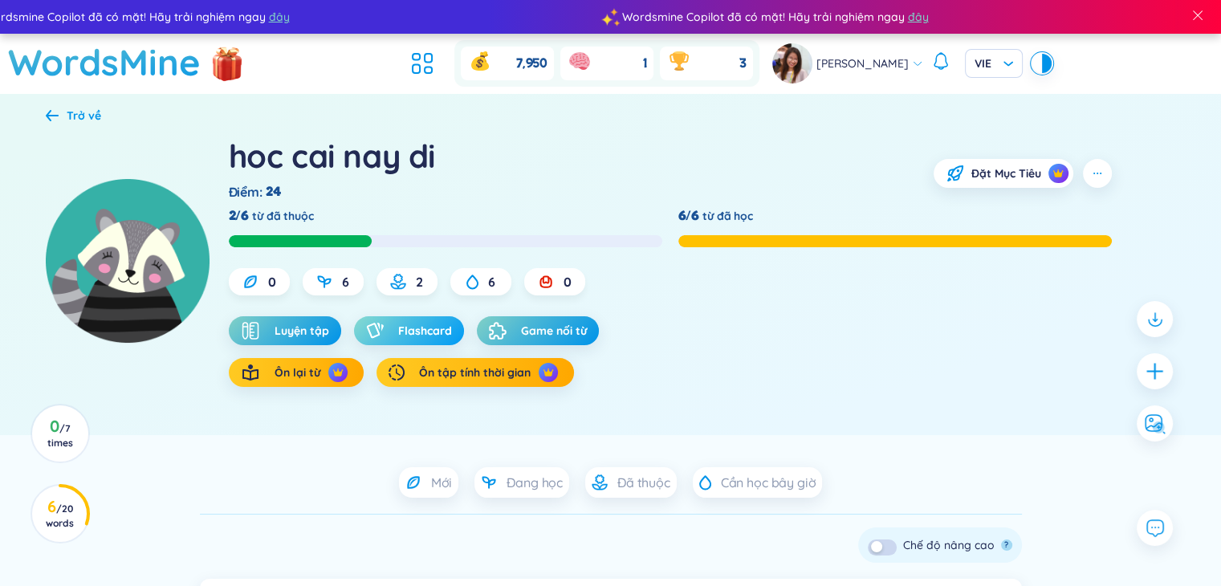
click at [412, 328] on span "Flashcard" at bounding box center [425, 331] width 54 height 16
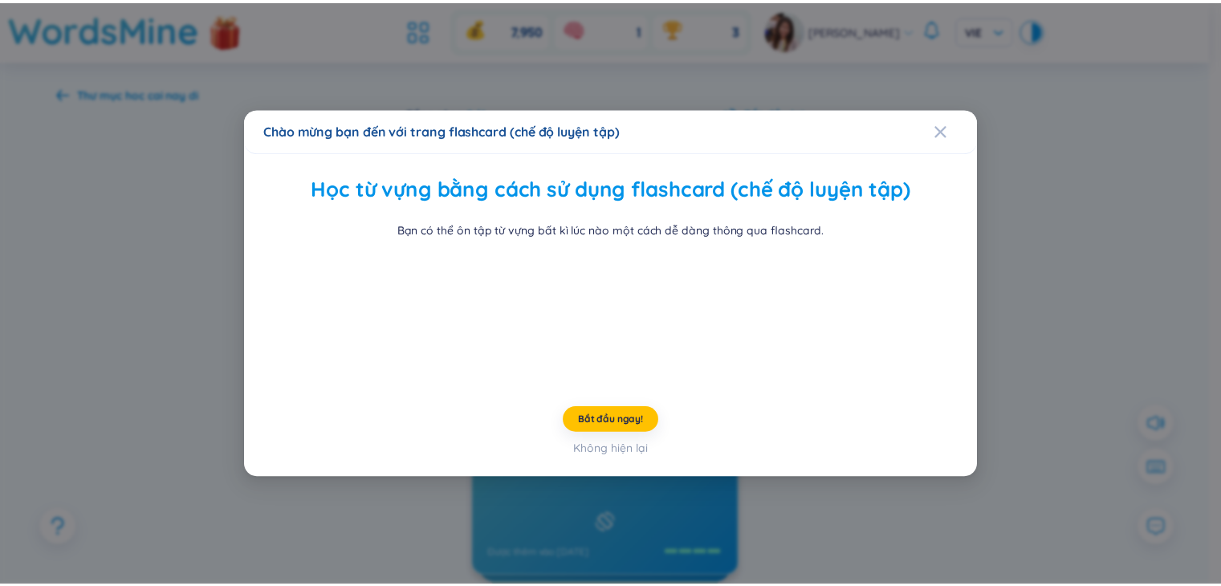
scroll to position [24, 0]
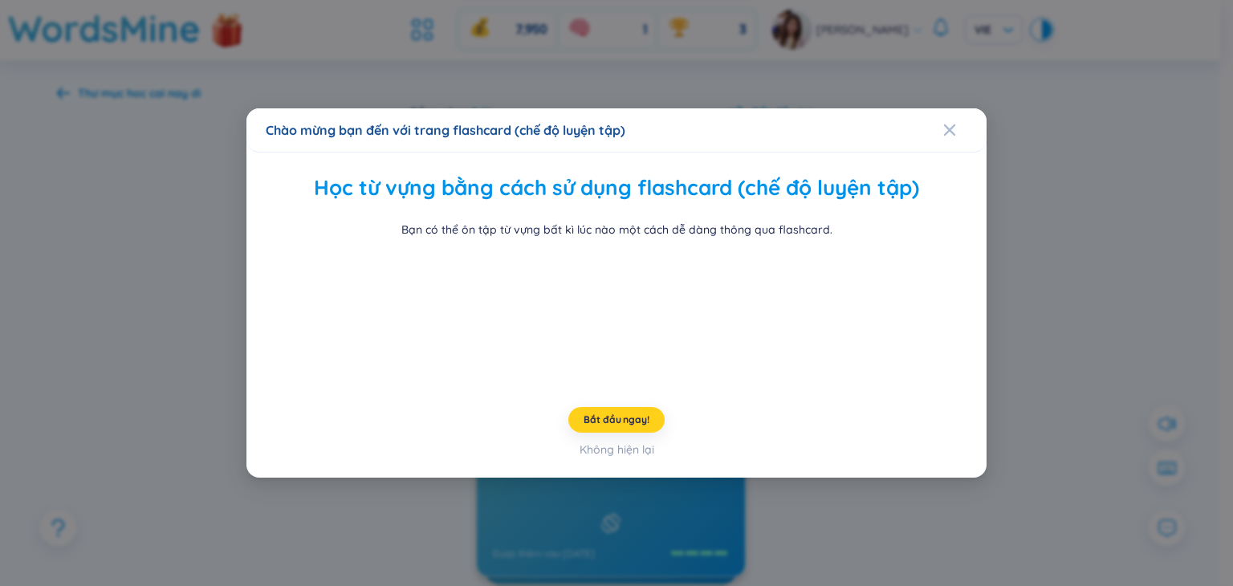
click at [657, 433] on button "Bắt đầu ngay!" at bounding box center [616, 420] width 96 height 26
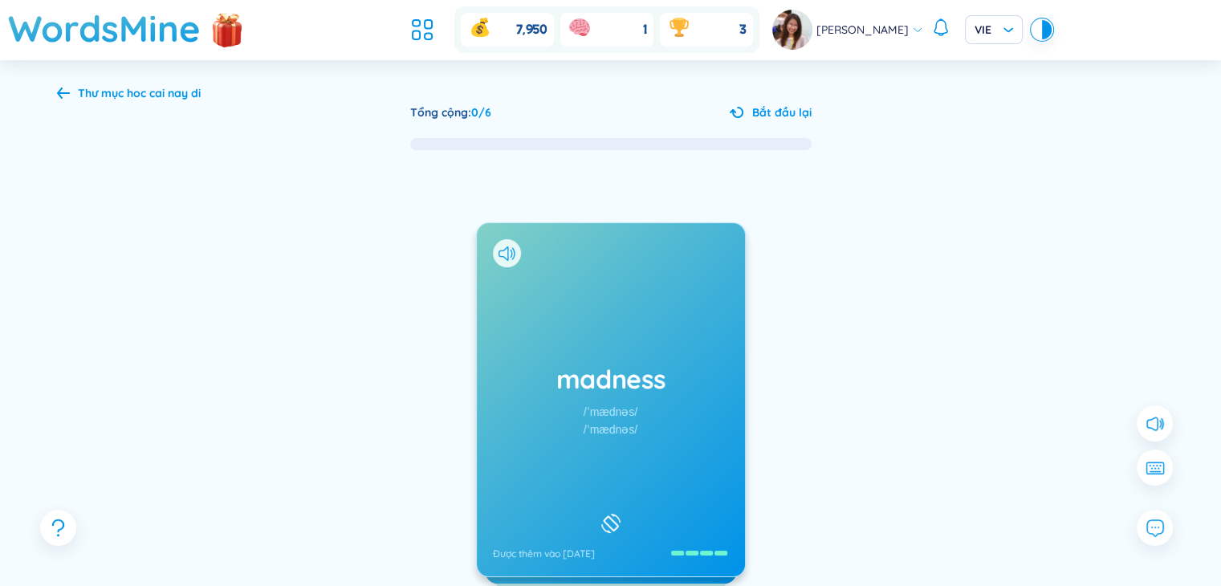
scroll to position [150, 0]
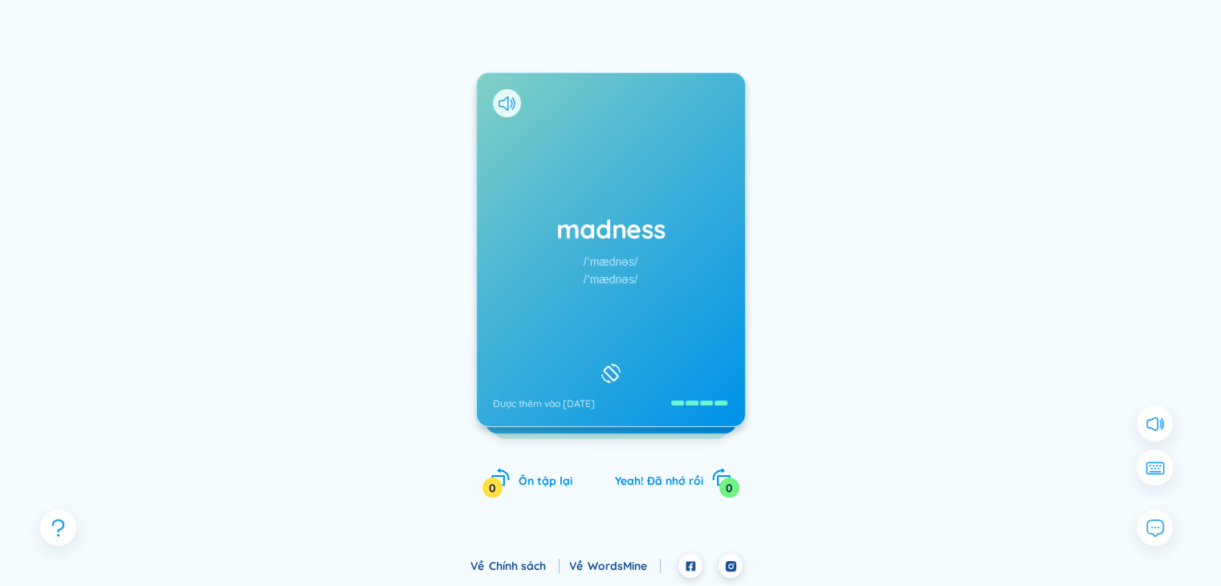
click at [660, 222] on h1 "madness" at bounding box center [611, 228] width 236 height 35
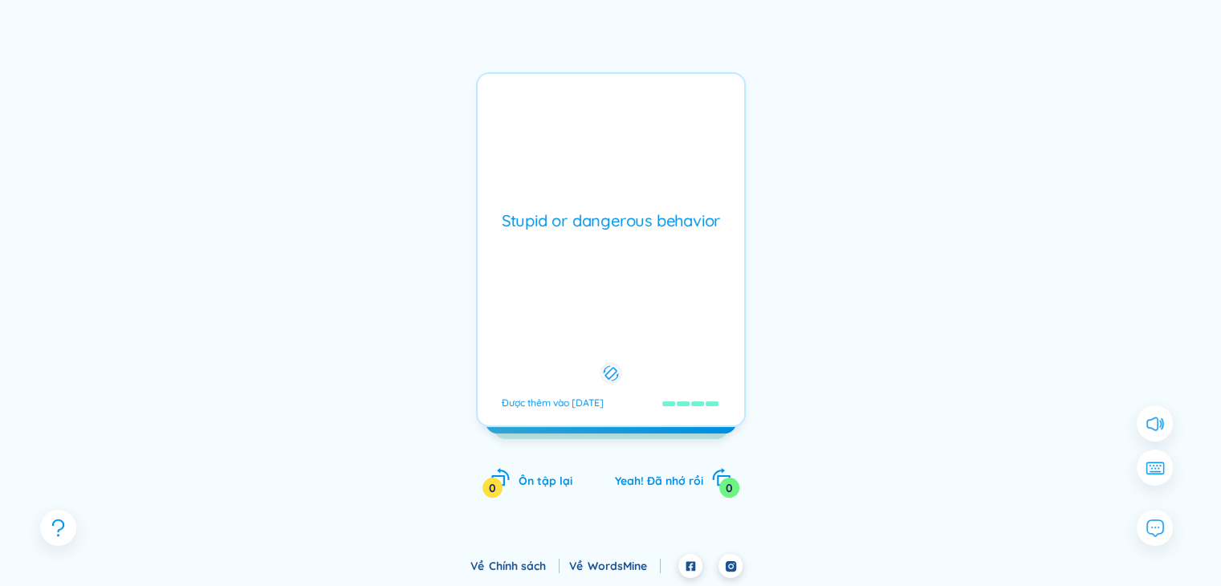
click at [648, 238] on div "Stupid or dangerous behavior Được thêm vào 15/3/2025" at bounding box center [611, 249] width 270 height 355
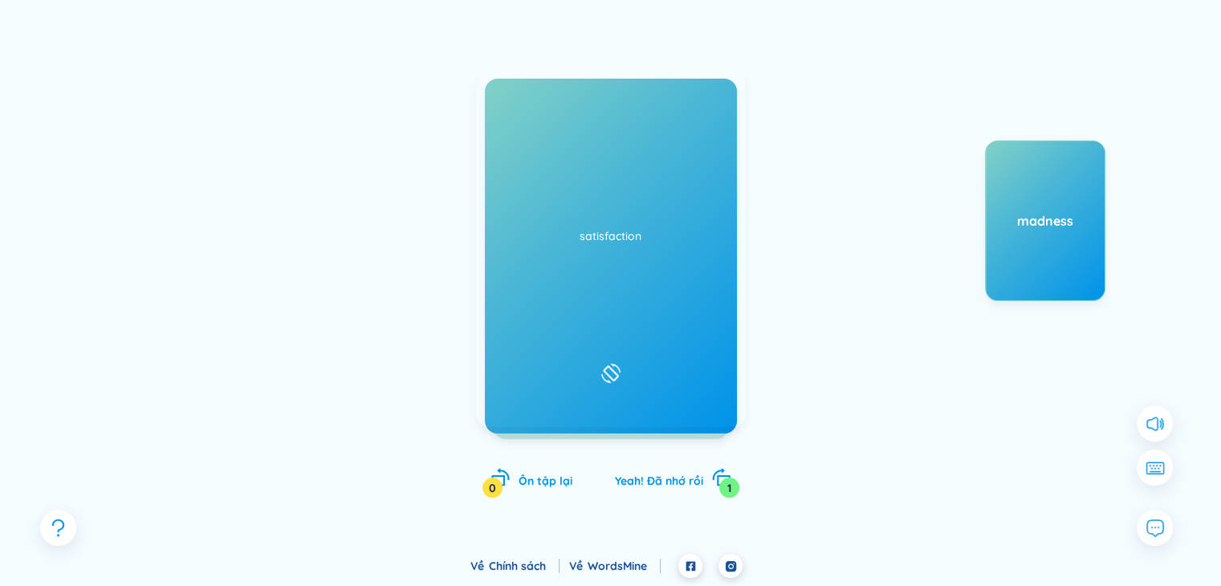
click at [676, 211] on h1 "hungry" at bounding box center [611, 228] width 236 height 35
click at [604, 230] on h1 "hungry" at bounding box center [611, 228] width 236 height 35
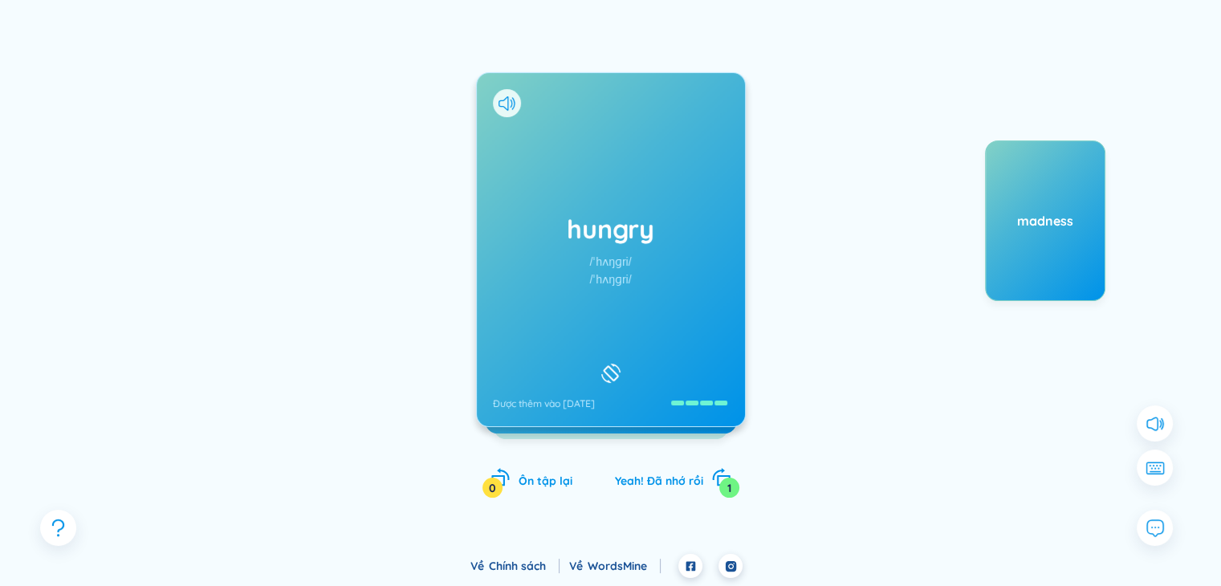
click at [606, 258] on div "/ˈhʌŋɡri/" at bounding box center [610, 262] width 42 height 18
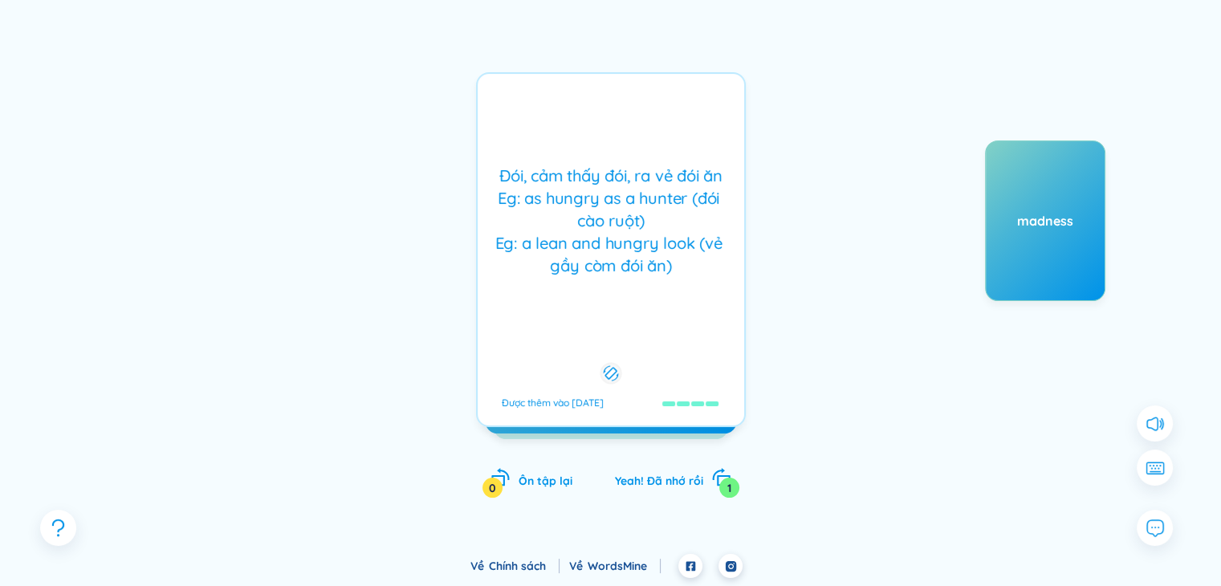
click at [587, 226] on div "Đói, cảm thấy đói, ra vẻ đói ăn Eg: as hungry as a hunter (đói cào ruột) Eg: a …" at bounding box center [611, 221] width 250 height 112
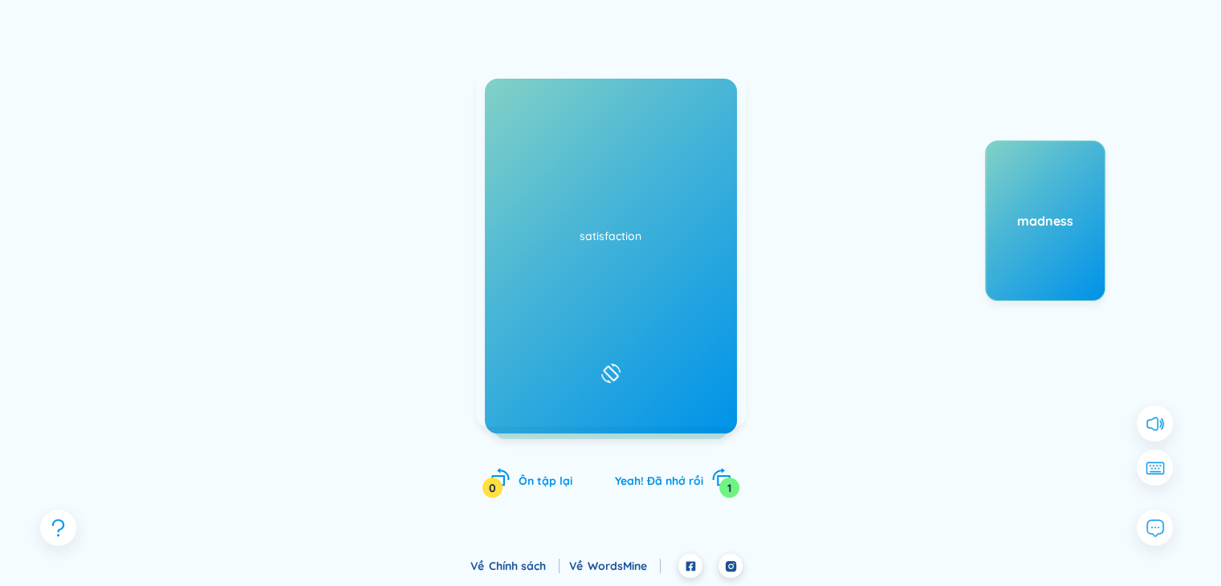
click at [579, 230] on h1 "hungry" at bounding box center [611, 228] width 236 height 35
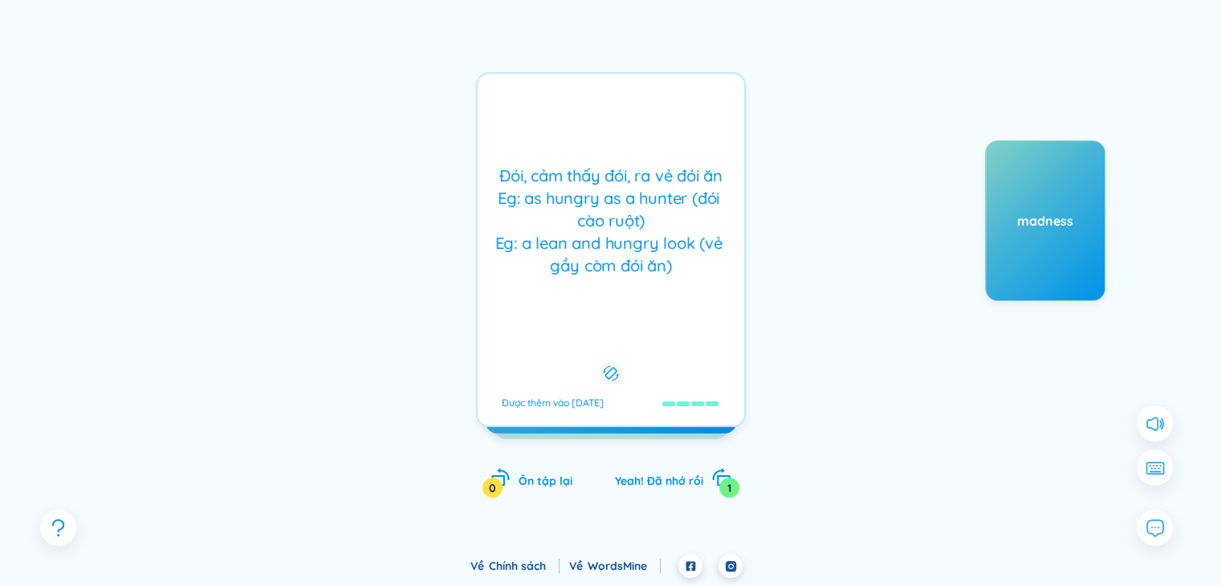
click at [624, 275] on div "Đói, cảm thấy đói, ra vẻ đói ăn Eg: as hungry as a hunter (đói cào ruột) Eg: a …" at bounding box center [611, 221] width 250 height 112
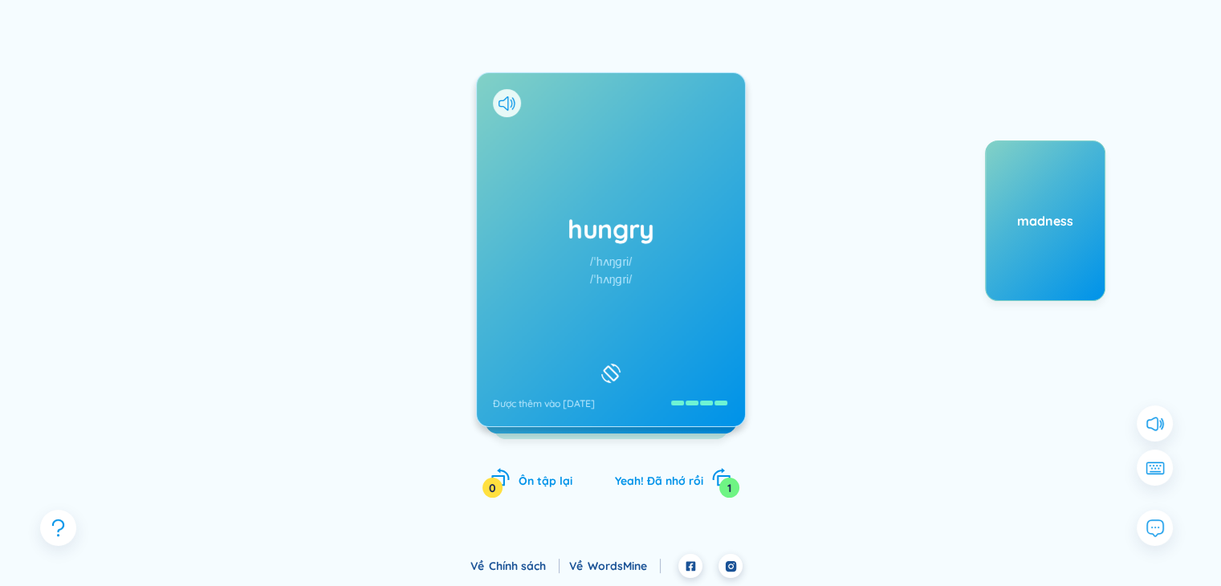
click at [622, 267] on div "/ˈhʌŋɡri/" at bounding box center [610, 262] width 42 height 18
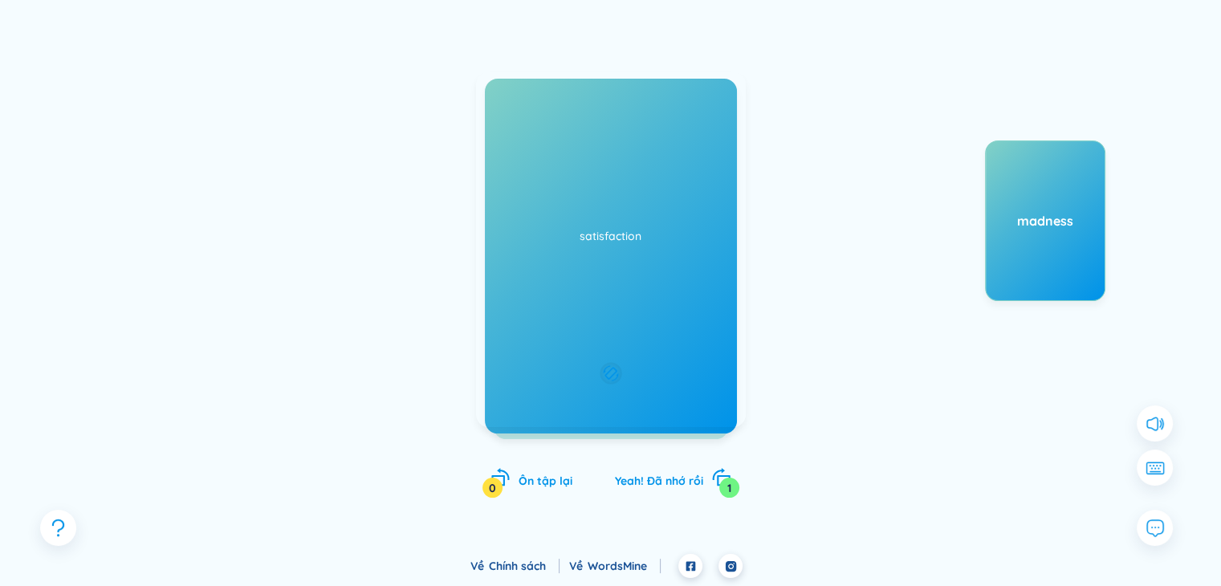
click at [621, 266] on div "Đói, cảm thấy đói, ra vẻ đói ăn Eg: as hungry as a hunter (đói cào ruột) Eg: a …" at bounding box center [611, 221] width 250 height 112
drag, startPoint x: 505, startPoint y: 222, endPoint x: 254, endPoint y: 213, distance: 251.3
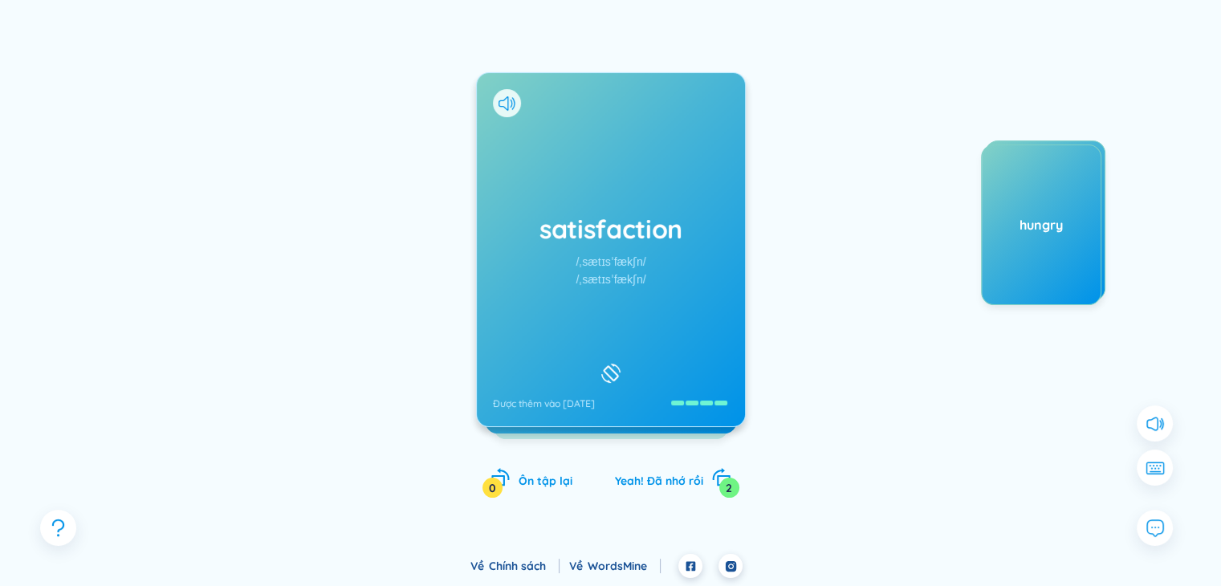
click at [252, 215] on div "satisfaction /ˌsætɪsˈfækʃn/ /ˌsætɪsˈfækʃn/ Được thêm vào 14/9/2022 Được thêm và…" at bounding box center [611, 266] width 1108 height 528
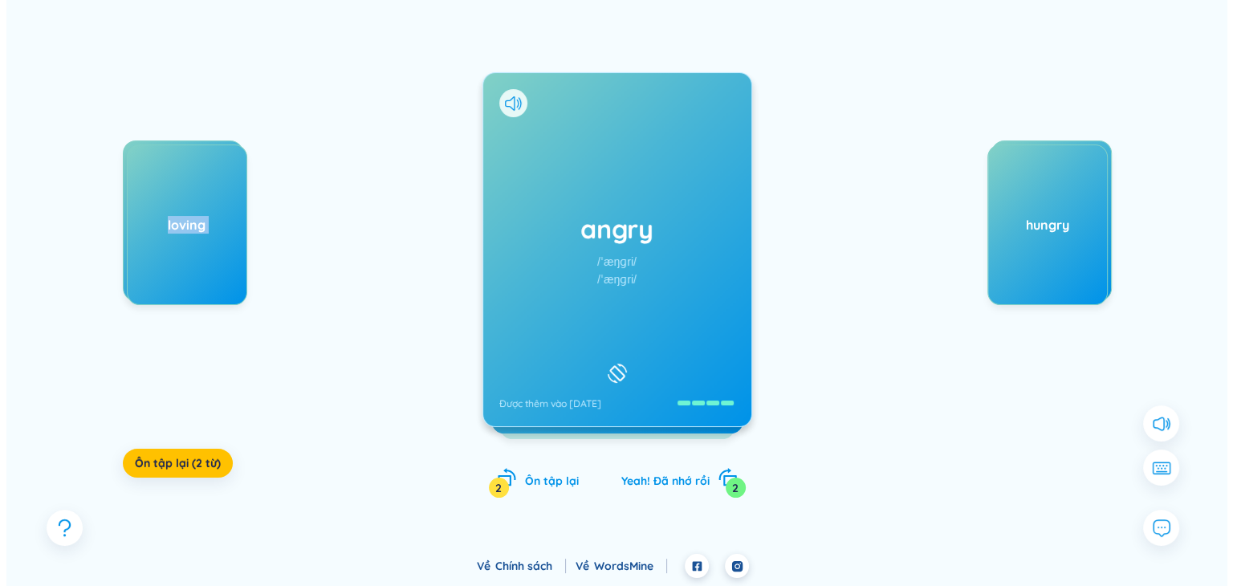
scroll to position [0, 0]
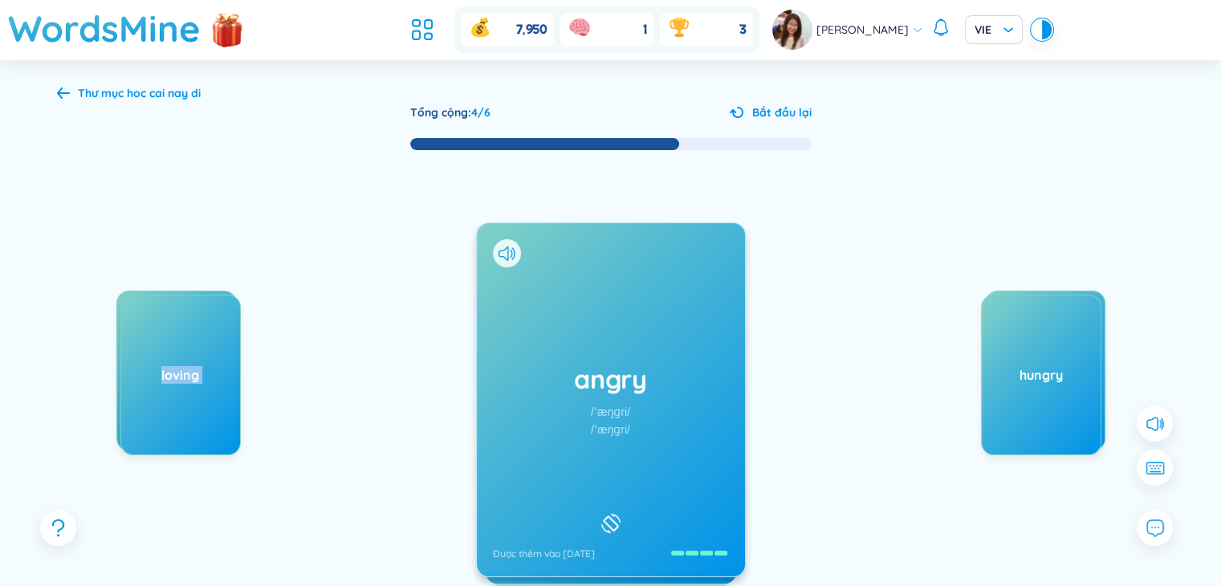
click at [57, 91] on icon at bounding box center [63, 93] width 13 height 12
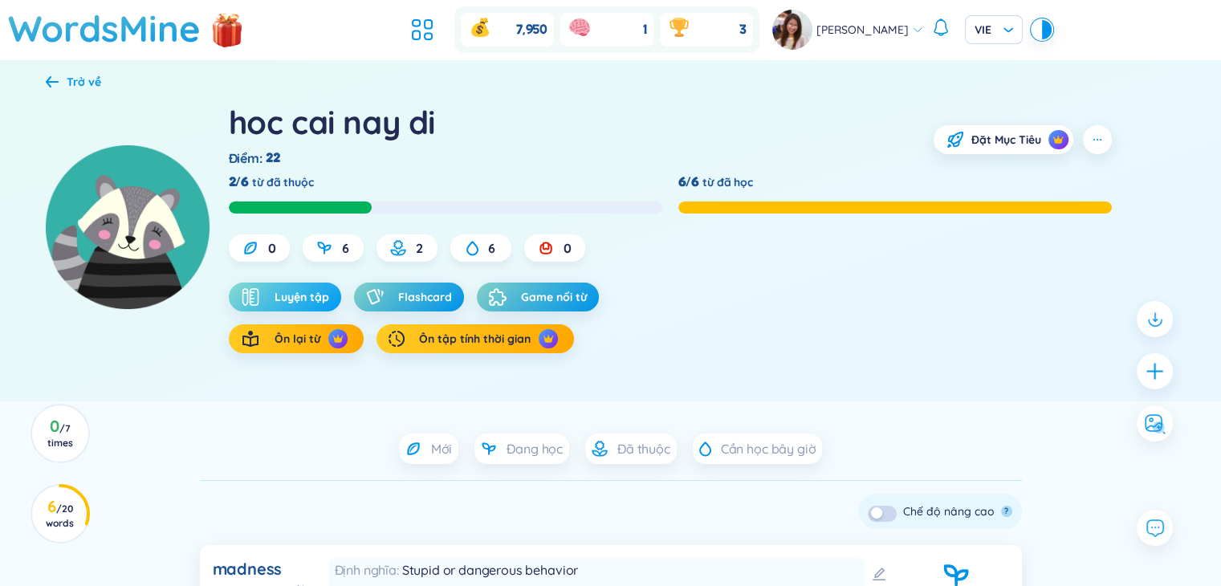
click at [311, 299] on span "Luyện tập" at bounding box center [301, 297] width 55 height 16
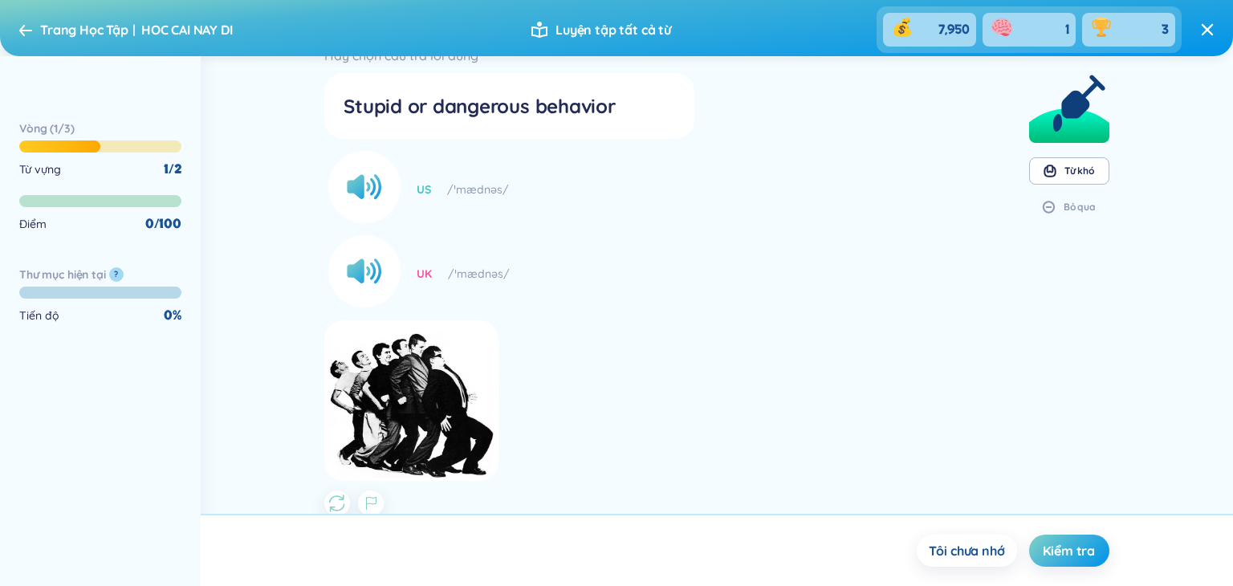
scroll to position [272, 0]
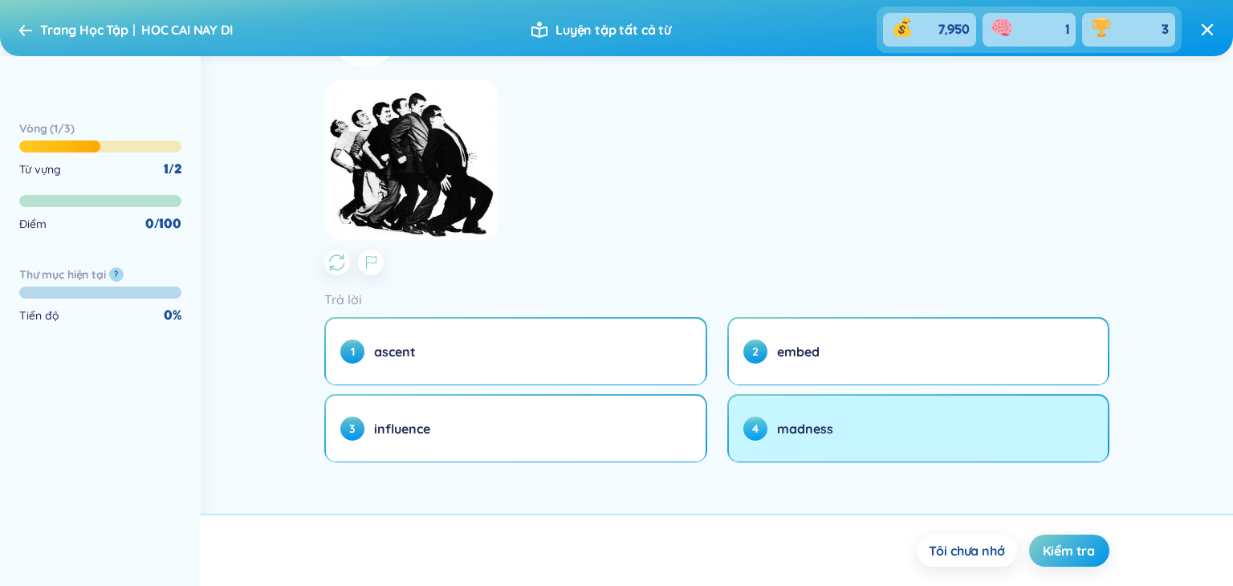
click at [888, 447] on button "4 madness" at bounding box center [918, 429] width 379 height 66
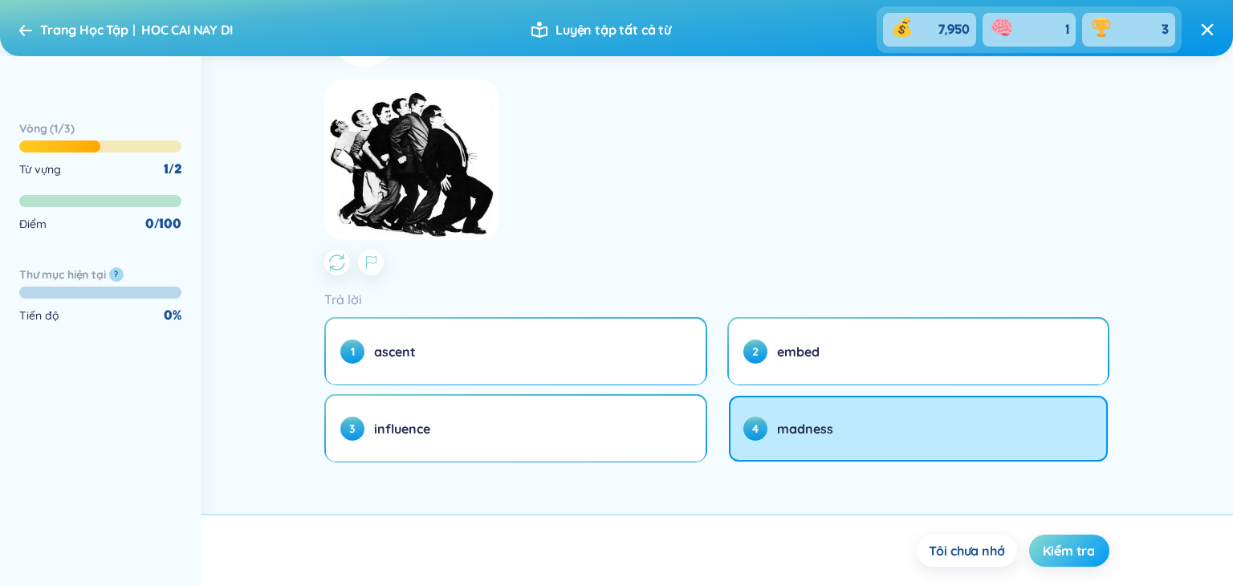
click at [1070, 556] on span "Kiểm tra" at bounding box center [1068, 551] width 52 height 18
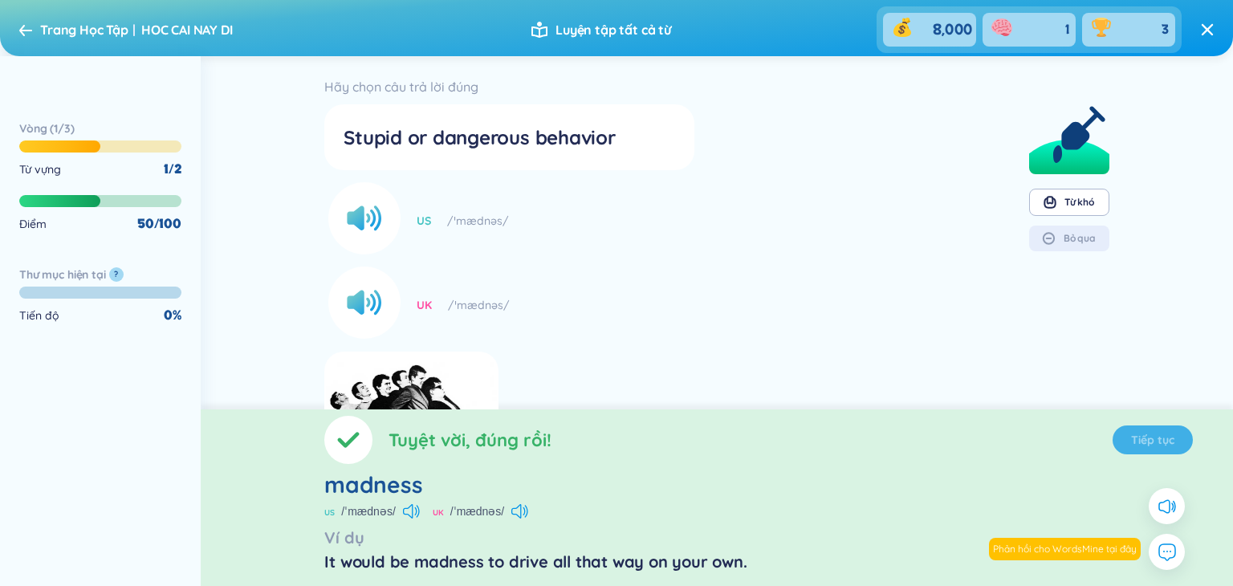
scroll to position [376, 0]
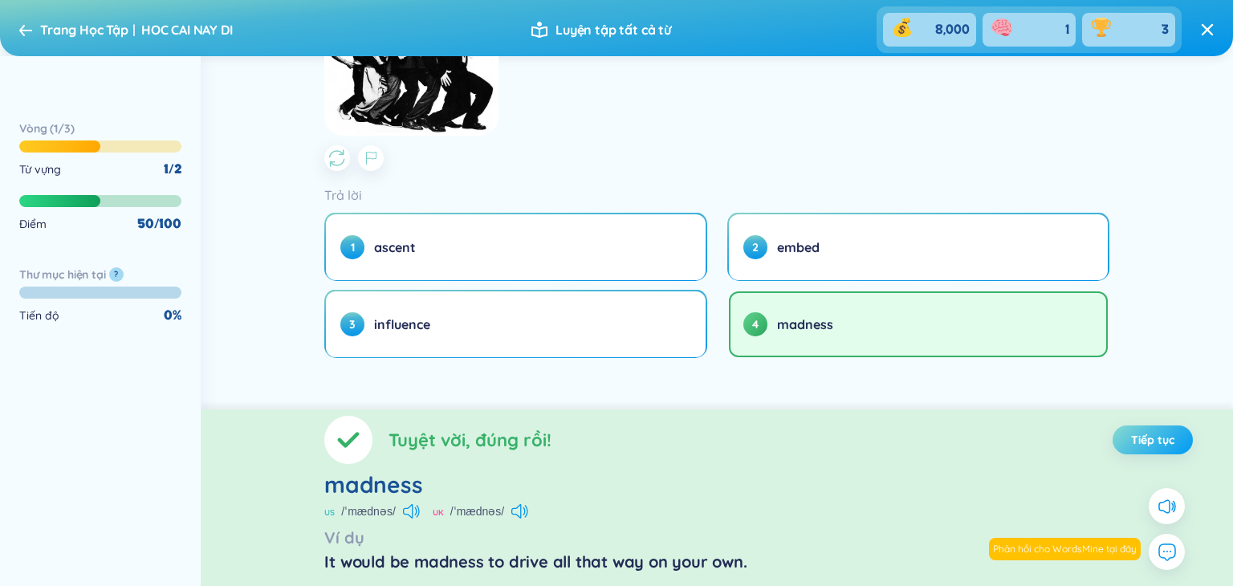
click at [1151, 441] on span "Tiếp tục" at bounding box center [1152, 440] width 43 height 16
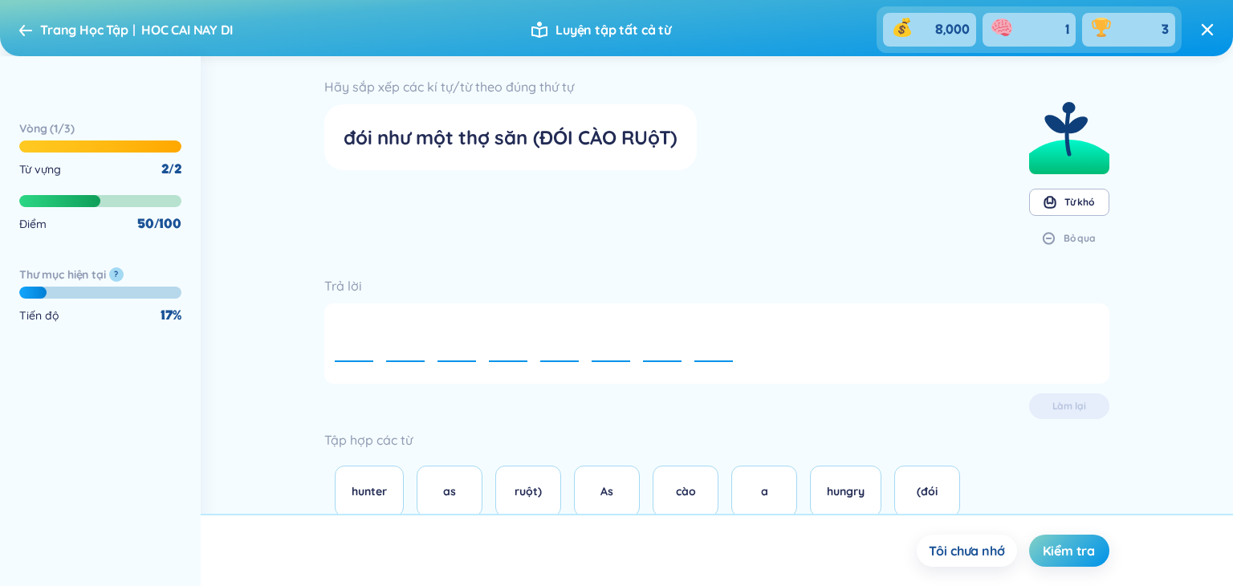
scroll to position [42, 0]
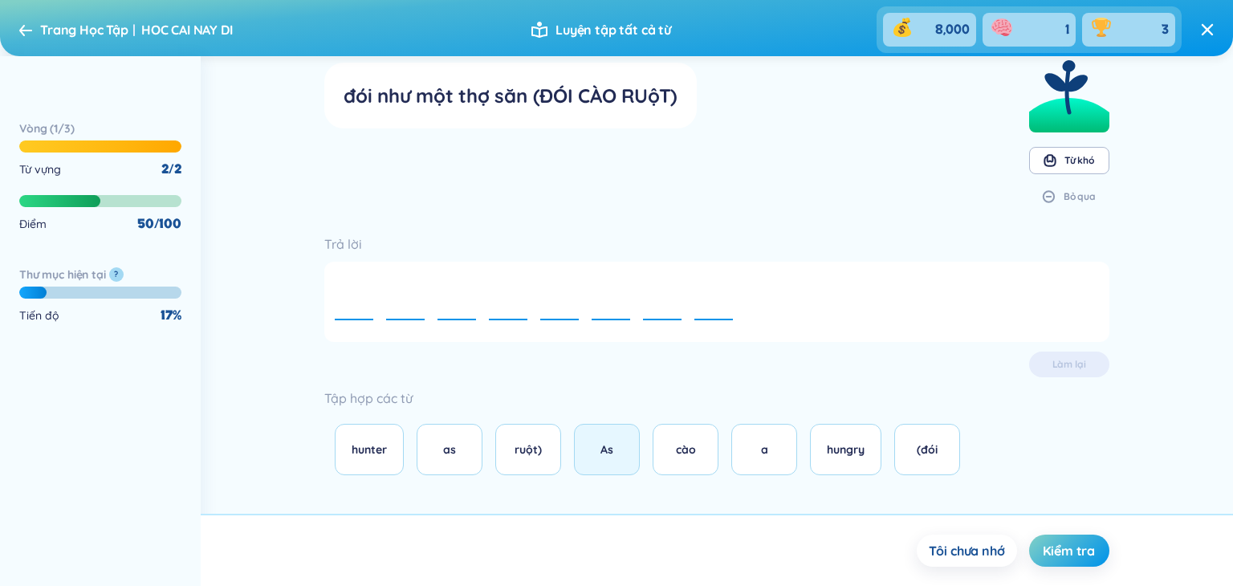
click at [586, 453] on button "As" at bounding box center [607, 449] width 66 height 51
click at [751, 444] on div "a" at bounding box center [764, 450] width 32 height 18
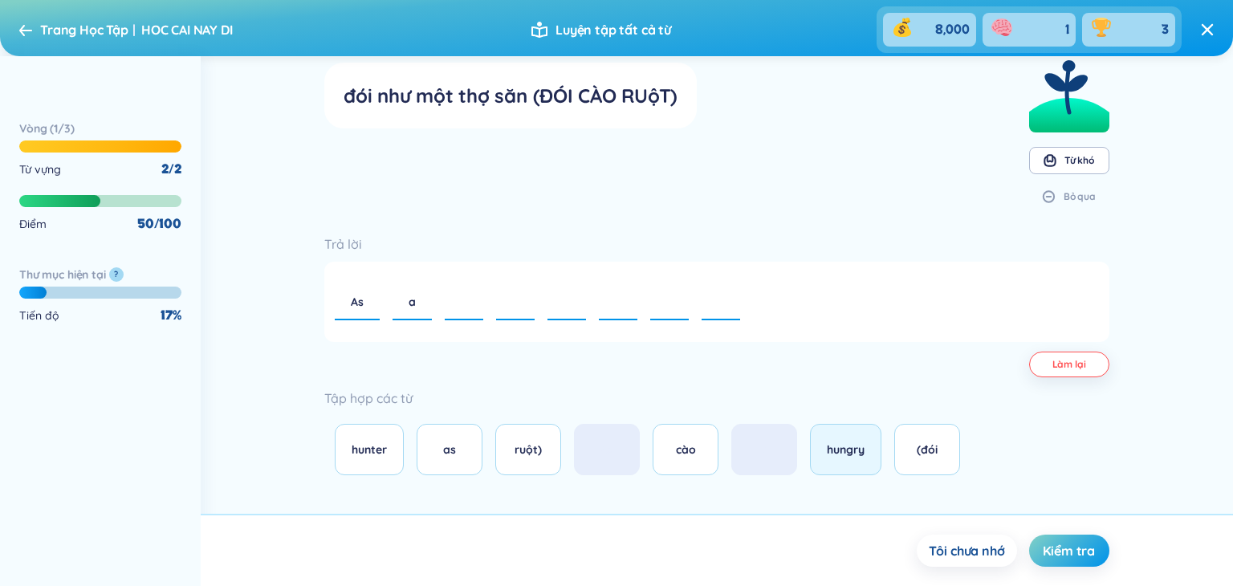
click at [848, 444] on span "hungry" at bounding box center [846, 449] width 38 height 14
click at [453, 463] on button "as" at bounding box center [450, 449] width 66 height 51
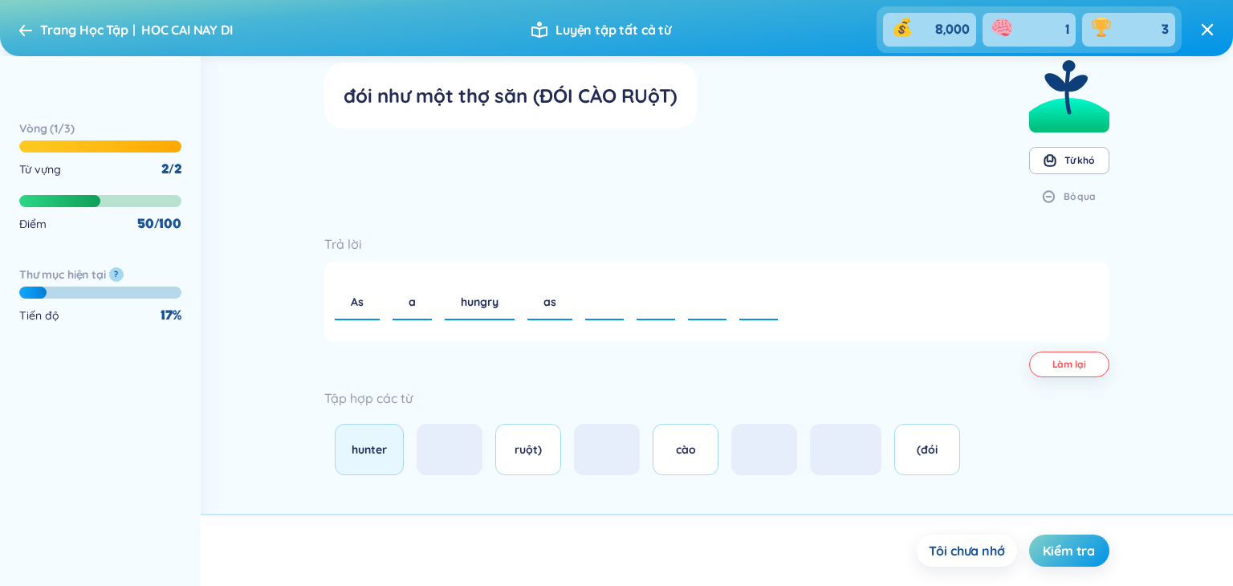
click at [373, 460] on button "hunter" at bounding box center [369, 449] width 69 height 51
click at [932, 461] on button "(đói" at bounding box center [927, 449] width 66 height 51
drag, startPoint x: 664, startPoint y: 457, endPoint x: 612, endPoint y: 453, distance: 52.3
click at [664, 457] on button "cào" at bounding box center [685, 449] width 66 height 51
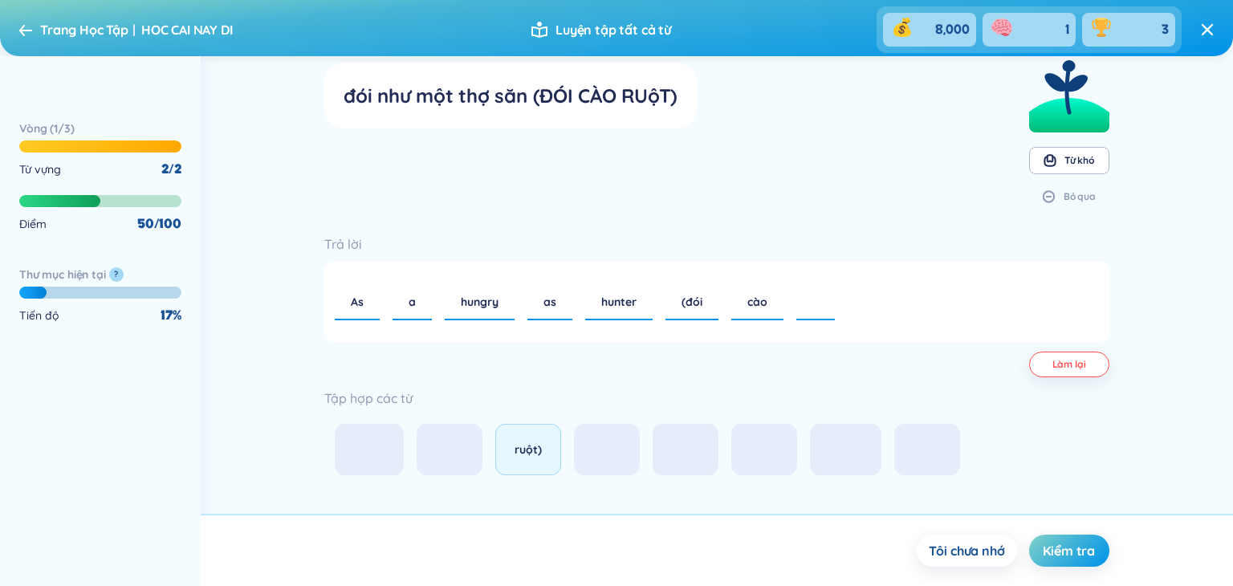
click at [533, 453] on span "ruột)" at bounding box center [527, 449] width 27 height 14
click at [472, 302] on span "hungry" at bounding box center [480, 302] width 38 height 14
click at [395, 297] on div "a" at bounding box center [411, 302] width 39 height 50
click at [417, 307] on span "as" at bounding box center [414, 302] width 13 height 14
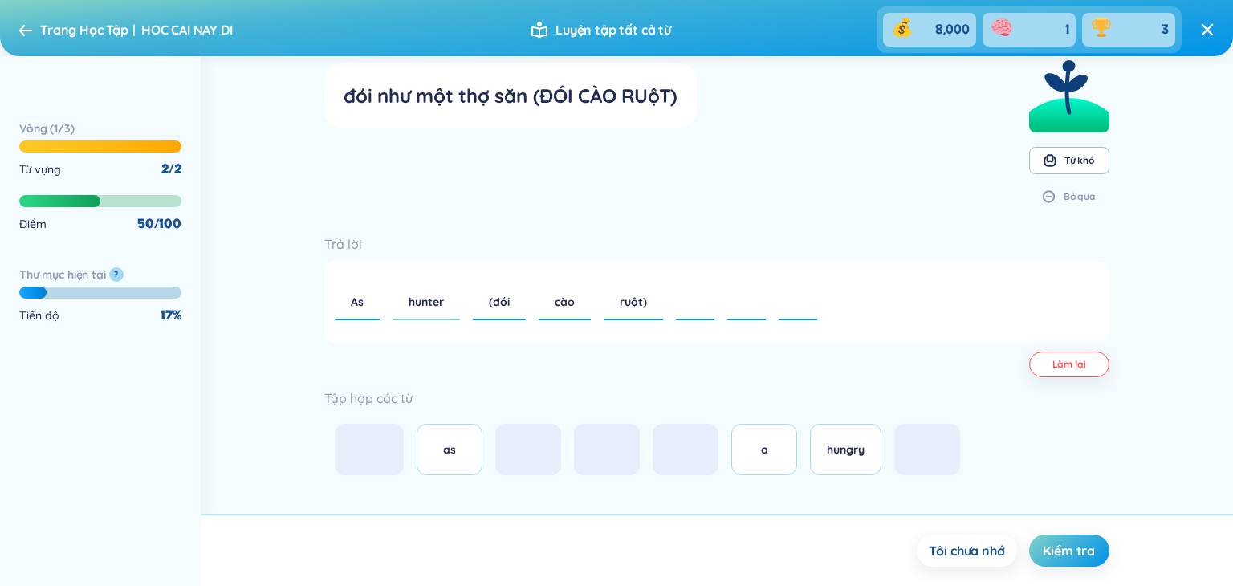
click at [418, 307] on span "hunter" at bounding box center [425, 302] width 35 height 14
click at [421, 306] on span "(đói" at bounding box center [418, 302] width 21 height 14
click at [421, 305] on span "cào" at bounding box center [418, 302] width 20 height 14
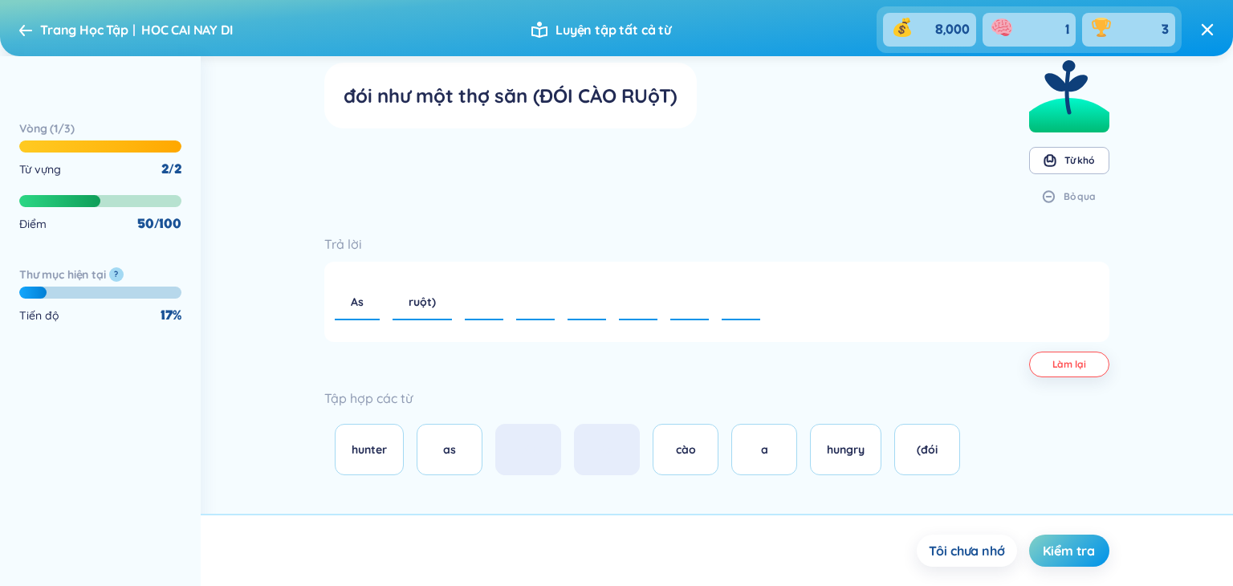
click at [423, 304] on span "ruột)" at bounding box center [421, 302] width 27 height 14
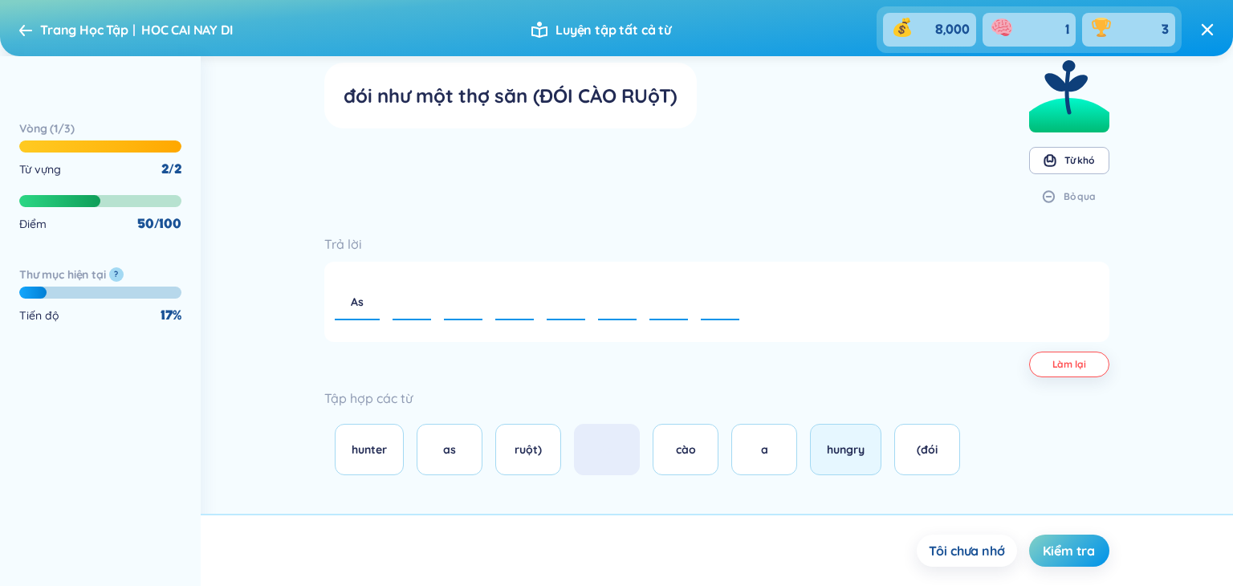
click at [853, 459] on button "hungry" at bounding box center [845, 449] width 71 height 51
click at [454, 452] on span "as" at bounding box center [449, 449] width 13 height 14
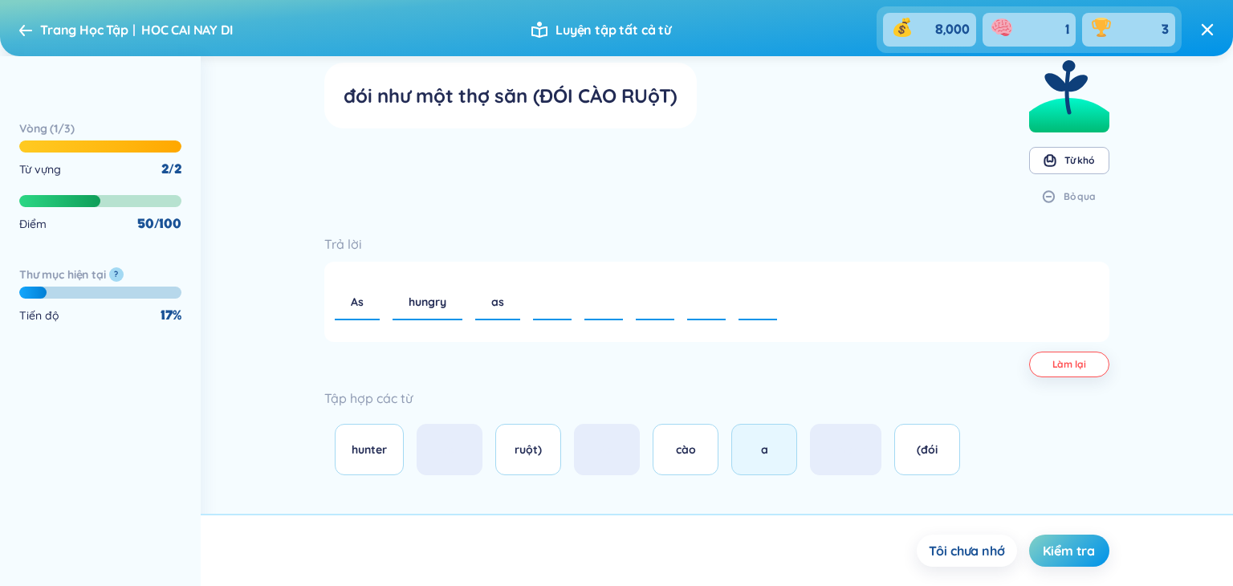
click at [774, 466] on button "a" at bounding box center [764, 449] width 66 height 51
click at [368, 457] on div "hunter" at bounding box center [369, 450] width 35 height 18
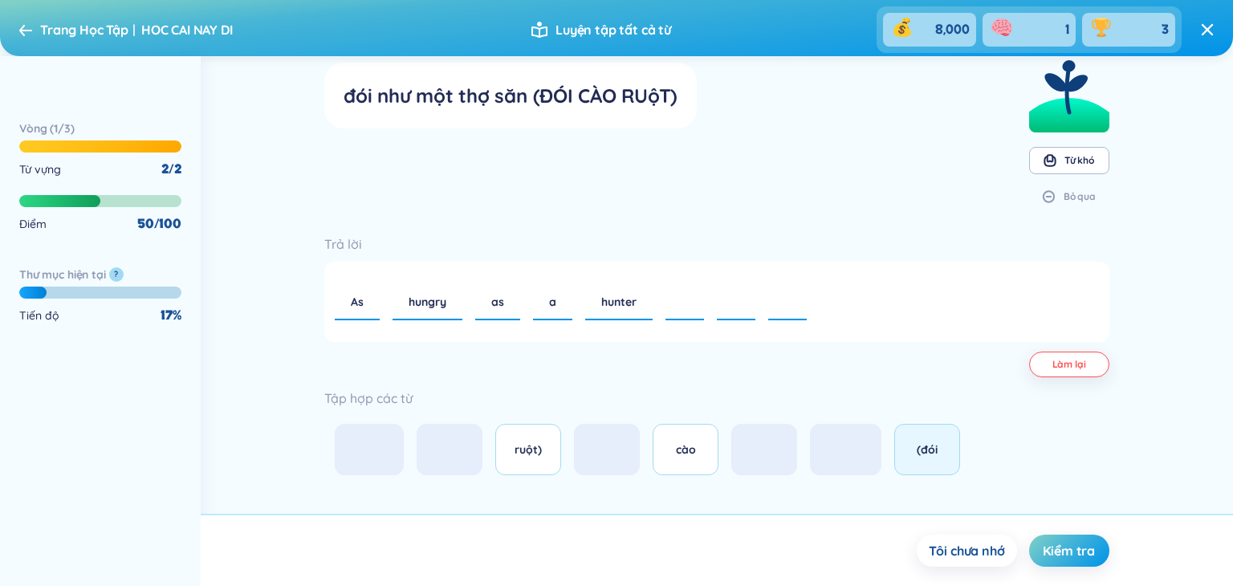
click at [927, 461] on button "(đói" at bounding box center [927, 449] width 66 height 51
click at [669, 448] on div "cào" at bounding box center [685, 450] width 32 height 18
click at [525, 437] on button "ruột)" at bounding box center [528, 449] width 66 height 51
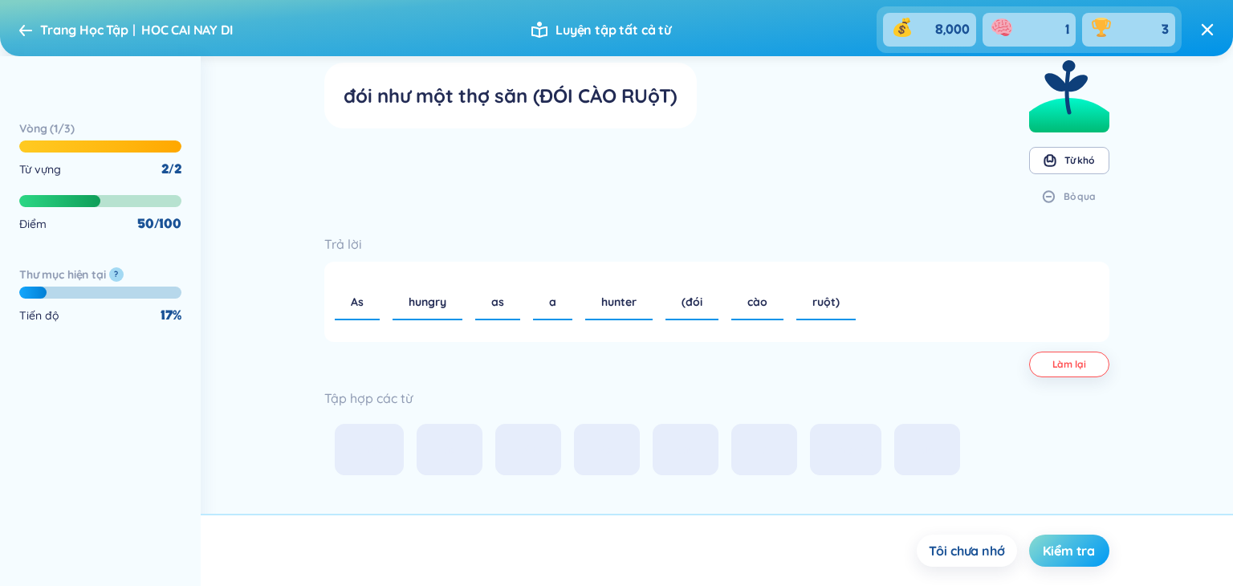
click at [1047, 559] on button "Kiểm tra" at bounding box center [1069, 550] width 80 height 32
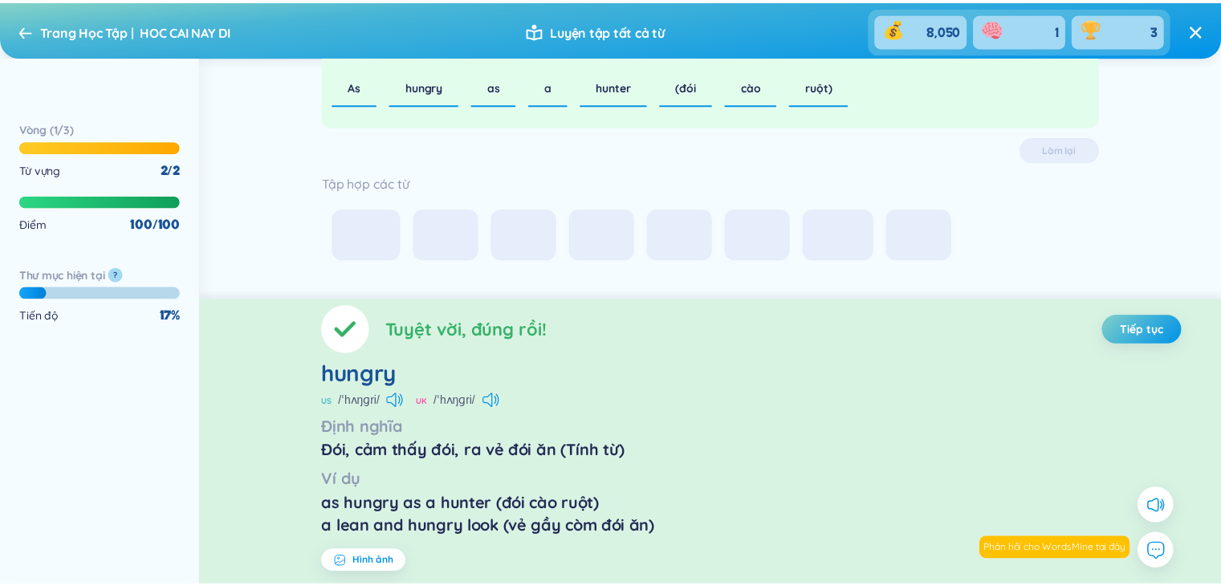
scroll to position [0, 0]
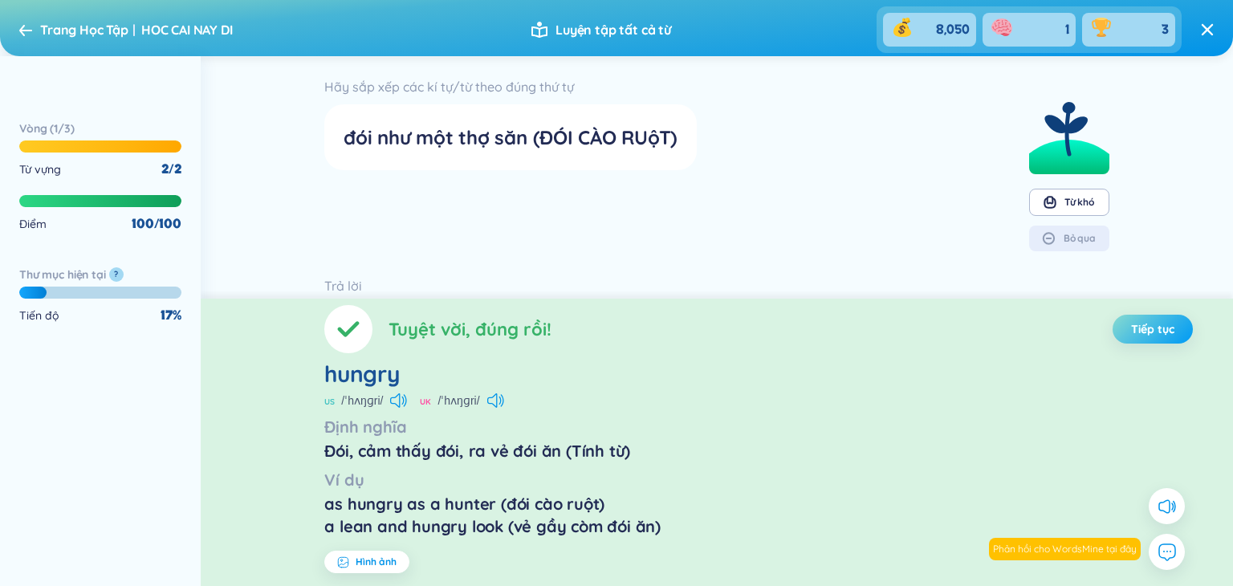
click at [1131, 327] on span "Tiếp tục" at bounding box center [1152, 329] width 43 height 16
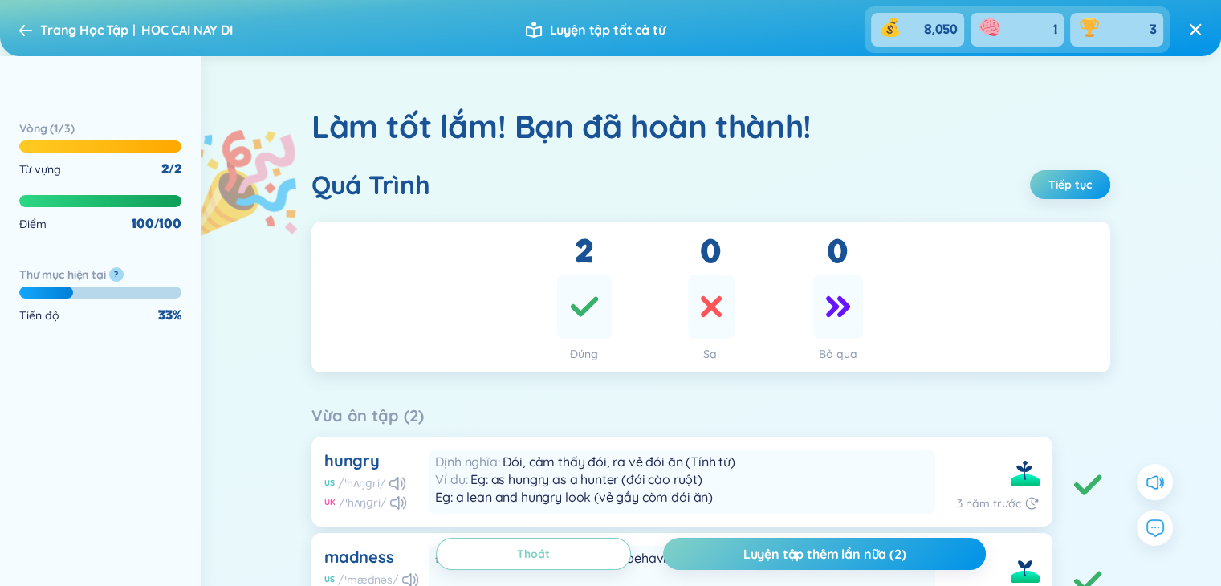
click at [19, 26] on icon at bounding box center [25, 30] width 13 height 12
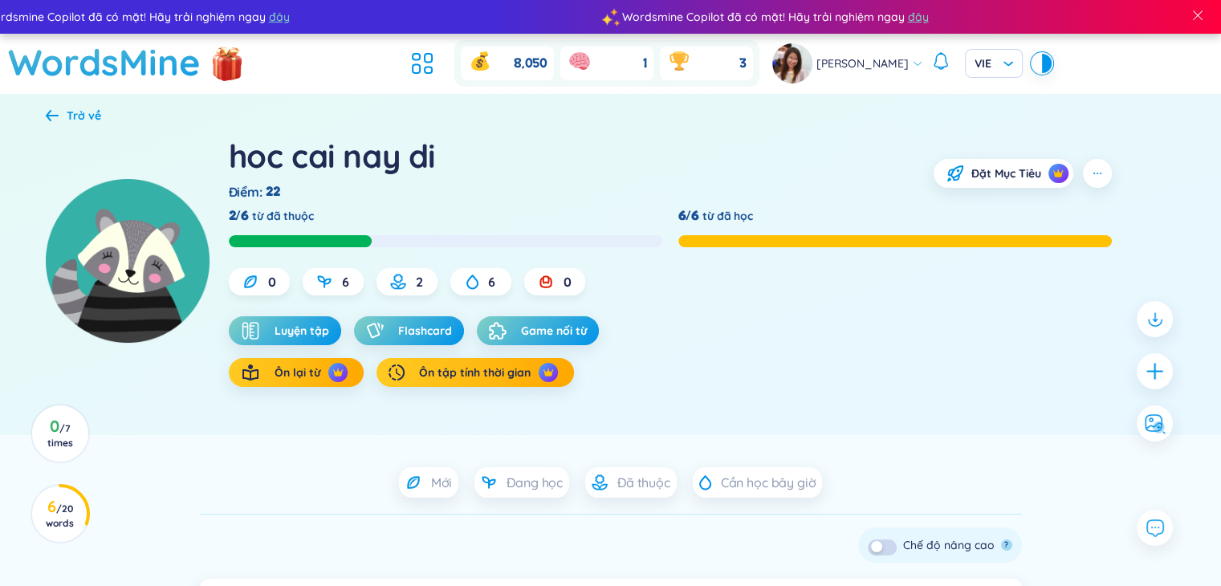
scroll to position [80, 0]
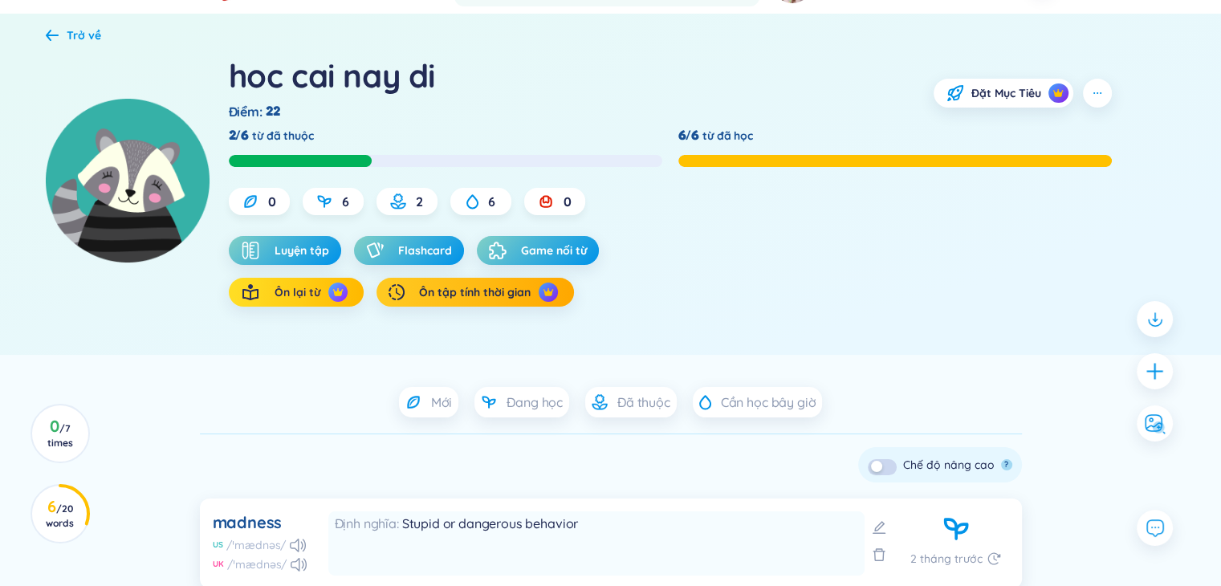
click at [334, 291] on img "button" at bounding box center [337, 292] width 11 height 11
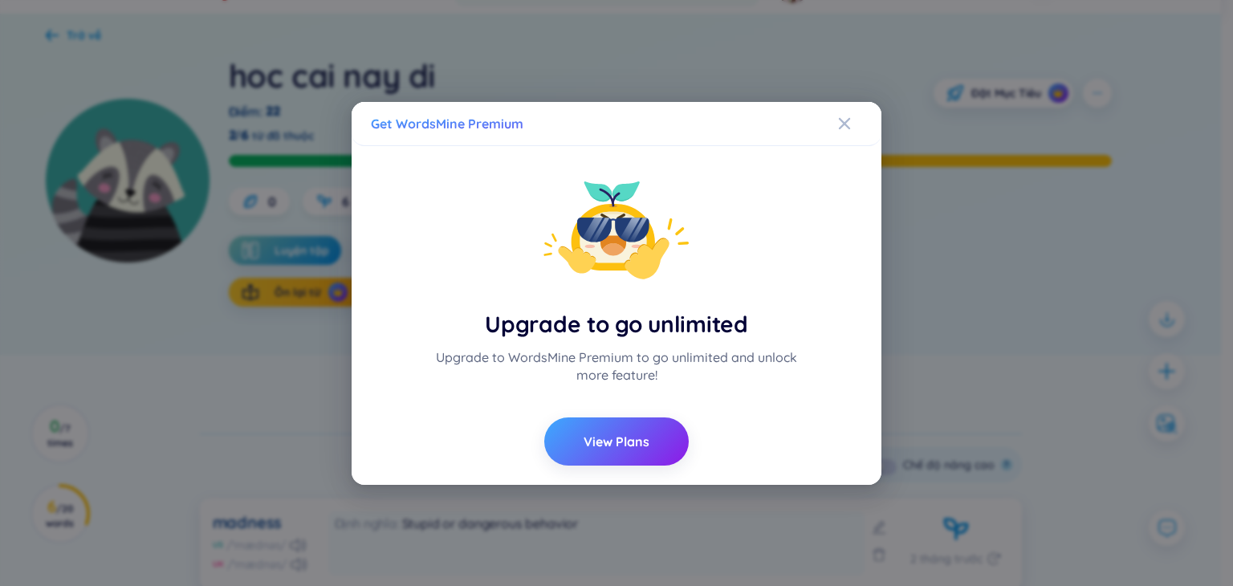
click at [831, 136] on div "Get WordsMine Premium" at bounding box center [617, 124] width 530 height 44
click at [847, 120] on icon "Close" at bounding box center [844, 122] width 11 height 11
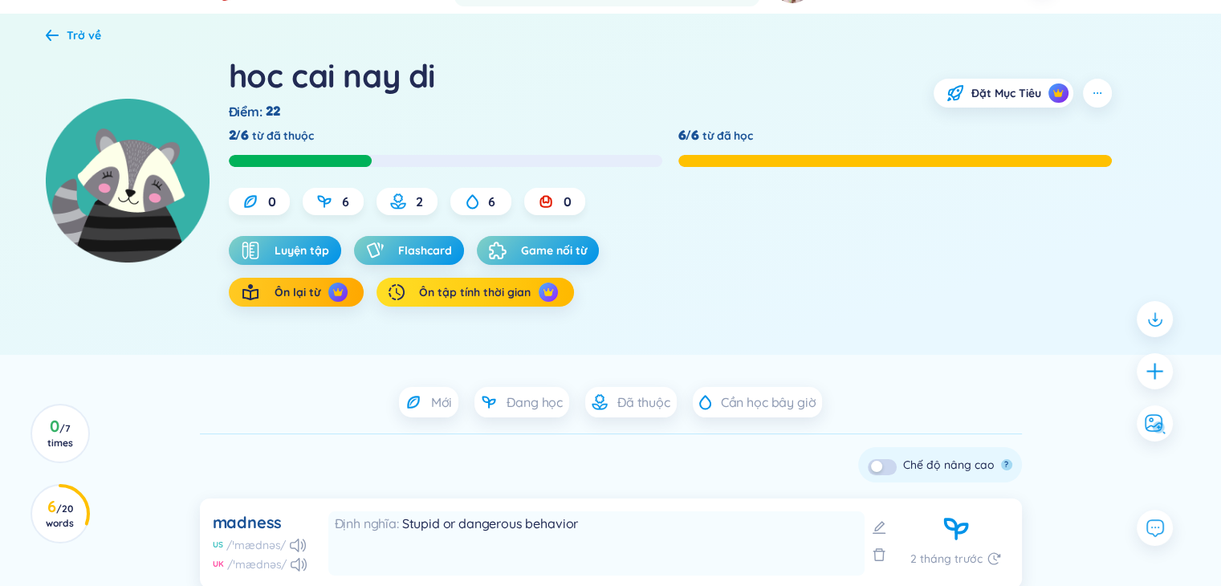
click at [551, 305] on button "Ôn tập tính thời gian" at bounding box center [474, 292] width 197 height 29
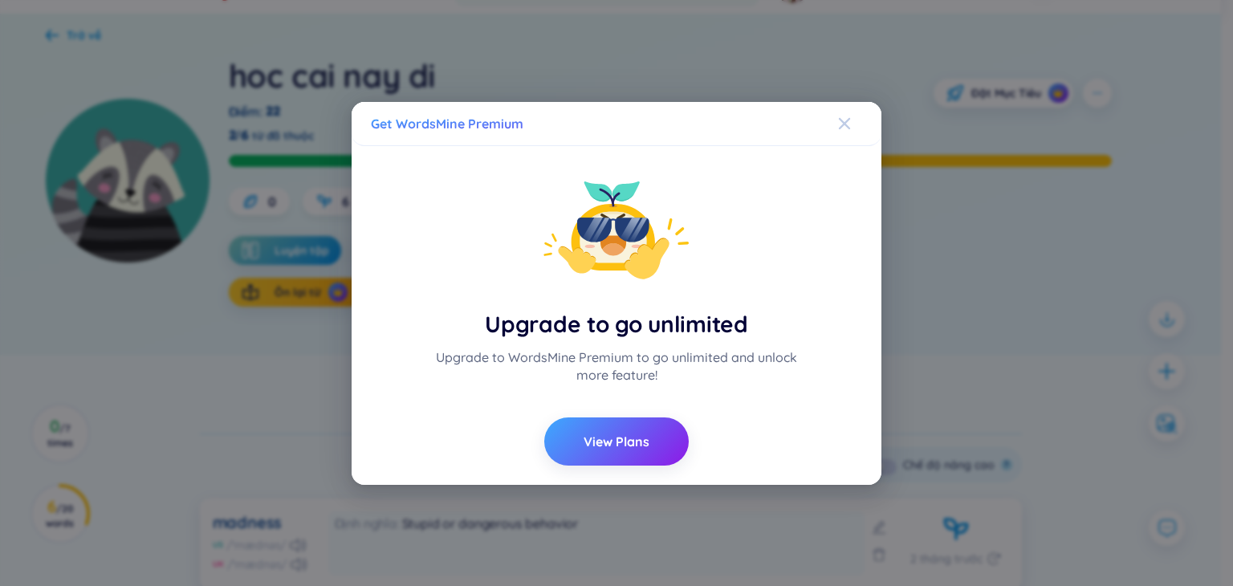
click at [851, 120] on span "Close" at bounding box center [859, 123] width 43 height 43
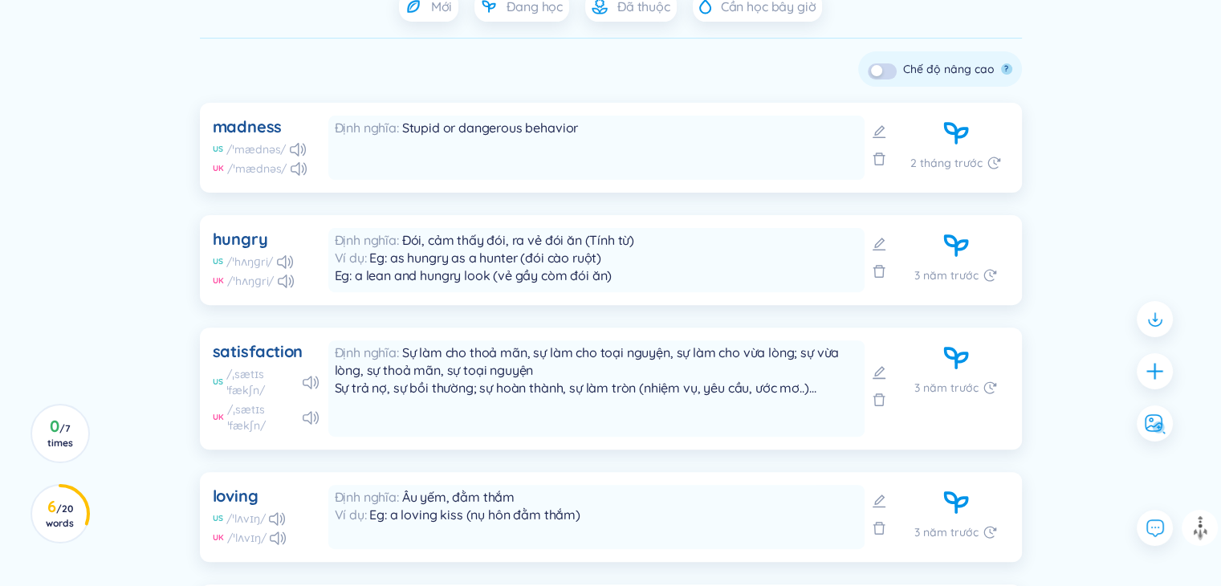
scroll to position [155, 0]
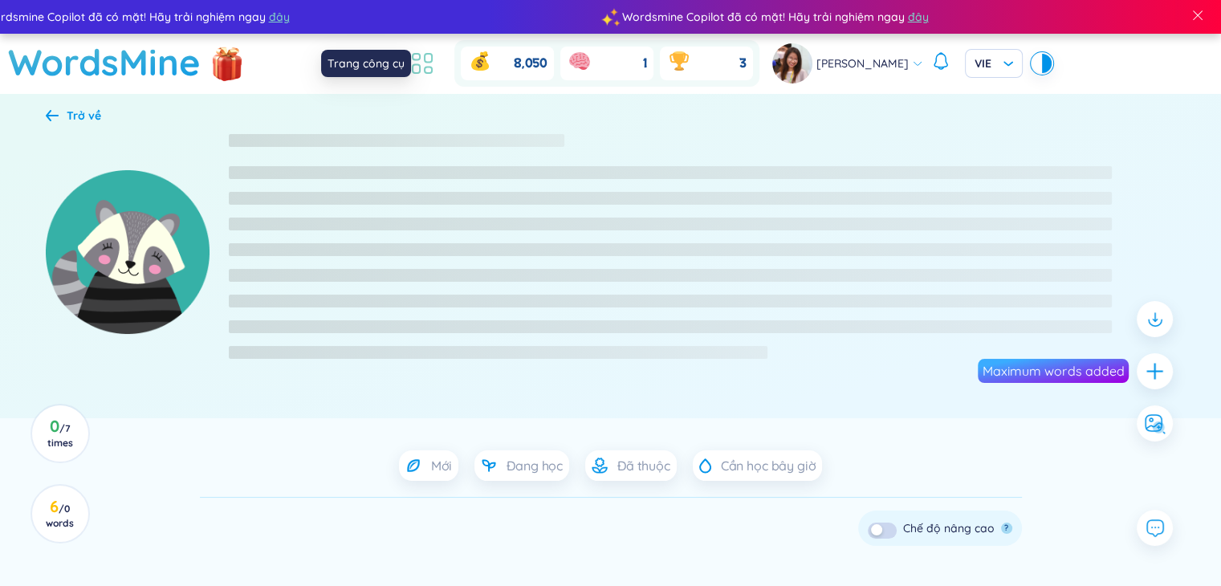
click at [424, 67] on icon at bounding box center [422, 63] width 29 height 29
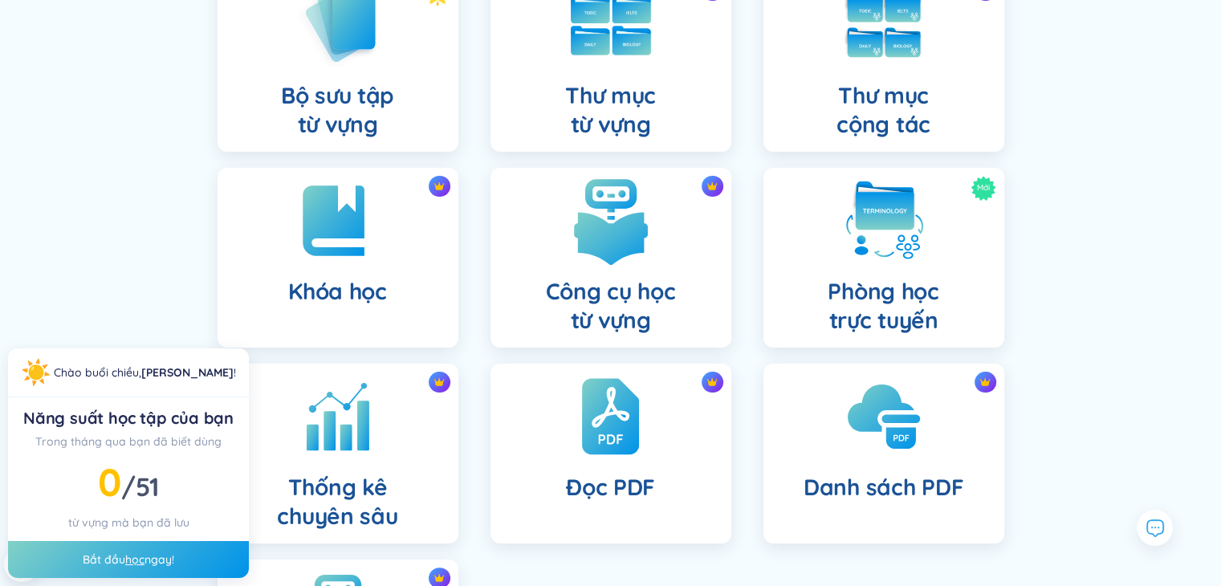
scroll to position [42, 0]
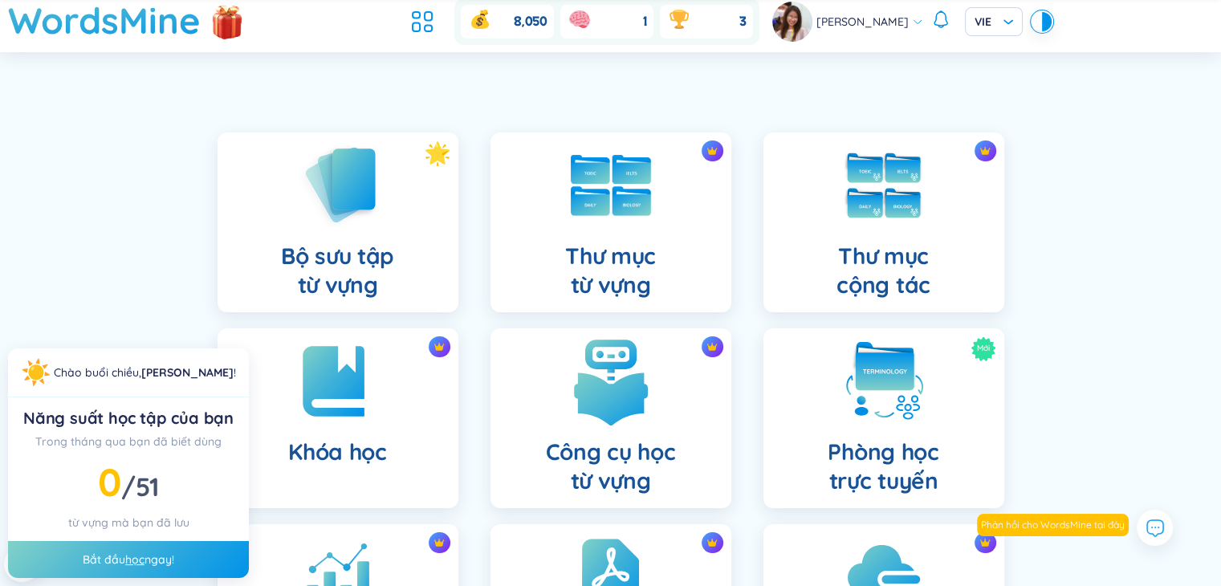
click at [587, 342] on img at bounding box center [611, 381] width 88 height 88
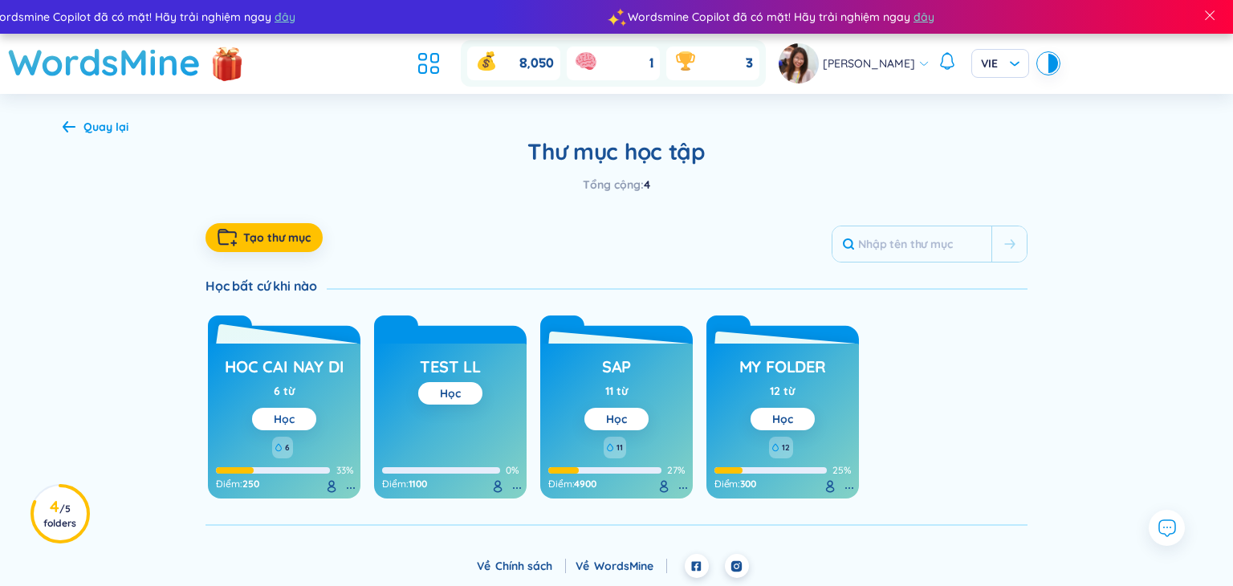
click at [289, 412] on link "Học" at bounding box center [284, 419] width 21 height 14
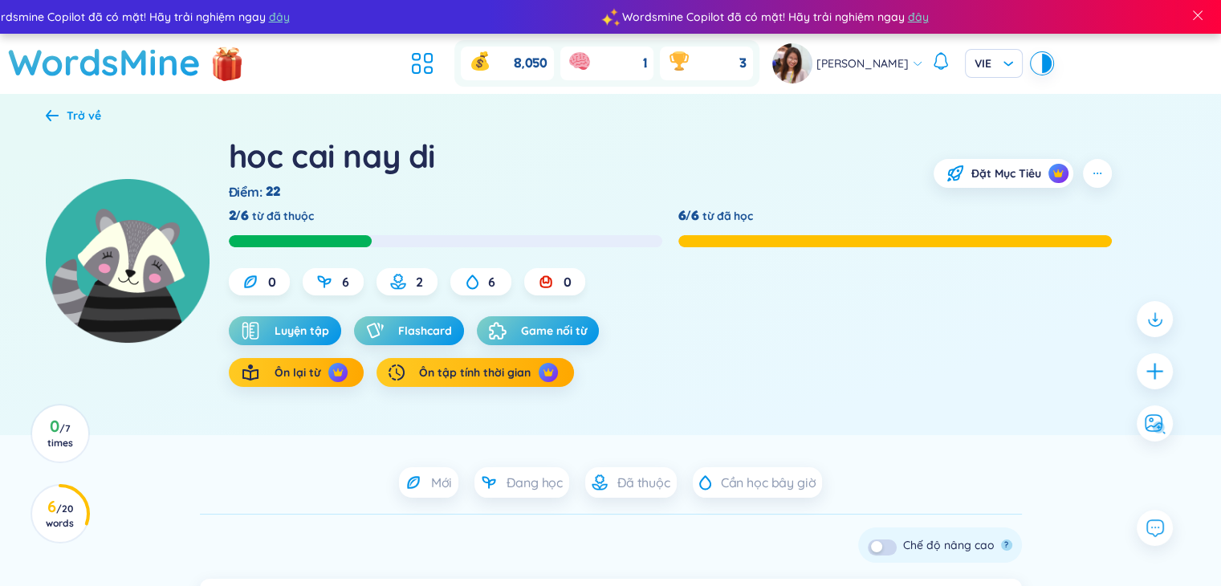
click at [57, 109] on icon at bounding box center [52, 115] width 13 height 12
click at [51, 113] on icon at bounding box center [52, 115] width 13 height 12
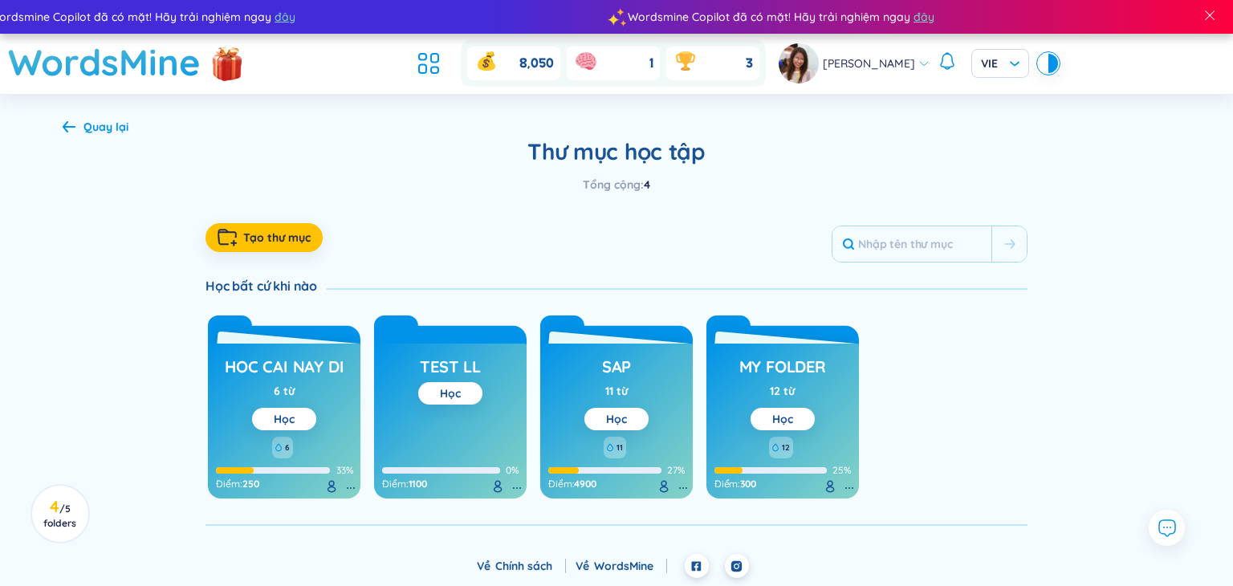
click at [51, 113] on div "Quay lại Thư mục học tập Tổng cộng : 4 Tạo thư mục Học bất cứ khi nào hoc cai n…" at bounding box center [617, 322] width 1156 height 457
click at [71, 133] on div "Quay lại" at bounding box center [96, 127] width 66 height 18
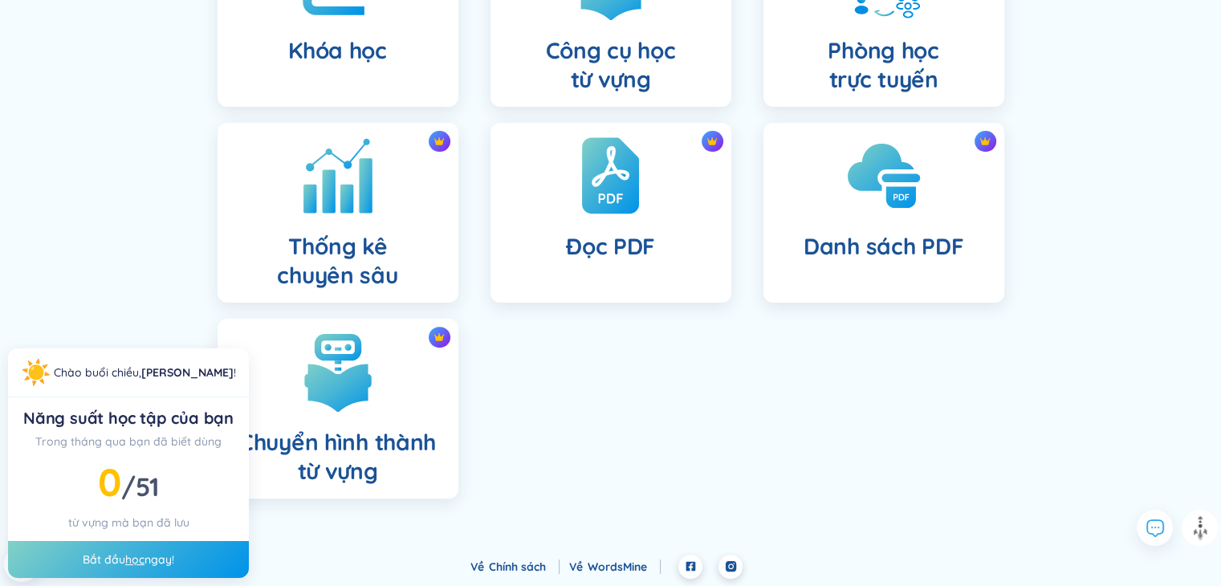
scroll to position [363, 0]
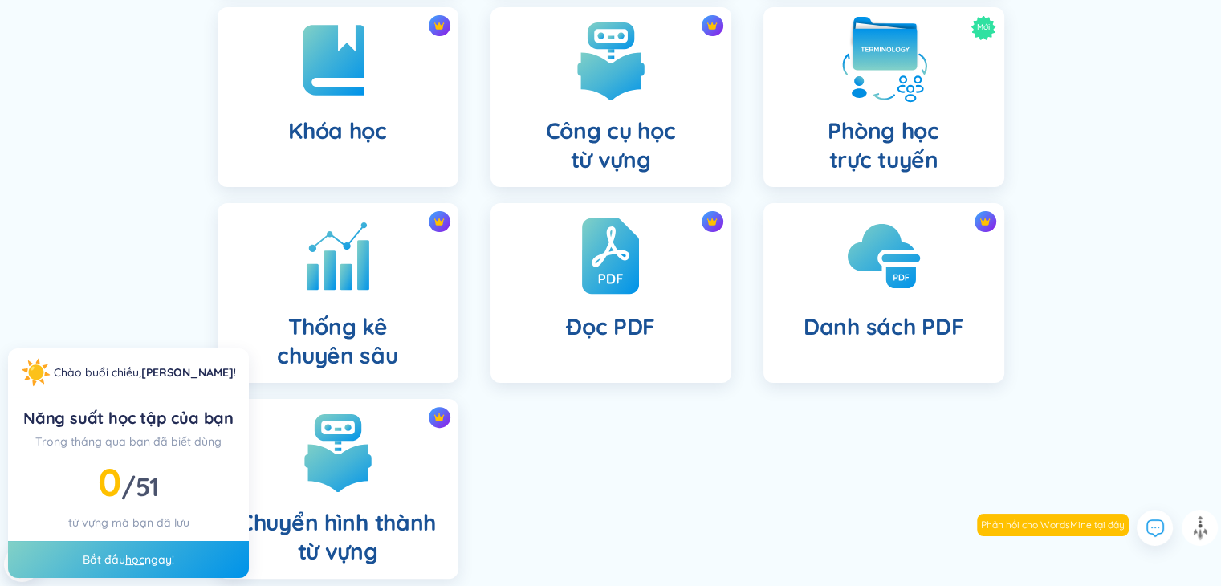
click at [847, 132] on h4 "Phòng học trực tuyến" at bounding box center [882, 145] width 111 height 58
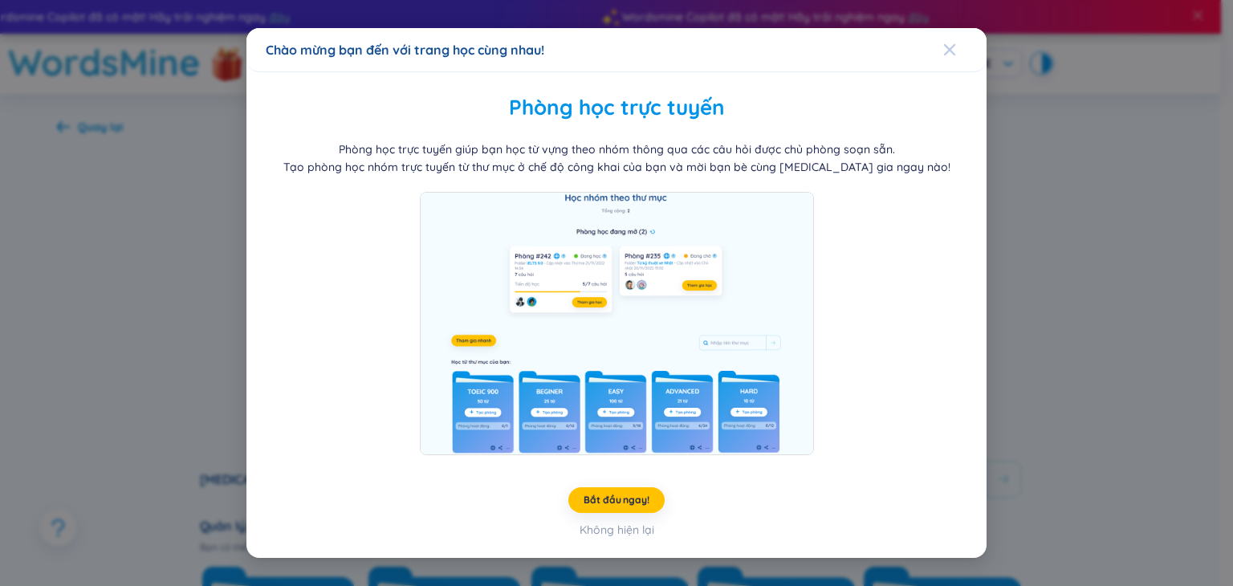
click at [945, 48] on icon "Close" at bounding box center [949, 49] width 13 height 13
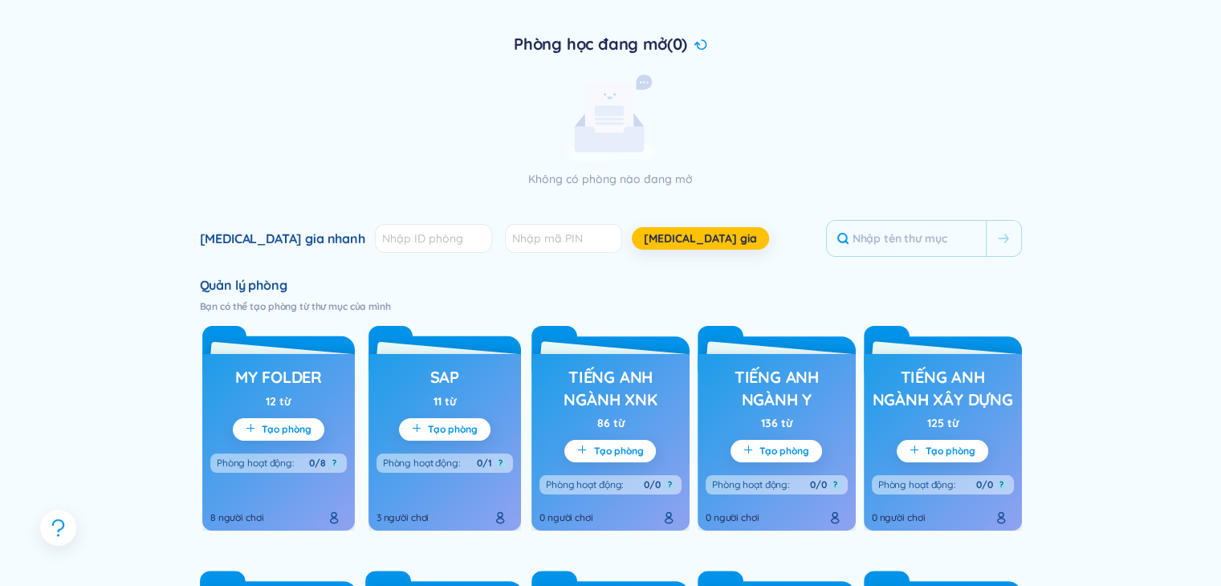
scroll to position [562, 0]
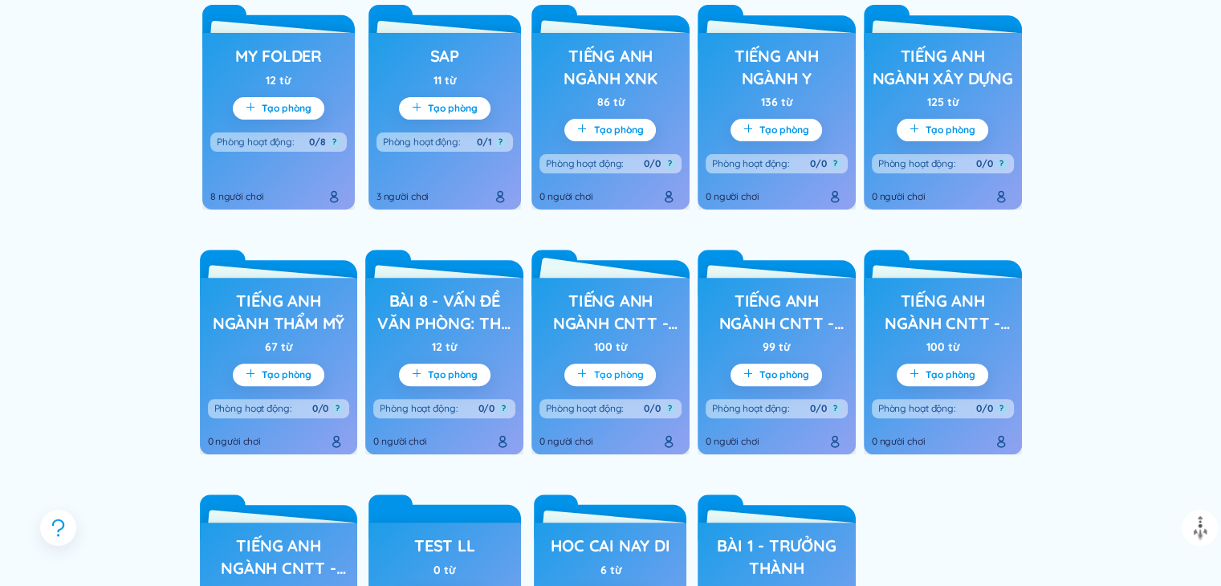
click at [625, 368] on span "Tạo phòng" at bounding box center [618, 374] width 50 height 13
click at [620, 376] on span "Tạo phòng" at bounding box center [618, 374] width 50 height 13
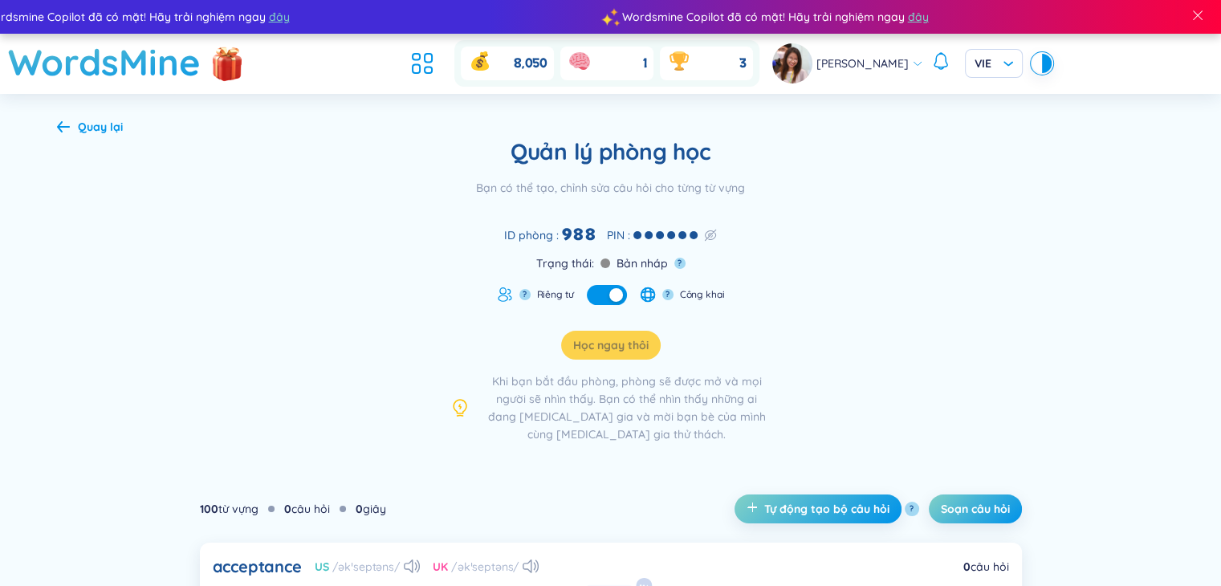
click at [71, 120] on div "Quay lại" at bounding box center [90, 127] width 66 height 18
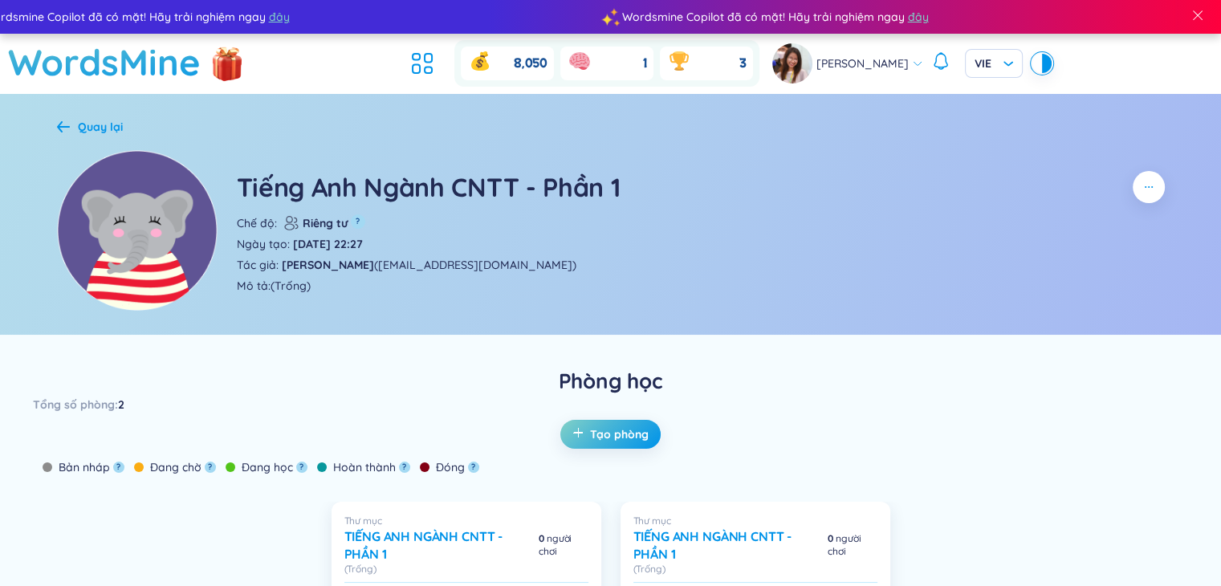
click at [60, 126] on icon at bounding box center [63, 126] width 13 height 12
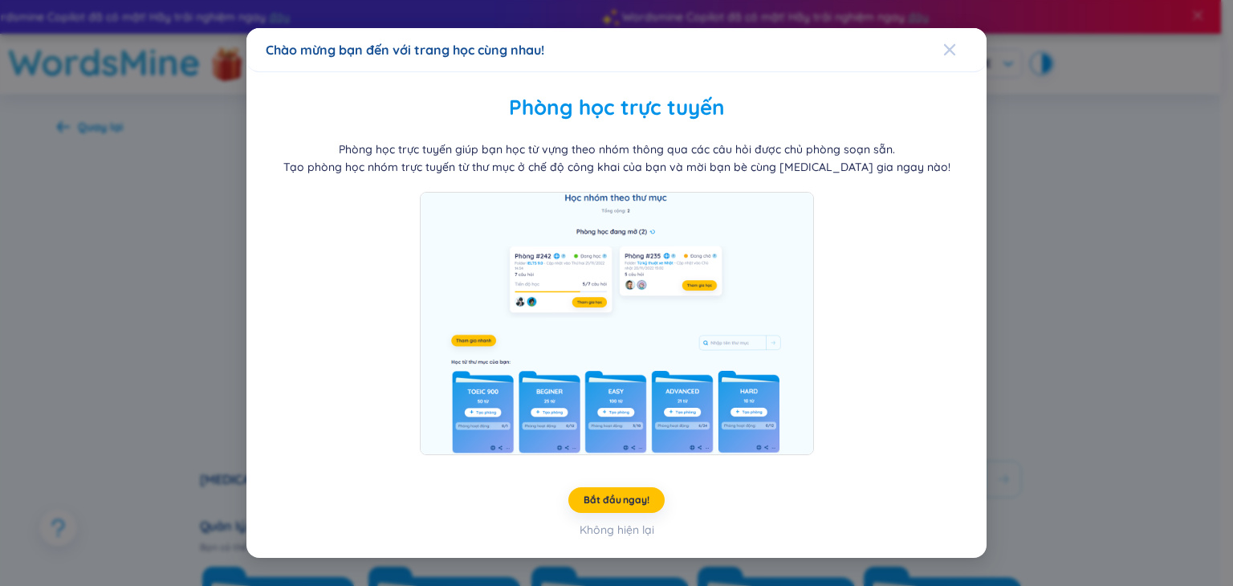
drag, startPoint x: 947, startPoint y: 59, endPoint x: 929, endPoint y: 59, distance: 18.5
click at [947, 59] on div "Close" at bounding box center [949, 49] width 13 height 43
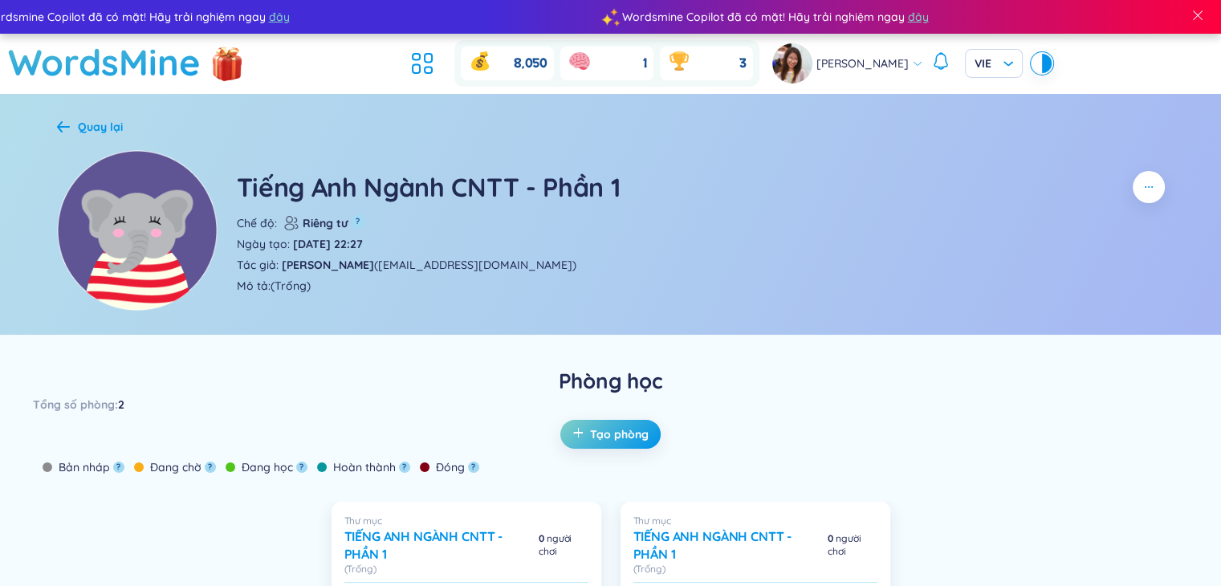
scroll to position [321, 0]
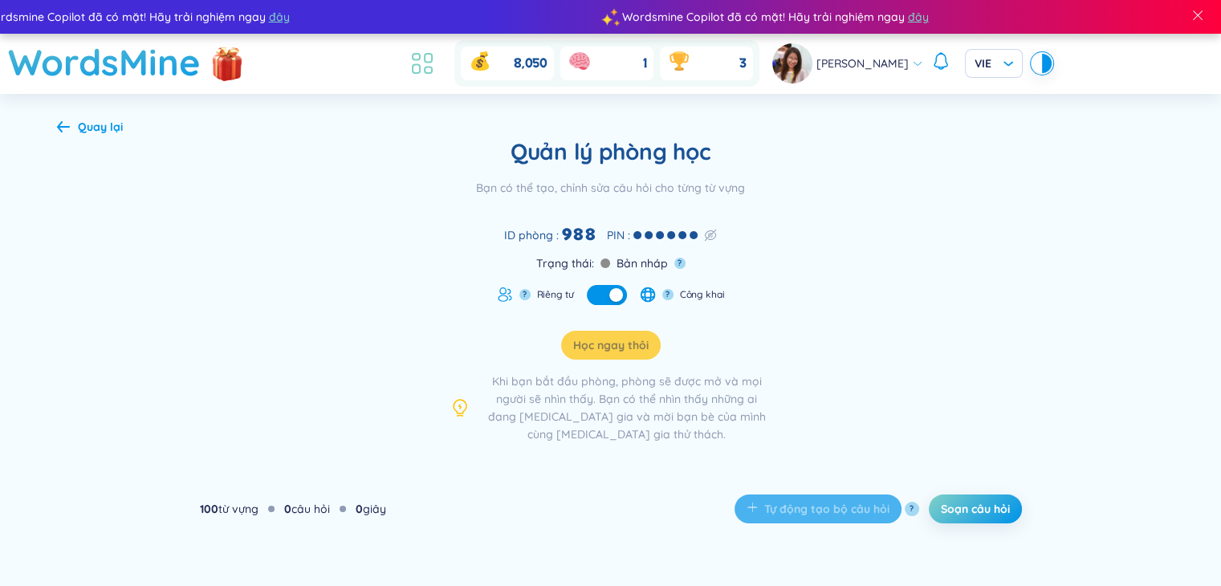
click at [421, 67] on li at bounding box center [421, 63] width 35 height 35
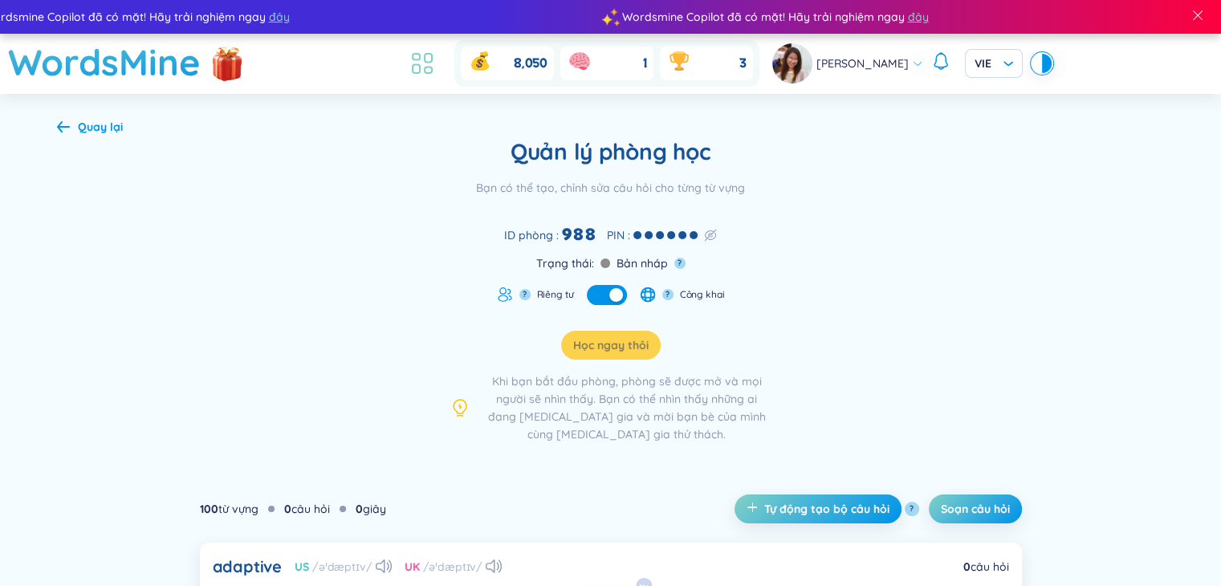
click at [427, 65] on icon at bounding box center [422, 63] width 29 height 29
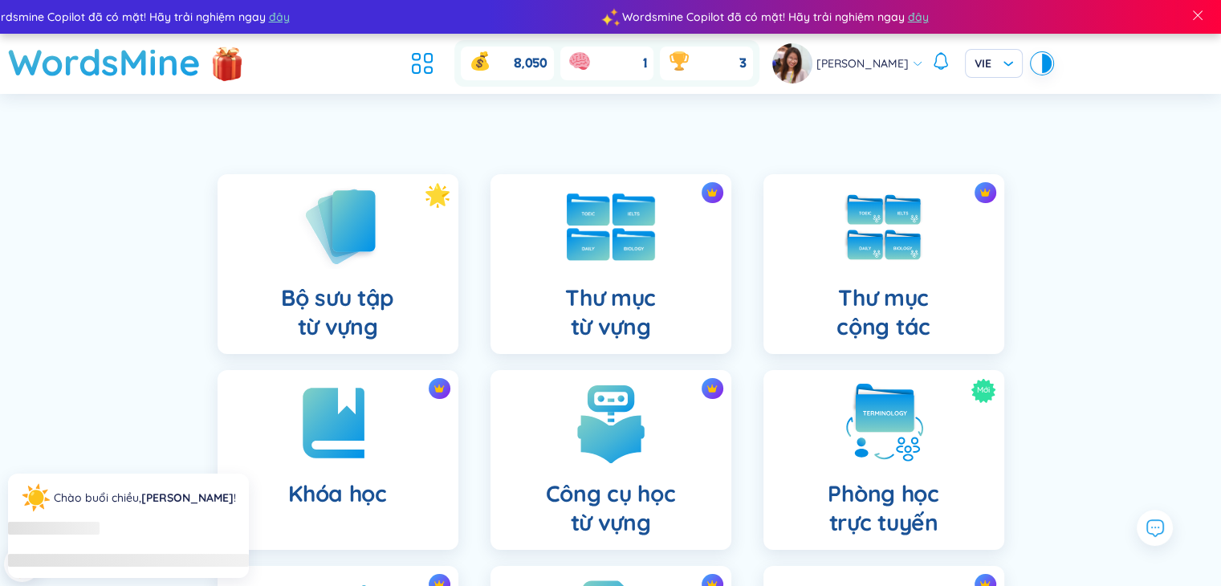
scroll to position [321, 0]
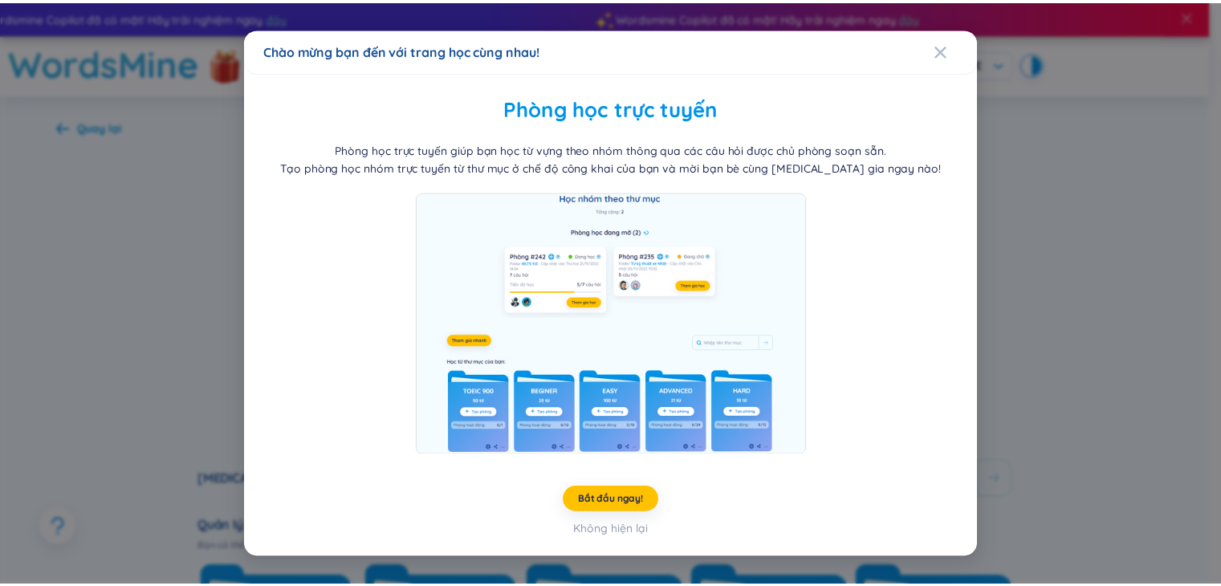
scroll to position [363, 0]
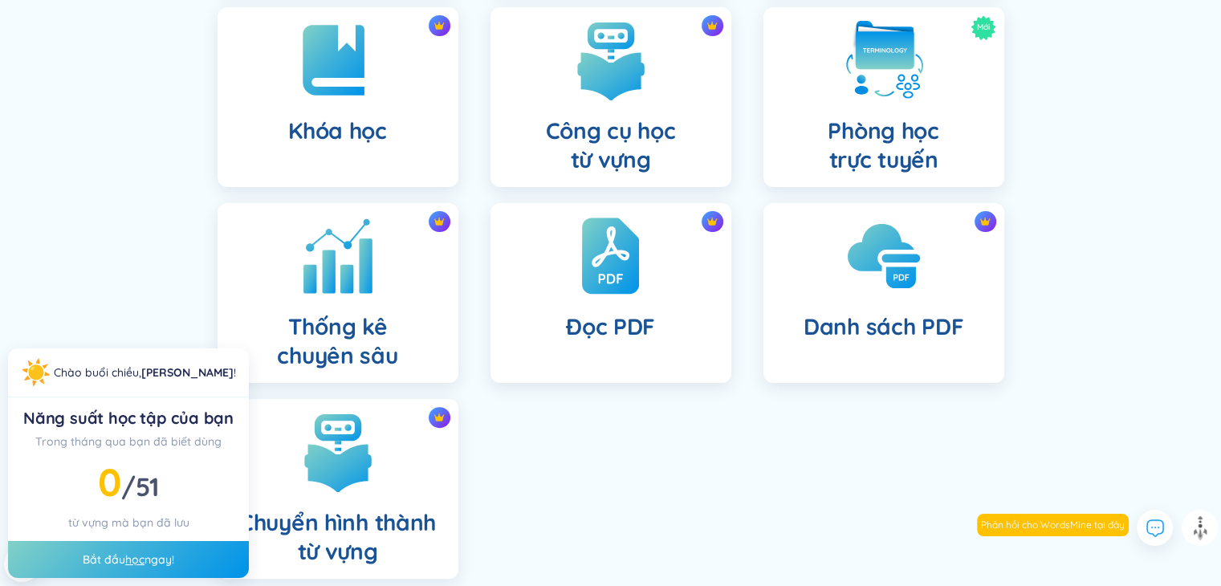
click at [301, 293] on img at bounding box center [338, 256] width 88 height 88
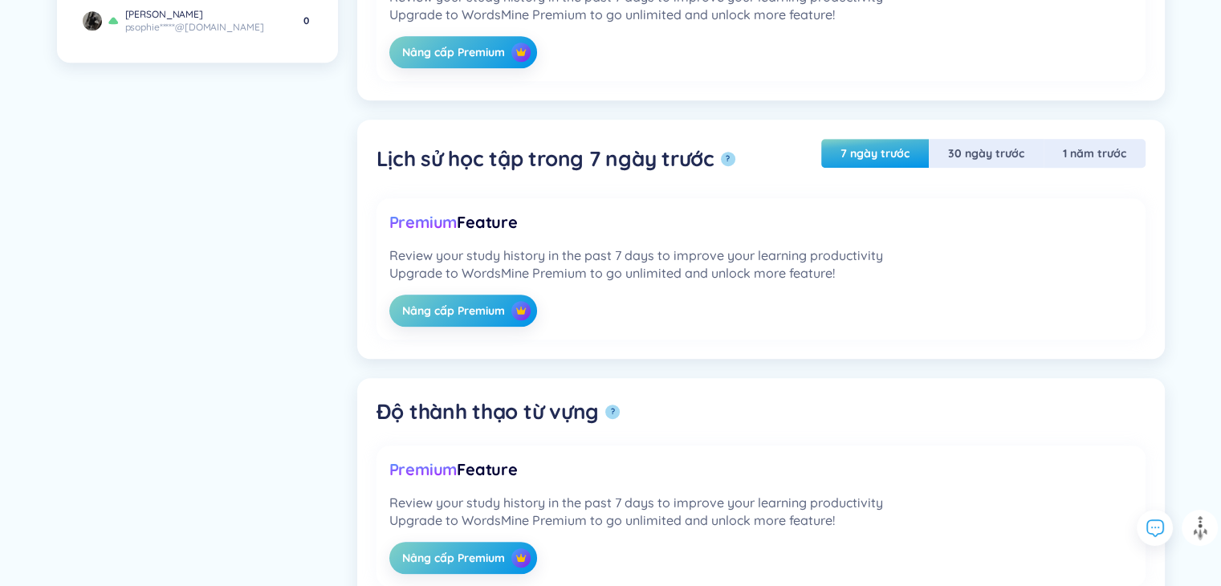
scroll to position [642, 0]
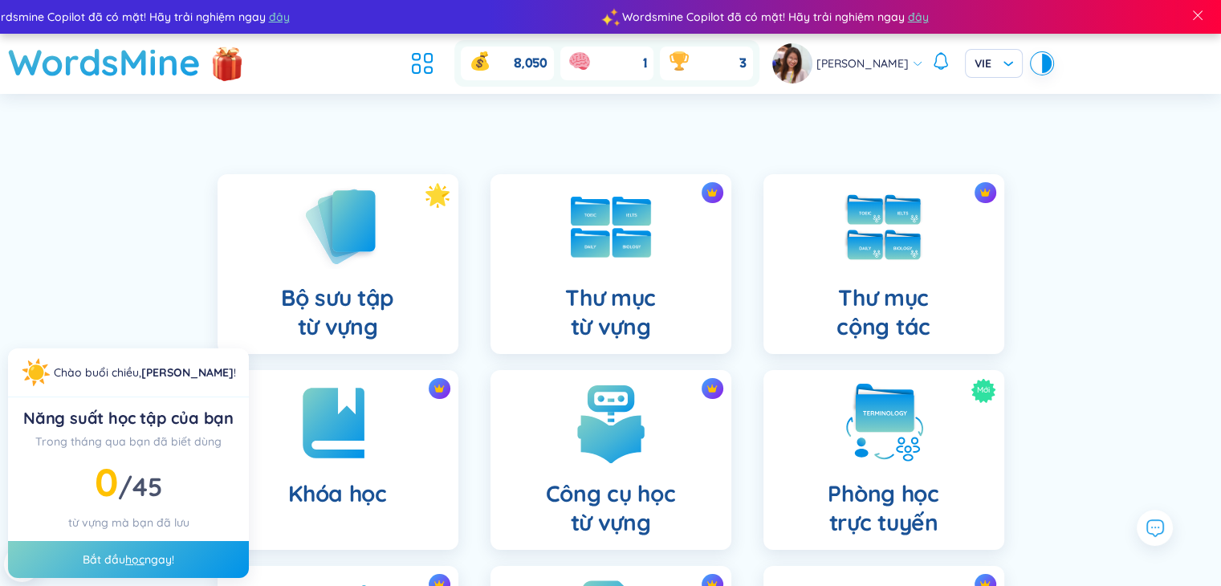
scroll to position [443, 0]
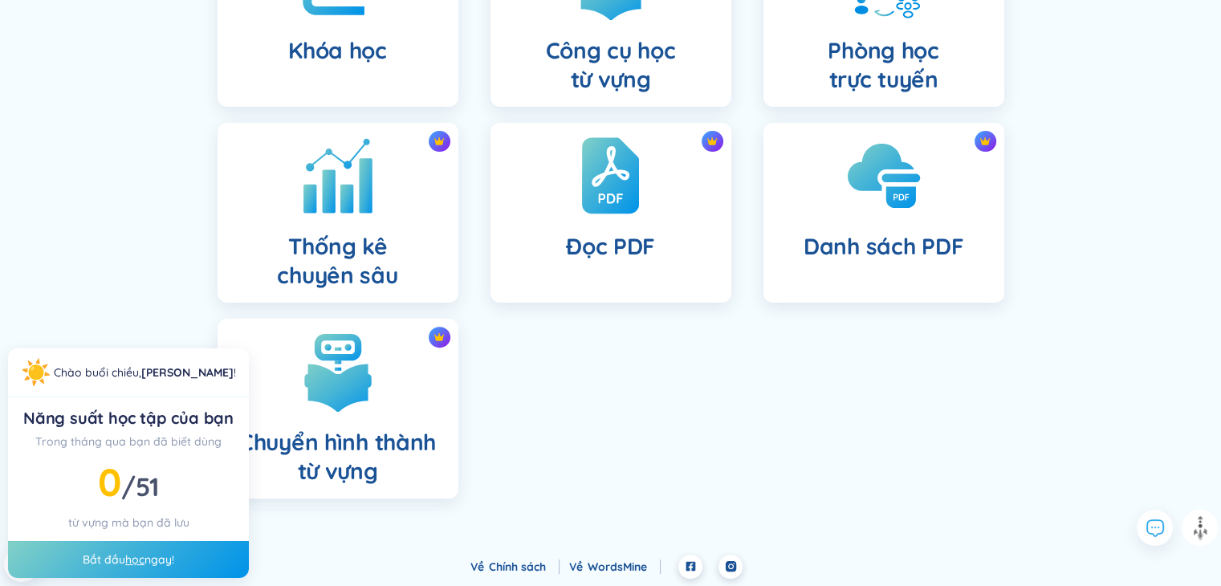
click at [426, 243] on div "Thống kê chuyên sâu" at bounding box center [337, 213] width 241 height 180
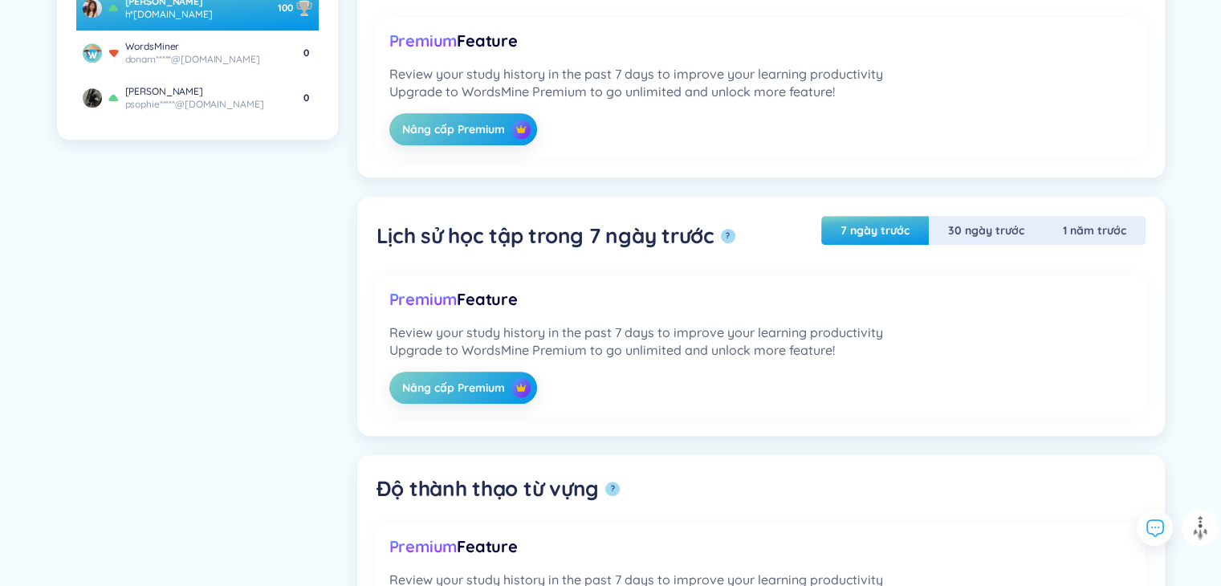
scroll to position [485, 0]
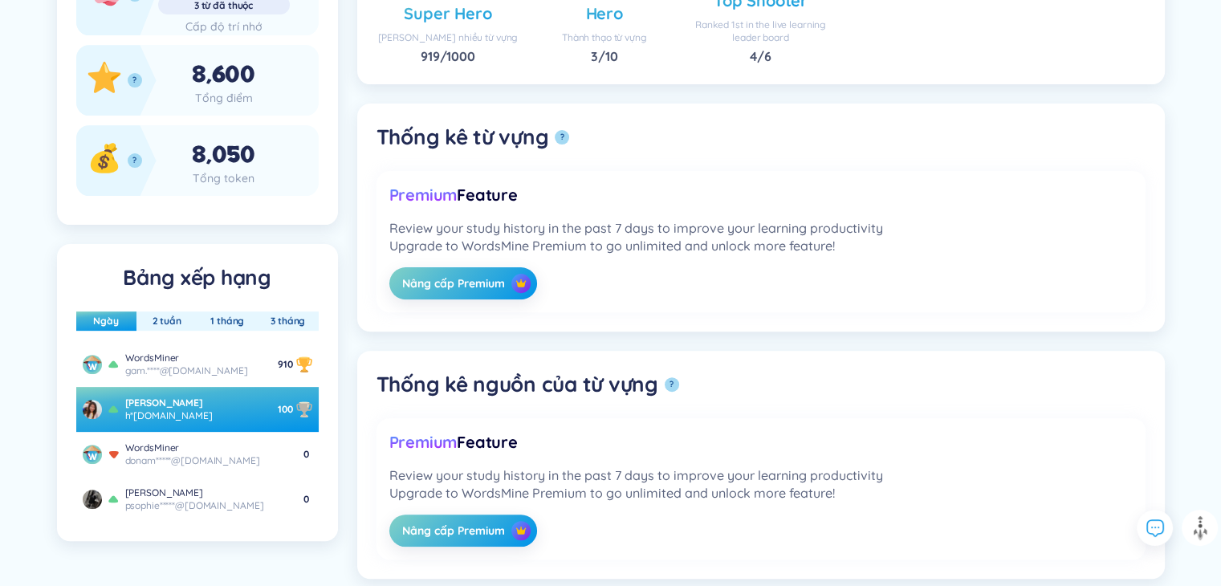
scroll to position [443, 0]
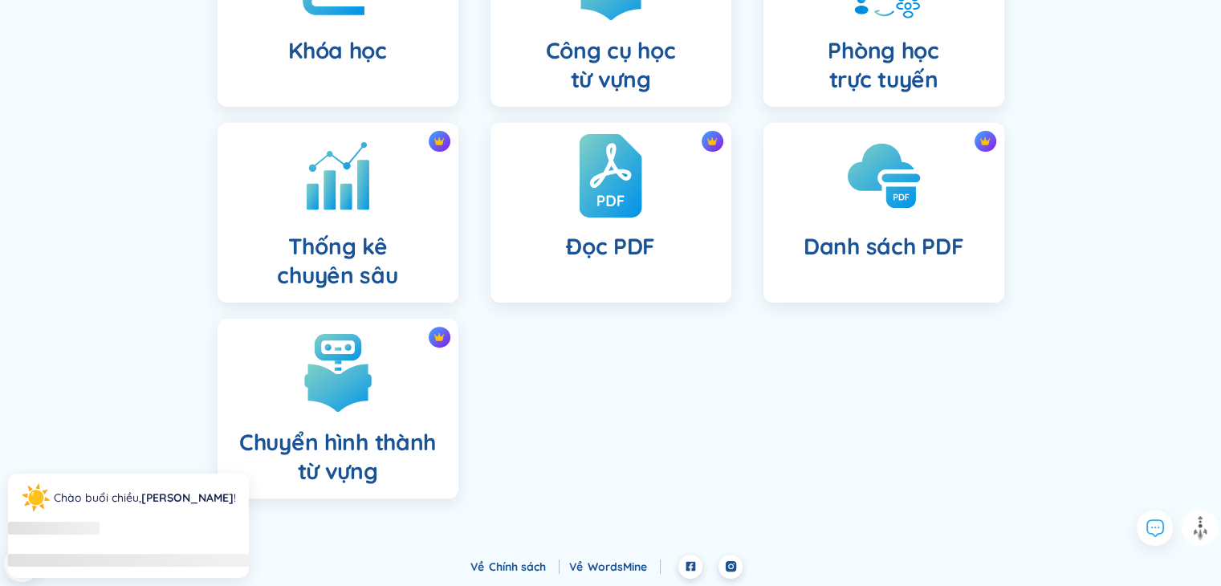
click at [585, 238] on h4 "Đọc PDF" at bounding box center [610, 246] width 89 height 29
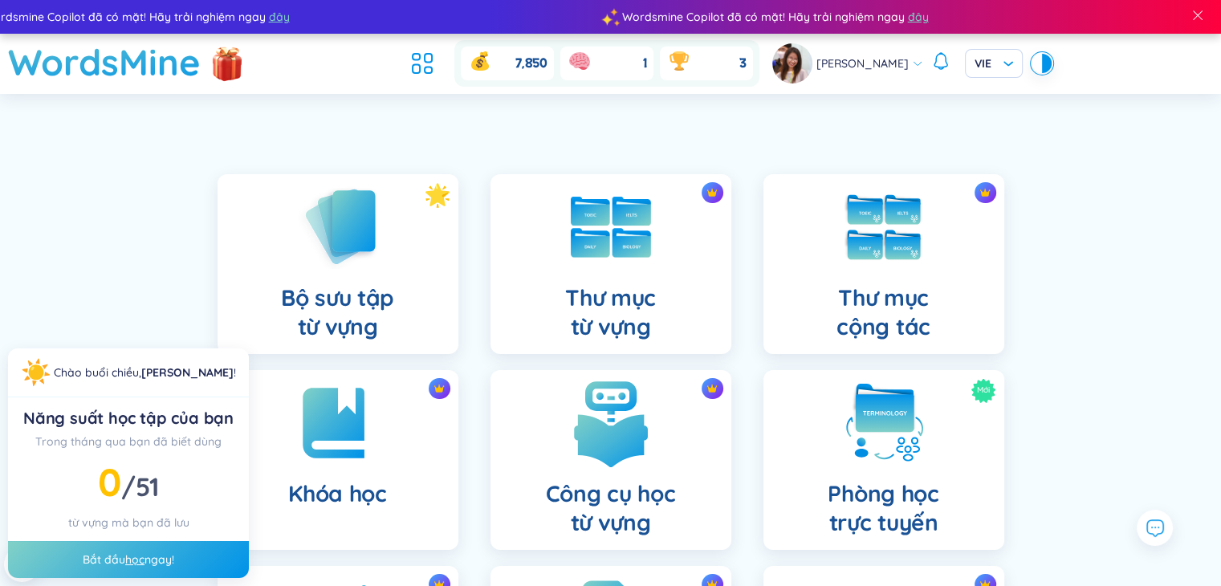
scroll to position [443, 0]
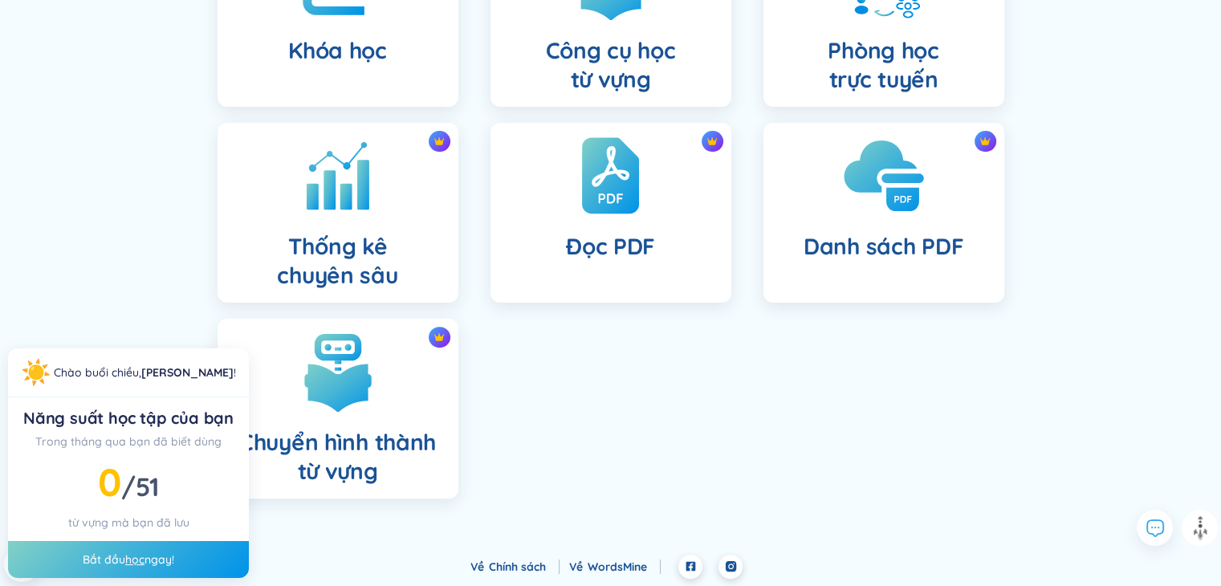
click at [934, 213] on div "Danh sách PDF" at bounding box center [883, 213] width 241 height 180
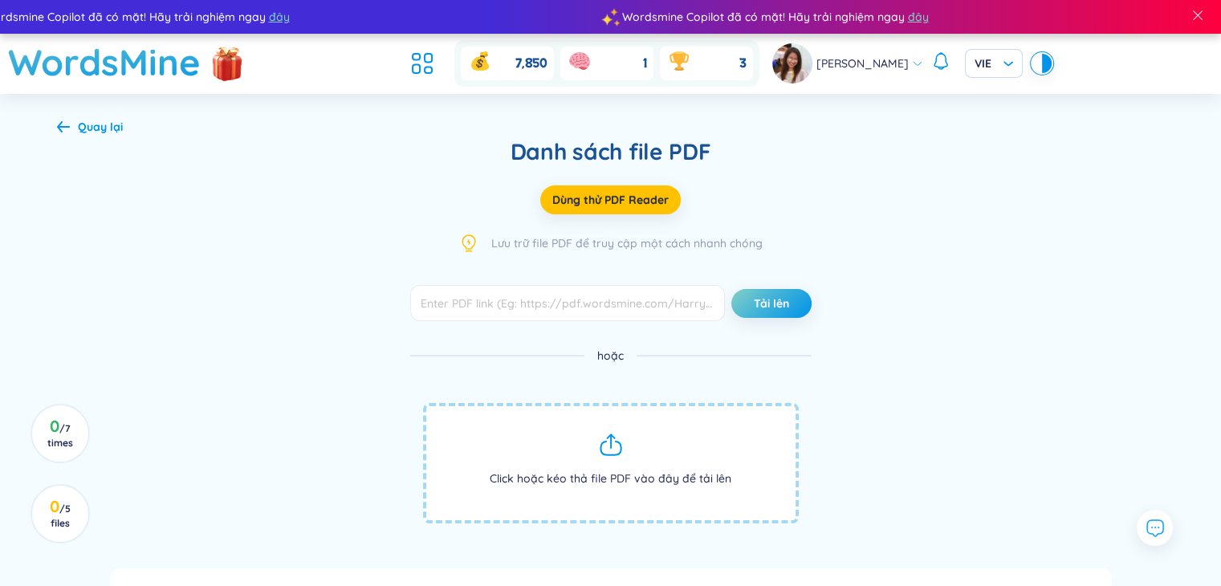
scroll to position [443, 0]
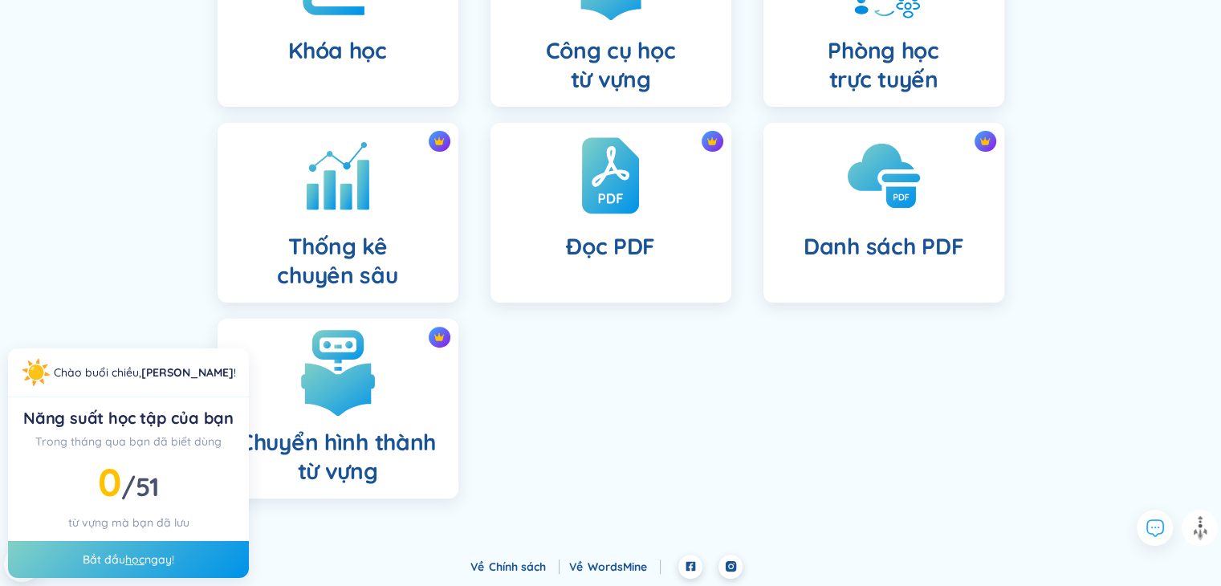
click at [390, 392] on div "Chuyển hình thành từ vựng" at bounding box center [337, 409] width 241 height 180
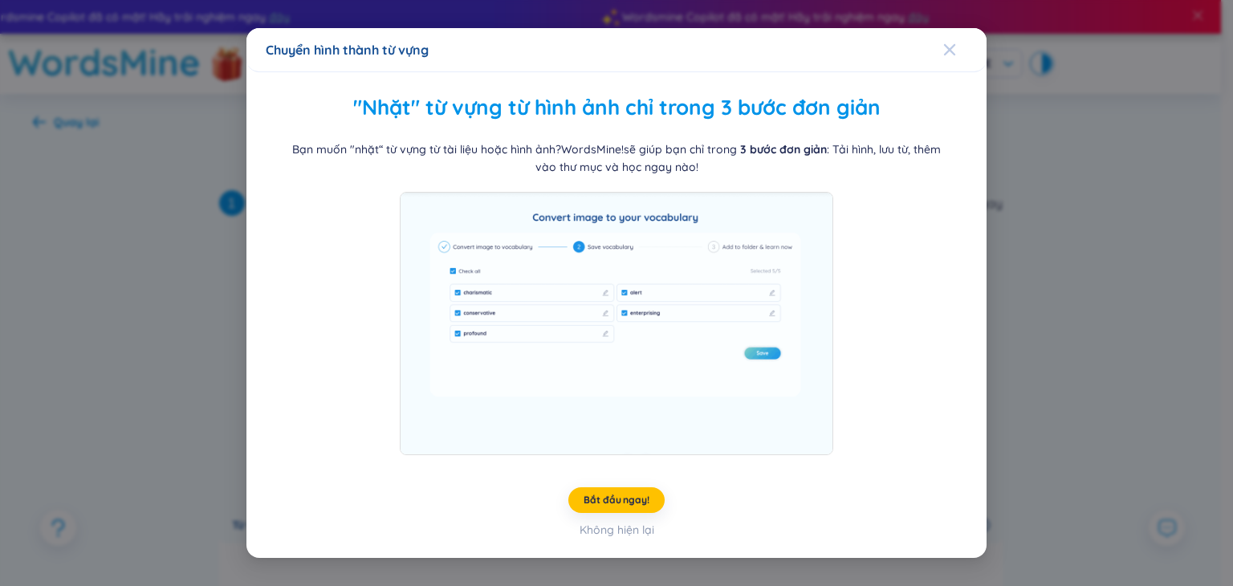
click at [954, 46] on span "Close" at bounding box center [964, 49] width 43 height 43
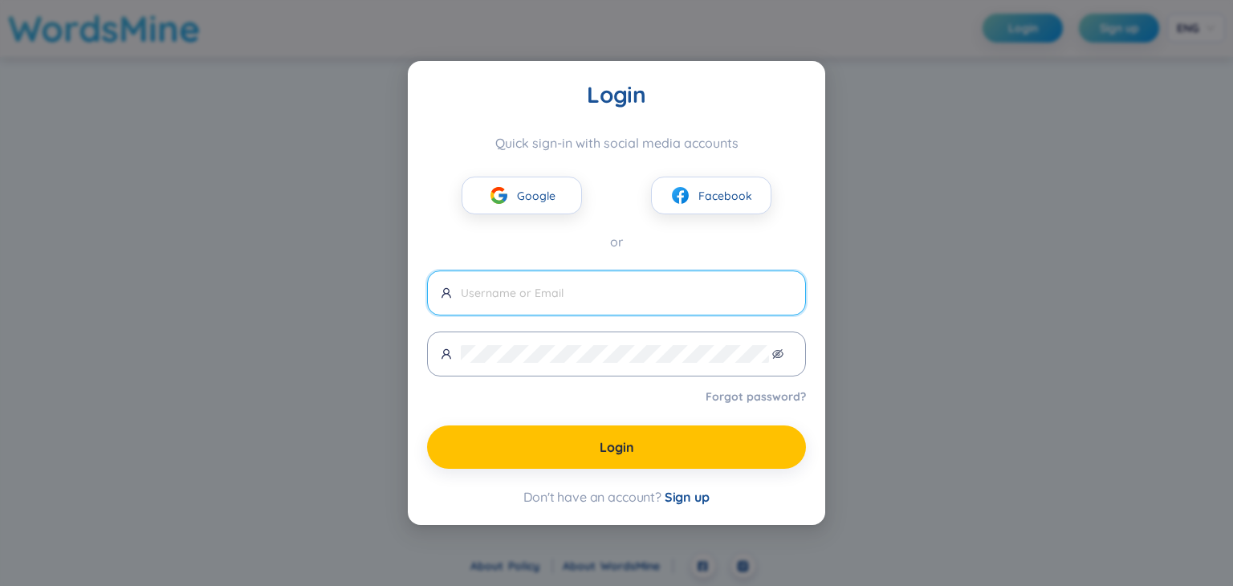
type input "[EMAIL_ADDRESS][DOMAIN_NAME]"
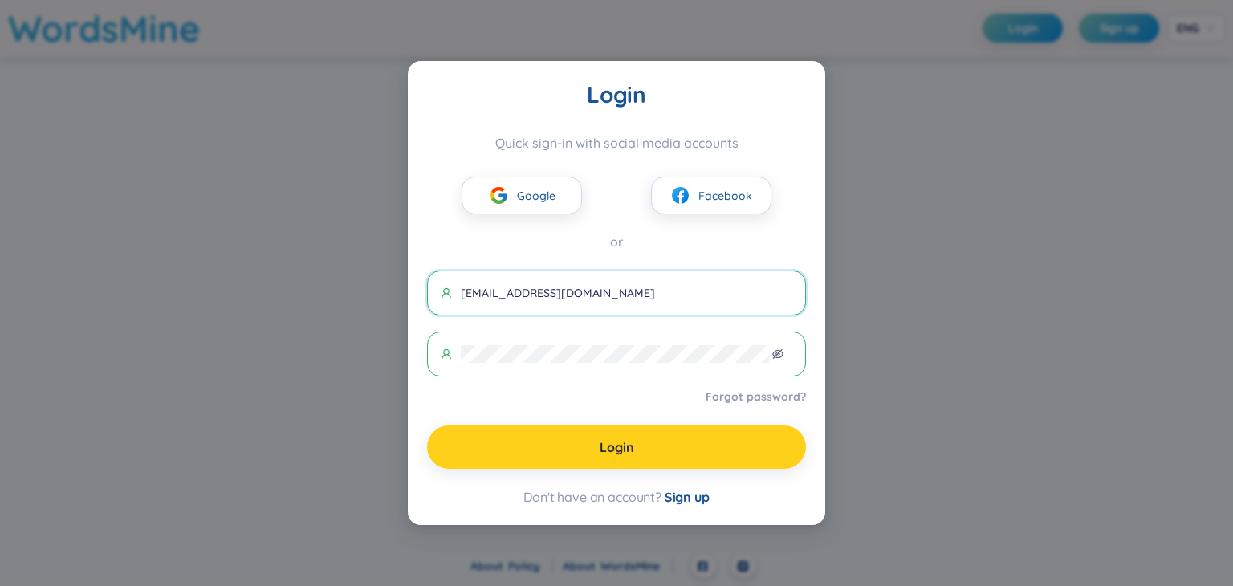
click at [574, 439] on button "Login" at bounding box center [616, 446] width 379 height 43
